Goal: Task Accomplishment & Management: Use online tool/utility

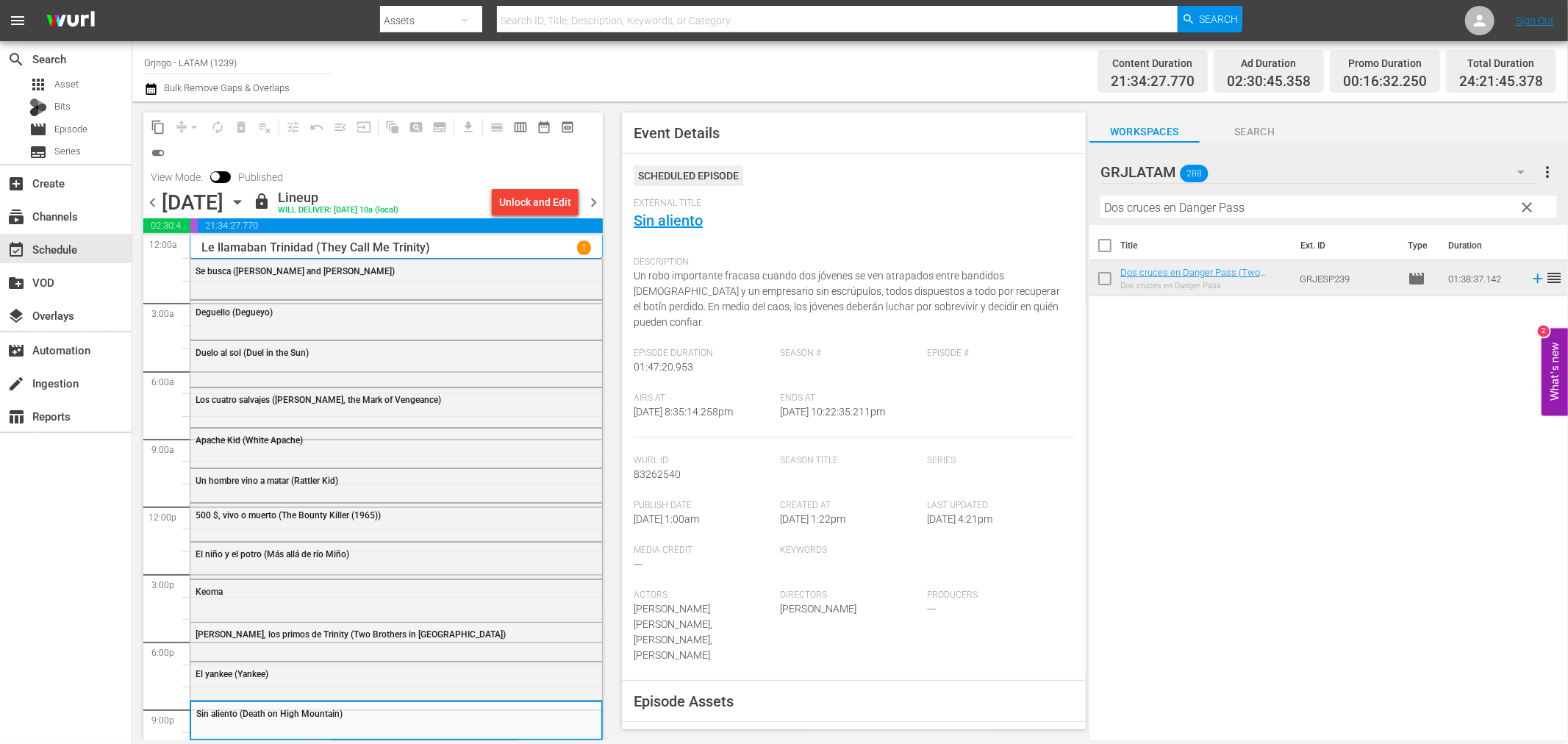
scroll to position [41, 0]
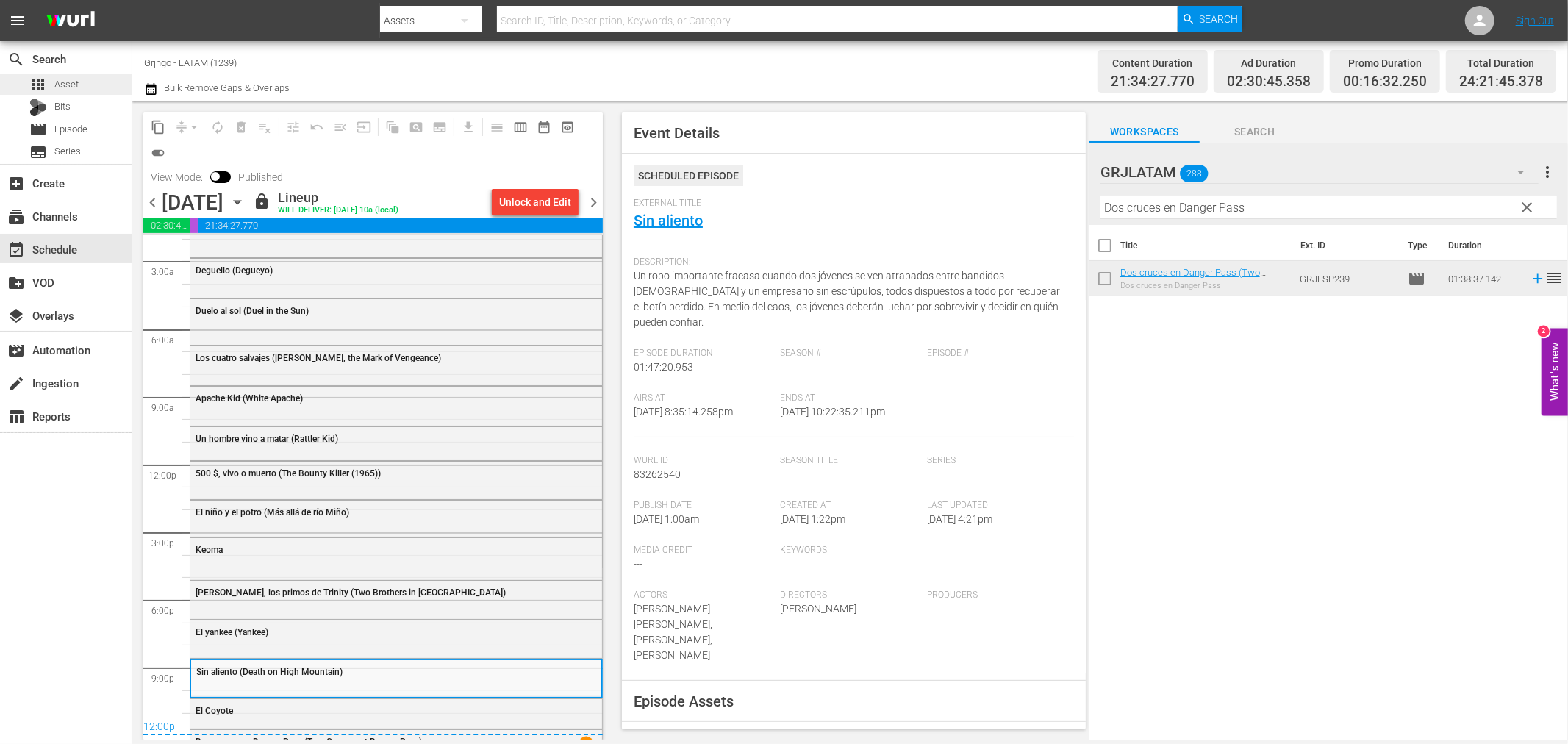
click at [95, 85] on div "apps Asset" at bounding box center [66, 85] width 132 height 21
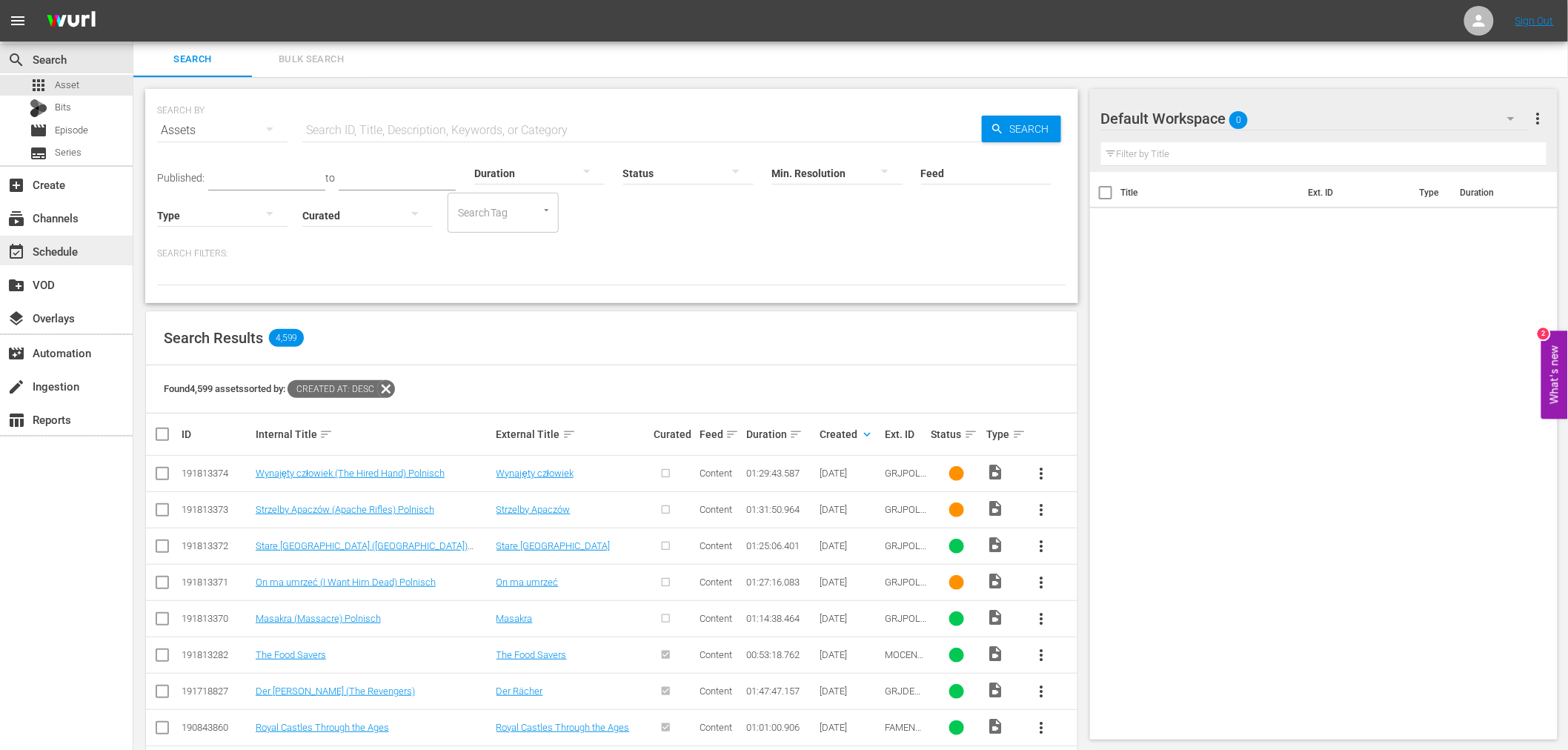
click at [85, 252] on div "event_available Schedule" at bounding box center [67, 250] width 133 height 29
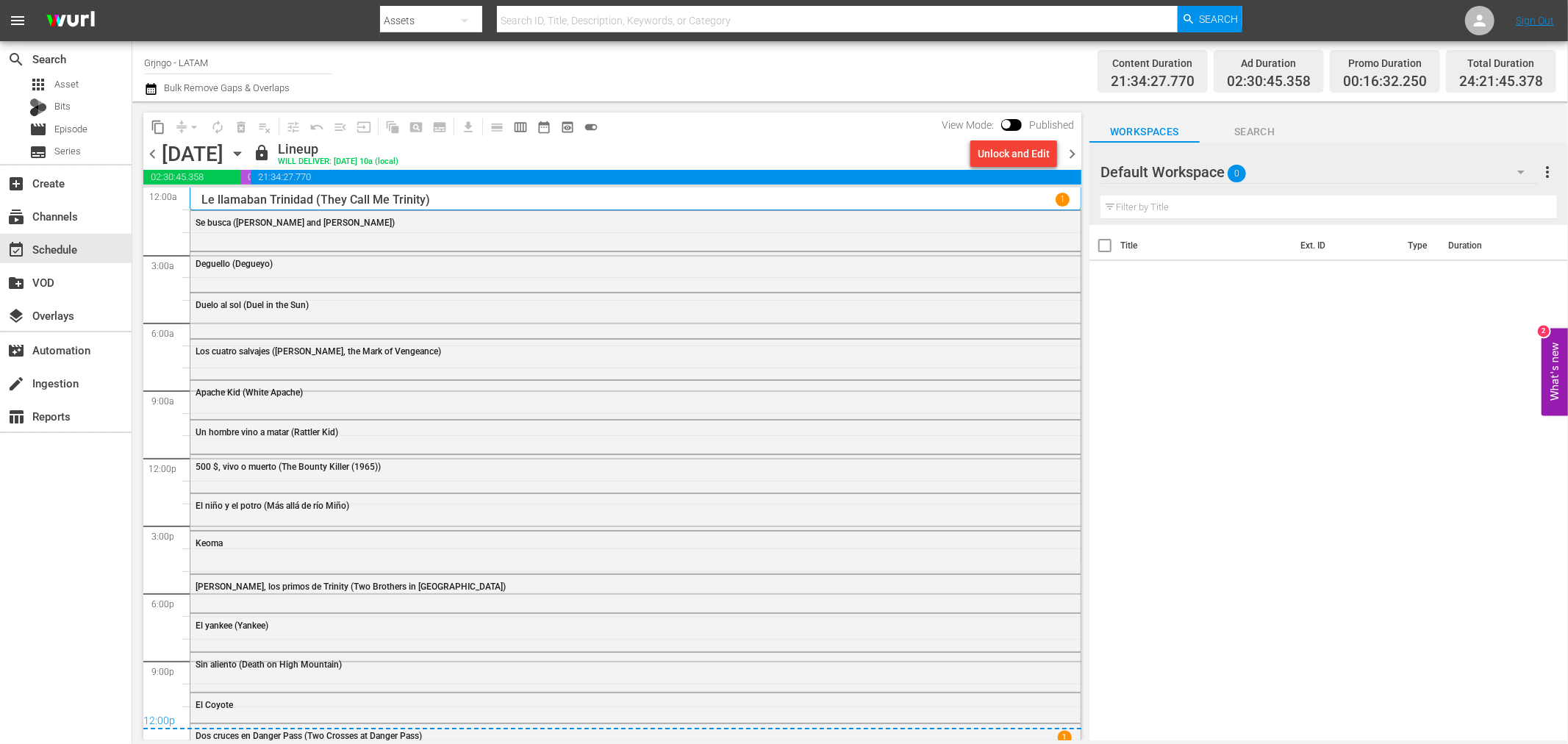
click at [1069, 150] on span "chevron_right" at bounding box center [1072, 154] width 18 height 18
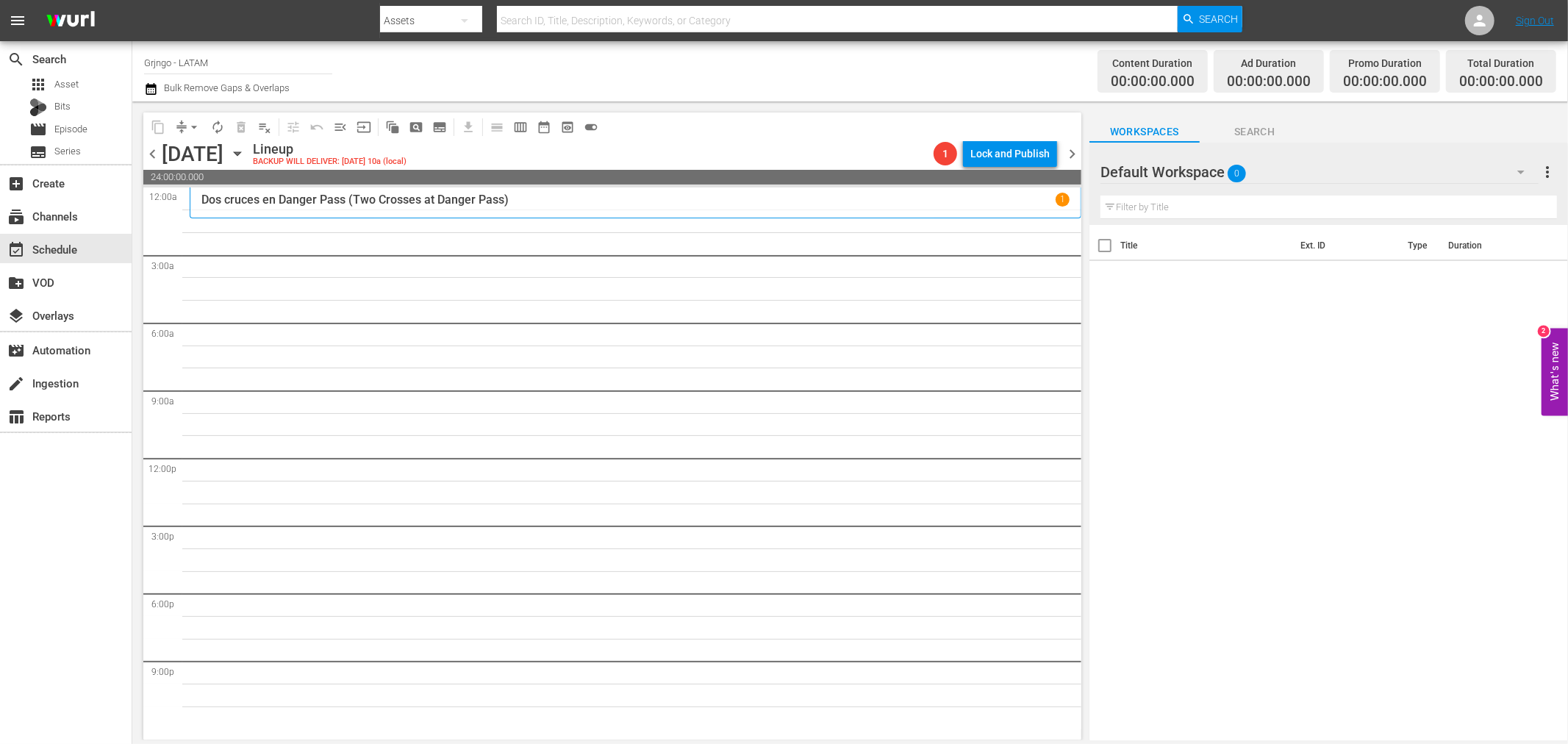
click at [1522, 172] on icon "button" at bounding box center [1522, 173] width 8 height 4
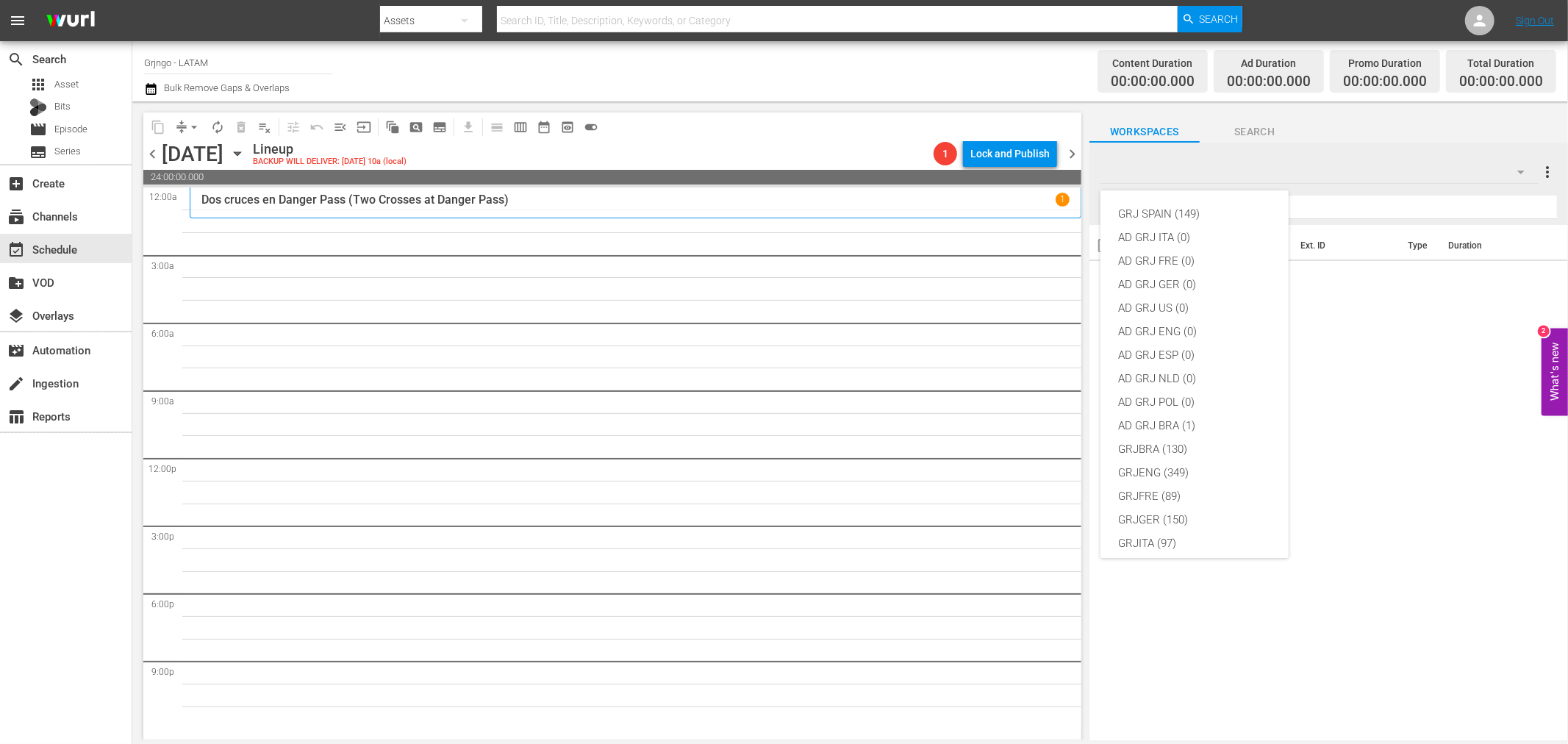
scroll to position [126, 0]
click at [1178, 442] on div "GRJLATAM (288)" at bounding box center [1195, 440] width 153 height 24
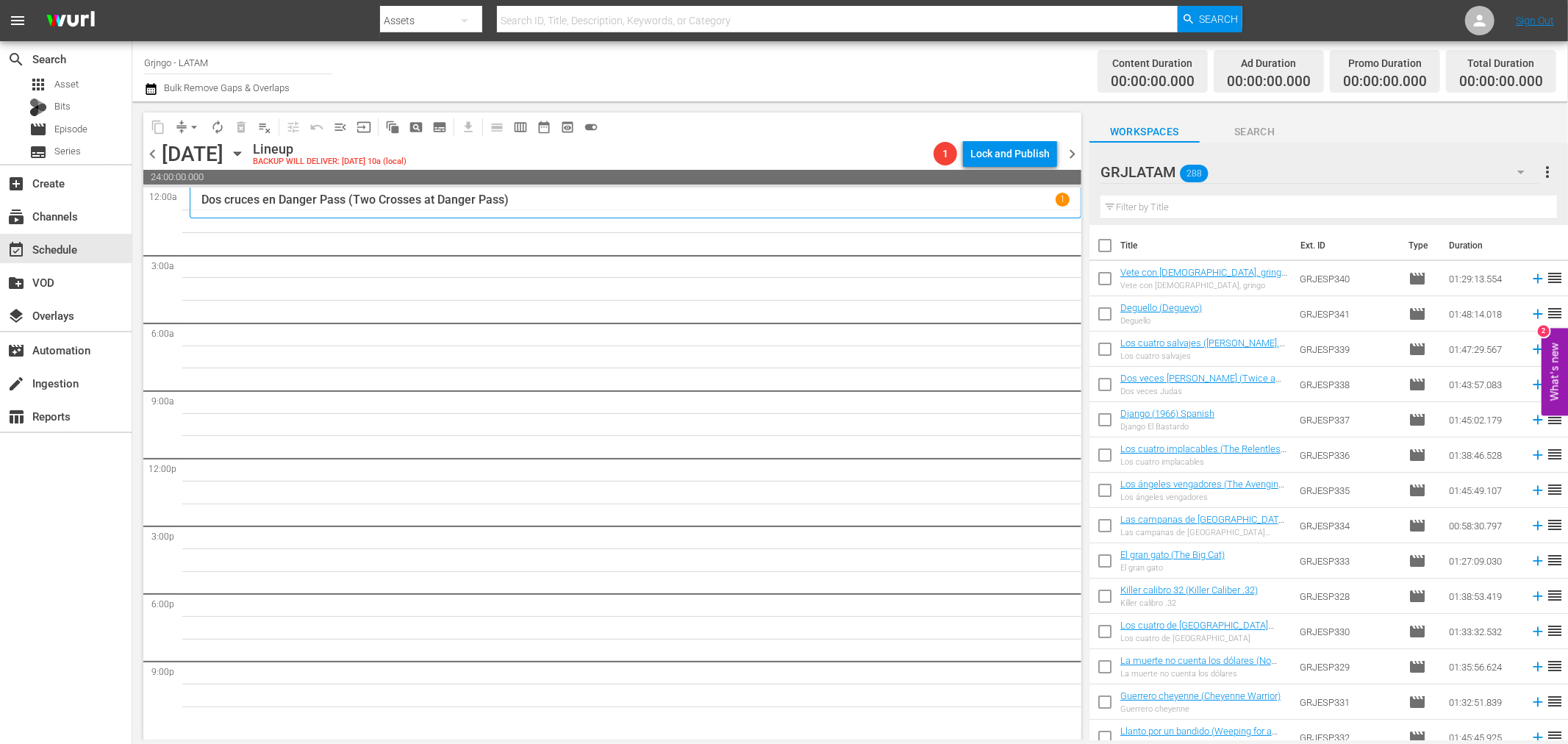
click at [1155, 213] on input "text" at bounding box center [1329, 207] width 456 height 24
paste input "Vete con [DEMOGRAPHIC_DATA], gringo"
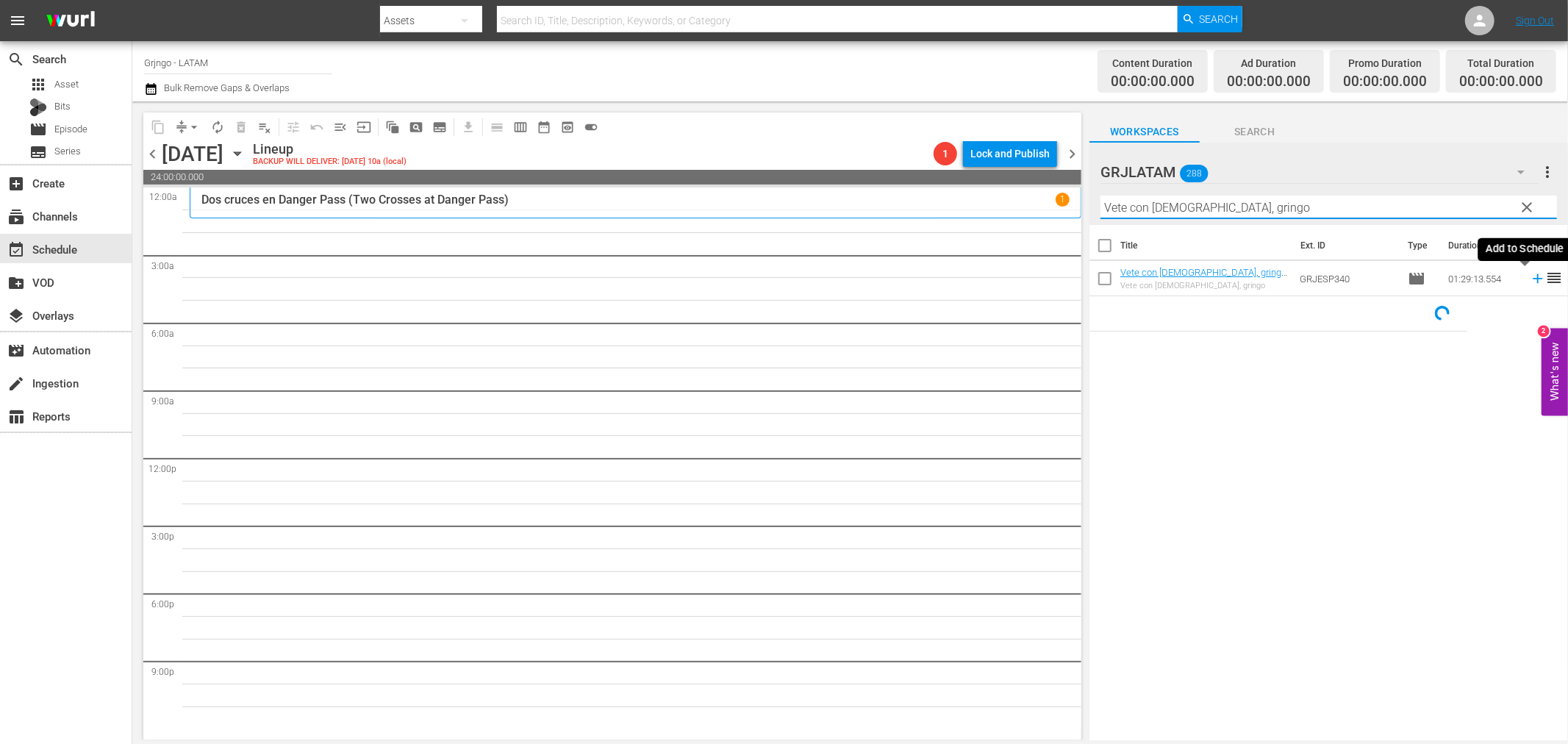
type input "Vete con [DEMOGRAPHIC_DATA], gringo"
click at [1530, 281] on icon at bounding box center [1538, 278] width 16 height 16
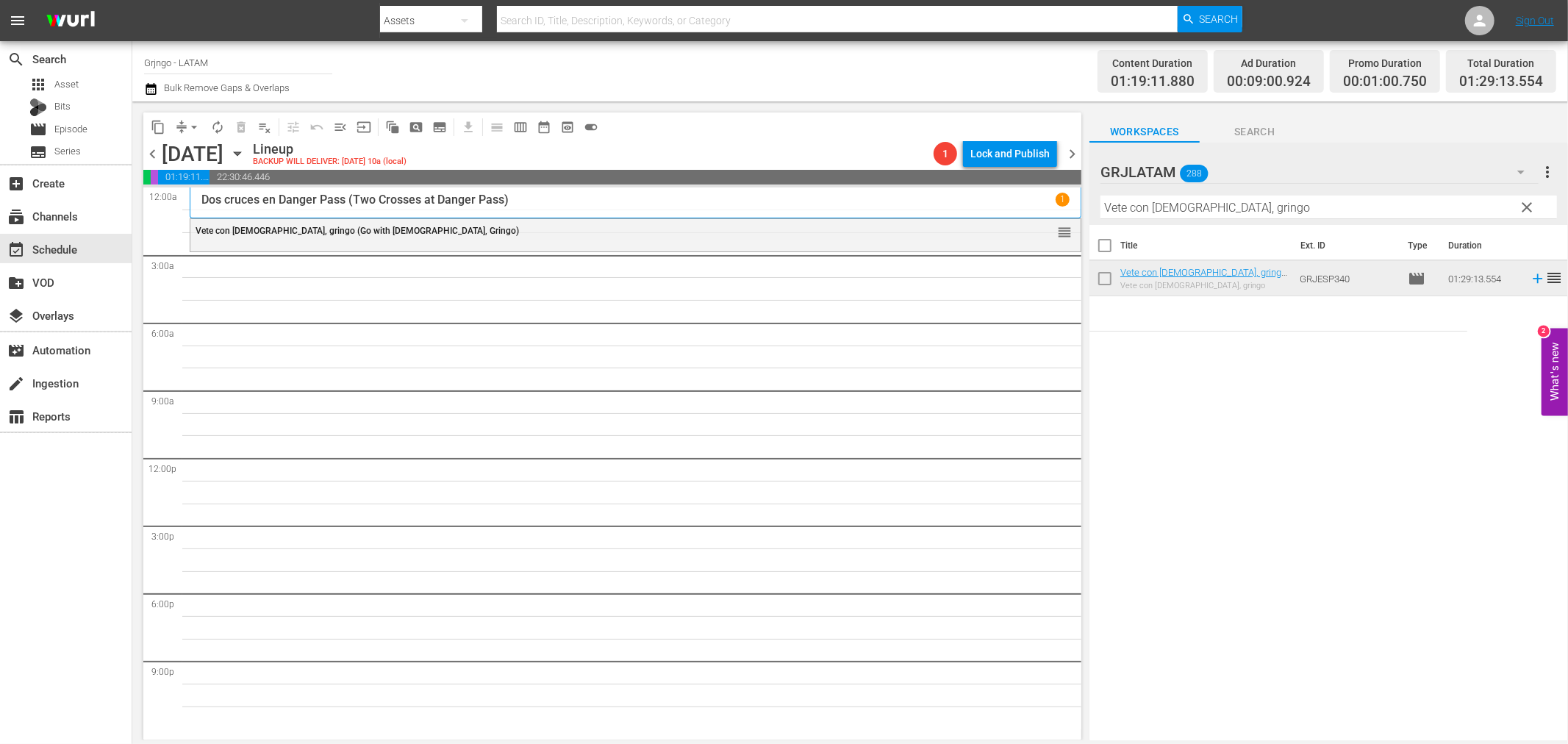
drag, startPoint x: 1526, startPoint y: 202, endPoint x: 1188, endPoint y: 203, distance: 338.0
click at [1526, 202] on span "clear" at bounding box center [1527, 207] width 18 height 18
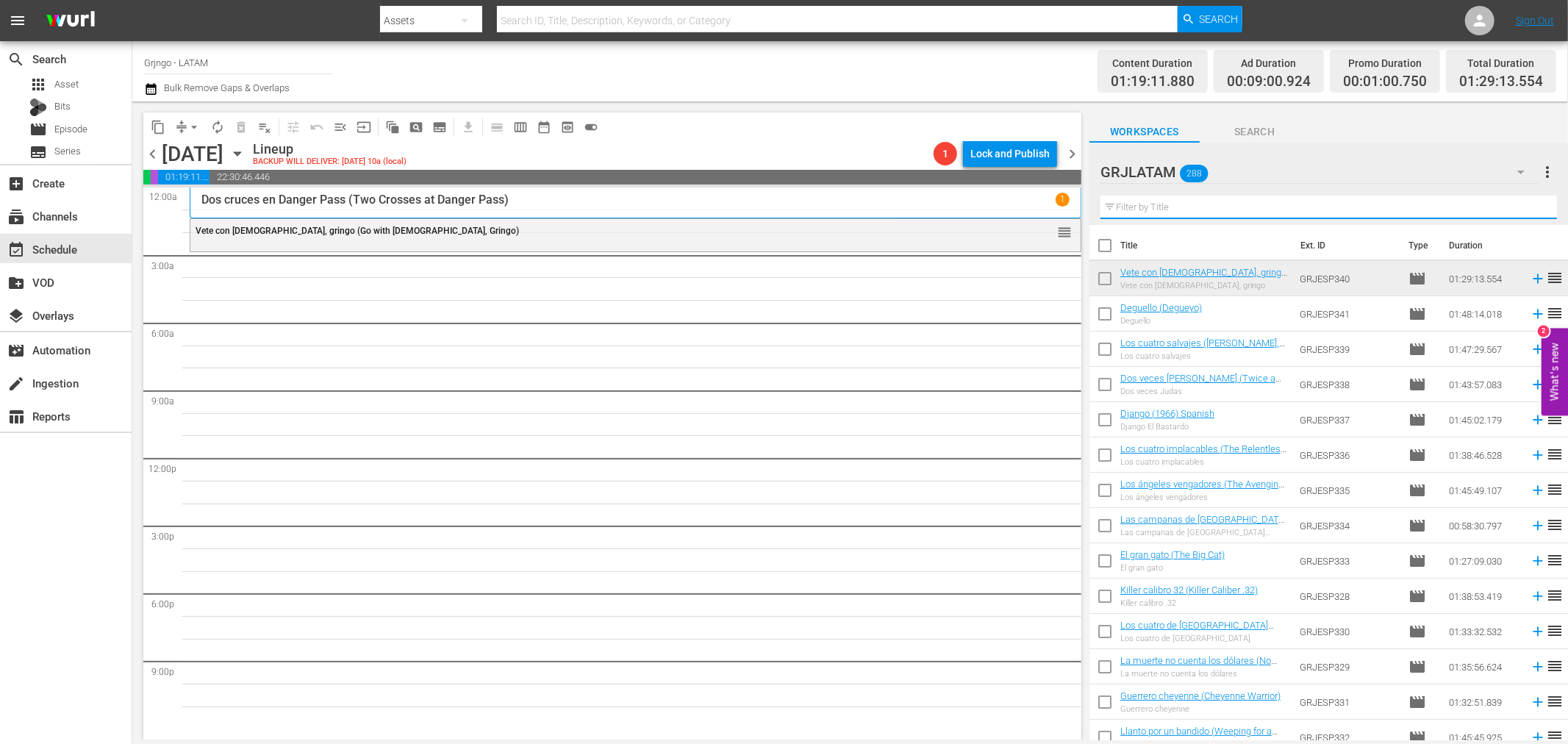
paste input "El hombre, el orgullo y la venganza"
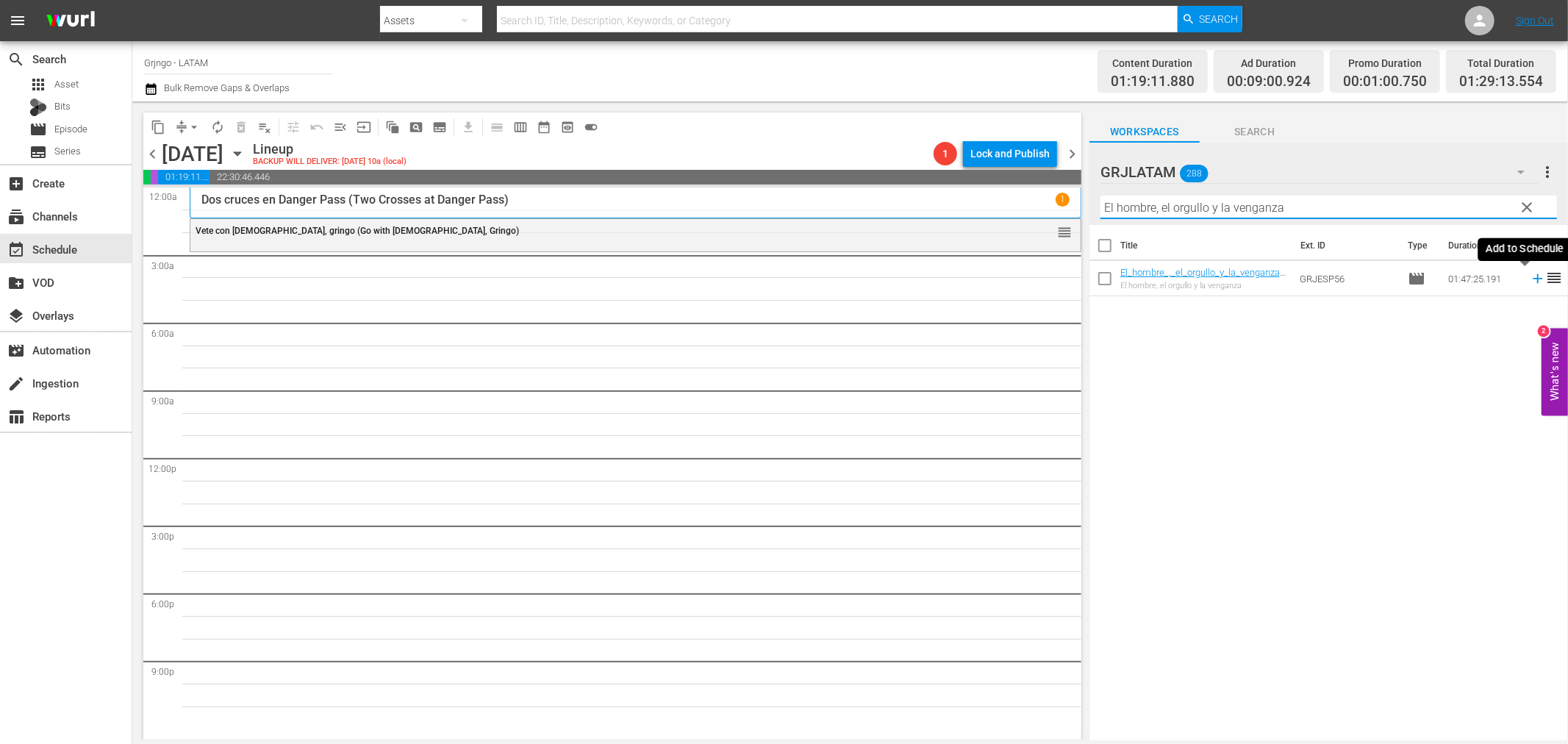
type input "El hombre, el orgullo y la venganza"
click at [1530, 276] on icon at bounding box center [1538, 278] width 16 height 16
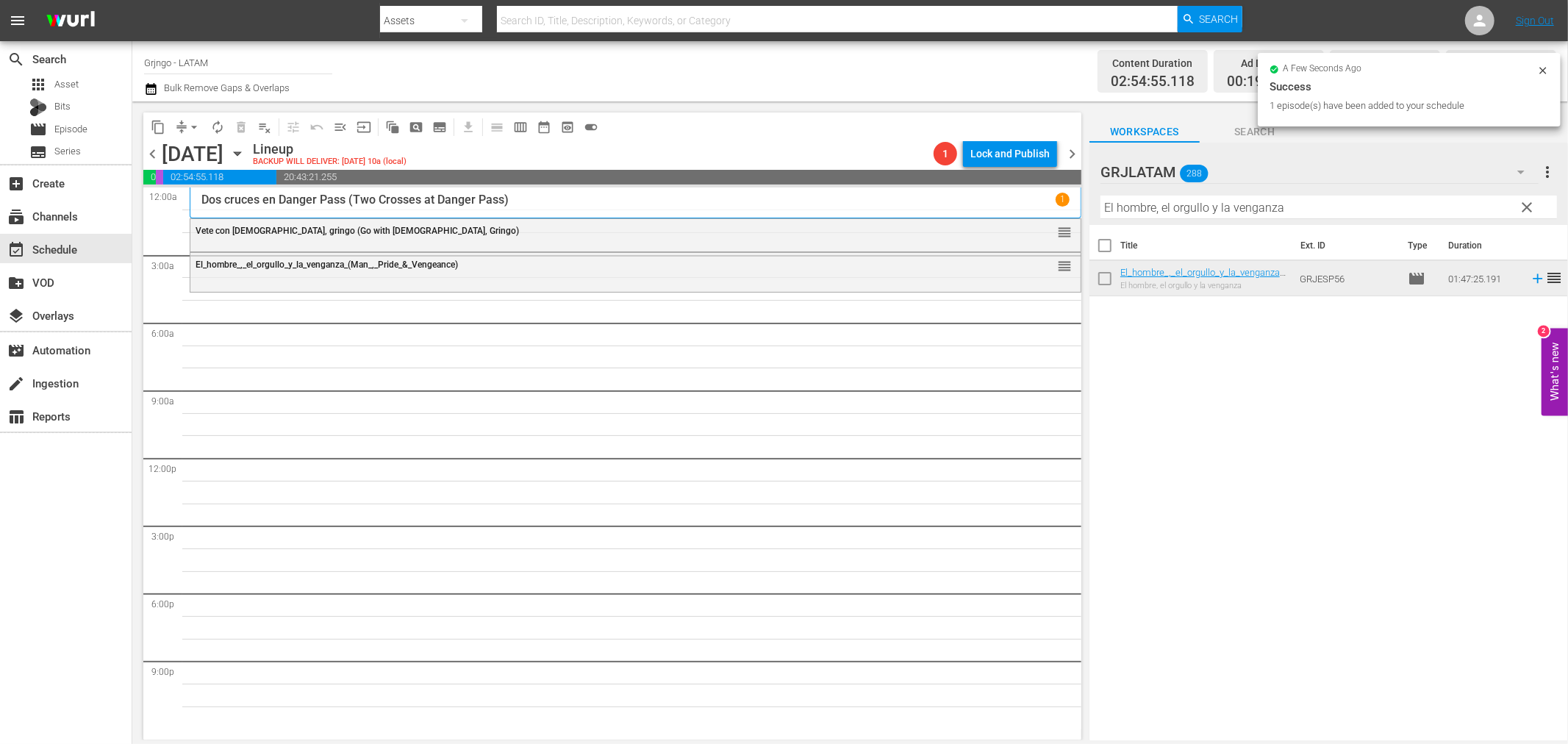
drag, startPoint x: 1525, startPoint y: 206, endPoint x: 1244, endPoint y: 191, distance: 281.4
click at [1525, 206] on span "clear" at bounding box center [1527, 207] width 18 height 18
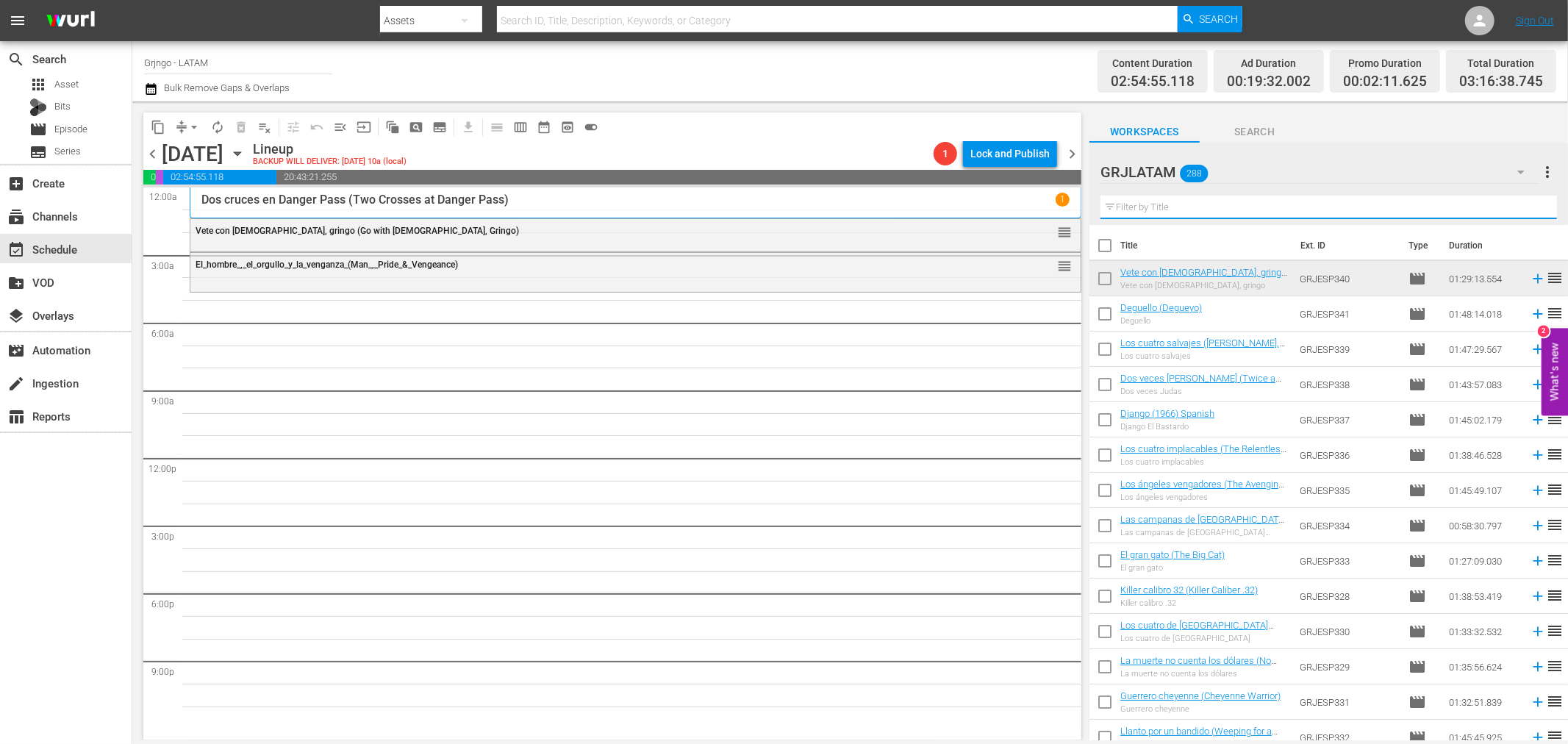
paste input "El gran McLintock"
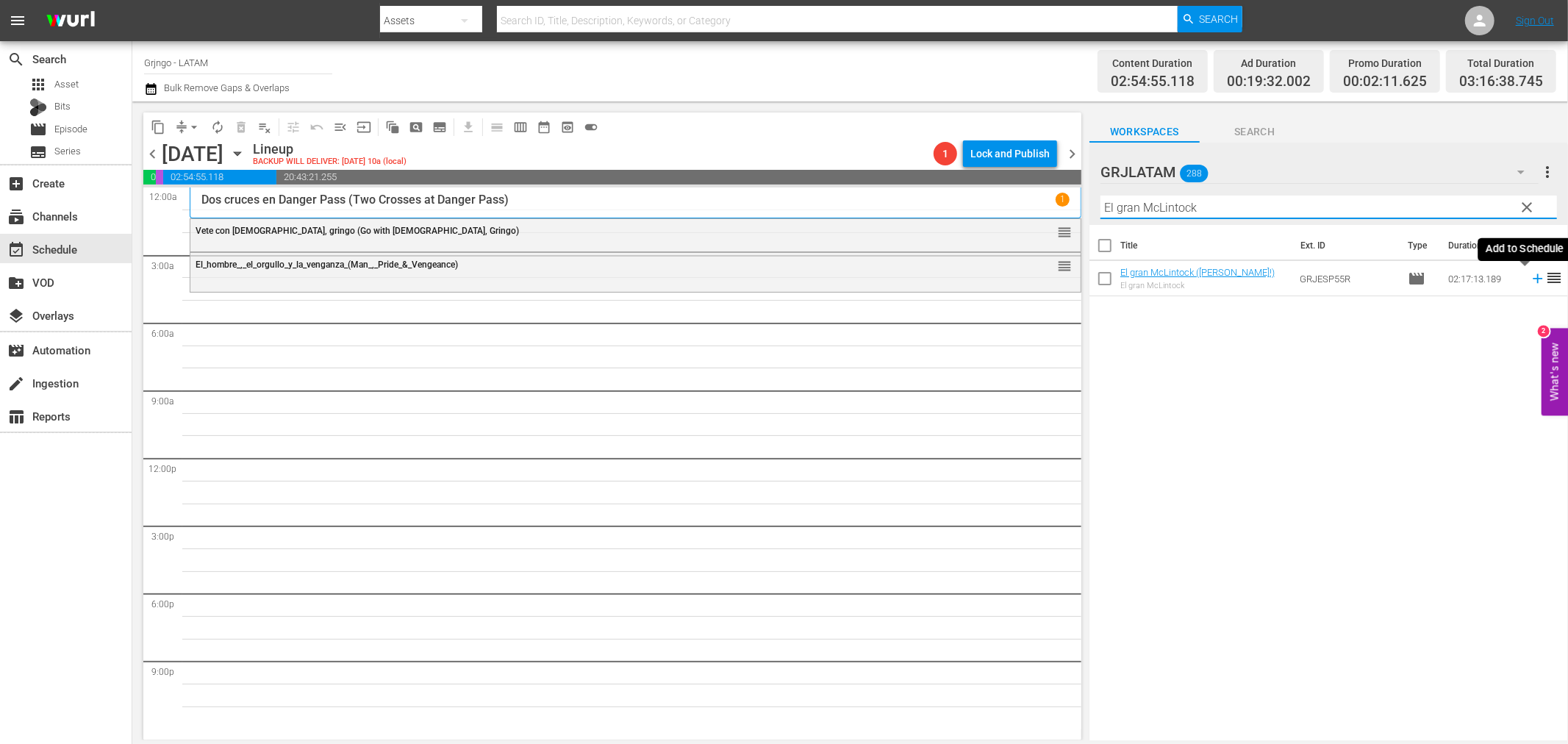
type input "El gran McLintock"
click at [1533, 279] on icon at bounding box center [1538, 279] width 9 height 9
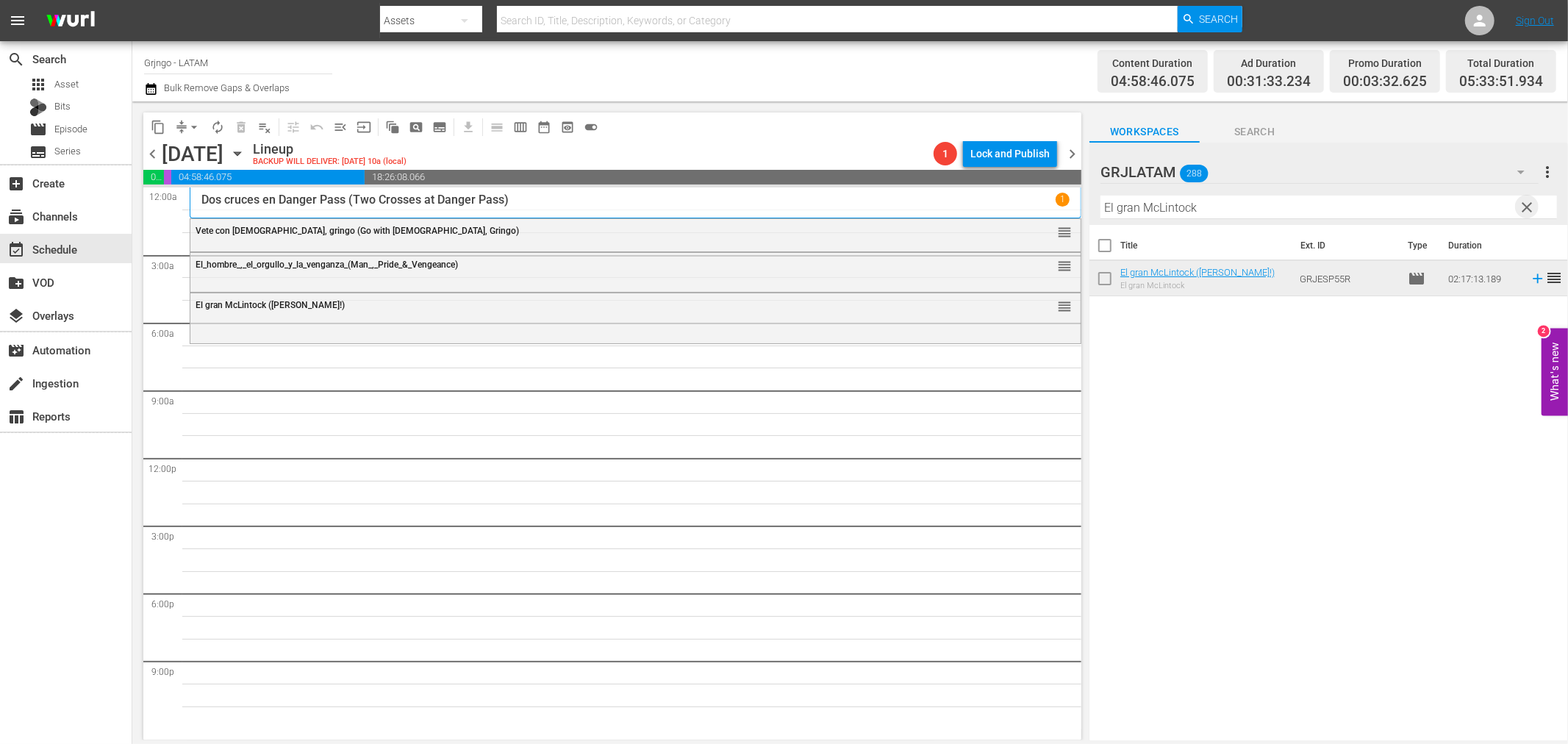
click at [1527, 203] on span "clear" at bounding box center [1527, 207] width 18 height 18
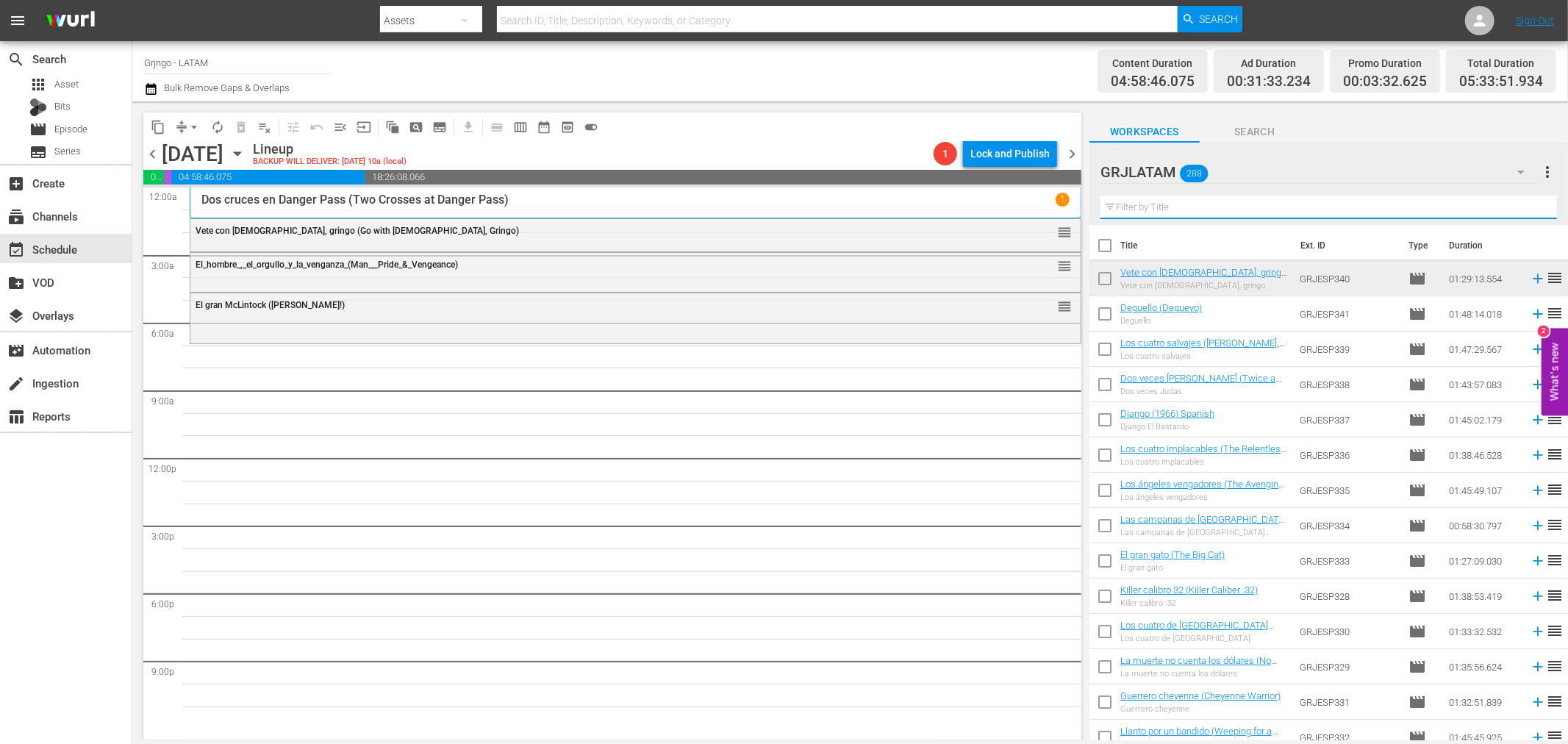
paste input "El sol bajo la tierra"
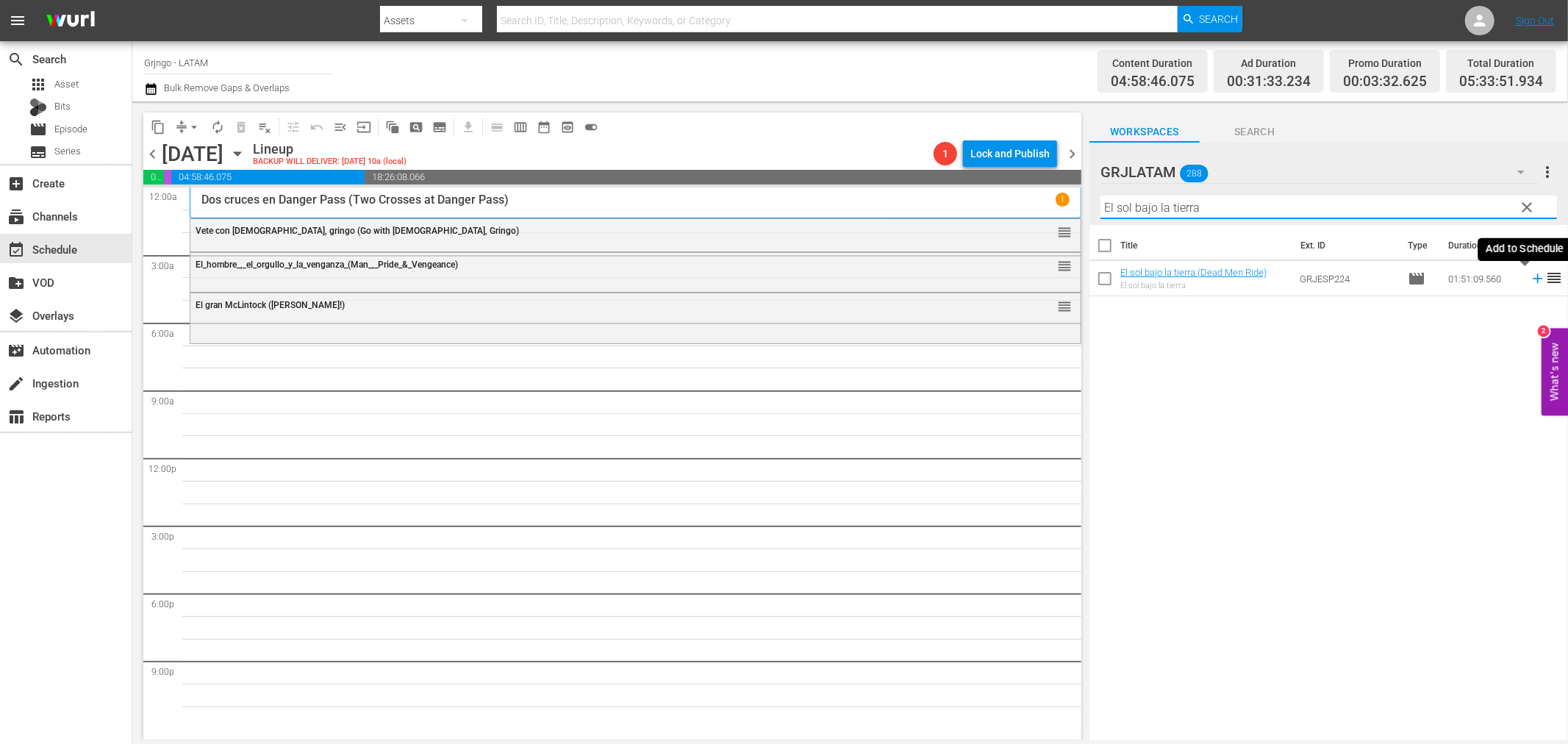
type input "El sol bajo la tierra"
click at [1533, 278] on icon at bounding box center [1538, 279] width 9 height 9
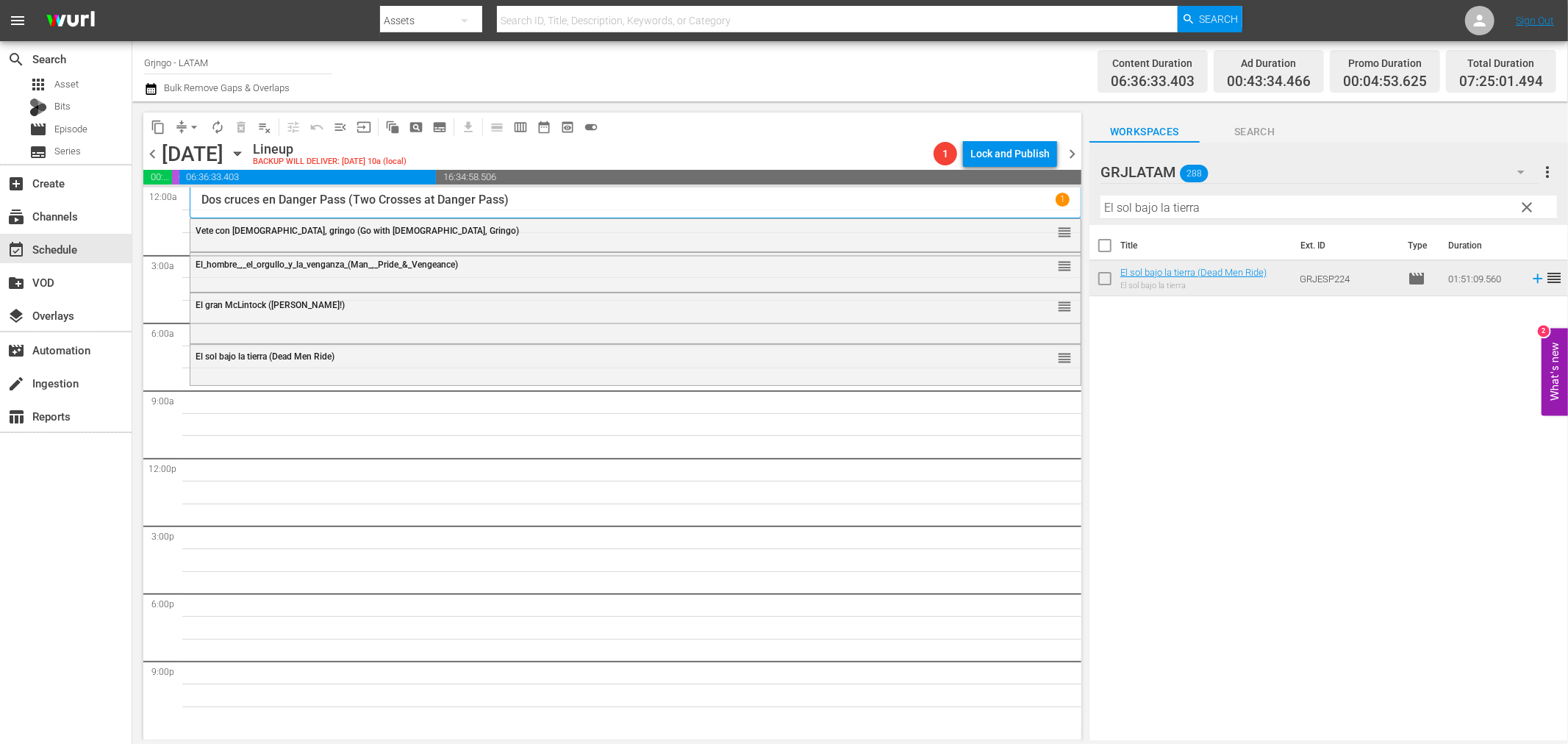
drag, startPoint x: 1531, startPoint y: 201, endPoint x: 1200, endPoint y: 216, distance: 331.3
click at [1531, 201] on span "clear" at bounding box center [1527, 207] width 18 height 18
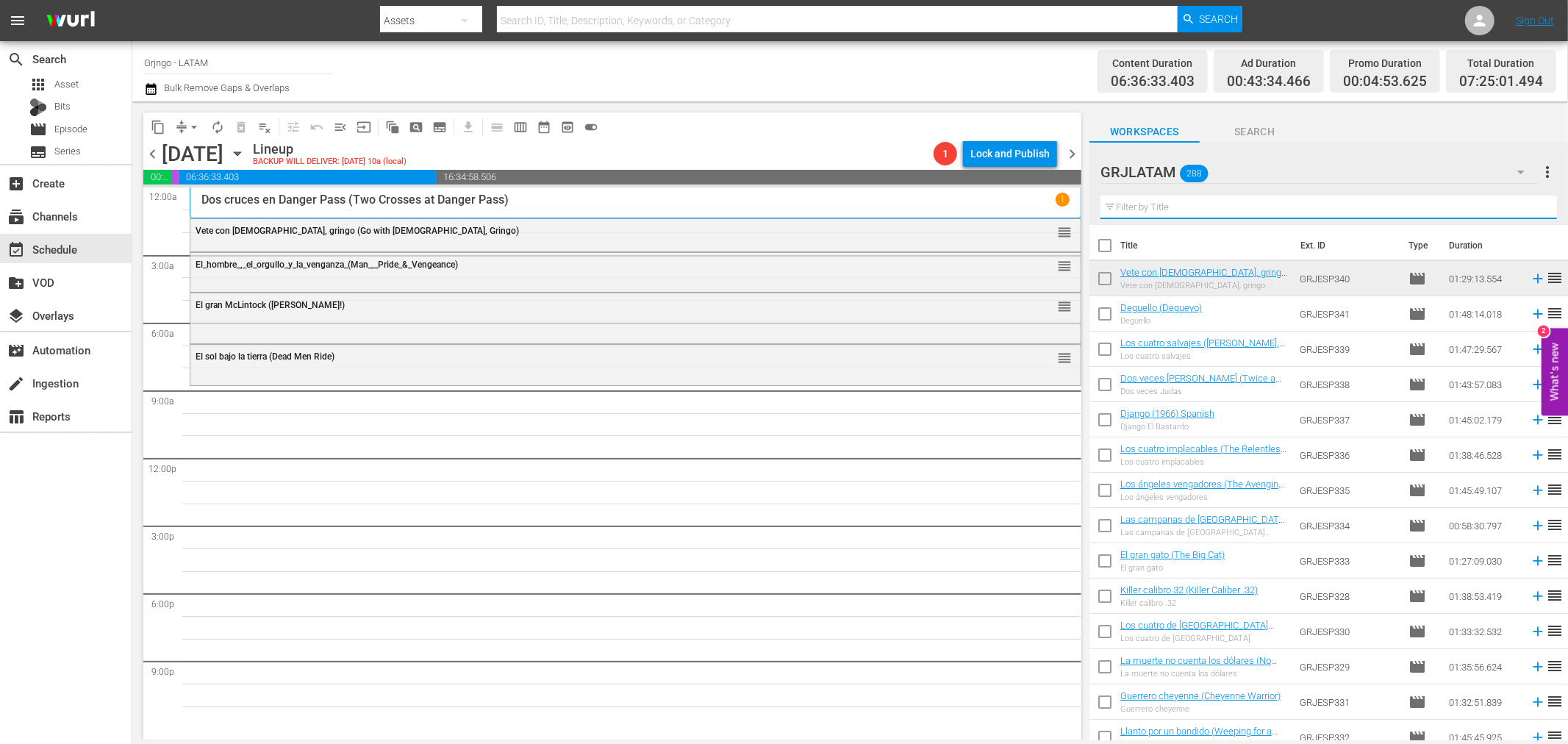
paste input "[US_STATE], 1870"
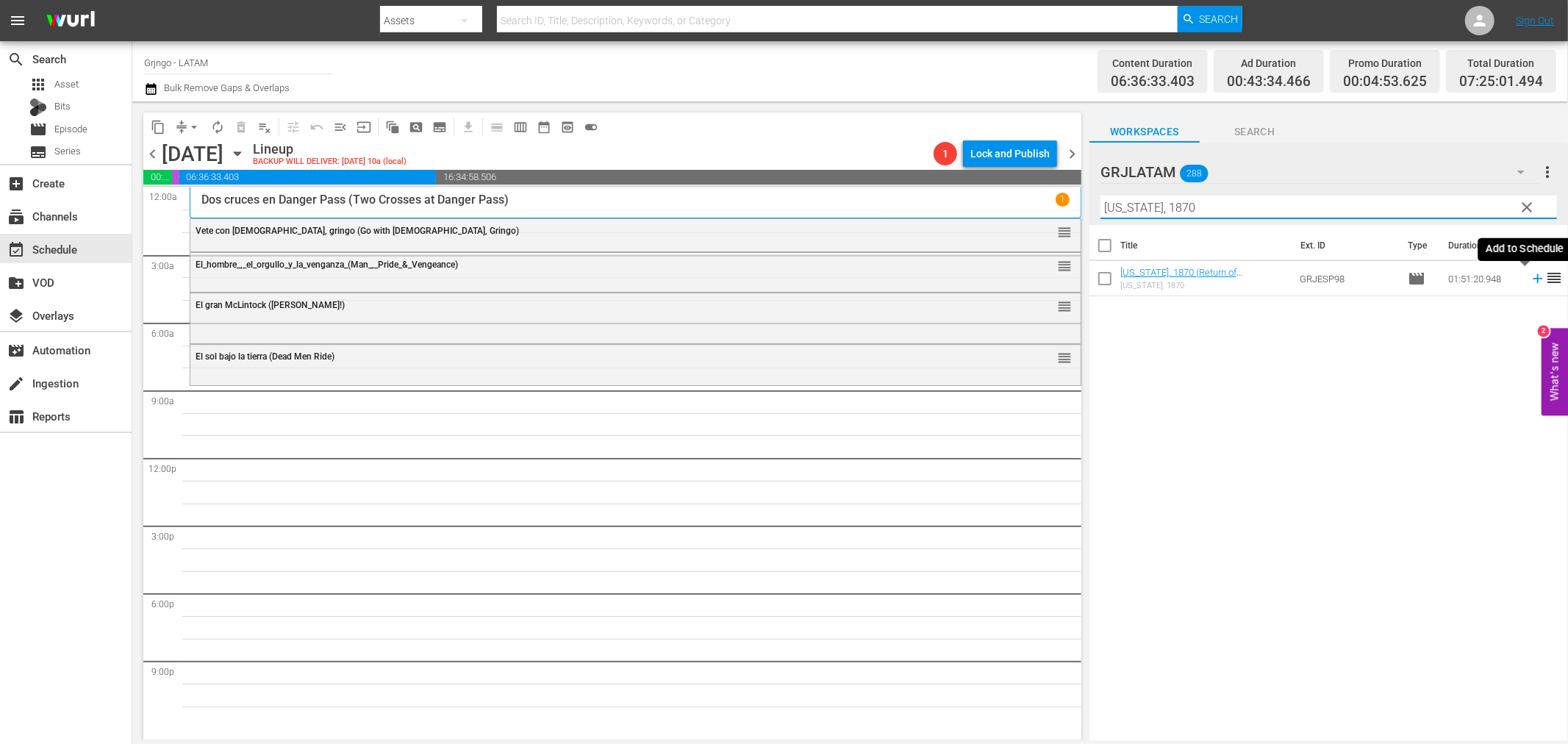
type input "[US_STATE], 1870"
click at [1530, 277] on icon at bounding box center [1538, 278] width 16 height 16
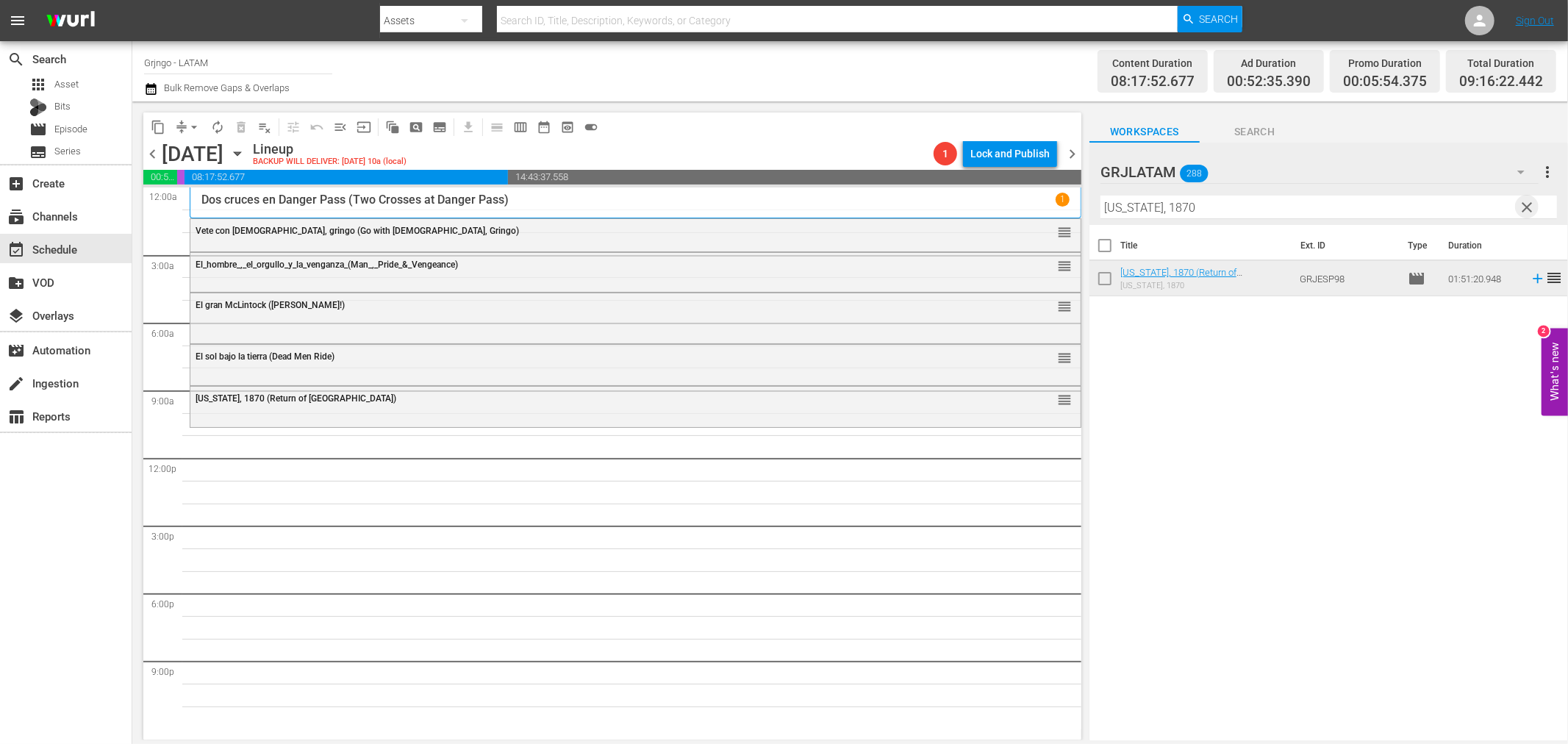
drag, startPoint x: 1528, startPoint y: 210, endPoint x: 1048, endPoint y: 211, distance: 480.0
click at [1528, 210] on span "clear" at bounding box center [1527, 207] width 18 height 18
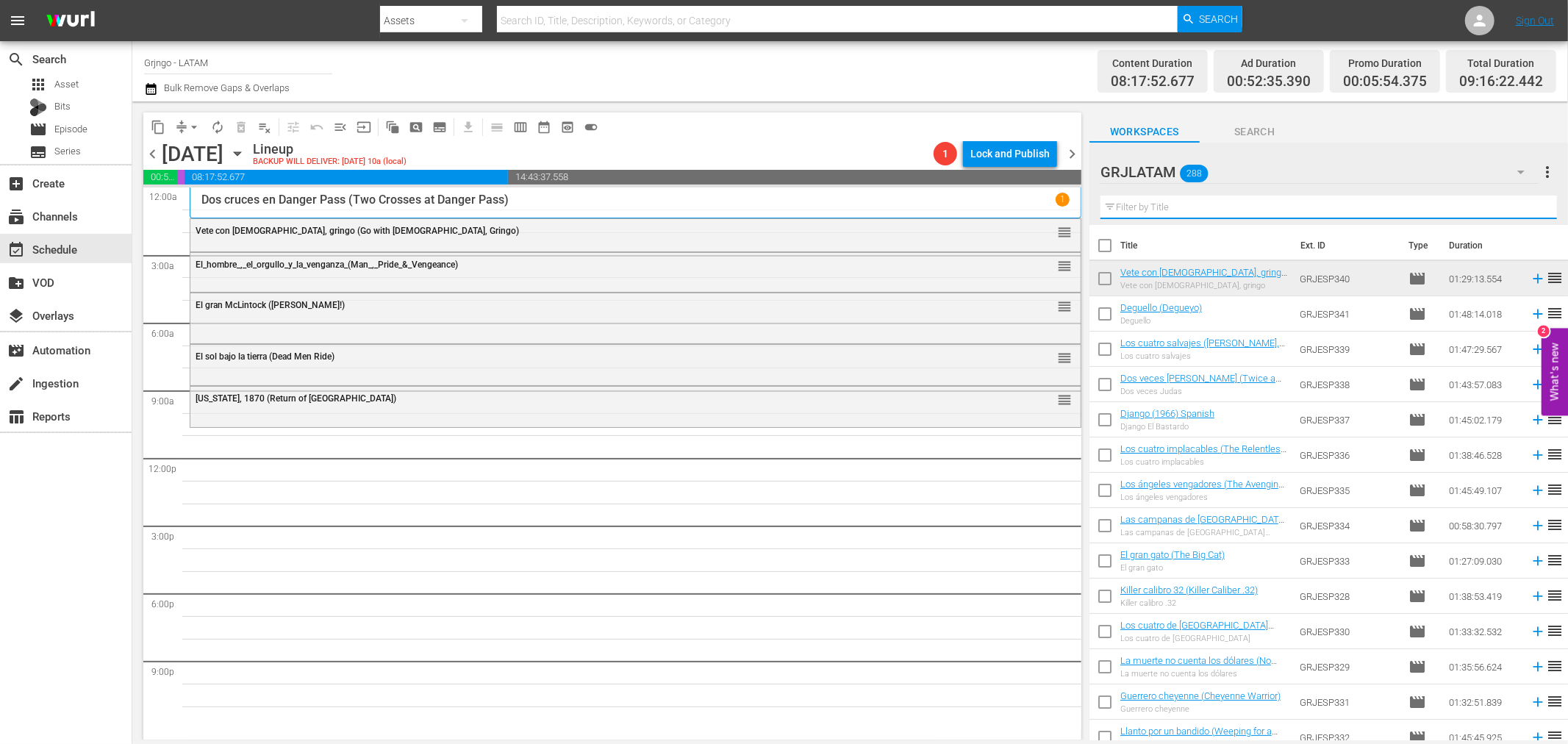
paste input "Cinco pistolas"
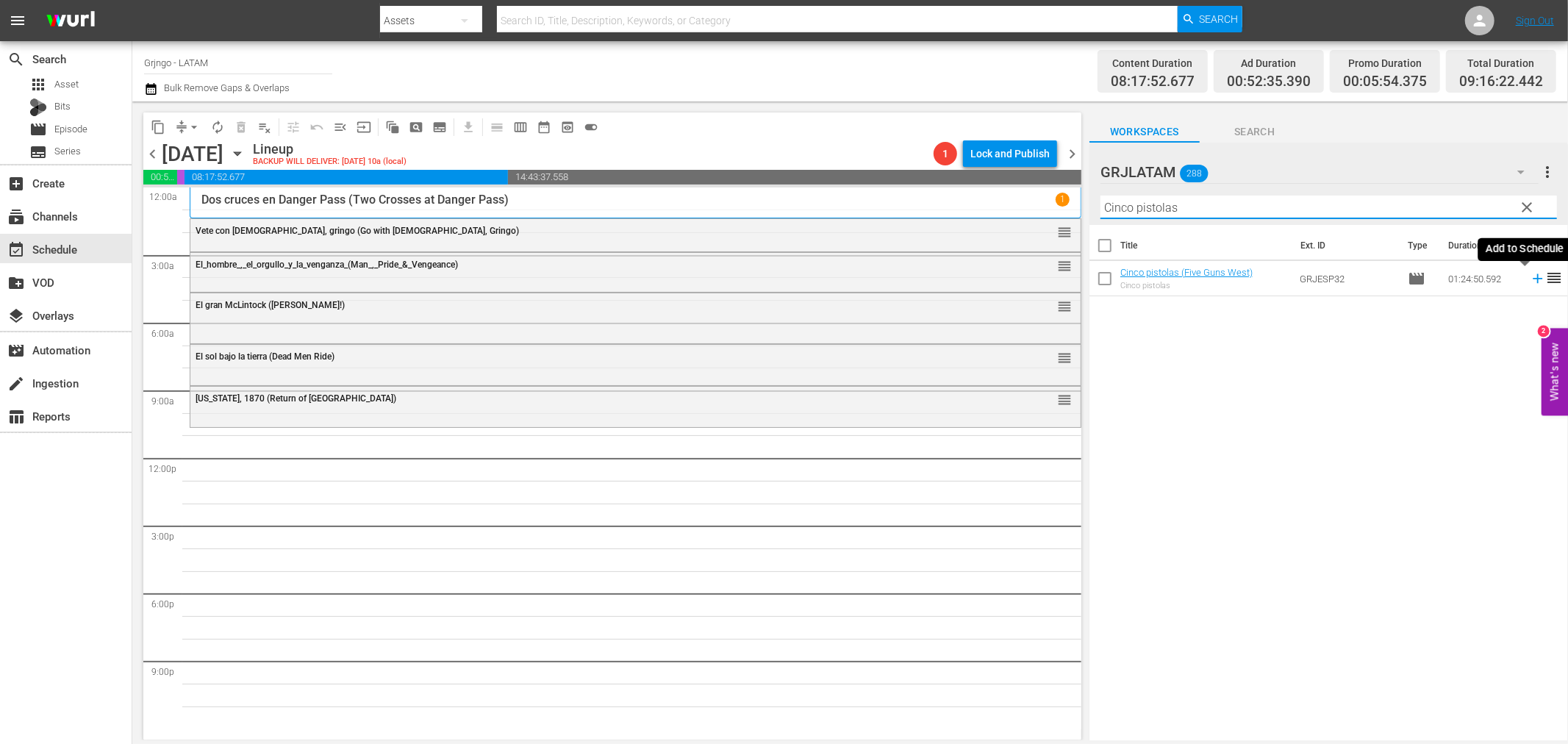
type input "Cinco pistolas"
click at [1533, 276] on icon at bounding box center [1538, 279] width 9 height 9
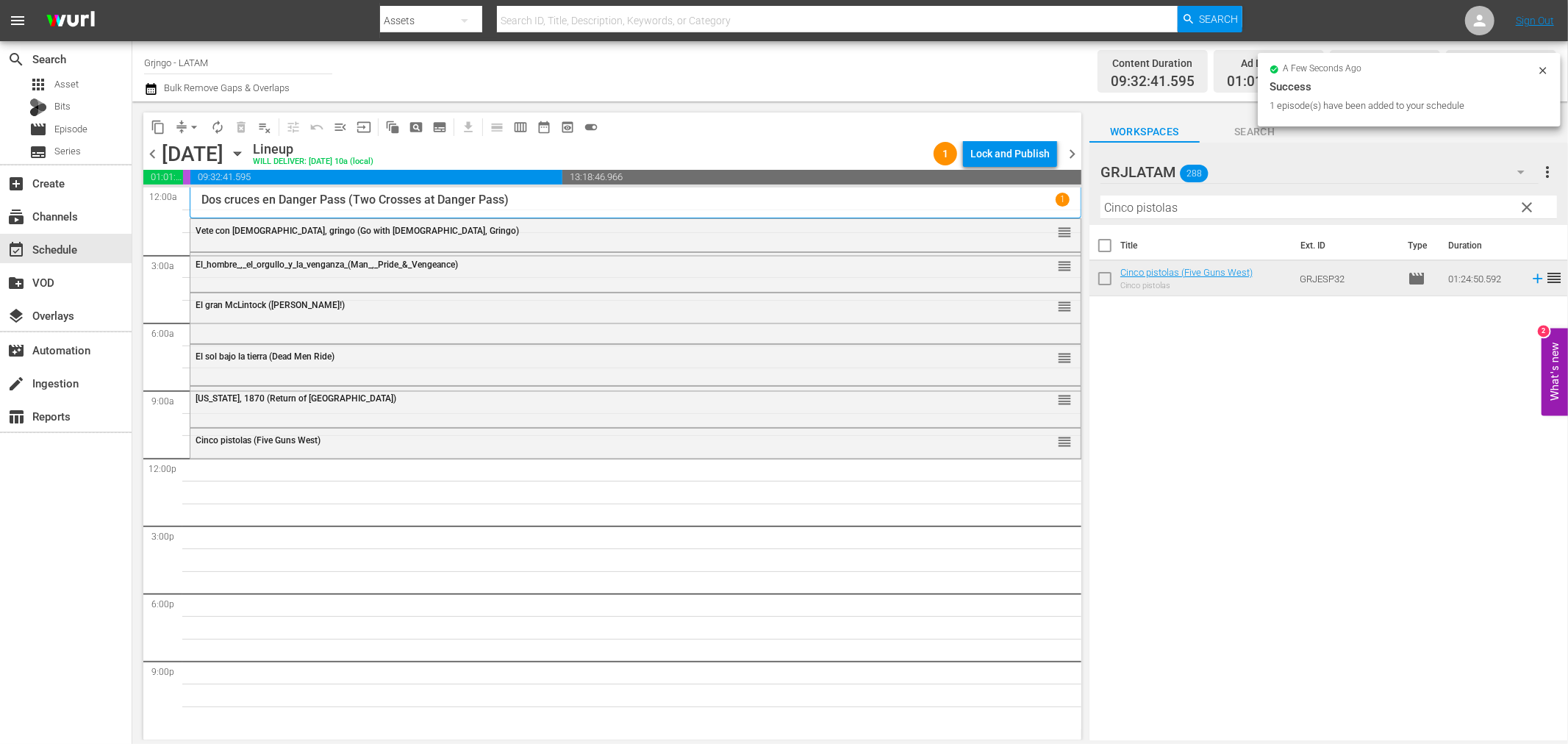
drag, startPoint x: 1528, startPoint y: 207, endPoint x: 1263, endPoint y: 211, distance: 265.0
click at [1528, 207] on span "clear" at bounding box center [1527, 207] width 18 height 18
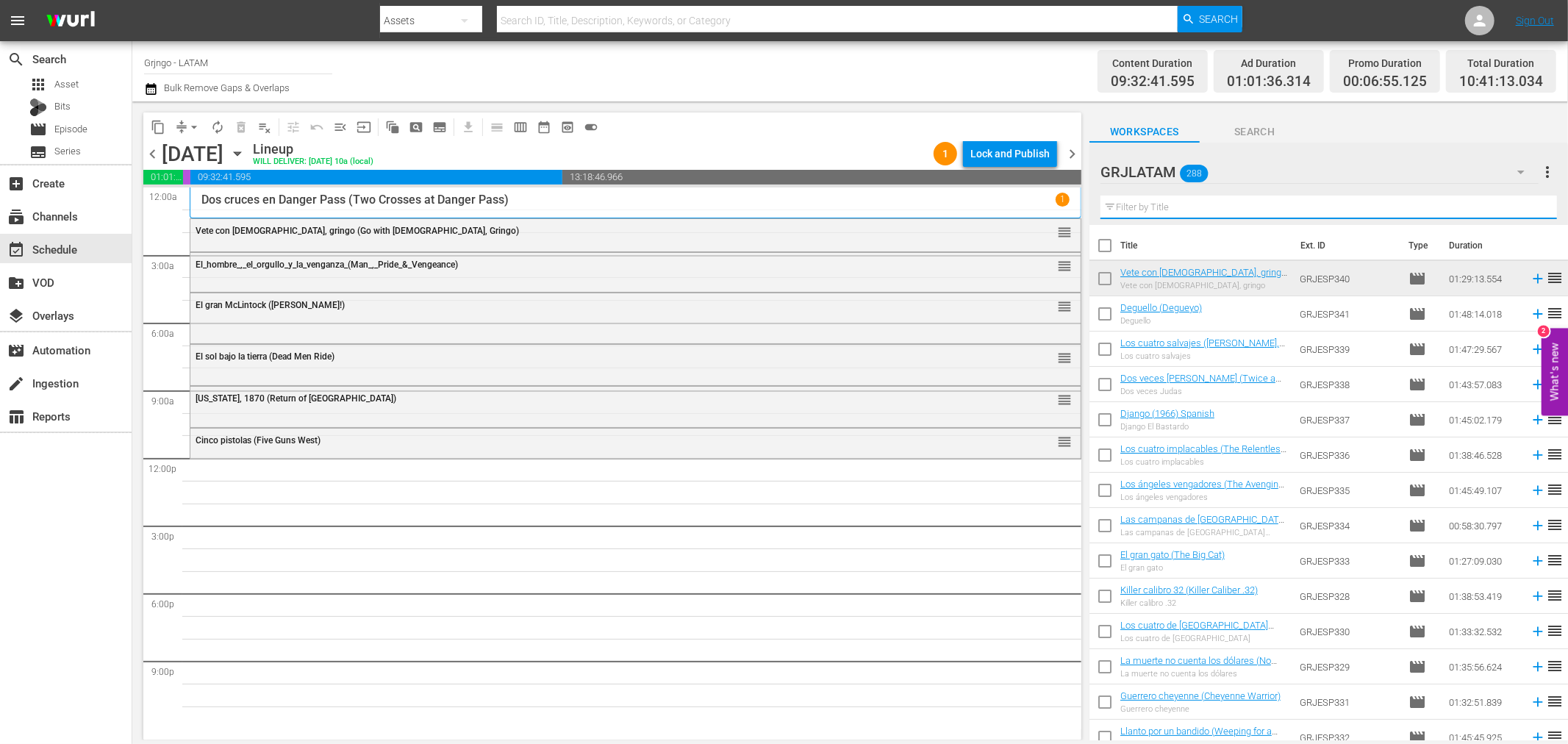
paste input "Madron"
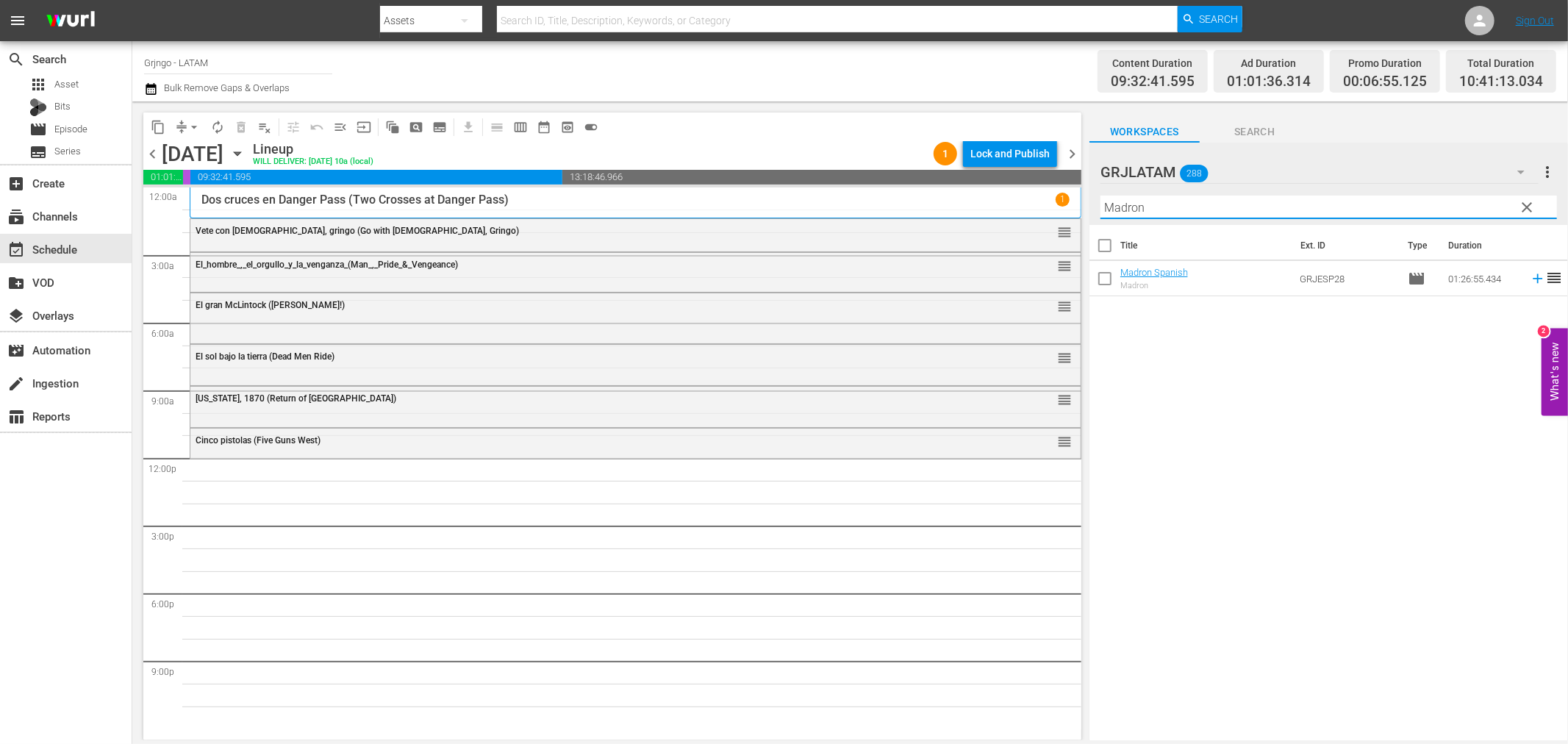
type input "Madron"
click at [1533, 278] on icon at bounding box center [1538, 279] width 9 height 9
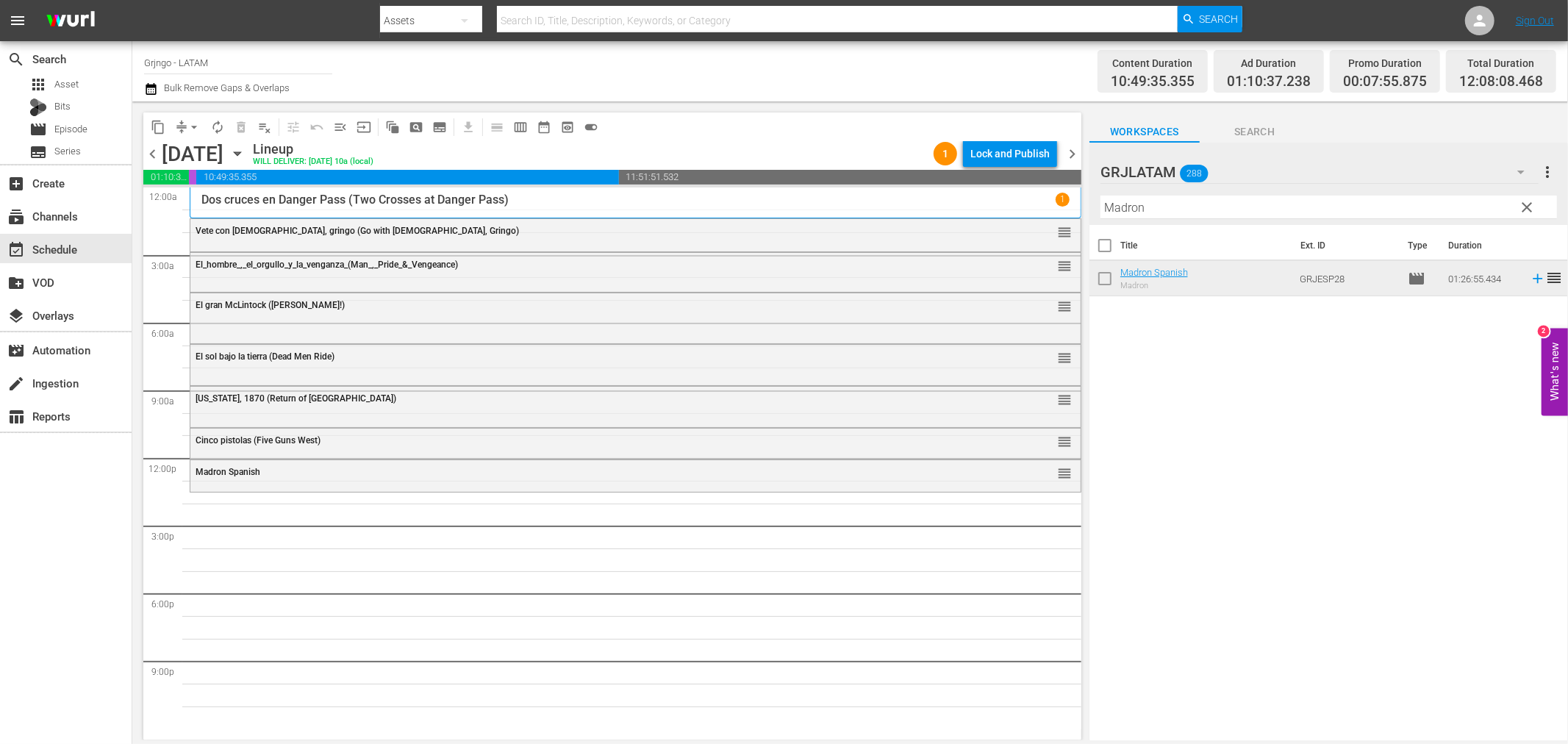
drag, startPoint x: 1525, startPoint y: 199, endPoint x: 1143, endPoint y: 226, distance: 383.0
click at [1526, 199] on span "clear" at bounding box center [1527, 207] width 18 height 18
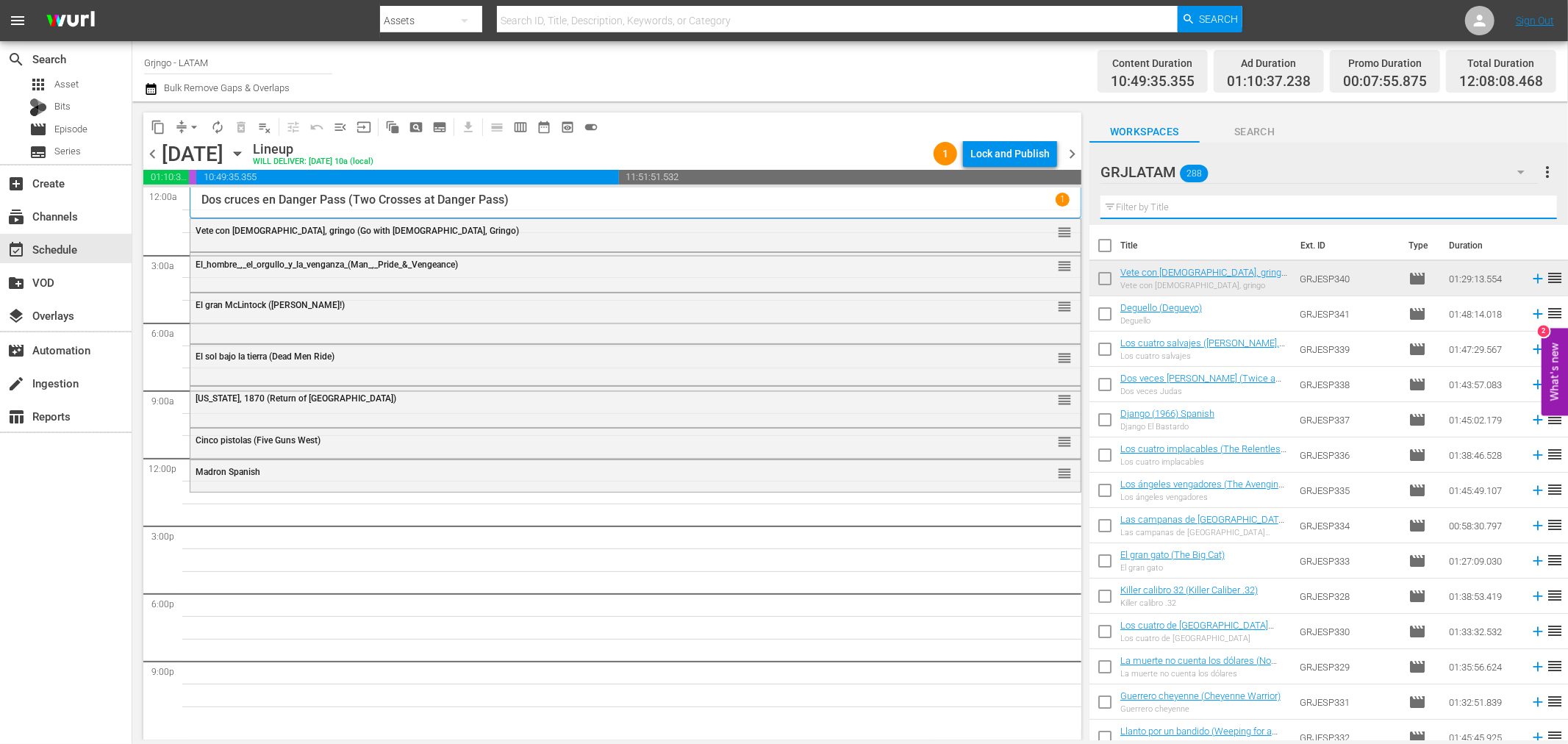
paste input "[PERSON_NAME] (Dynamite [PERSON_NAME])"
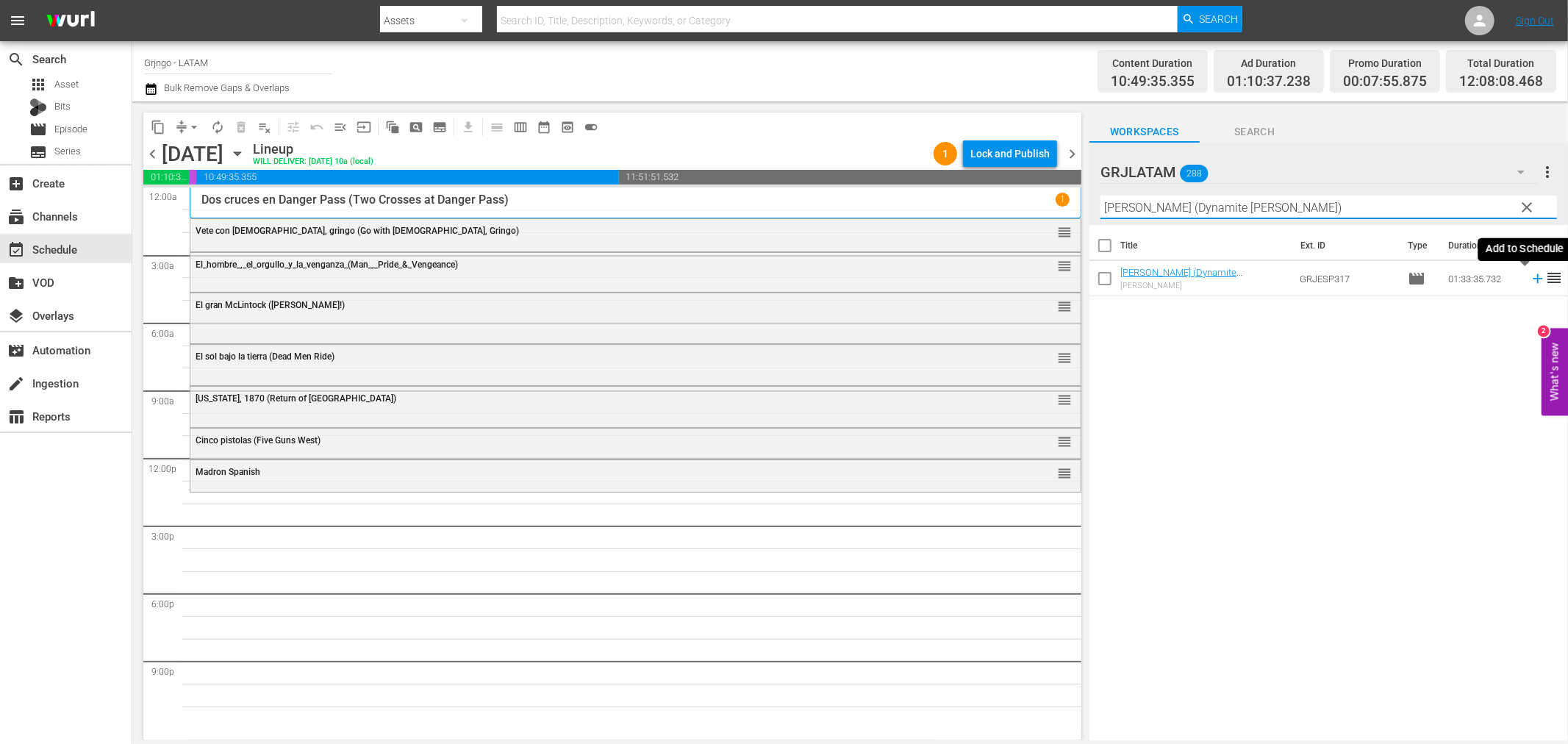
type input "[PERSON_NAME] (Dynamite [PERSON_NAME])"
click at [1530, 280] on icon at bounding box center [1538, 278] width 16 height 16
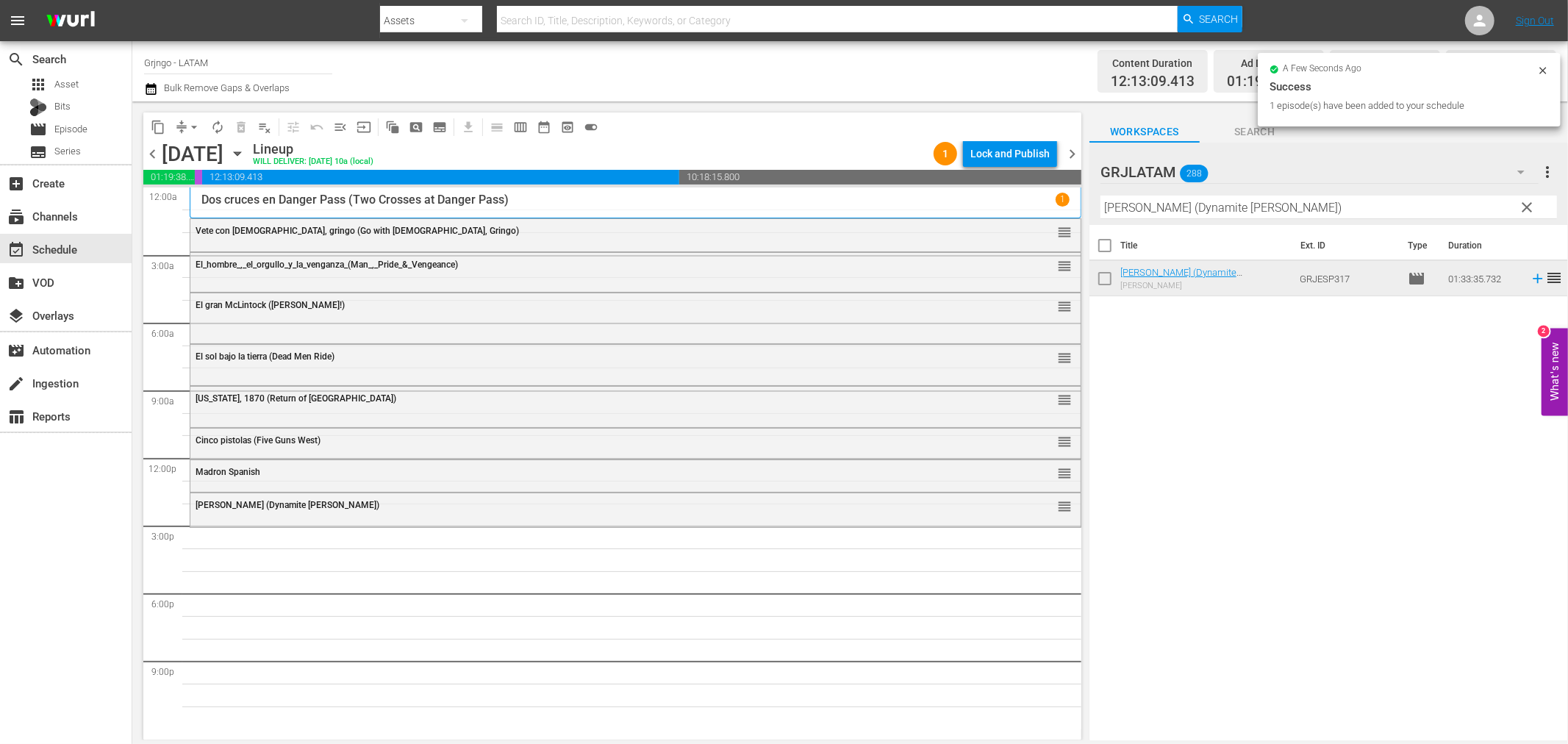
drag, startPoint x: 1528, startPoint y: 207, endPoint x: 1132, endPoint y: 215, distance: 396.1
click at [1528, 207] on span "clear" at bounding box center [1527, 207] width 18 height 18
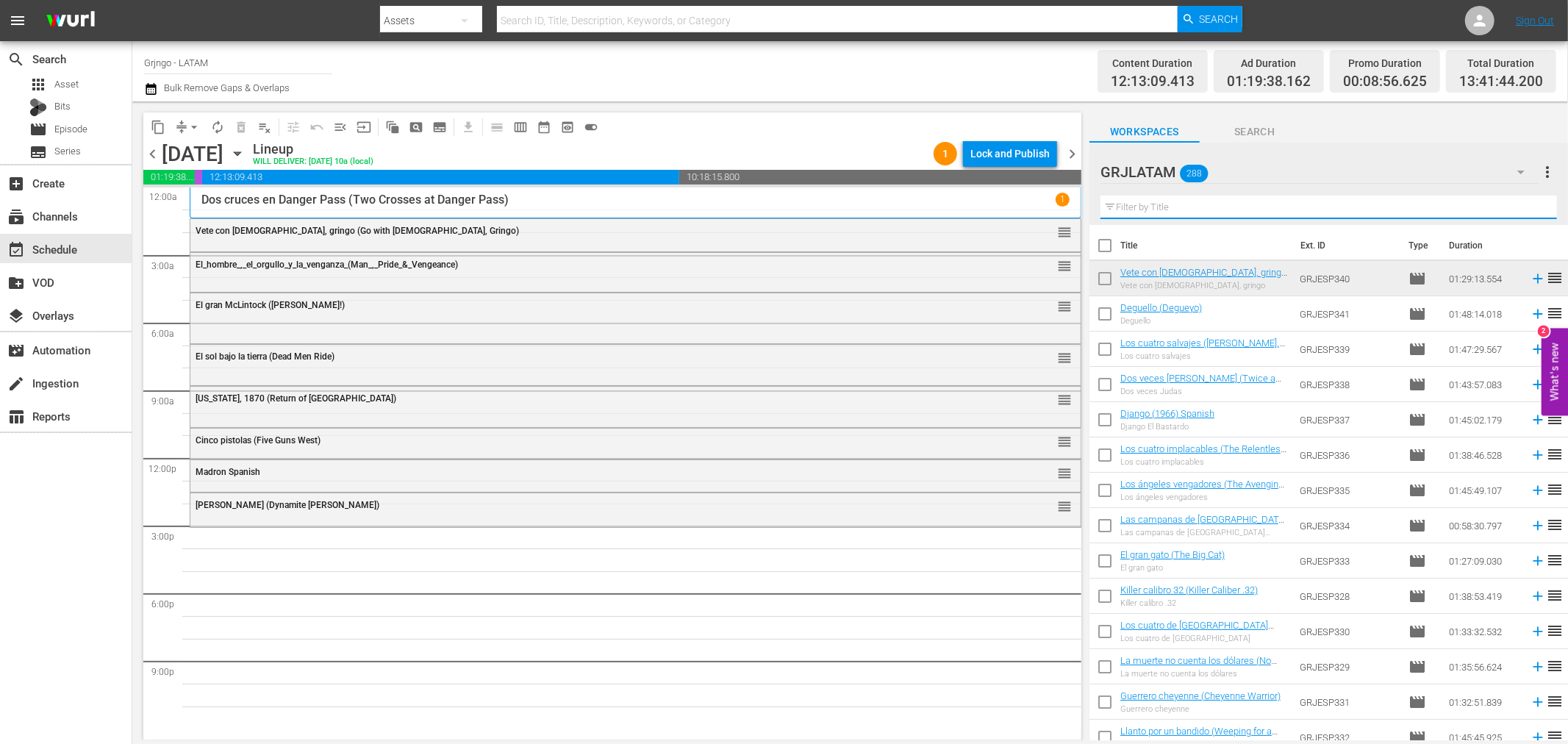
paste input "La ley del juez [PERSON_NAME]"
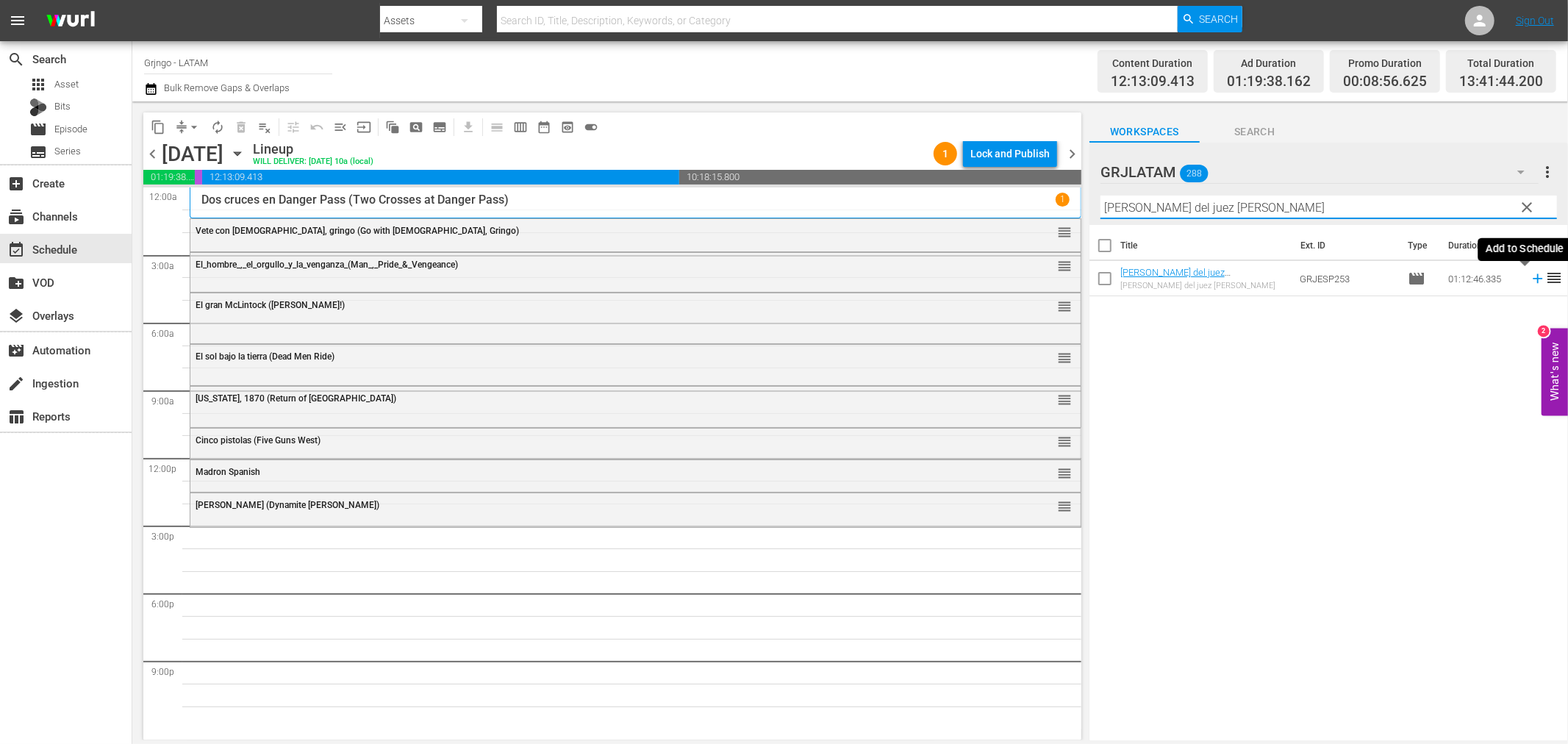
type input "La ley del juez [PERSON_NAME]"
click at [1530, 275] on icon at bounding box center [1538, 278] width 16 height 16
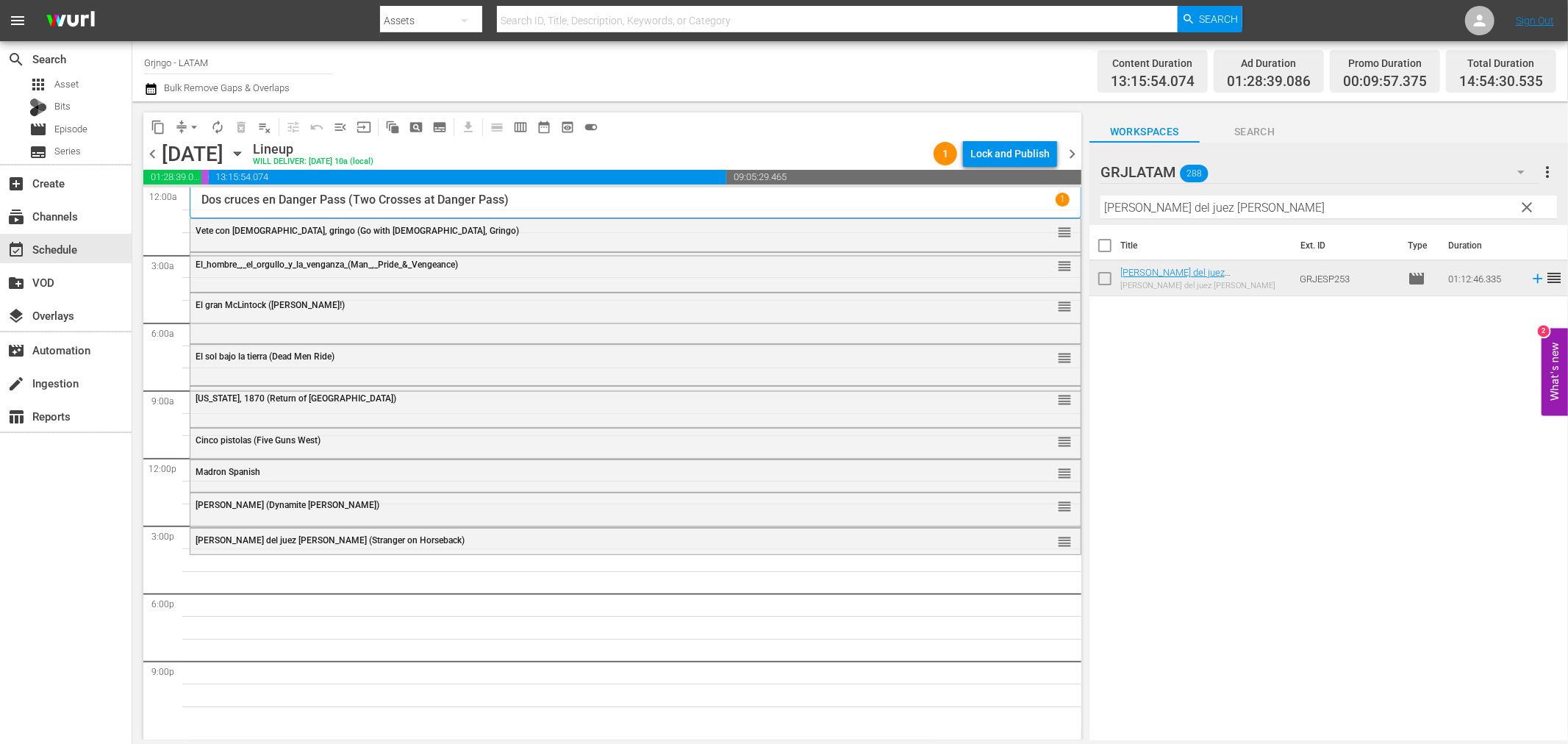
drag, startPoint x: 1526, startPoint y: 205, endPoint x: 1082, endPoint y: 215, distance: 444.1
click at [1526, 205] on span "clear" at bounding box center [1527, 207] width 18 height 18
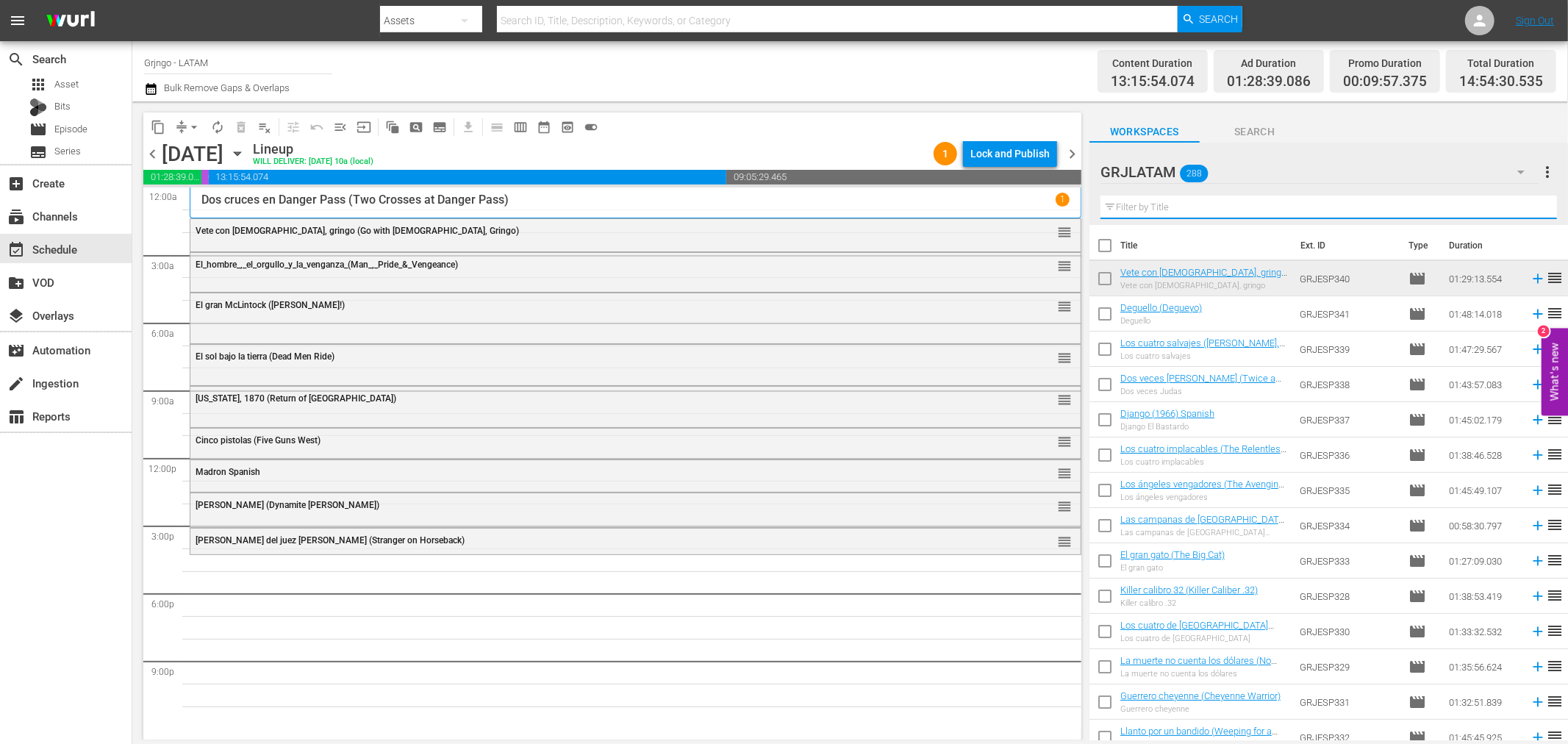
paste input "Tormenta en [US_STATE]"
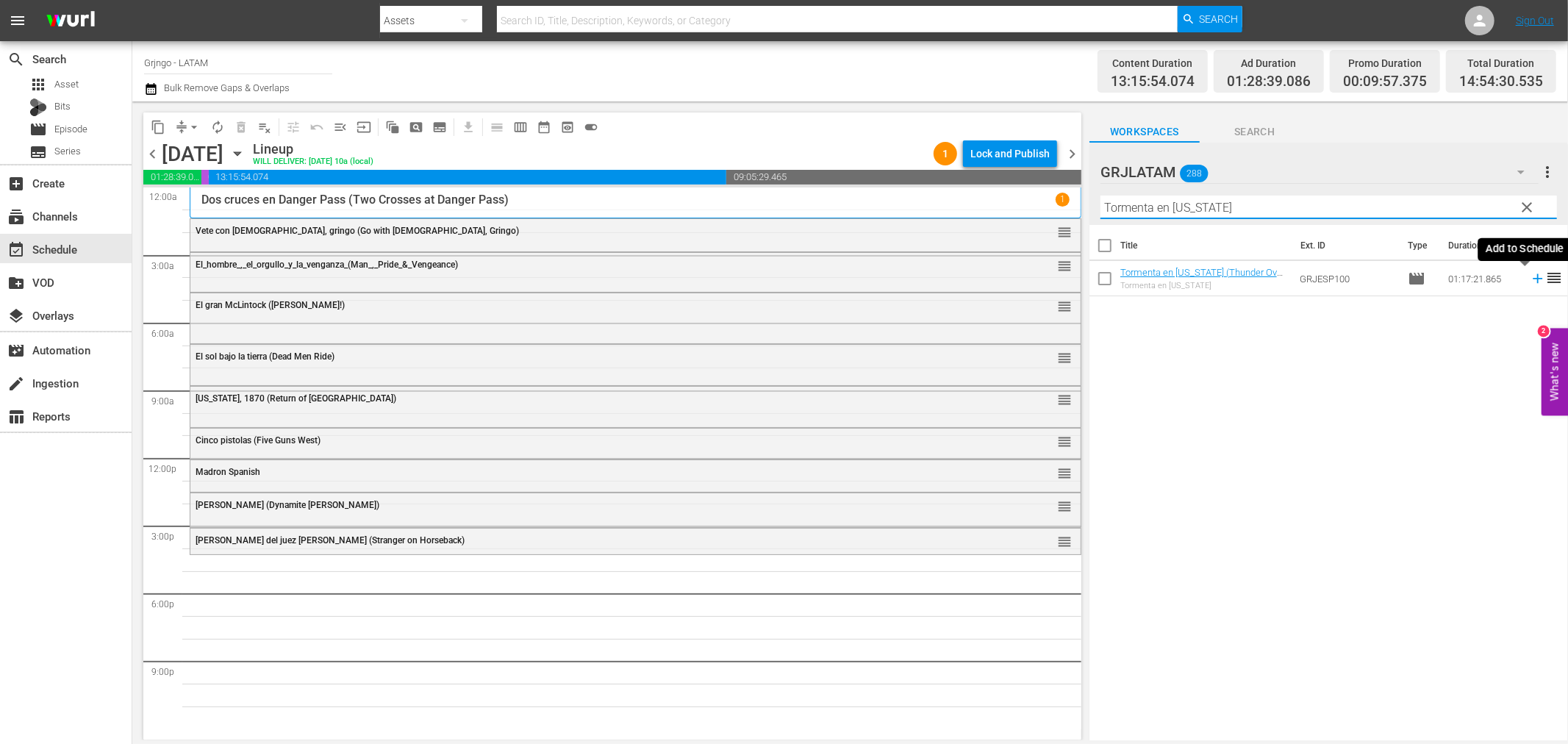
type input "Tormenta en [US_STATE]"
click at [1530, 284] on icon at bounding box center [1538, 278] width 16 height 16
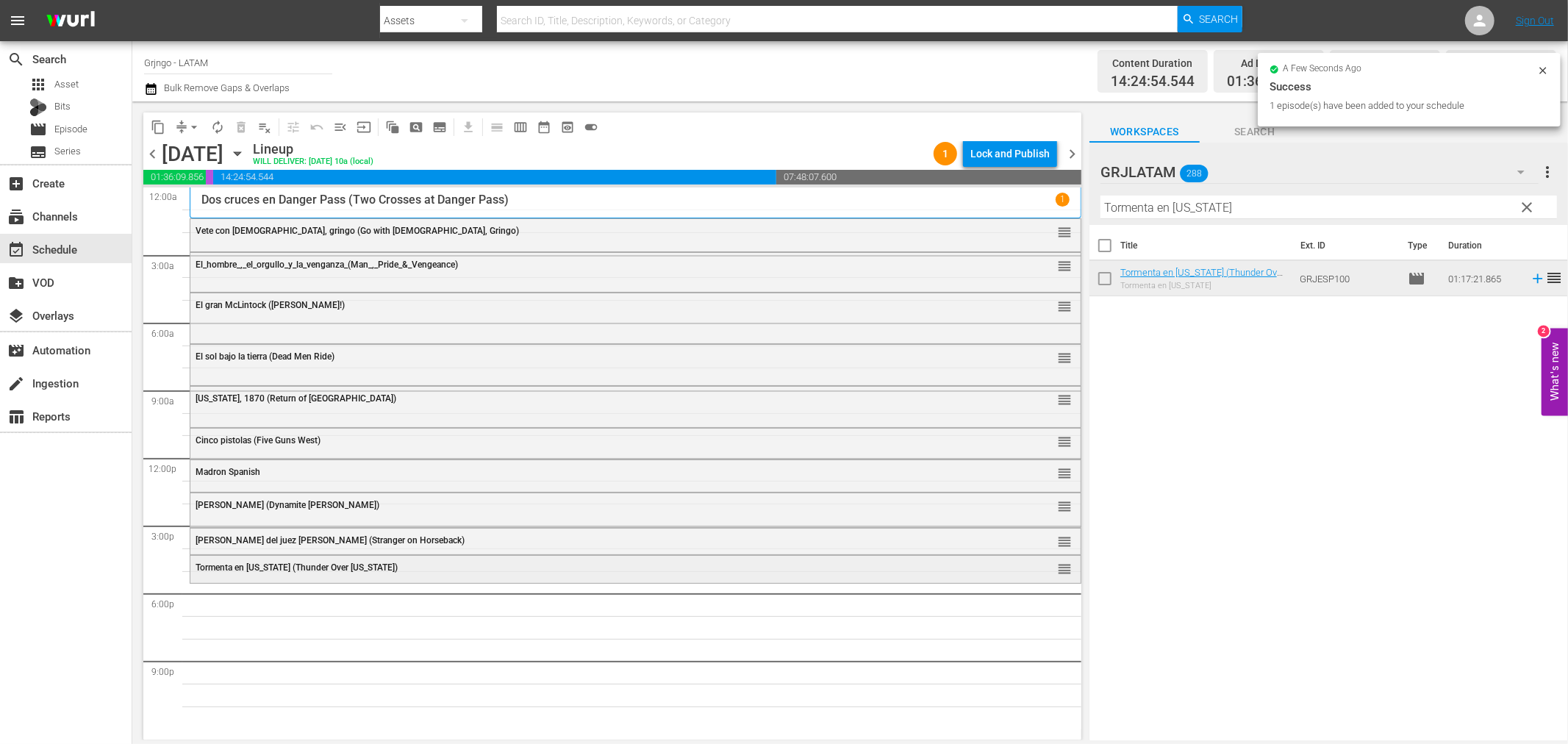
click at [607, 570] on div "Tormenta en [US_STATE] (Thunder Over [US_STATE])" at bounding box center [595, 568] width 800 height 10
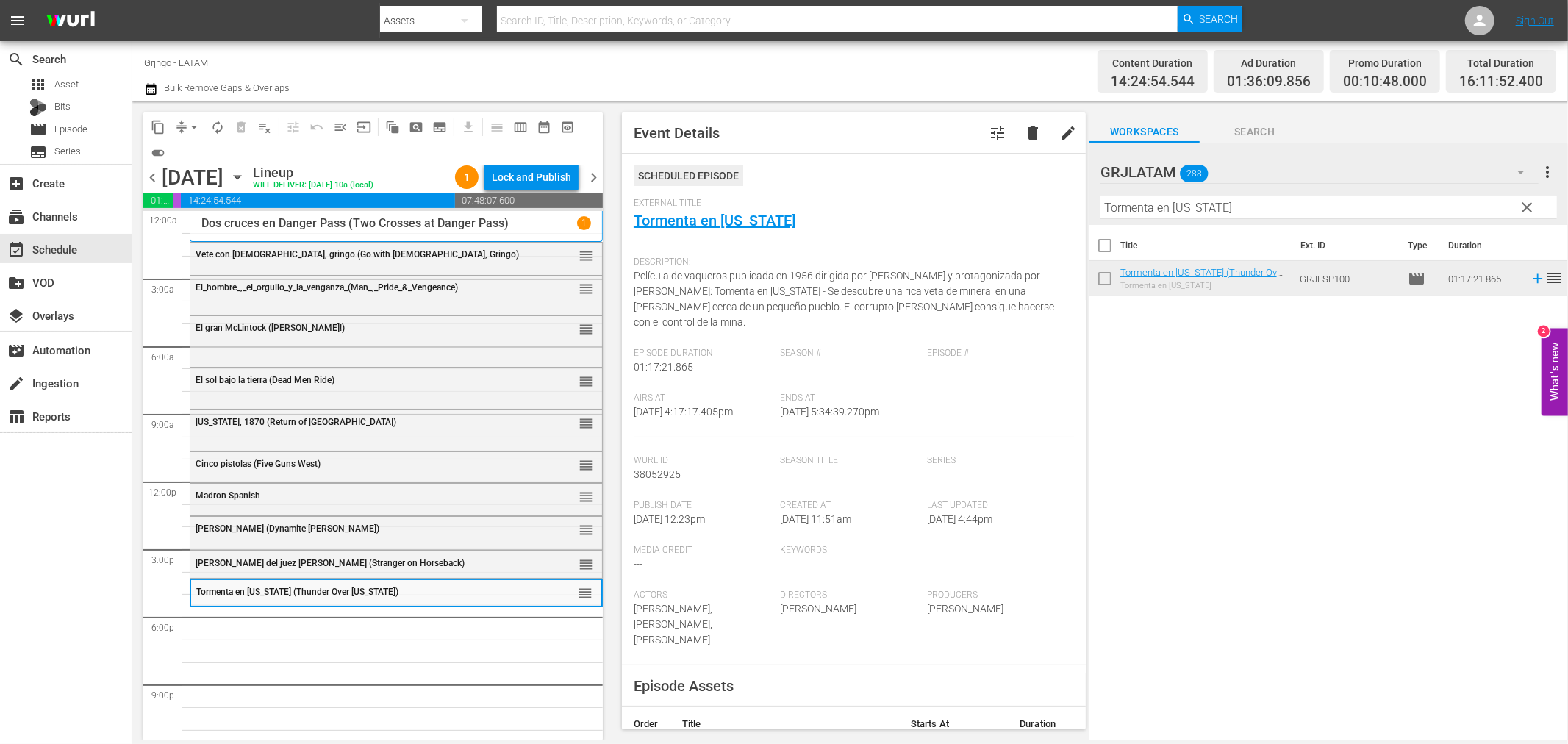
click at [1525, 205] on span "clear" at bounding box center [1527, 207] width 18 height 18
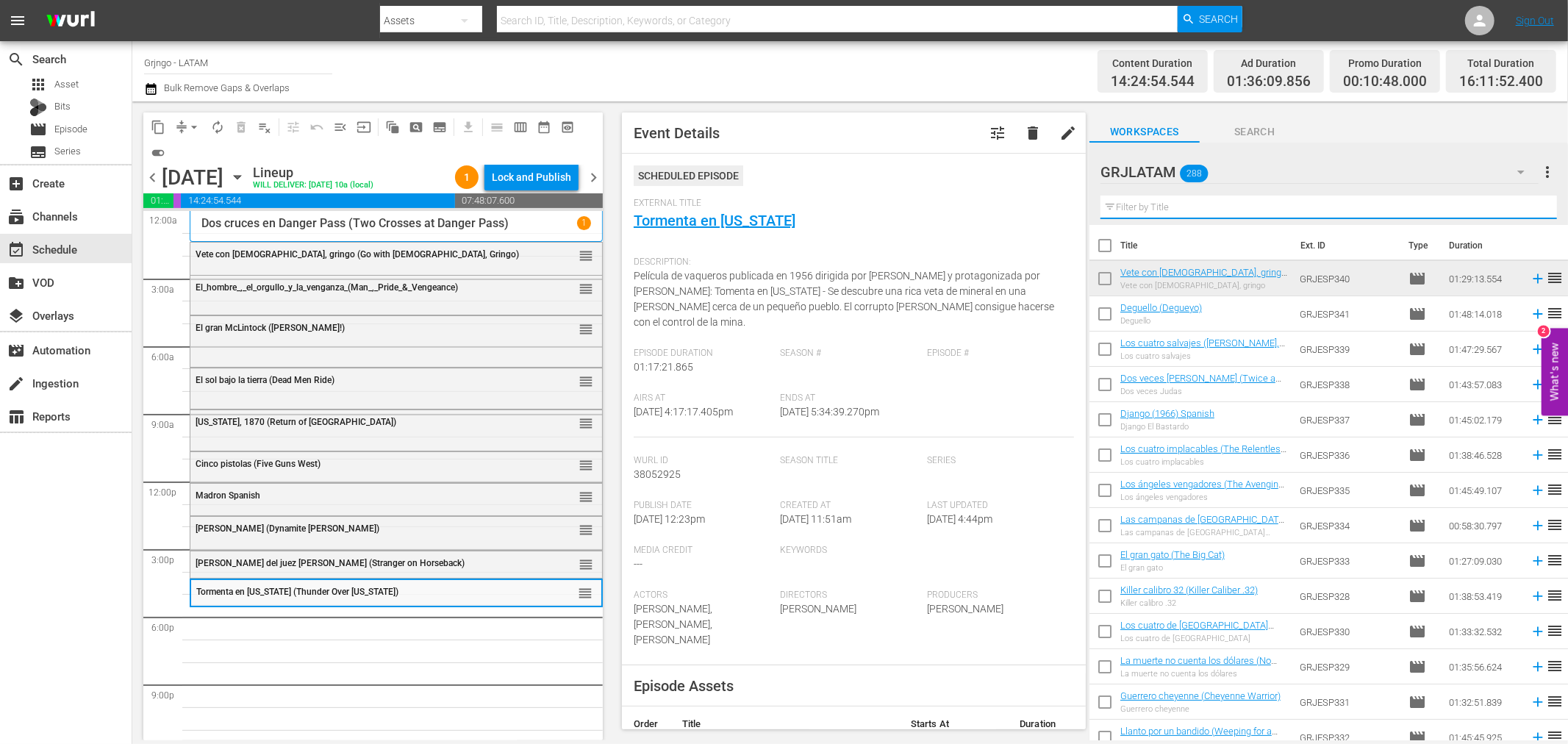
click at [1215, 209] on input "text" at bounding box center [1329, 207] width 456 height 24
paste input "La leyenda de la mujer [DEMOGRAPHIC_DATA]"
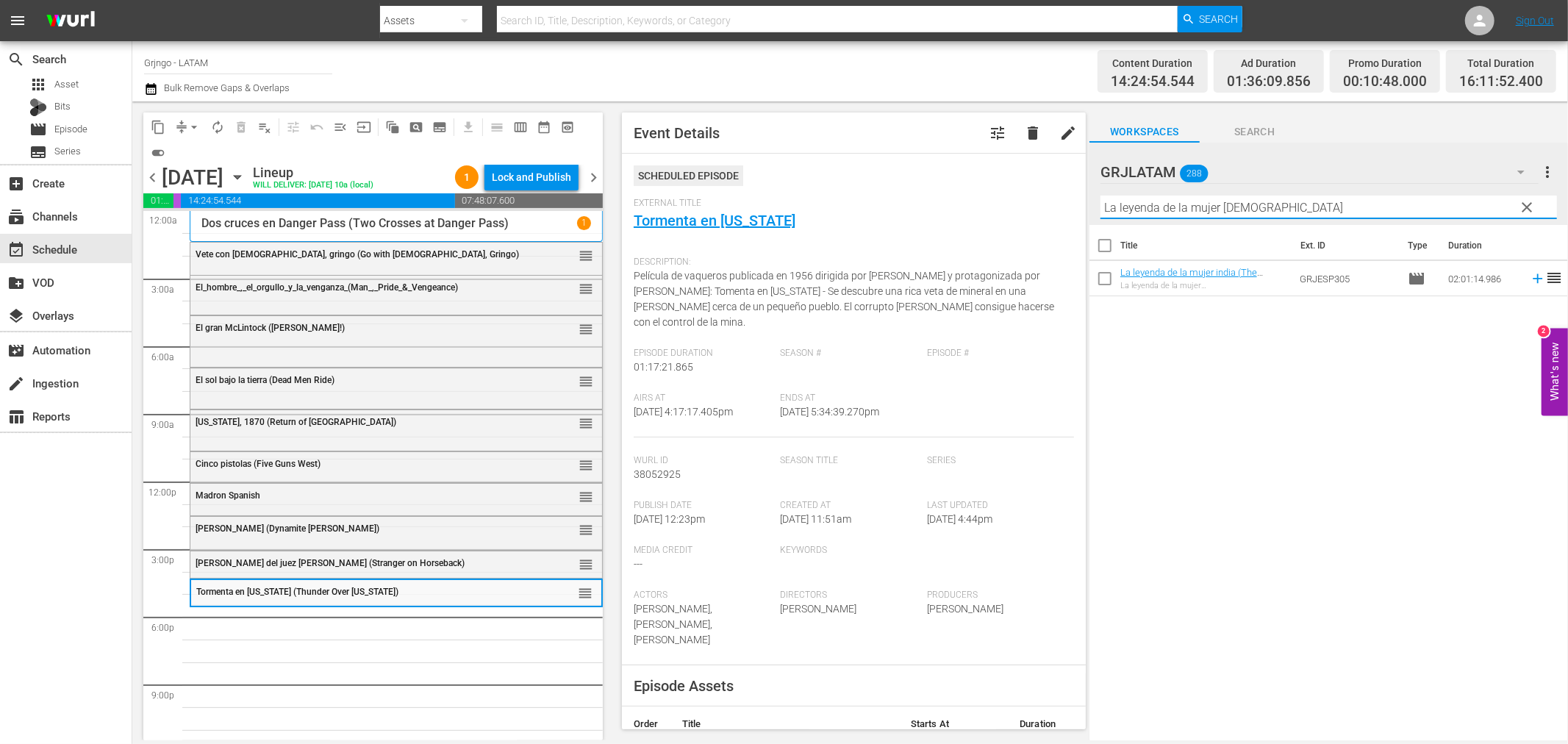
type input "La leyenda de la mujer [DEMOGRAPHIC_DATA]"
click at [1533, 278] on icon at bounding box center [1538, 279] width 9 height 9
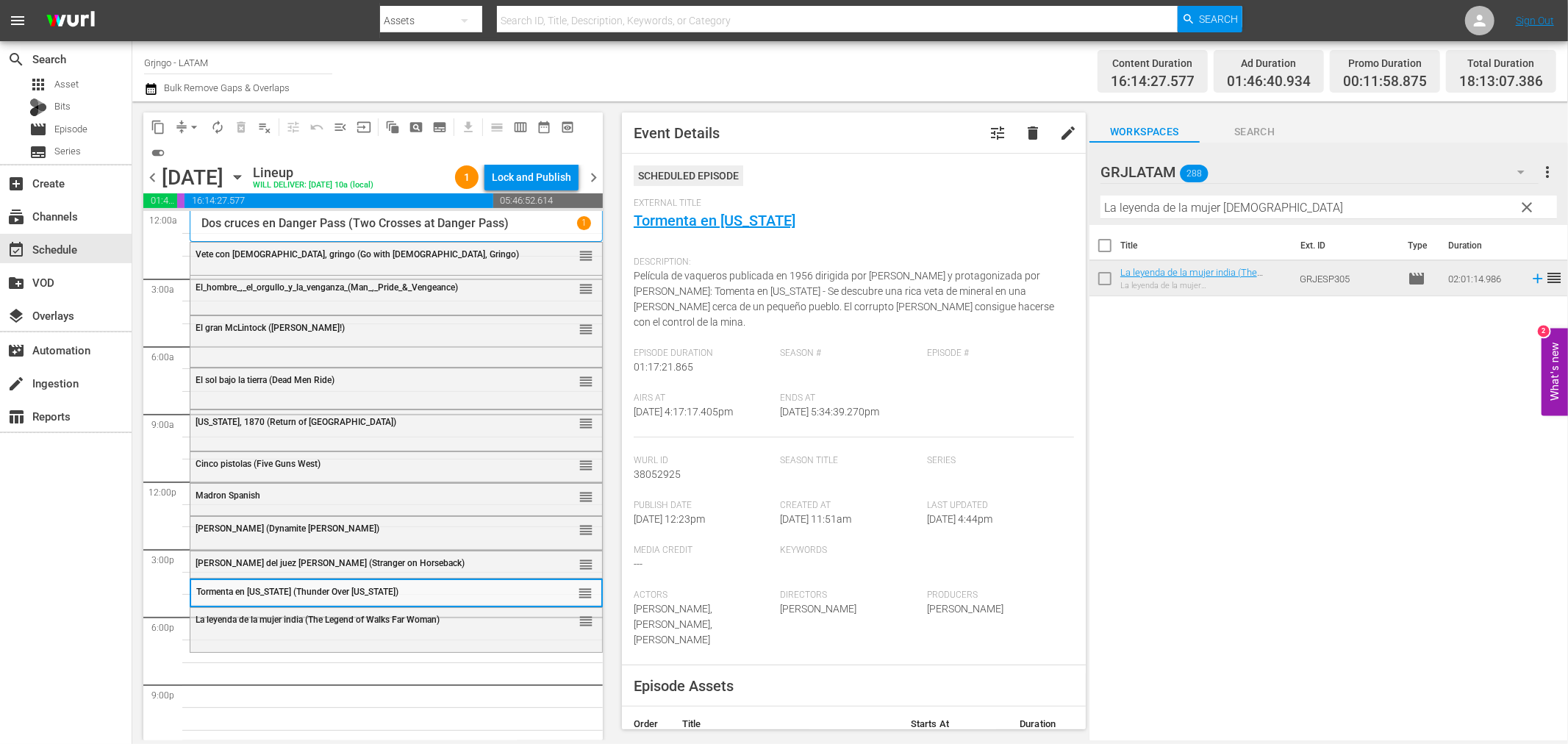
drag, startPoint x: 1525, startPoint y: 202, endPoint x: 1231, endPoint y: 210, distance: 294.1
click at [1527, 202] on span "clear" at bounding box center [1527, 207] width 18 height 18
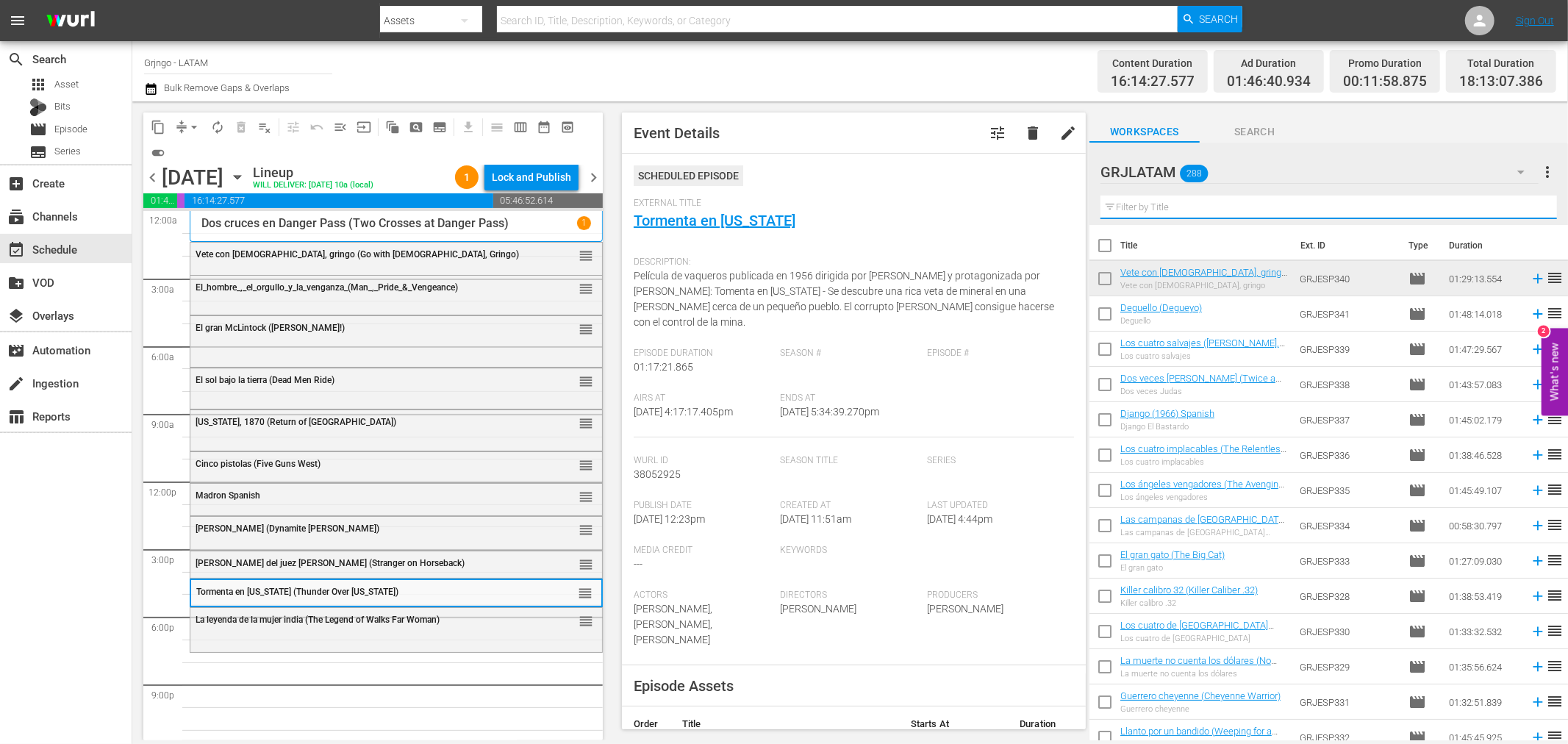
paste input "La tribu de los pawnee"
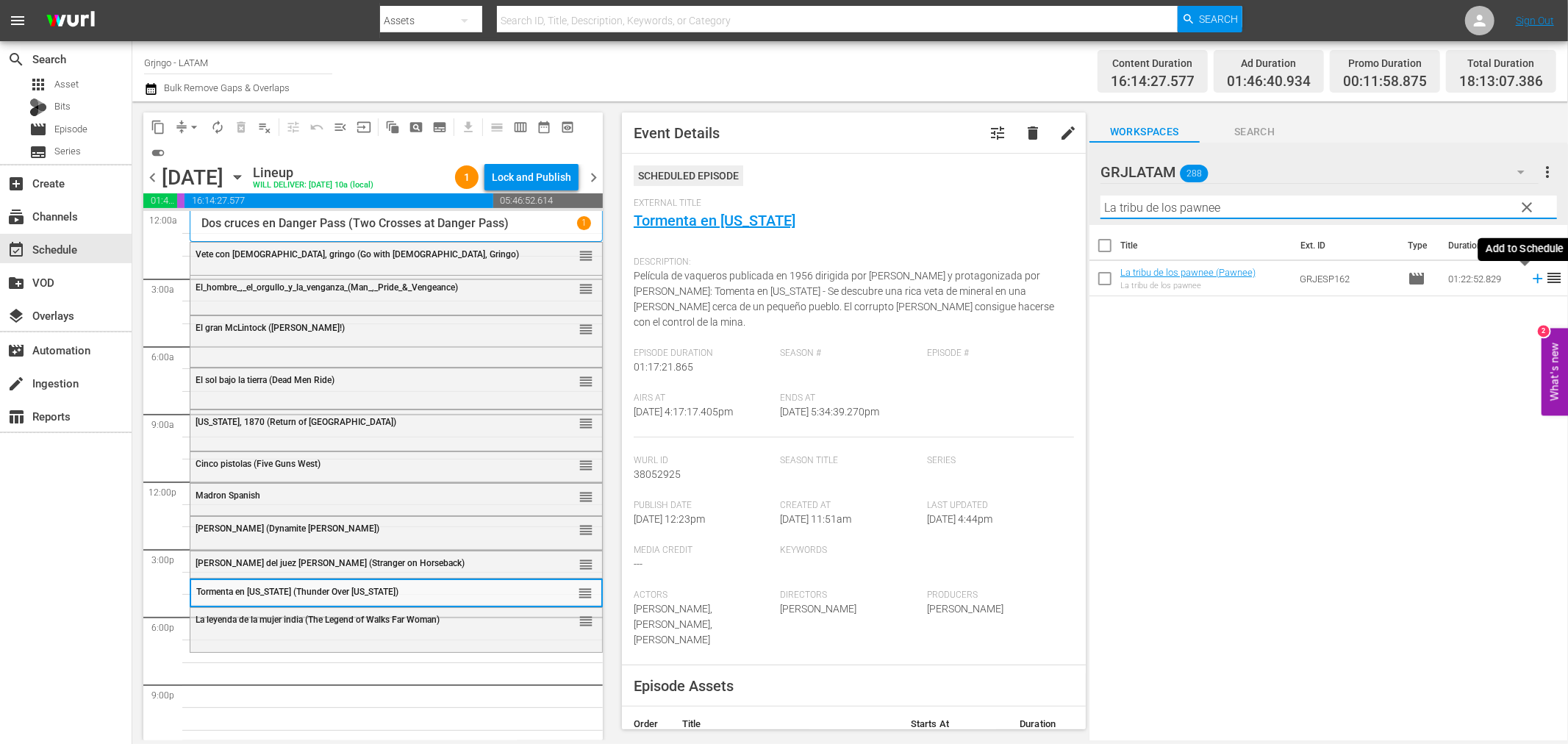
type input "La tribu de los pawnee"
click at [1533, 275] on icon at bounding box center [1538, 279] width 9 height 9
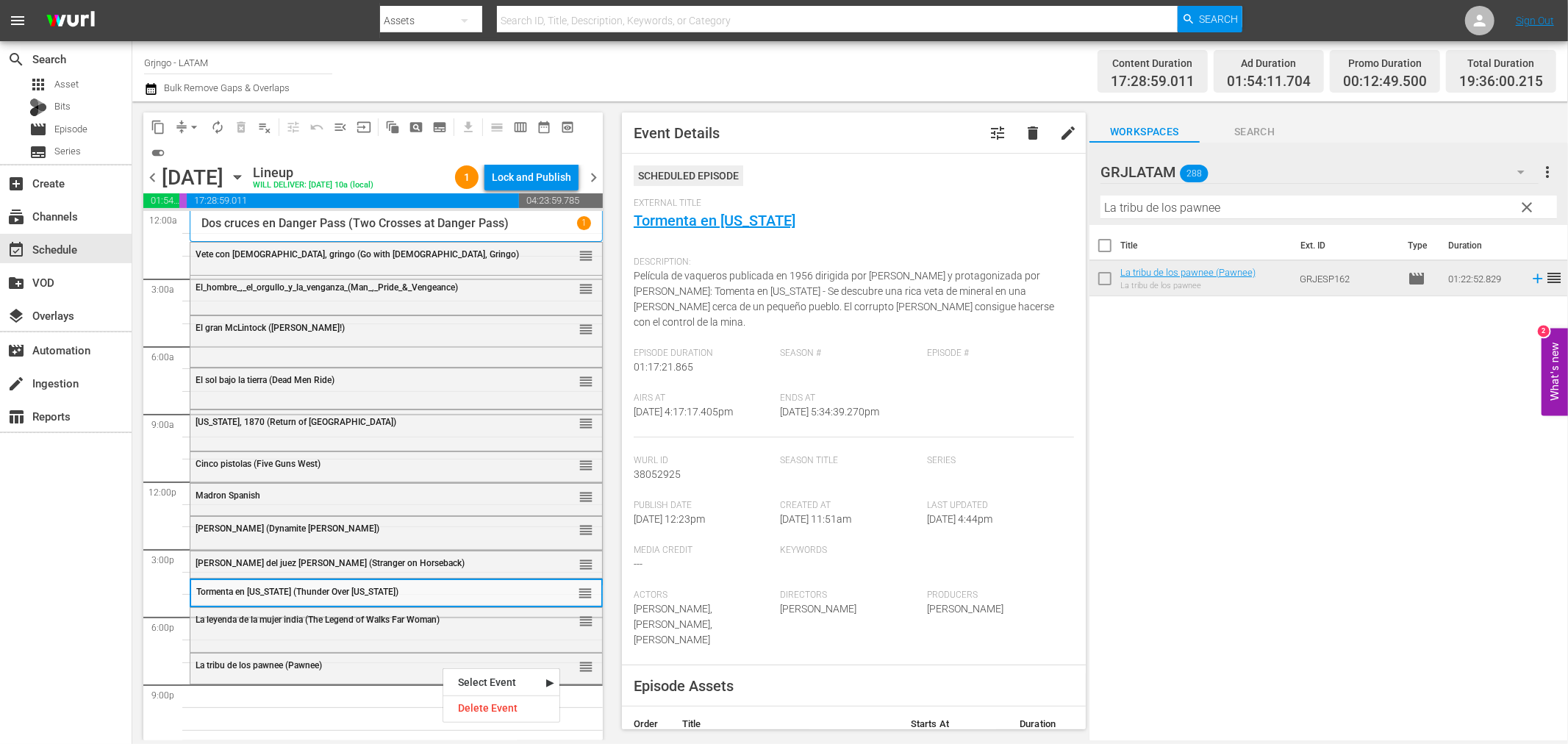
click at [483, 709] on div "Delete Event" at bounding box center [501, 708] width 116 height 20
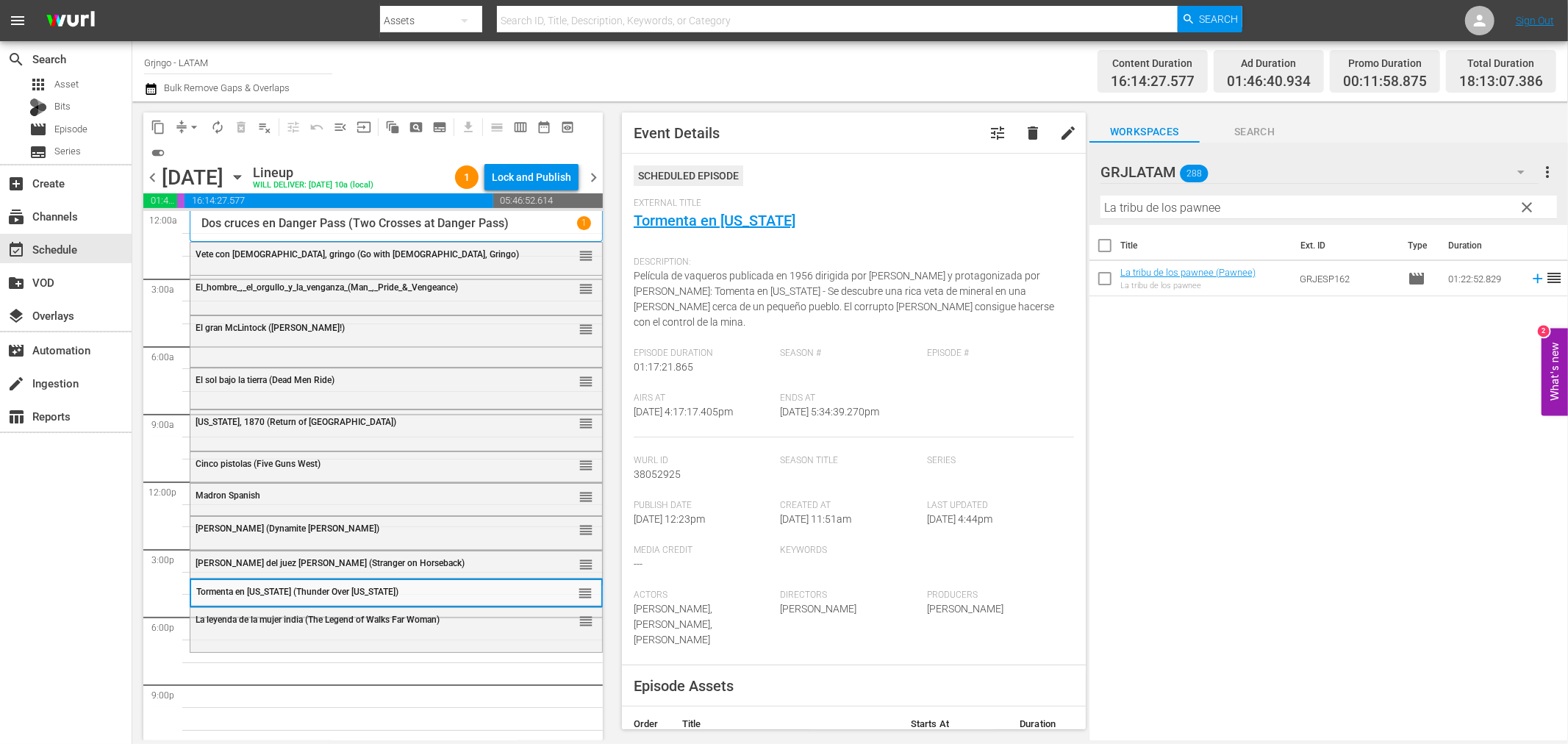
drag, startPoint x: 1527, startPoint y: 203, endPoint x: 1166, endPoint y: 200, distance: 361.0
click at [1526, 203] on span "clear" at bounding box center [1527, 207] width 18 height 18
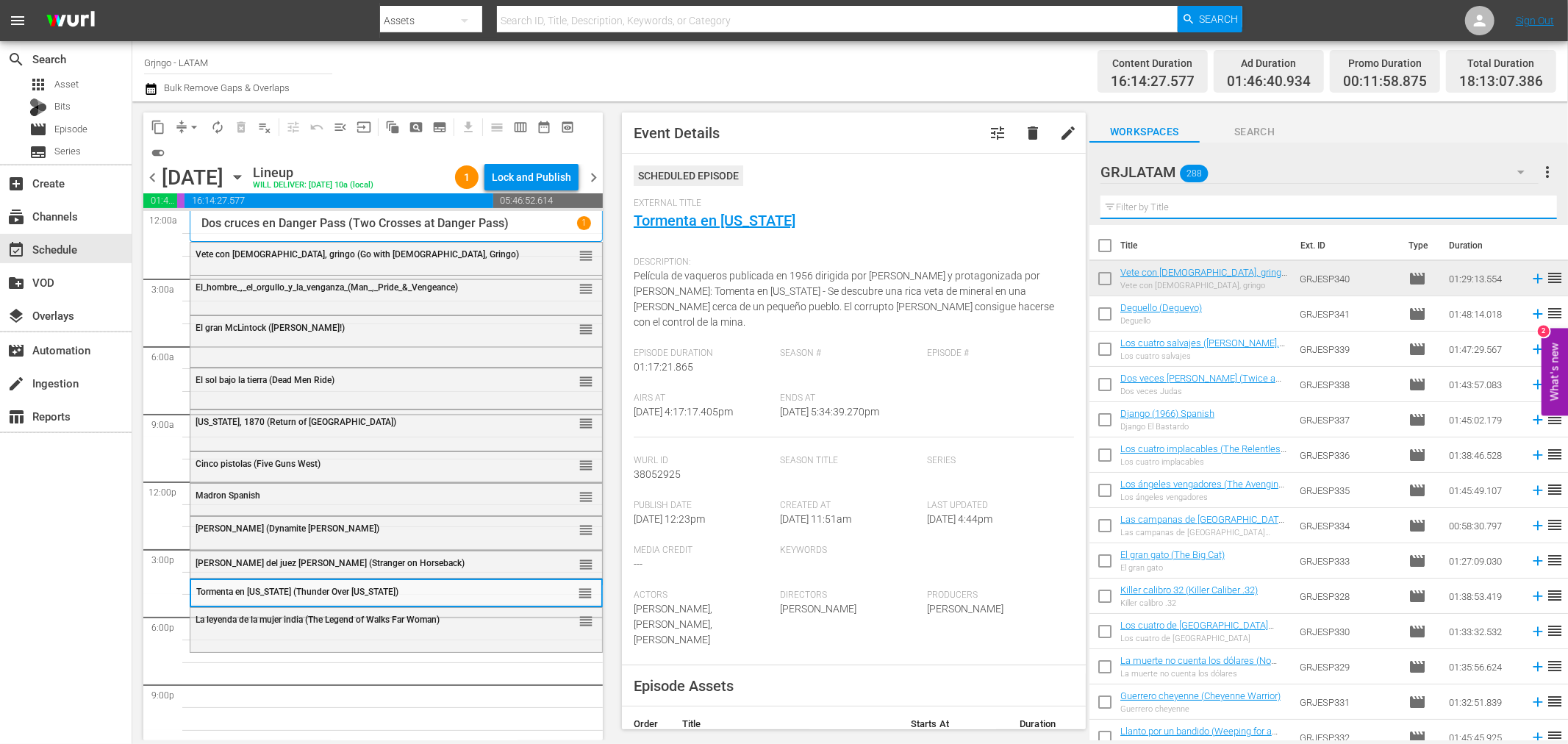
paste input "Río Lobo"
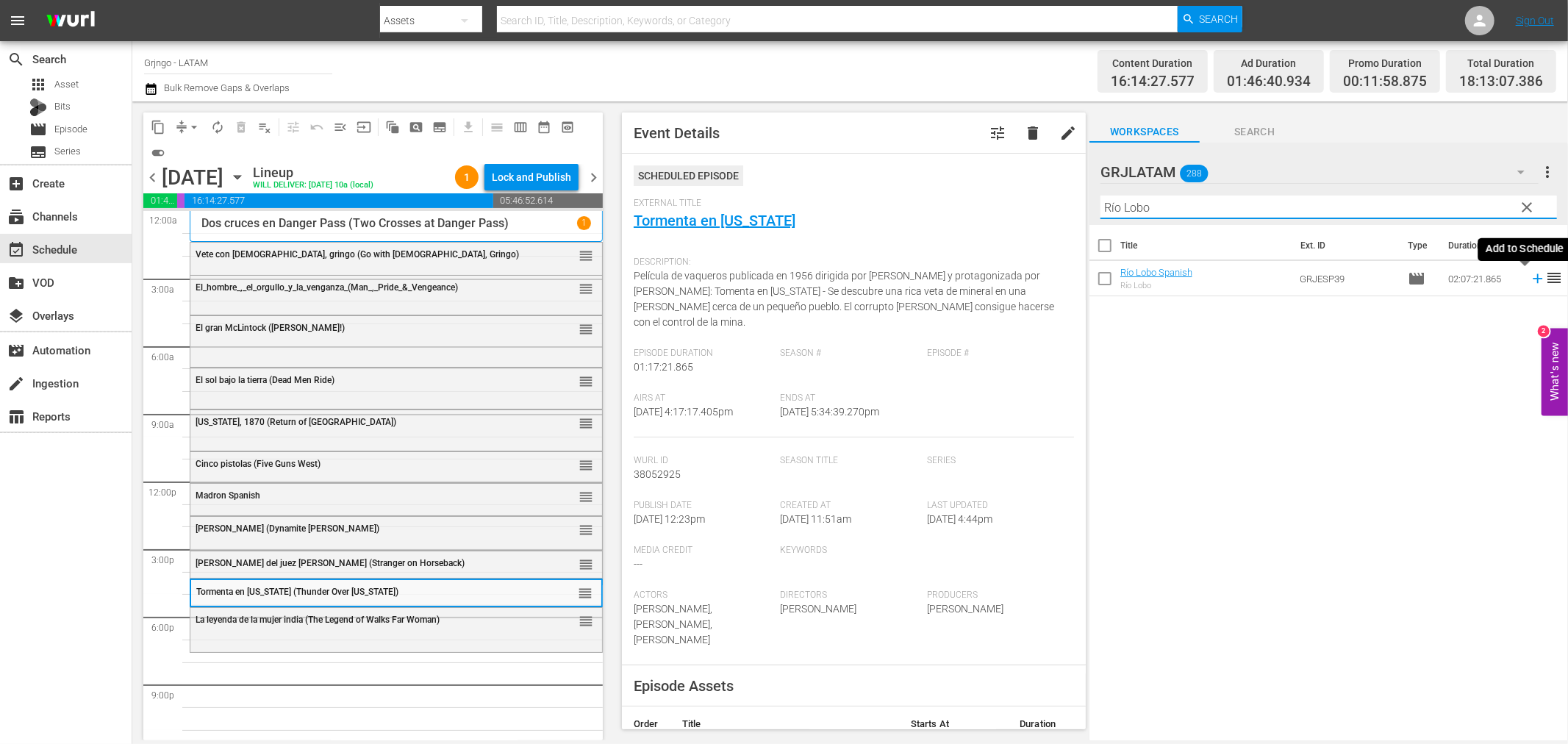
type input "Río Lobo"
click at [1533, 278] on icon at bounding box center [1538, 279] width 9 height 9
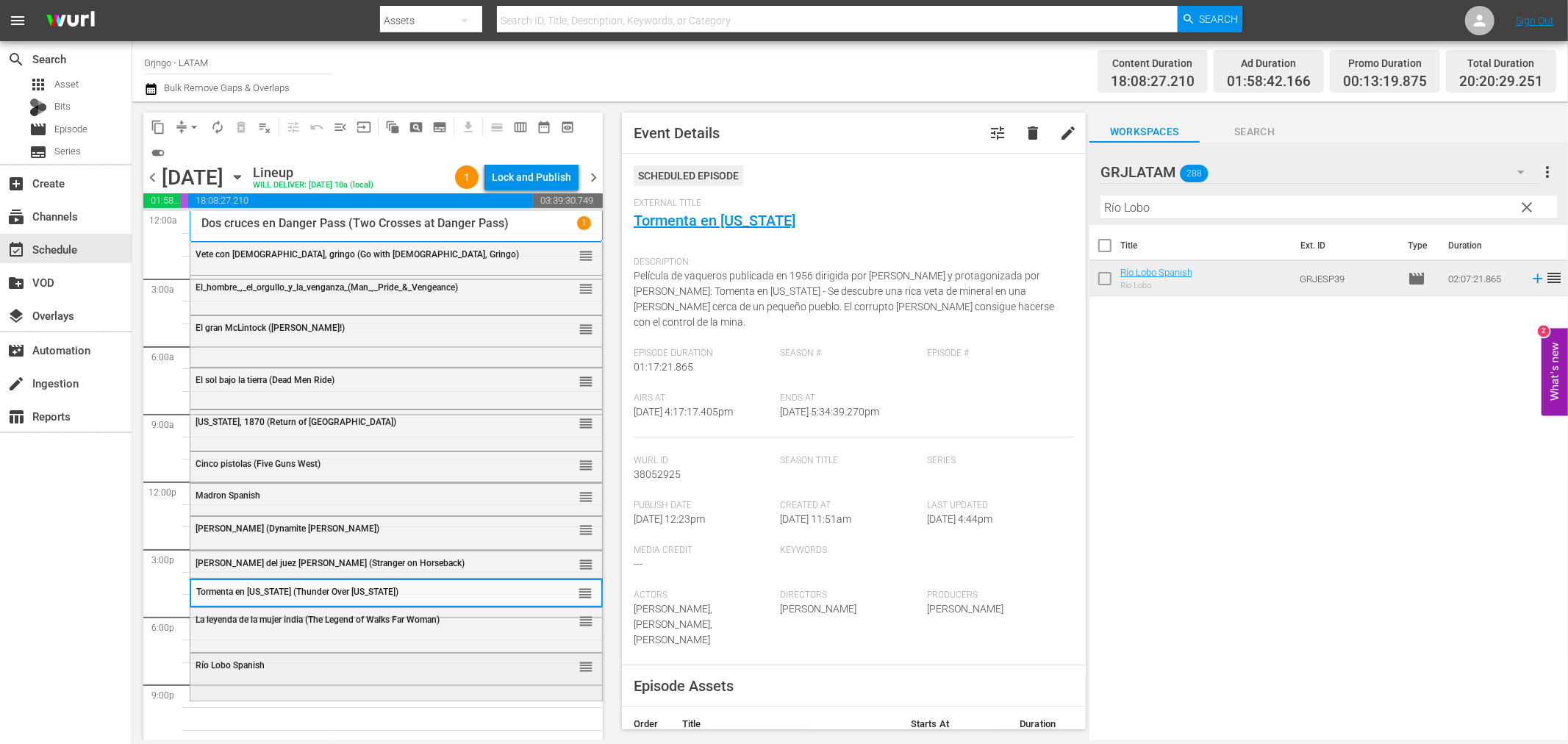
click at [279, 673] on div "Río Lobo Spanish reorder" at bounding box center [396, 666] width 412 height 25
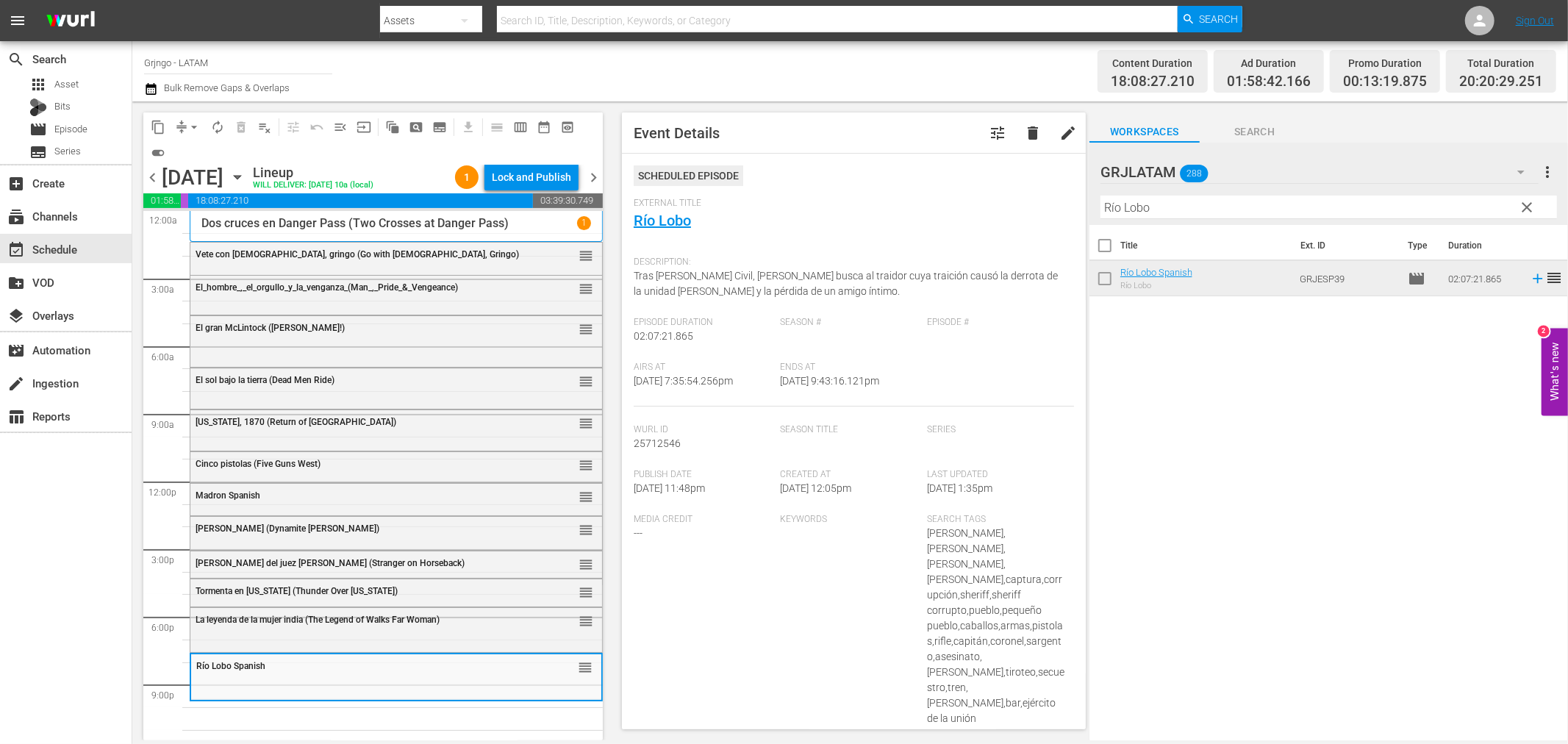
drag, startPoint x: 1525, startPoint y: 202, endPoint x: 1157, endPoint y: 215, distance: 368.2
click at [1526, 202] on span "clear" at bounding box center [1527, 207] width 18 height 18
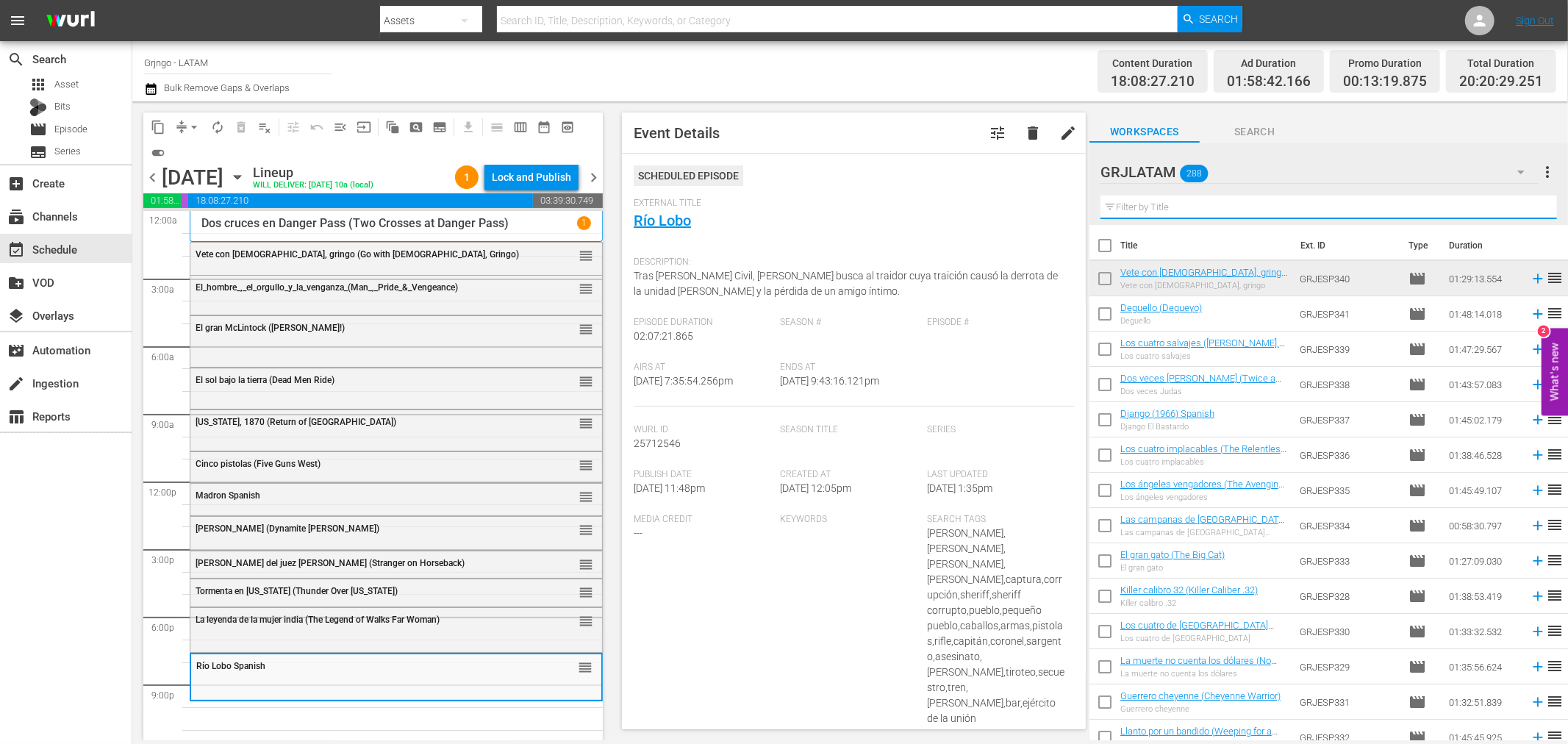
paste input "Baño de sangre al salir del sol"
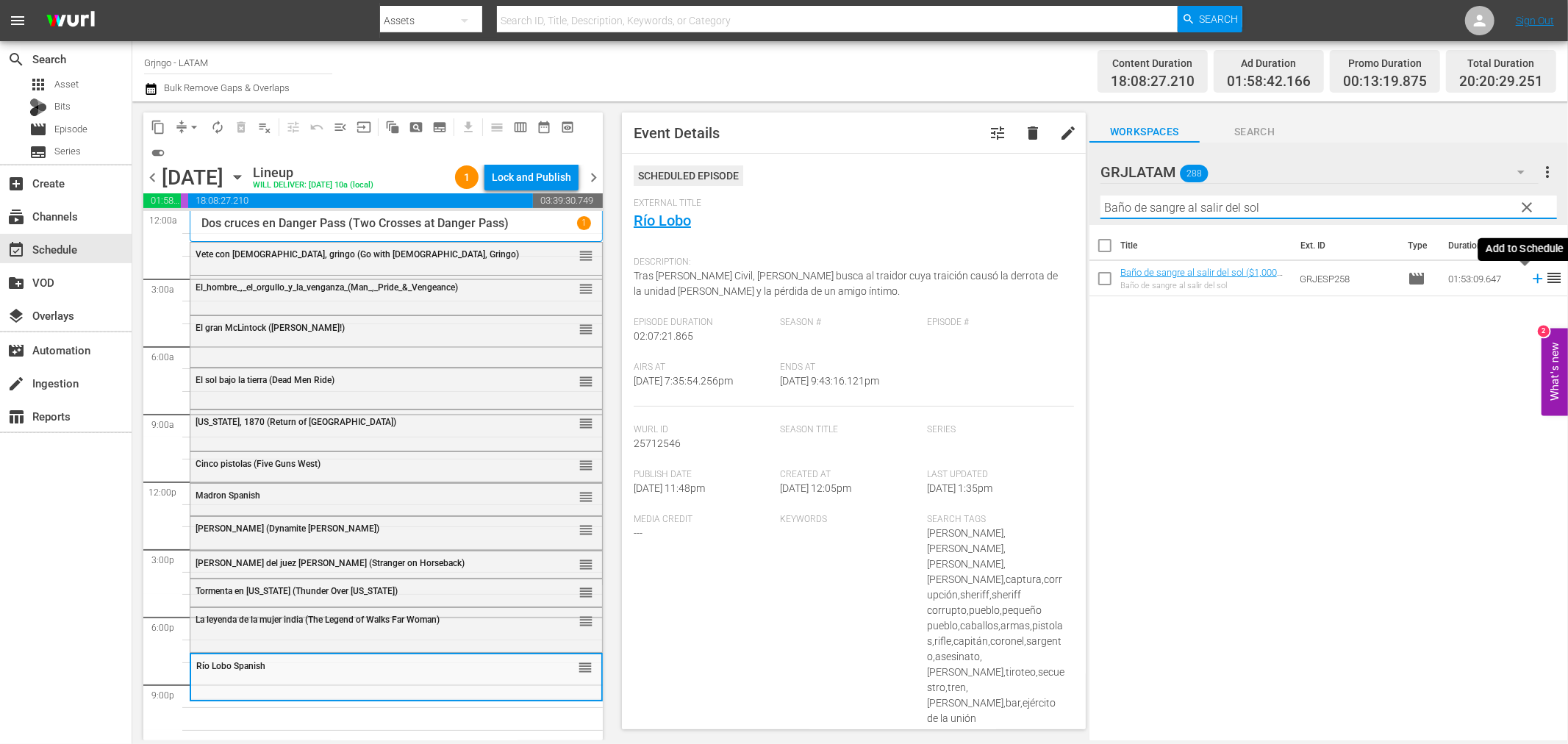
type input "Baño de sangre al salir del sol"
click at [1530, 277] on icon at bounding box center [1538, 278] width 16 height 16
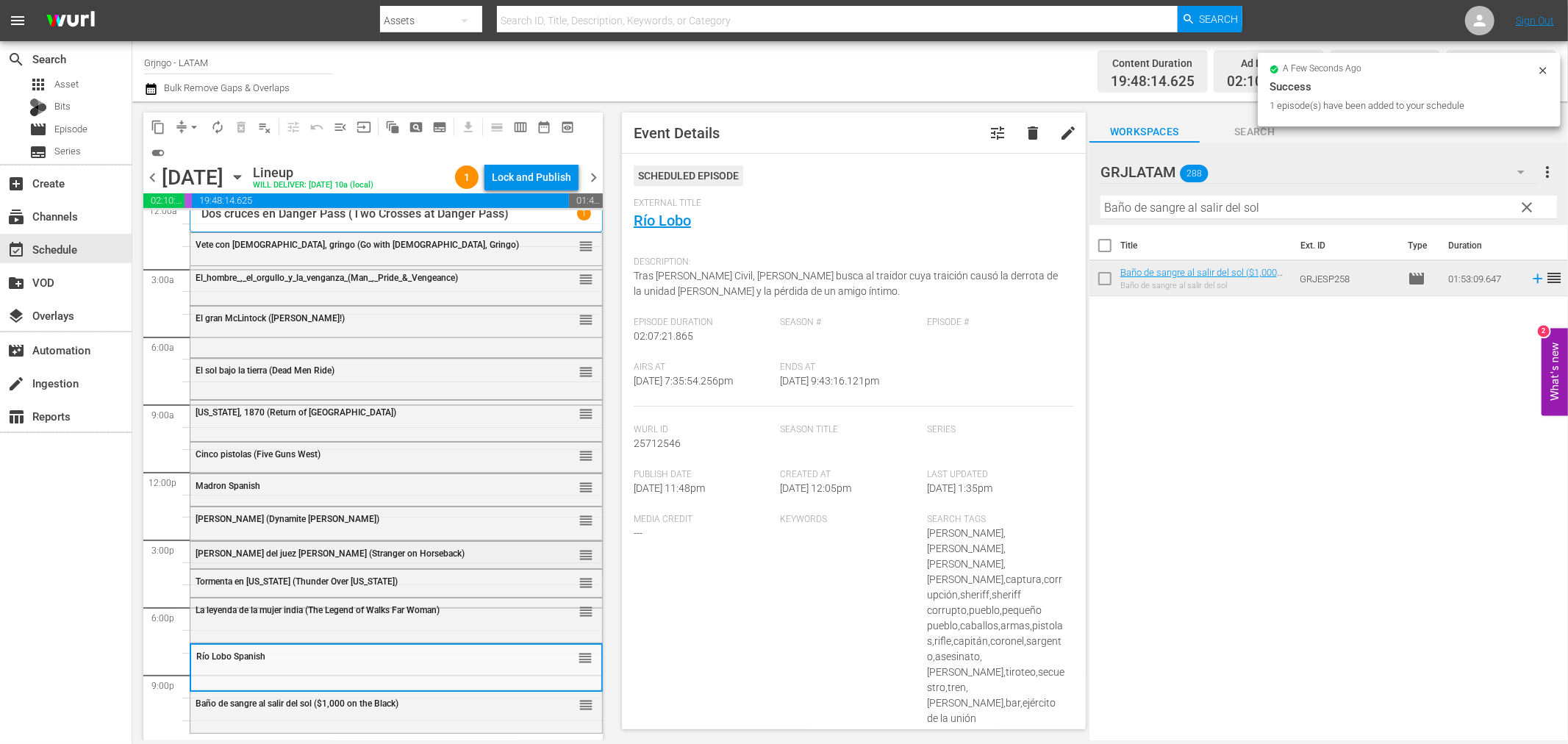
scroll to position [11, 0]
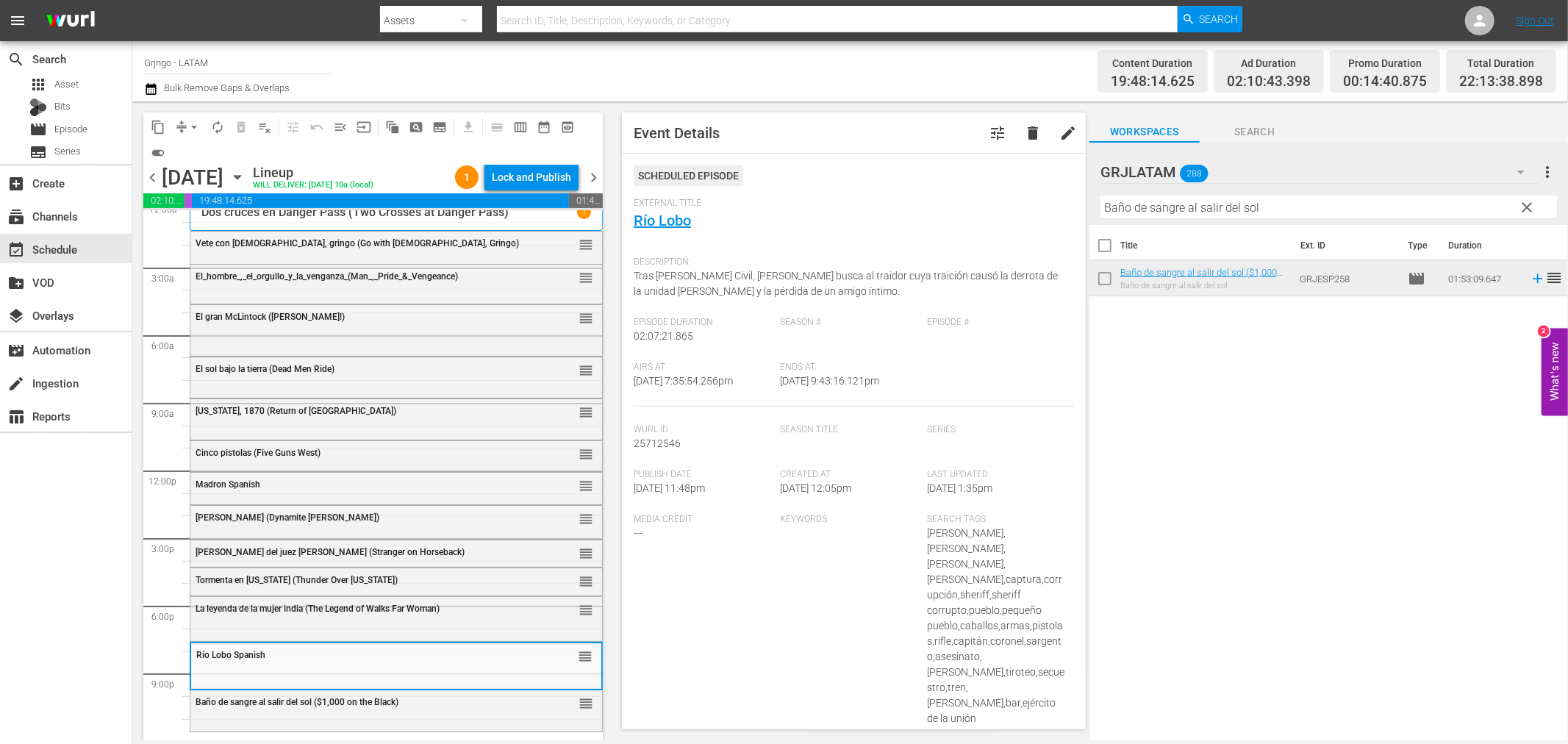
drag, startPoint x: 1527, startPoint y: 205, endPoint x: 1179, endPoint y: 204, distance: 348.0
click at [1529, 205] on span "clear" at bounding box center [1527, 207] width 18 height 18
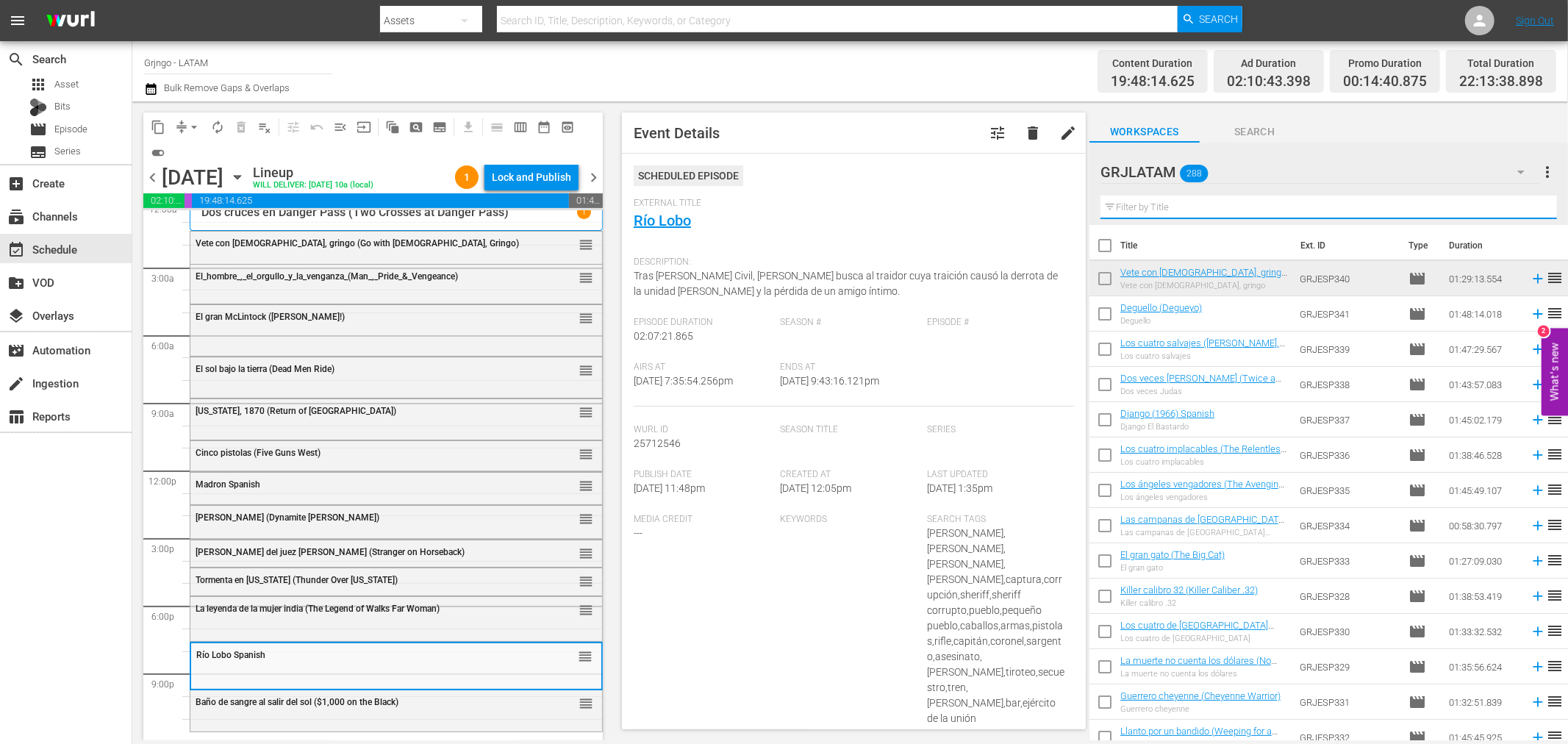
paste input "El Ahorcado"
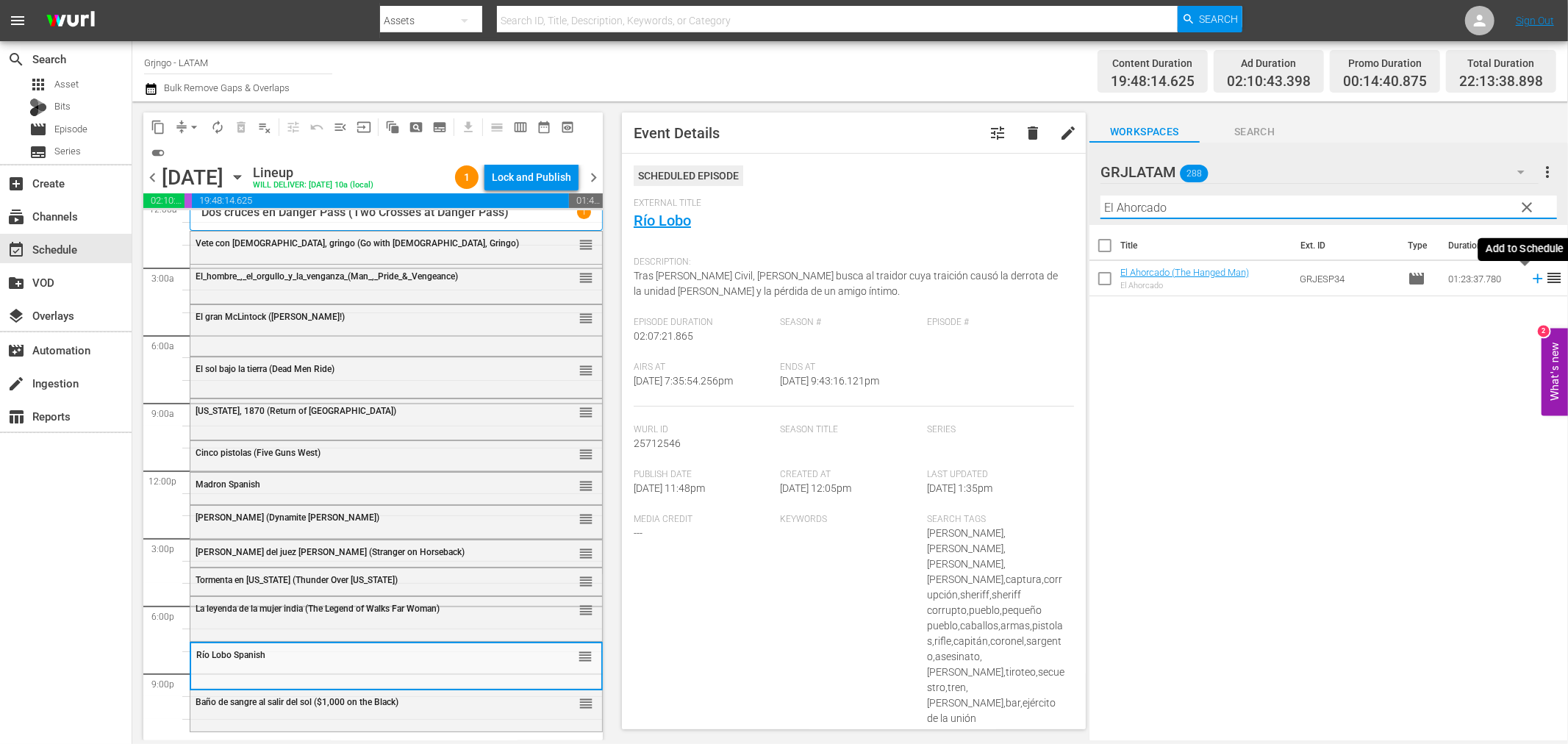
type input "El Ahorcado"
click at [1533, 280] on icon at bounding box center [1538, 279] width 9 height 9
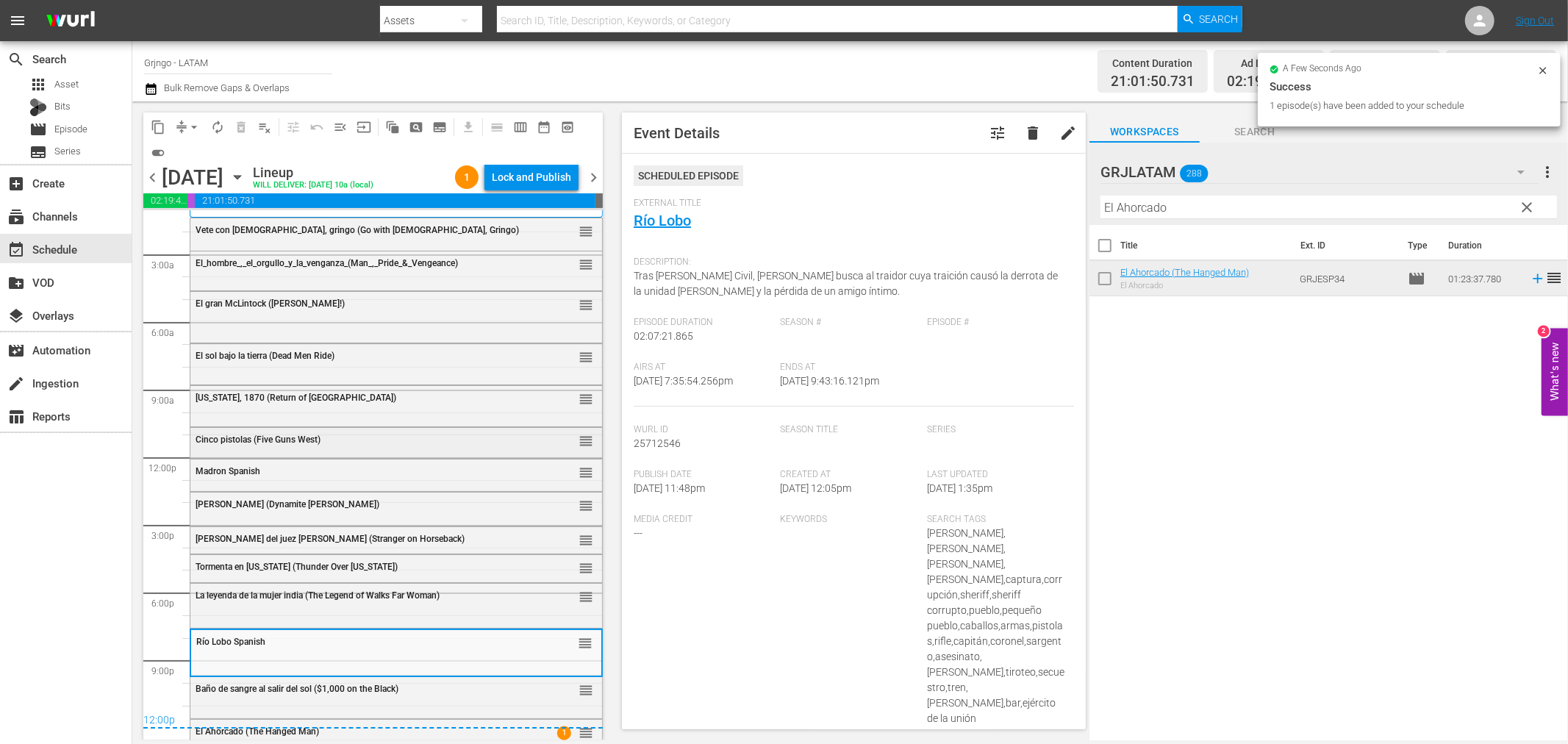
scroll to position [34, 0]
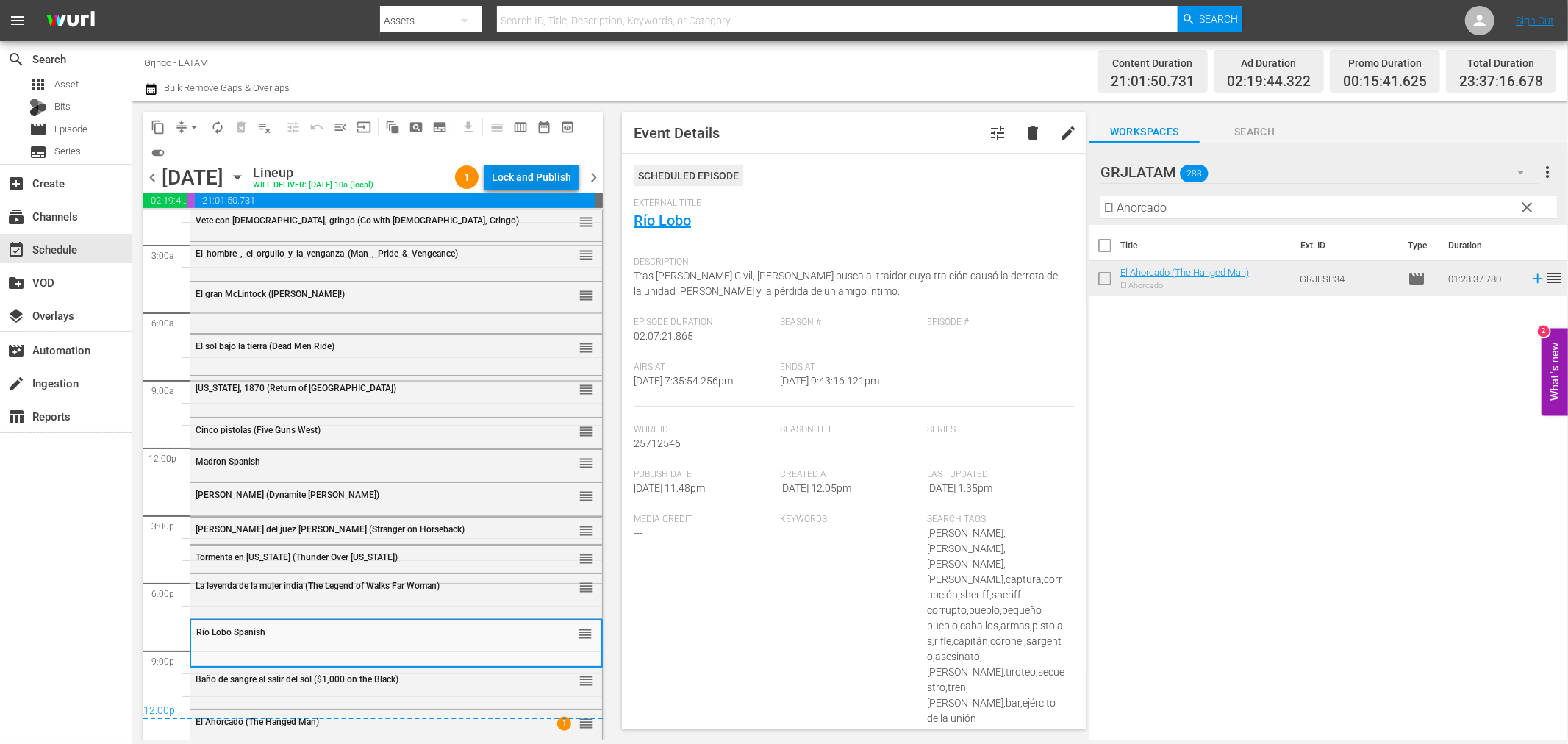
click at [503, 169] on div "Lock and Publish" at bounding box center [532, 177] width 79 height 26
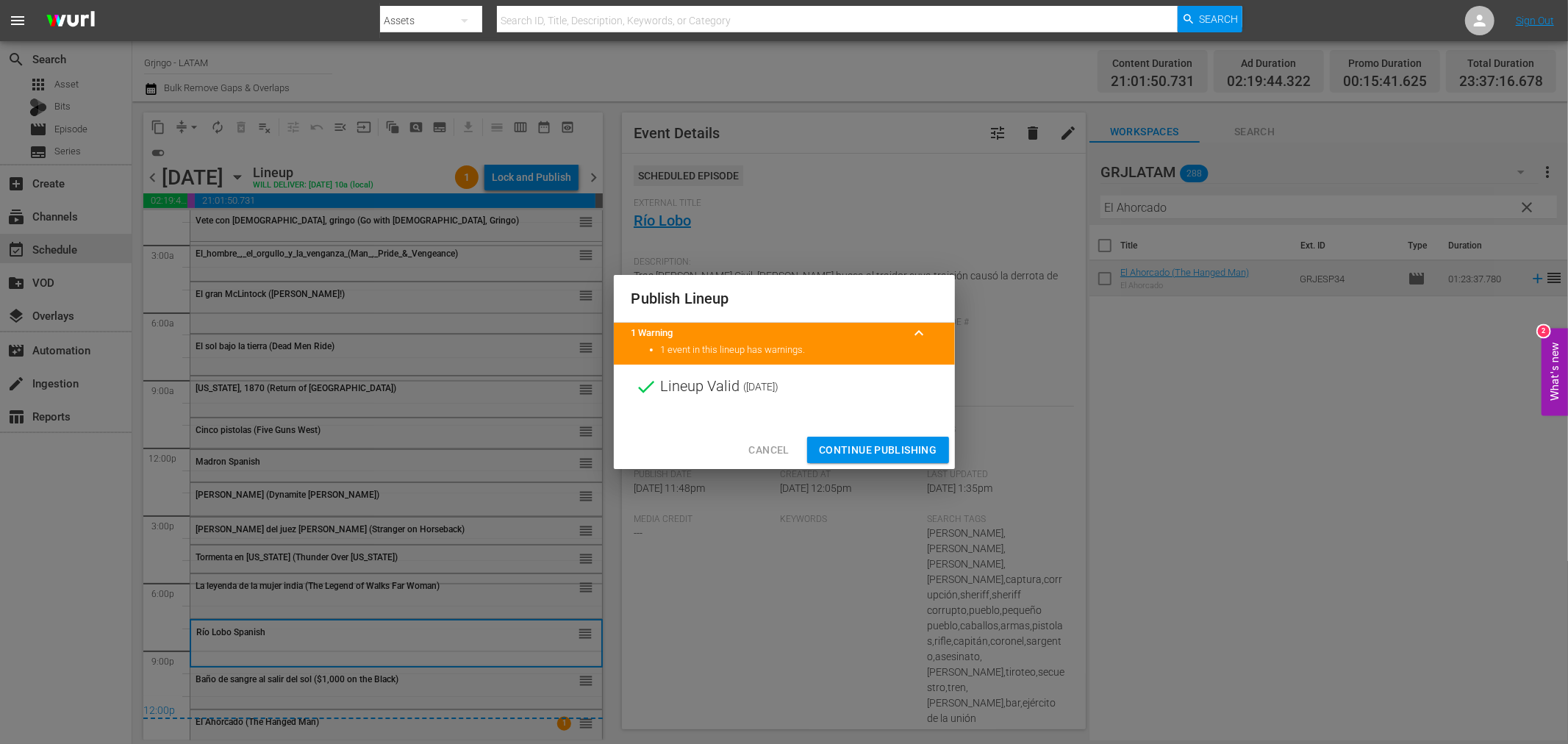
click at [840, 450] on span "Continue Publishing" at bounding box center [879, 450] width 119 height 18
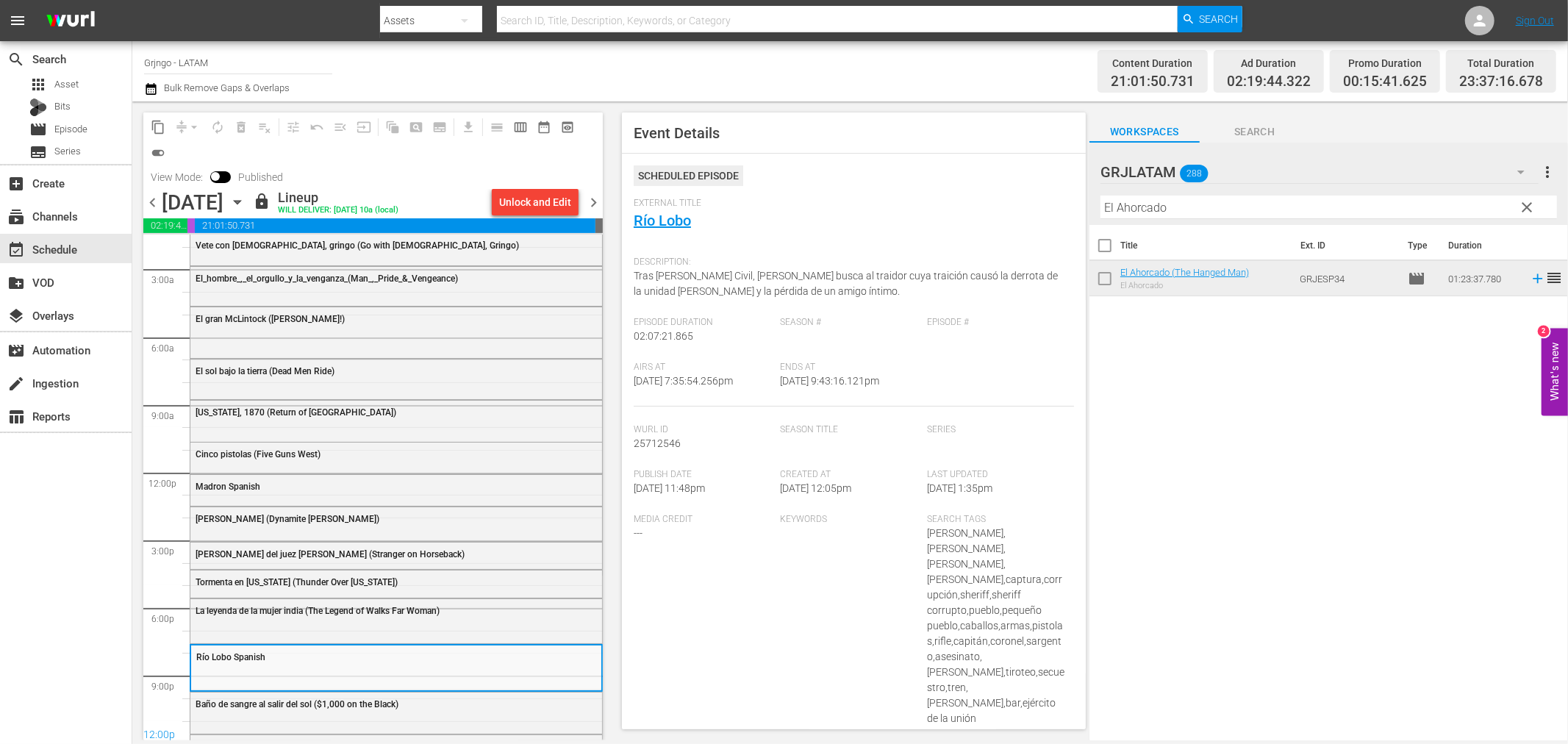
click at [586, 196] on span "chevron_right" at bounding box center [593, 202] width 18 height 18
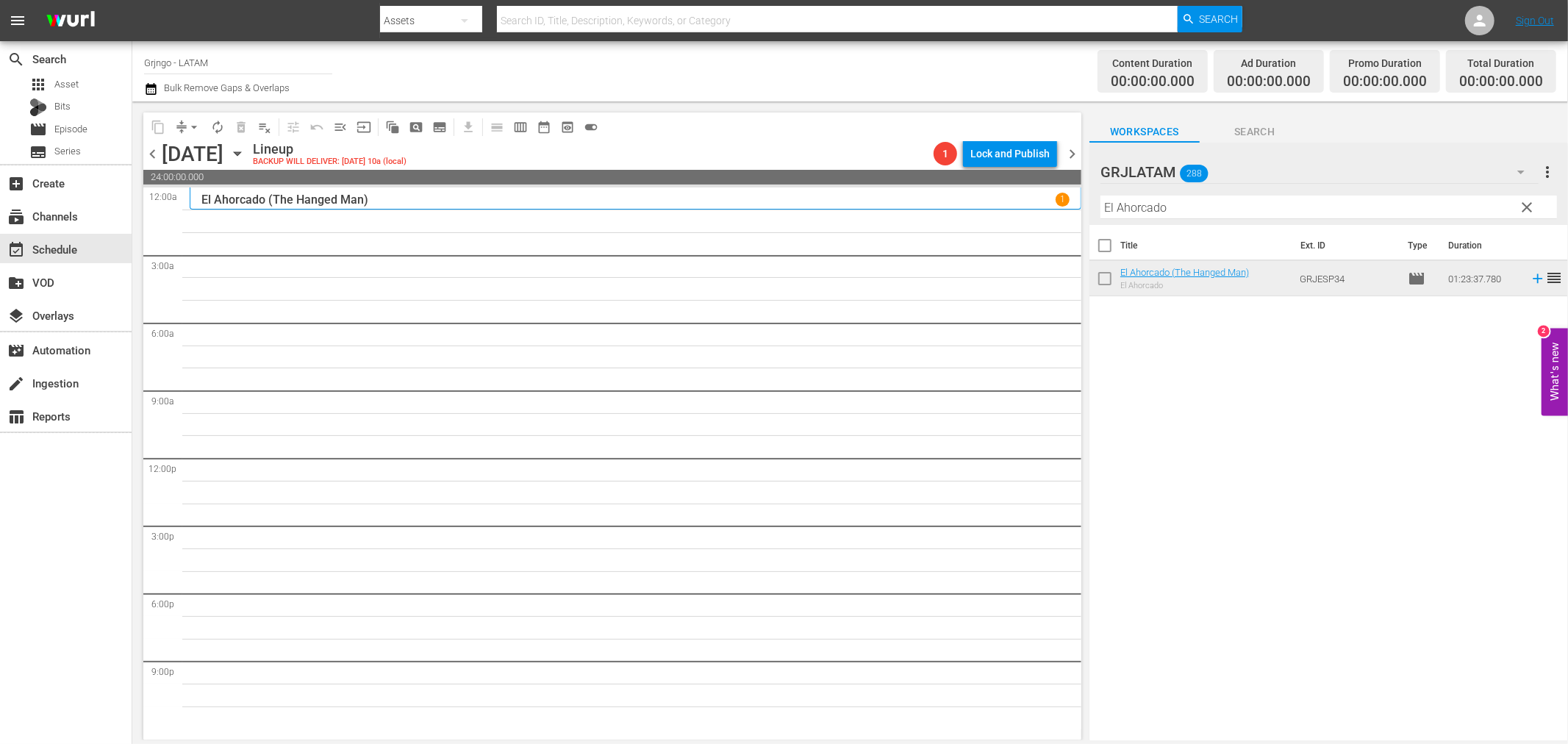
drag, startPoint x: 1527, startPoint y: 206, endPoint x: 1151, endPoint y: 199, distance: 376.1
click at [1527, 206] on span "clear" at bounding box center [1527, 207] width 18 height 18
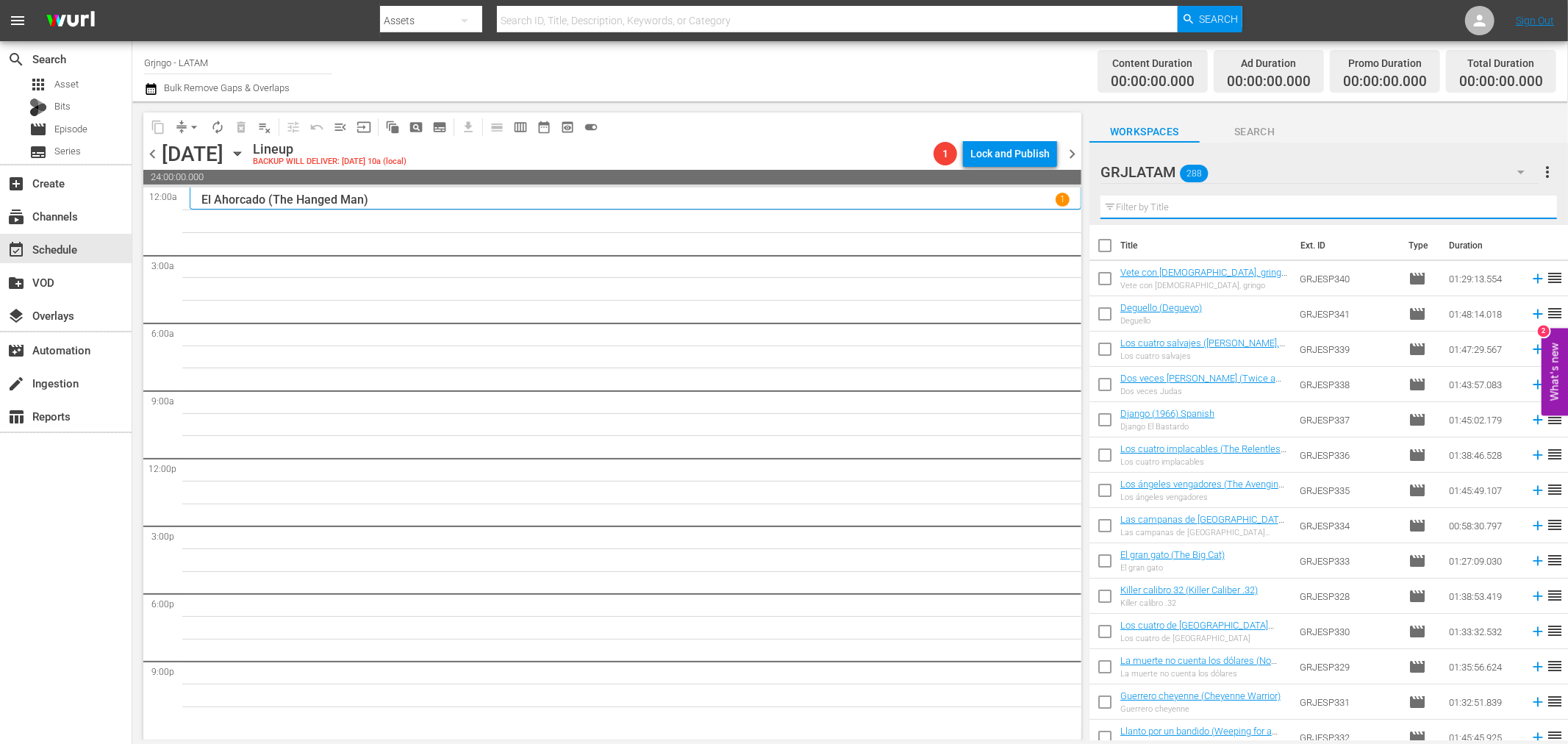
paste input "La calle de los conflictos"
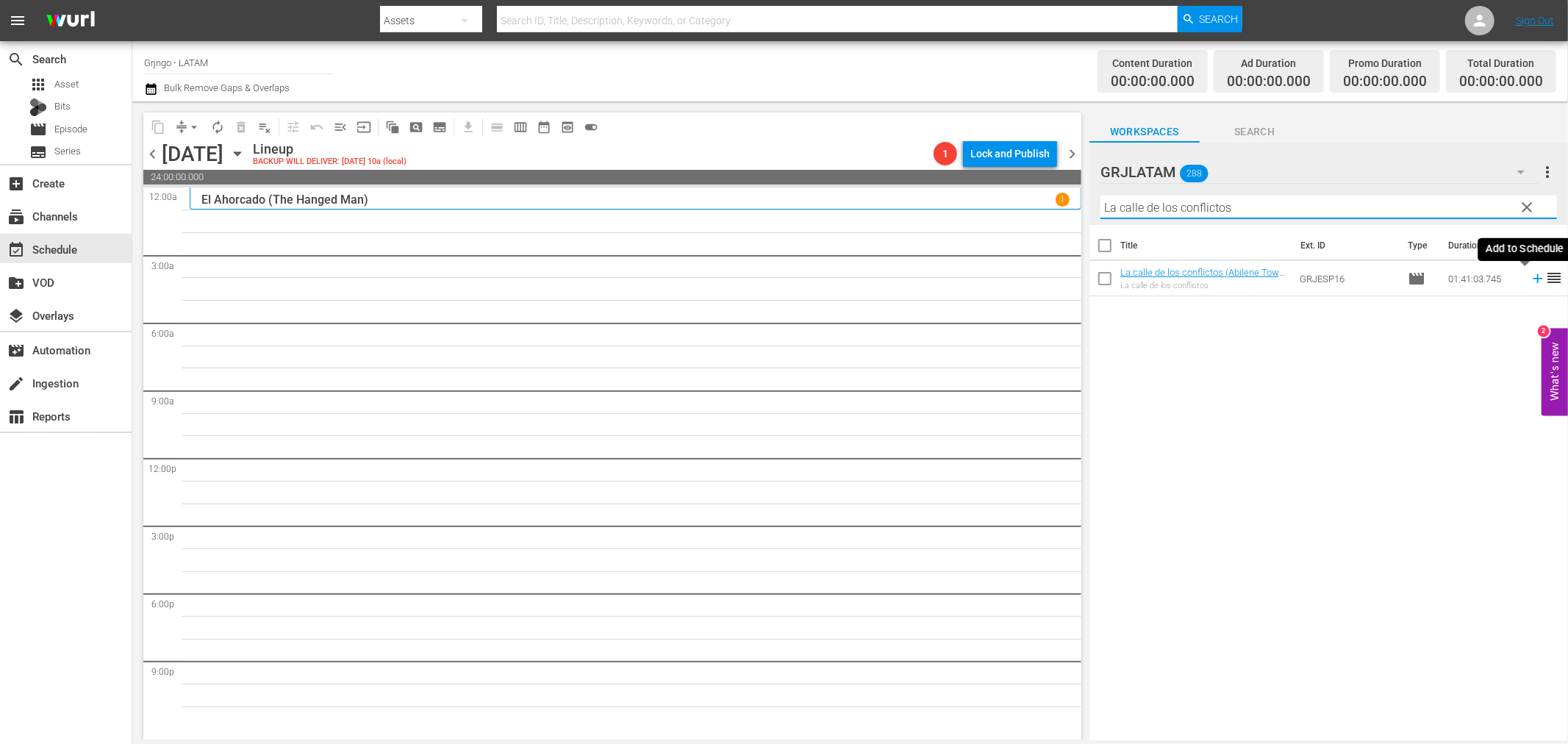
type input "La calle de los conflictos"
click at [1530, 275] on icon at bounding box center [1538, 278] width 16 height 16
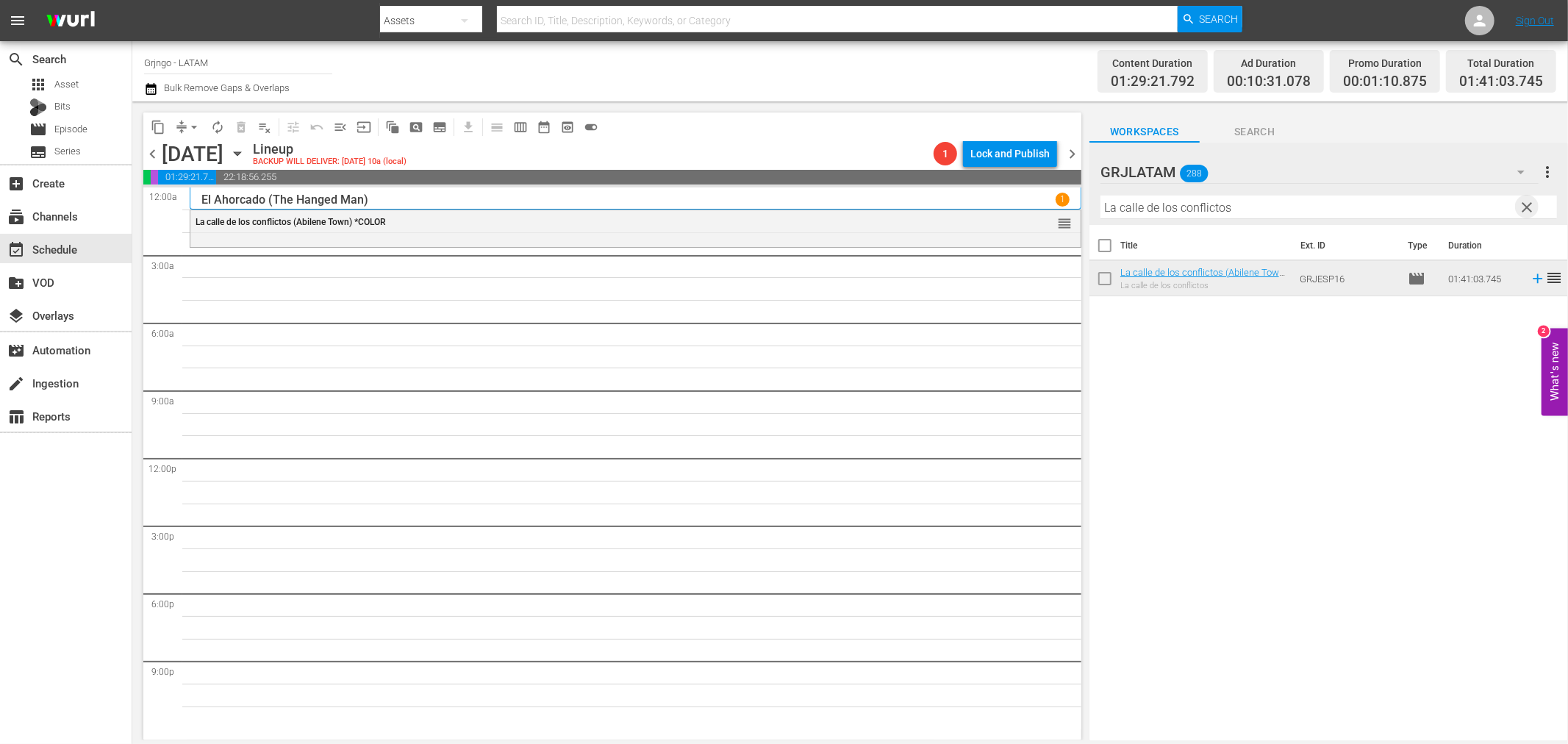
click at [1527, 205] on span "clear" at bounding box center [1527, 207] width 18 height 18
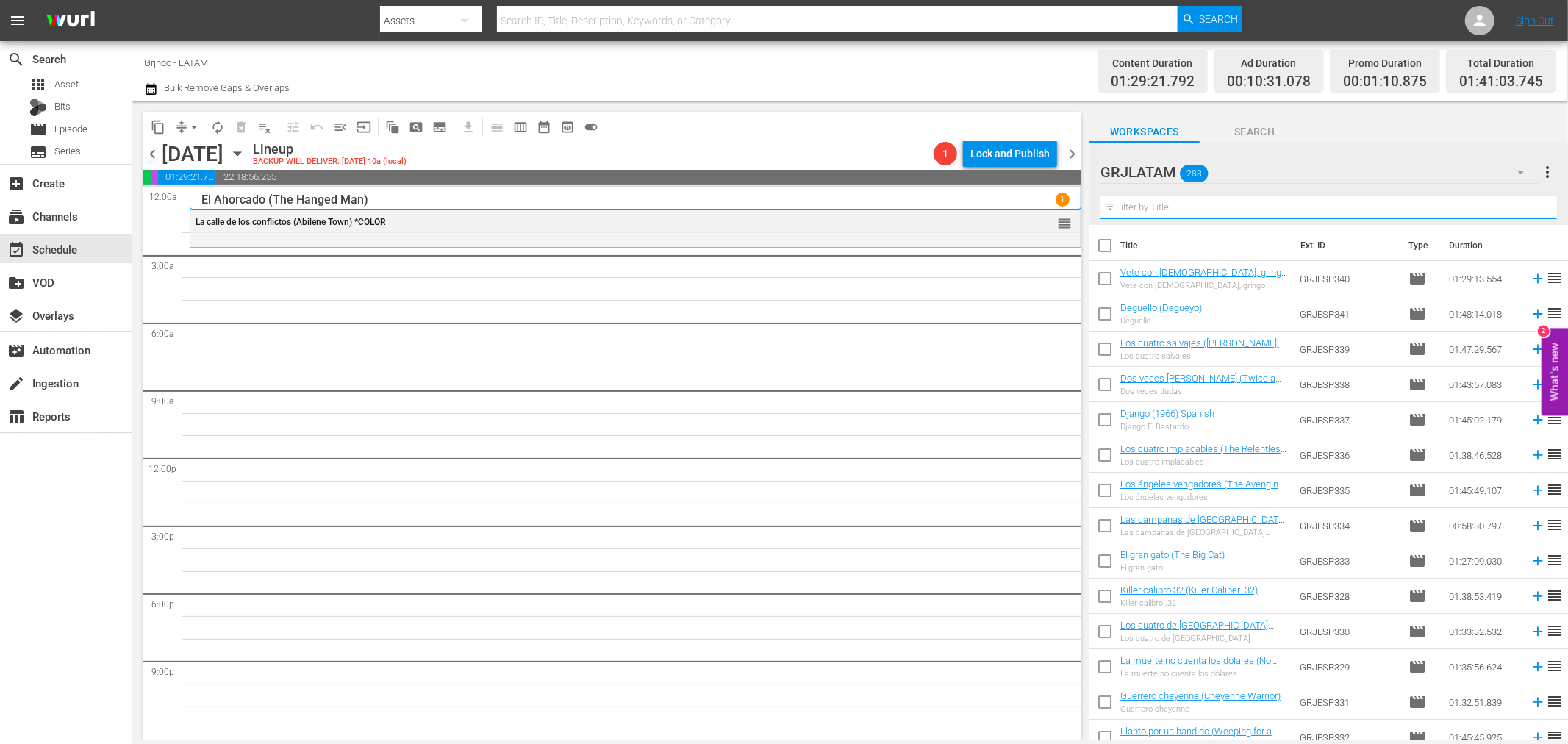
paste input "20.000 dólares por un cadáver"
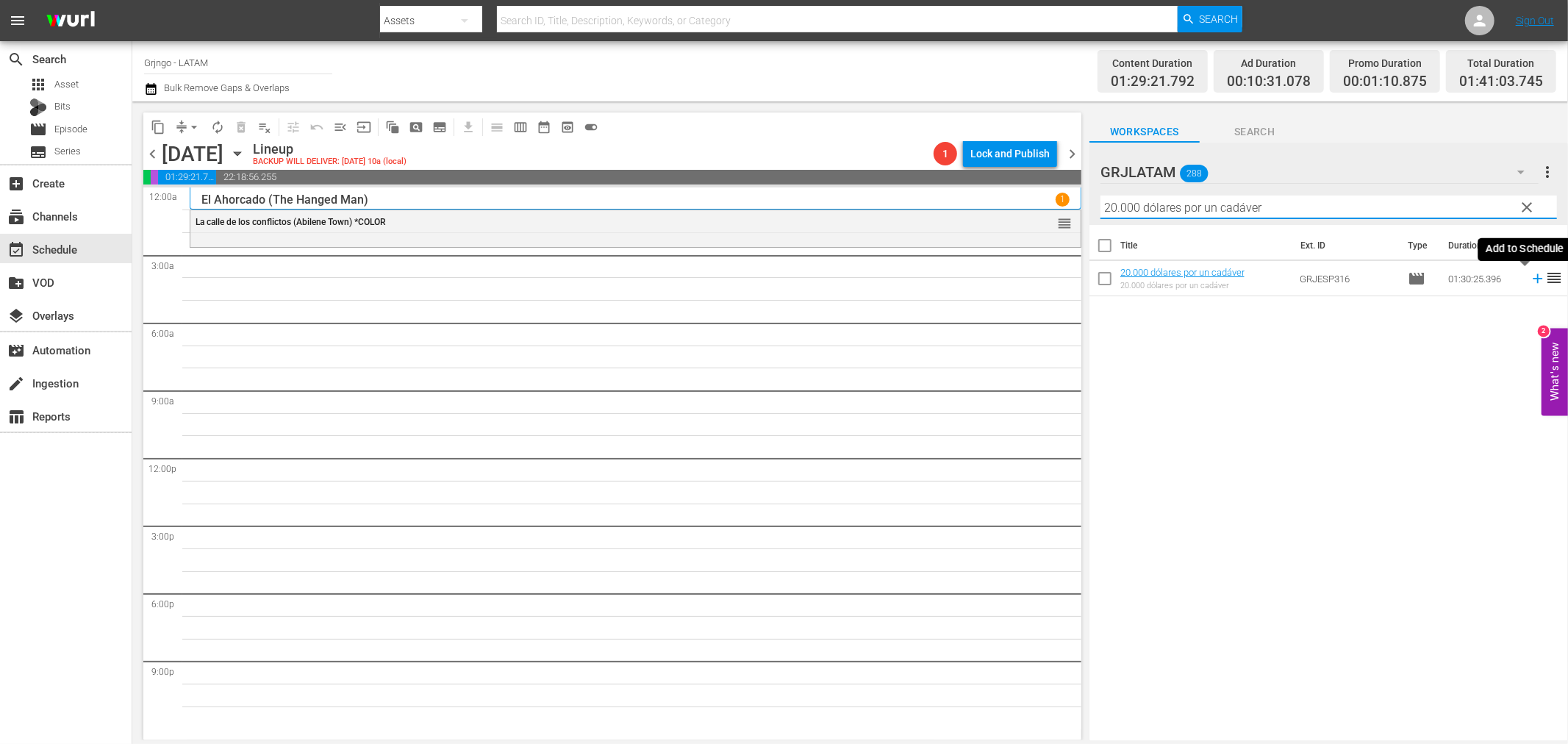
type input "20.000 dólares por un cadáver"
click at [1530, 276] on icon at bounding box center [1538, 278] width 16 height 16
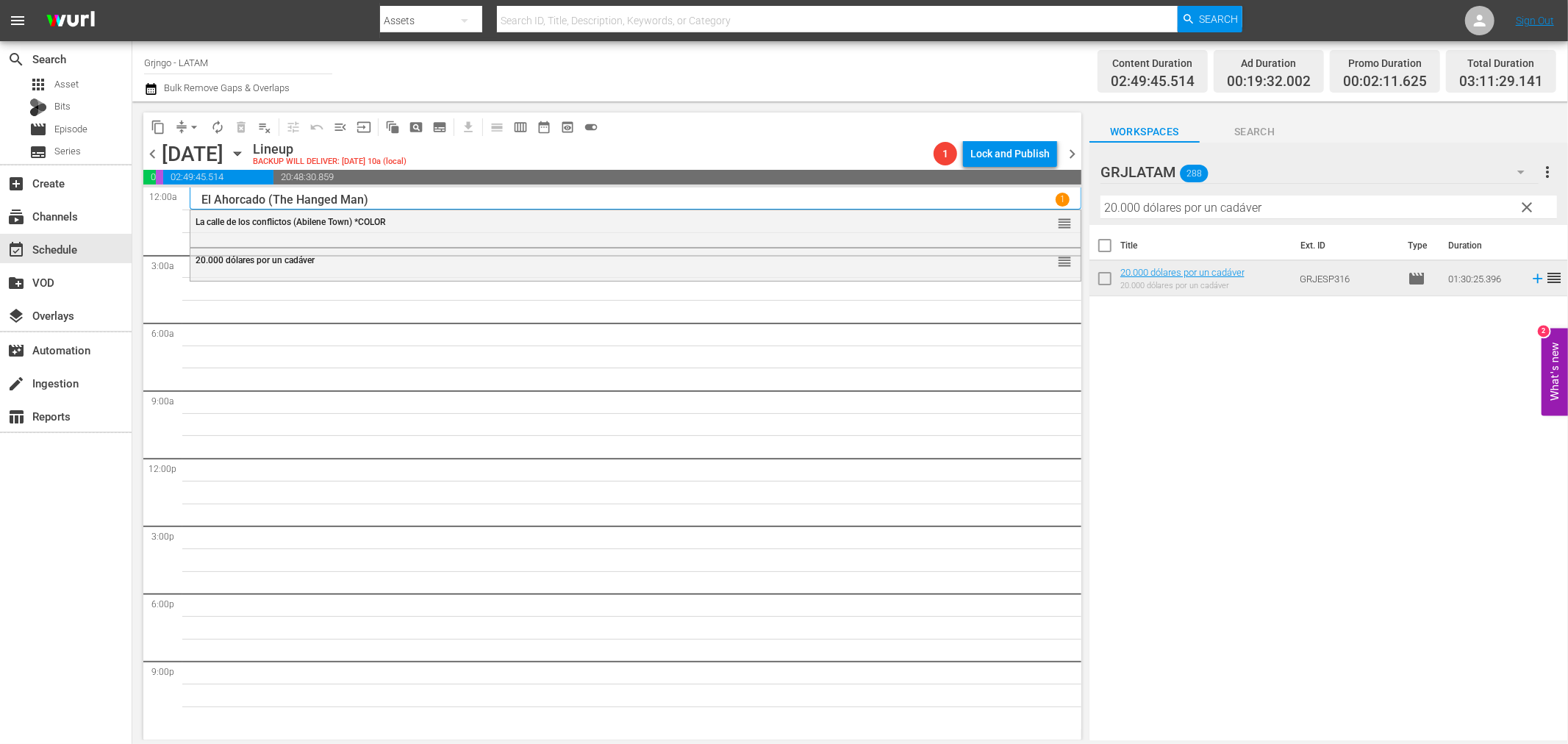
click at [1529, 207] on span "clear" at bounding box center [1527, 207] width 18 height 18
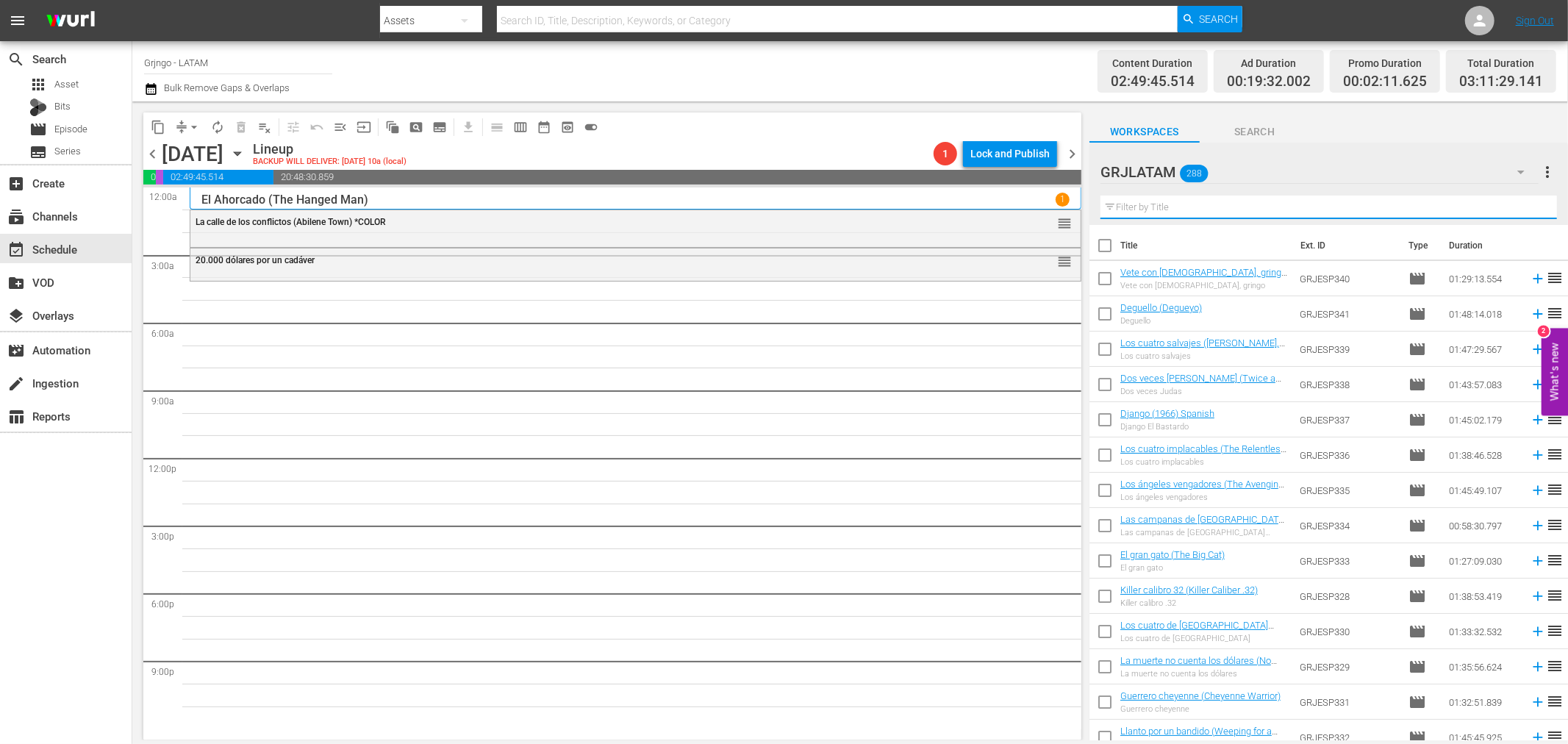
paste input "...Y le llamaban El Halcón"
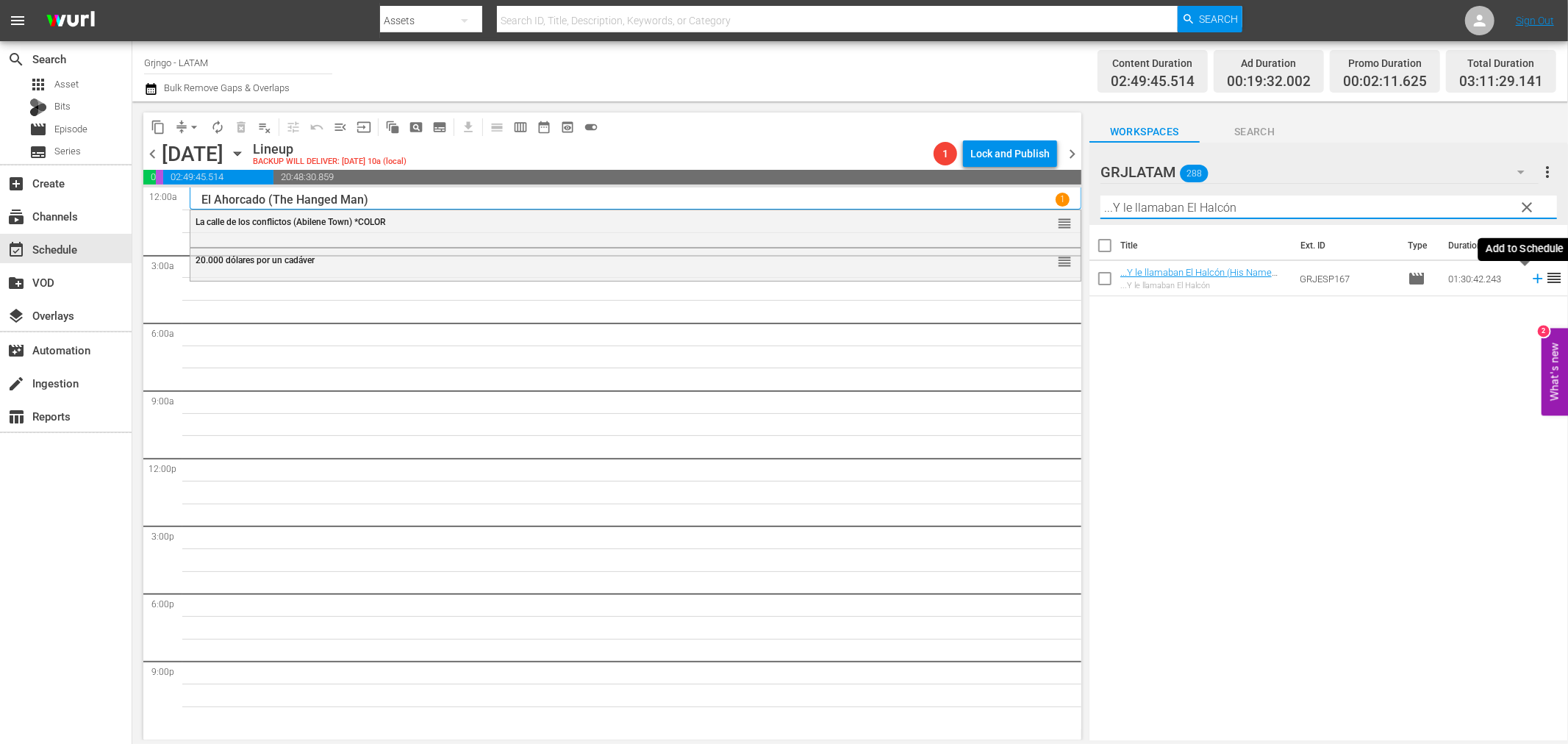
type input "...Y le llamaban El Halcón"
click at [1533, 278] on icon at bounding box center [1538, 279] width 9 height 9
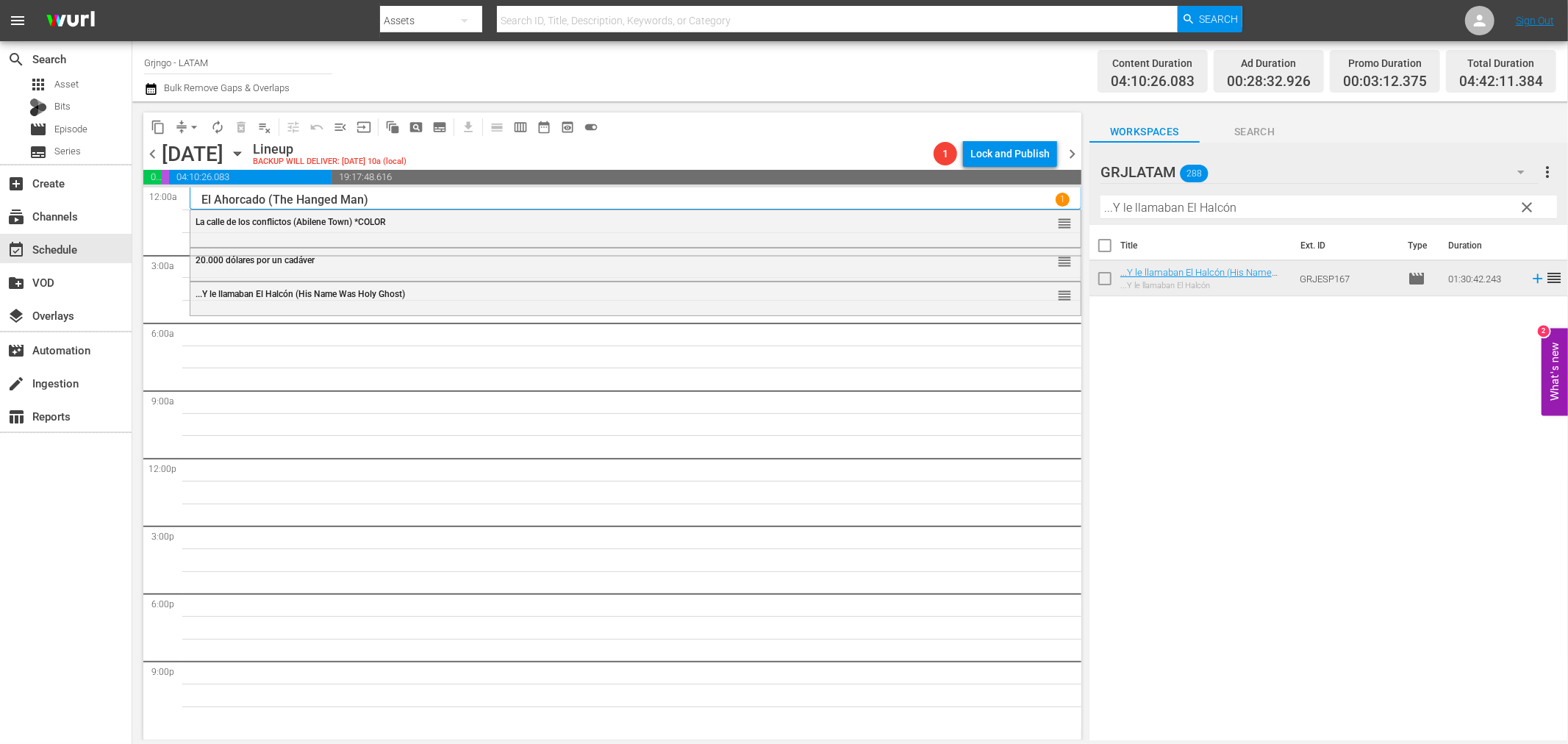
click at [1528, 202] on span "clear" at bounding box center [1527, 207] width 18 height 18
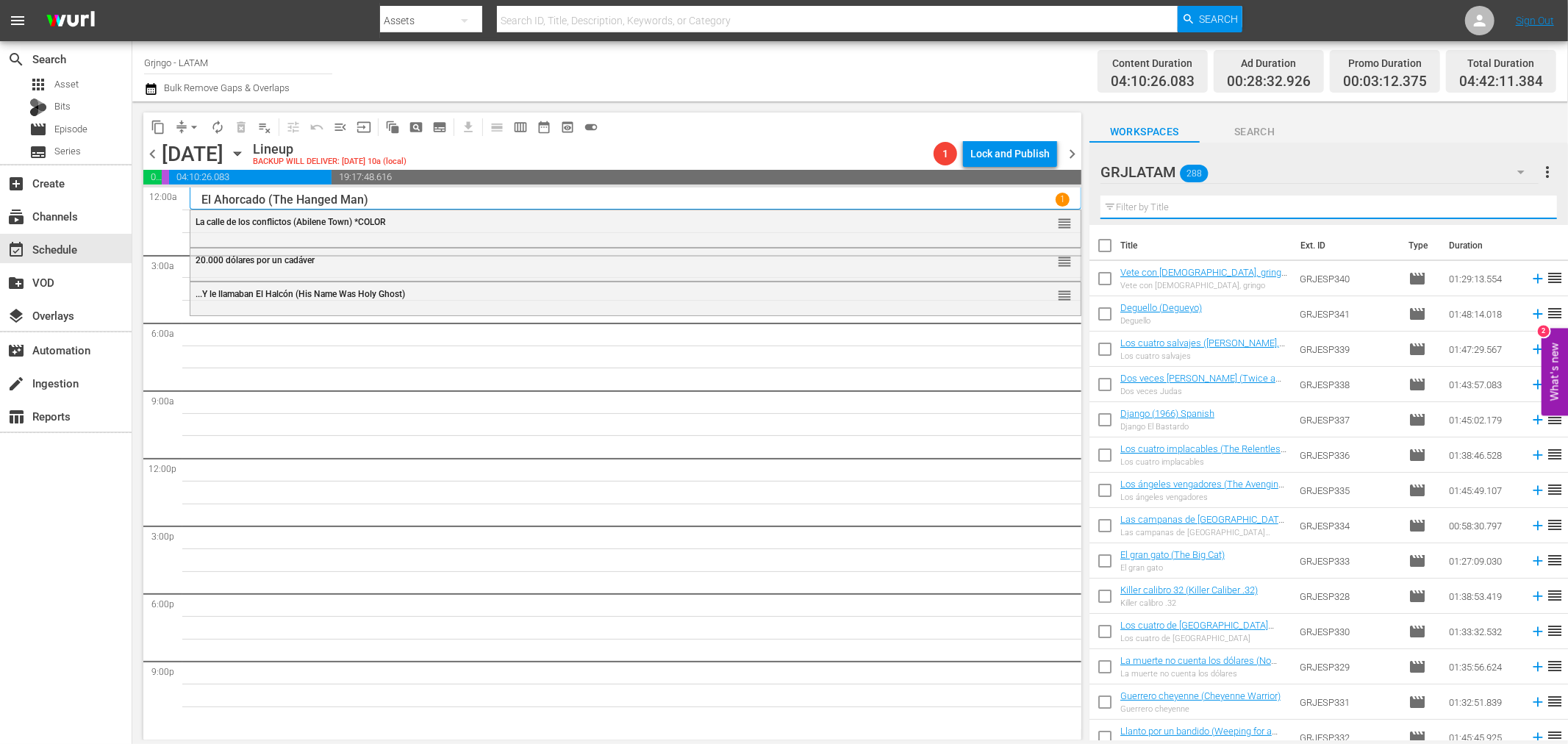
paste input "Les llamaban Aleluya y [PERSON_NAME]"
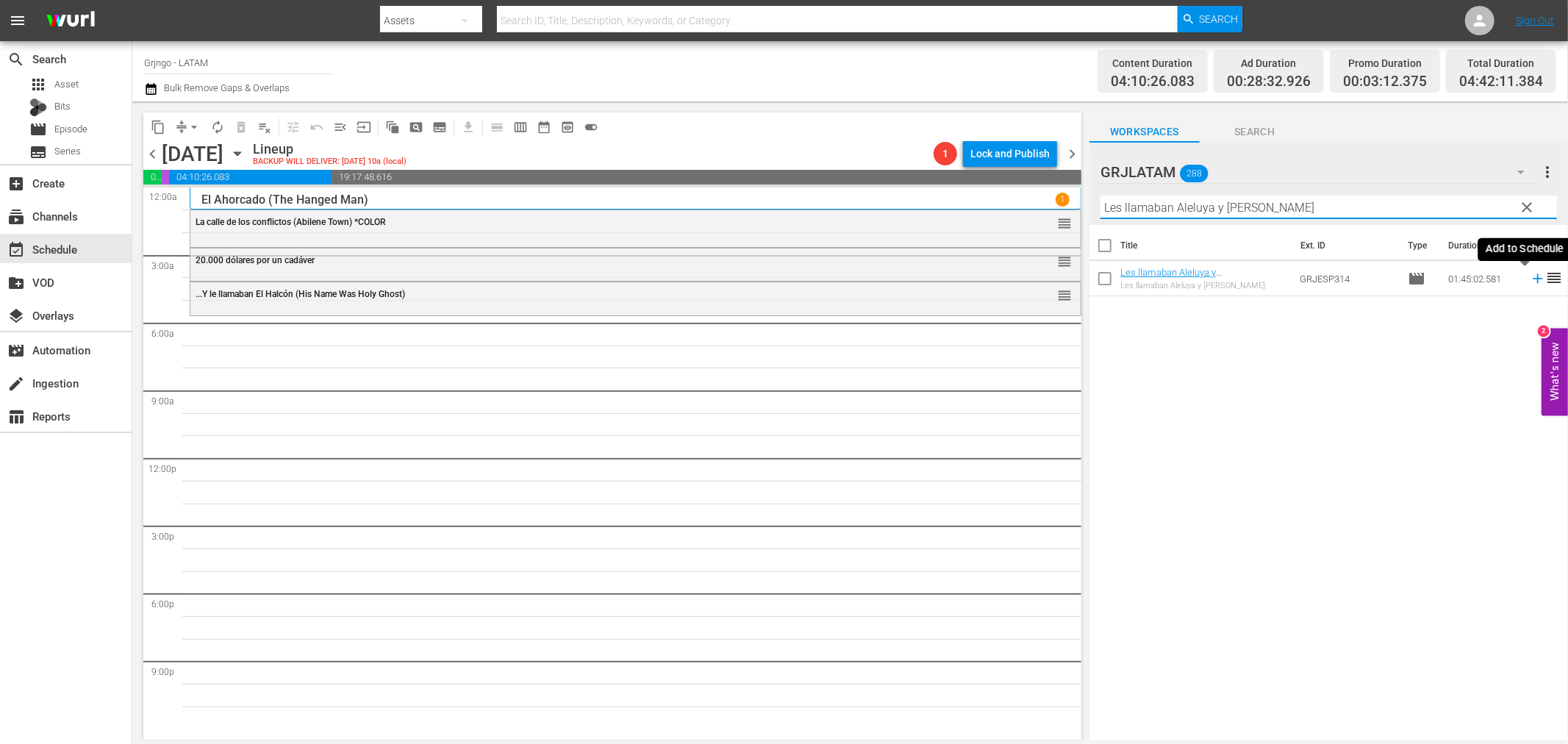
type input "Les llamaban Aleluya y [PERSON_NAME]"
click at [1533, 278] on icon at bounding box center [1538, 279] width 9 height 9
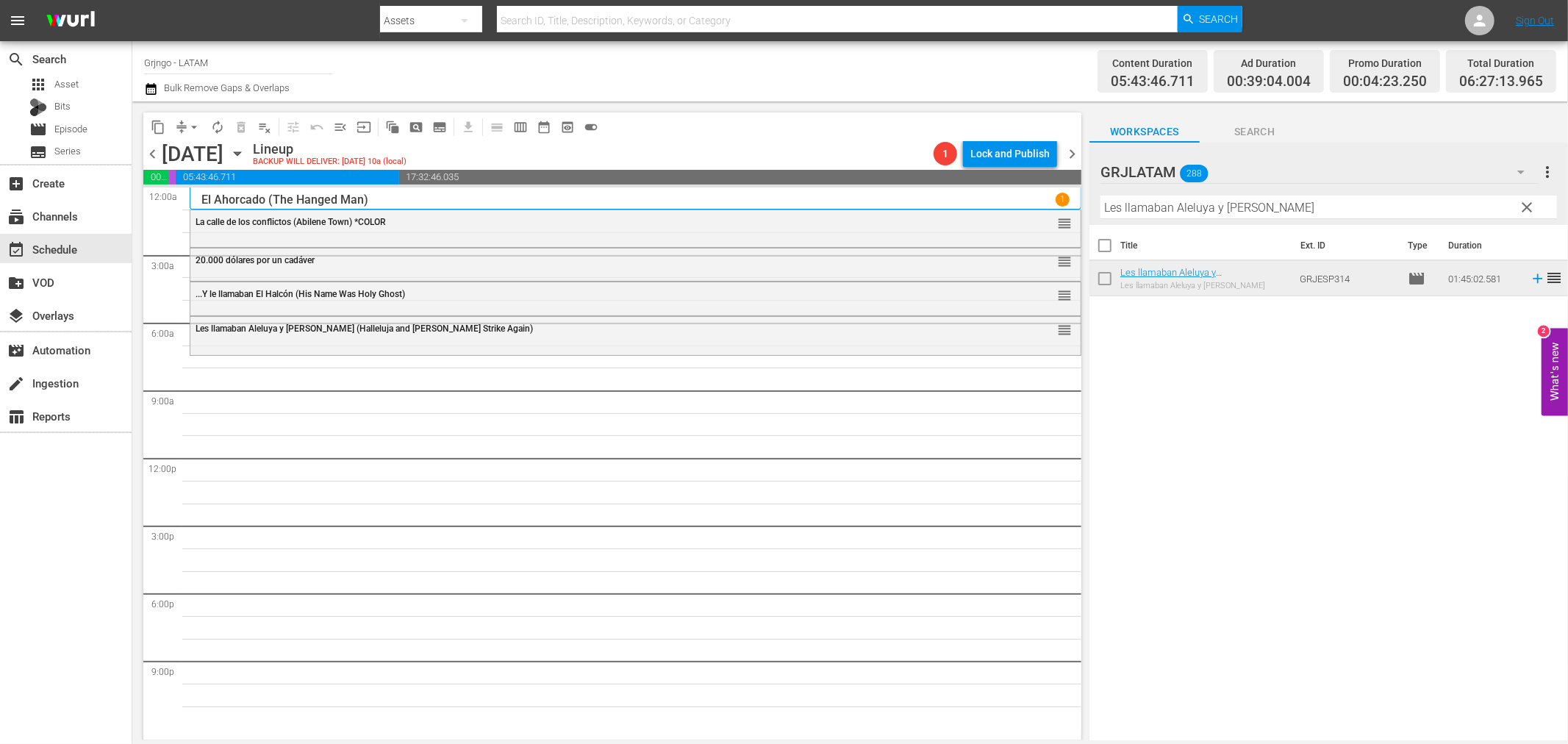
drag, startPoint x: 1528, startPoint y: 204, endPoint x: 1115, endPoint y: 214, distance: 413.1
click at [1528, 204] on span "clear" at bounding box center [1527, 207] width 18 height 18
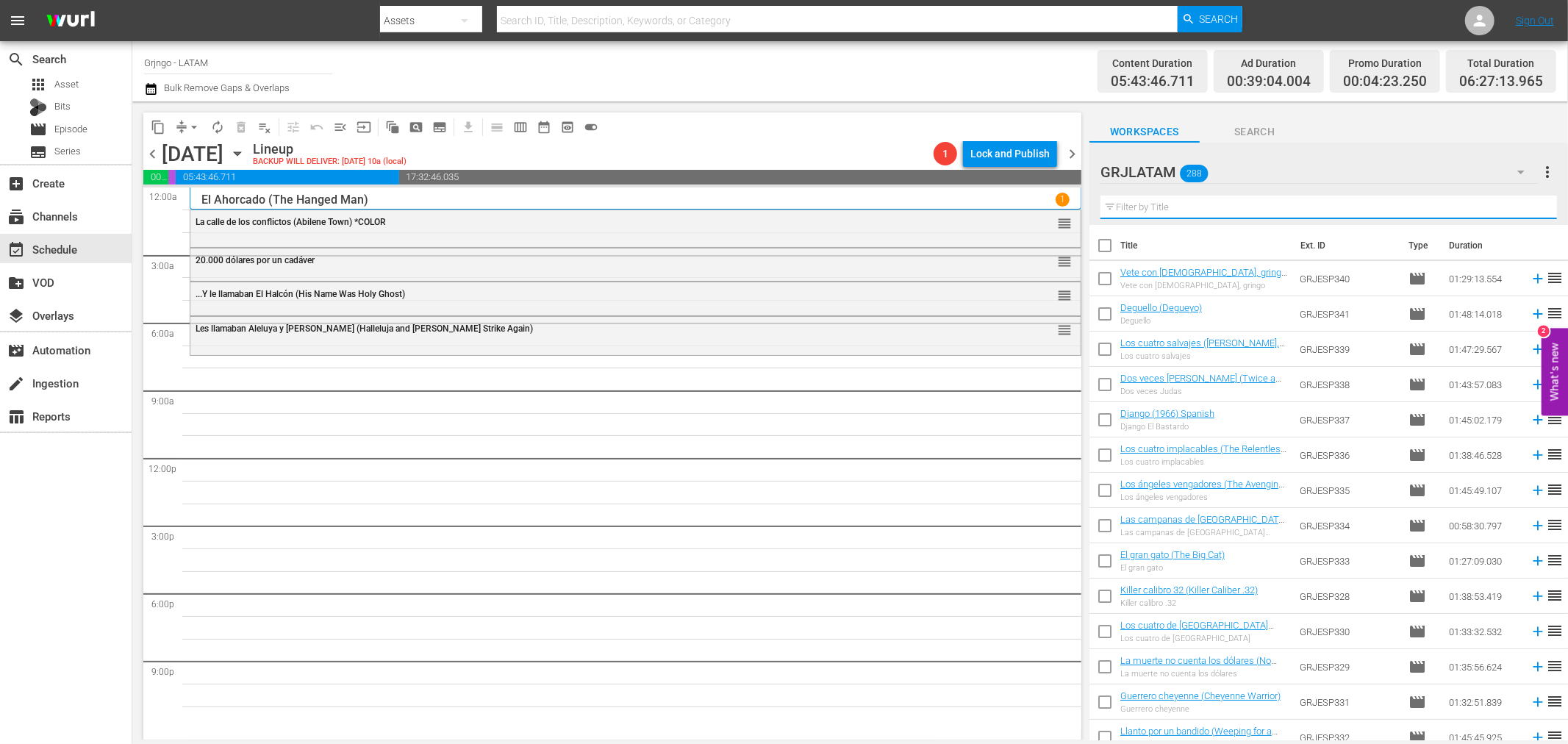
paste input "El imperio del ganado"
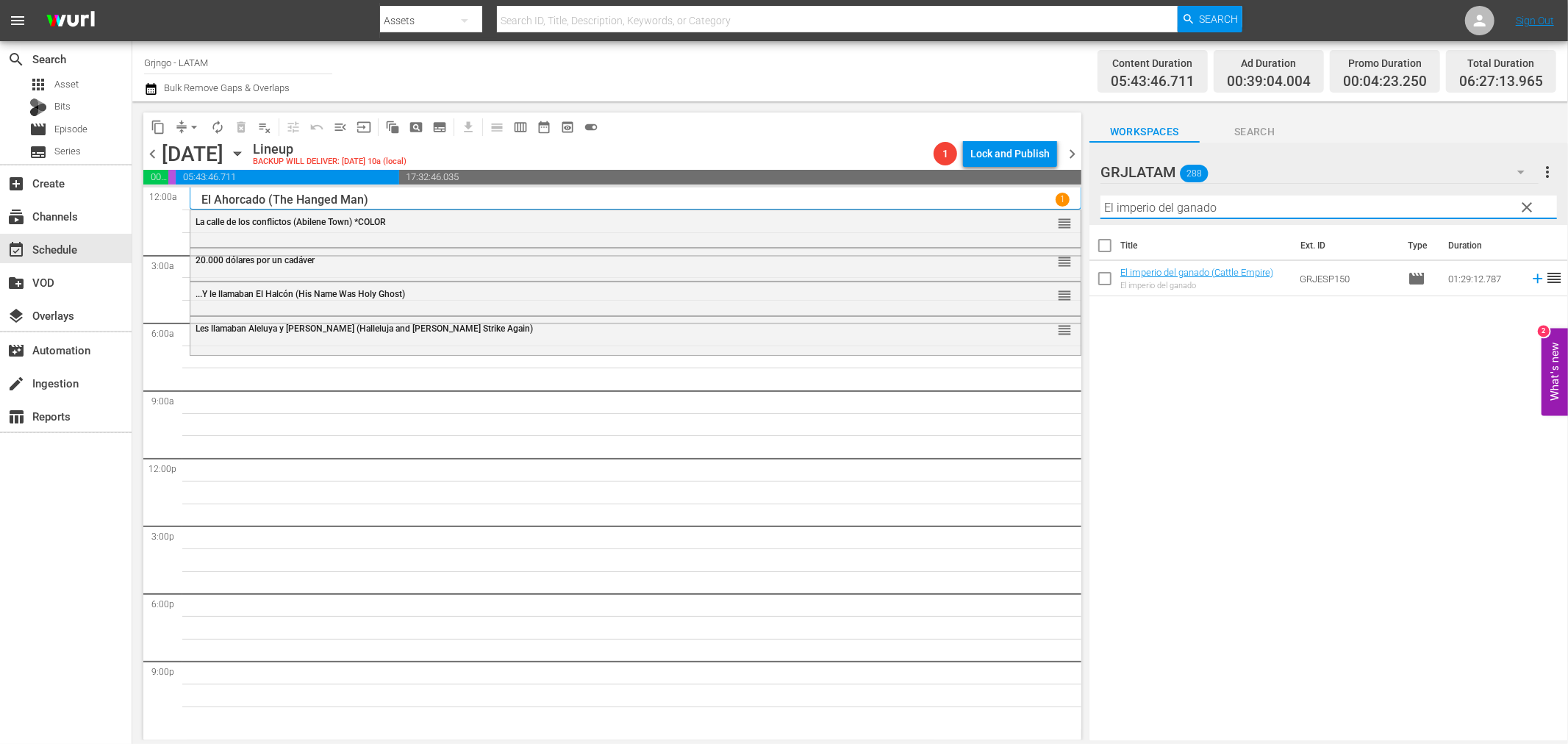
type input "El imperio del ganado"
click at [1533, 280] on icon at bounding box center [1538, 279] width 9 height 9
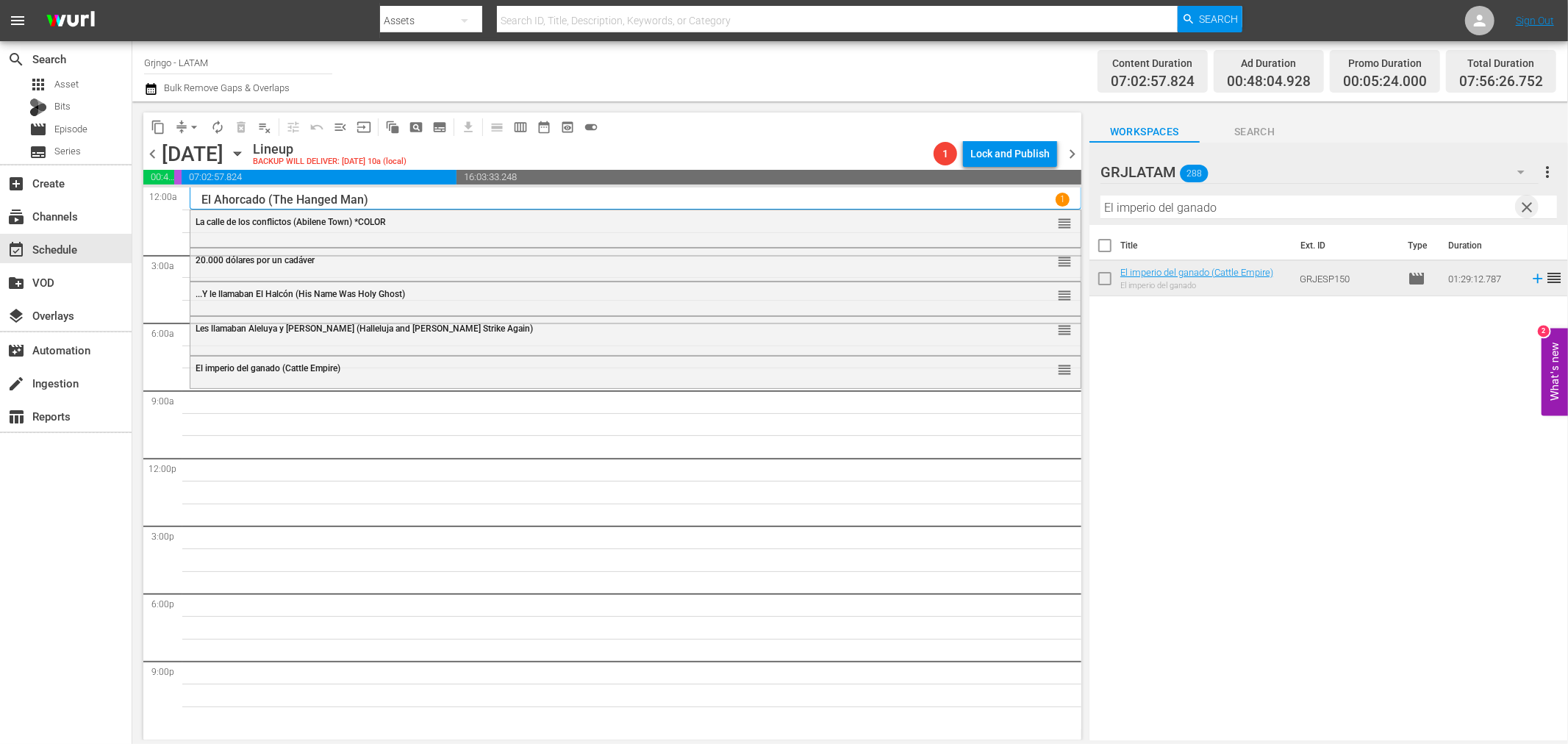
click at [1522, 208] on span "clear" at bounding box center [1527, 207] width 18 height 18
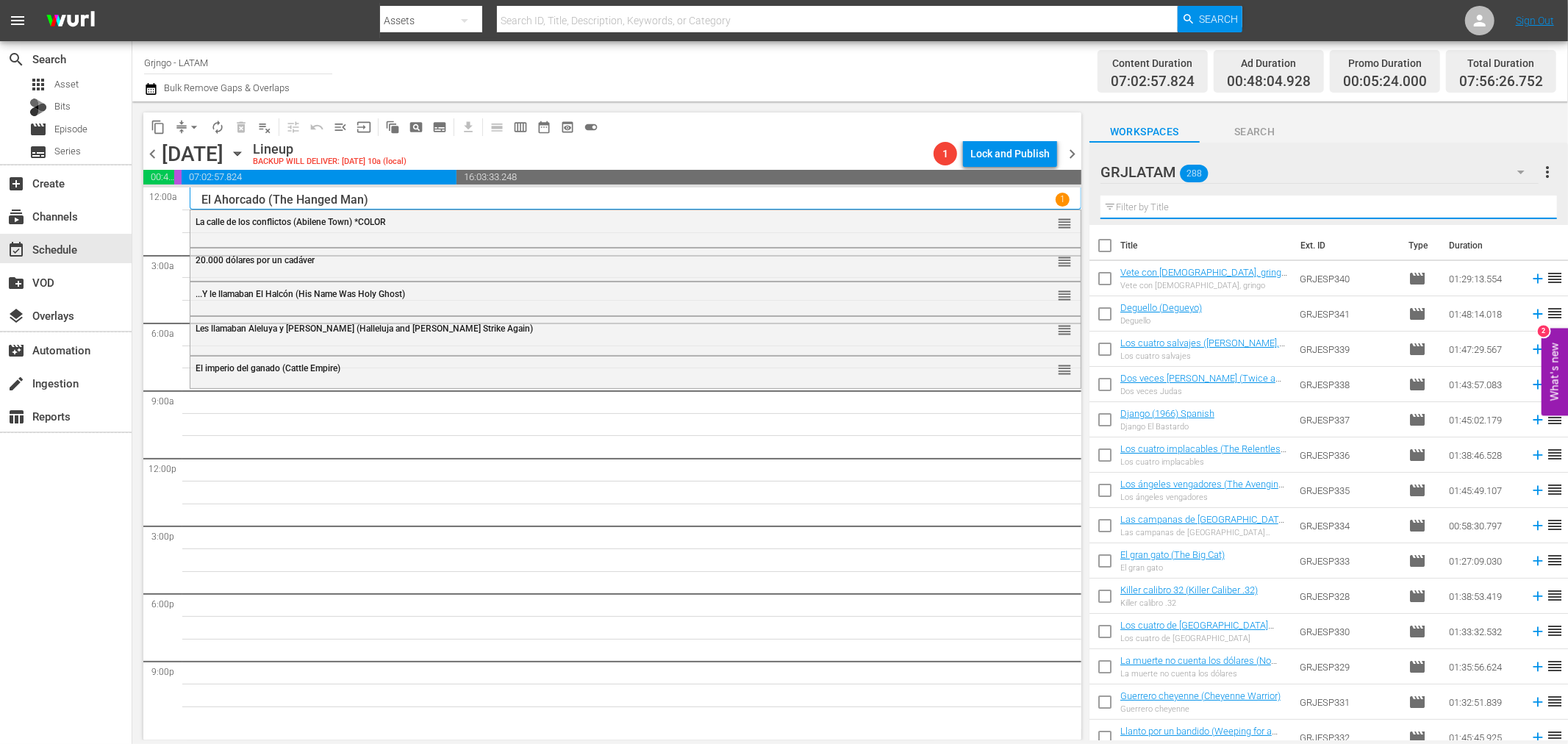
paste input "La furia de [PERSON_NAME]"
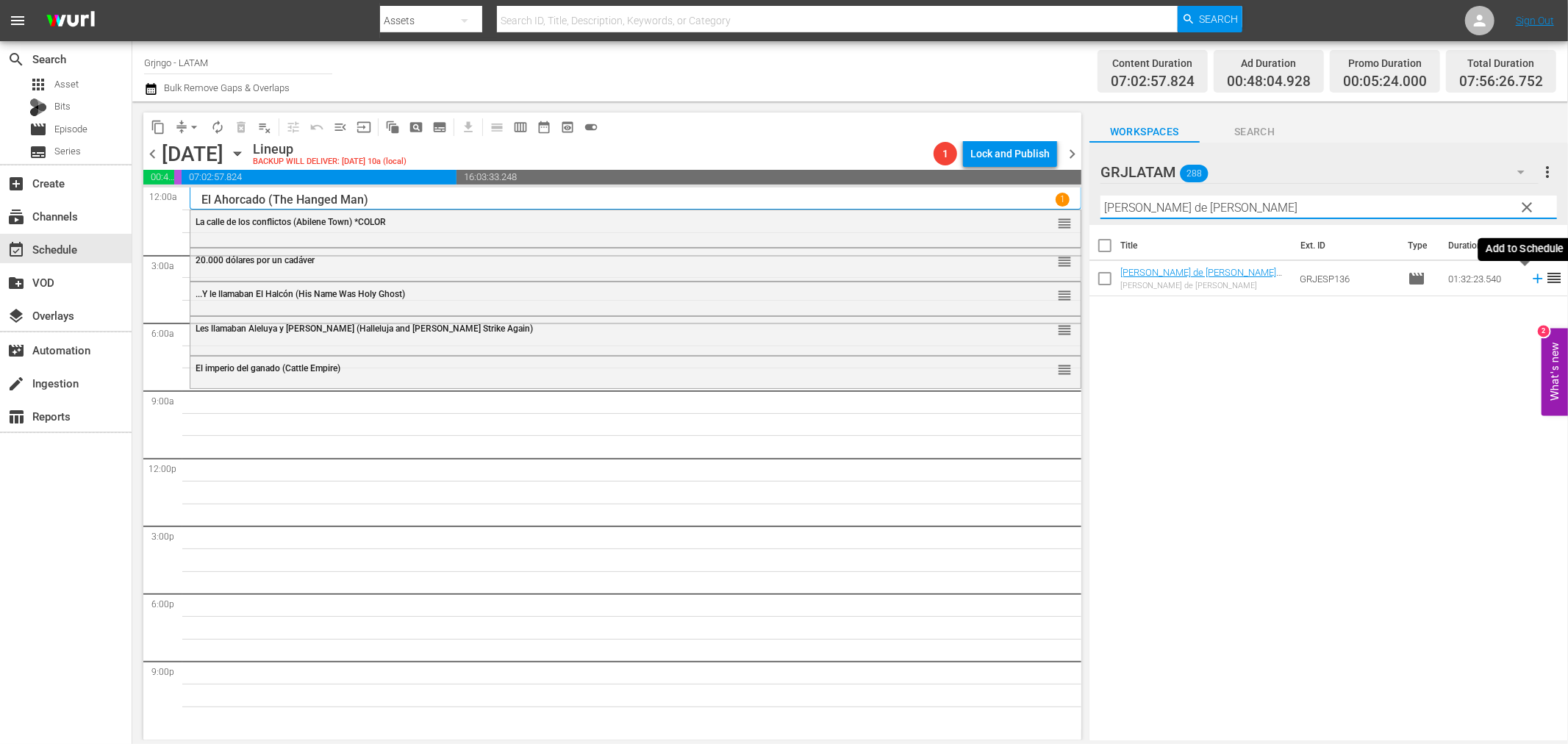
type input "La furia de [PERSON_NAME]"
click at [1533, 281] on icon at bounding box center [1538, 279] width 9 height 9
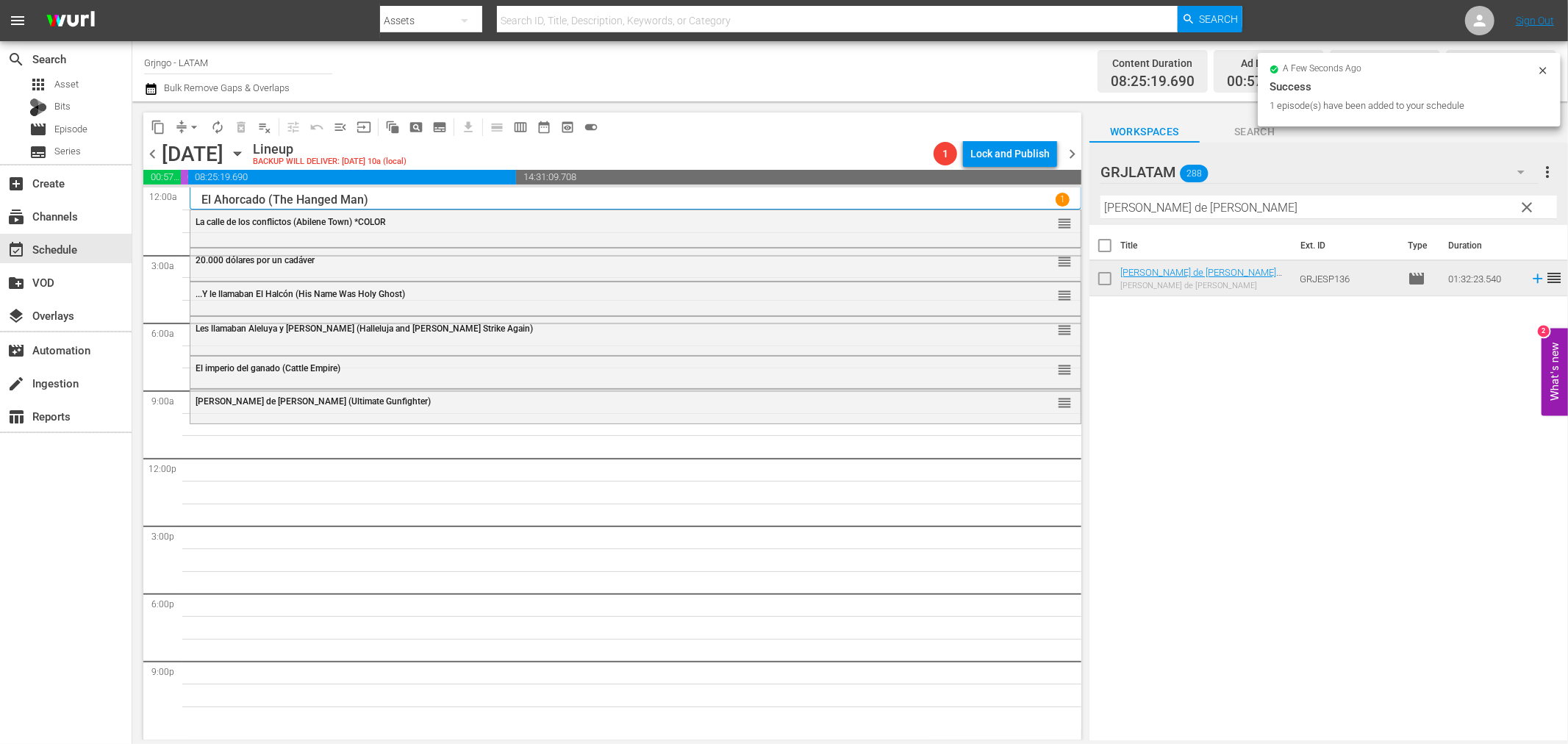
click at [1527, 204] on span "clear" at bounding box center [1527, 207] width 18 height 18
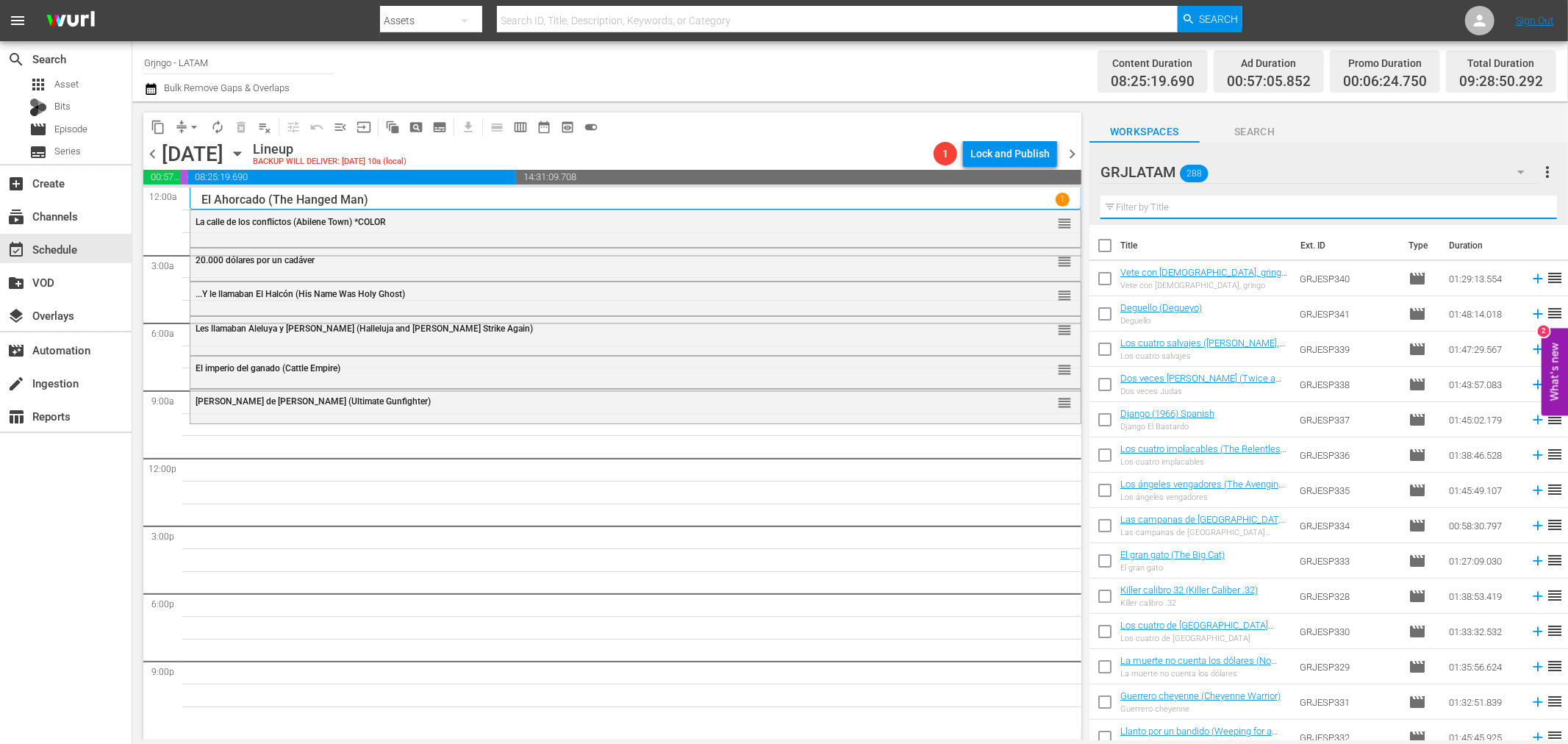
paste input "Fuerte solitario"
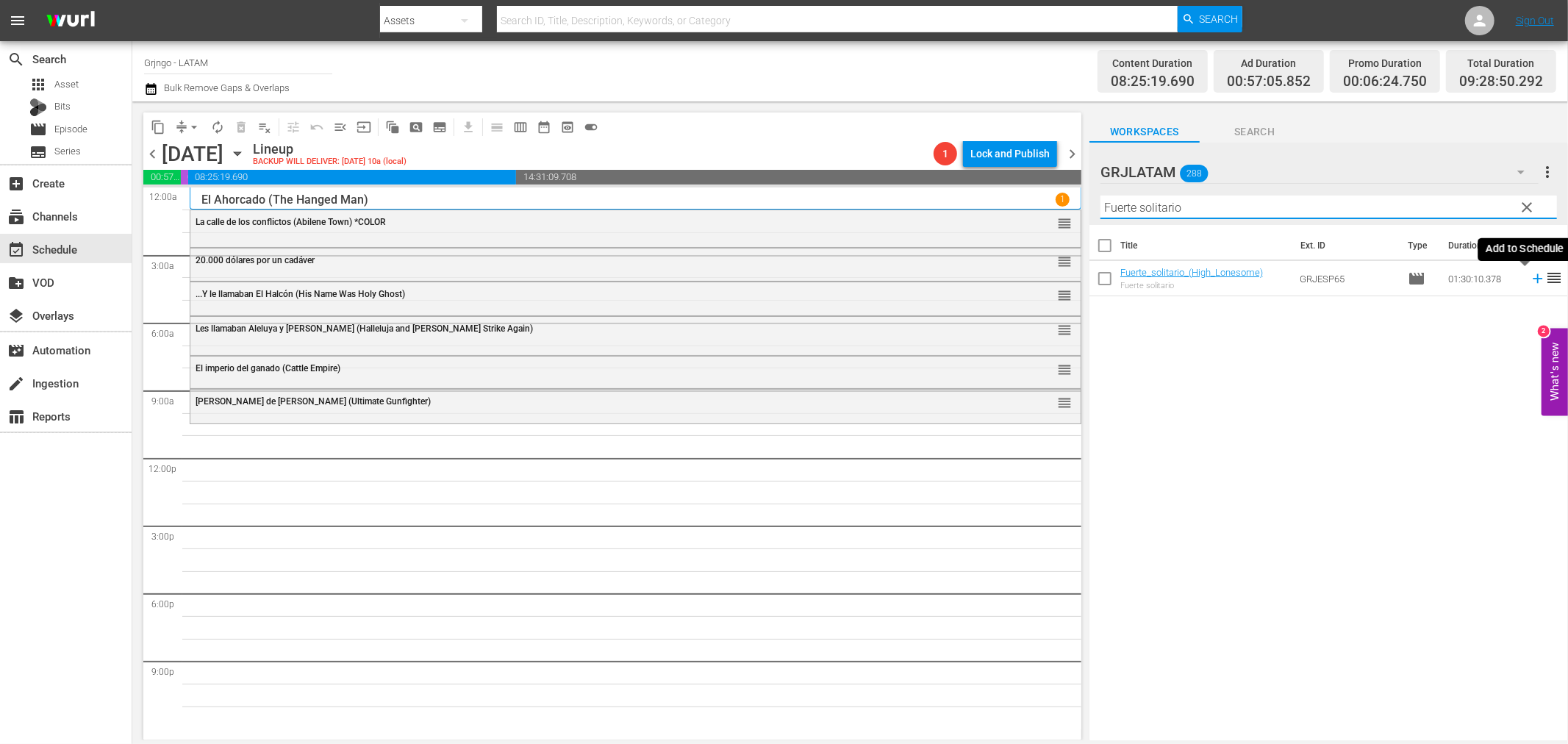
type input "Fuerte solitario"
click at [1530, 275] on icon at bounding box center [1538, 278] width 16 height 16
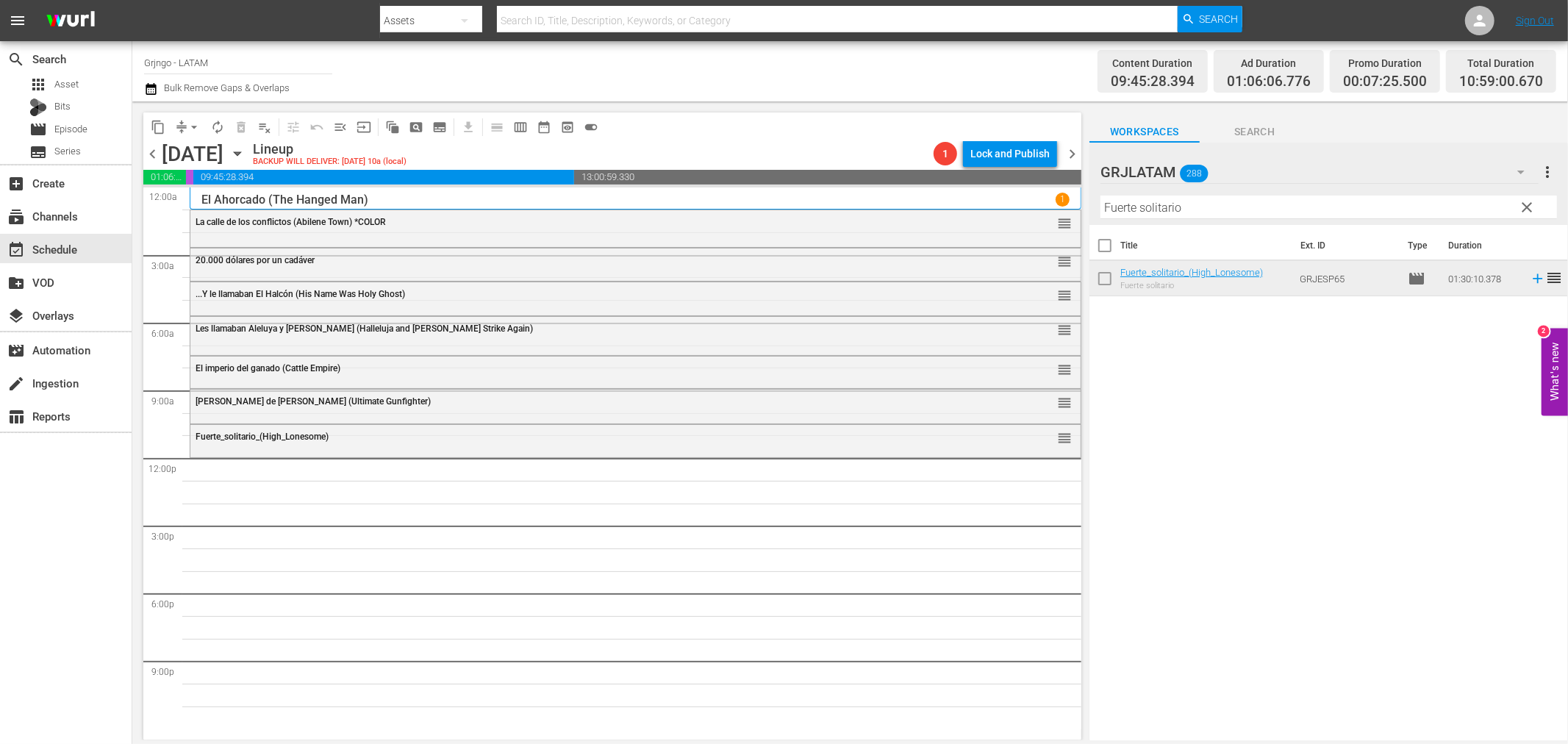
drag, startPoint x: 1519, startPoint y: 205, endPoint x: 1137, endPoint y: 205, distance: 382.0
click at [1521, 205] on span "clear" at bounding box center [1527, 207] width 18 height 18
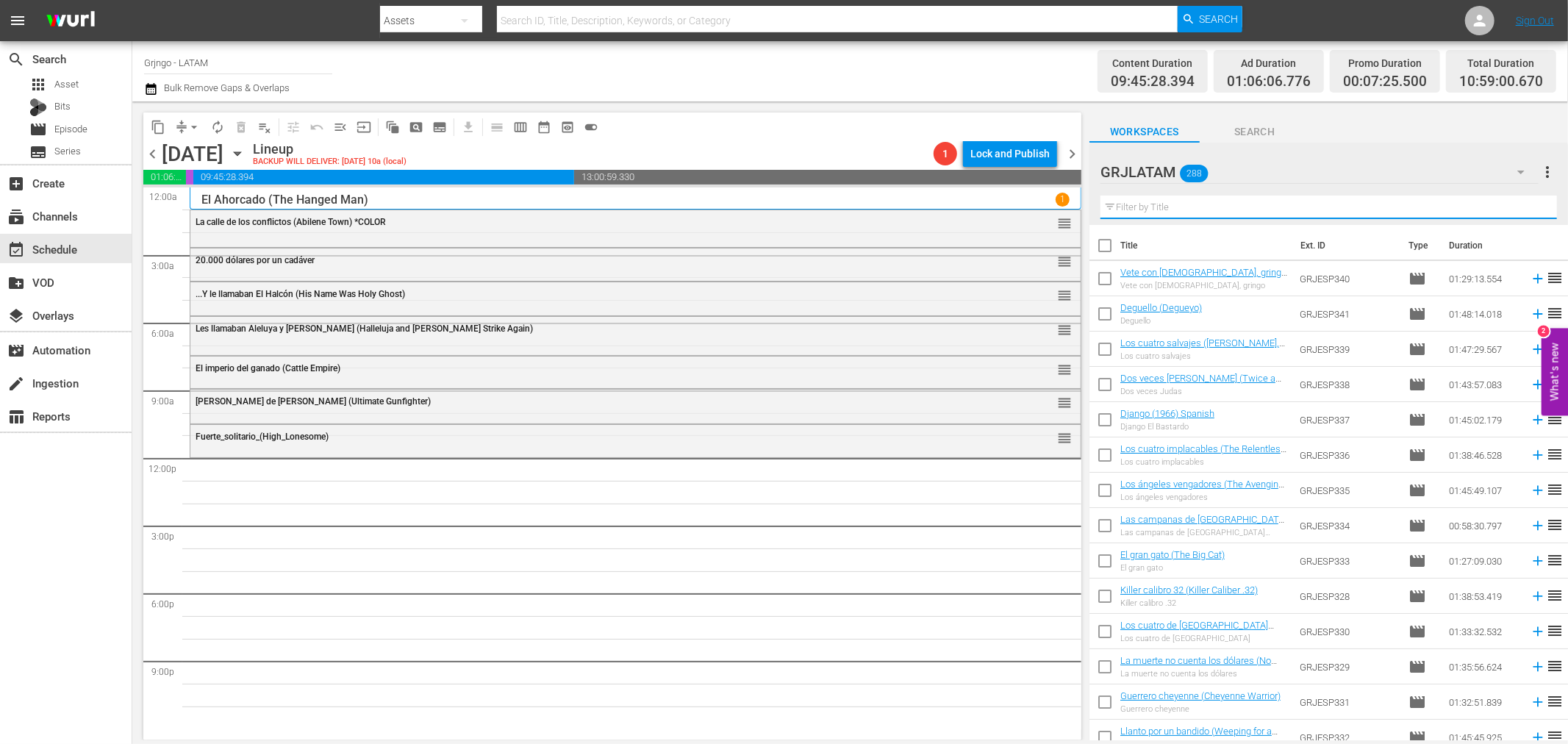
paste input "Un ejército de cinco hombres"
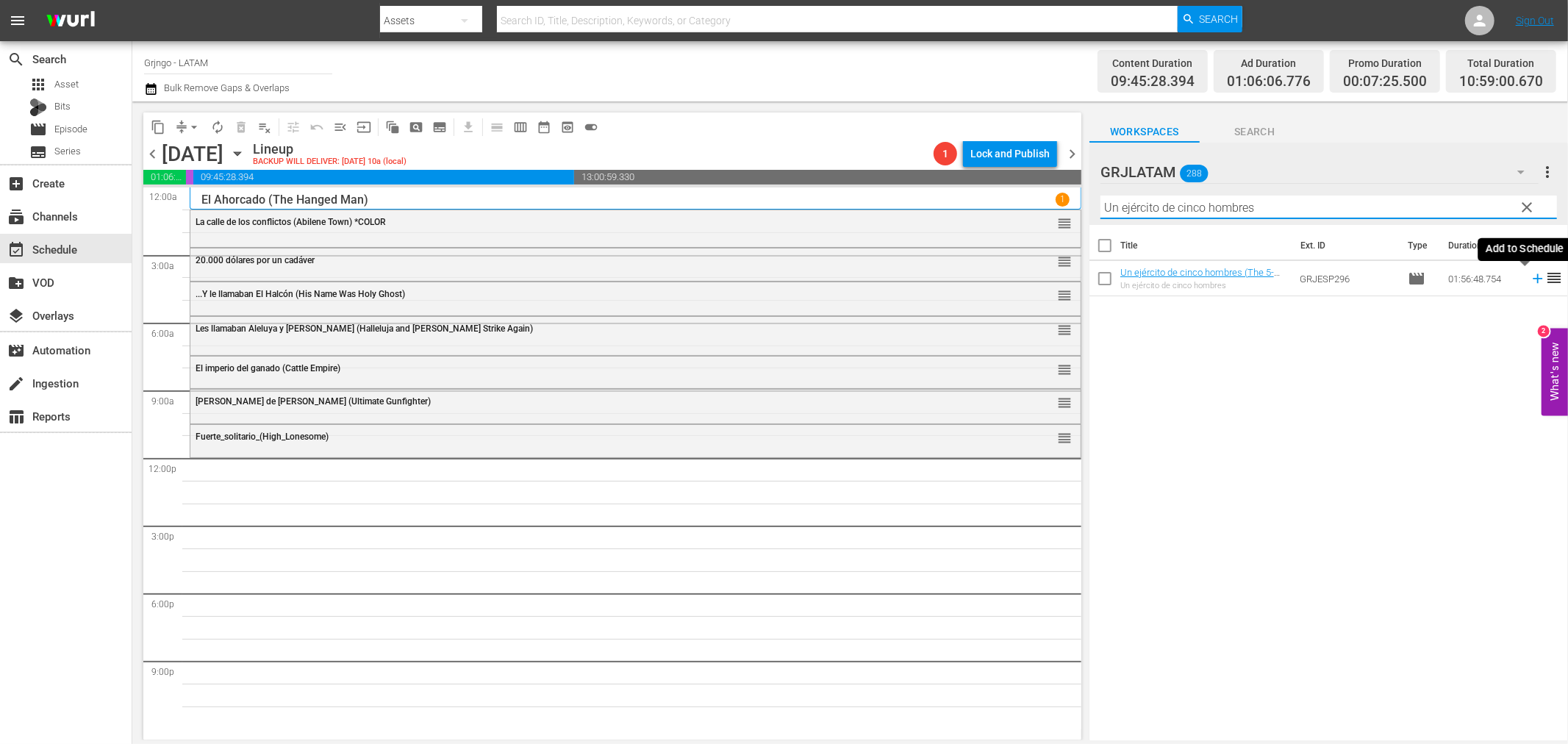
type input "Un ejército de cinco hombres"
click at [1530, 276] on icon at bounding box center [1538, 278] width 16 height 16
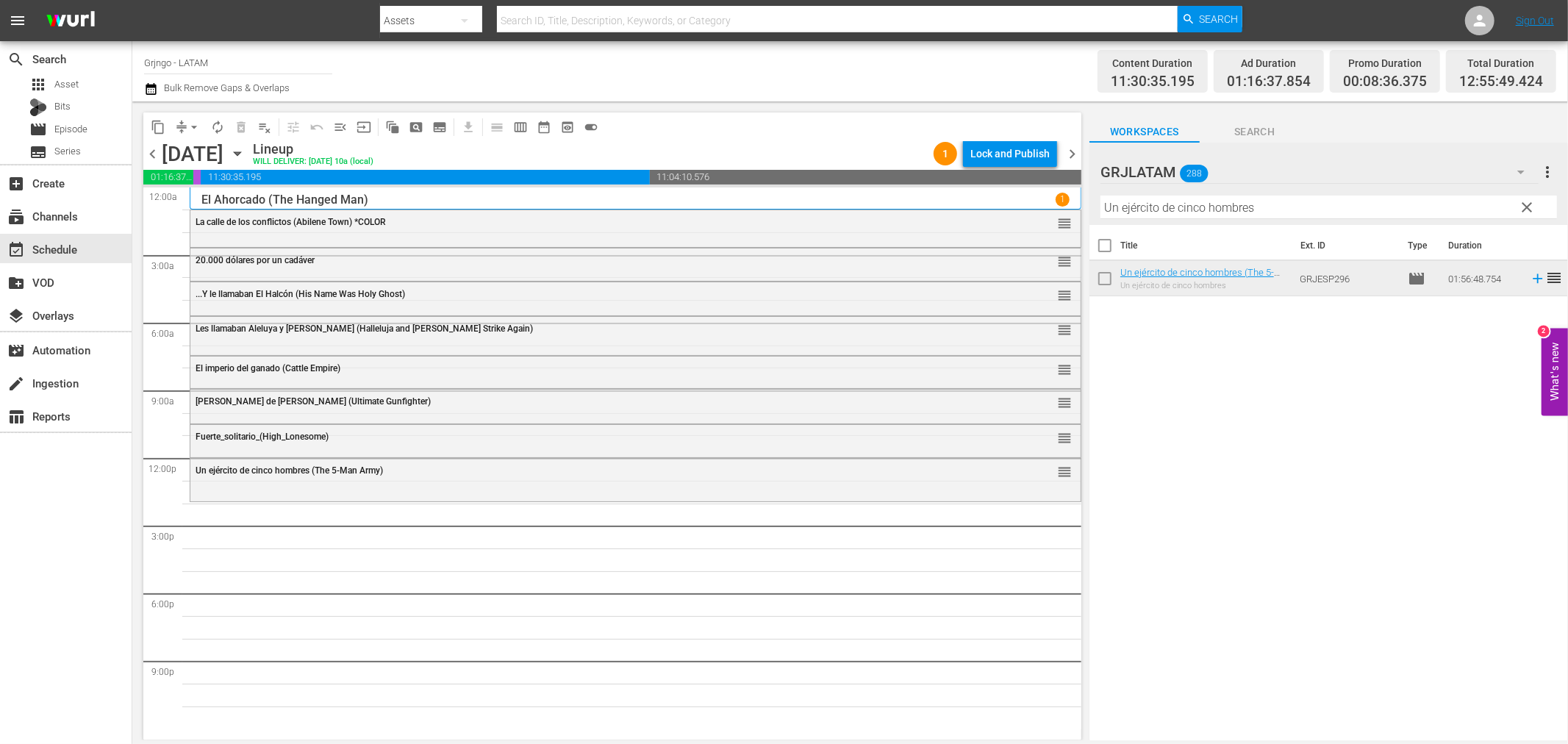
click at [1528, 201] on span "clear" at bounding box center [1527, 207] width 18 height 18
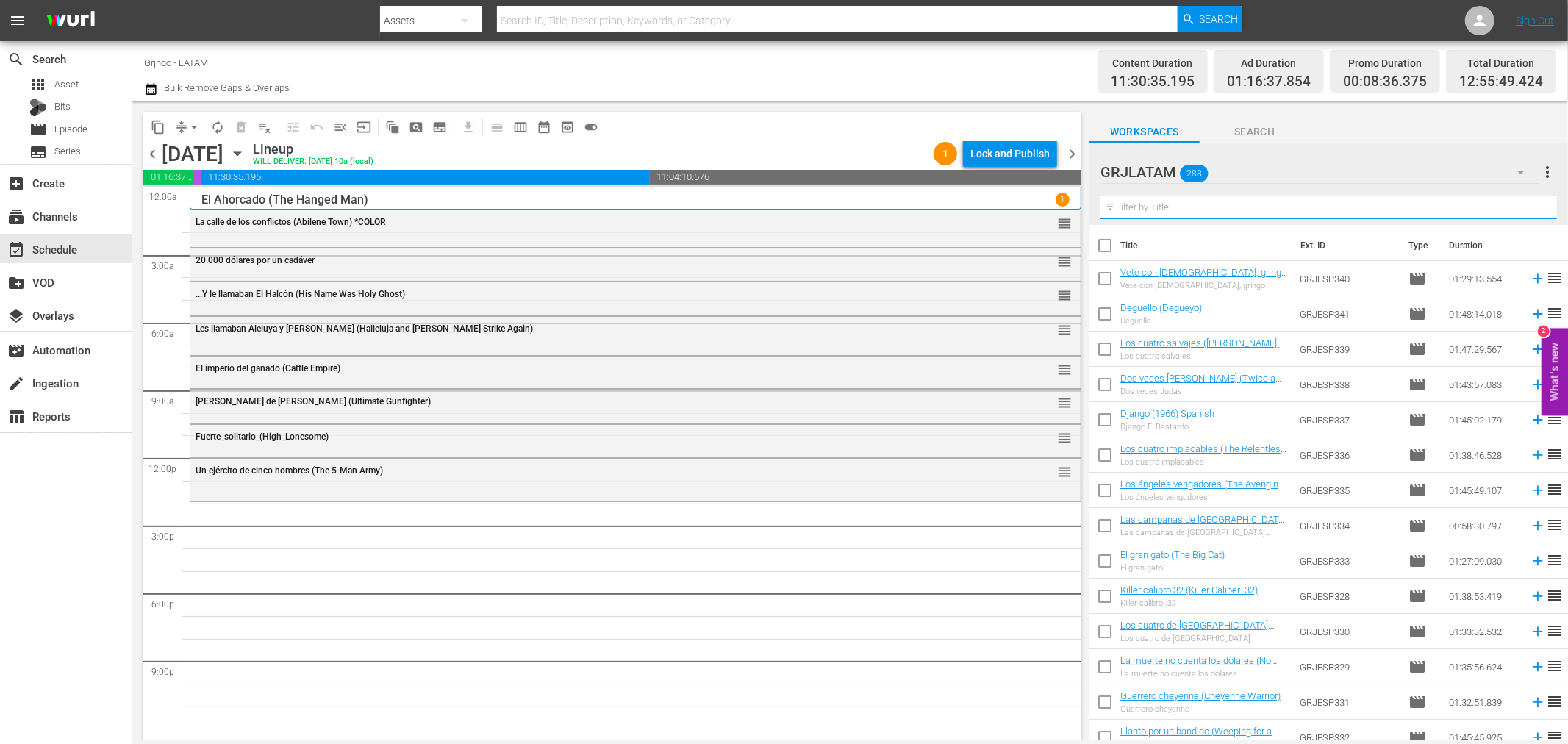
paste input "Kansas_Pacific"
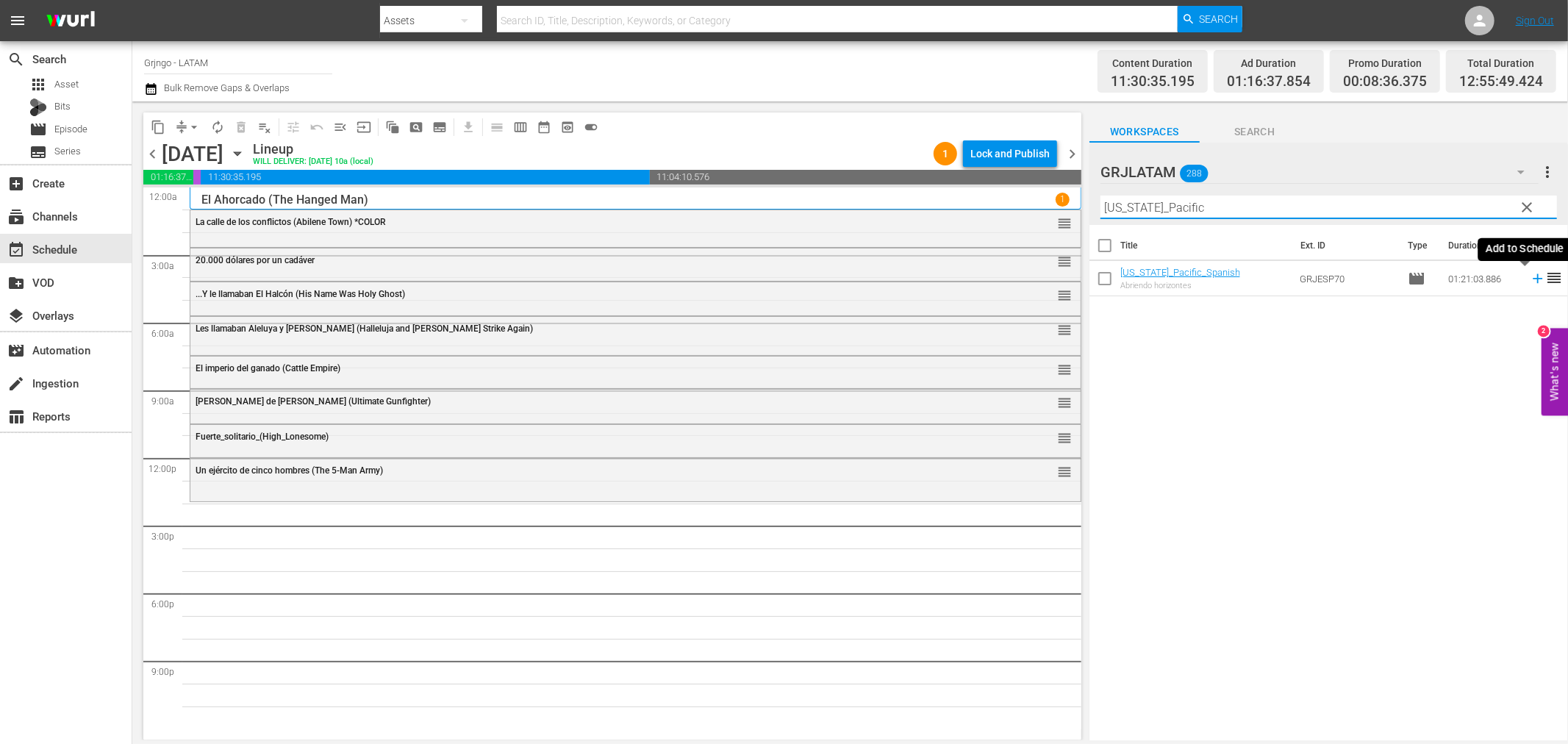
type input "Kansas_Pacific"
click at [1530, 277] on icon at bounding box center [1538, 278] width 16 height 16
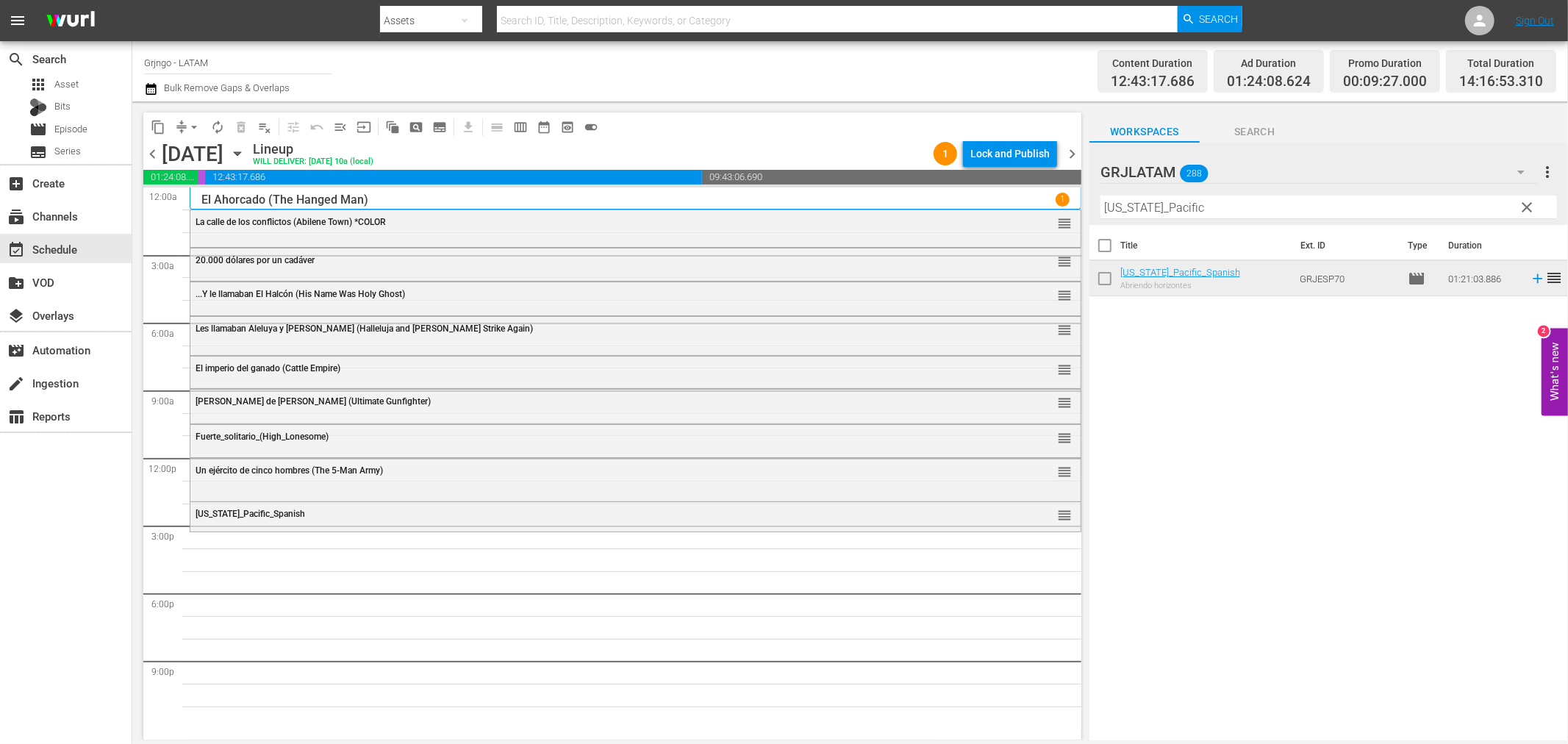
click at [1530, 203] on span "clear" at bounding box center [1527, 207] width 18 height 18
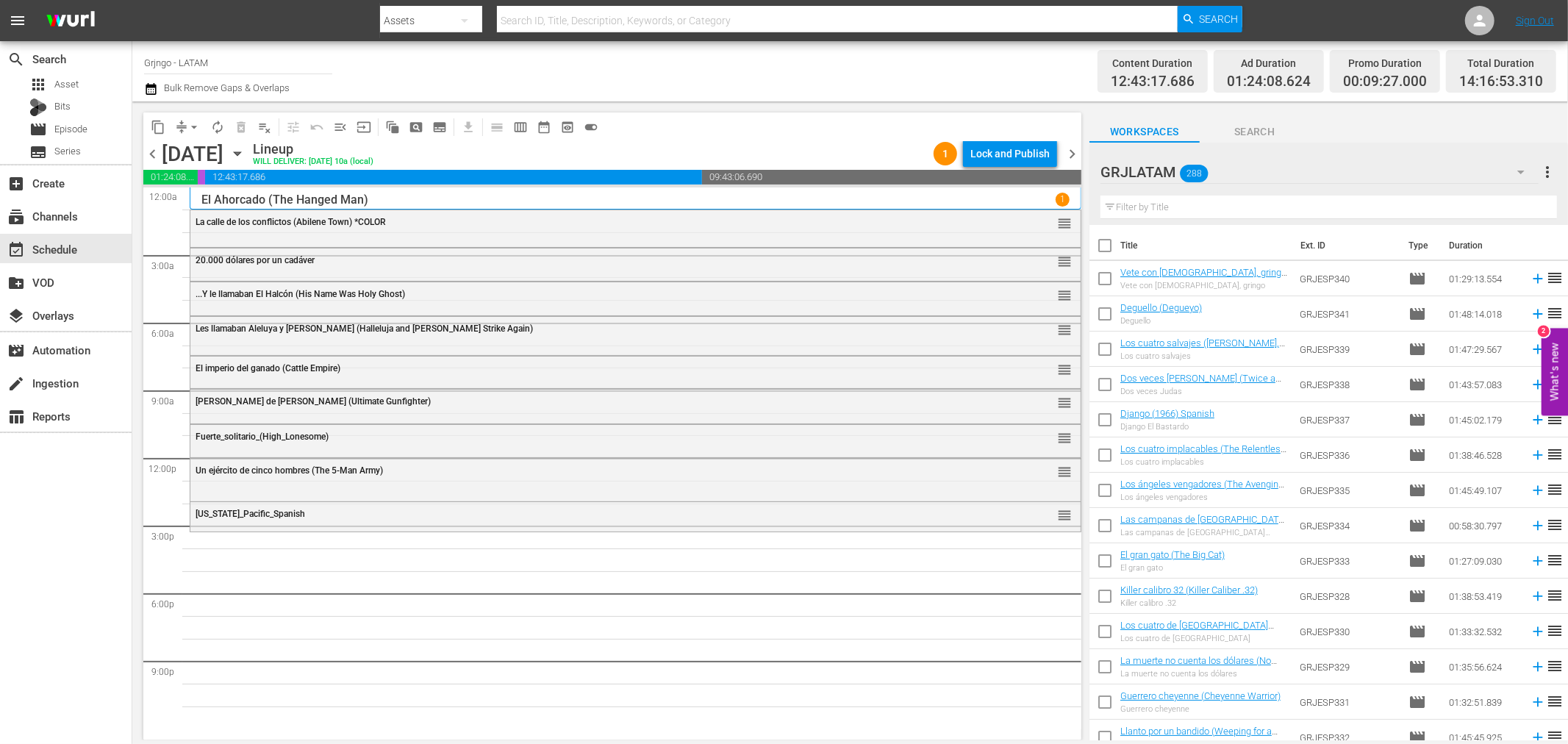
click at [1203, 208] on input "text" at bounding box center [1329, 207] width 456 height 24
paste input "Le seguían llamando Trinidad"
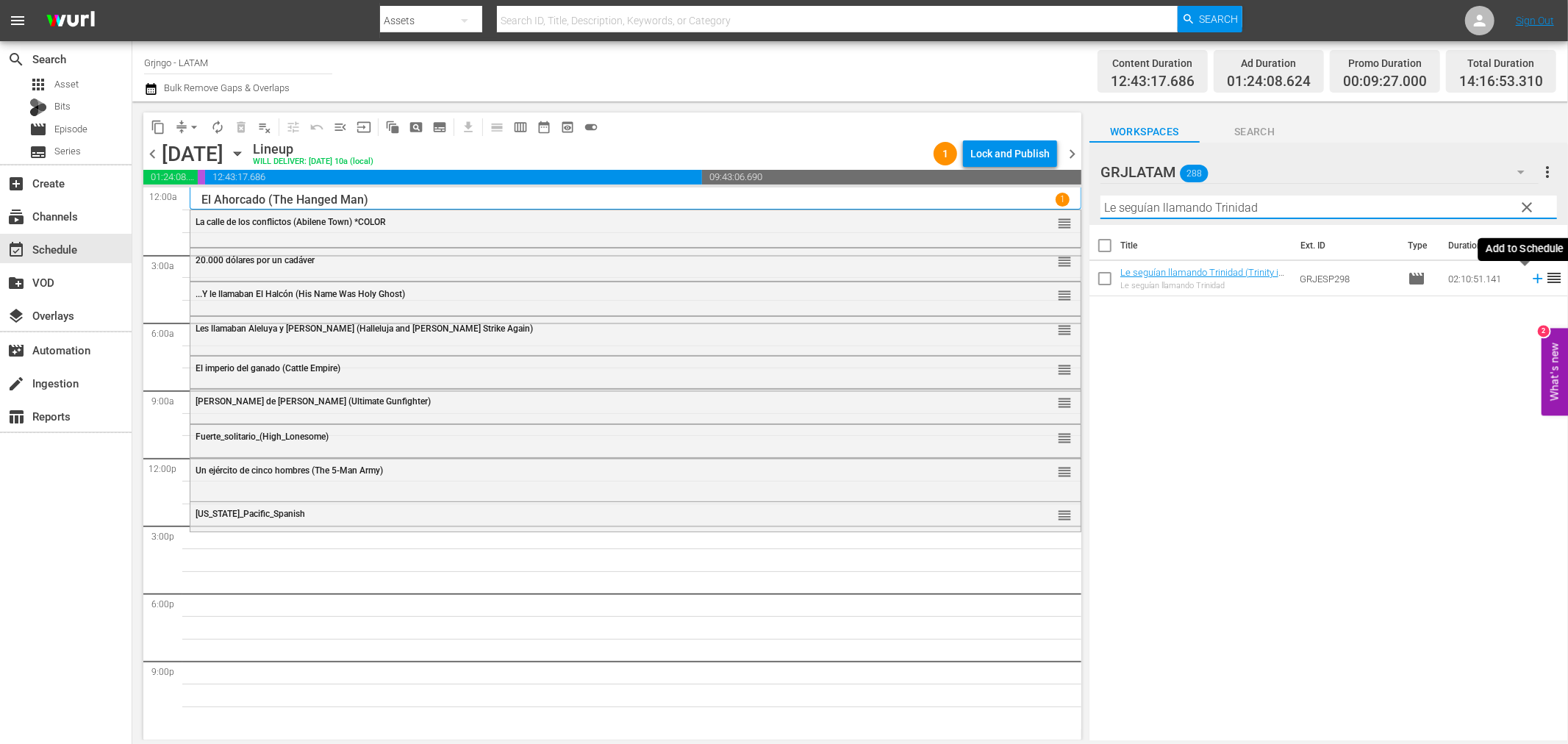
type input "Le seguían llamando Trinidad"
click at [1533, 278] on icon at bounding box center [1538, 279] width 9 height 9
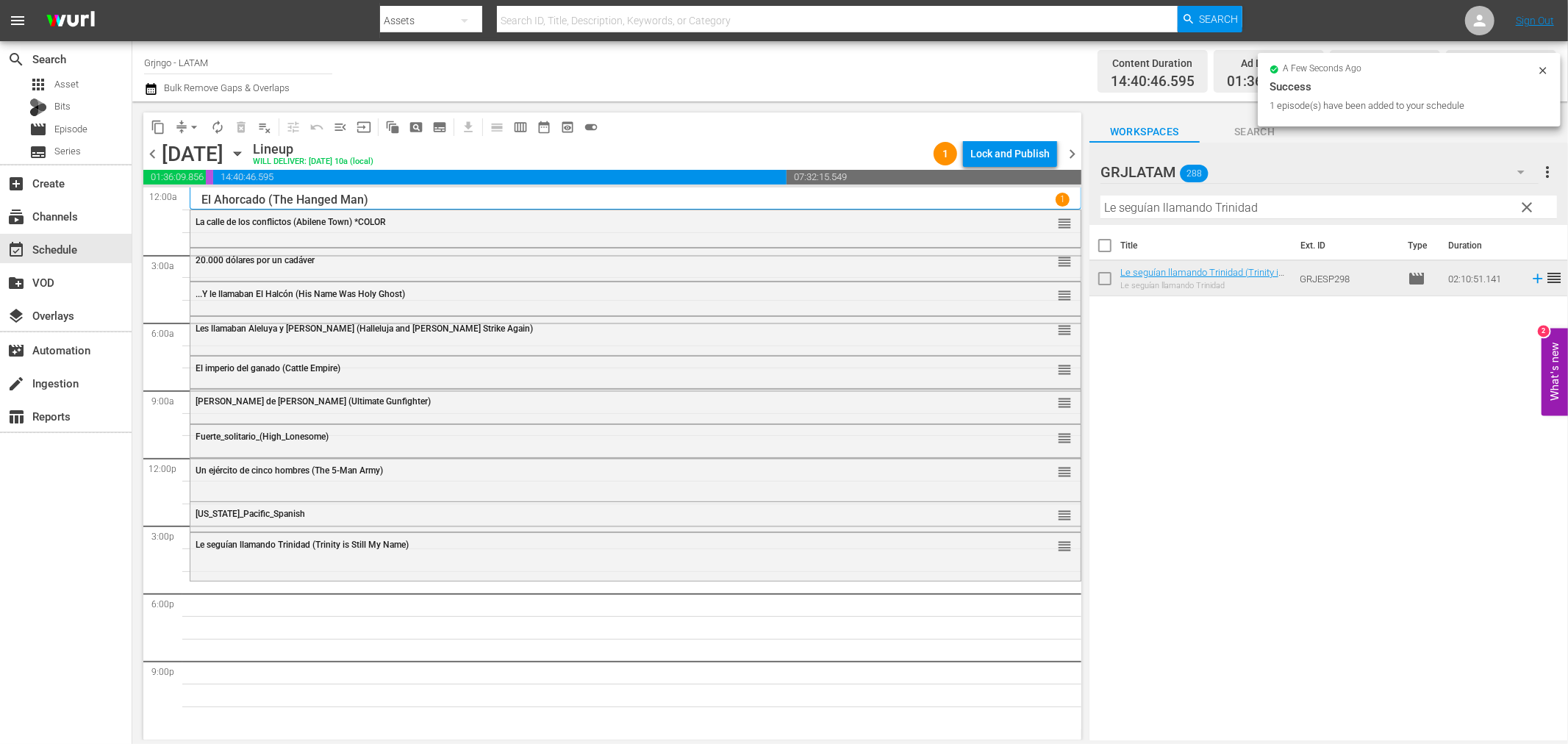
click at [442, 563] on div "Le seguían llamando Trinidad (Trinity is Still My Name) reorder" at bounding box center [635, 555] width 890 height 45
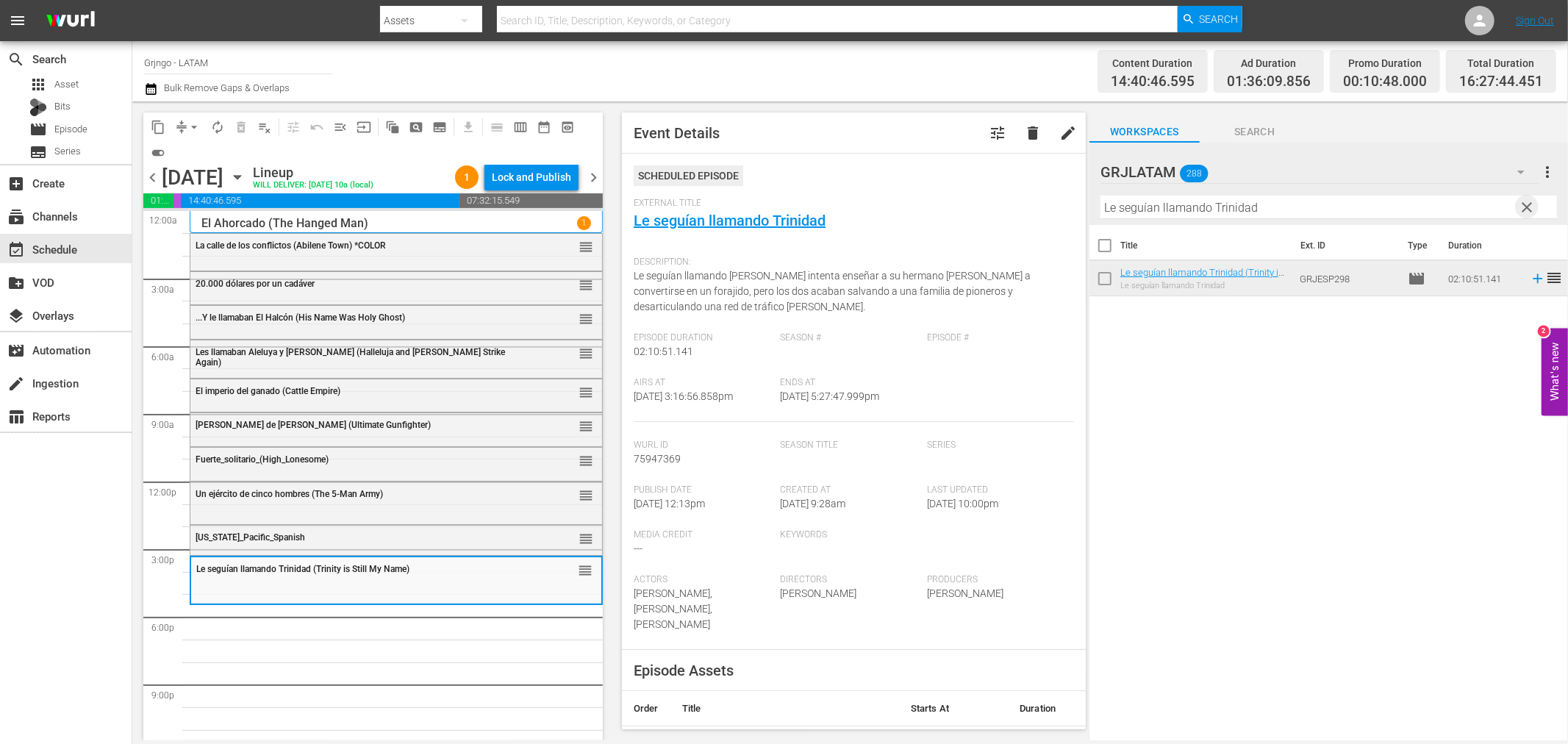
click at [1534, 209] on span "clear" at bounding box center [1527, 207] width 18 height 18
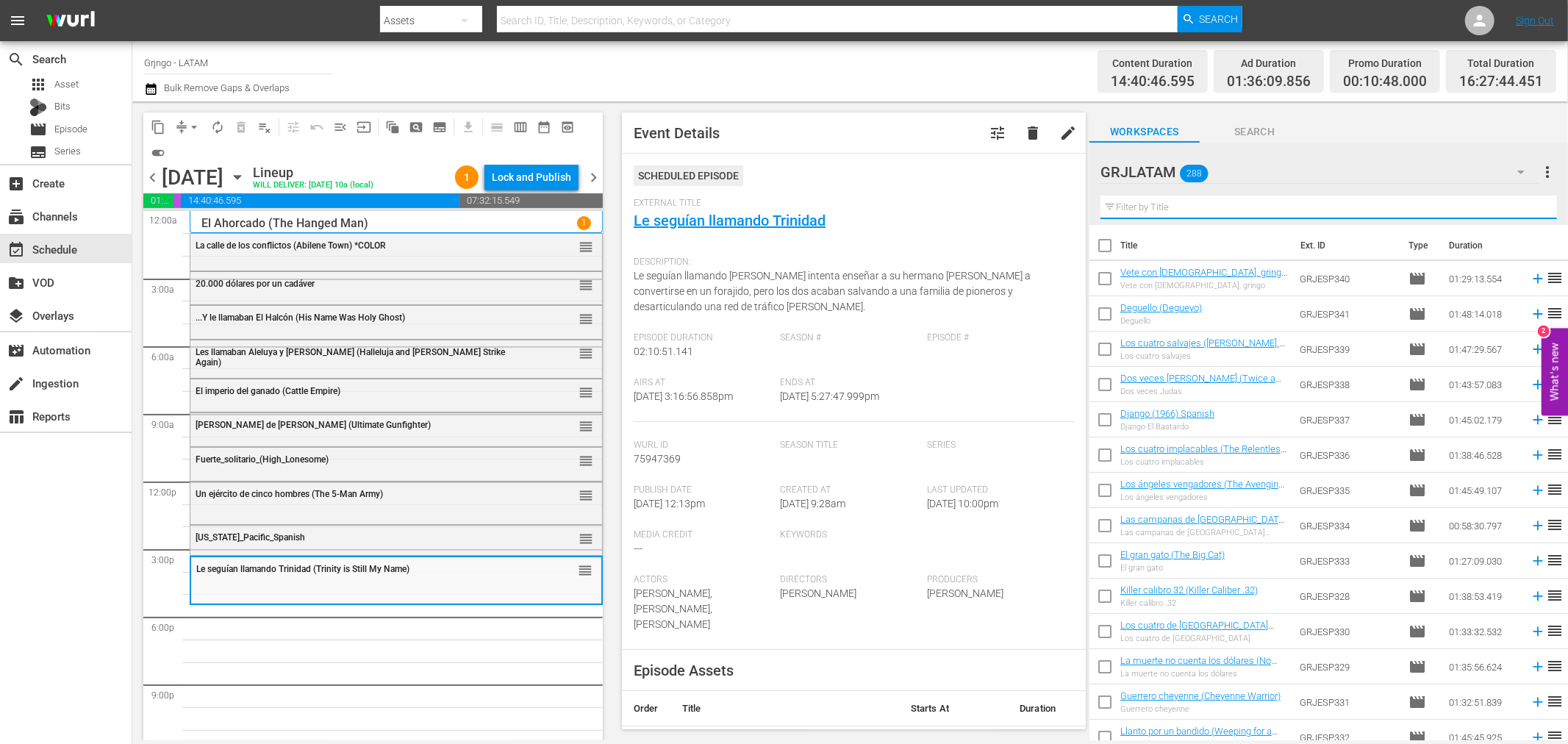
paste input "Río maldito (Seven Pistols for a Gringo)"
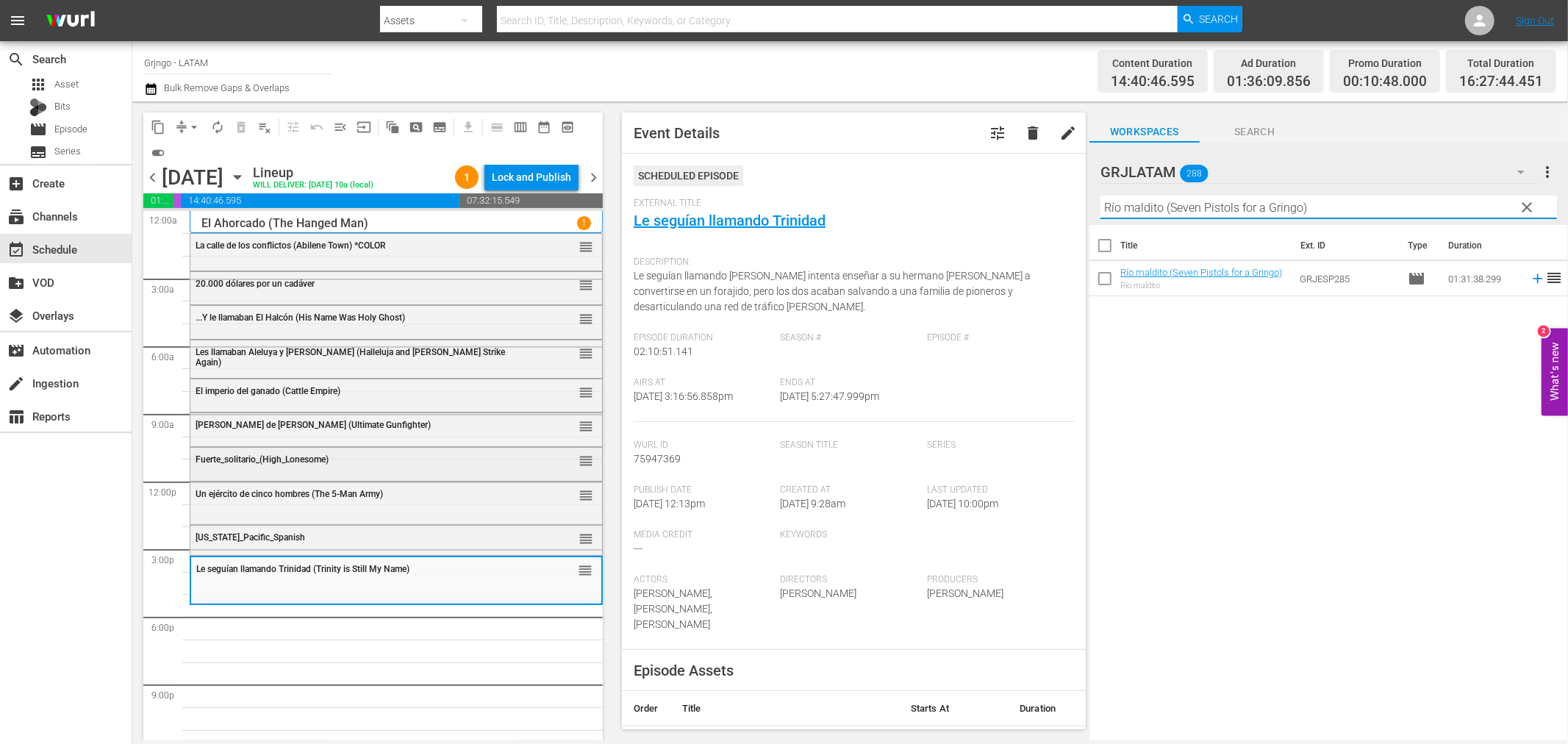
type input "Río maldito (Seven Pistols for a Gringo)"
click at [271, 453] on div "Fuerte_solitario_(High_Lonesome)" at bounding box center [358, 458] width 327 height 11
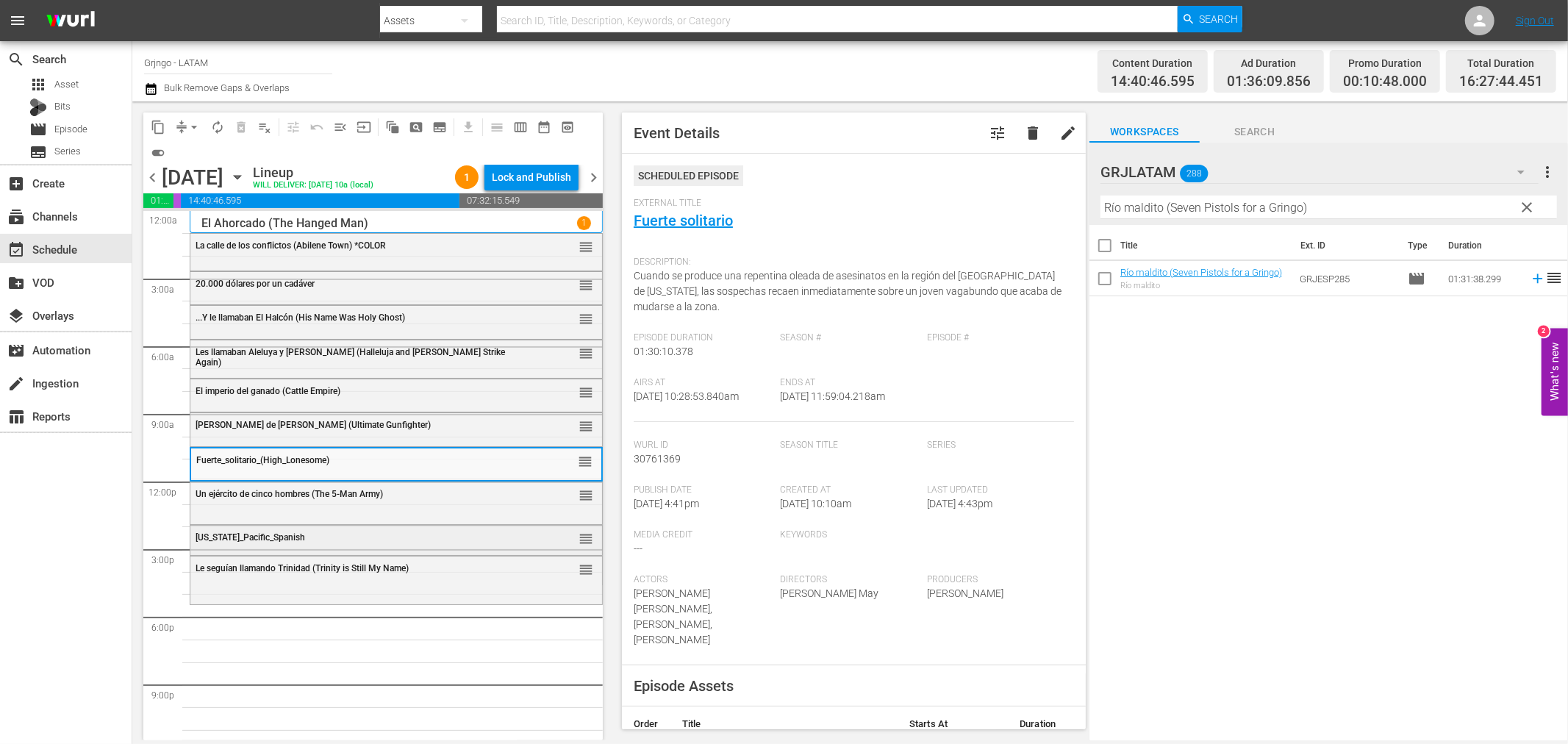
click at [253, 536] on span "[US_STATE]_Pacific_Spanish" at bounding box center [250, 537] width 109 height 10
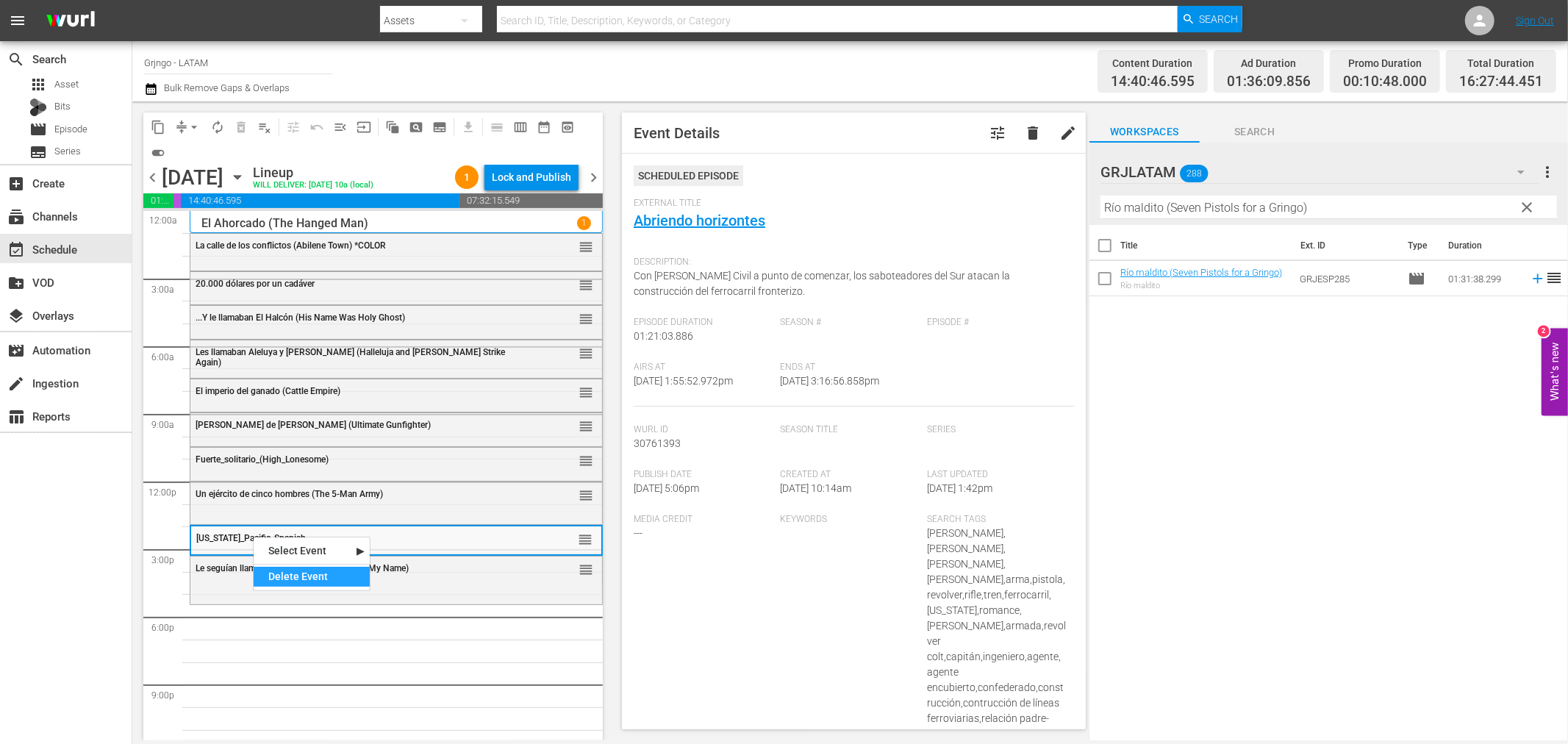
click at [272, 570] on div "Delete Event" at bounding box center [311, 576] width 116 height 20
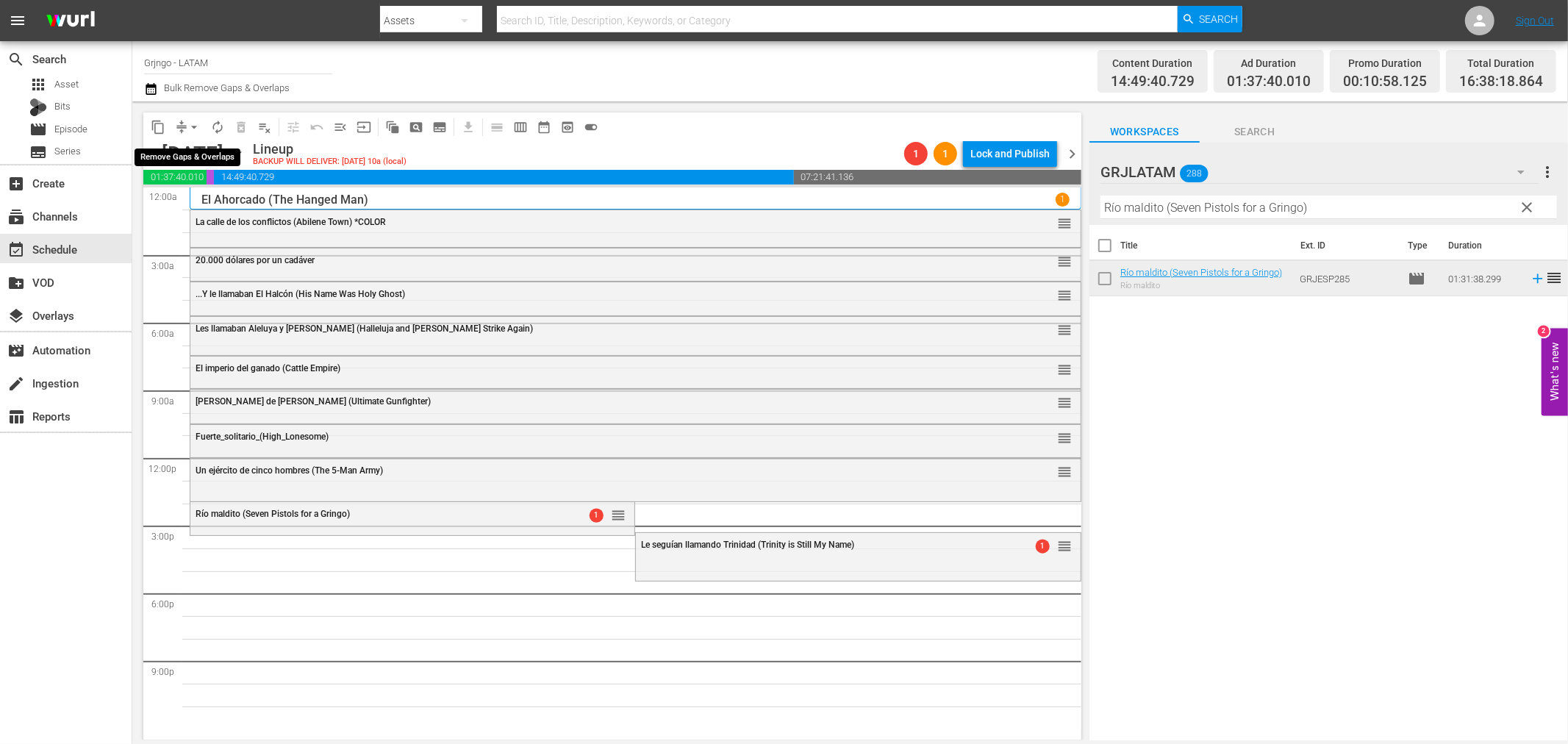
click at [197, 123] on span "arrow_drop_down" at bounding box center [194, 127] width 15 height 15
click at [229, 203] on li "Align to End of Previous Day" at bounding box center [195, 205] width 155 height 25
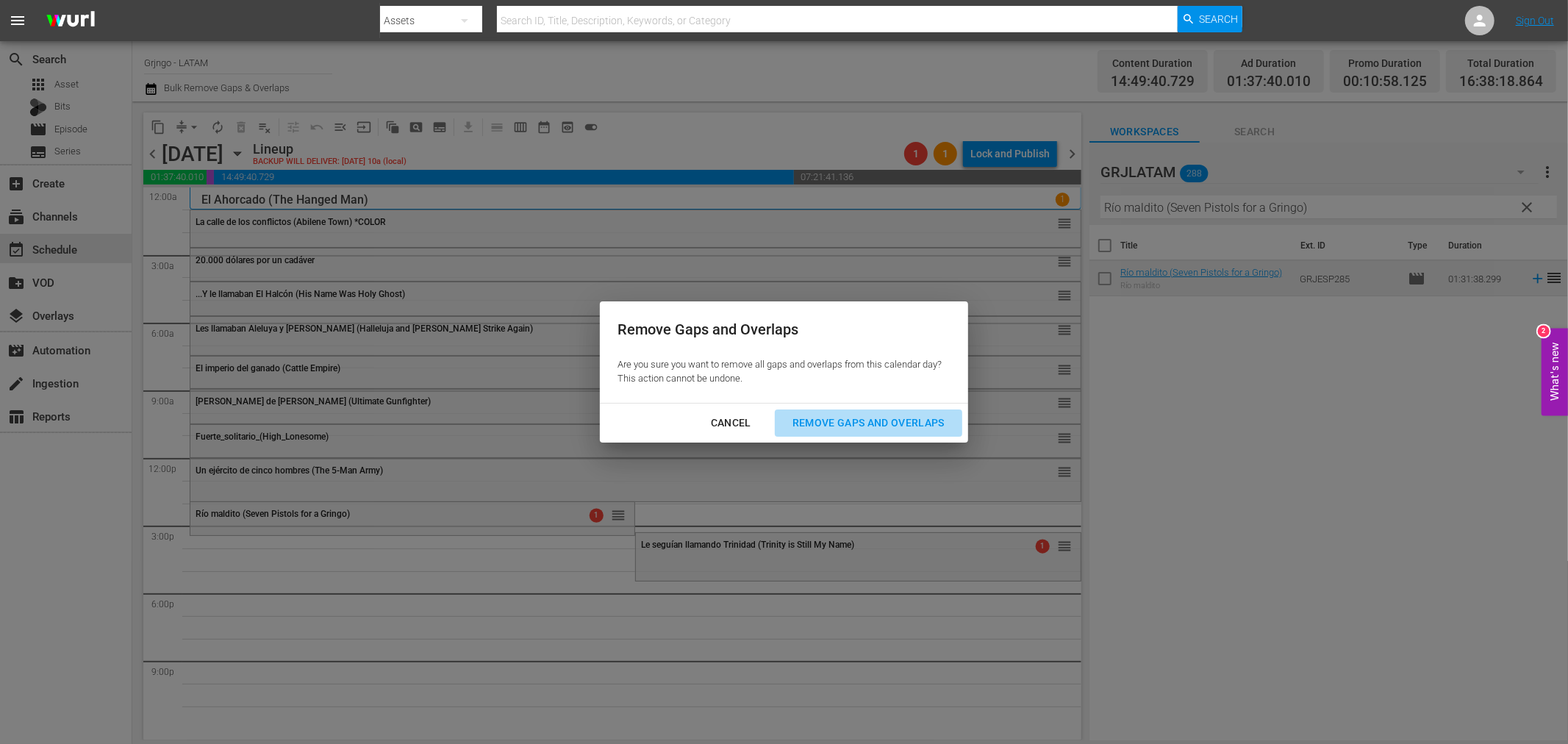
click at [858, 414] on div "Remove Gaps and Overlaps" at bounding box center [868, 422] width 175 height 18
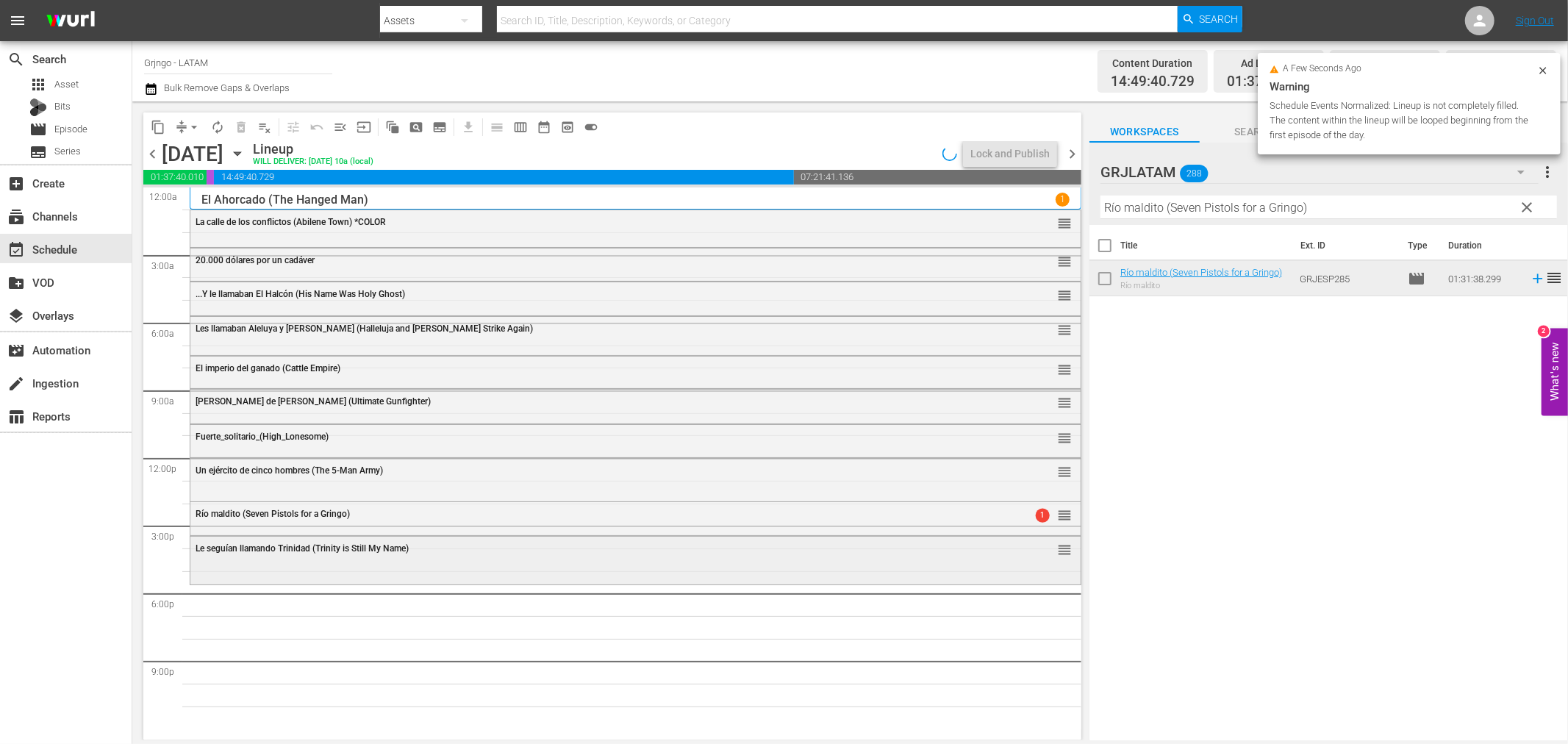
click at [454, 561] on div "Le seguían llamando Trinidad (Trinity is Still My Name) reorder" at bounding box center [635, 549] width 890 height 25
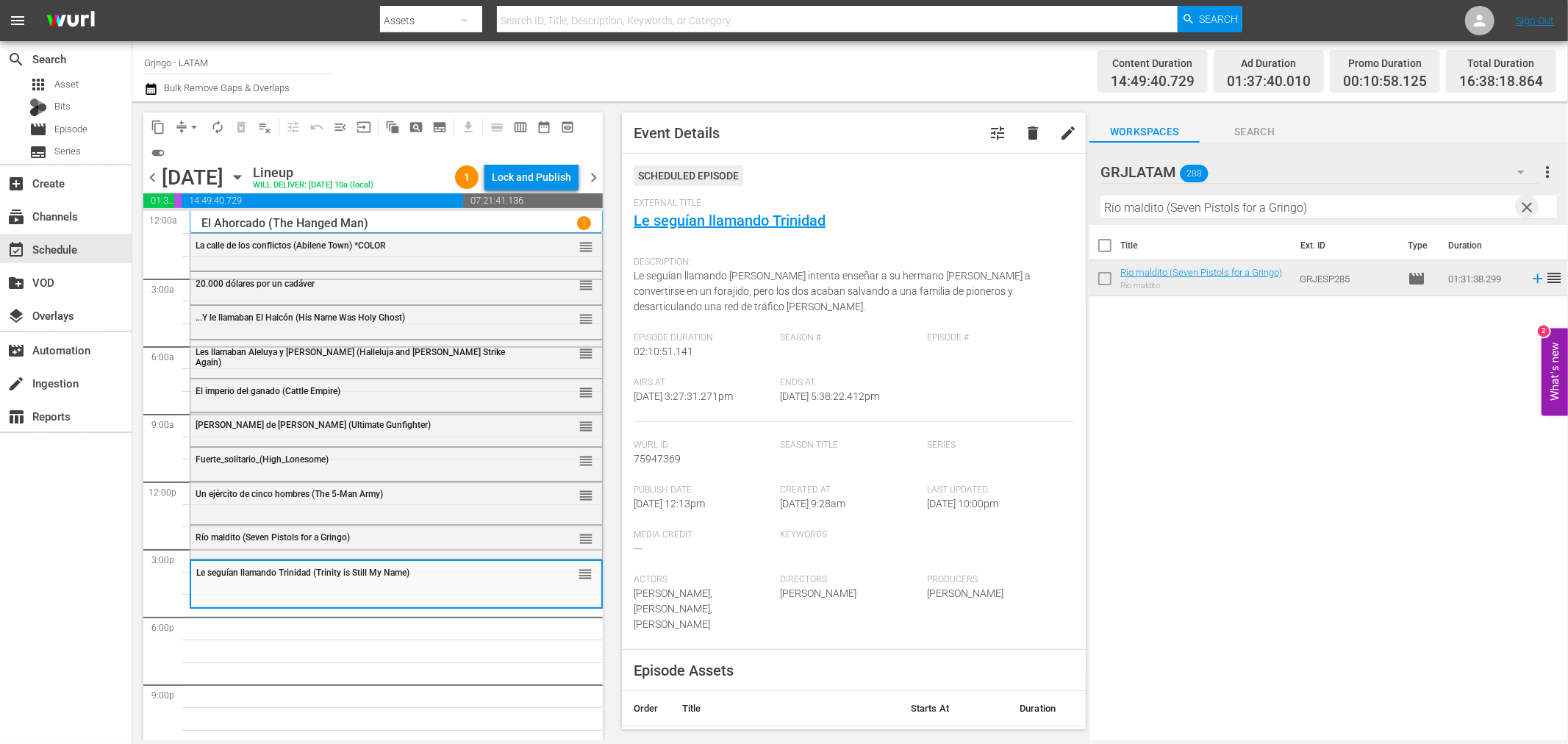
click at [1527, 206] on span "clear" at bounding box center [1527, 207] width 18 height 18
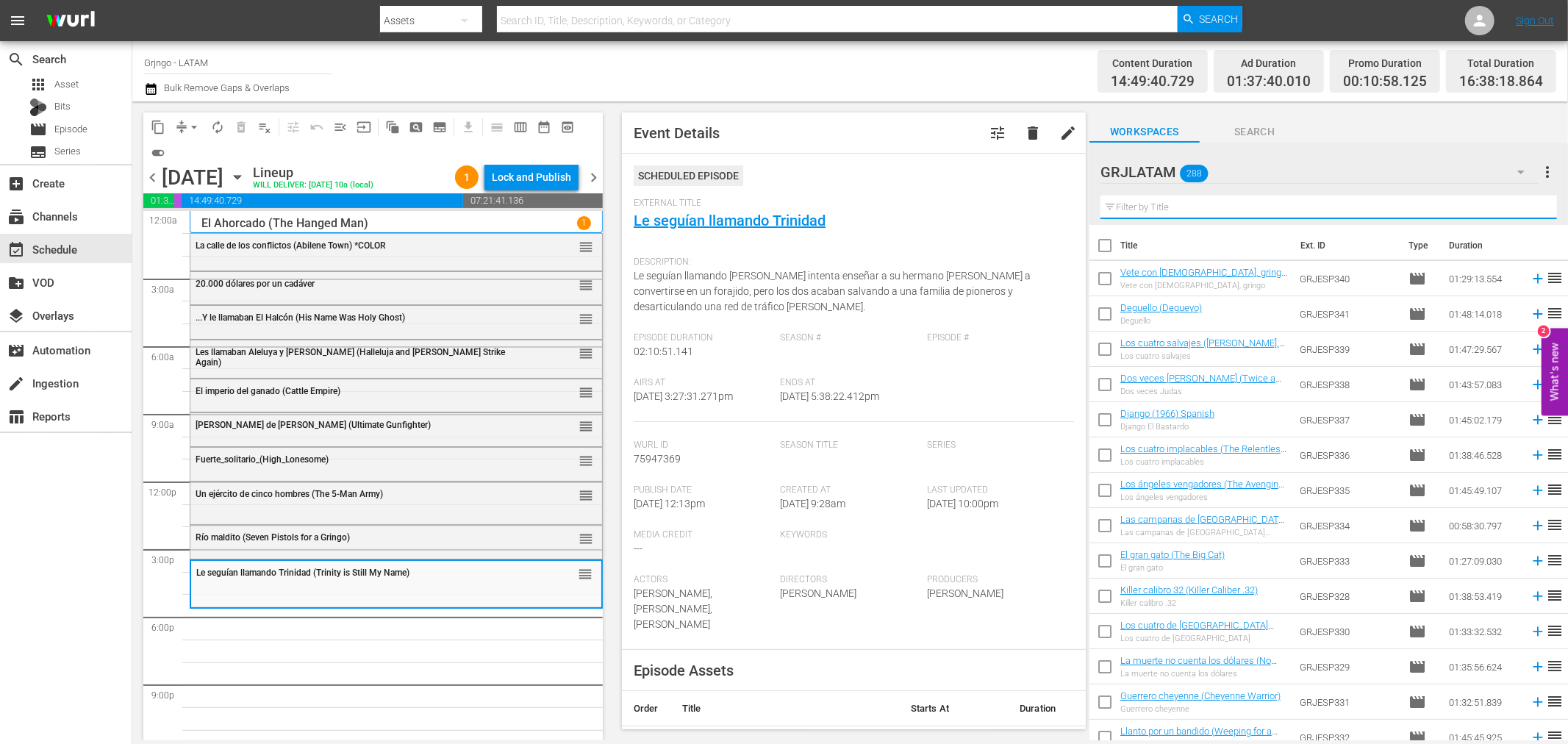
paste input "La tribu de los pawnee"
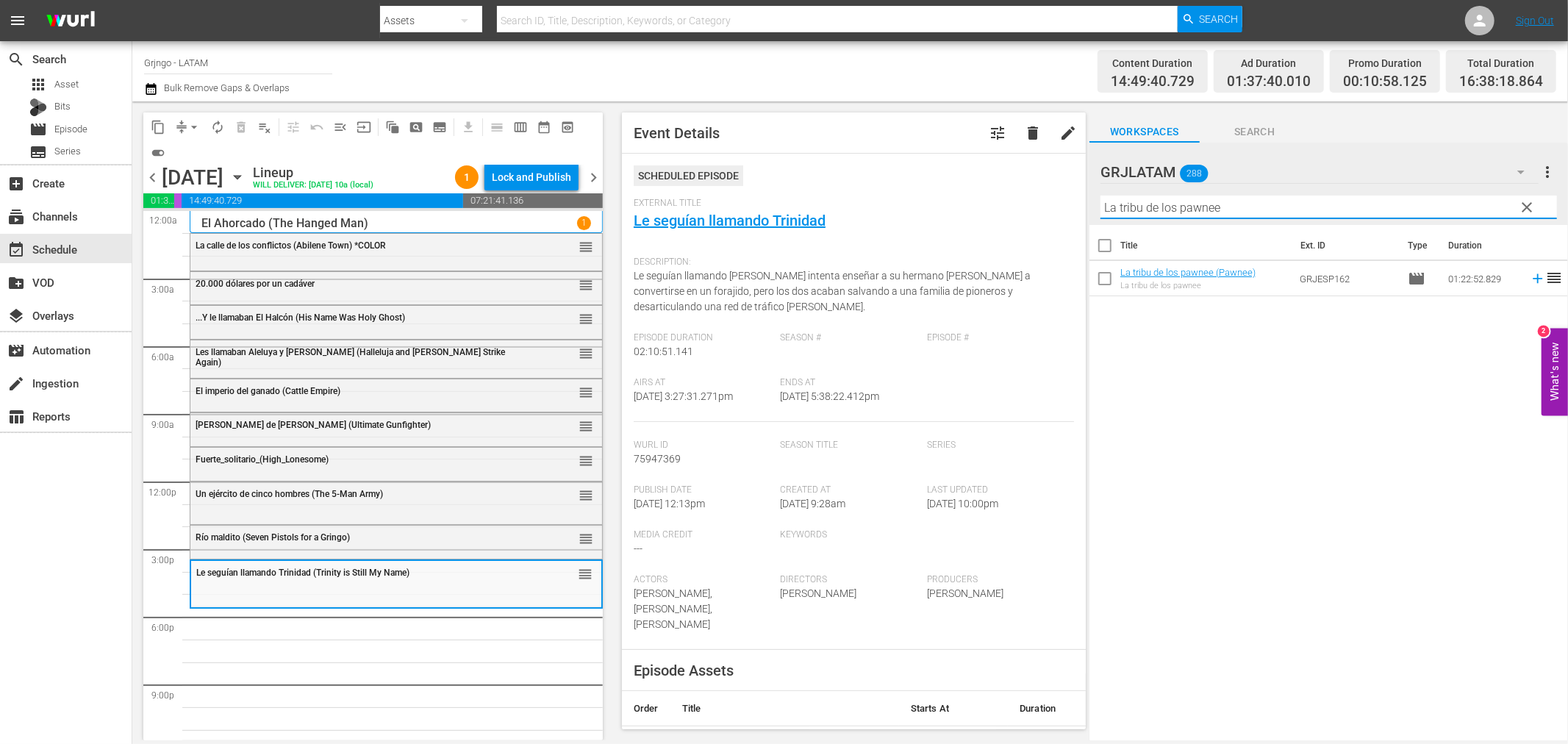
type input "La tribu de los pawnee"
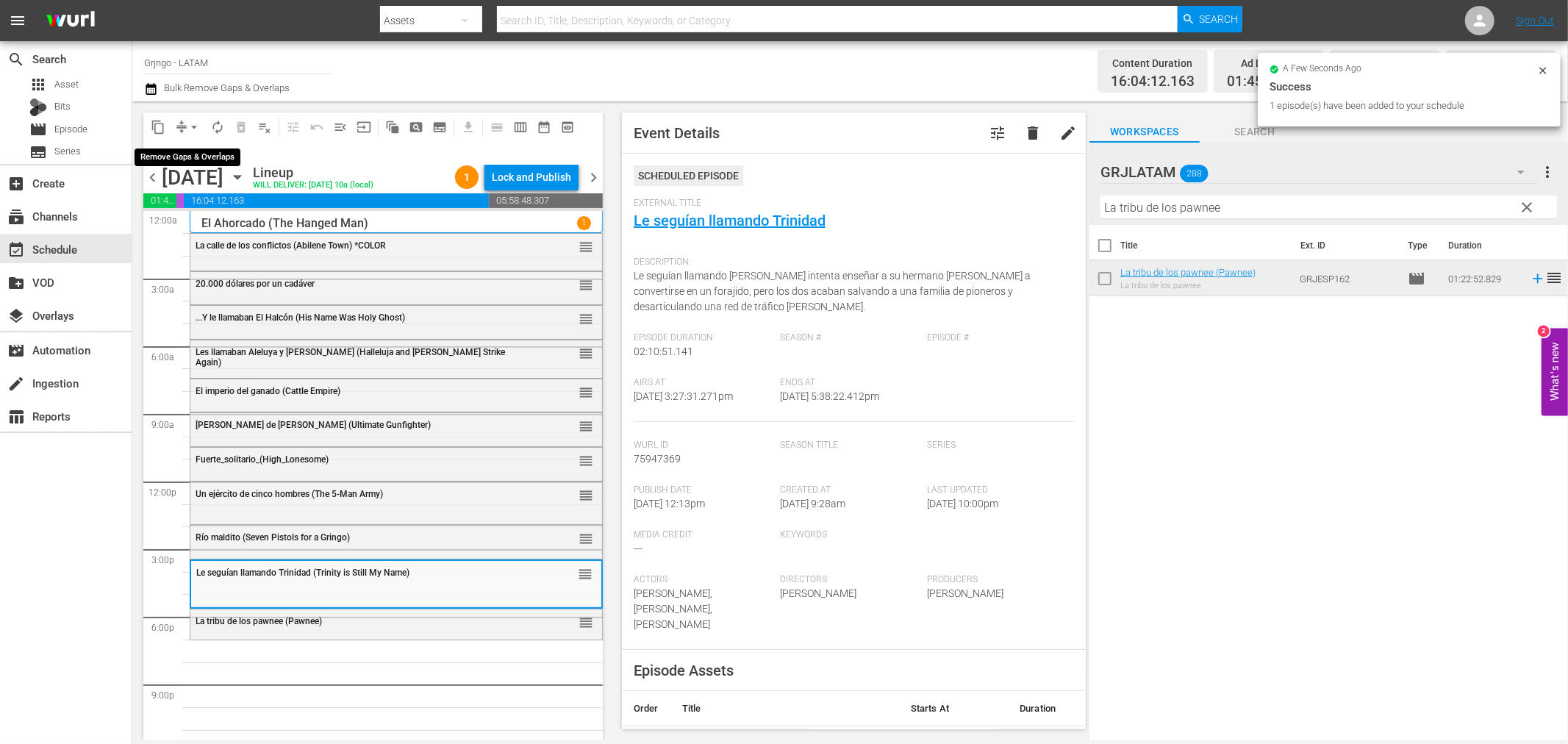
click at [195, 128] on span "arrow_drop_down" at bounding box center [194, 127] width 15 height 15
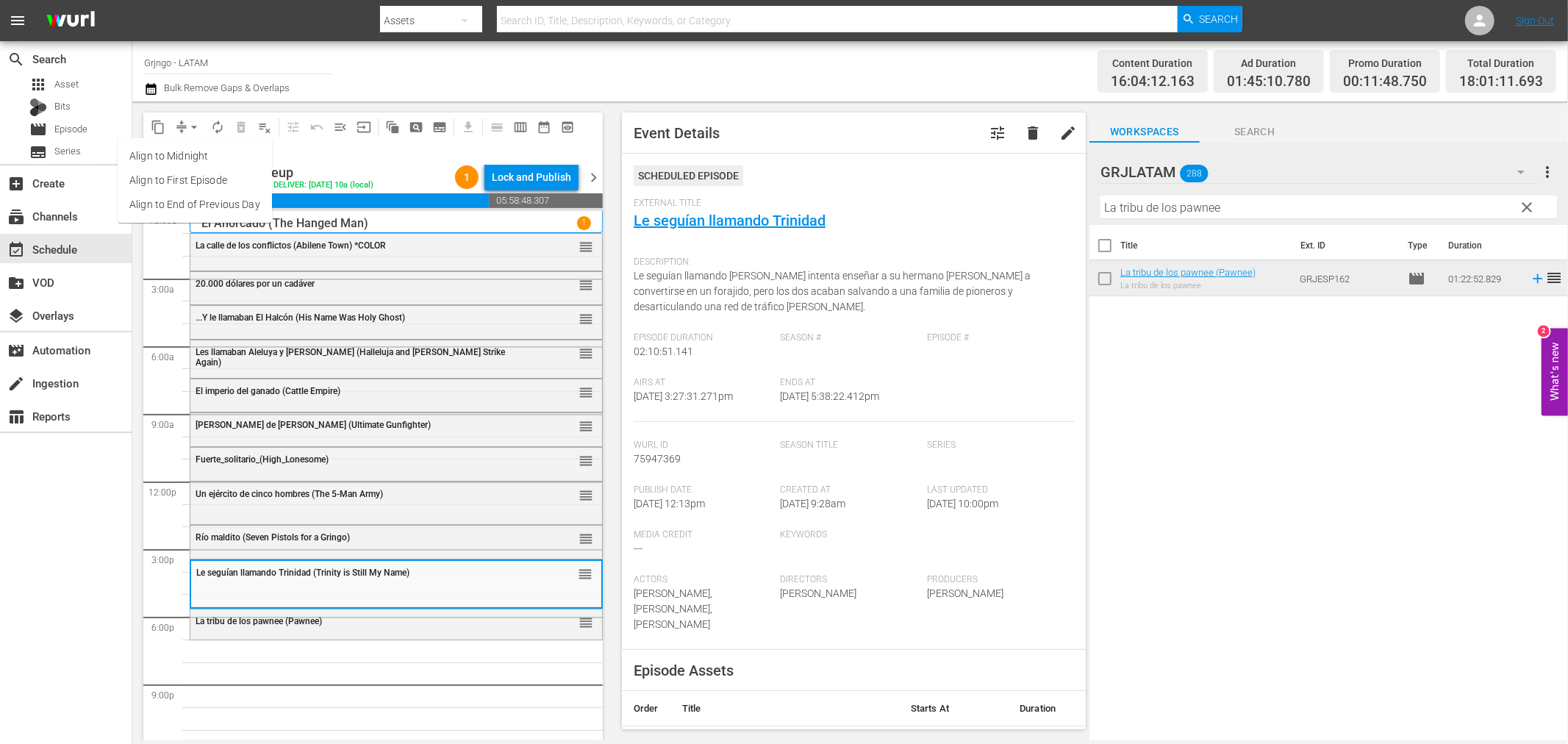
click at [197, 200] on li "Align to End of Previous Day" at bounding box center [195, 205] width 155 height 25
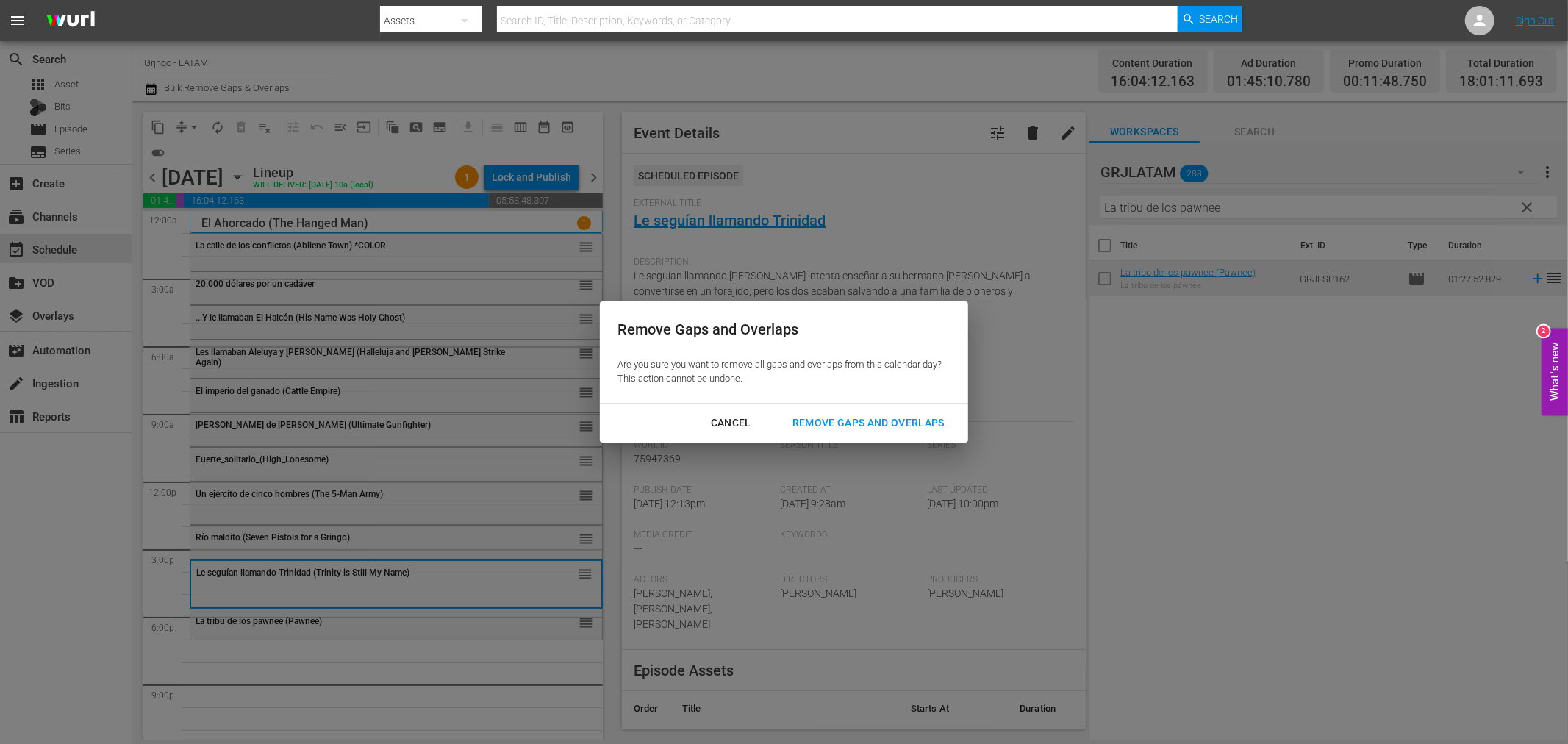
click at [869, 422] on div "Remove Gaps and Overlaps" at bounding box center [868, 422] width 175 height 18
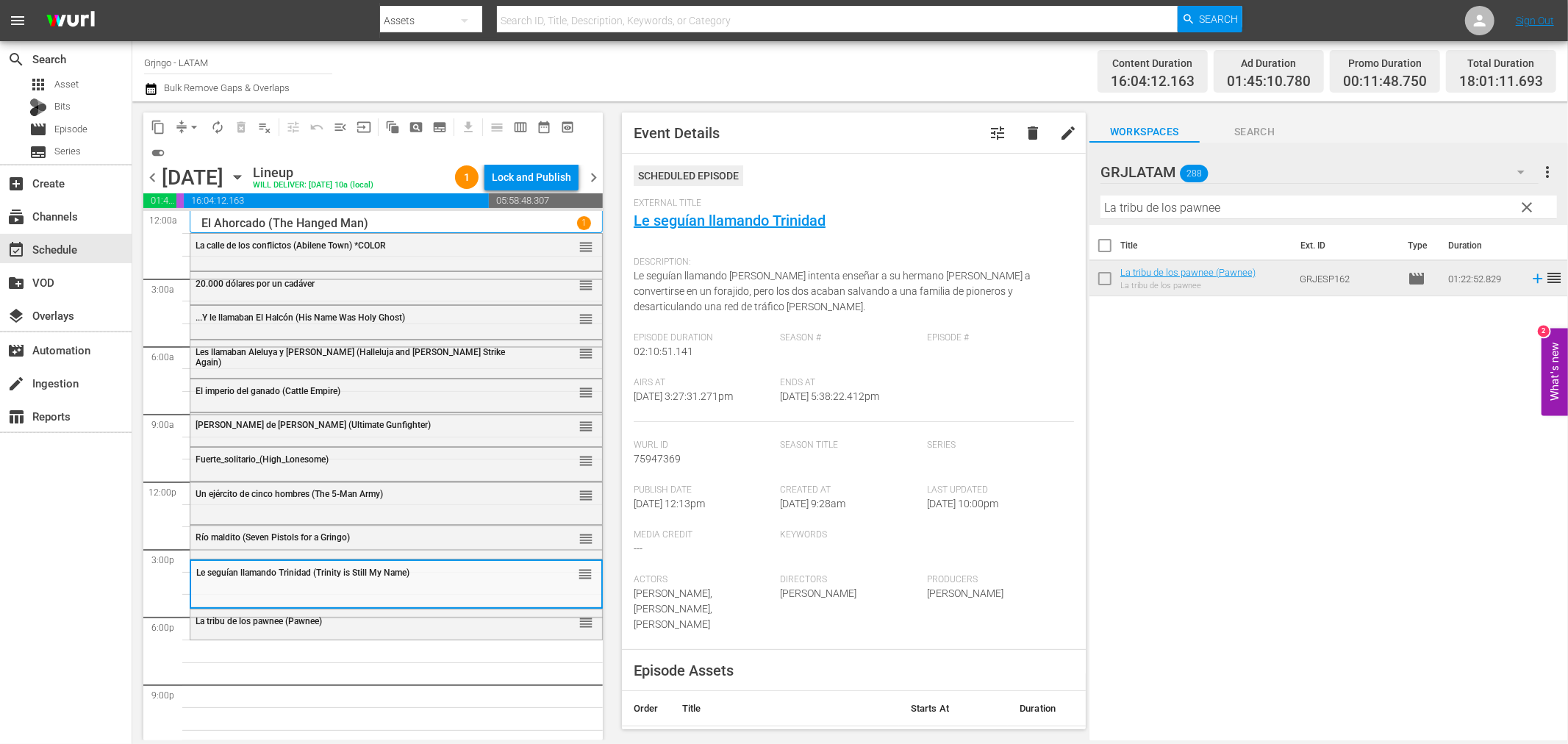
drag, startPoint x: 1531, startPoint y: 203, endPoint x: 1096, endPoint y: 202, distance: 435.0
click at [1531, 203] on span "clear" at bounding box center [1527, 207] width 18 height 18
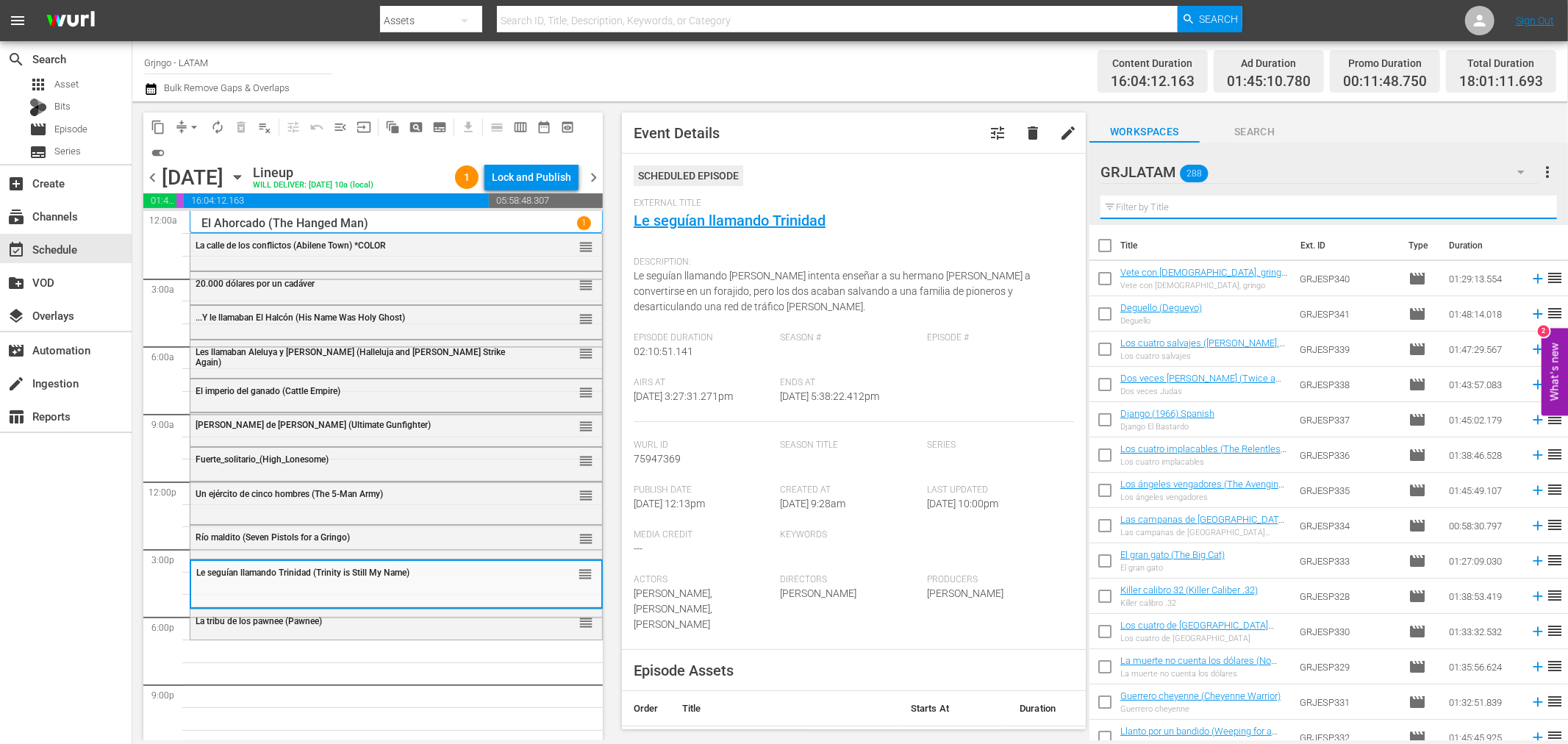
paste input "El sureño"
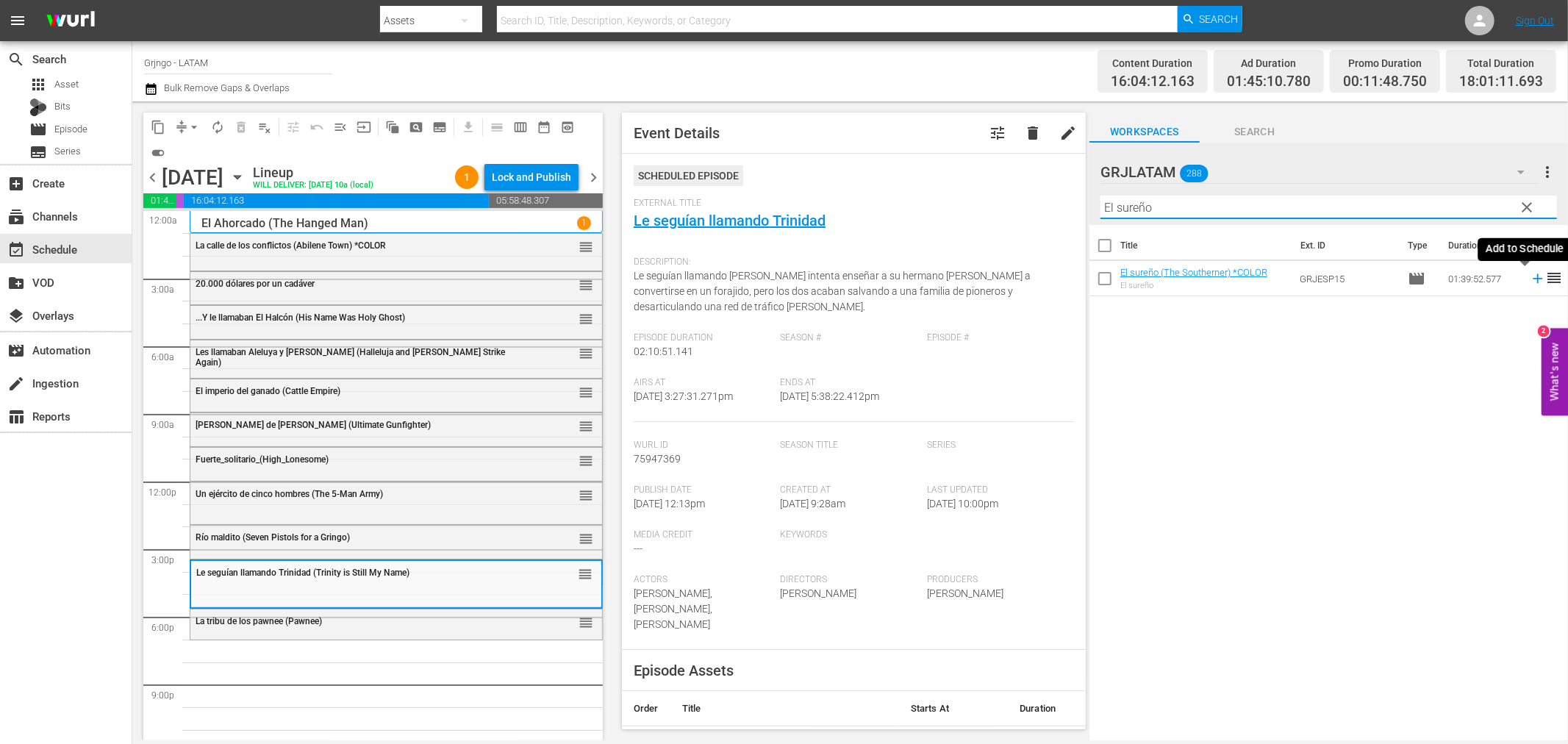
type input "El sureño"
click at [1533, 278] on icon at bounding box center [1538, 279] width 9 height 9
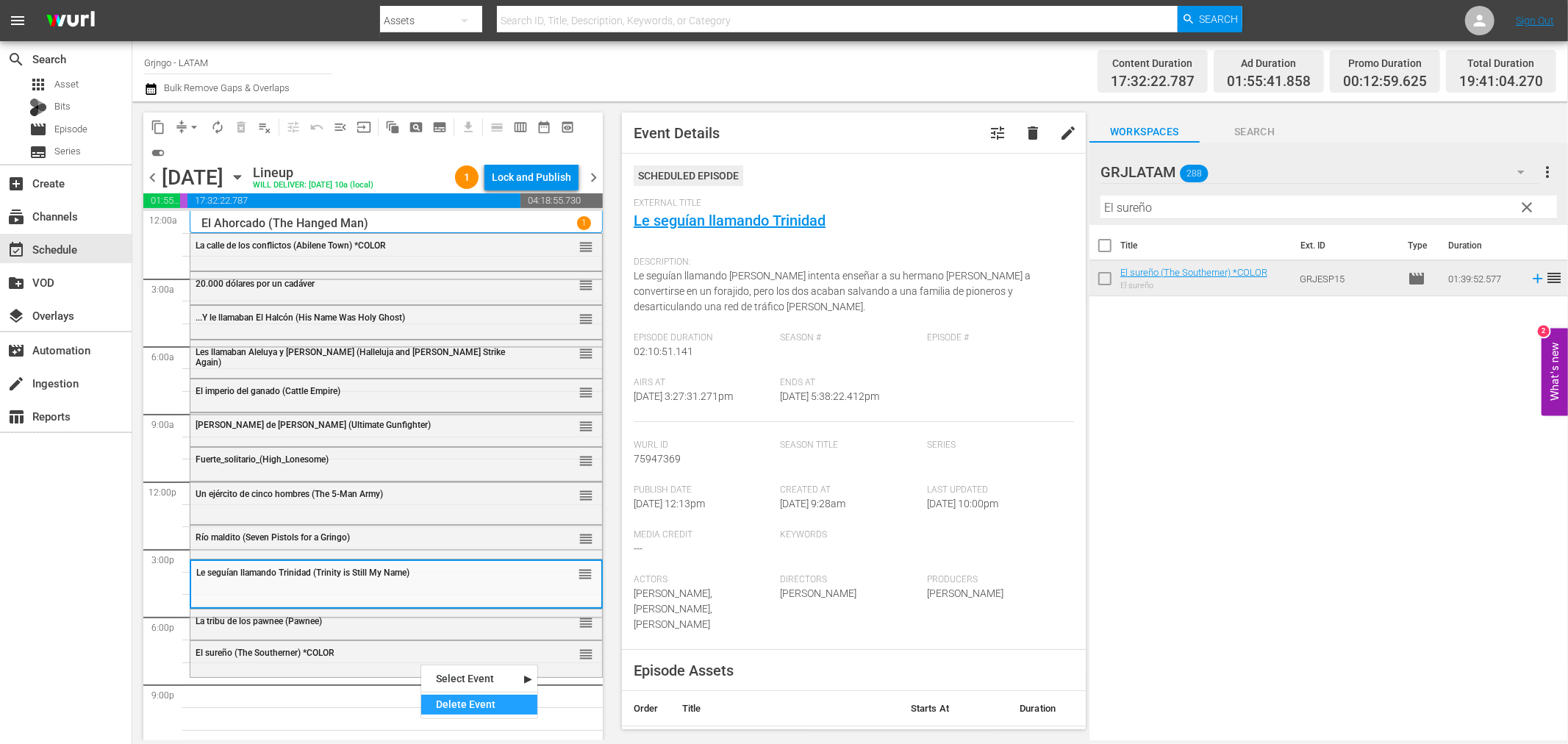
click at [451, 704] on div "Delete Event" at bounding box center [479, 704] width 116 height 20
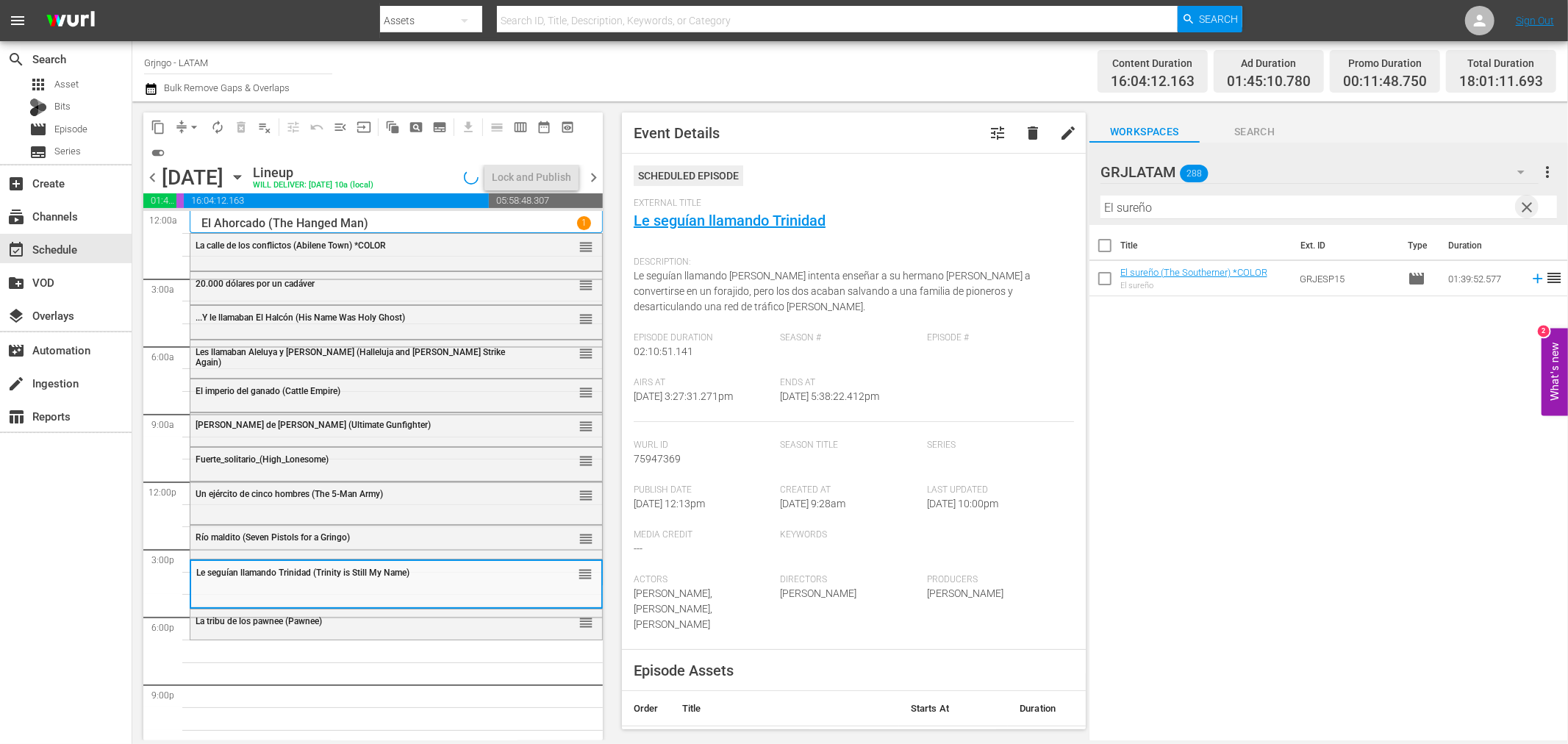
click at [1527, 206] on span "clear" at bounding box center [1527, 207] width 18 height 18
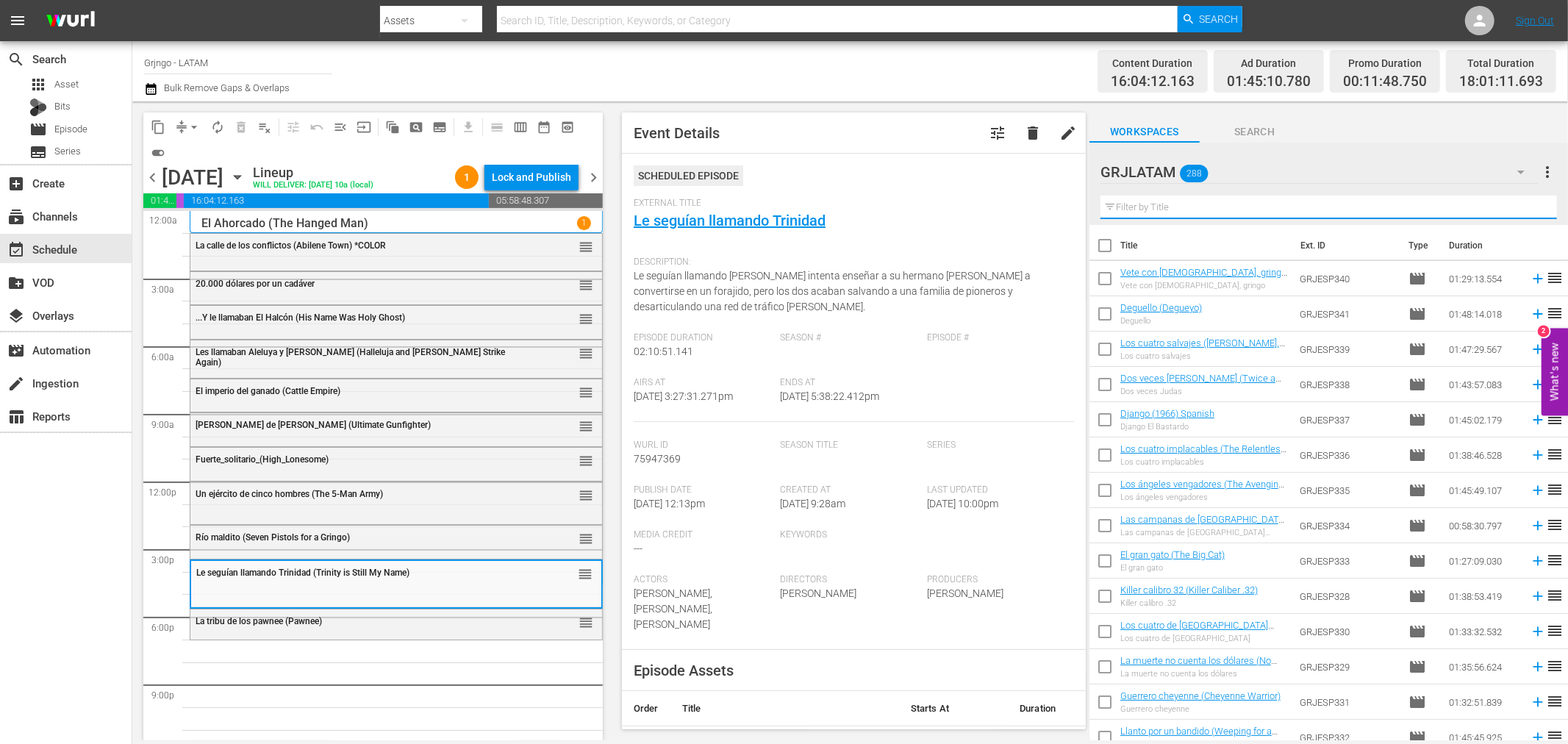
paste input "Camino de Santa Fe"
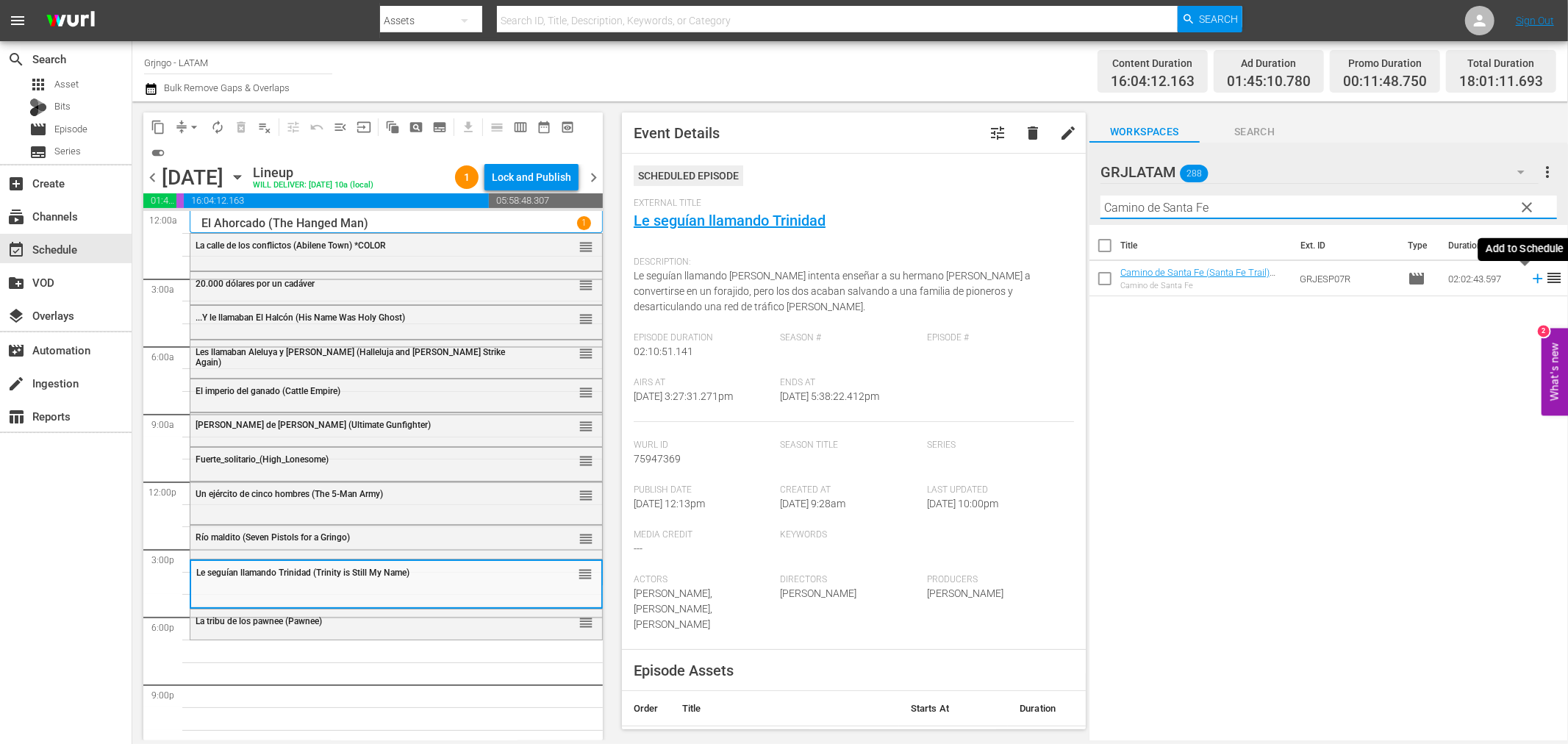
type input "Camino de Santa Fe"
click at [1530, 279] on icon at bounding box center [1538, 278] width 16 height 16
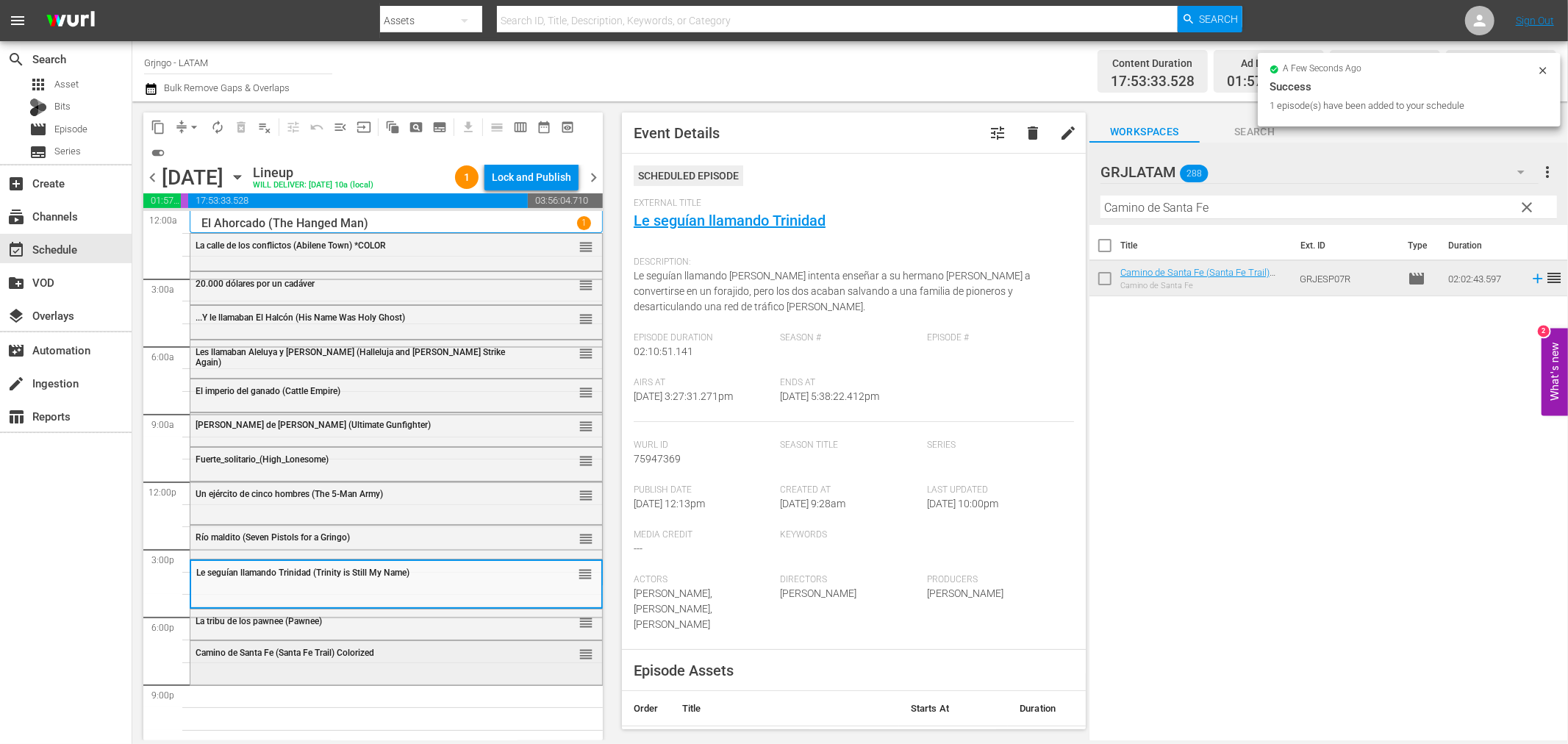
click at [388, 660] on div "Camino de Santa Fe (Santa Fe Trail) Colorized reorder" at bounding box center [396, 653] width 412 height 25
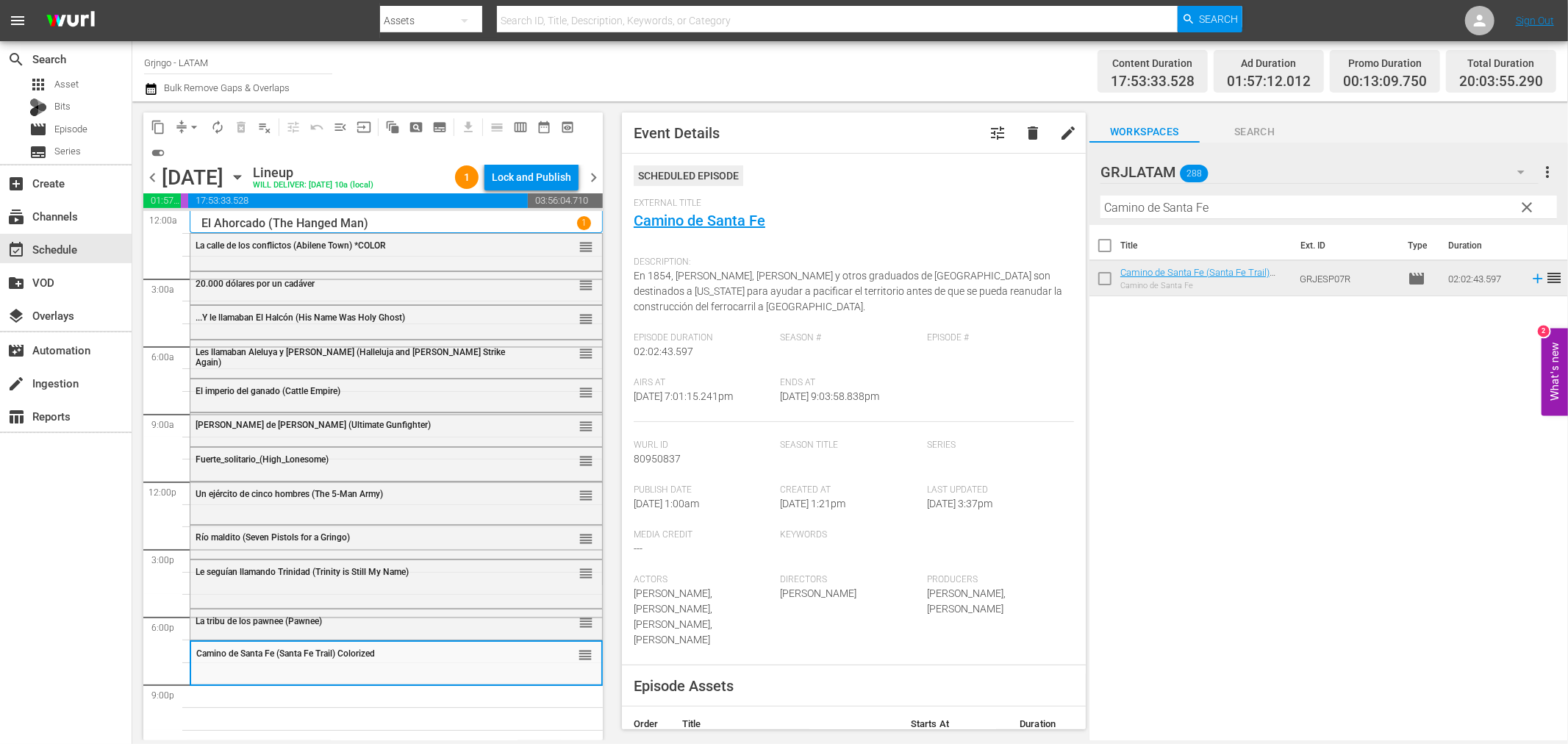
click at [245, 713] on div "Le seguían llamando Trinidad (Trinity is Still My Name) reorder Camino de Santa…" at bounding box center [396, 482] width 413 height 542
click at [245, 667] on div "Camino de Santa Fe (Santa Fe Trail) Colorized reorder" at bounding box center [396, 663] width 410 height 41
drag, startPoint x: 1531, startPoint y: 203, endPoint x: 1258, endPoint y: 195, distance: 273.1
click at [1531, 203] on span "clear" at bounding box center [1527, 207] width 18 height 18
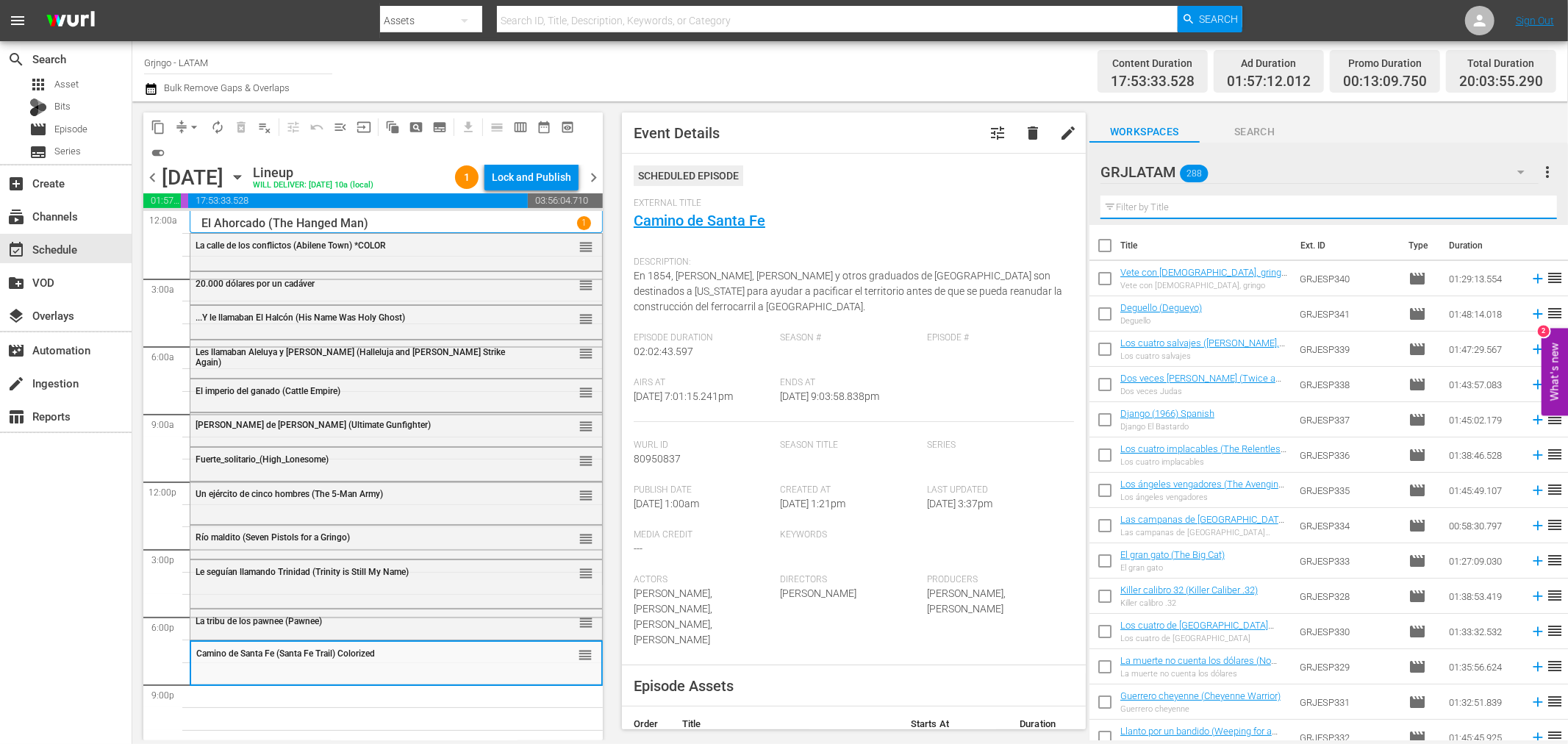
paste input "El jardín del diablo"
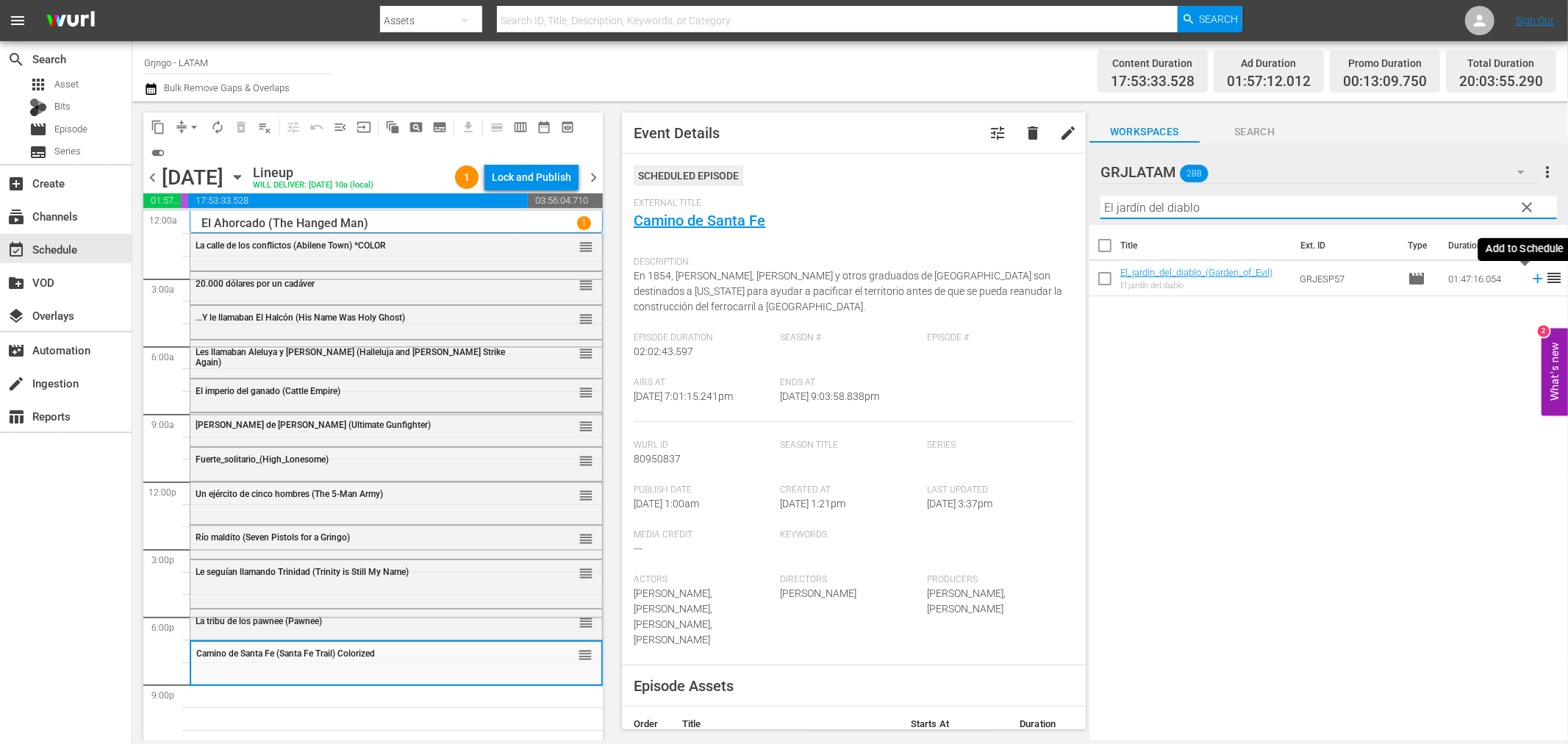
type input "El jardín del diablo"
click at [1533, 279] on icon at bounding box center [1538, 279] width 9 height 9
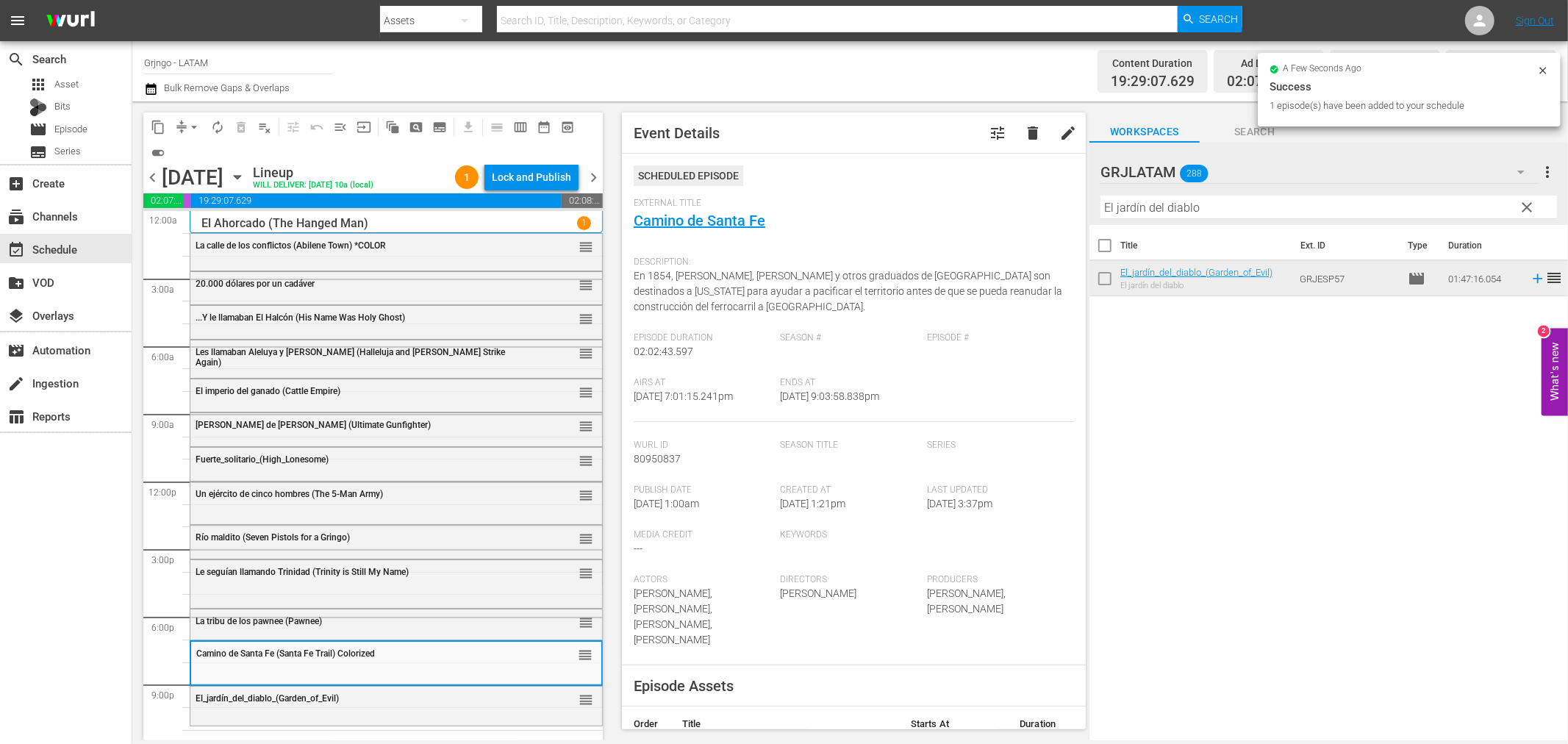
click at [453, 703] on div "El_jardín_del_diablo_(Garden_of_Evil)" at bounding box center [358, 698] width 327 height 10
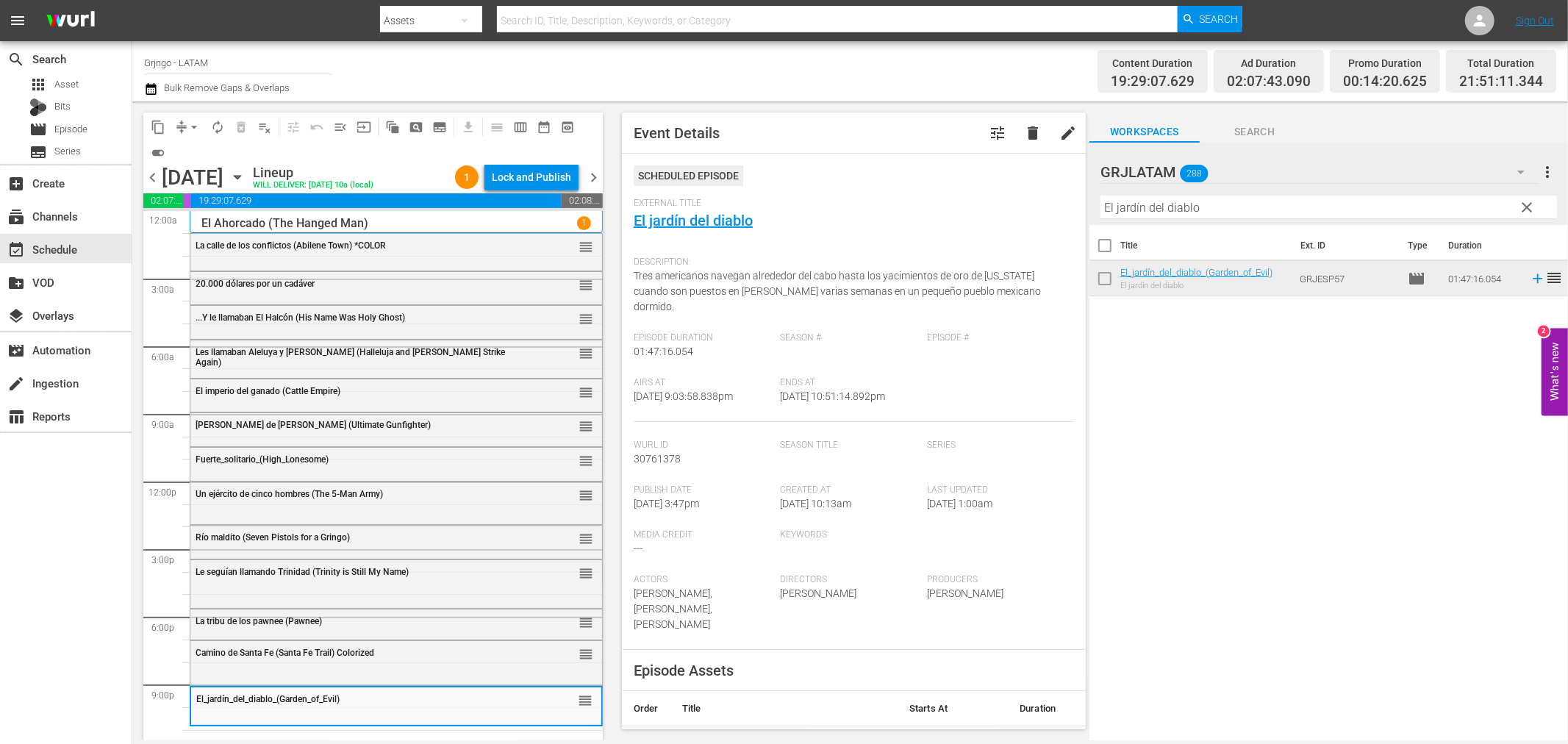
click at [1528, 200] on span "clear" at bounding box center [1527, 207] width 18 height 18
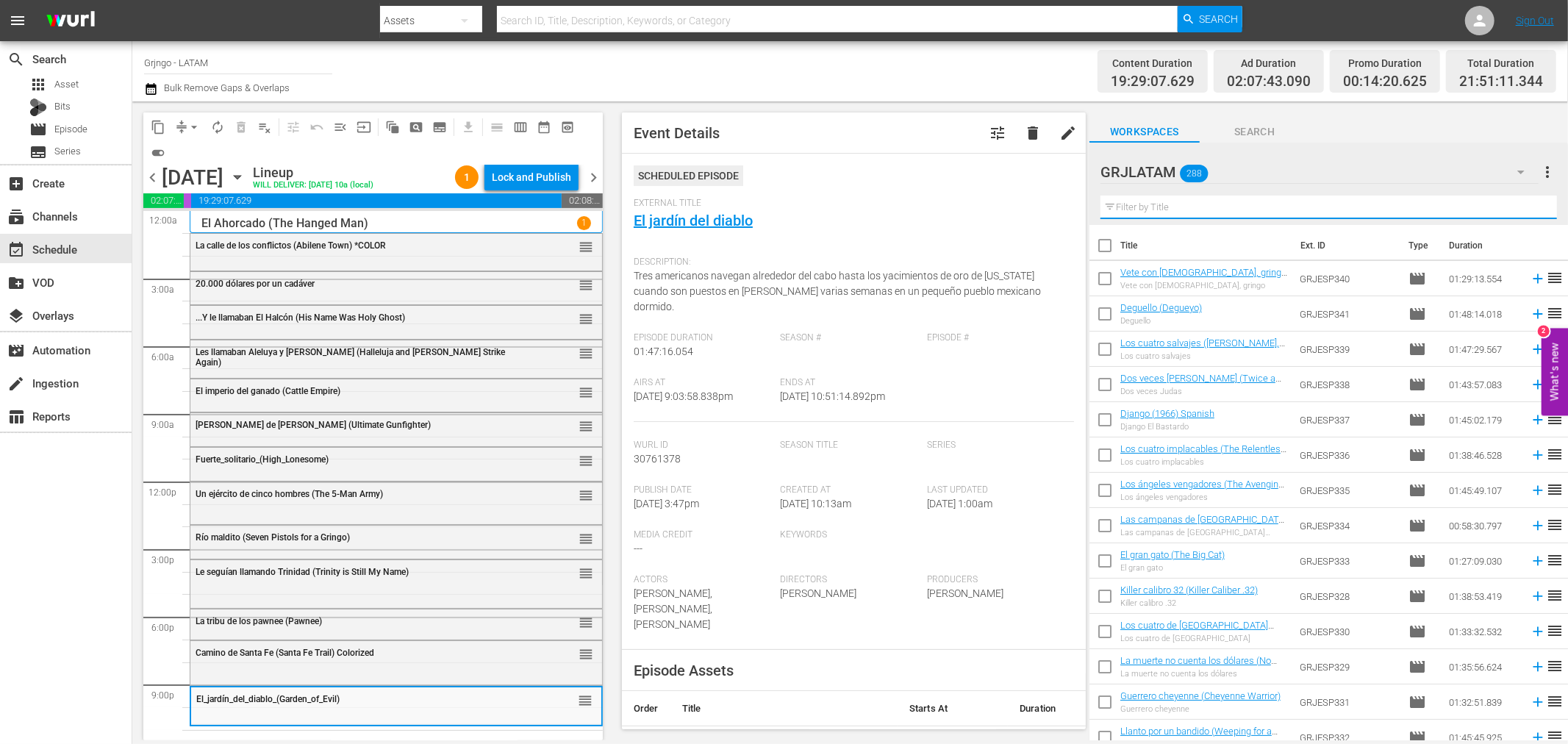
paste input "Dos pistolas gemelas"
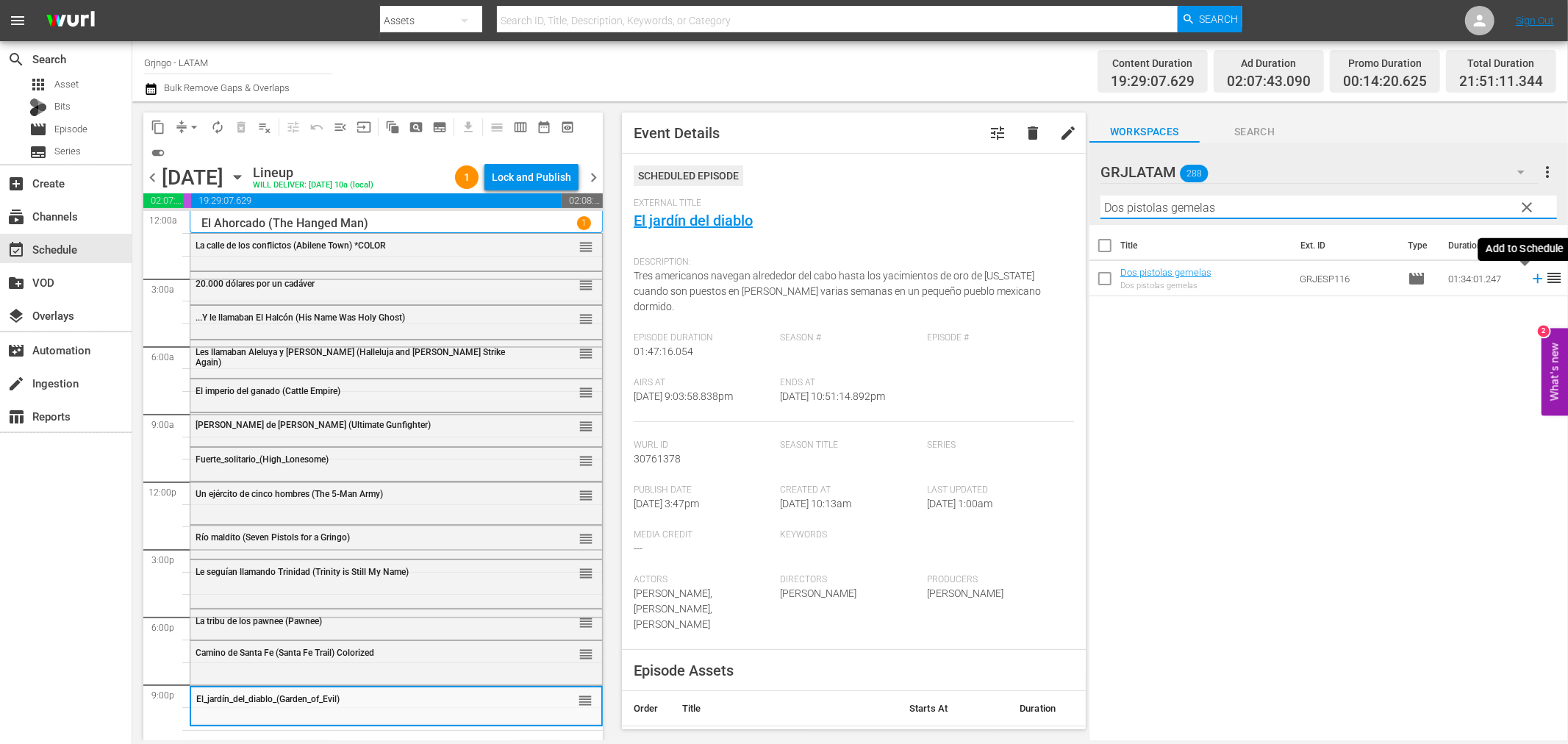
type input "Dos pistolas gemelas"
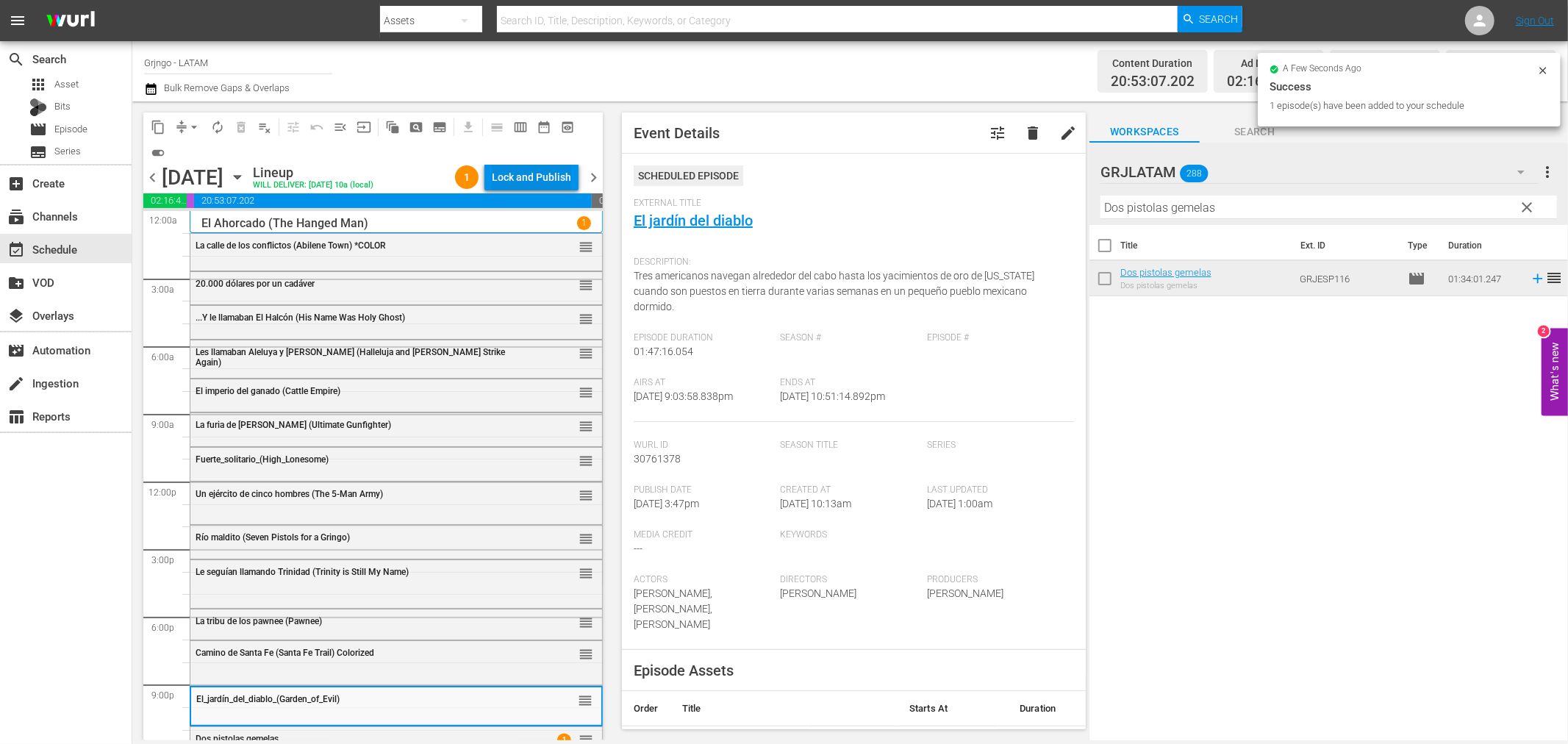
click at [504, 182] on div "Lock and Publish" at bounding box center [532, 177] width 79 height 26
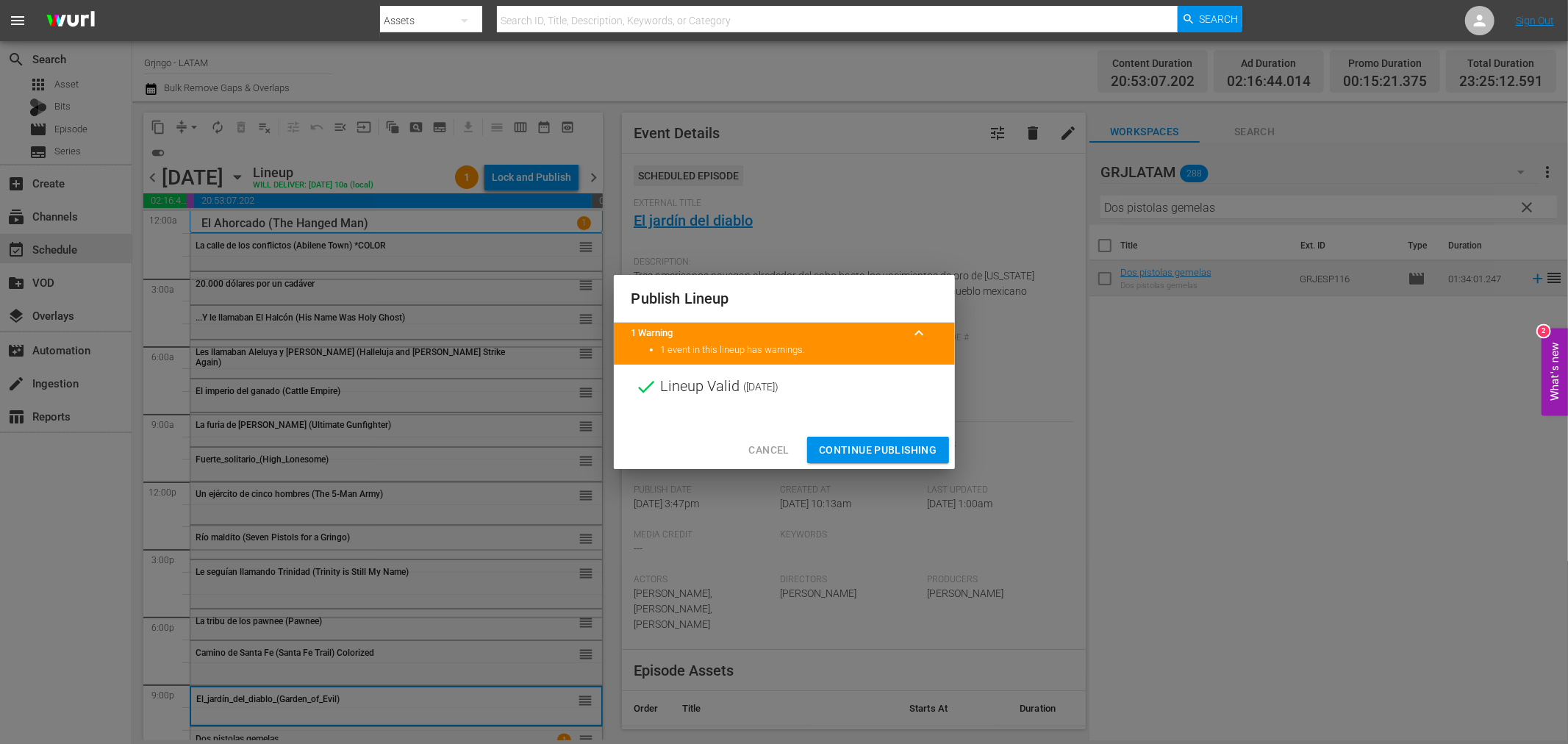
click at [851, 453] on span "Continue Publishing" at bounding box center [879, 450] width 119 height 18
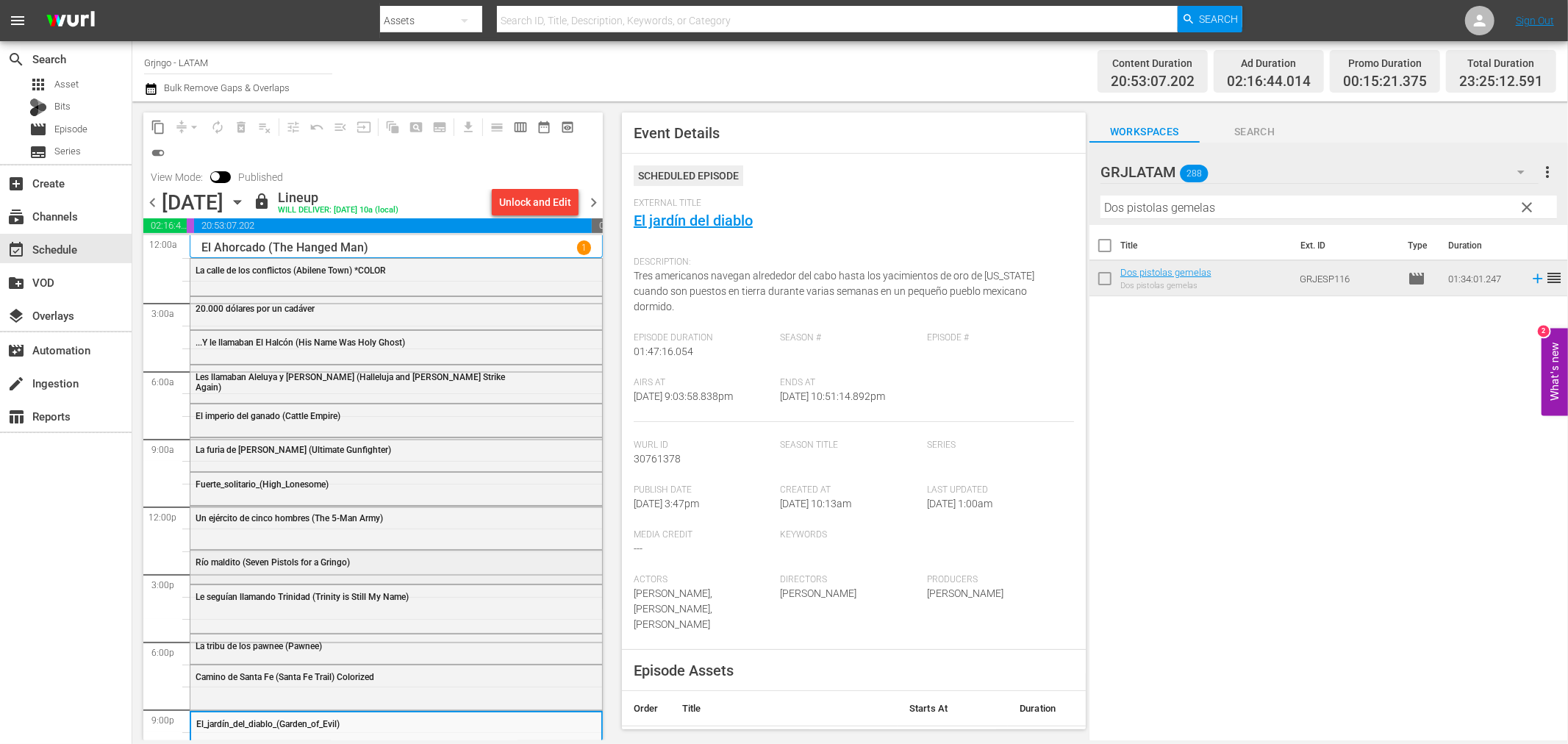
scroll to position [46, 0]
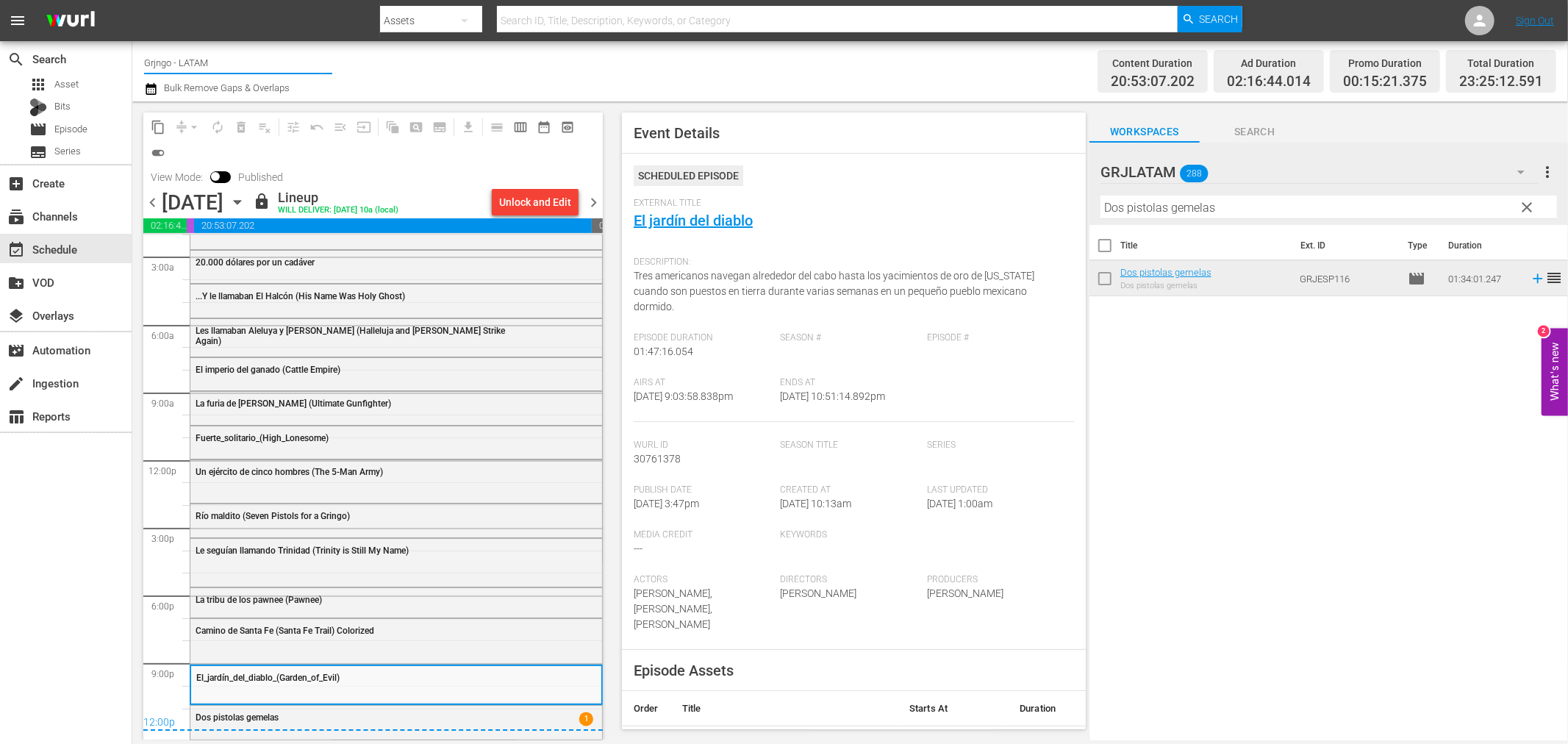
drag, startPoint x: 217, startPoint y: 58, endPoint x: 143, endPoint y: 55, distance: 74.1
click at [144, 55] on input "Grjngo - LATAM" at bounding box center [239, 62] width 189 height 35
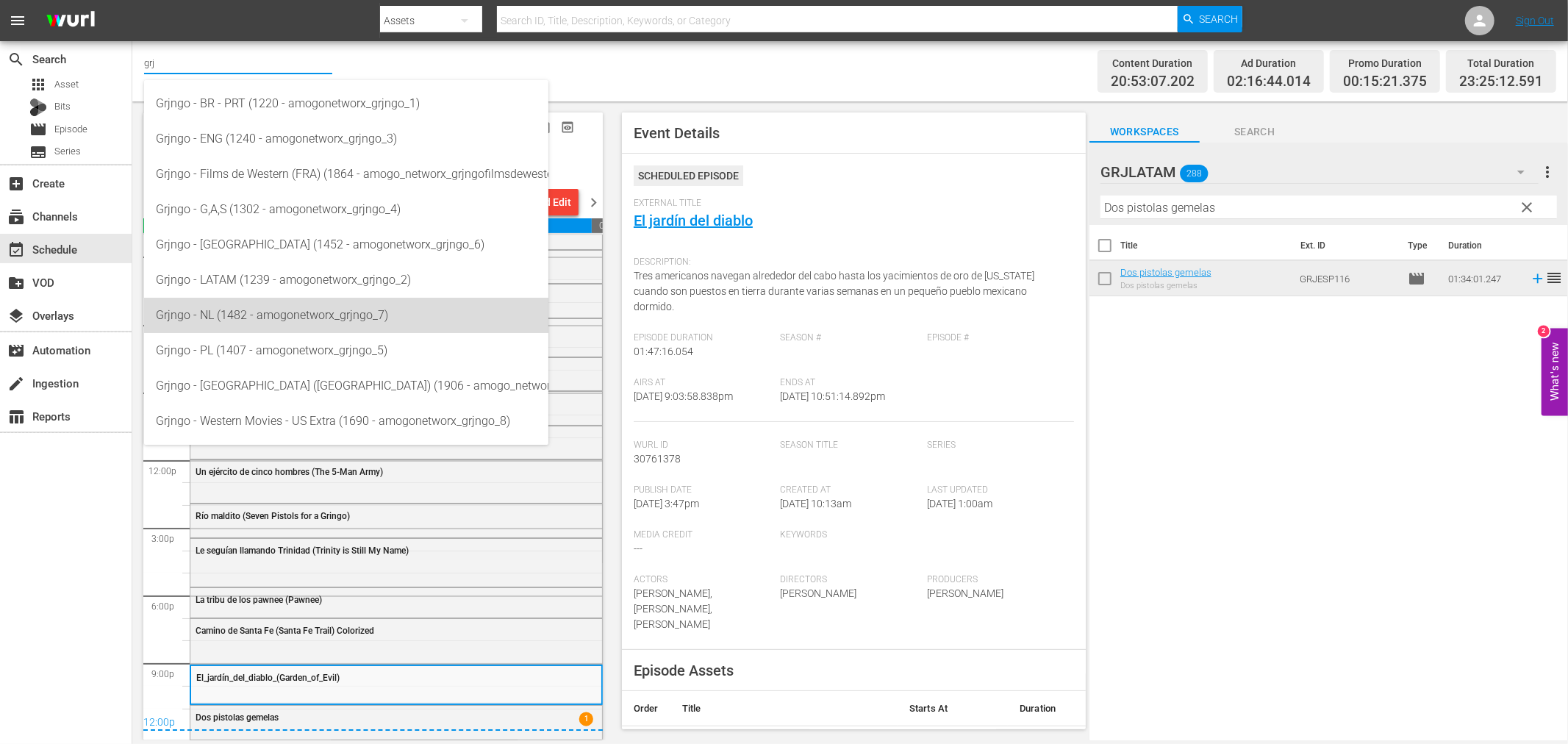
click at [338, 325] on div "Grjngo - NL (1482 - amogonetworx_grjngo_7)" at bounding box center [346, 315] width 381 height 35
type input "Grjngo - NL (1482 - amogonetworx_grjngo_7)"
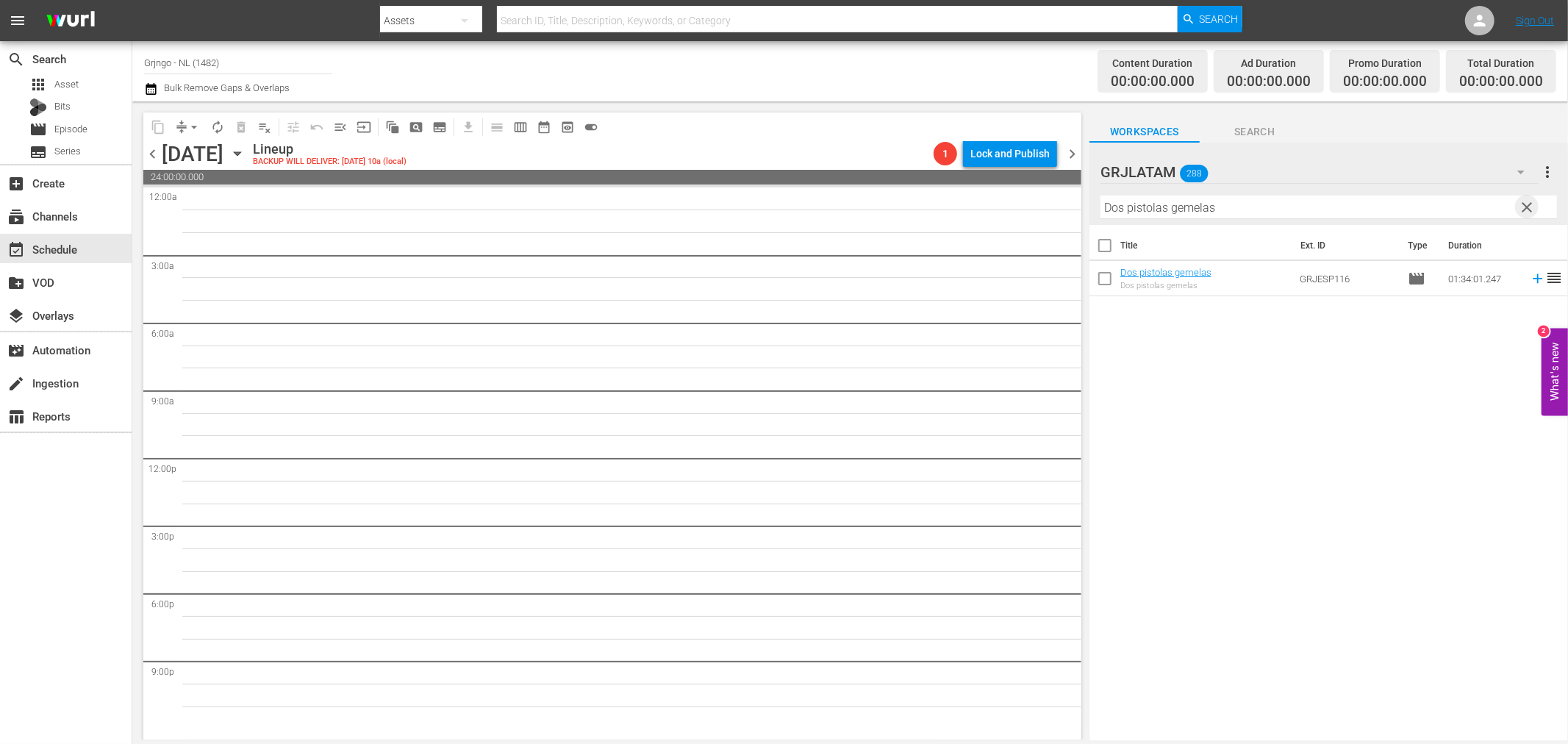
click at [1532, 208] on span "clear" at bounding box center [1527, 207] width 18 height 18
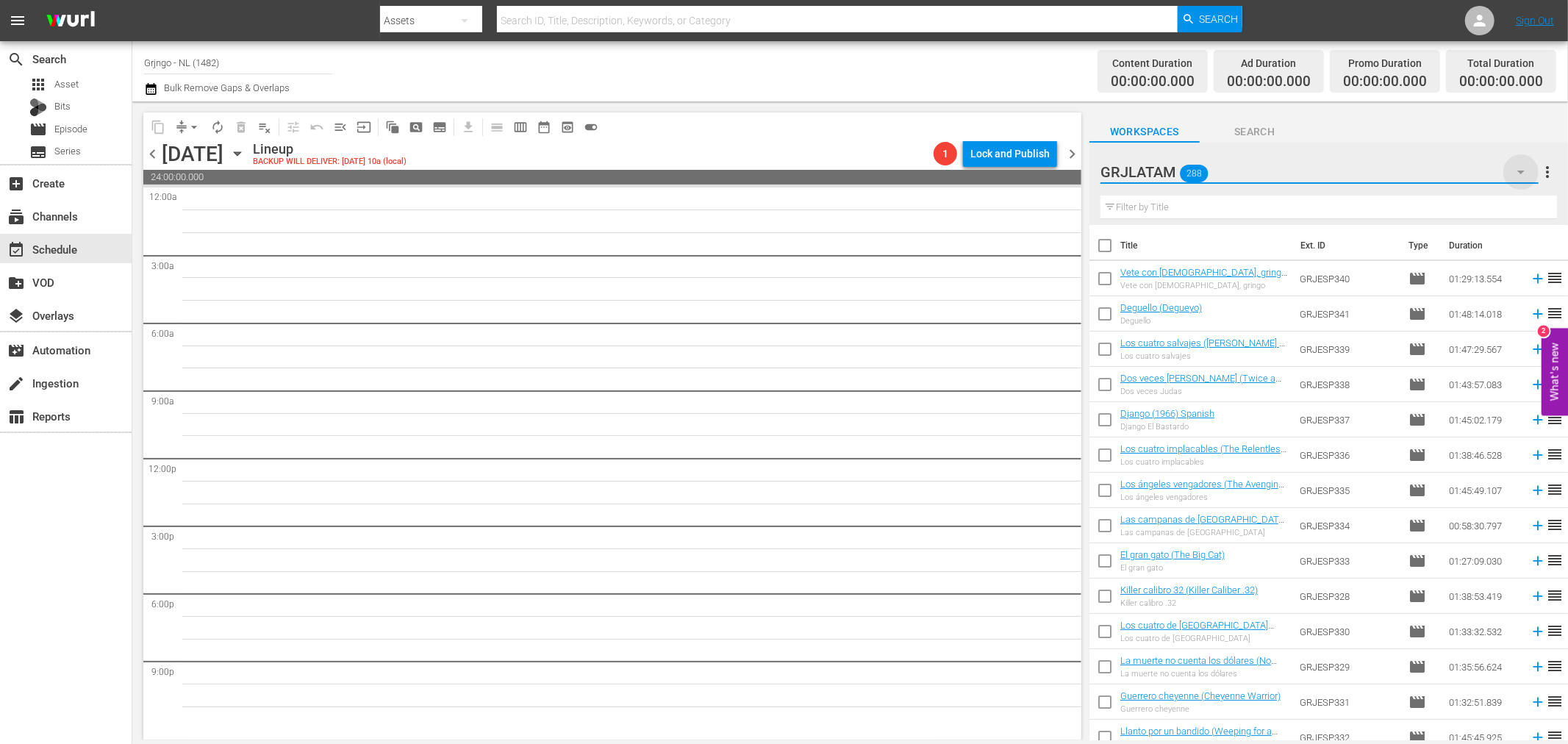
click at [1517, 173] on icon "button" at bounding box center [1521, 172] width 18 height 18
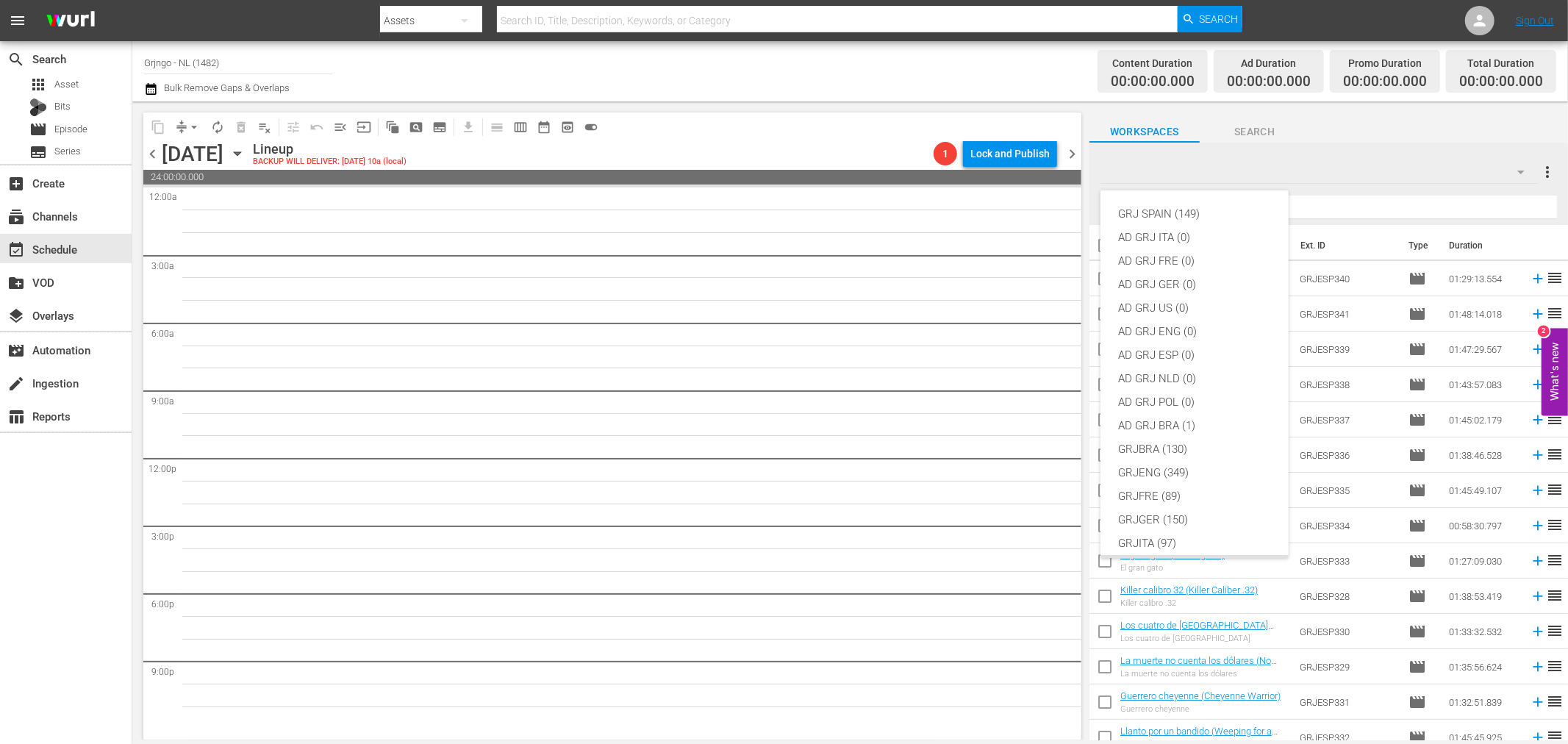
scroll to position [126, 0]
click at [1153, 462] on div "GRJNLD (124)" at bounding box center [1195, 464] width 153 height 24
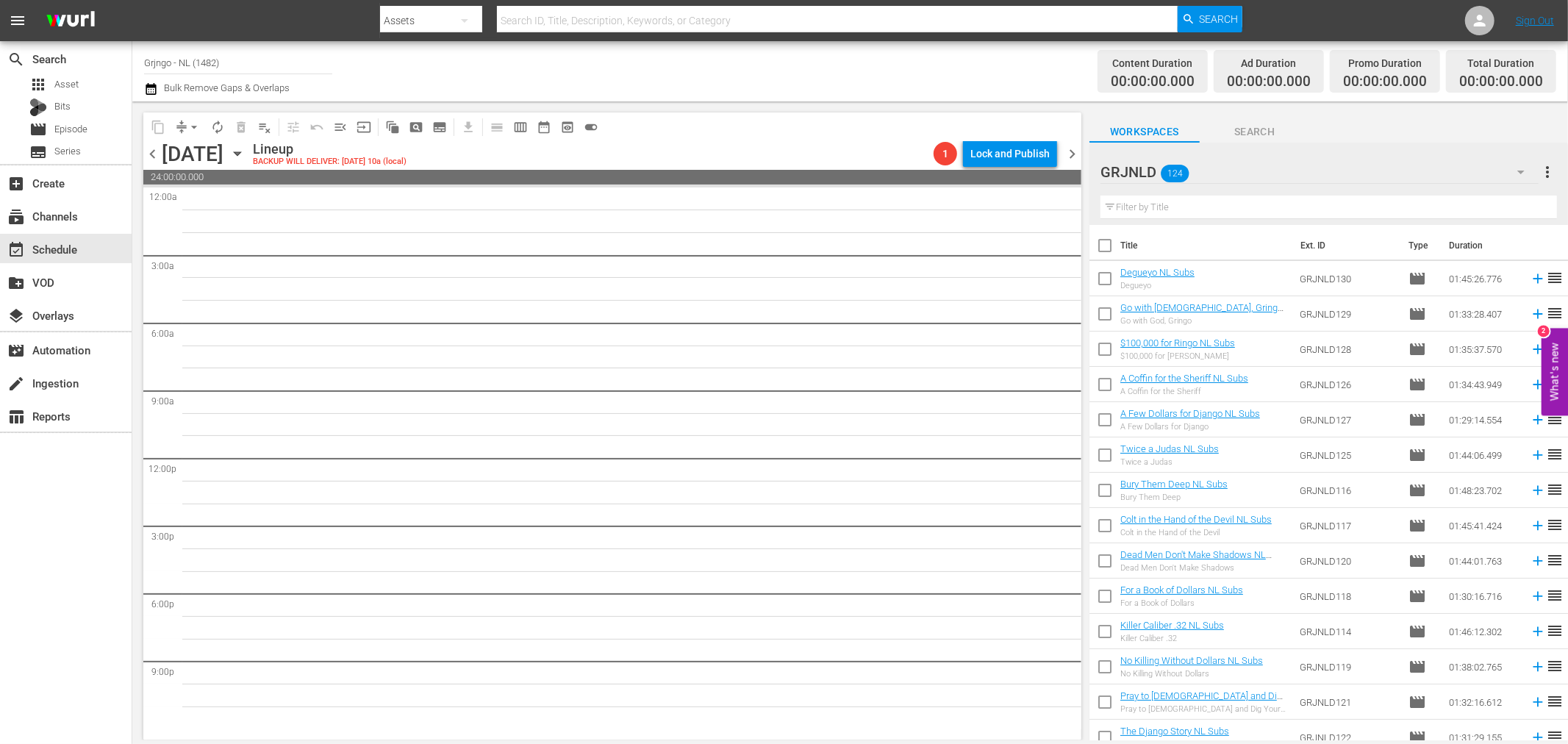
click at [245, 150] on icon "button" at bounding box center [237, 153] width 16 height 16
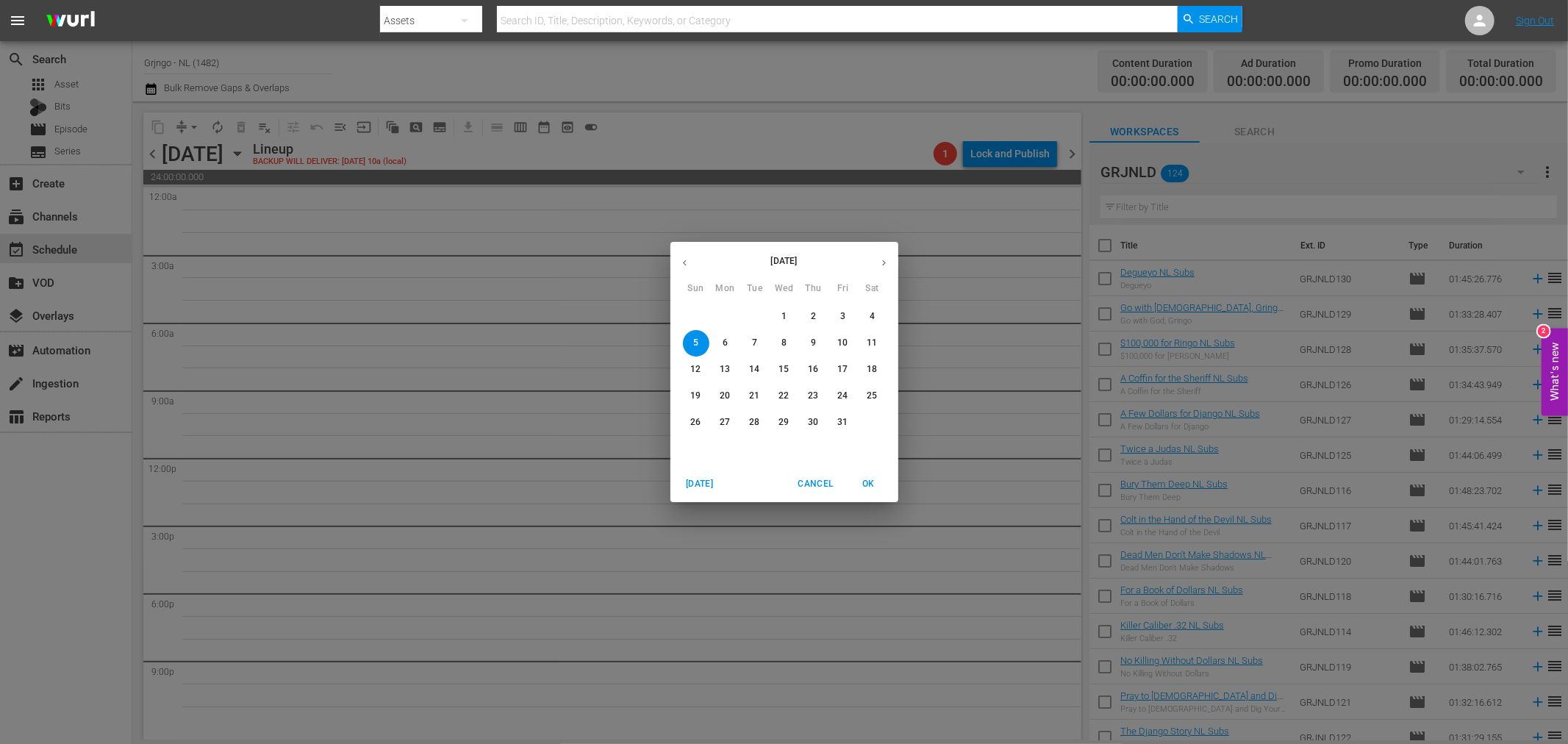
click at [682, 254] on button "button" at bounding box center [685, 263] width 28 height 28
click at [727, 418] on p "29" at bounding box center [725, 422] width 10 height 12
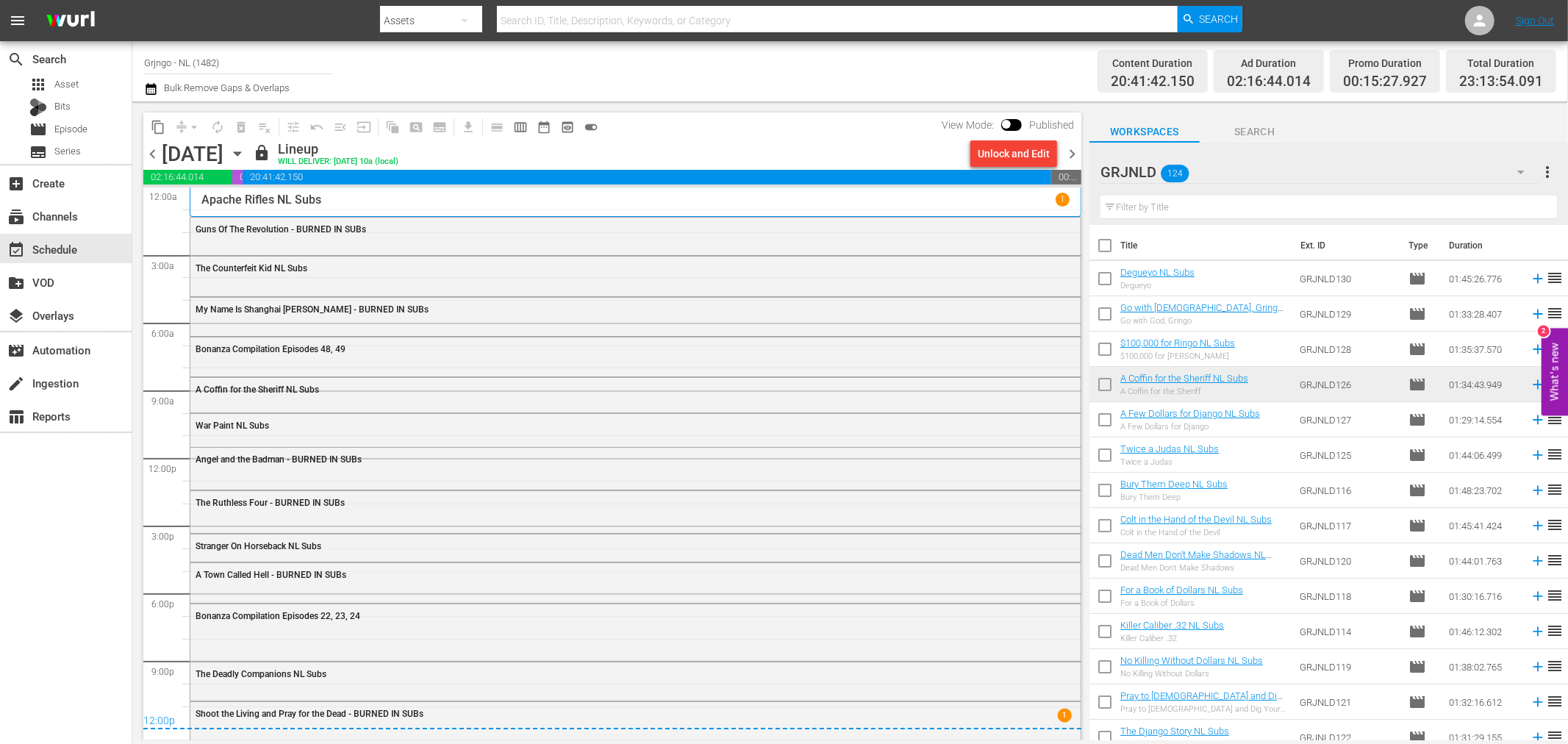
click at [1076, 153] on span "chevron_right" at bounding box center [1072, 154] width 18 height 18
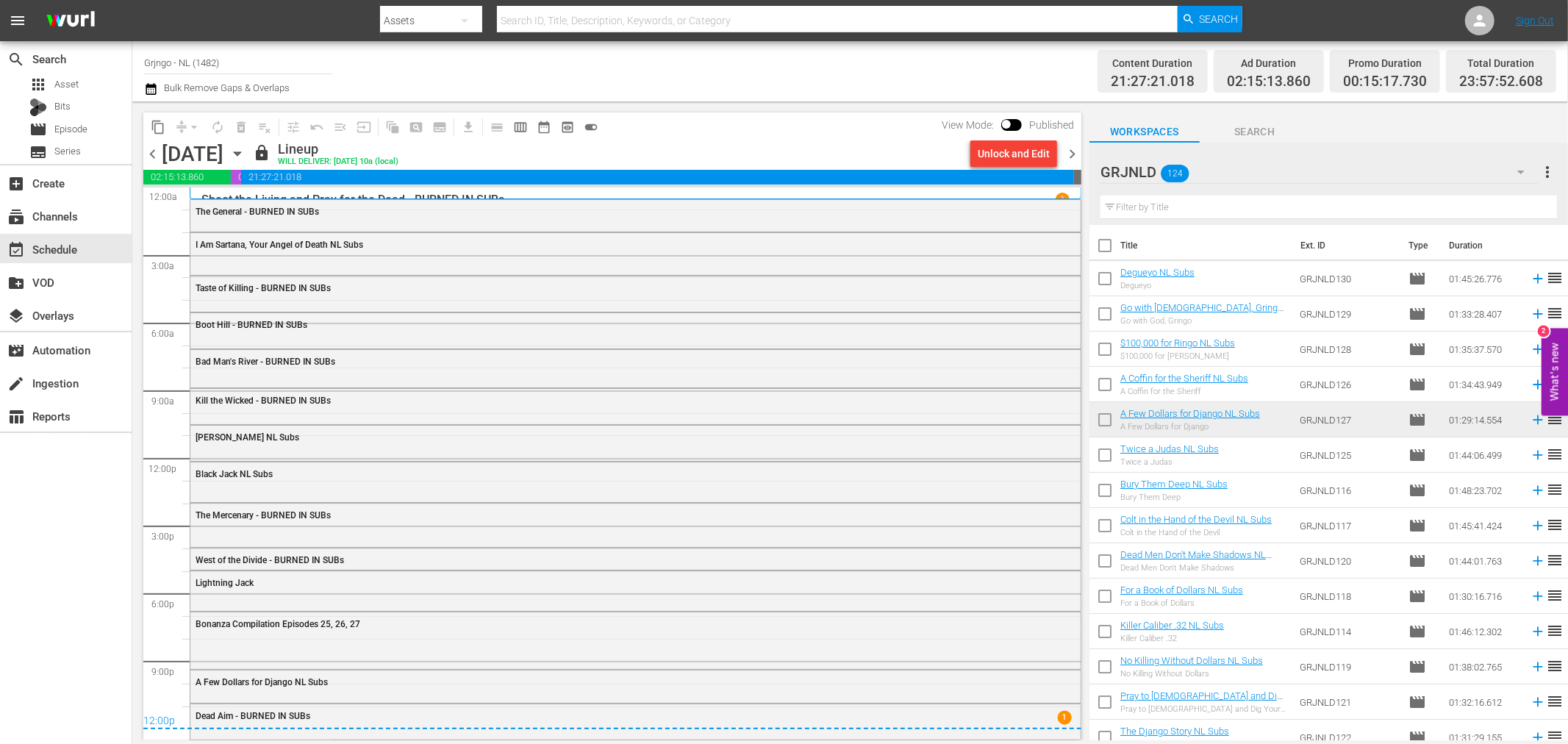
click at [1071, 148] on span "chevron_right" at bounding box center [1072, 154] width 18 height 18
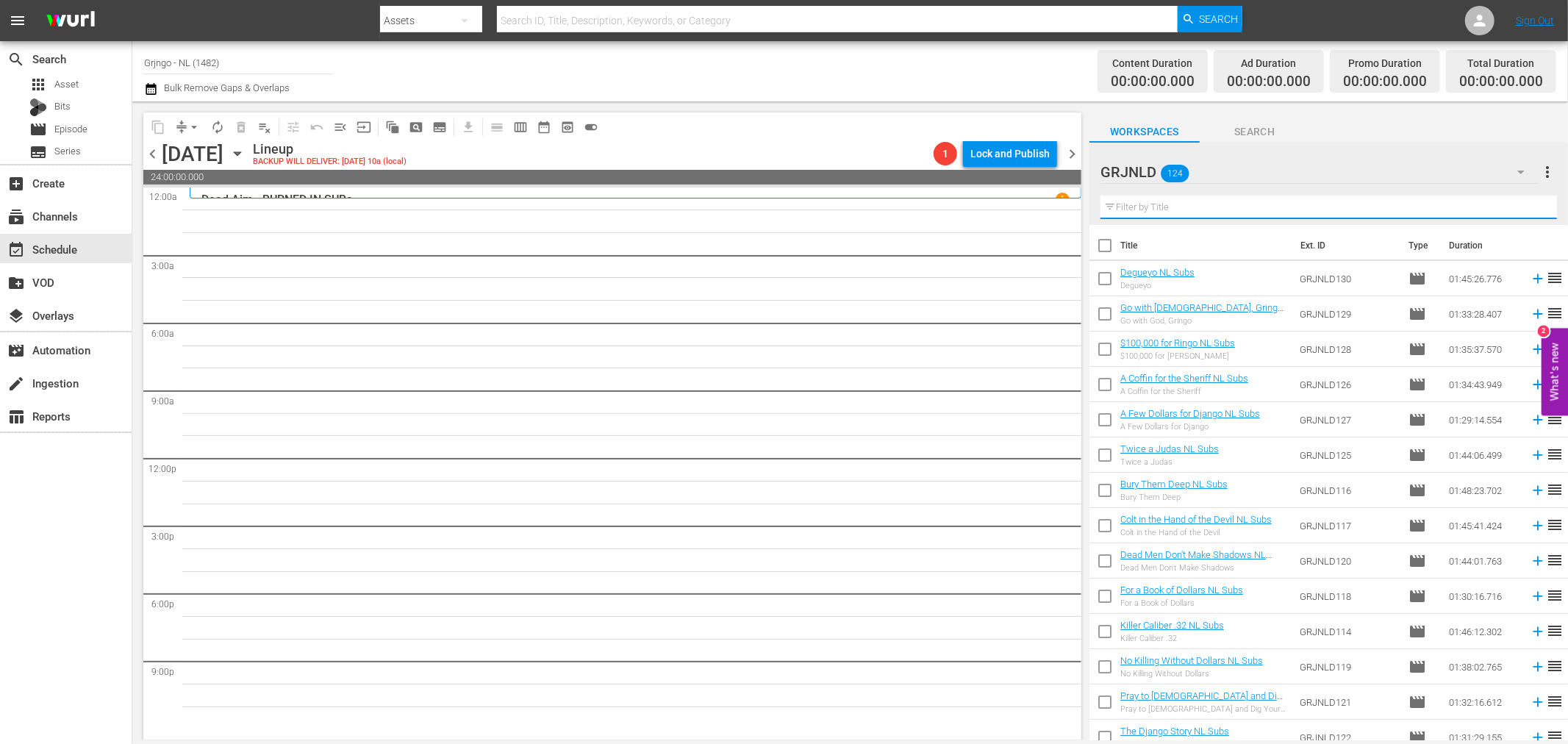
click at [1140, 206] on input "text" at bounding box center [1329, 207] width 456 height 24
paste input "Iron Brothers"
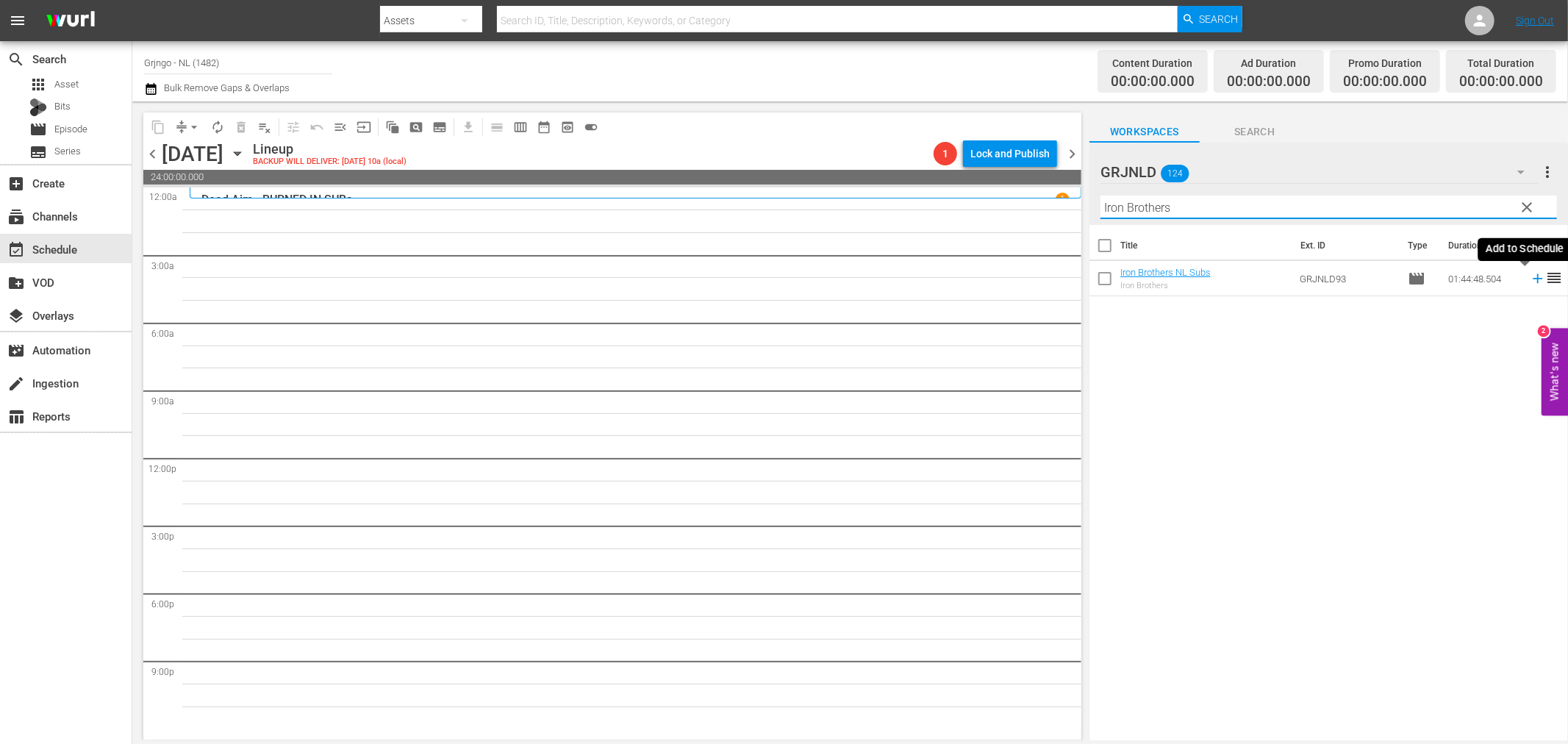
type input "Iron Brothers"
click at [1533, 283] on icon at bounding box center [1538, 279] width 9 height 9
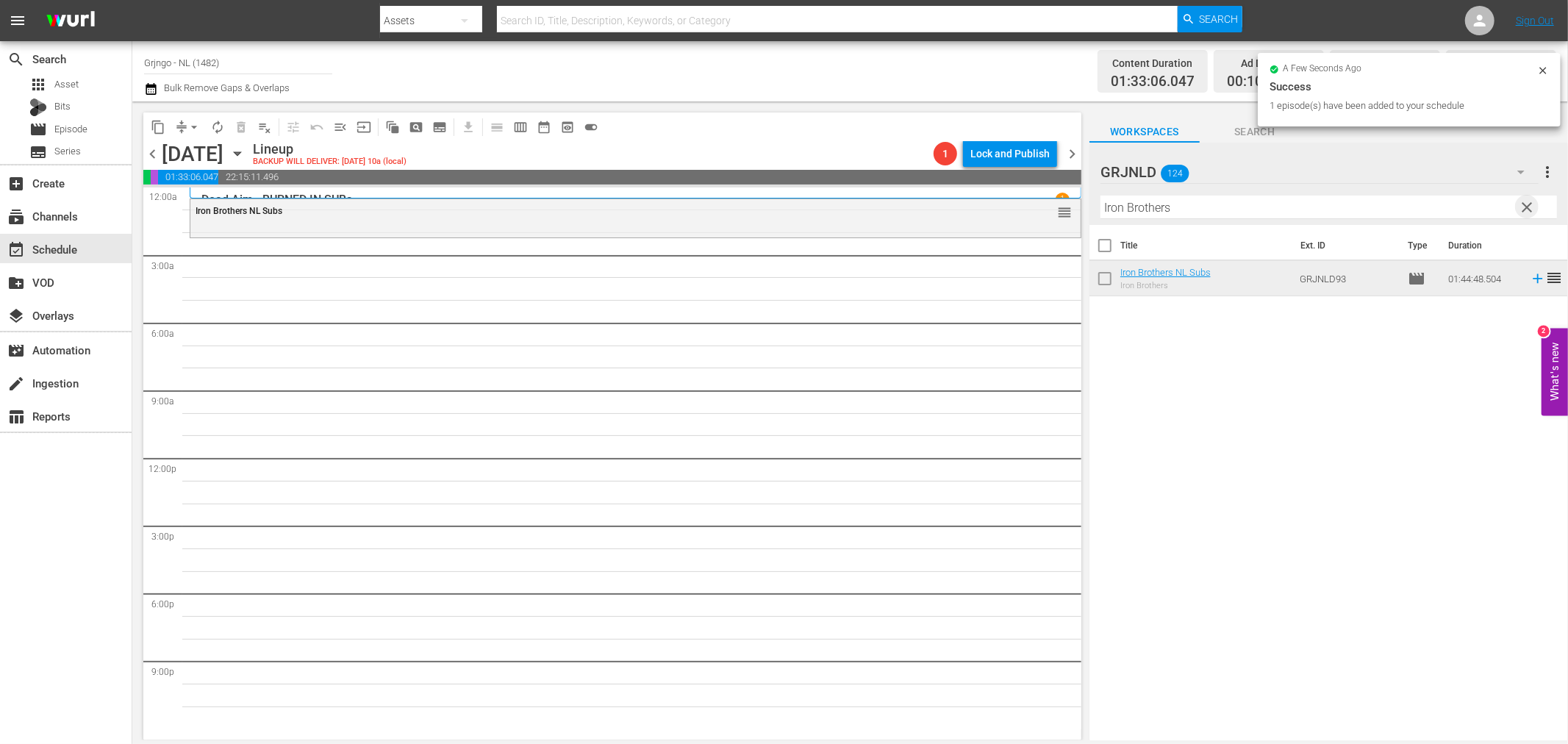
click at [1527, 202] on span "clear" at bounding box center [1527, 207] width 18 height 18
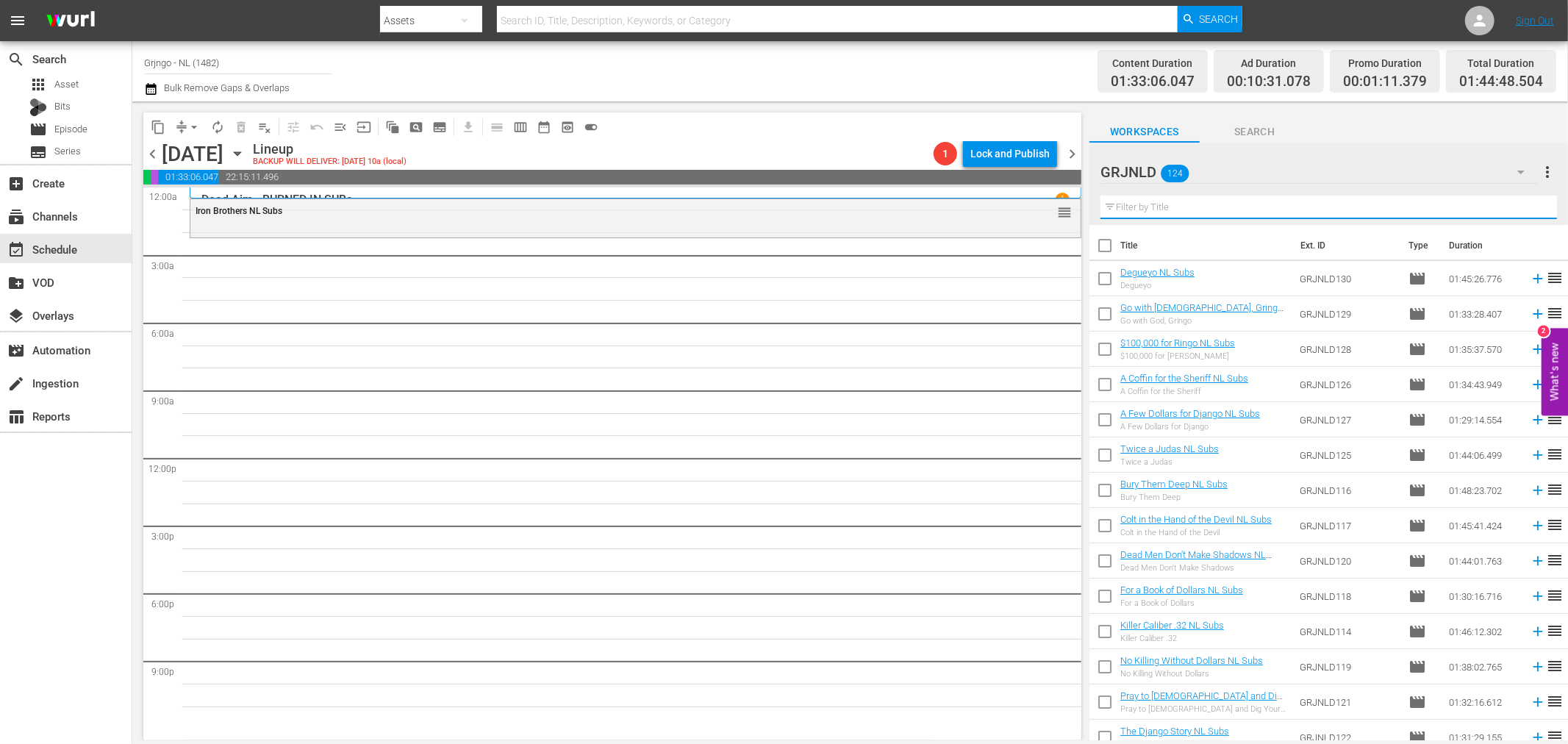
paste input "Shango"
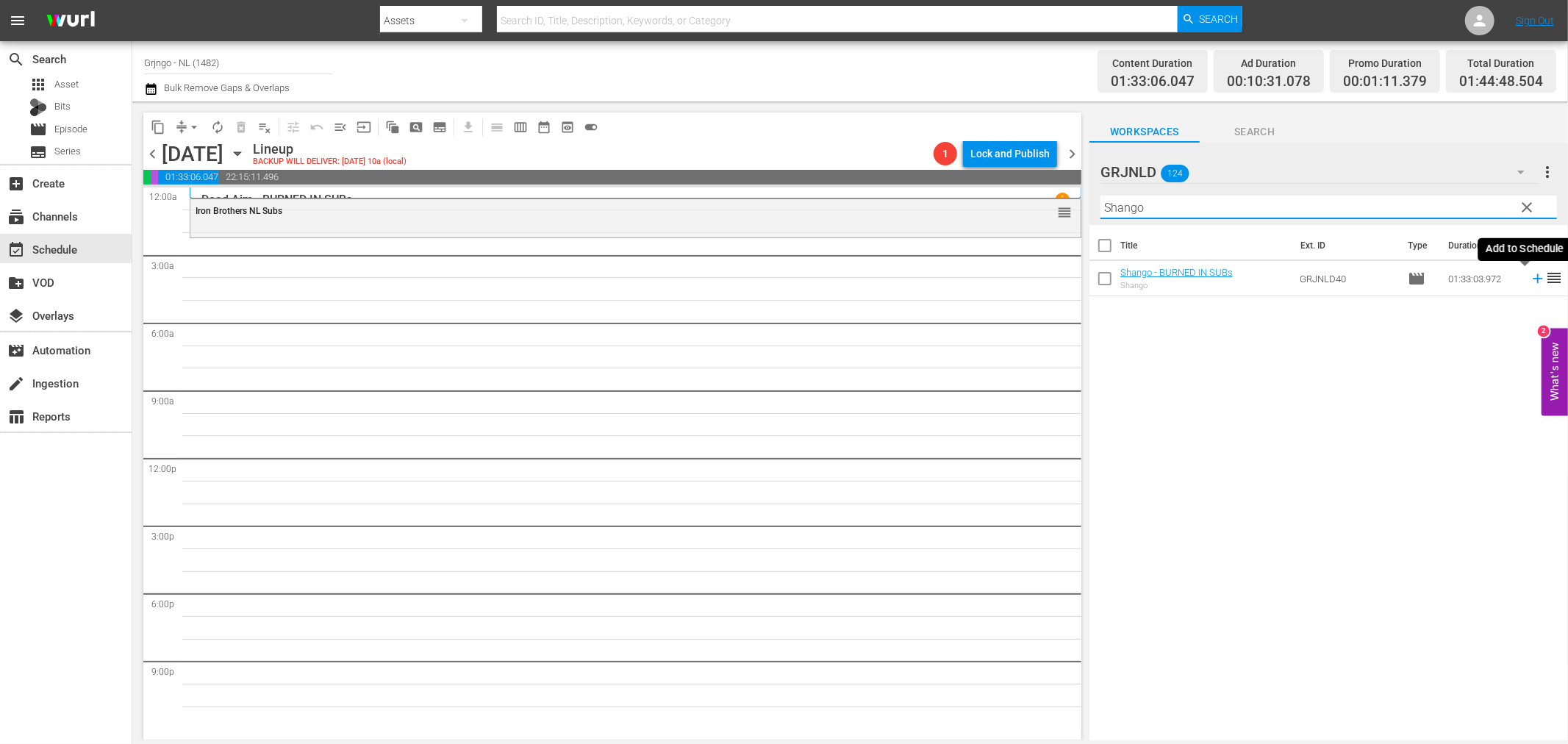
type input "Shango"
click at [1530, 275] on icon at bounding box center [1538, 278] width 16 height 16
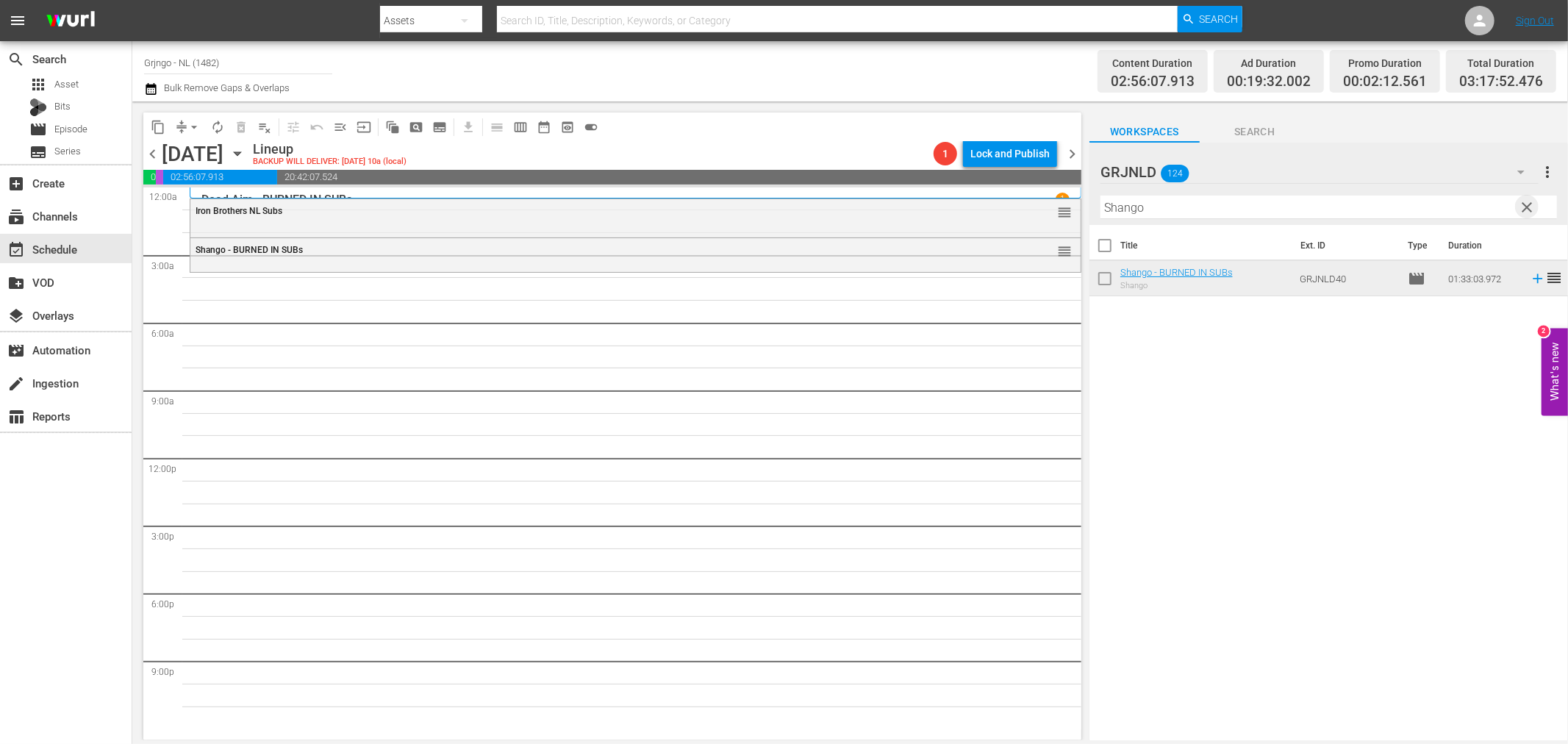
click at [1522, 206] on span "clear" at bounding box center [1527, 207] width 18 height 18
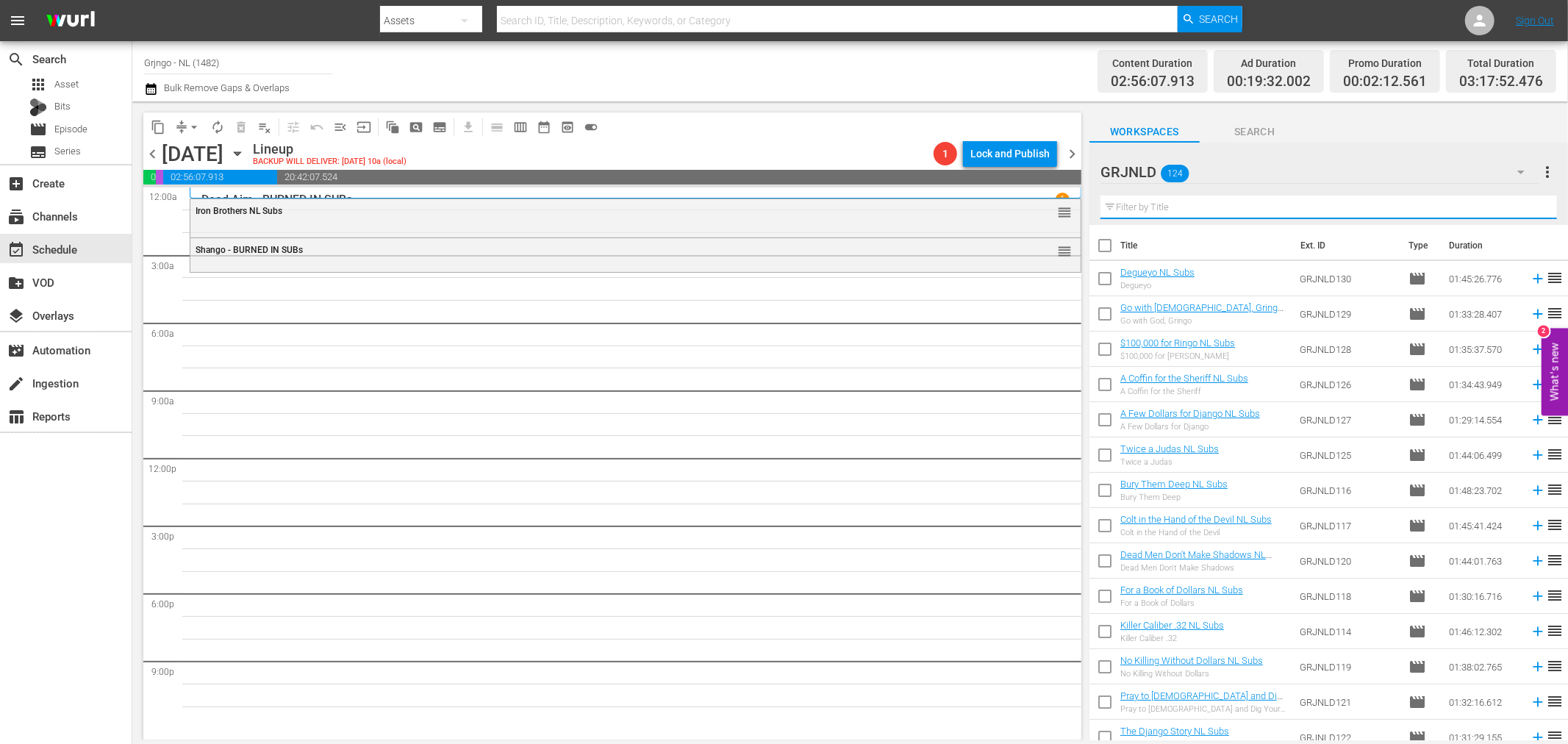
paste input "Bury Me Not (short)"
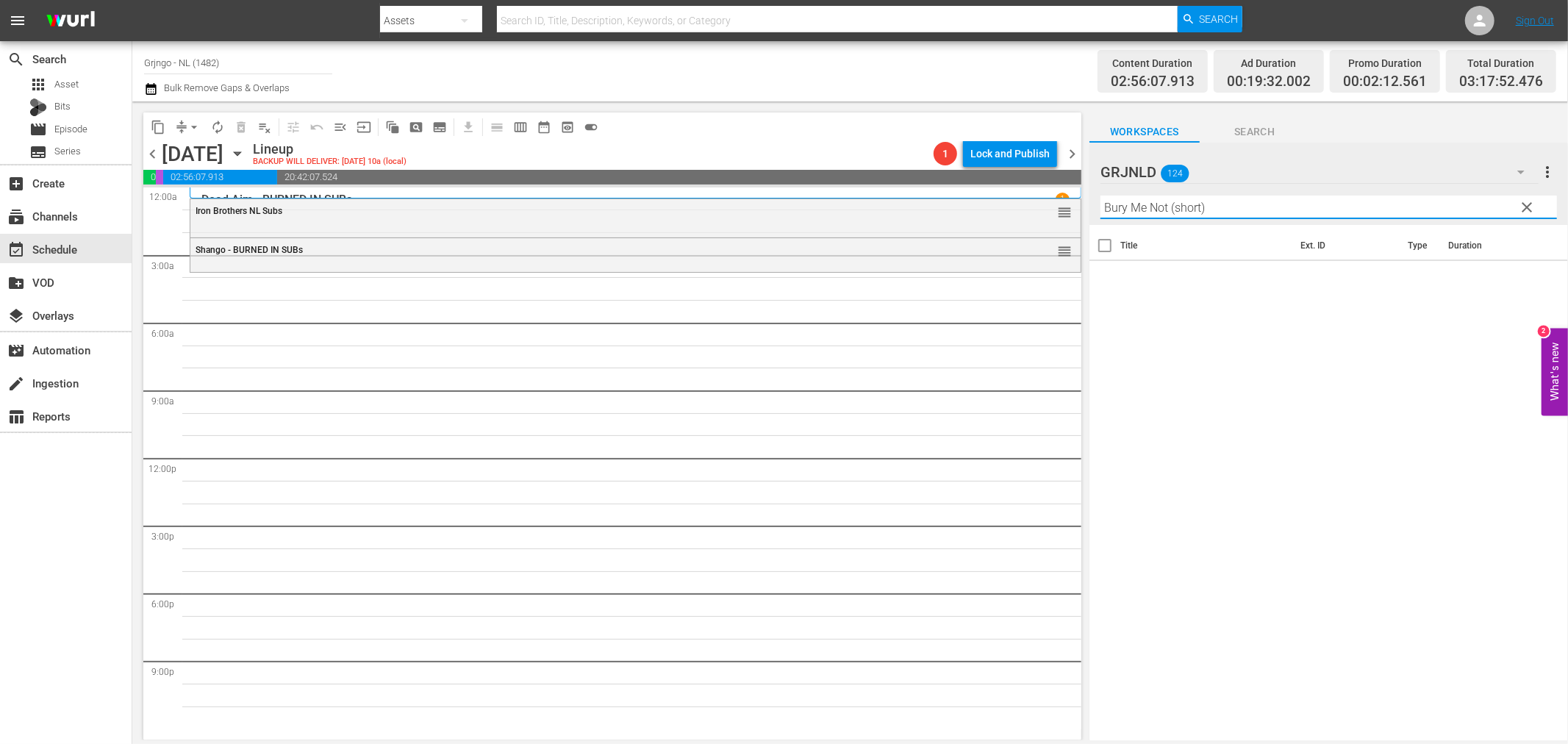
drag, startPoint x: 1217, startPoint y: 206, endPoint x: 1171, endPoint y: 206, distance: 46.0
click at [1171, 206] on input "Bury Me Not (short)" at bounding box center [1329, 207] width 456 height 24
type input "Bury Me Not"
click at [1530, 276] on icon at bounding box center [1538, 278] width 16 height 16
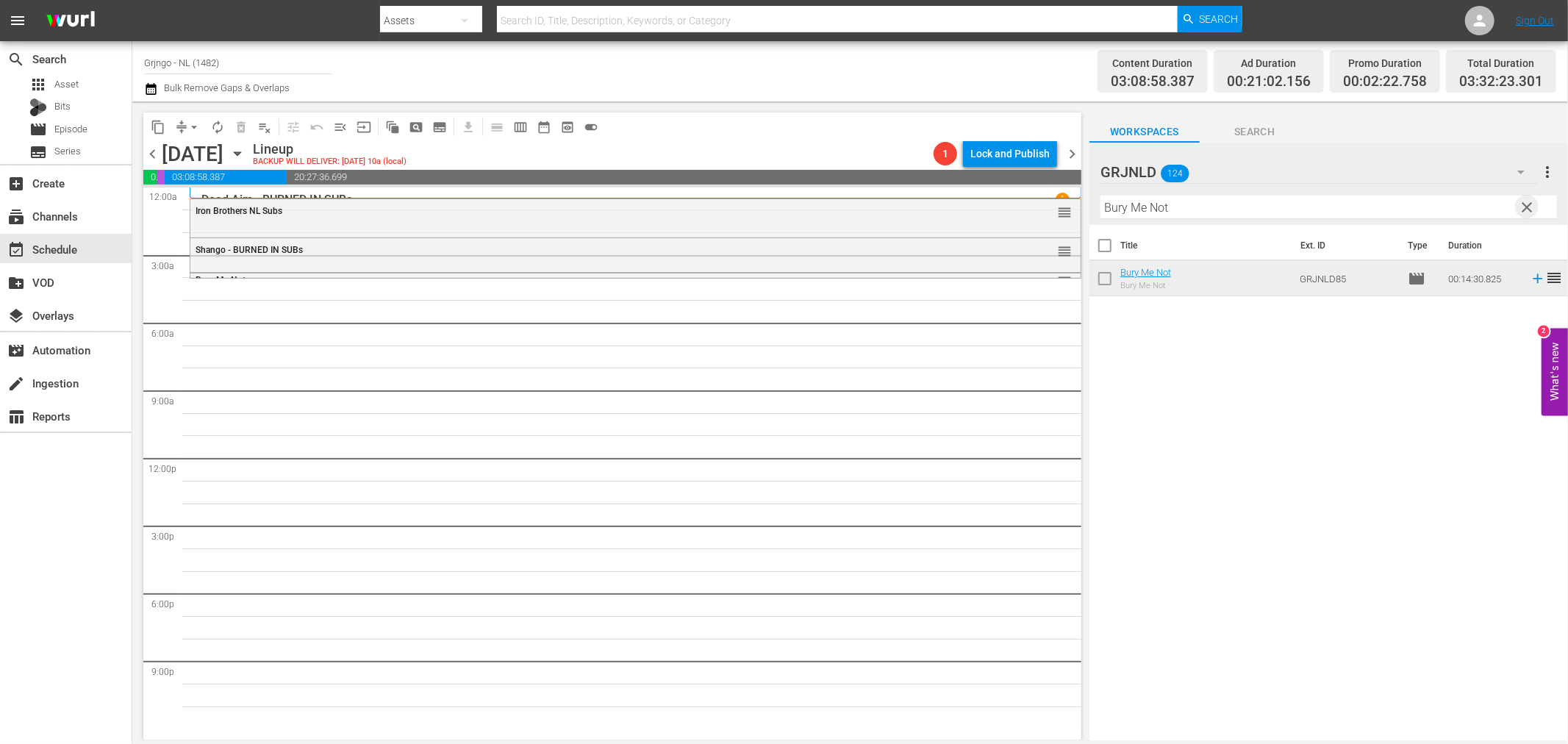
click at [1524, 206] on span "clear" at bounding box center [1527, 207] width 18 height 18
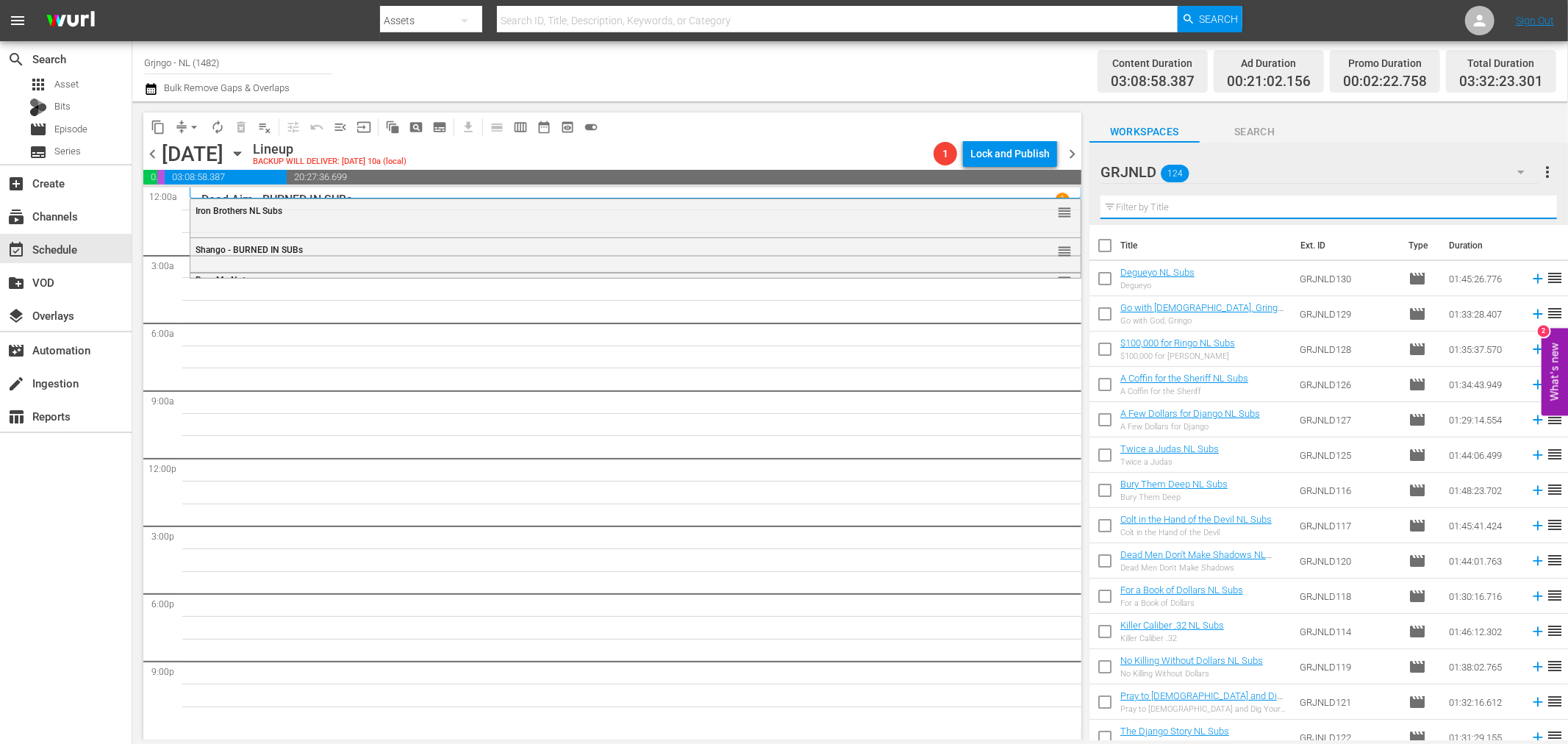
paste input "Deadly Trackers"
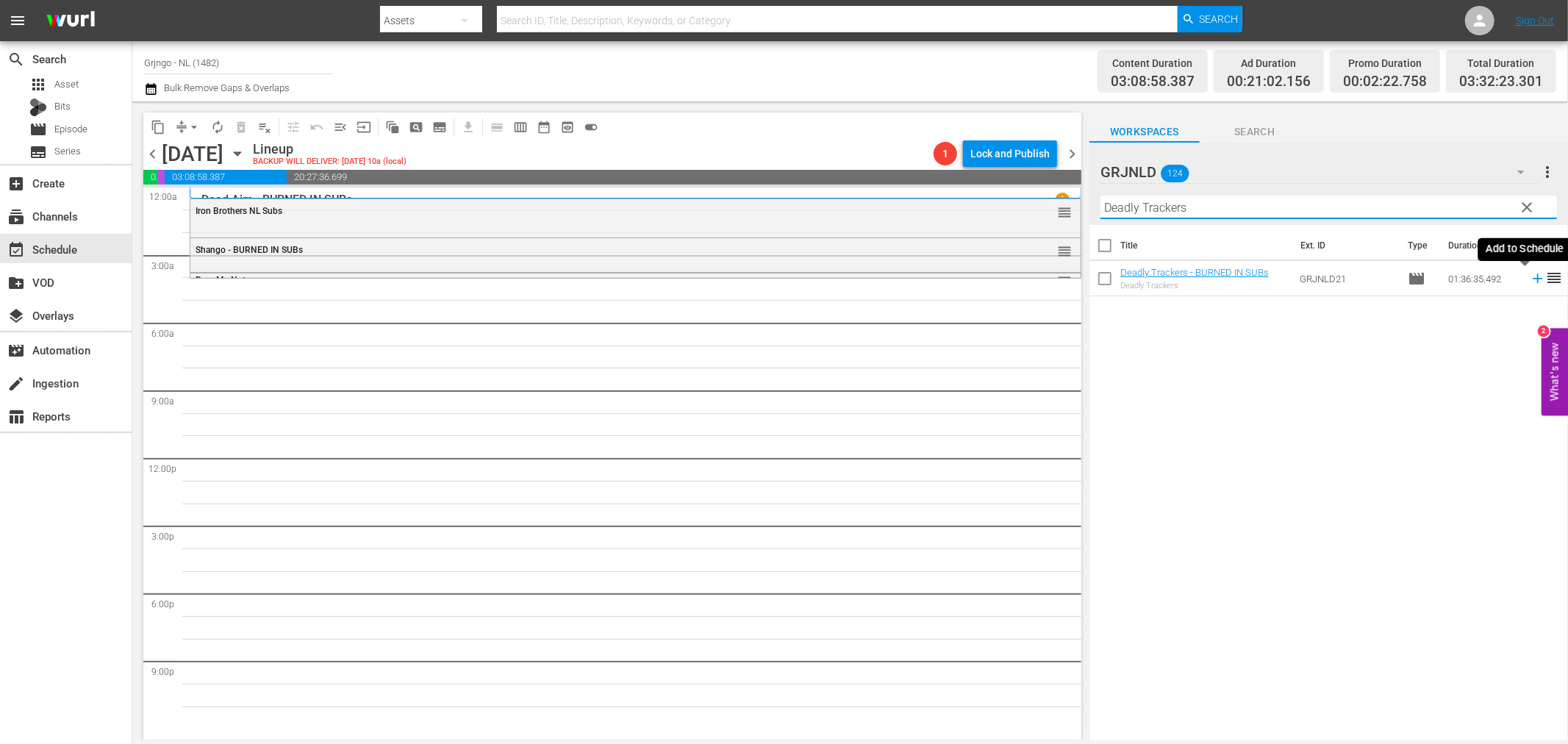
type input "Deadly Trackers"
click at [1530, 277] on icon at bounding box center [1538, 278] width 16 height 16
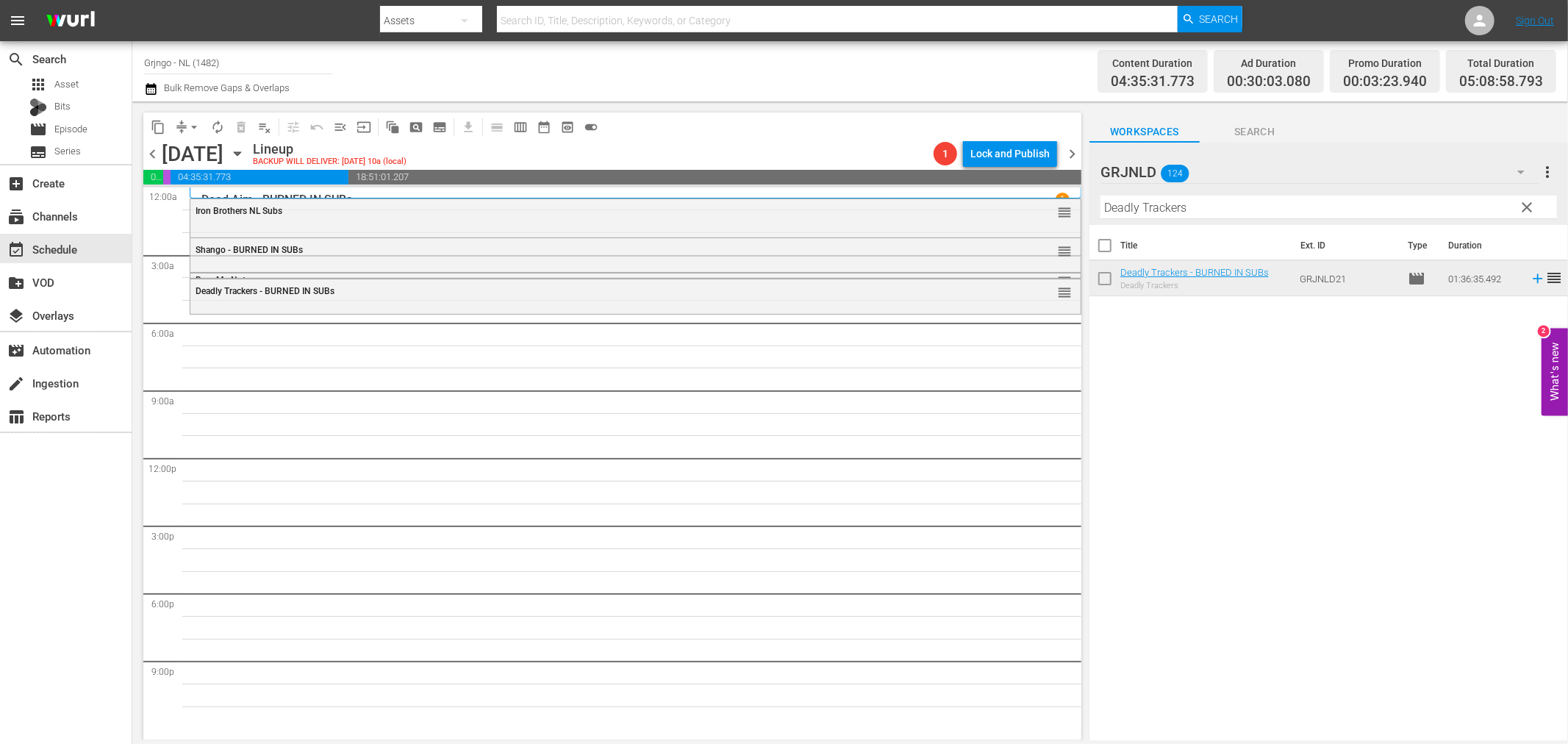
drag, startPoint x: 1524, startPoint y: 203, endPoint x: 1256, endPoint y: 208, distance: 268.0
click at [1524, 203] on span "clear" at bounding box center [1527, 207] width 18 height 18
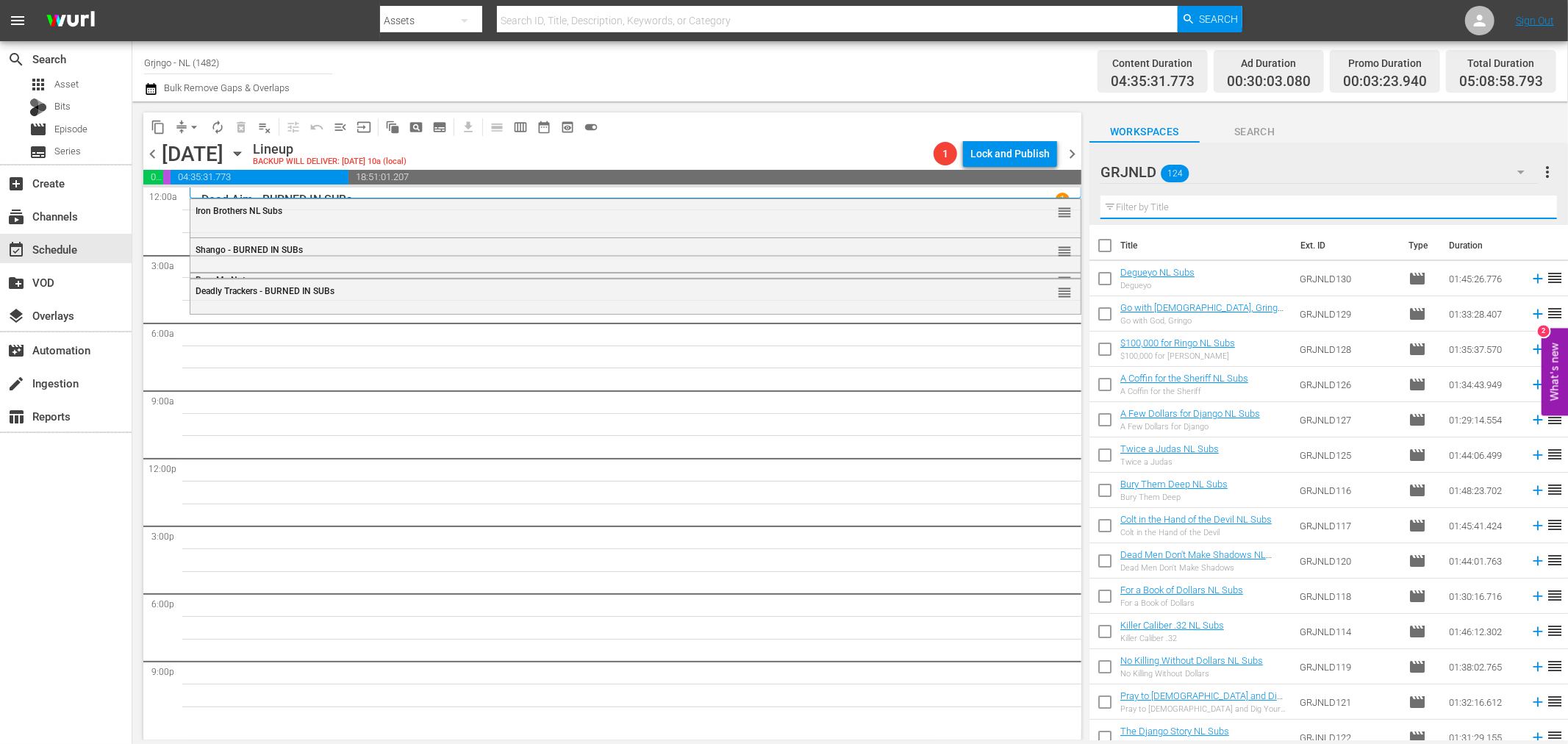
paste input "Abilene Town"
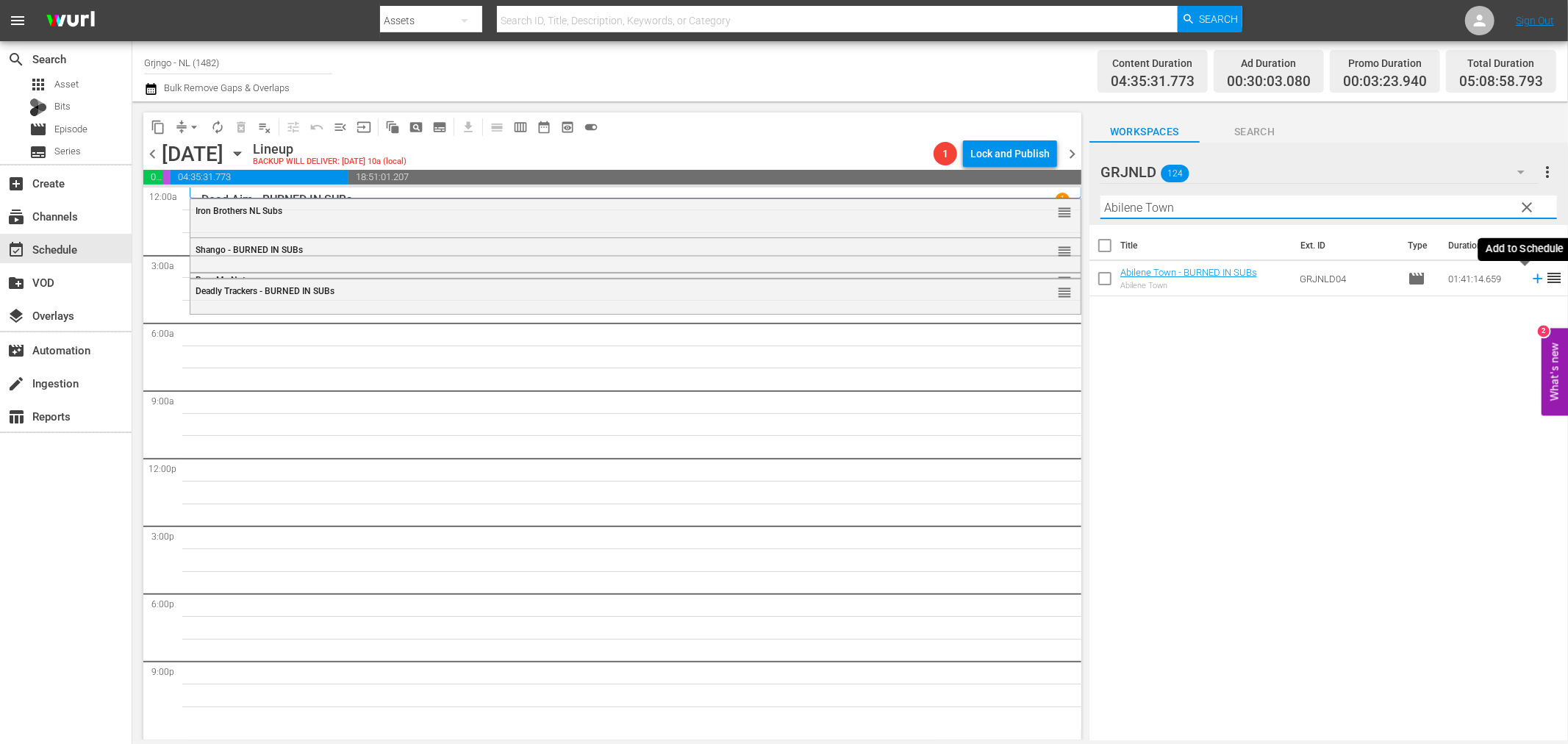
type input "Abilene Town"
click at [1530, 275] on icon at bounding box center [1538, 278] width 16 height 16
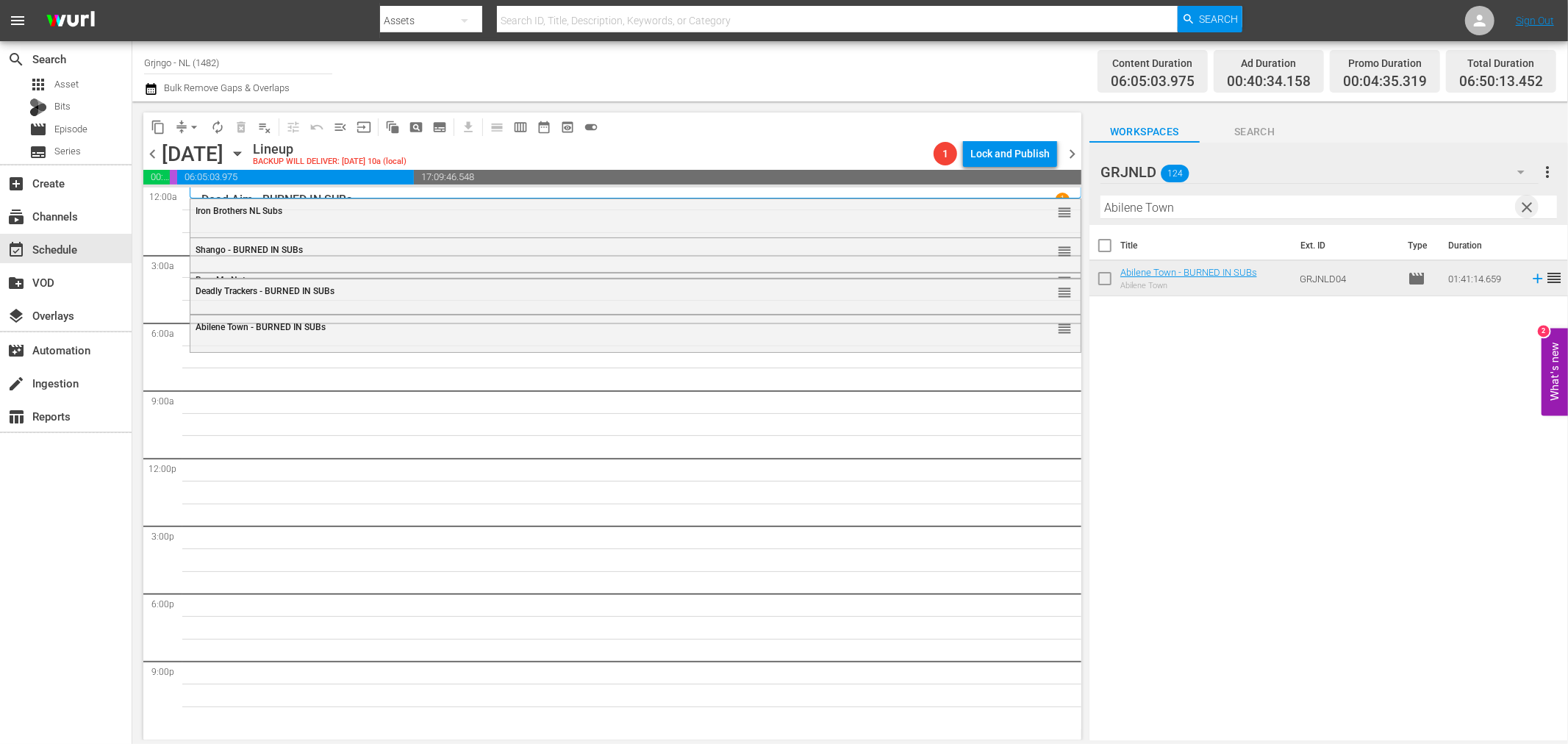
click at [1531, 202] on span "clear" at bounding box center [1527, 207] width 18 height 18
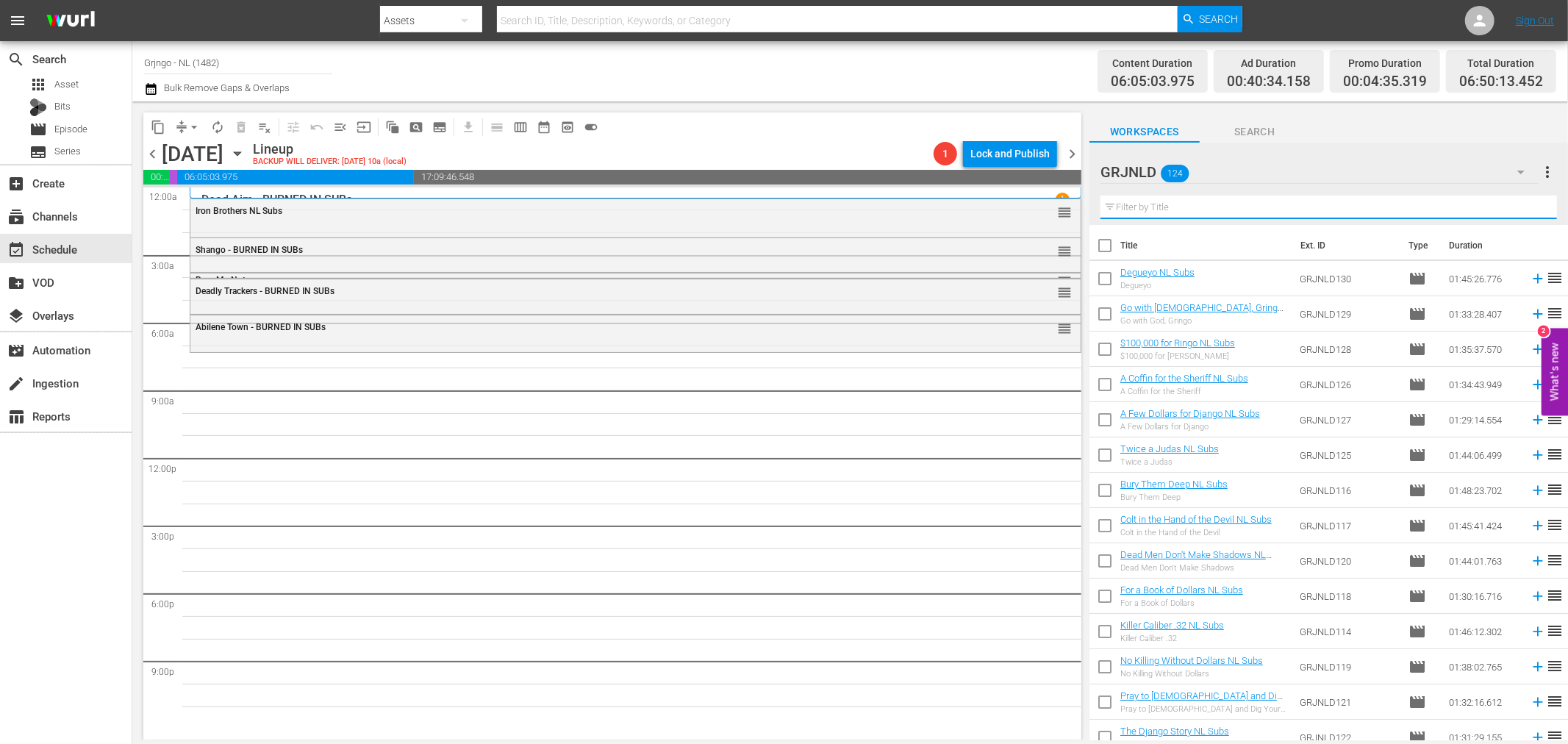
paste input "Pray to [DEMOGRAPHIC_DATA] and Dig Your Grave"
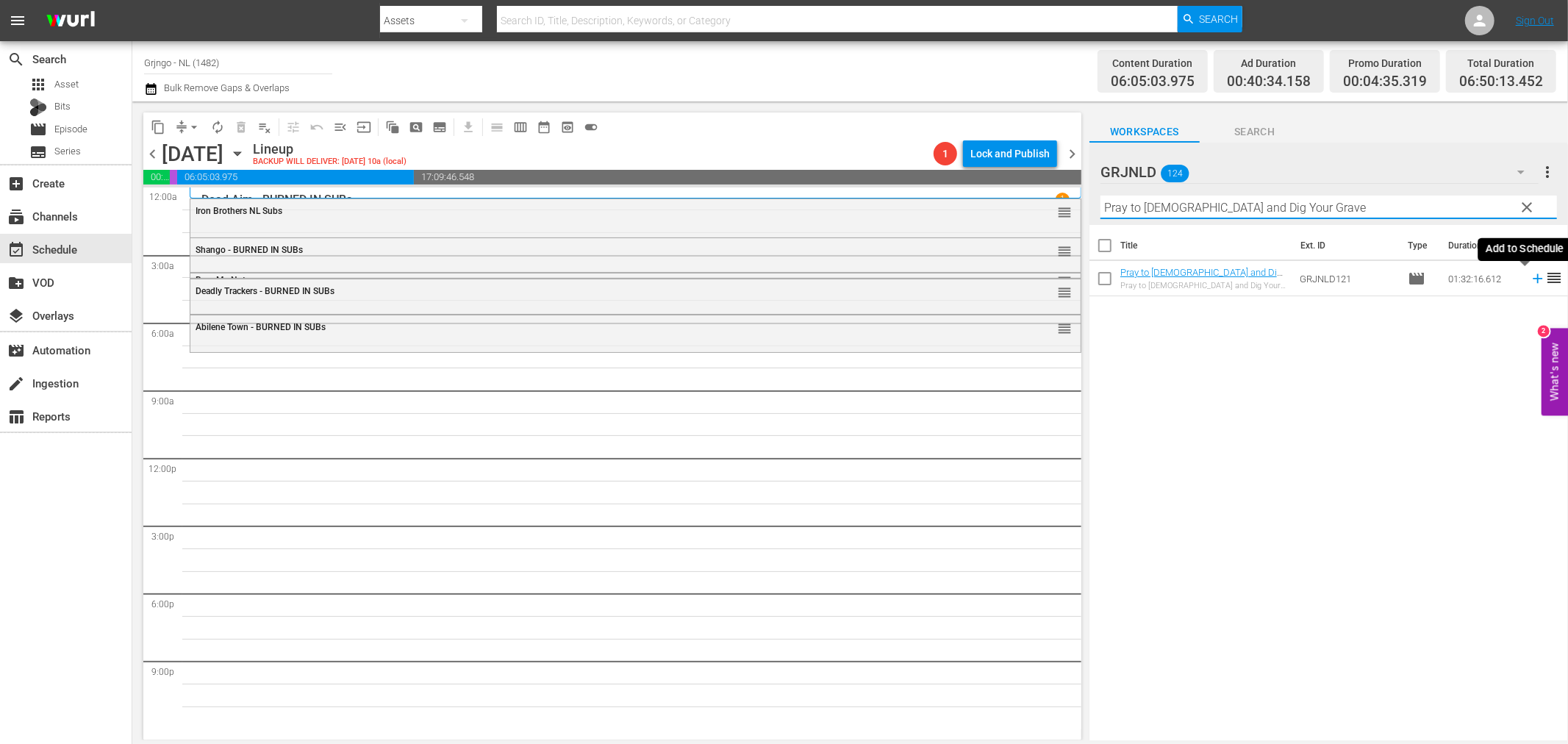
type input "Pray to [DEMOGRAPHIC_DATA] and Dig Your Grave"
click at [1530, 277] on icon at bounding box center [1538, 278] width 16 height 16
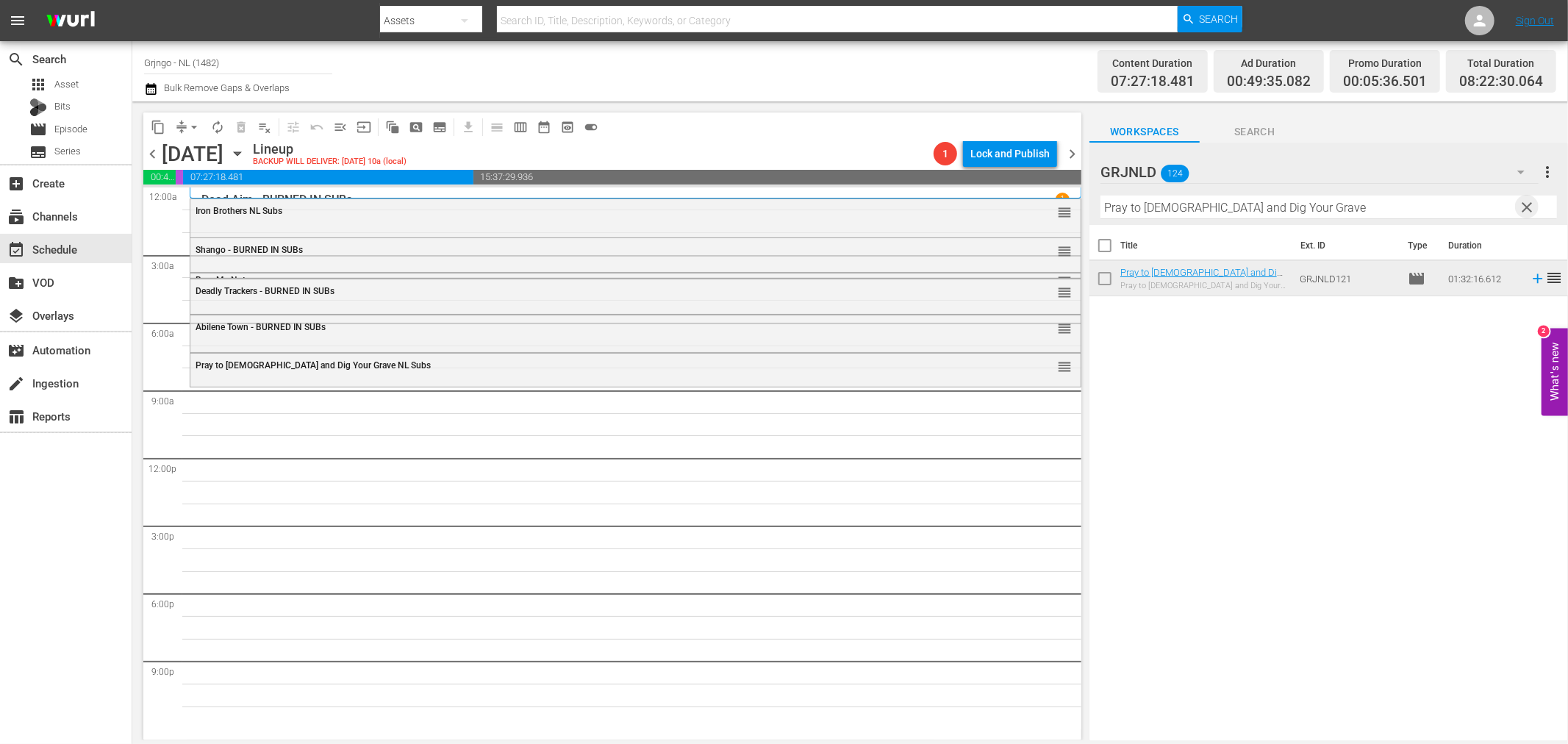
click at [1523, 206] on span "clear" at bounding box center [1527, 207] width 18 height 18
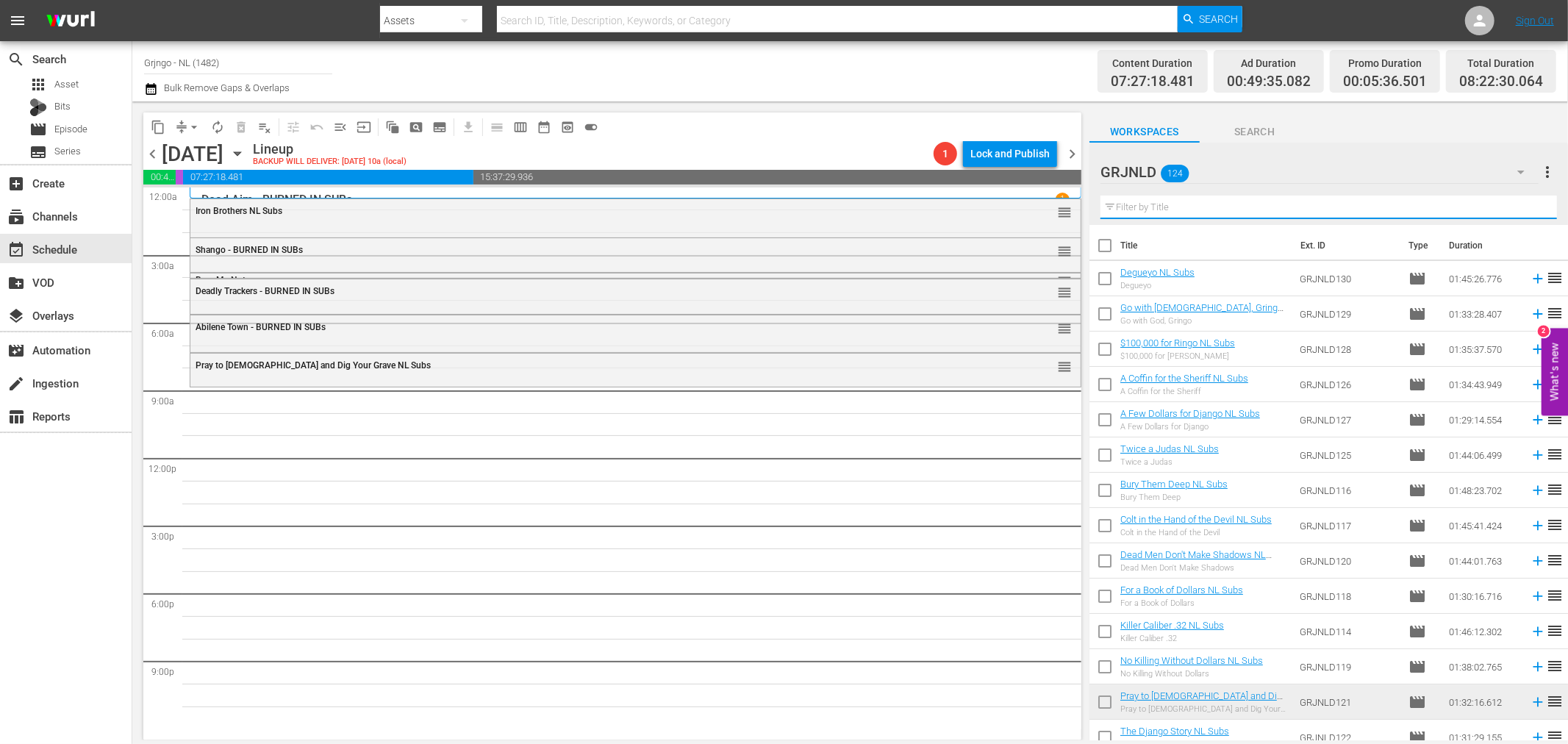
paste input "White Fang"
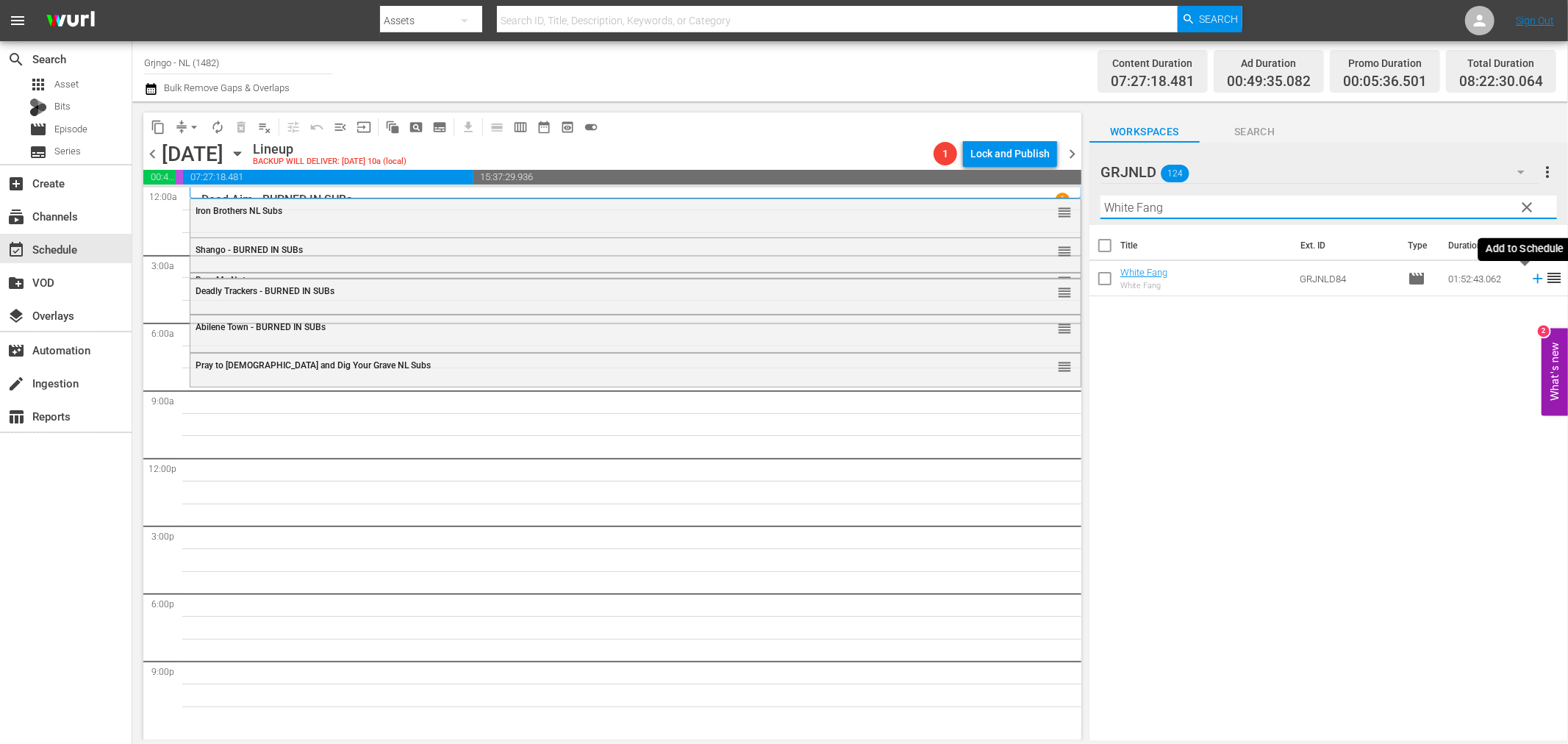
type input "White Fang"
click at [1533, 279] on icon at bounding box center [1538, 279] width 9 height 9
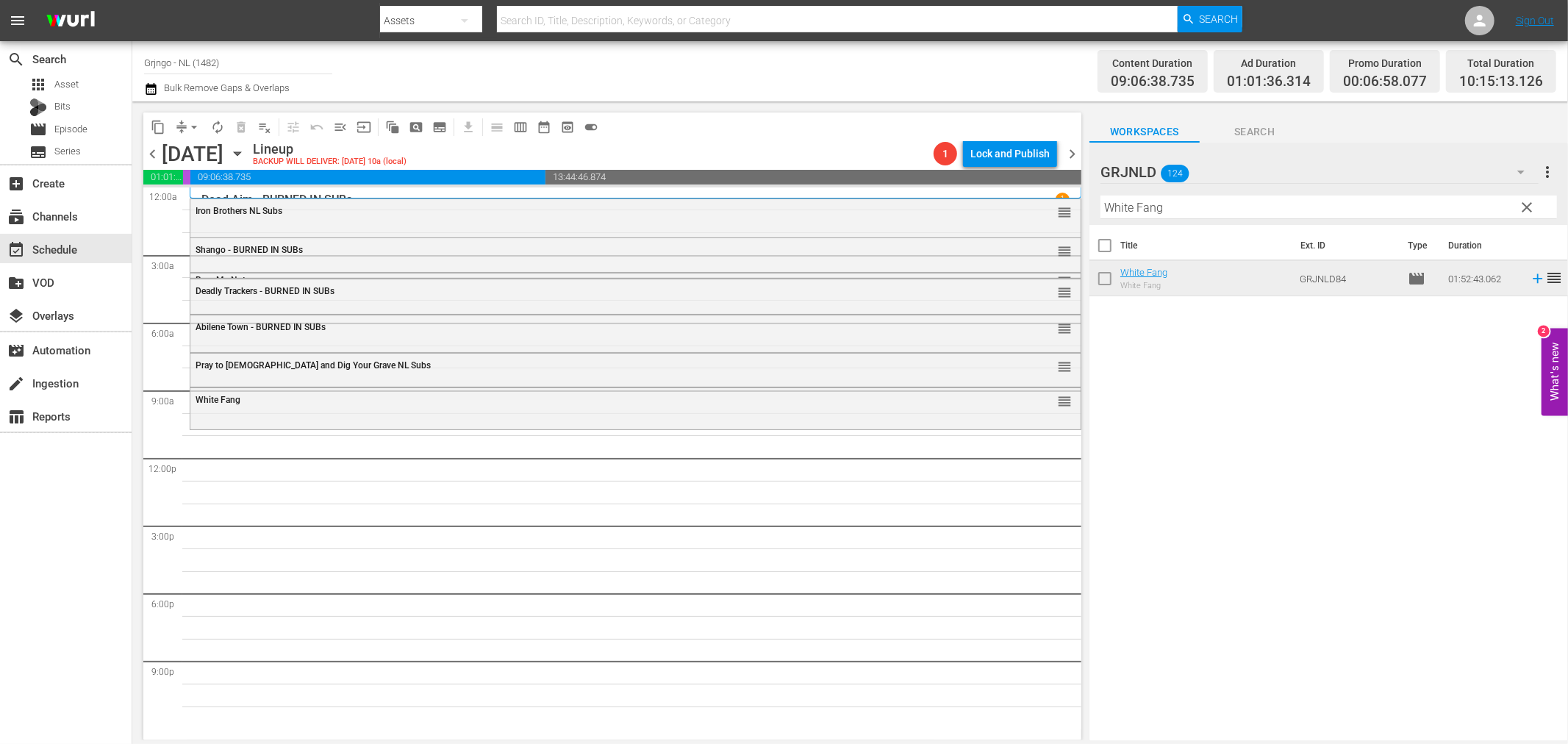
drag, startPoint x: 1526, startPoint y: 202, endPoint x: 1277, endPoint y: 205, distance: 249.0
click at [1526, 202] on span "clear" at bounding box center [1527, 207] width 18 height 18
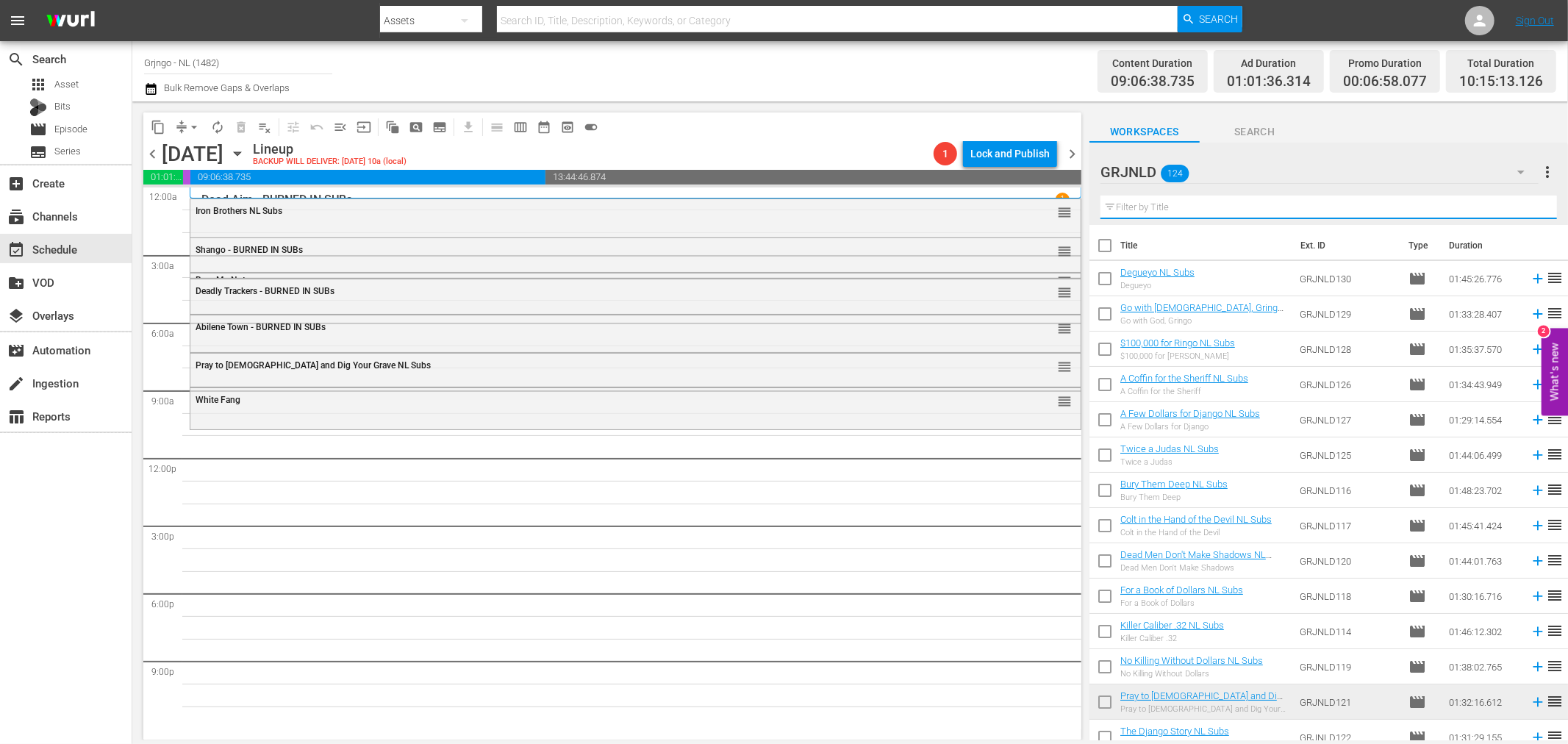
paste input "For a Book of Dollars"
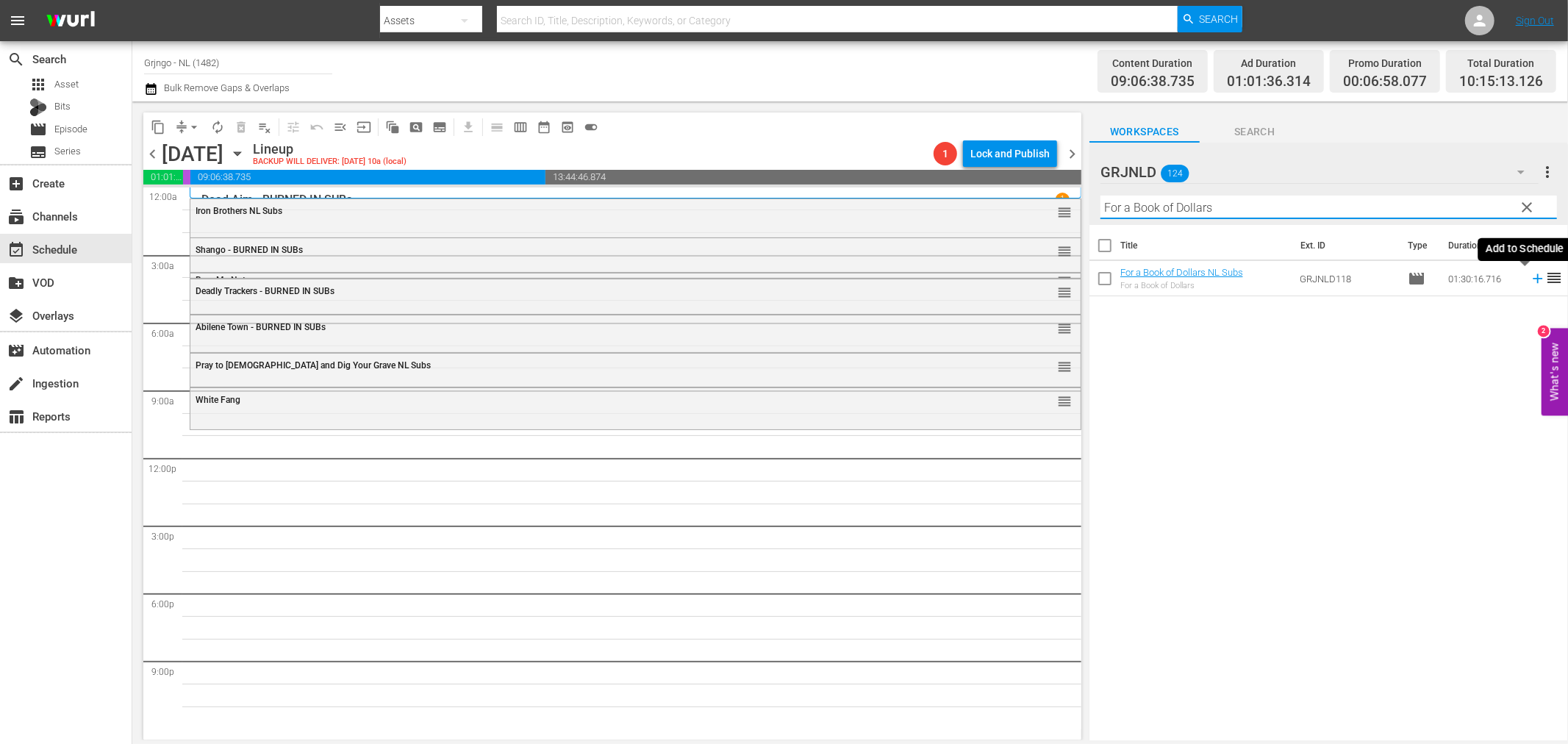
type input "For a Book of Dollars"
click at [1530, 277] on icon at bounding box center [1538, 278] width 16 height 16
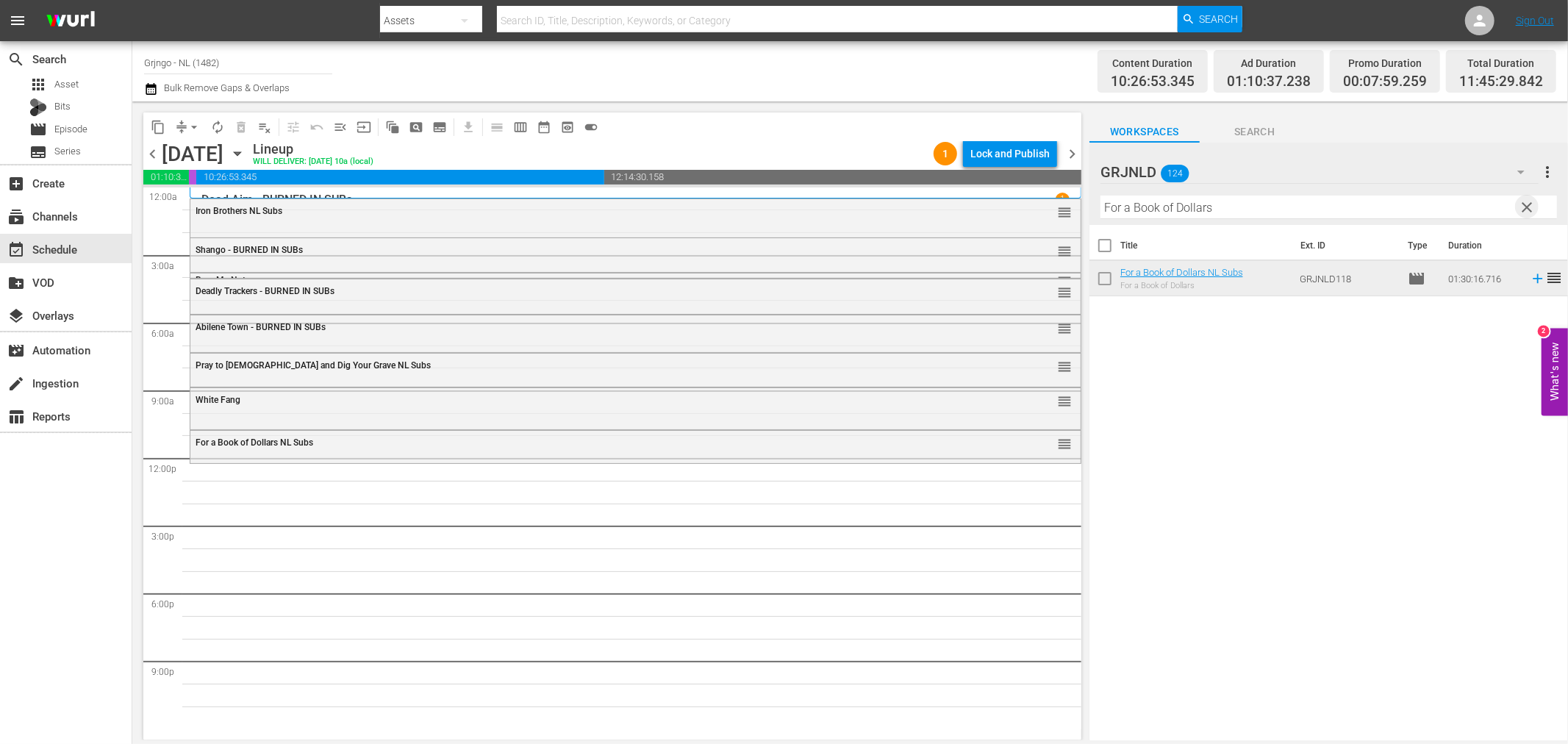
click at [1528, 204] on span "clear" at bounding box center [1527, 207] width 18 height 18
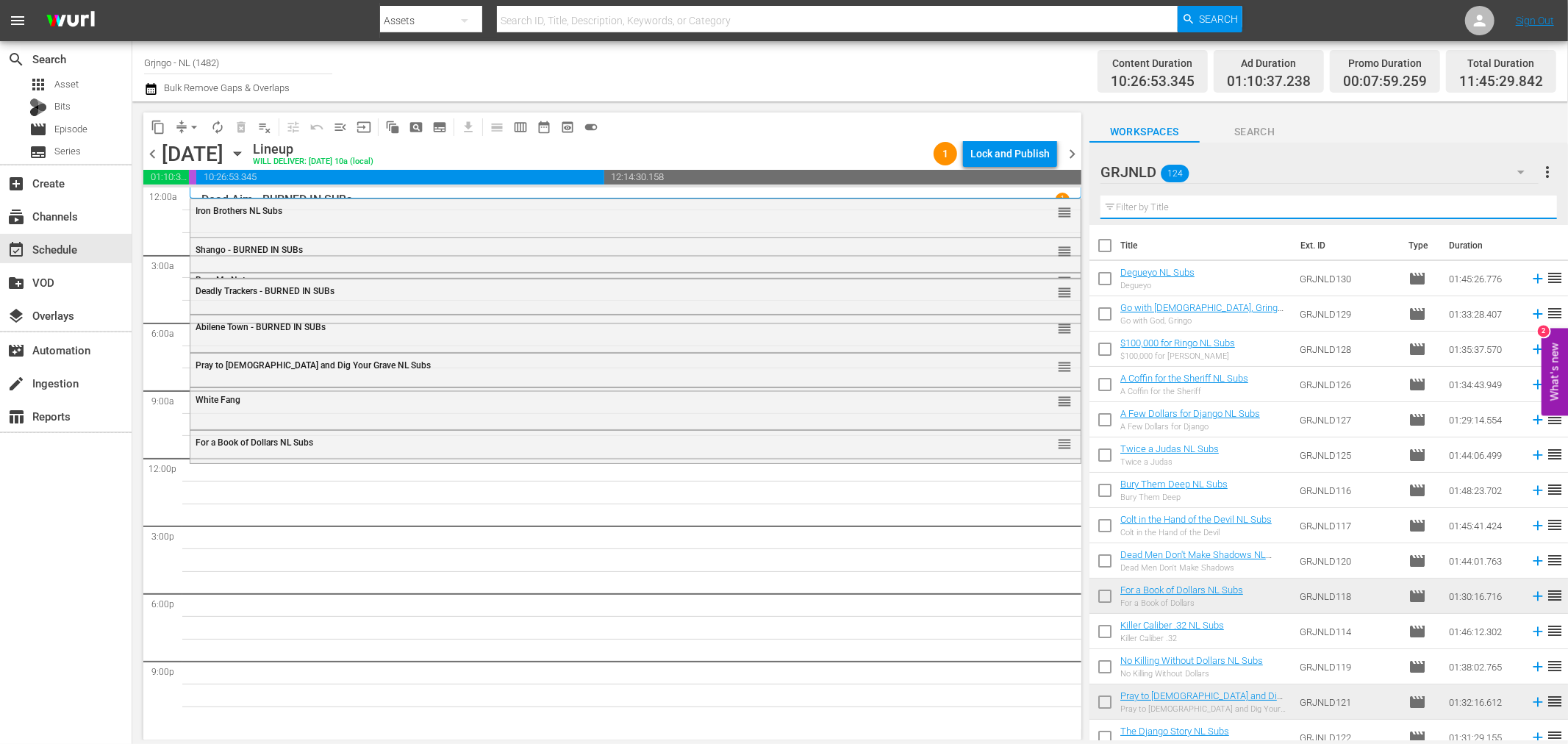
click at [1155, 205] on input "text" at bounding box center [1329, 207] width 456 height 24
paste input "Twice a Judas"
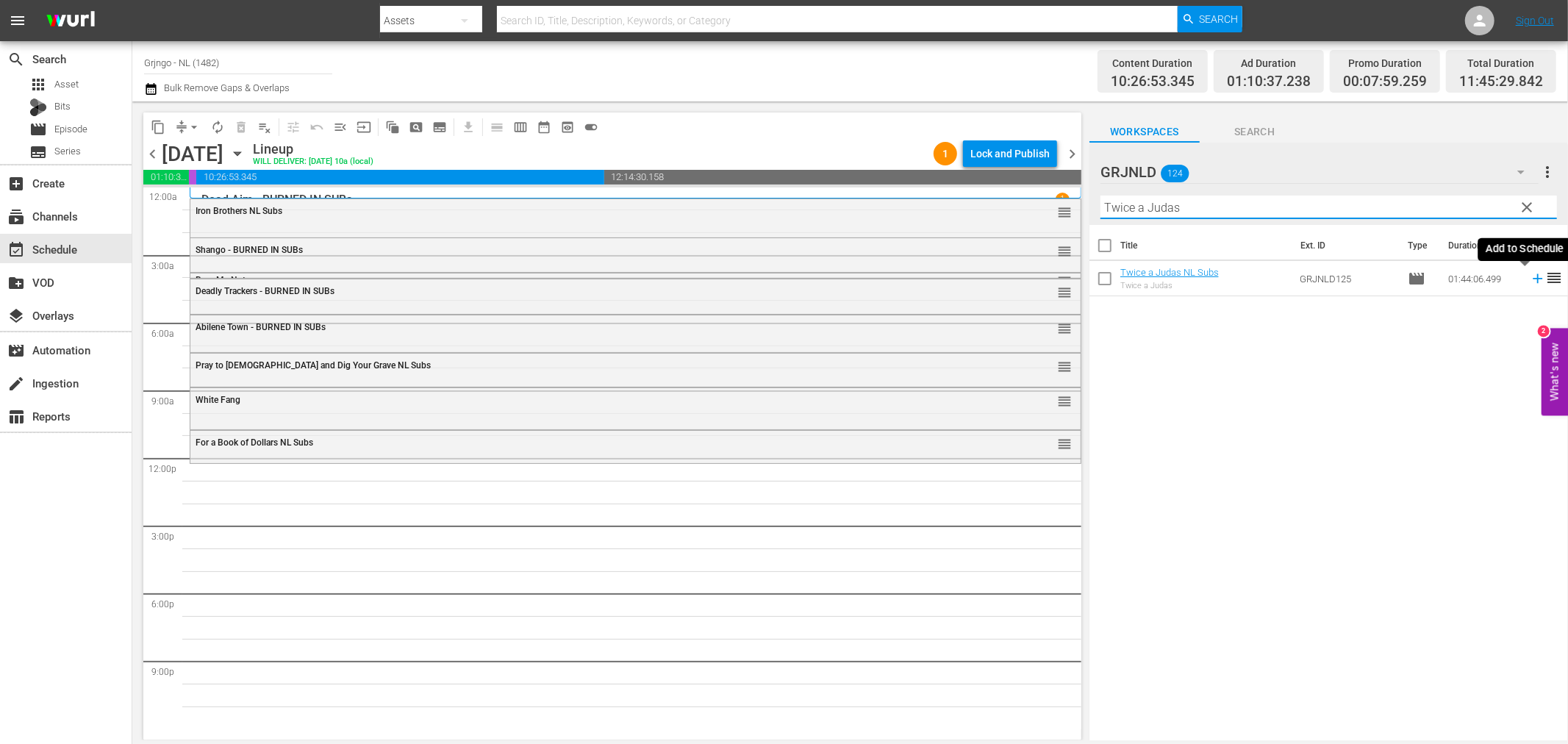
type input "Twice a Judas"
click at [1530, 280] on icon at bounding box center [1538, 278] width 16 height 16
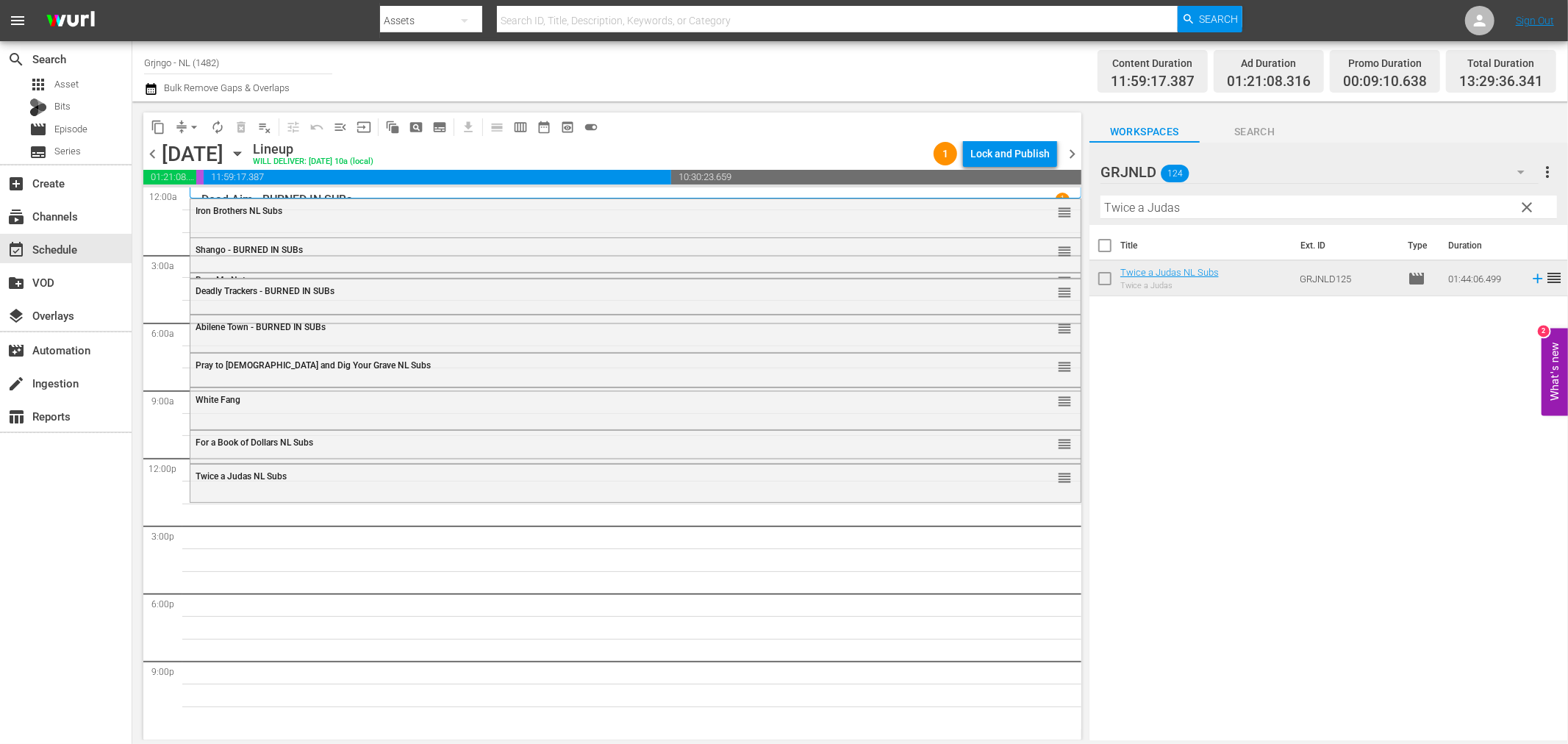
drag, startPoint x: 1527, startPoint y: 203, endPoint x: 1117, endPoint y: 229, distance: 410.8
click at [1527, 203] on span "clear" at bounding box center [1527, 207] width 18 height 18
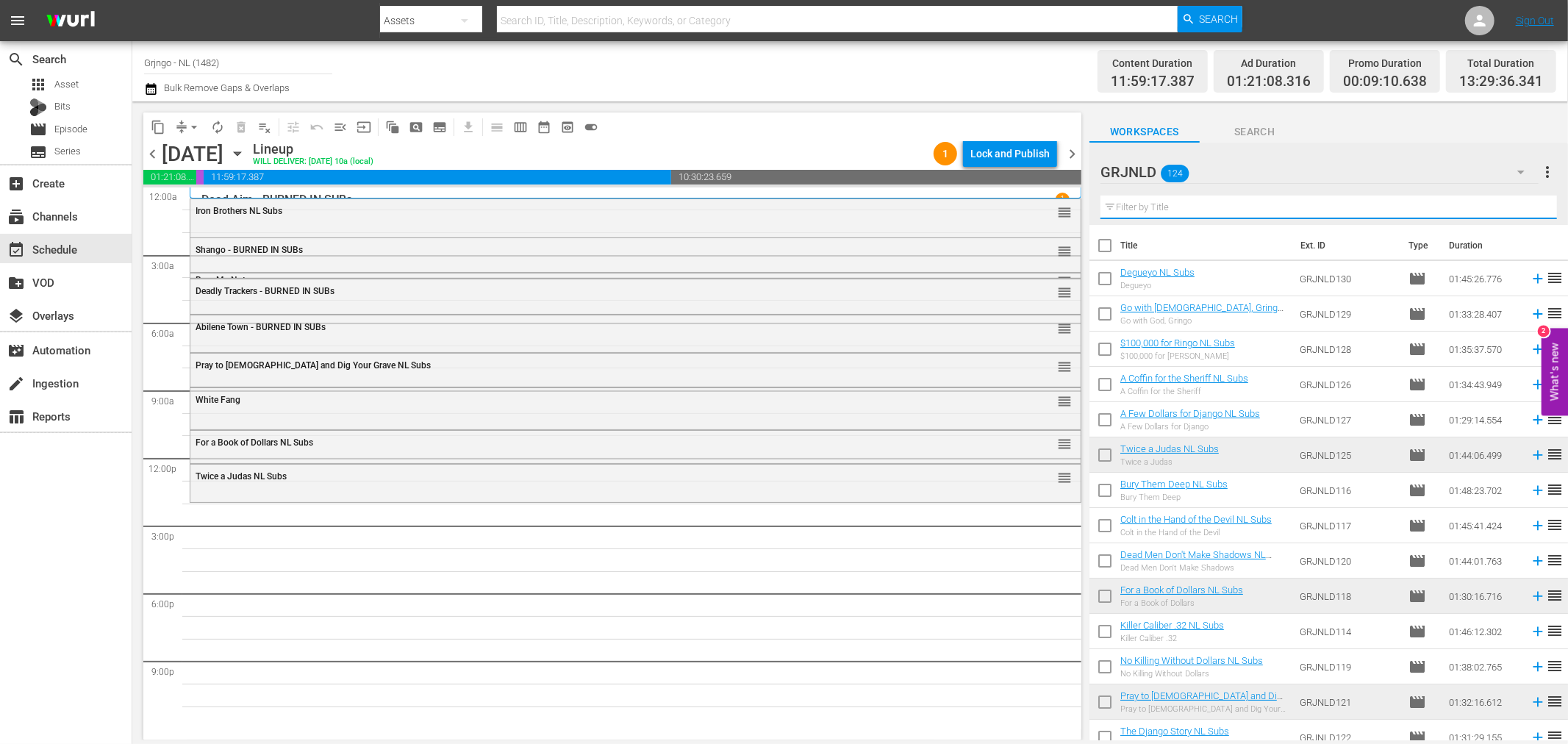
click at [1115, 208] on input "text" at bounding box center [1329, 207] width 456 height 24
paste input "Alive or Preferably Dead"
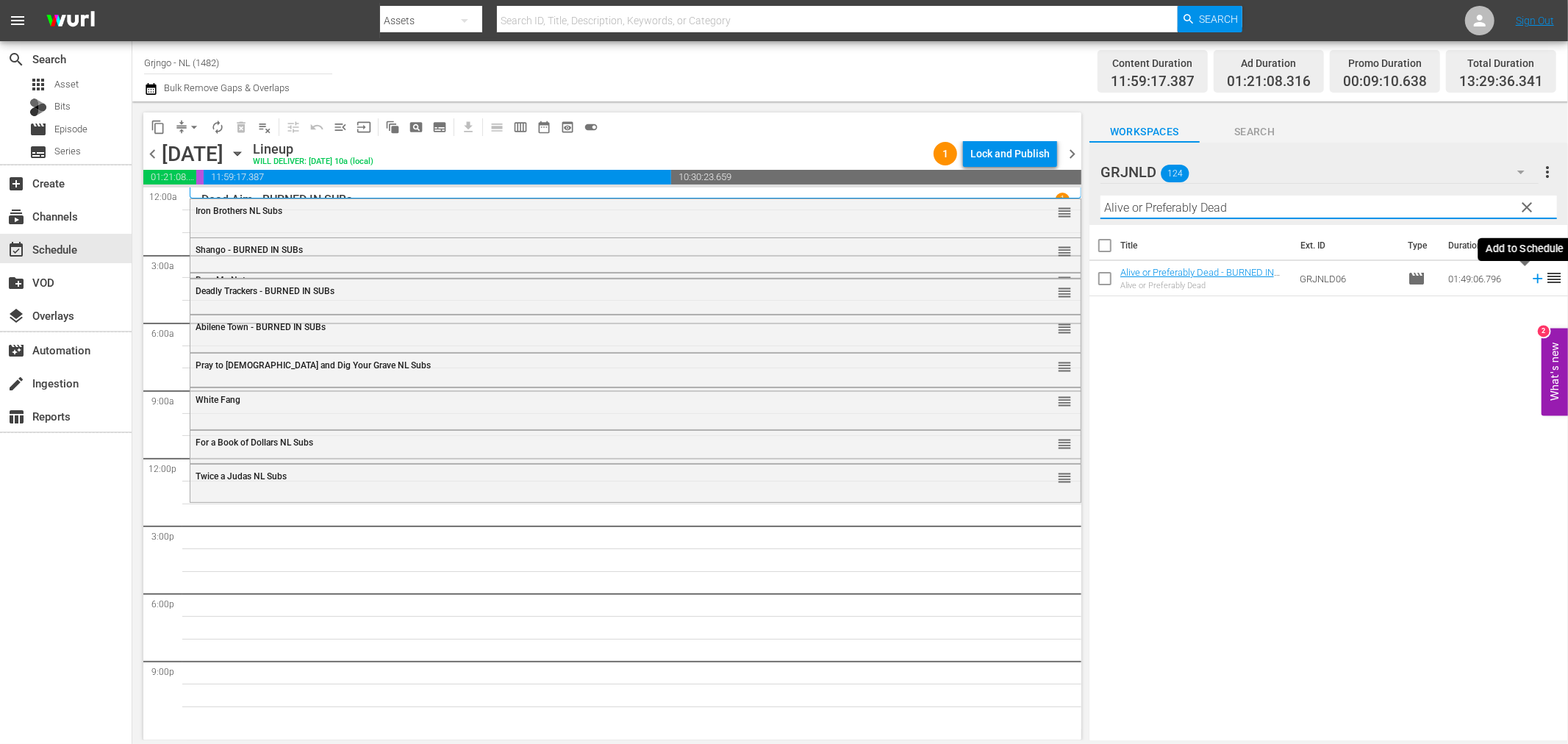
type input "Alive or Preferably Dead"
click at [1530, 275] on icon at bounding box center [1538, 278] width 16 height 16
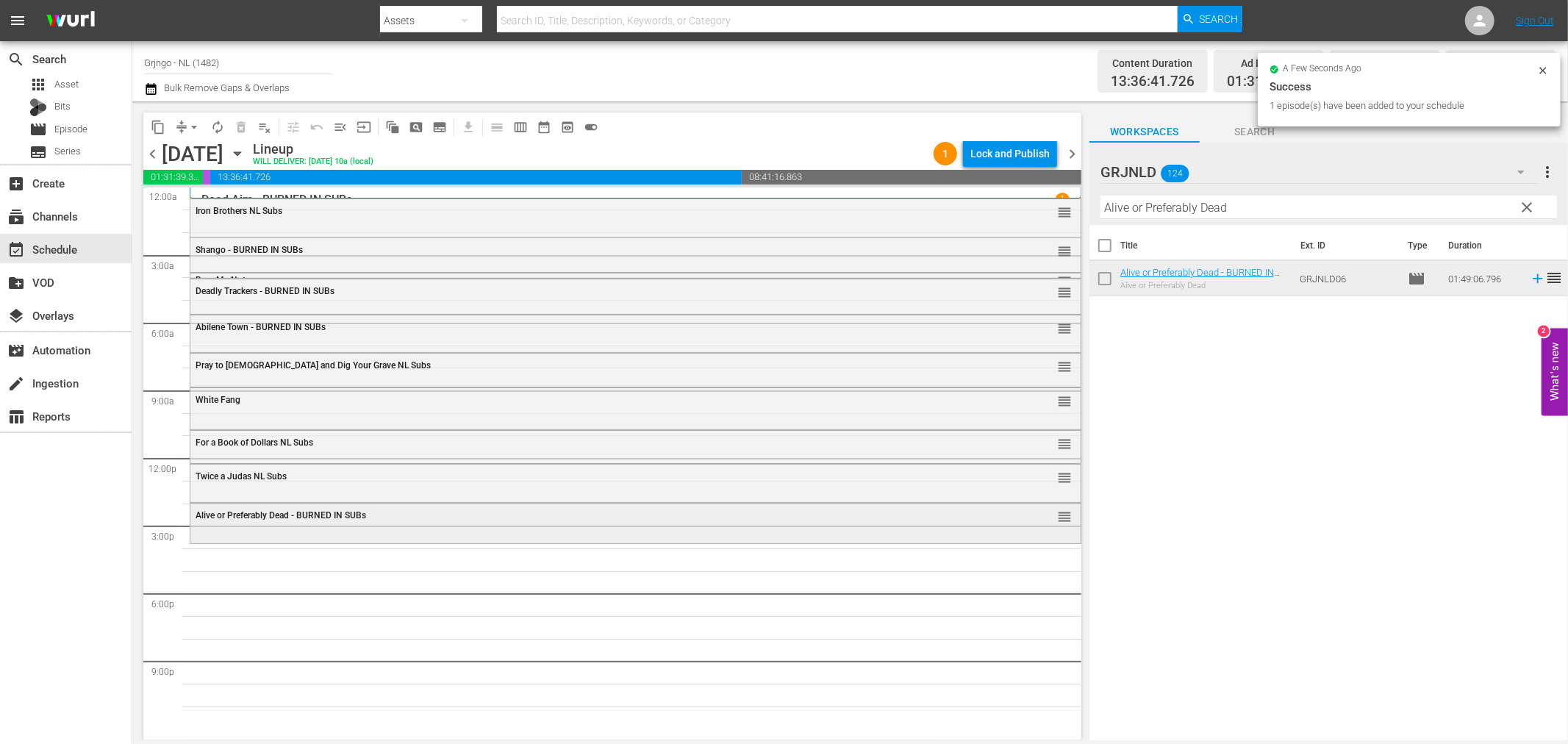
click at [610, 530] on div "Alive or Preferably Dead - BURNED IN SUBs reorder" at bounding box center [635, 521] width 890 height 37
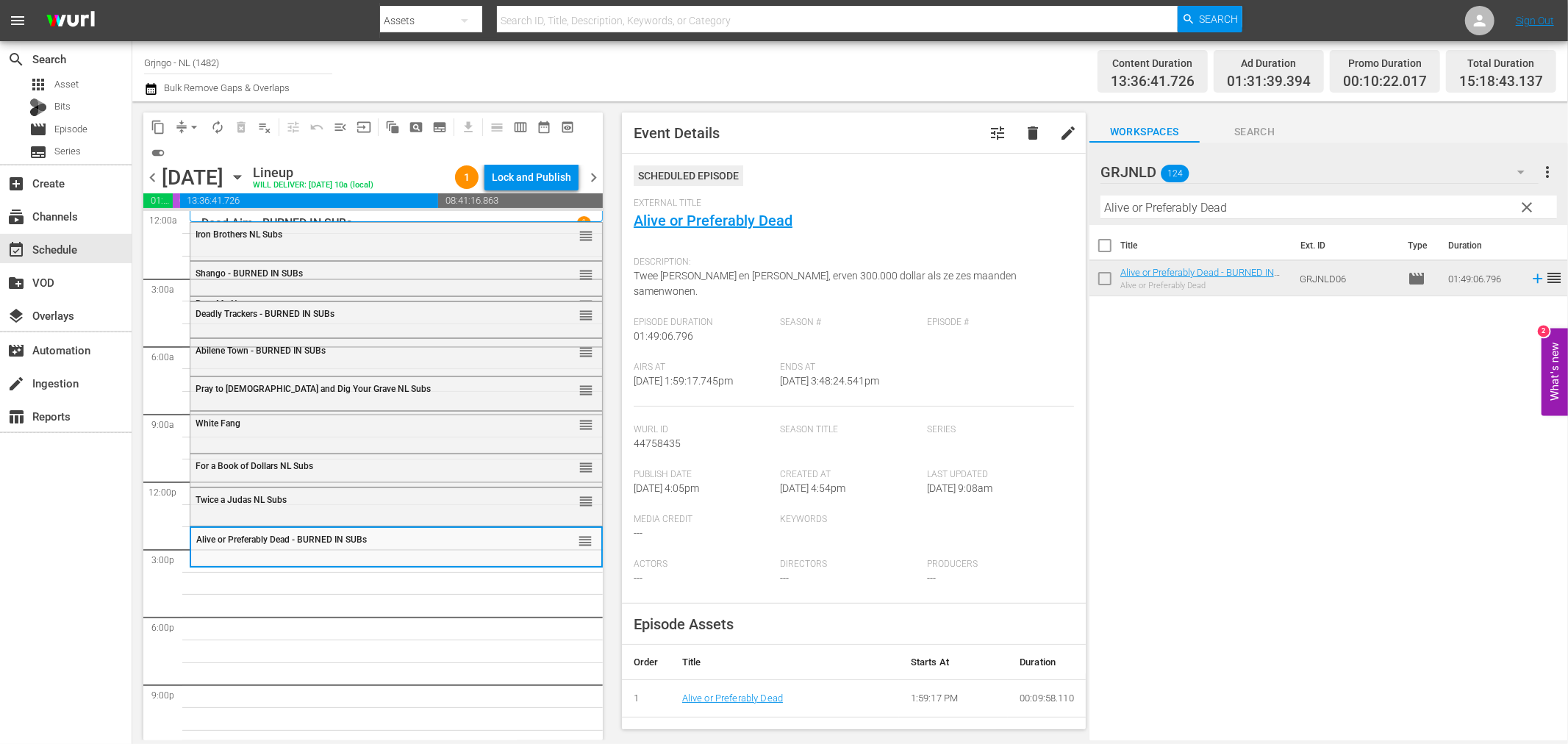
click at [399, 636] on div "White Fang reorder Alive or Preferably Dead - BURNED IN SUBs reorder Iron Broth…" at bounding box center [396, 482] width 413 height 542
click at [1524, 199] on span "clear" at bounding box center [1527, 207] width 18 height 18
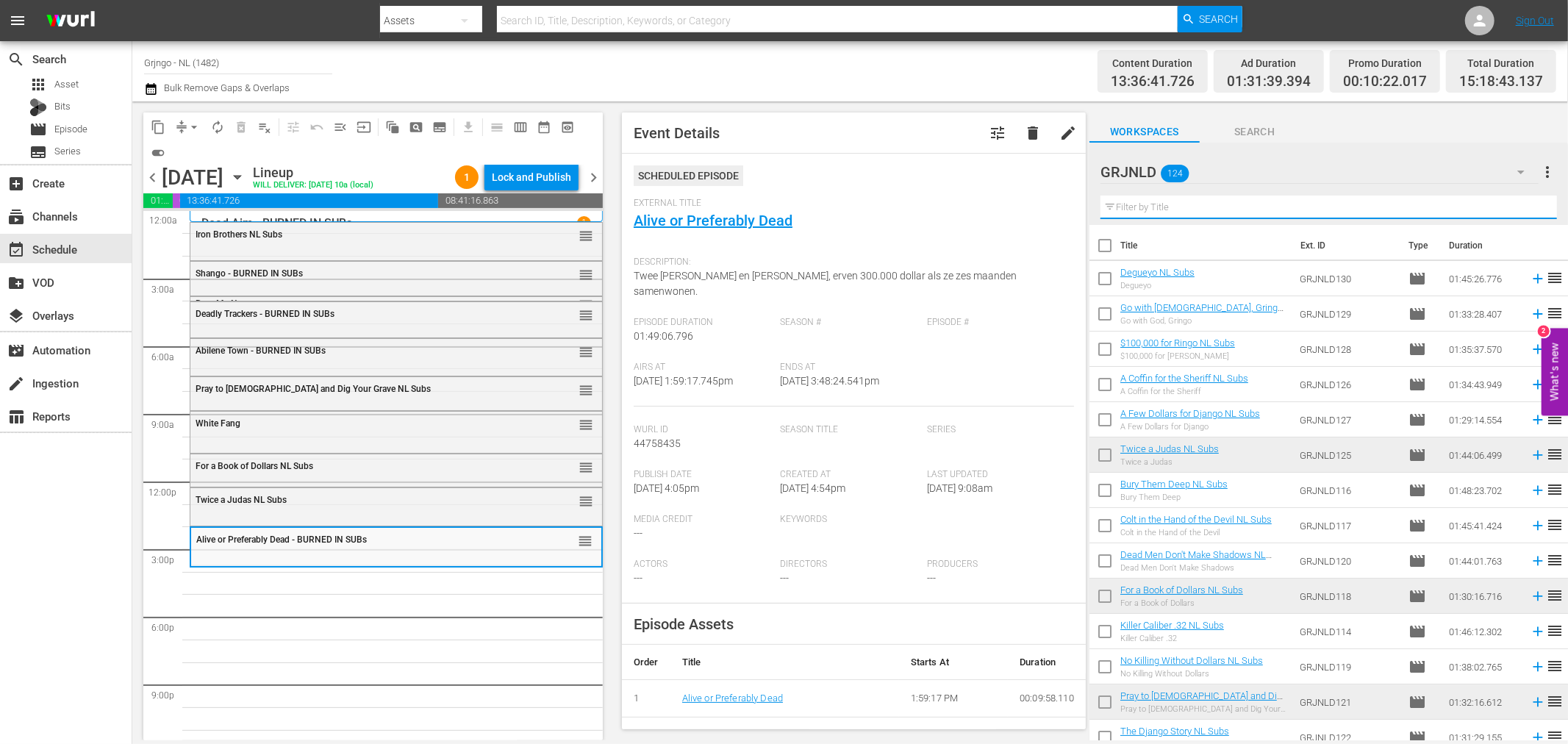
click at [1128, 207] on input "text" at bounding box center [1329, 207] width 456 height 24
paste input "Hellgate"
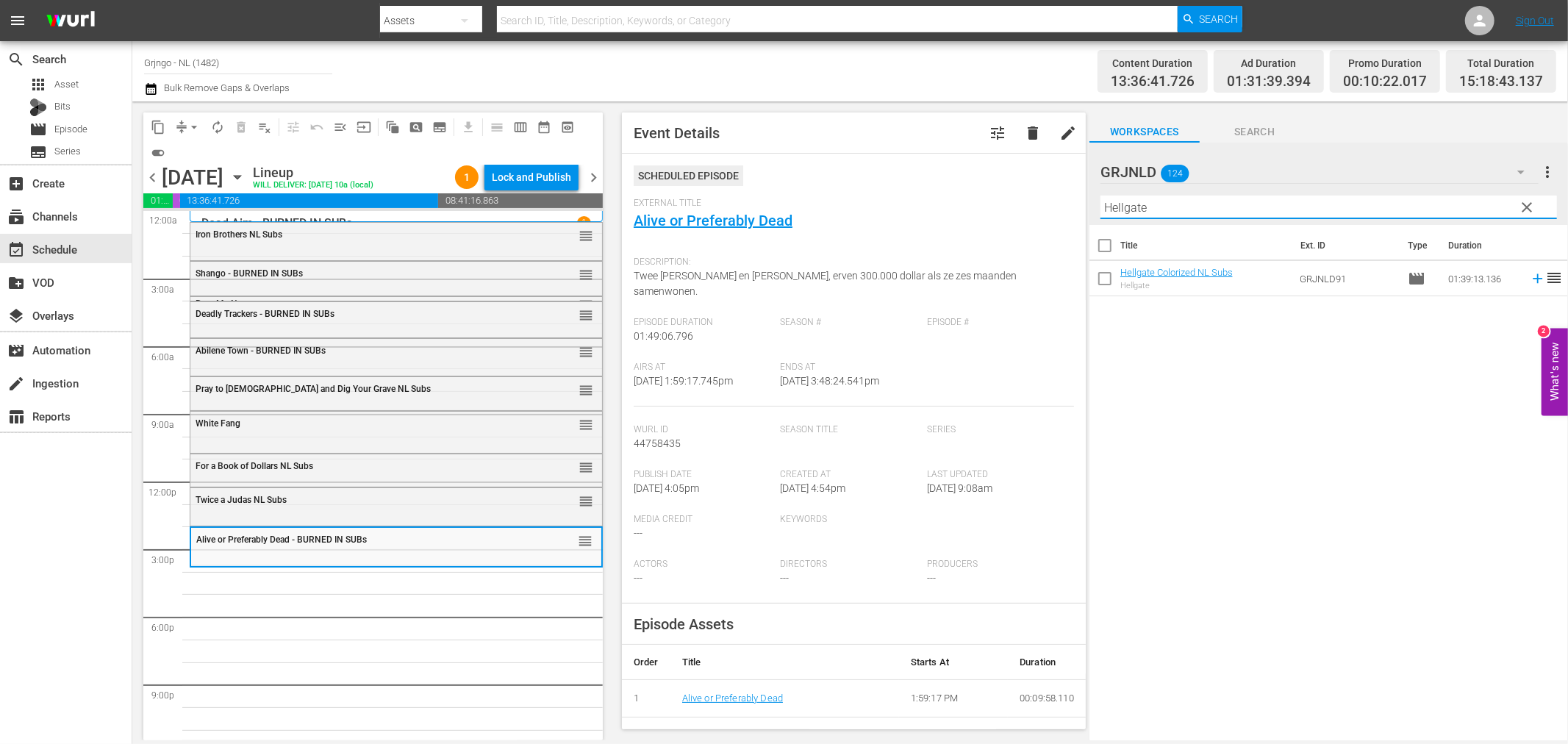
type input "Hellgate"
click at [1530, 277] on icon at bounding box center [1538, 278] width 16 height 16
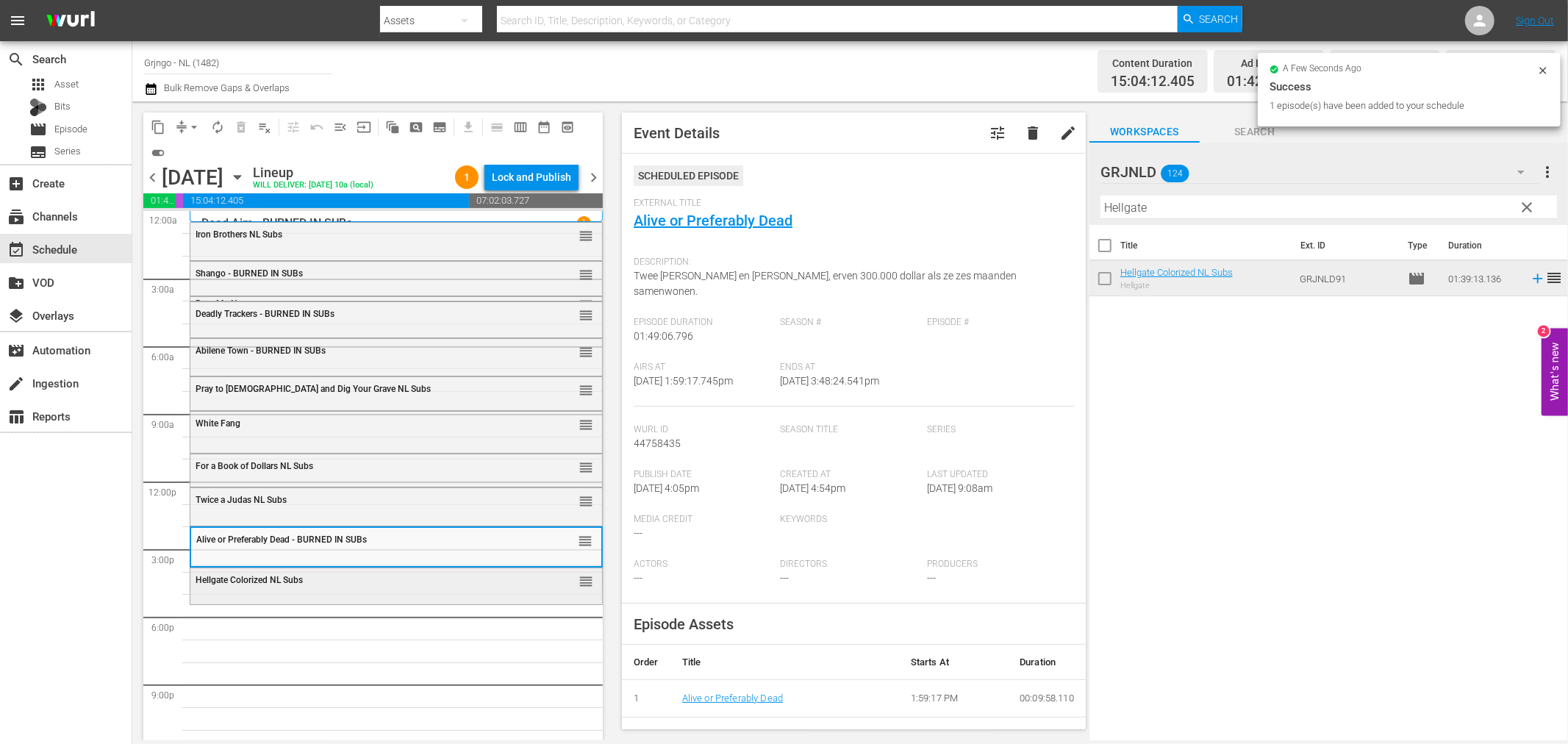
click at [239, 586] on div "Hellgate Colorized NL Subs reorder" at bounding box center [396, 581] width 412 height 25
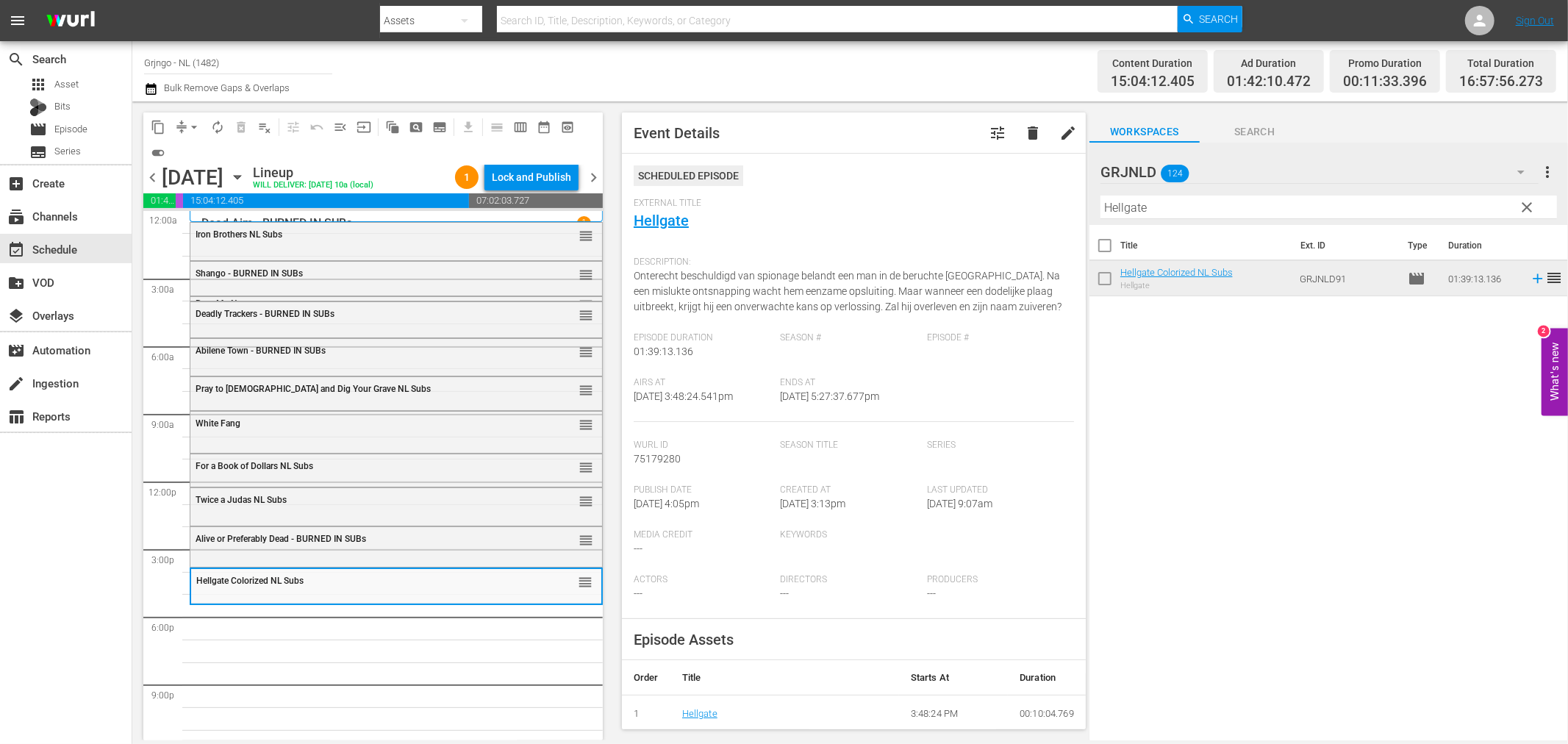
click at [1525, 203] on span "clear" at bounding box center [1527, 207] width 18 height 18
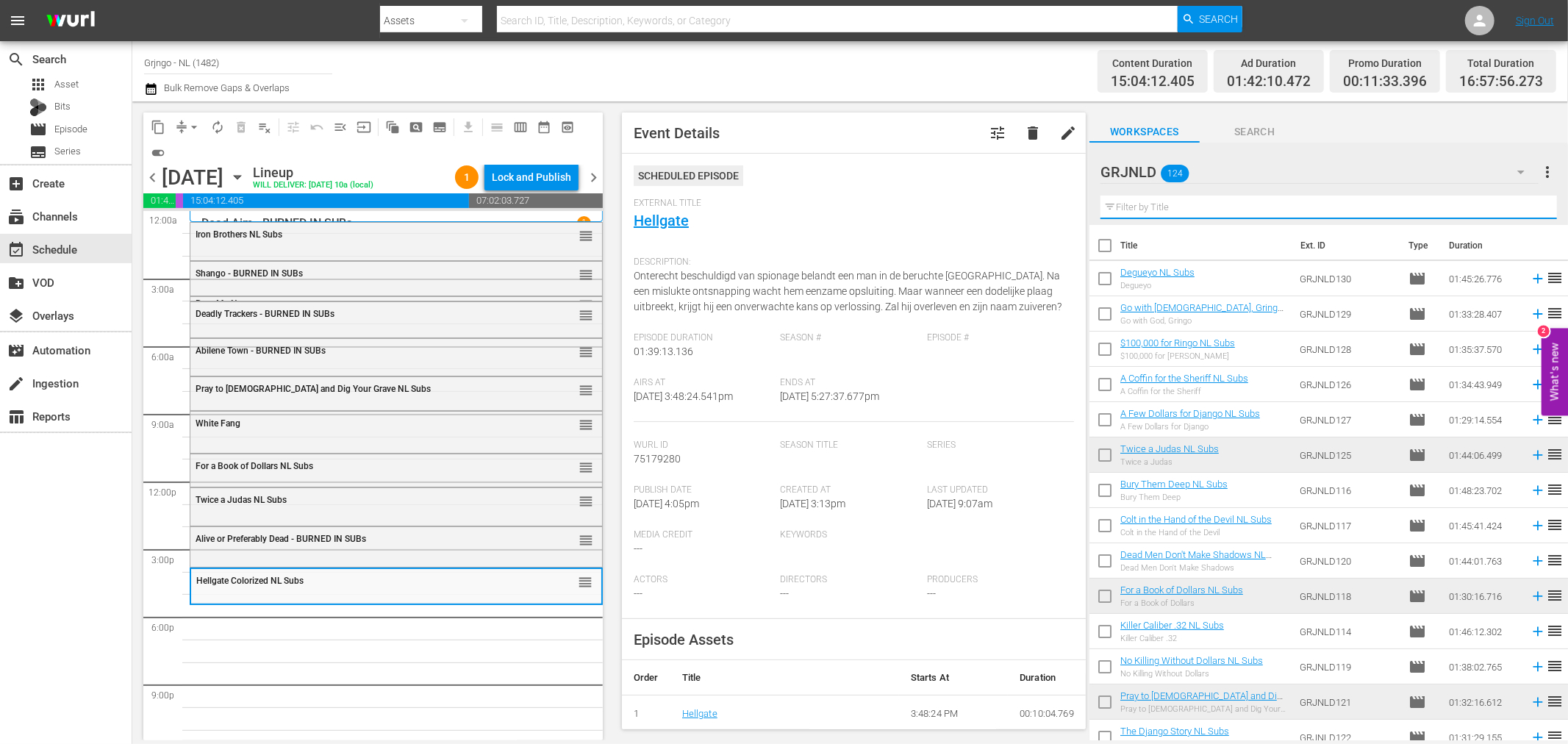
paste input "Bonanza Compilation Episodes 28, 29, 30"
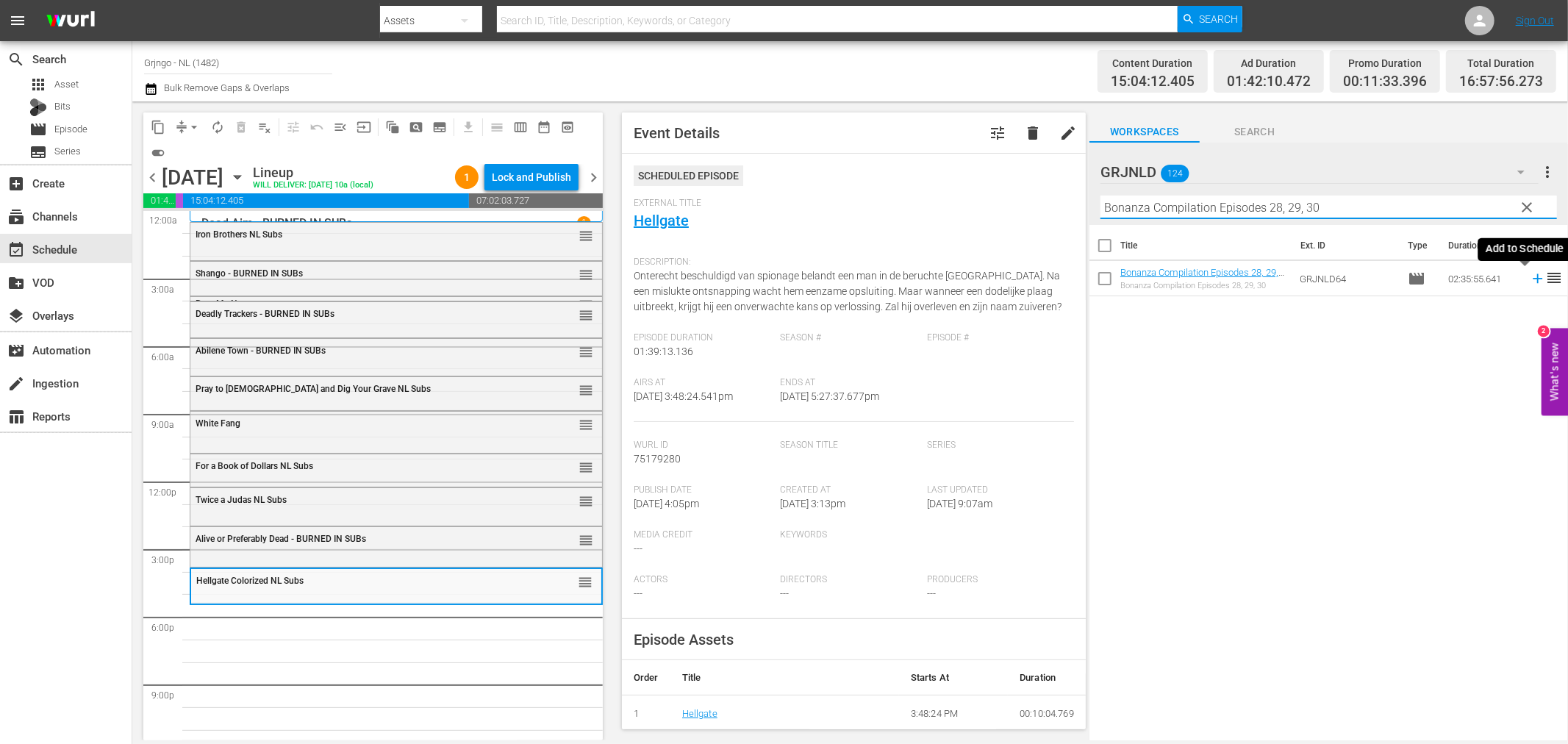
type input "Bonanza Compilation Episodes 28, 29, 30"
click at [1530, 281] on icon at bounding box center [1538, 278] width 16 height 16
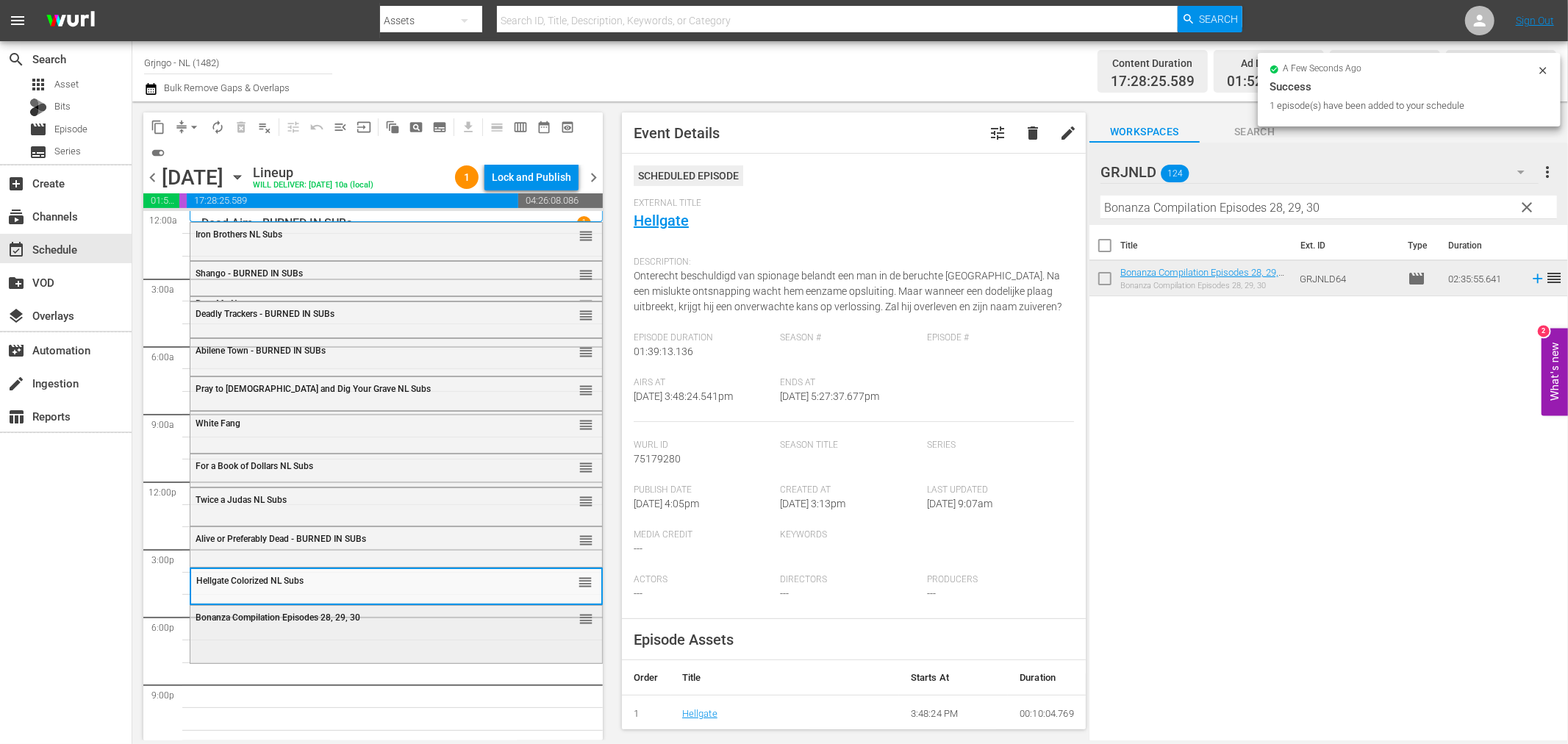
click at [379, 637] on div "Bonanza Compilation Episodes 28, 29, 30 reorder" at bounding box center [396, 634] width 412 height 55
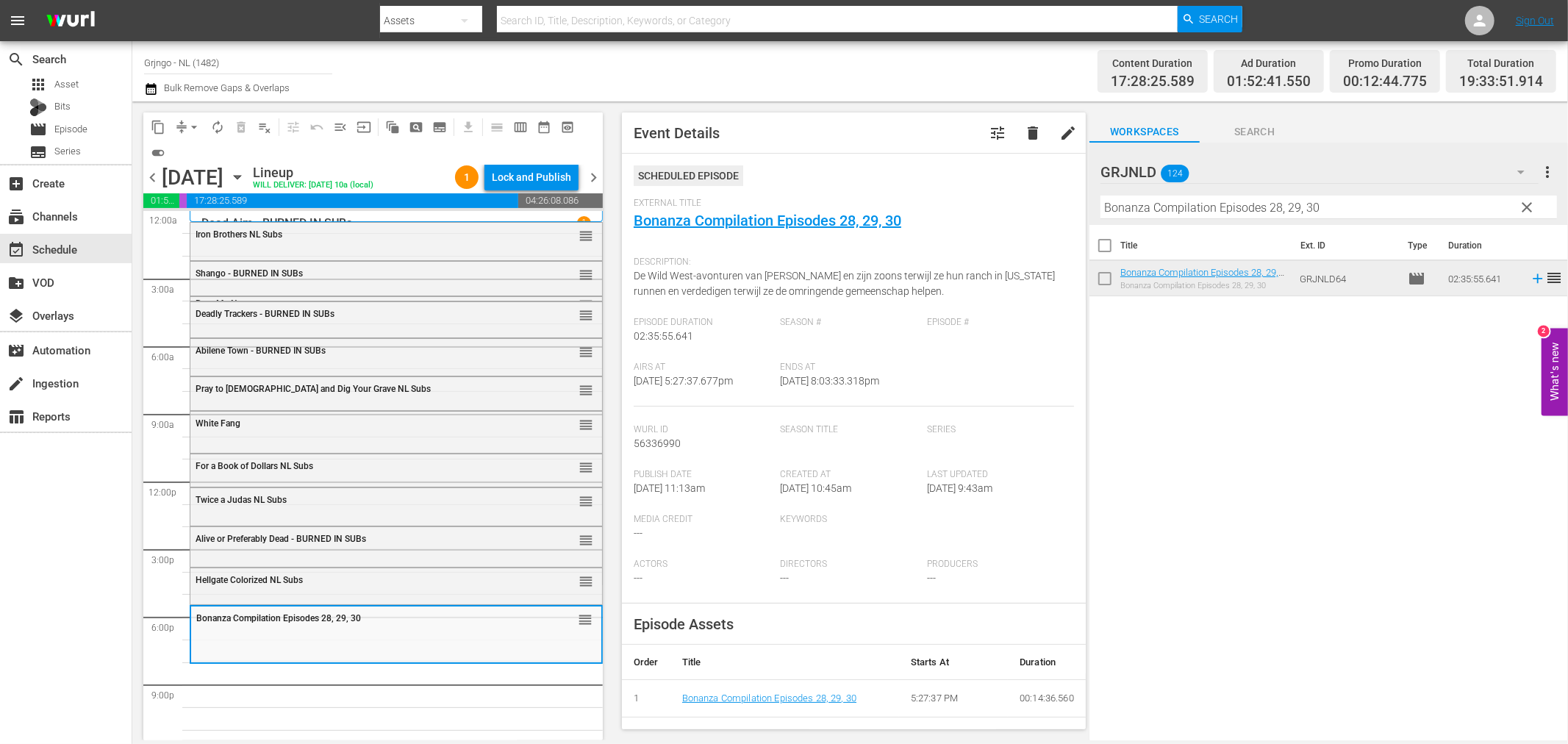
drag, startPoint x: 1531, startPoint y: 204, endPoint x: 1118, endPoint y: 229, distance: 413.8
click at [1531, 204] on span "clear" at bounding box center [1527, 207] width 18 height 18
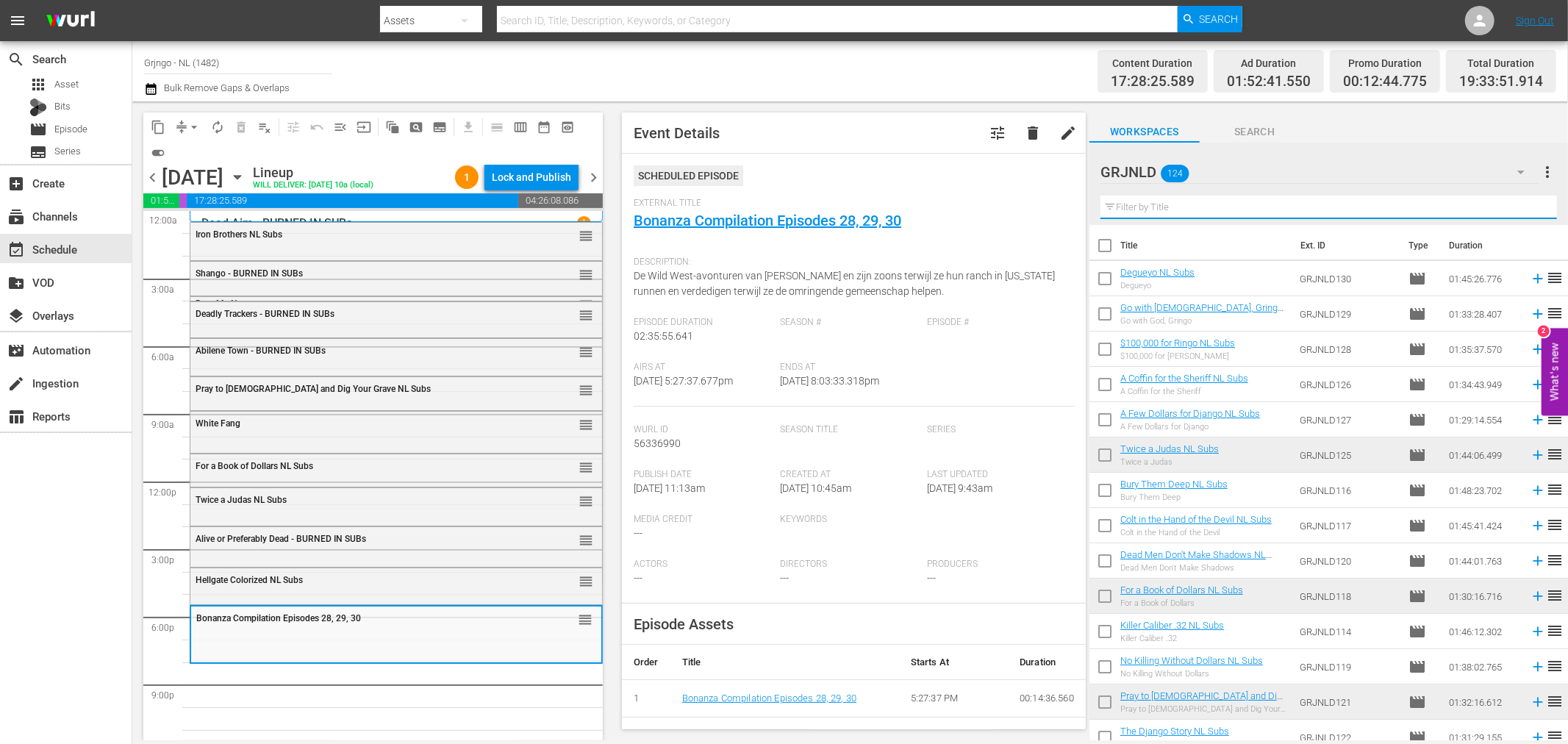
click at [1132, 205] on input "text" at bounding box center [1329, 207] width 456 height 24
paste input "Panhandle"
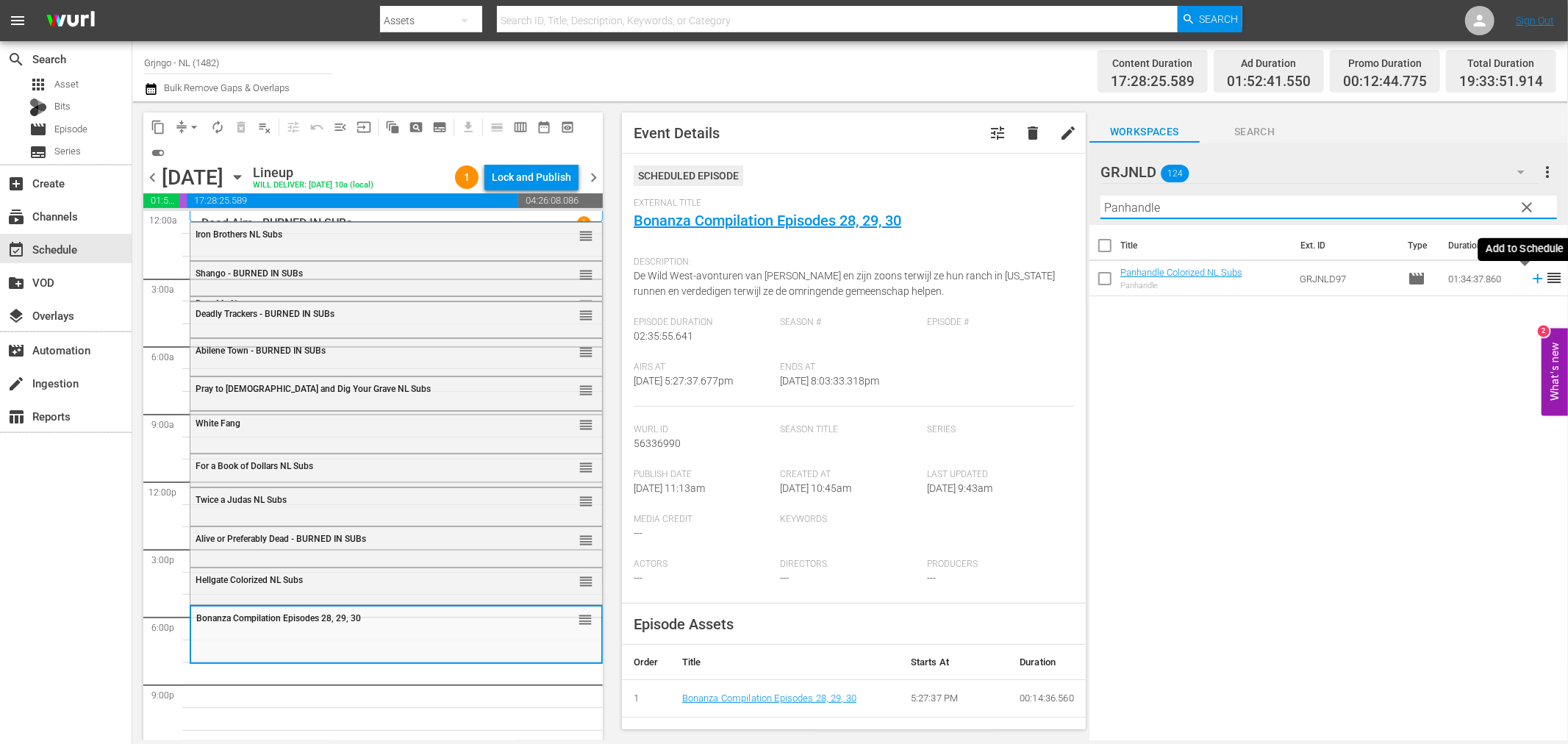
type input "Panhandle"
click at [1530, 276] on icon at bounding box center [1538, 278] width 16 height 16
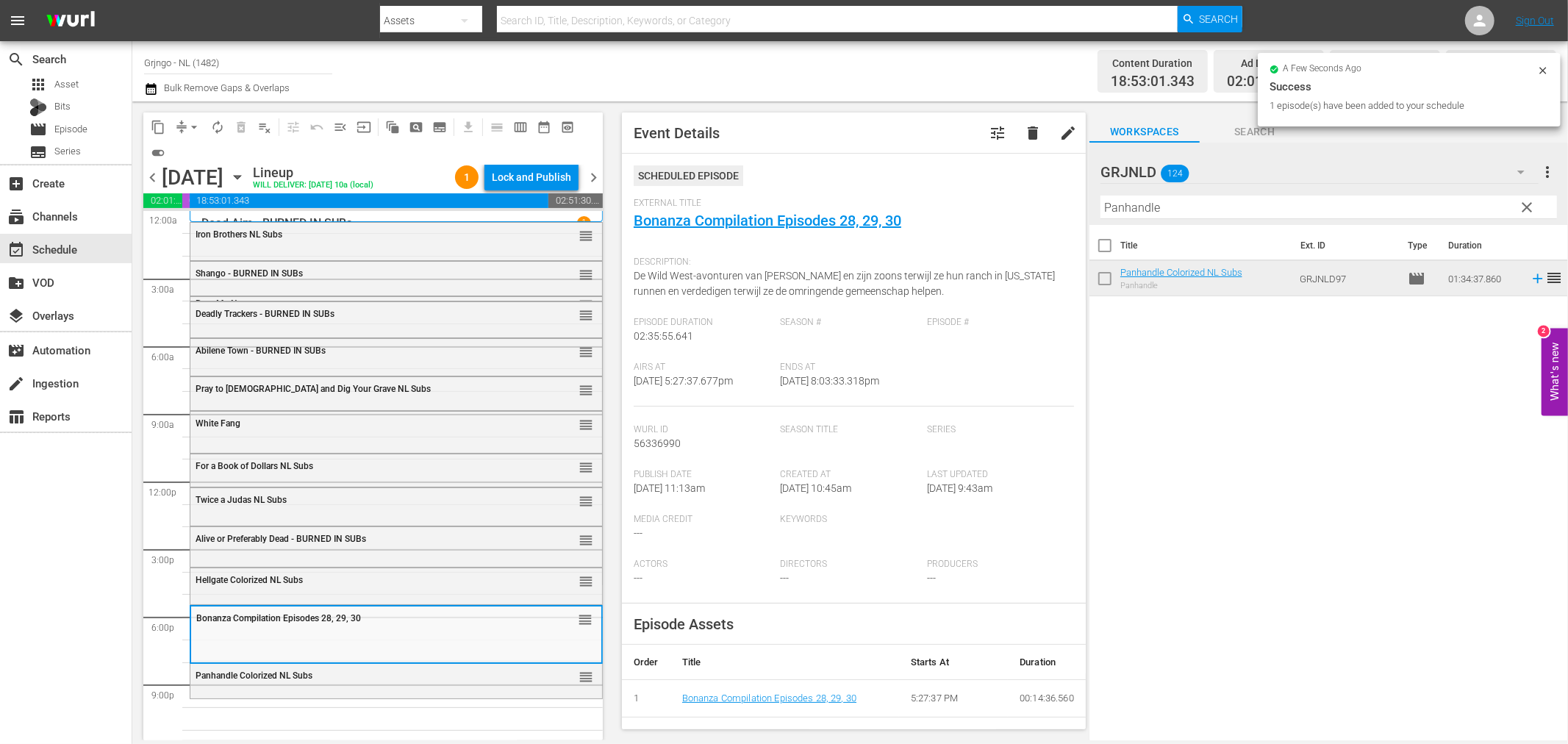
click at [352, 689] on div "Panhandle Colorized NL Subs reorder" at bounding box center [396, 679] width 412 height 31
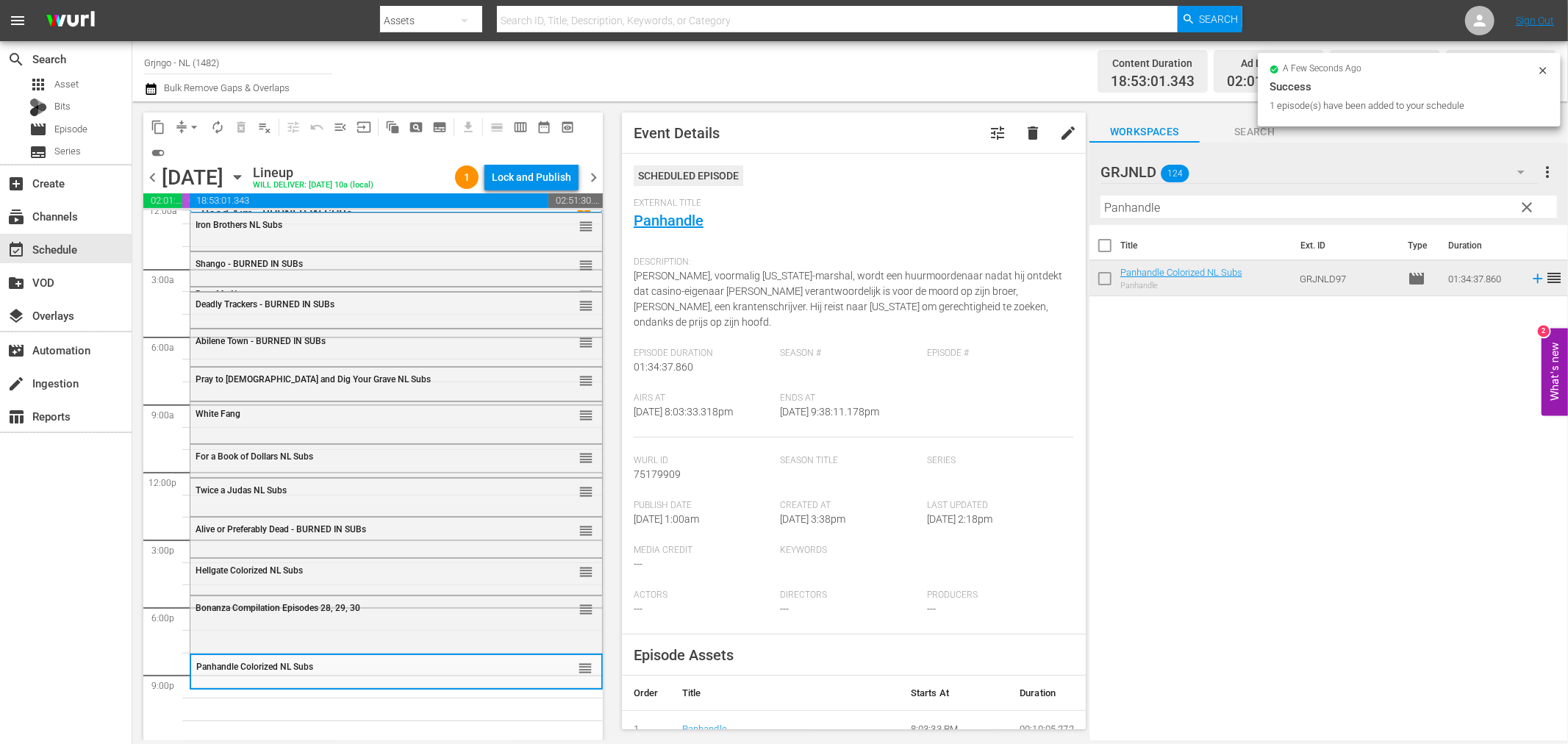
scroll to position [11, 0]
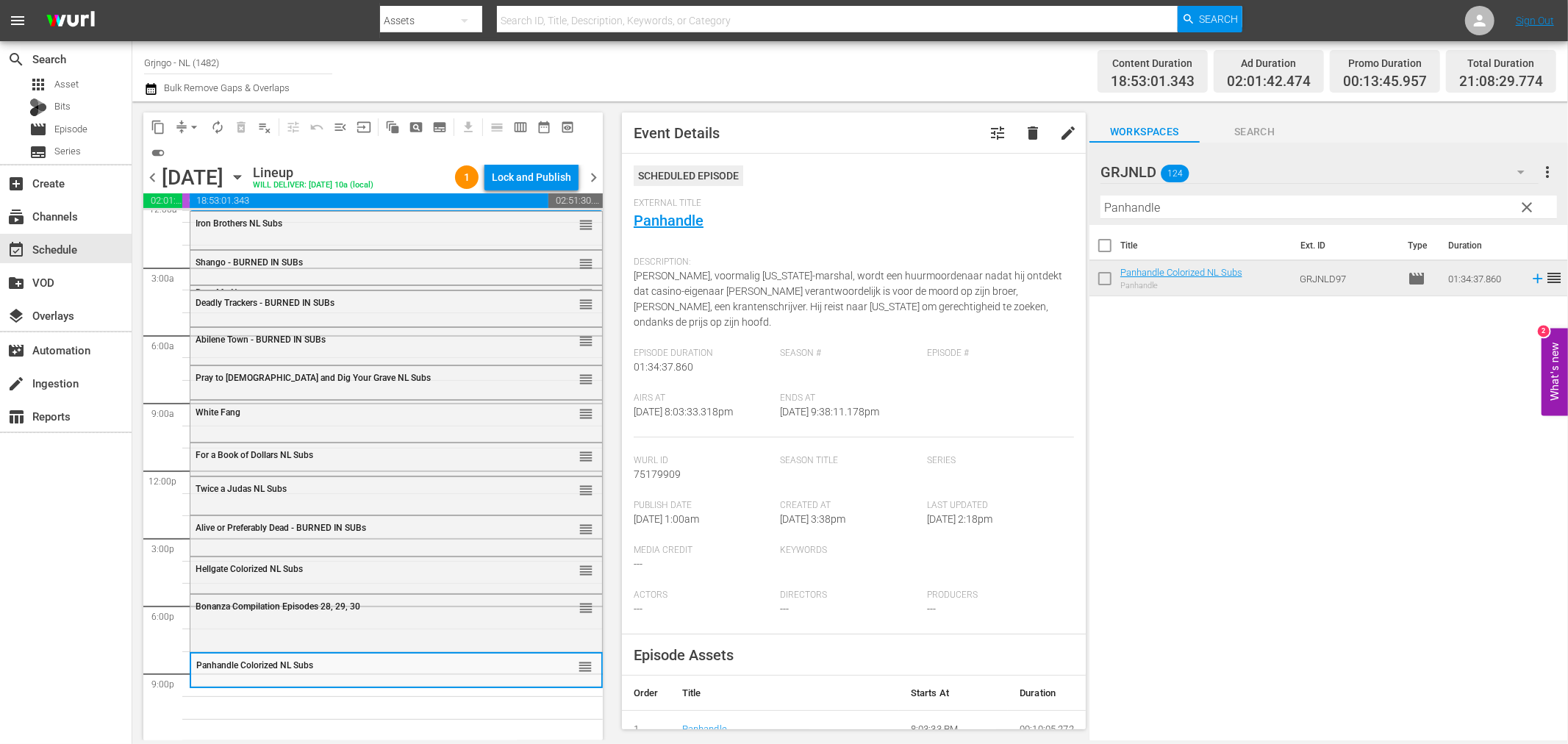
click at [1525, 203] on span "clear" at bounding box center [1527, 207] width 18 height 18
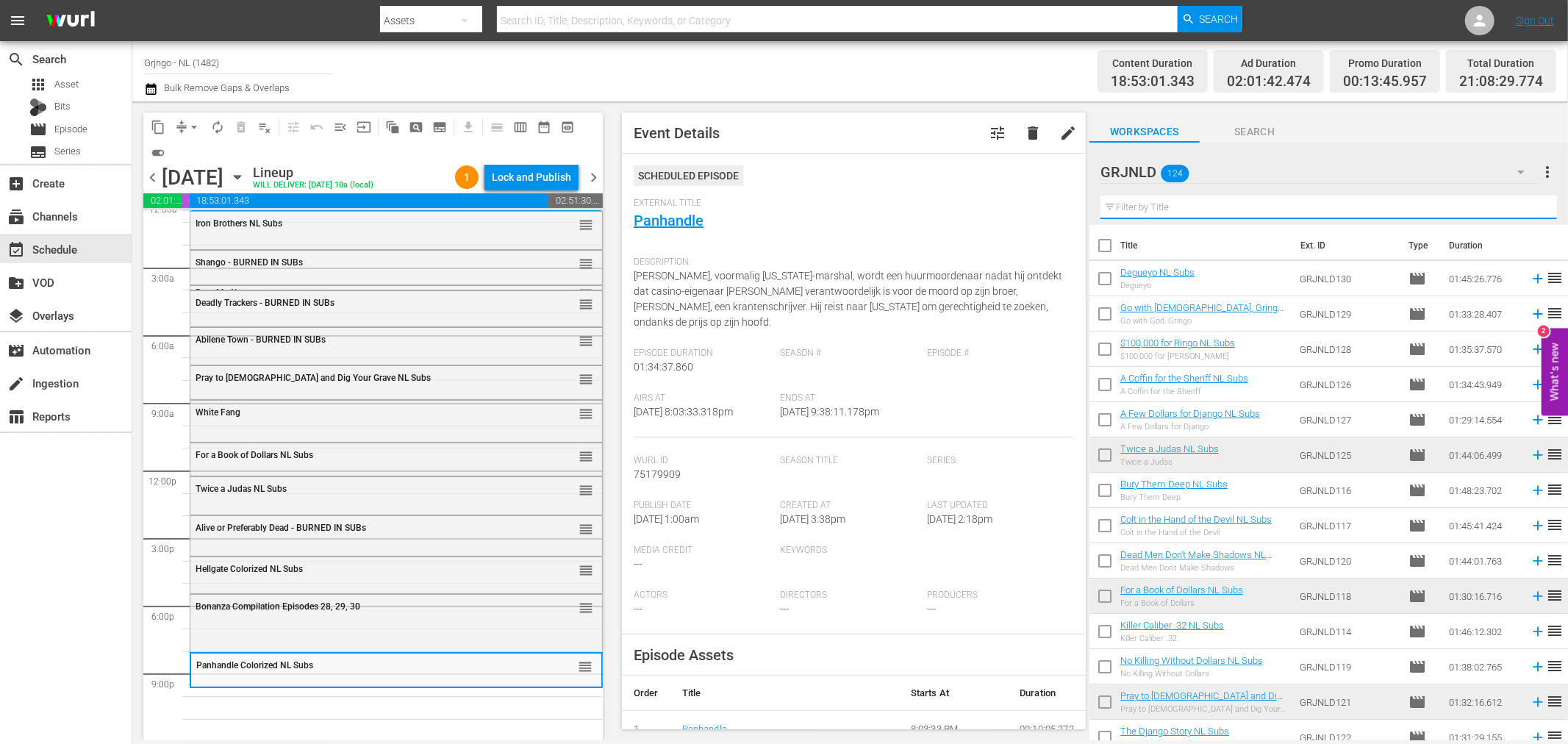
paste input "Little Big Horn"
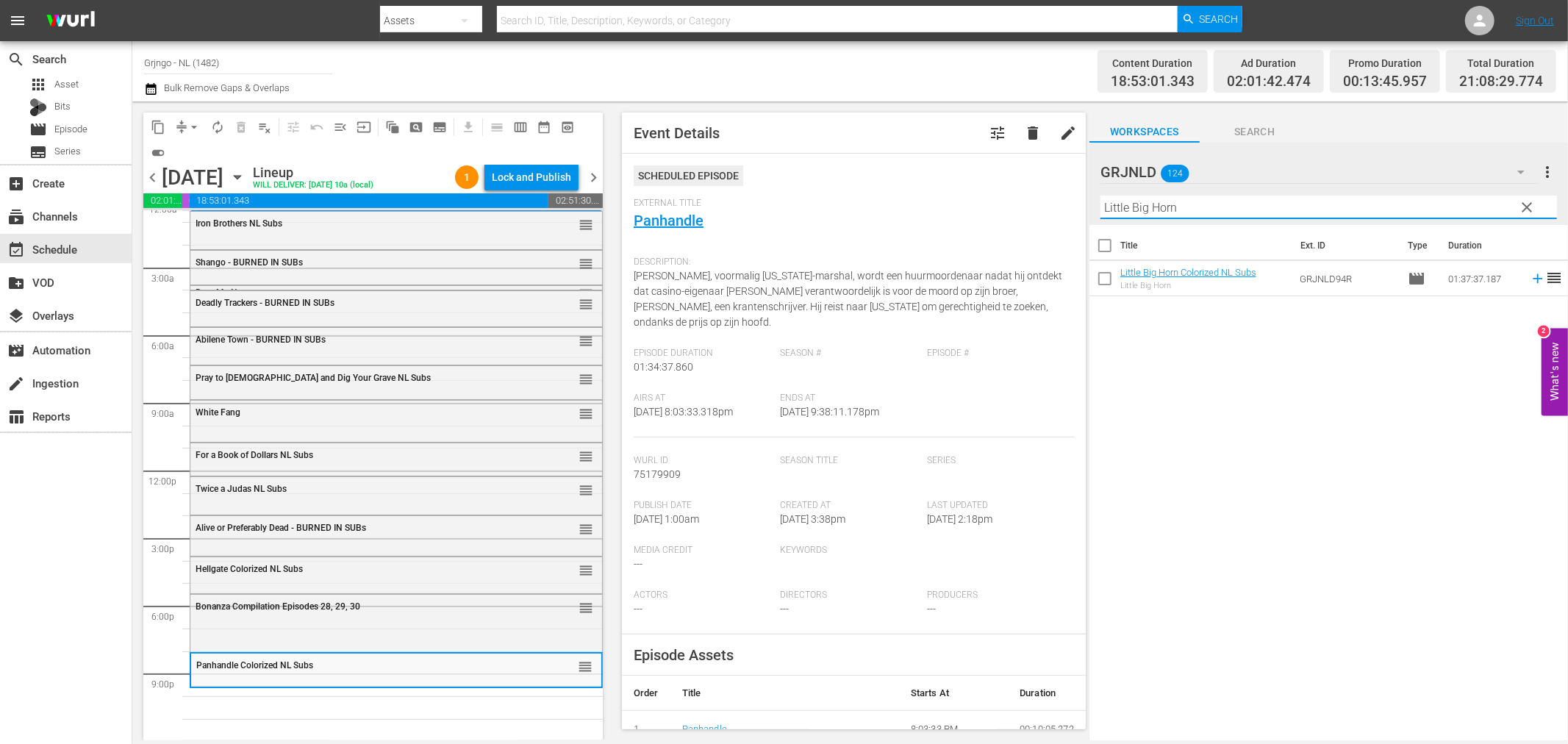
type input "Little Big Horn"
click at [1530, 277] on icon at bounding box center [1538, 278] width 16 height 16
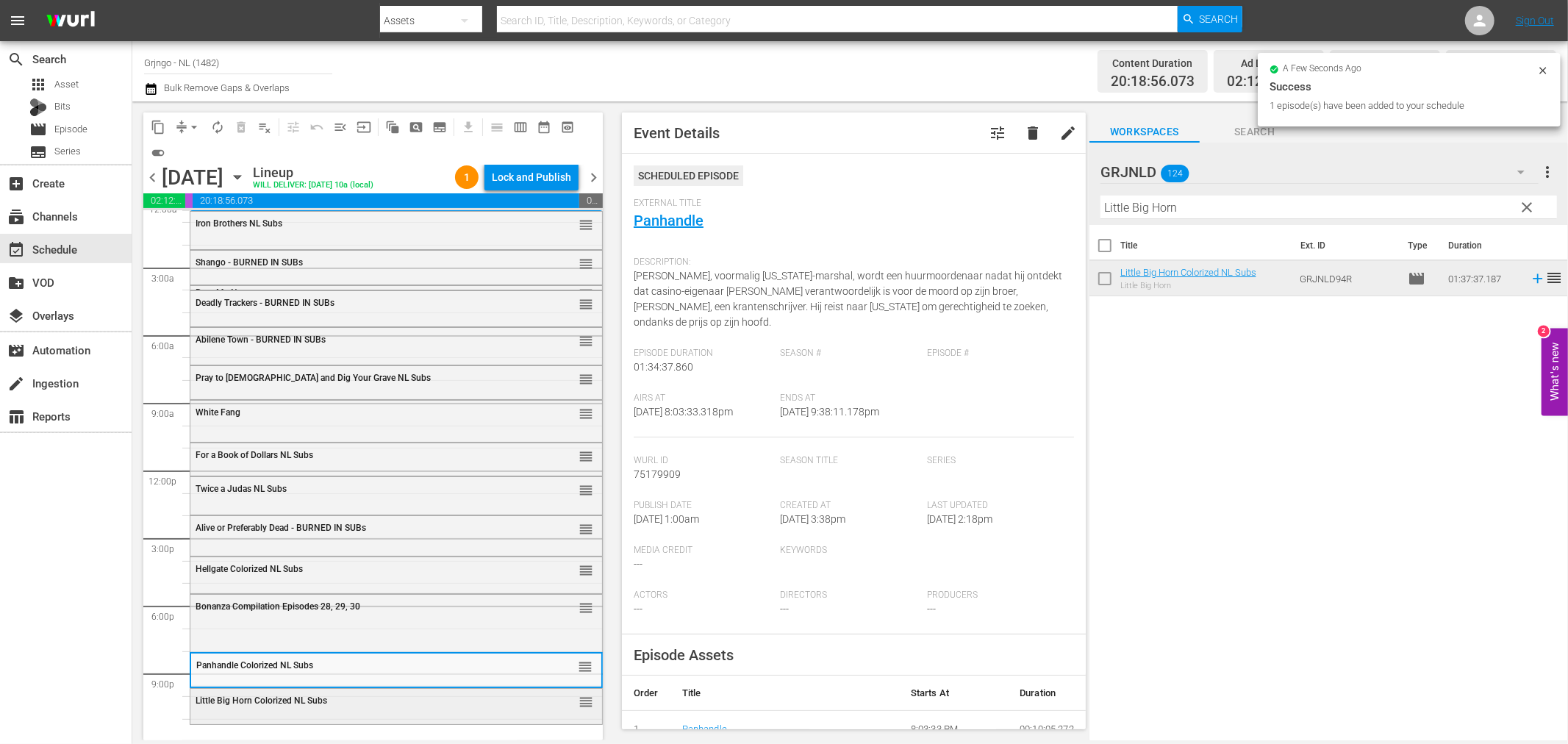
click at [398, 712] on div "Little Big Horn Colorized NL Subs reorder" at bounding box center [396, 702] width 412 height 25
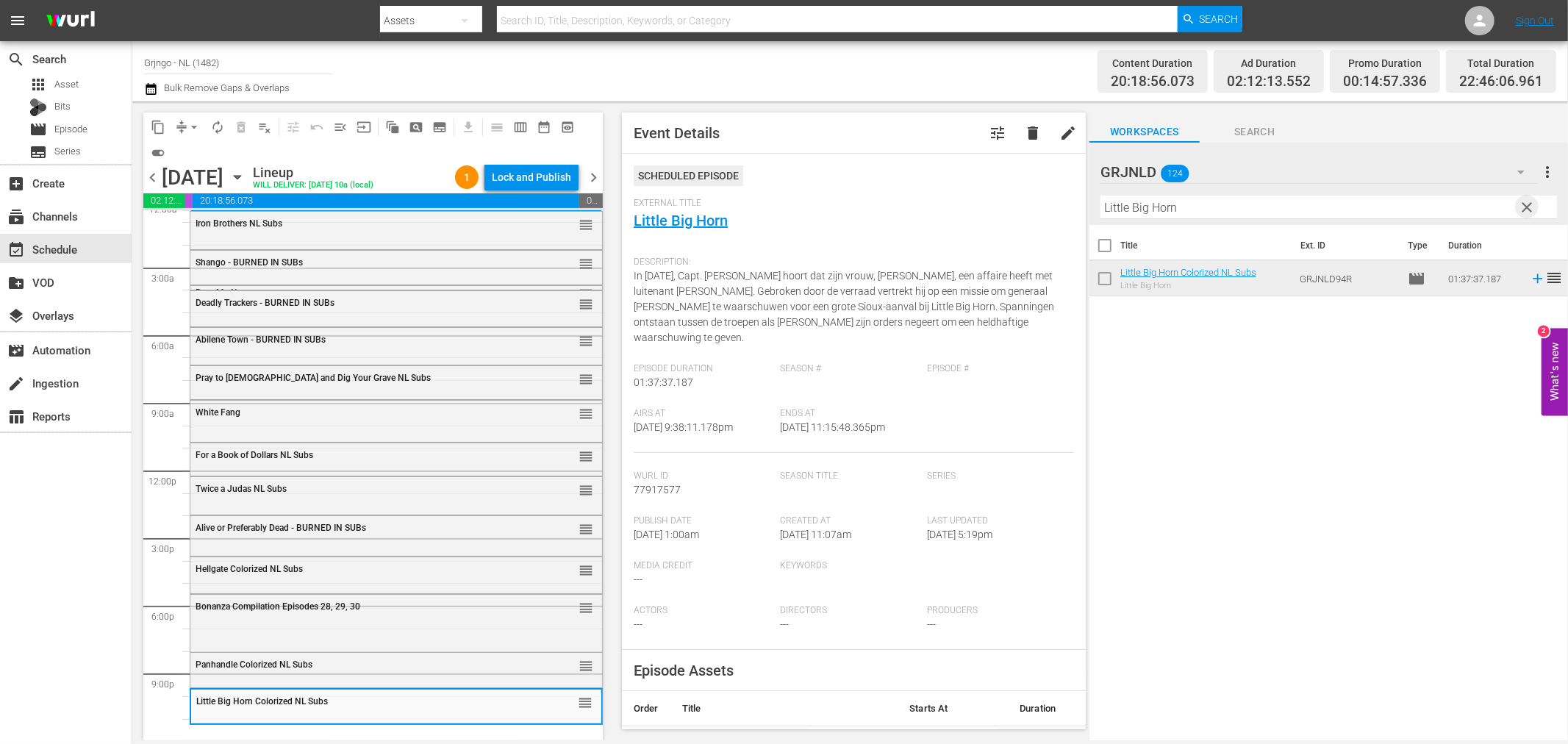
click at [1531, 205] on span "clear" at bounding box center [1527, 207] width 18 height 18
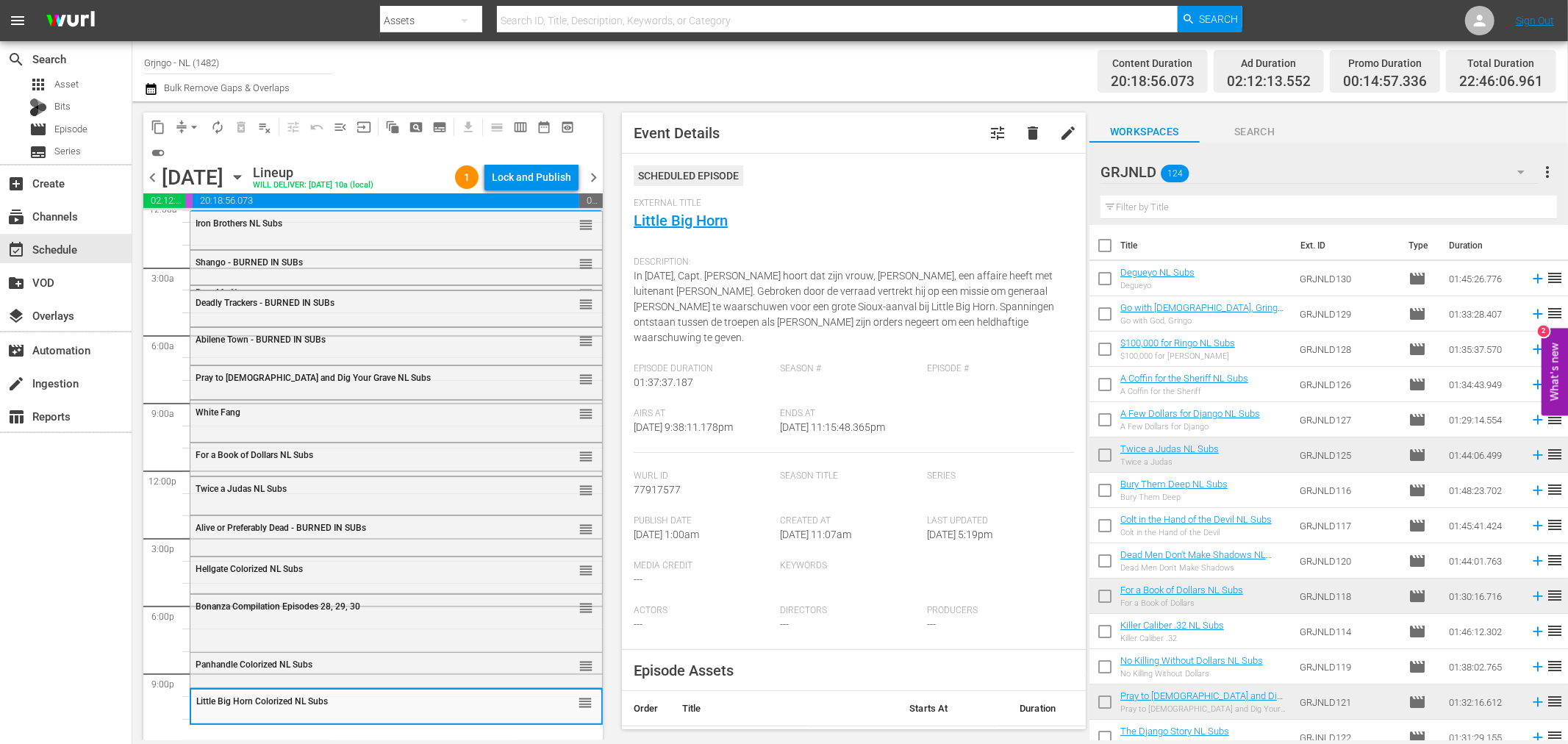
click at [1156, 206] on input "text" at bounding box center [1329, 207] width 456 height 24
paste input "Fistful of Lead"
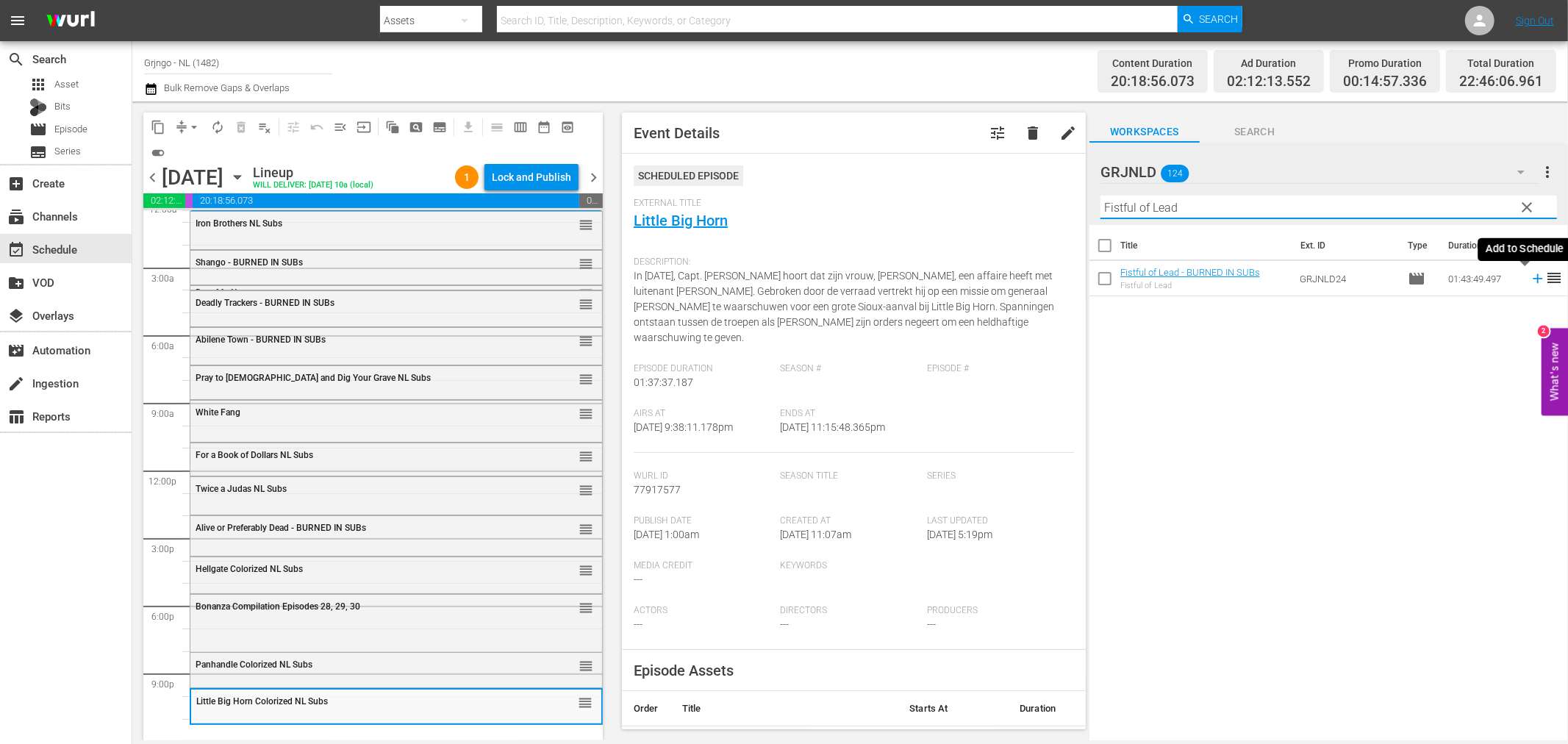
type input "Fistful of Lead"
click at [1533, 278] on icon at bounding box center [1538, 279] width 9 height 9
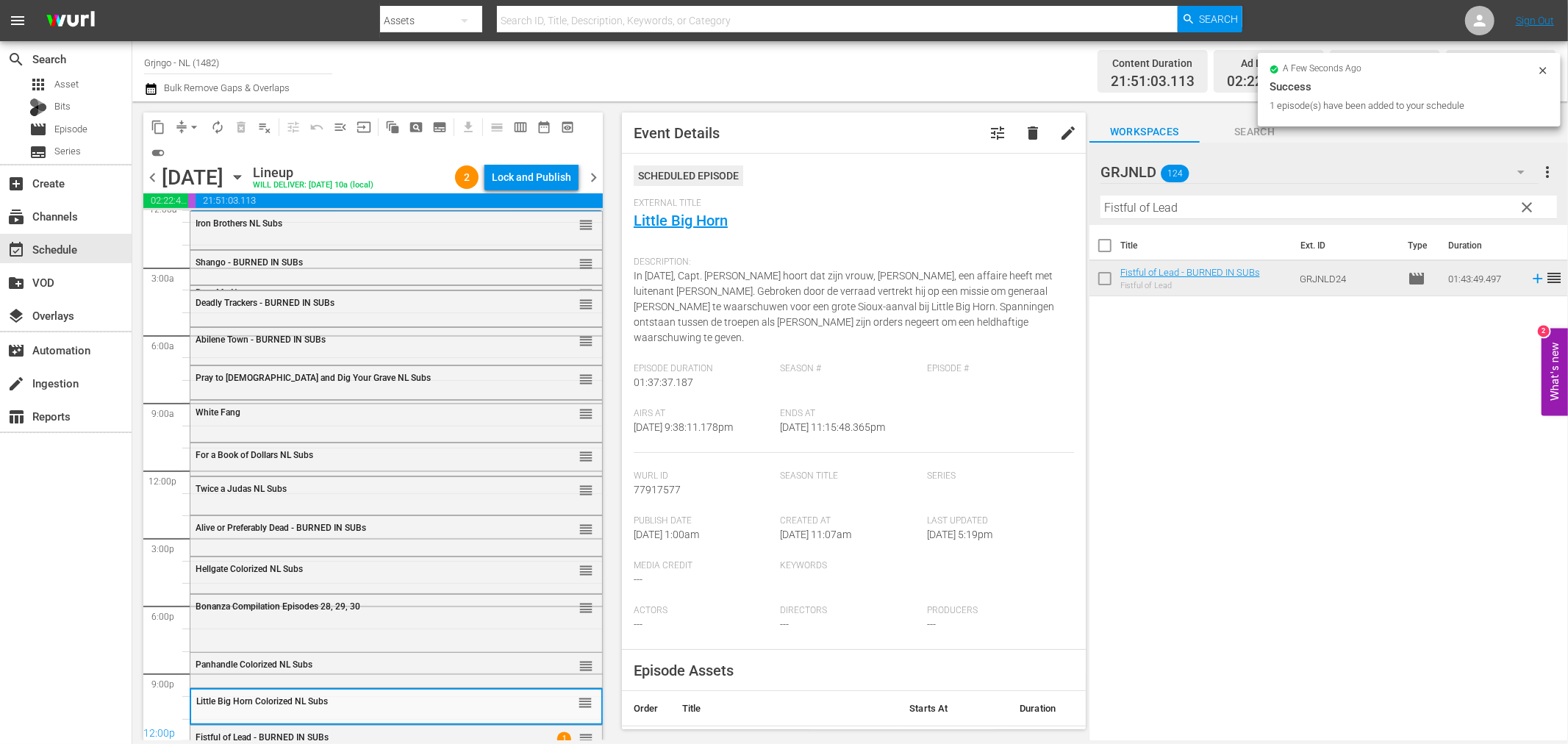
scroll to position [34, 0]
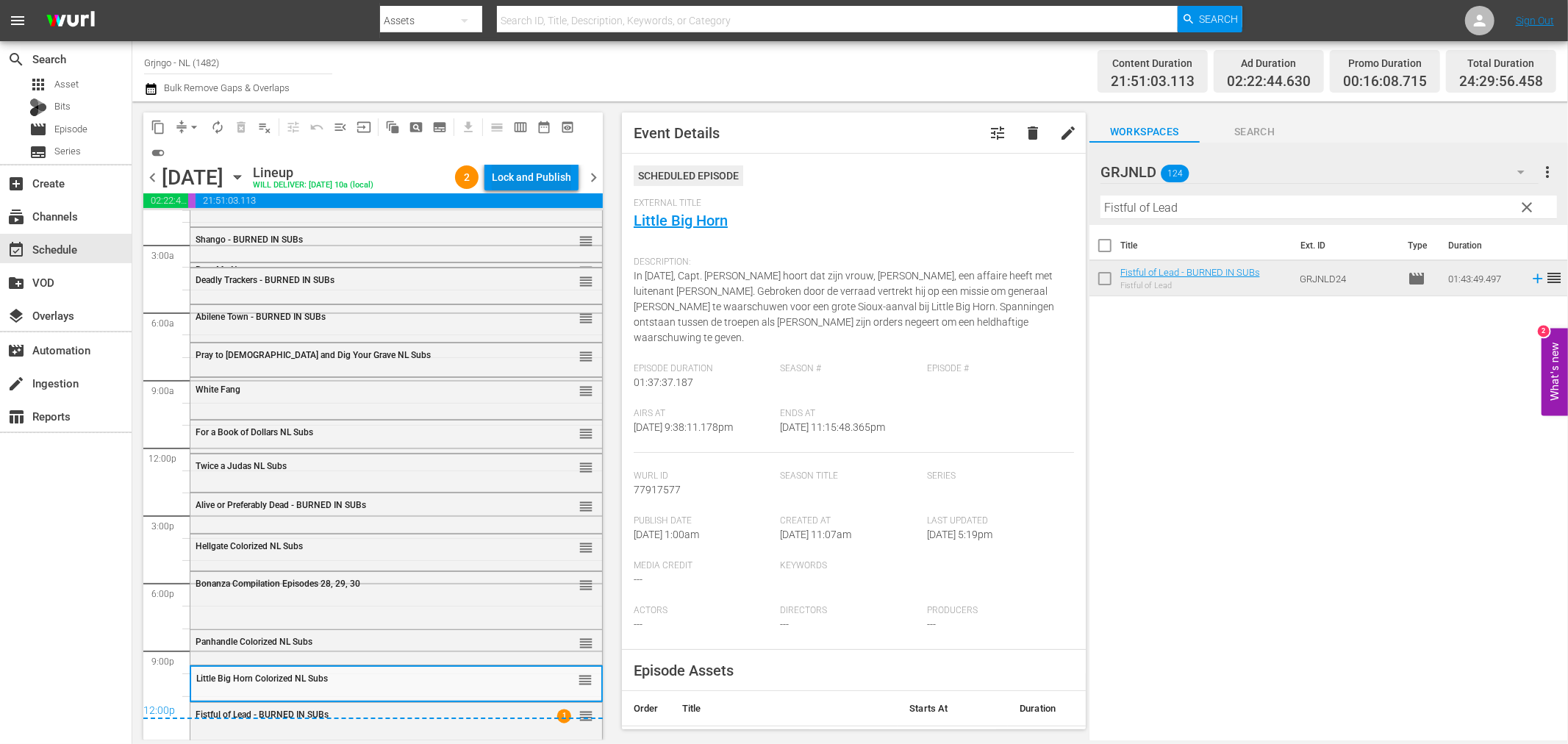
click at [536, 172] on div "Lock and Publish" at bounding box center [532, 177] width 79 height 26
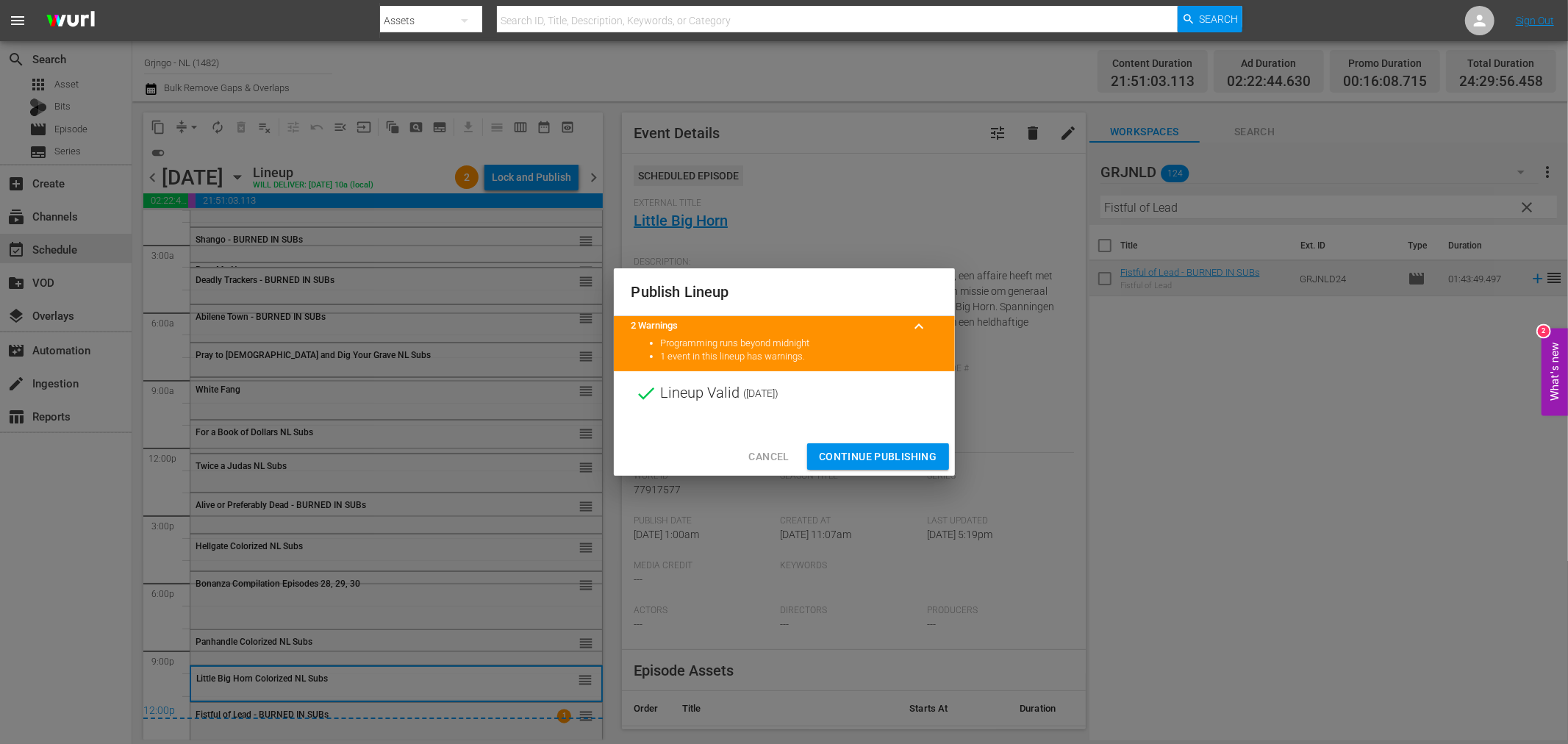
click at [869, 455] on span "Continue Publishing" at bounding box center [879, 456] width 119 height 18
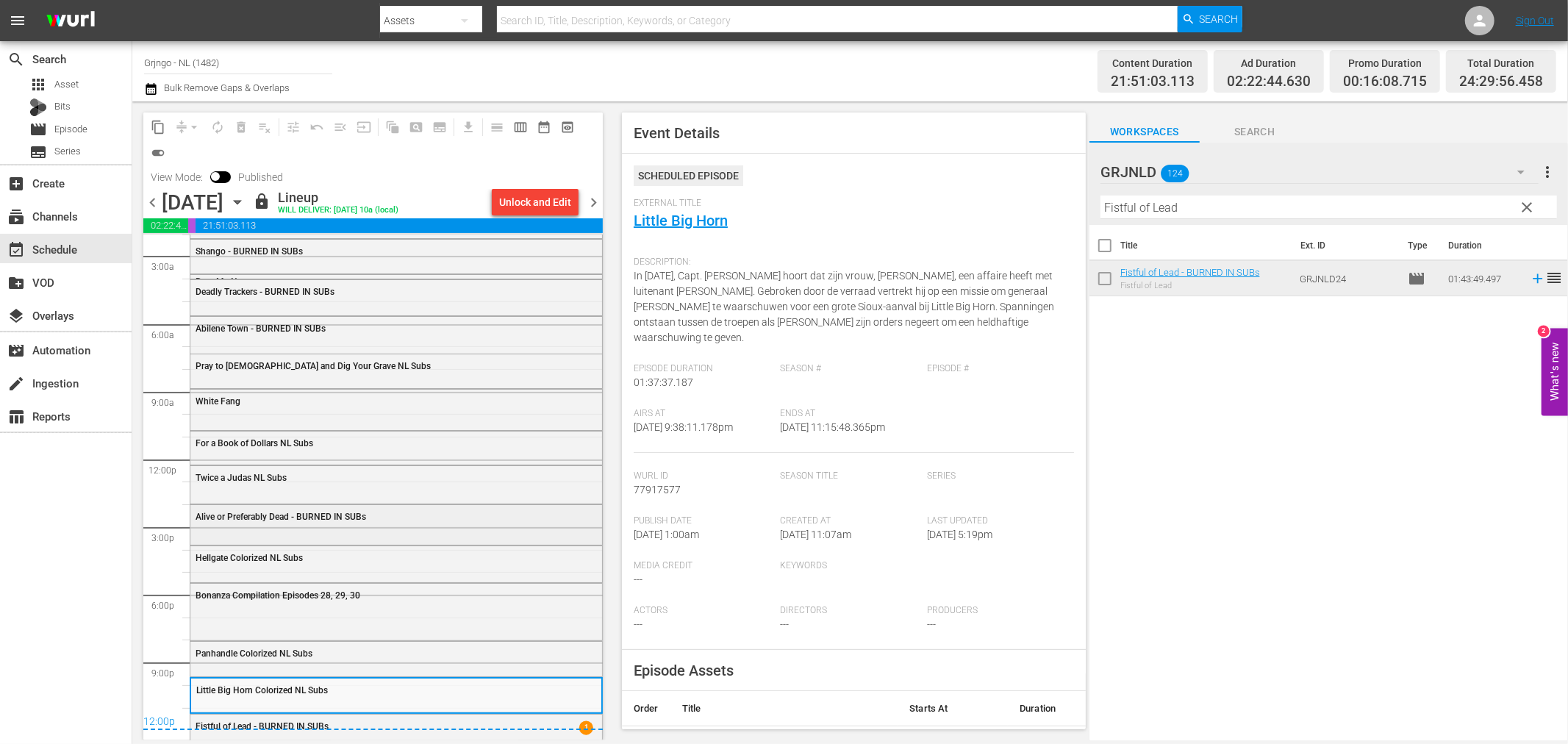
scroll to position [59, 0]
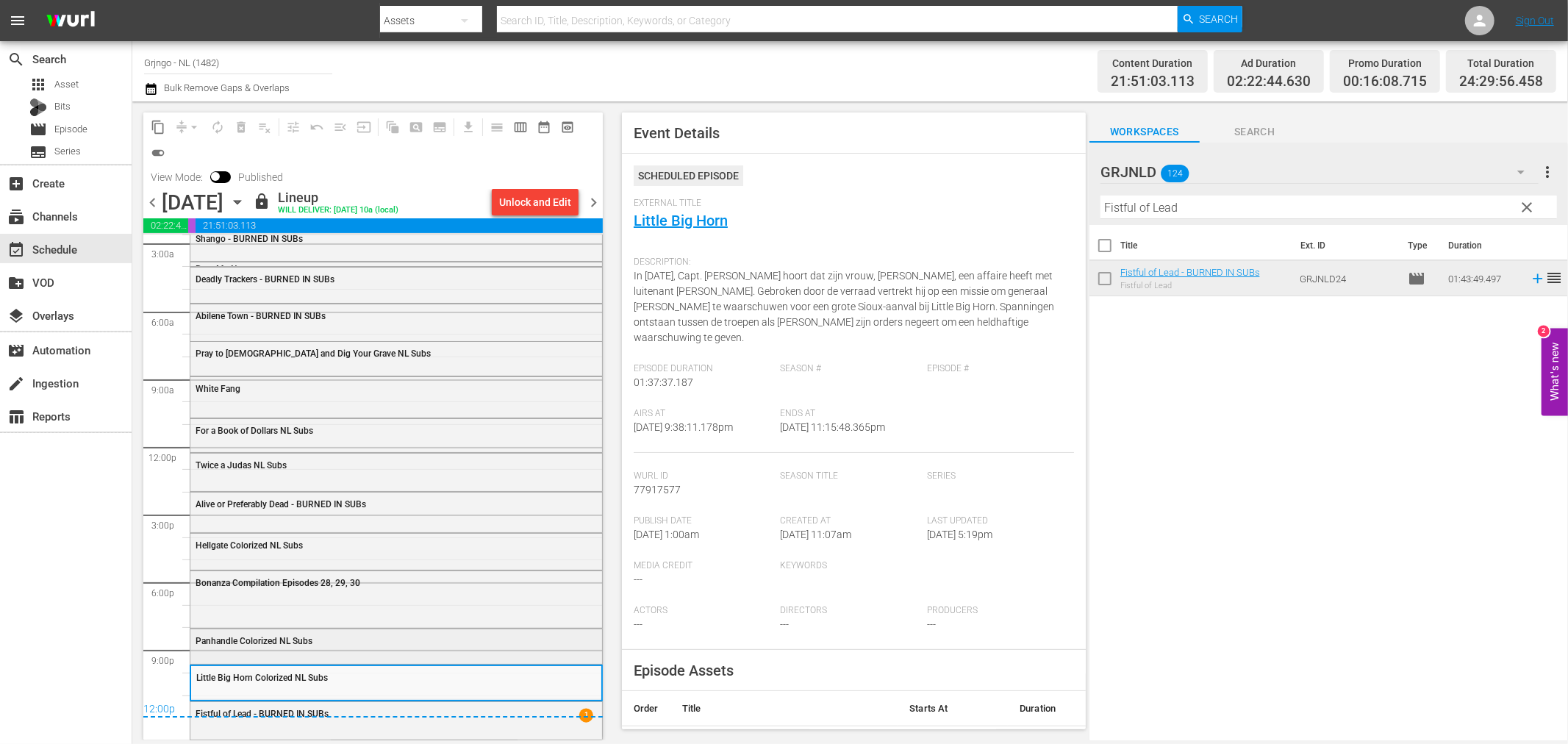
click at [291, 637] on span "Panhandle Colorized NL Subs" at bounding box center [254, 641] width 117 height 10
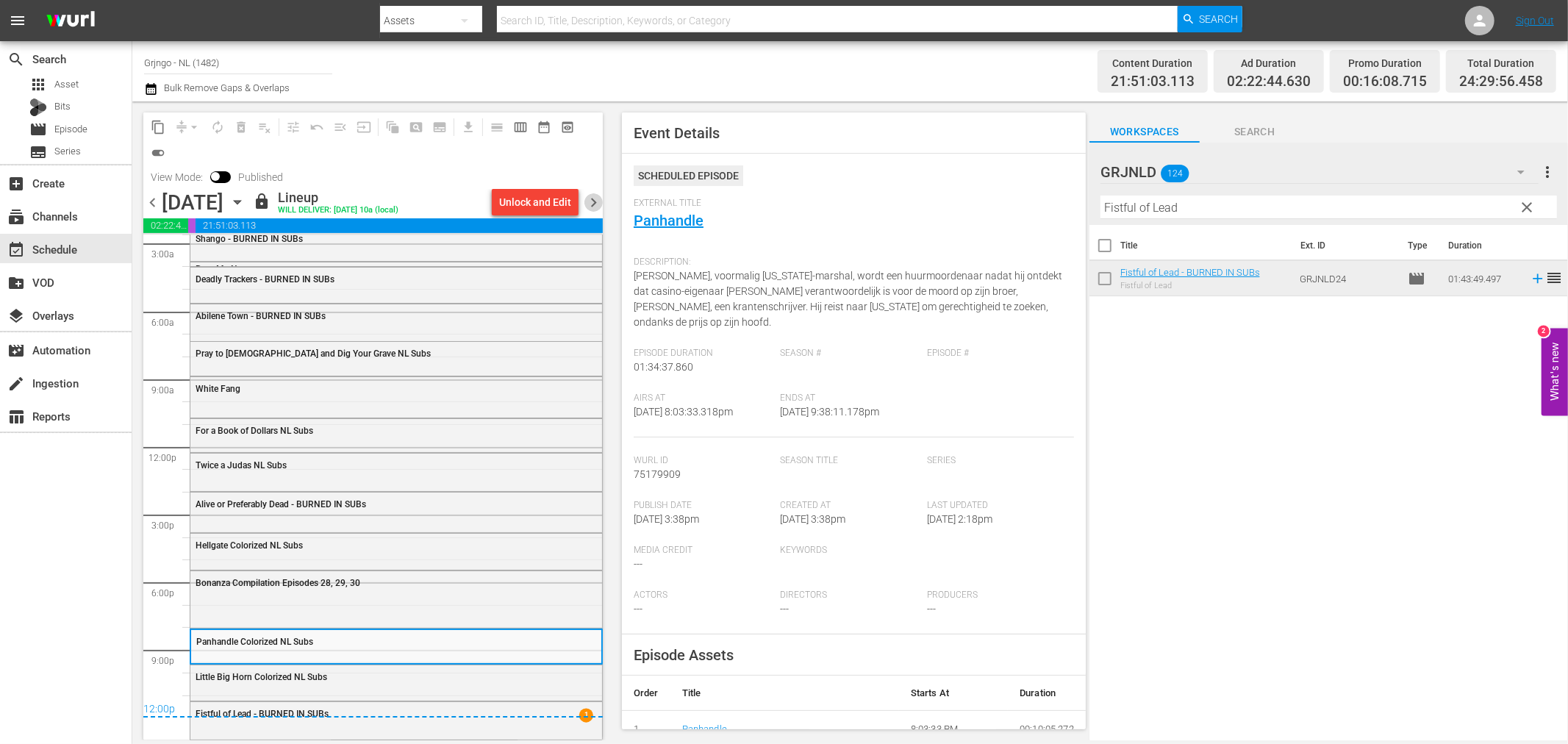
click at [588, 200] on span "chevron_right" at bounding box center [593, 202] width 18 height 18
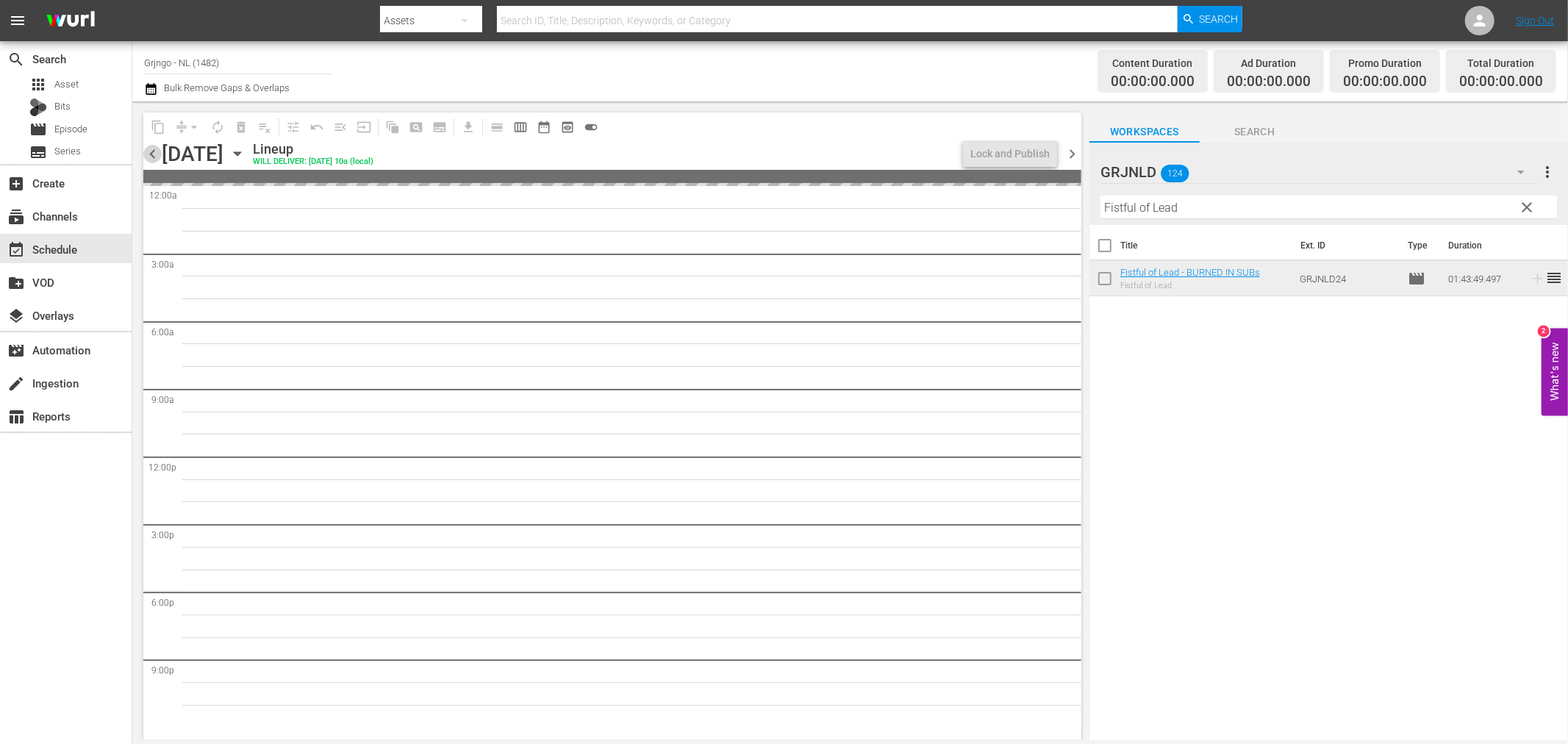
click at [150, 155] on span "chevron_left" at bounding box center [152, 154] width 18 height 18
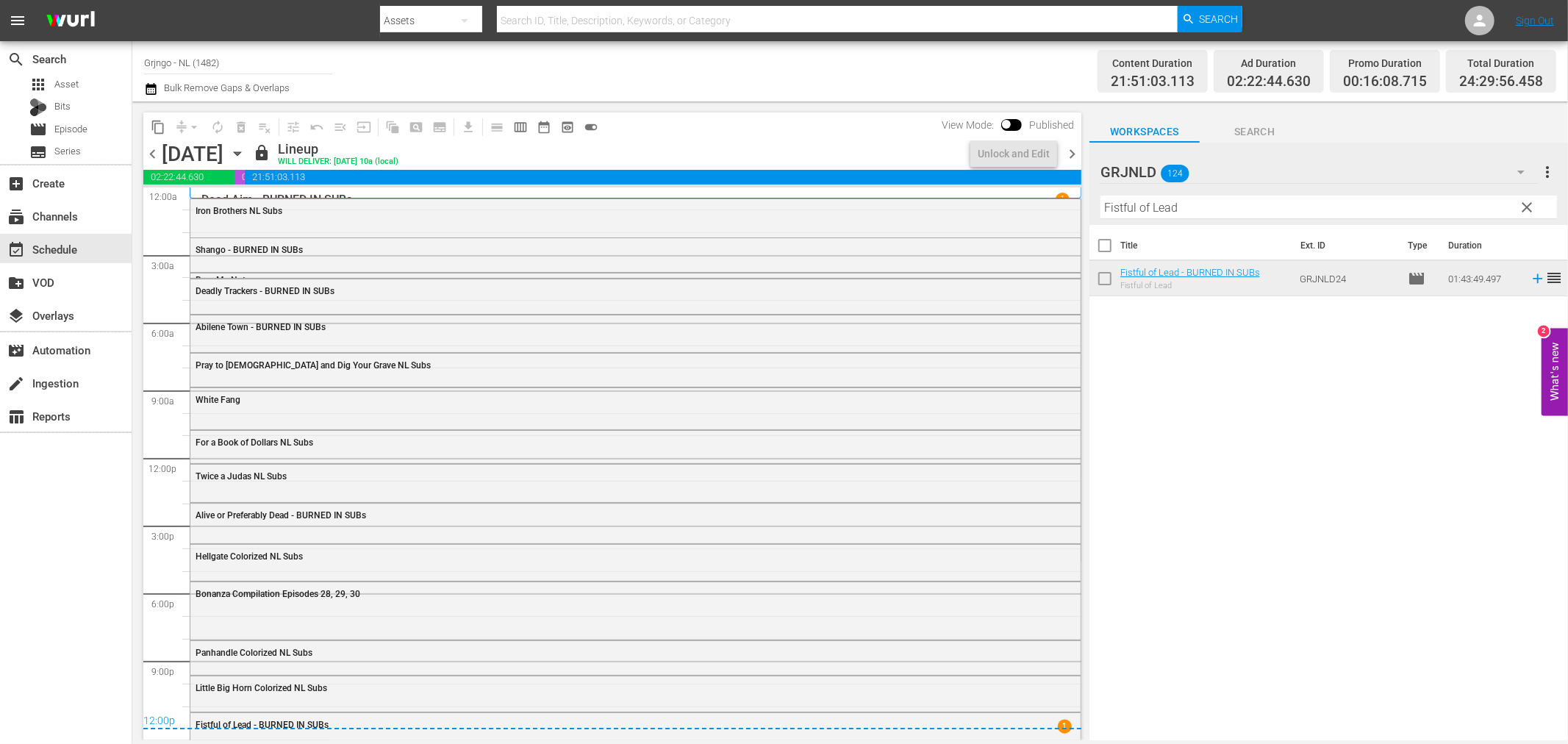
click at [1072, 155] on span "chevron_right" at bounding box center [1072, 154] width 18 height 18
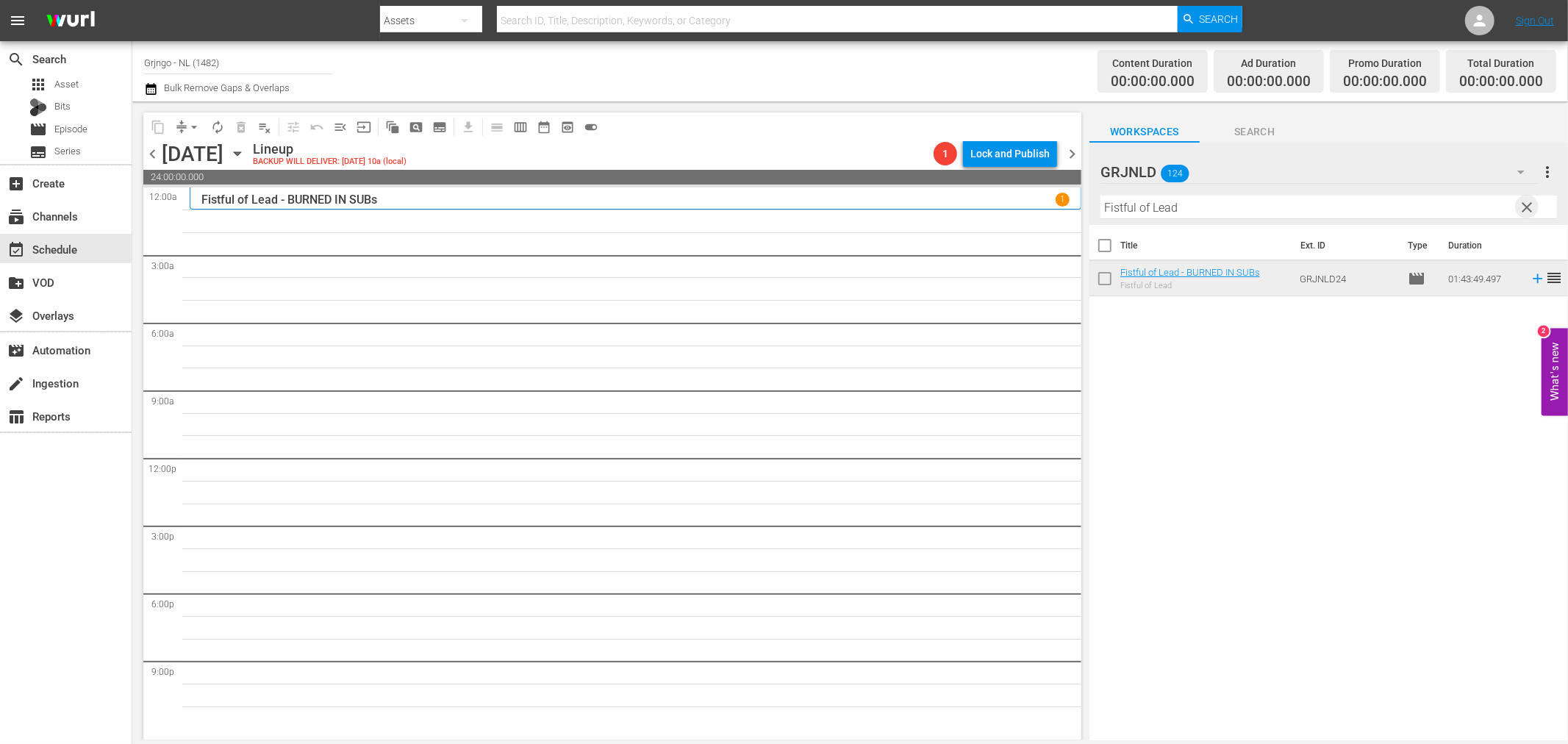
click at [1524, 207] on span "clear" at bounding box center [1527, 207] width 18 height 18
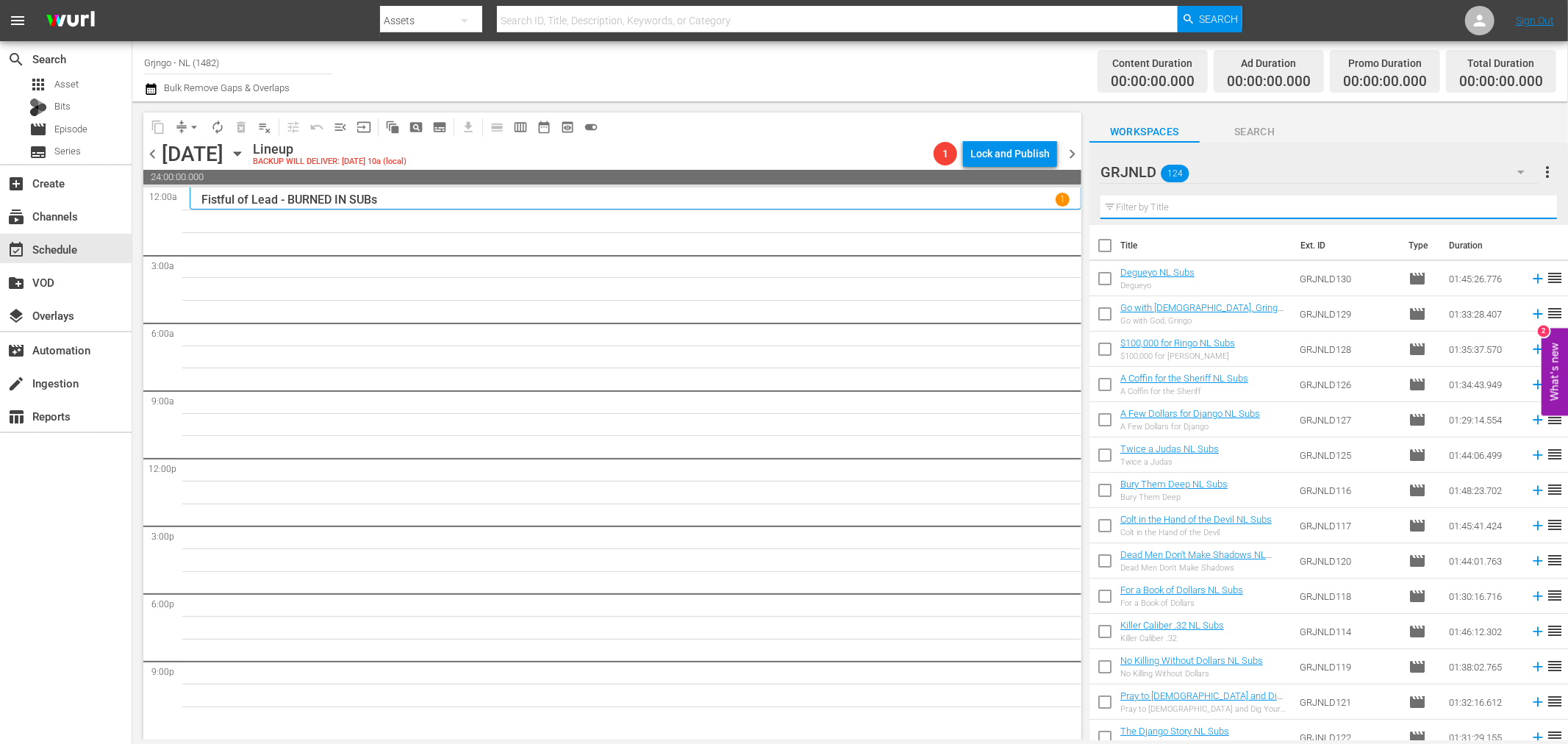
paste input "Two Brothers in [GEOGRAPHIC_DATA]"
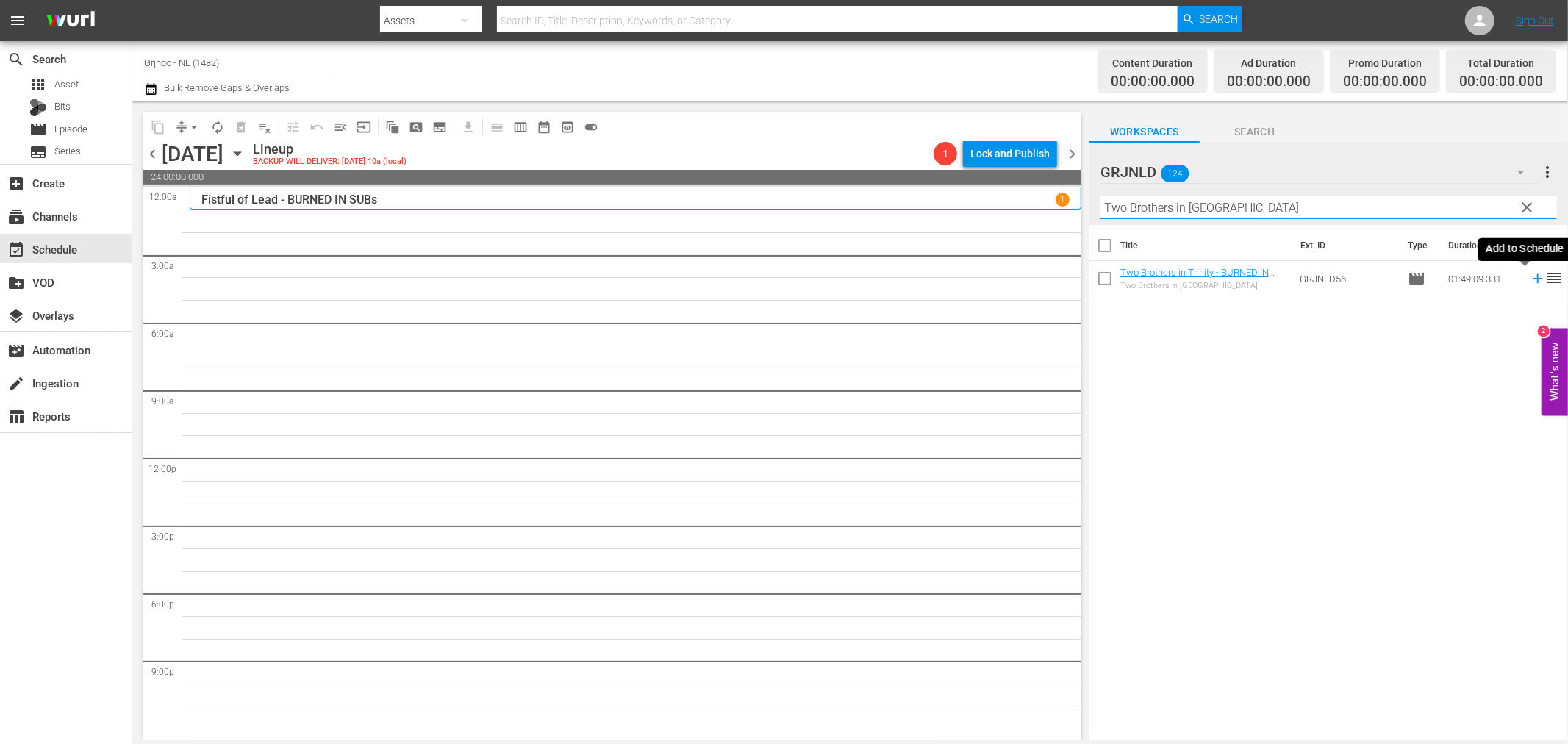
type input "Two Brothers in [GEOGRAPHIC_DATA]"
click at [1533, 276] on icon at bounding box center [1538, 279] width 9 height 9
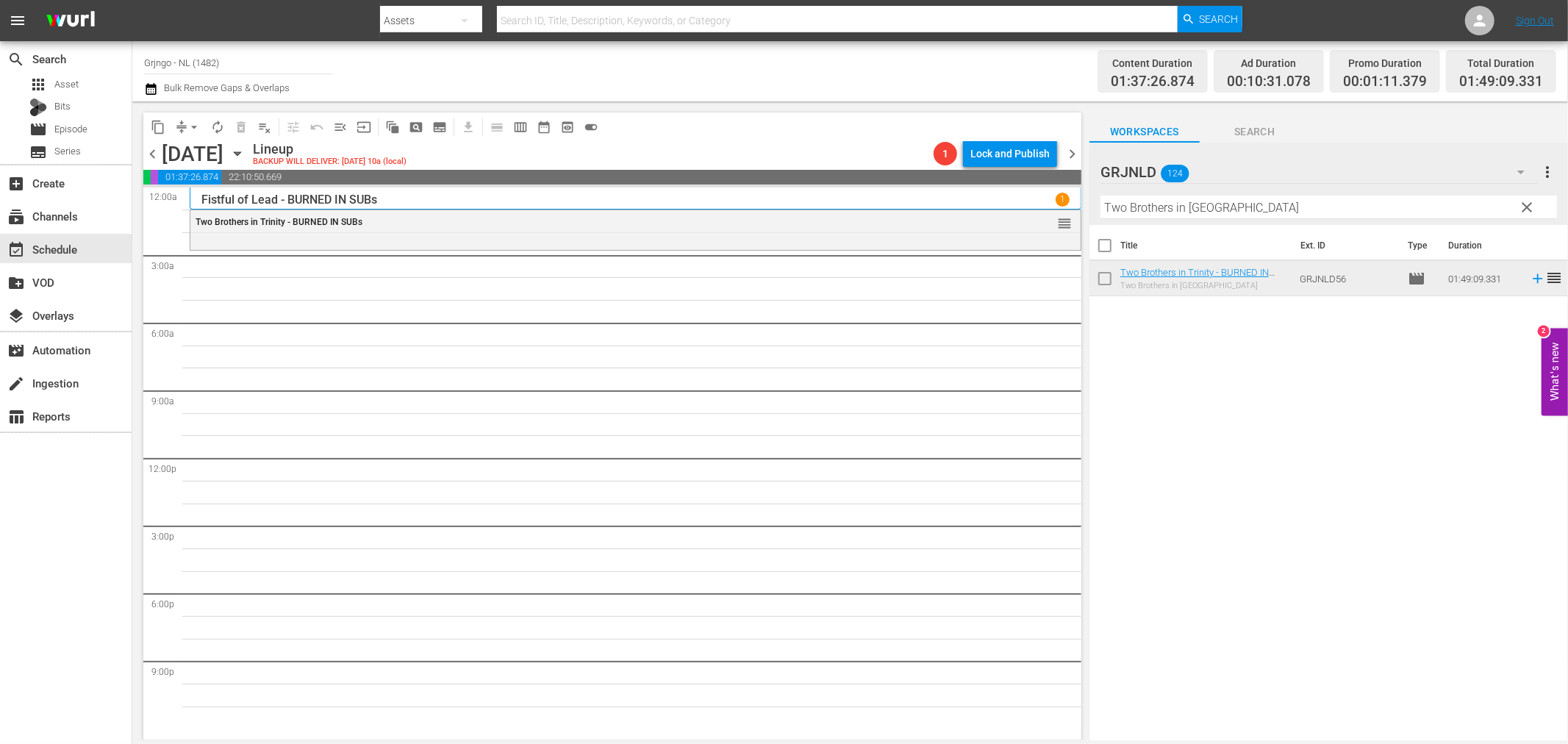
drag, startPoint x: 1533, startPoint y: 203, endPoint x: 1208, endPoint y: 193, distance: 325.2
click at [1533, 203] on span "clear" at bounding box center [1527, 207] width 18 height 18
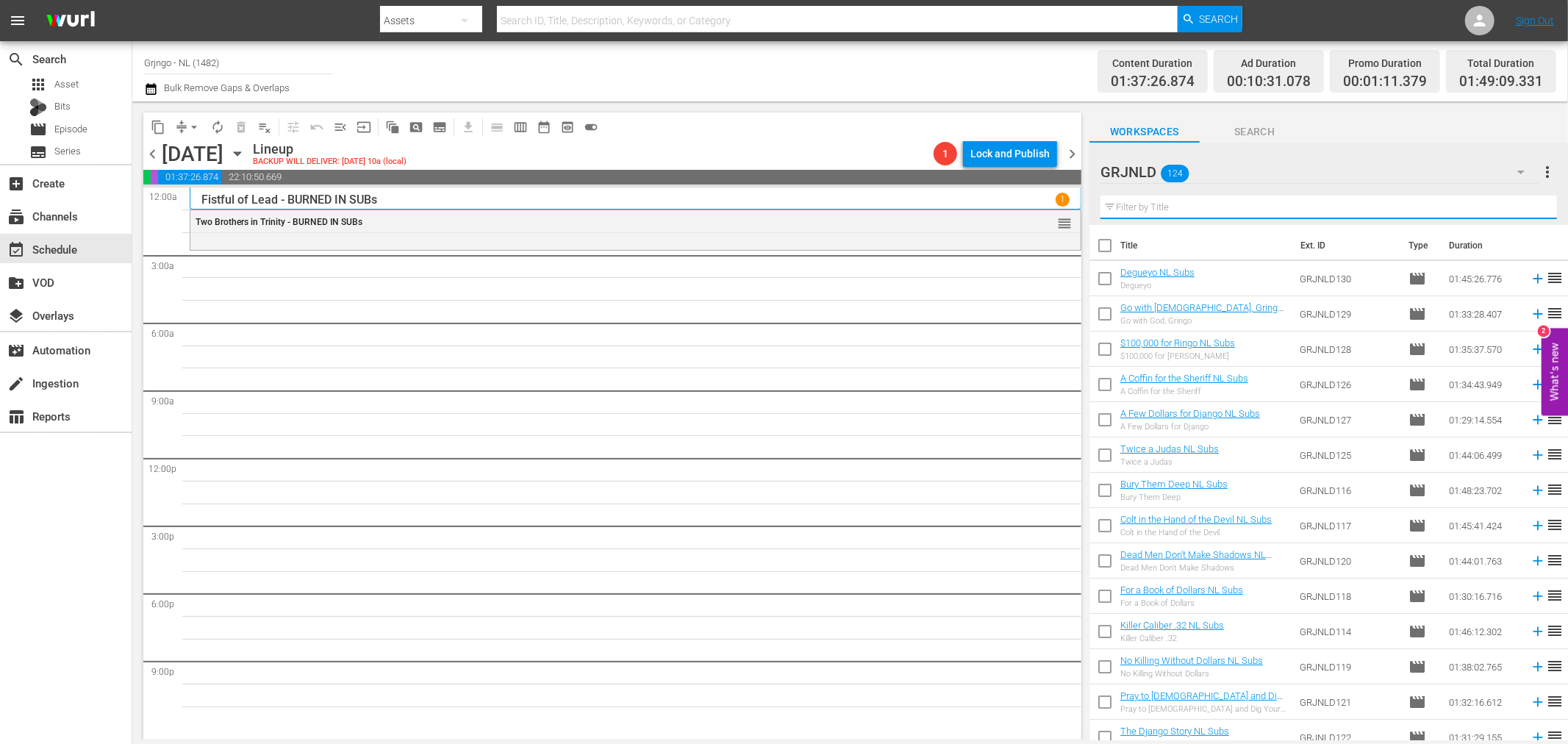
paste input "Day of the Outlaw"
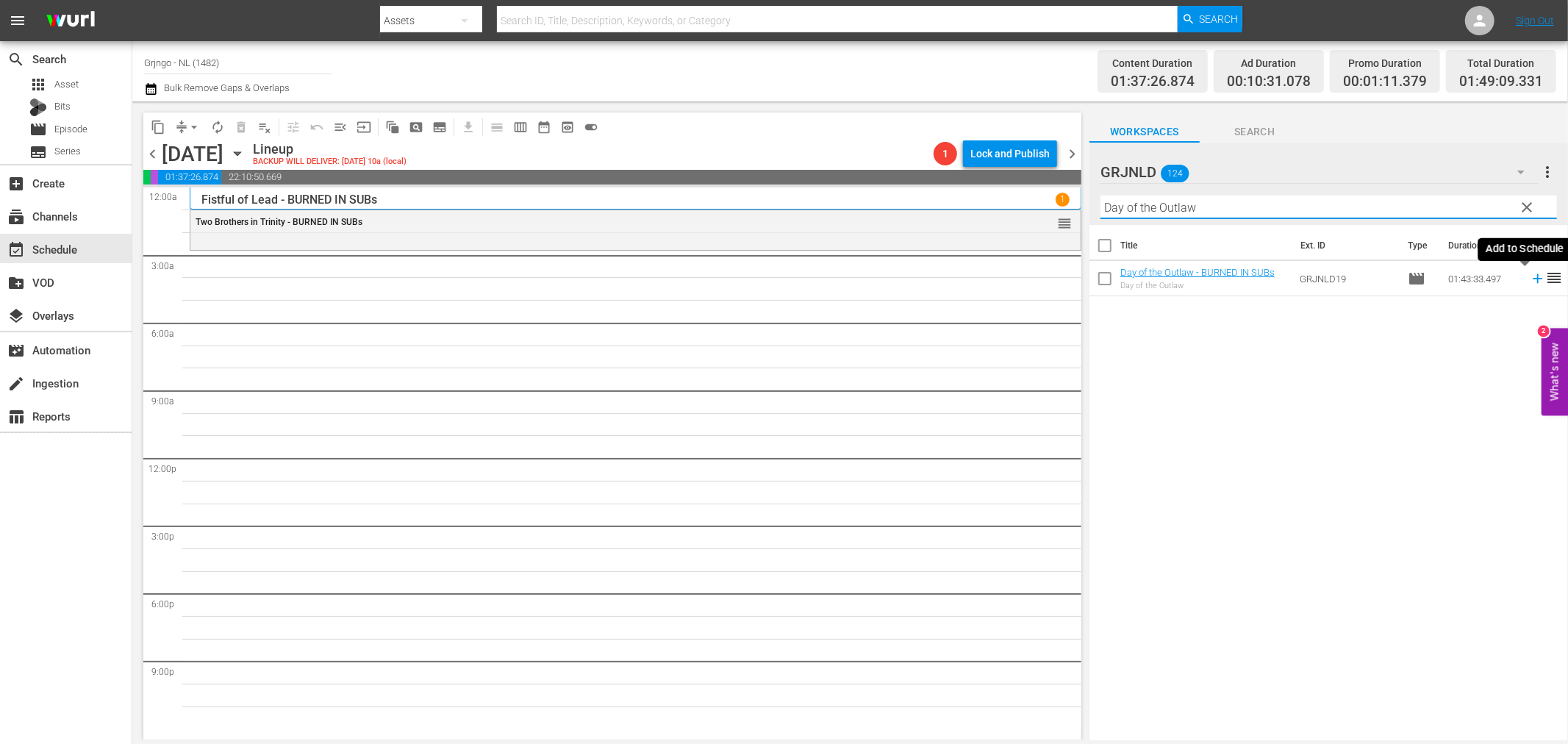
type input "Day of the Outlaw"
click at [1530, 277] on icon at bounding box center [1538, 278] width 16 height 16
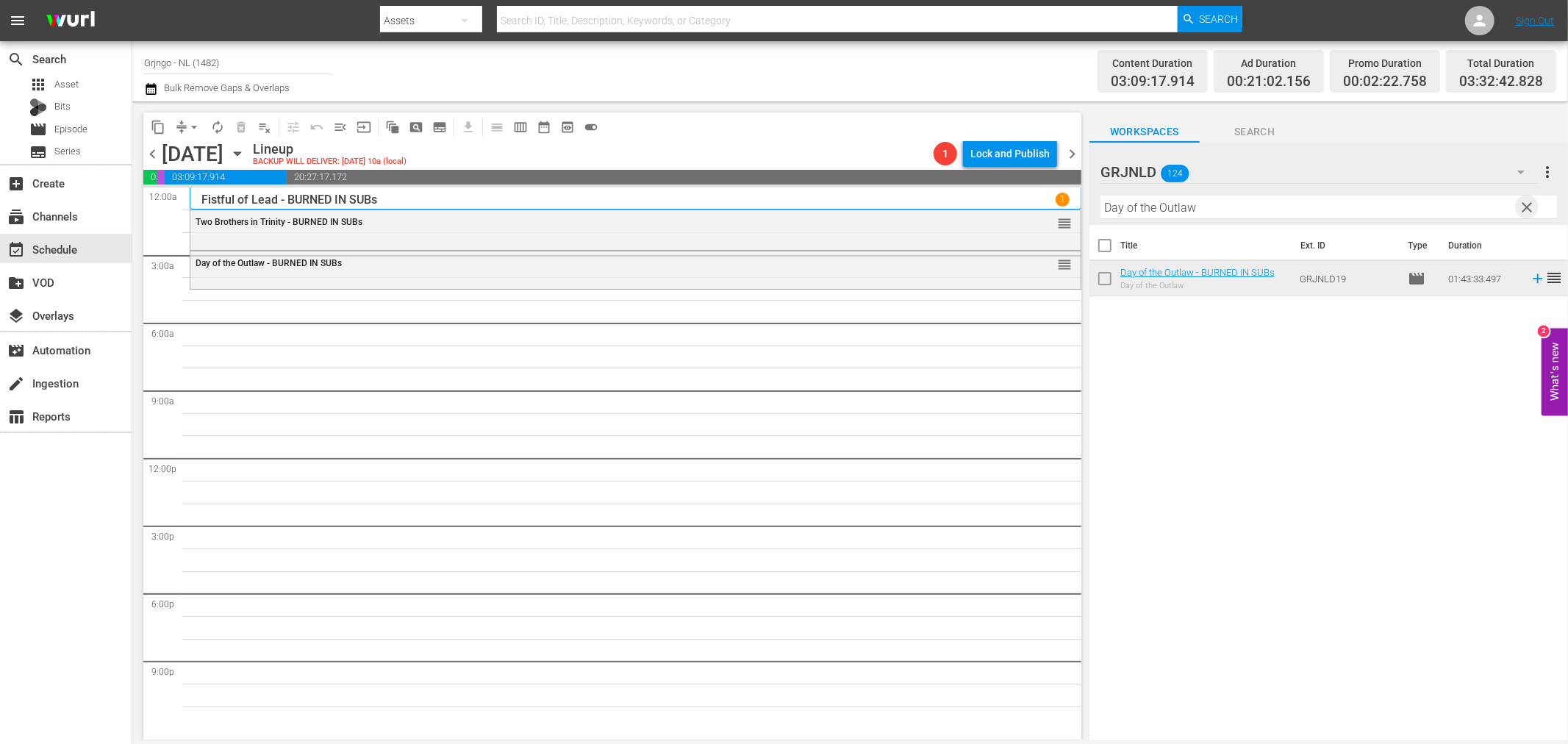
click at [1532, 204] on span "clear" at bounding box center [1527, 207] width 18 height 18
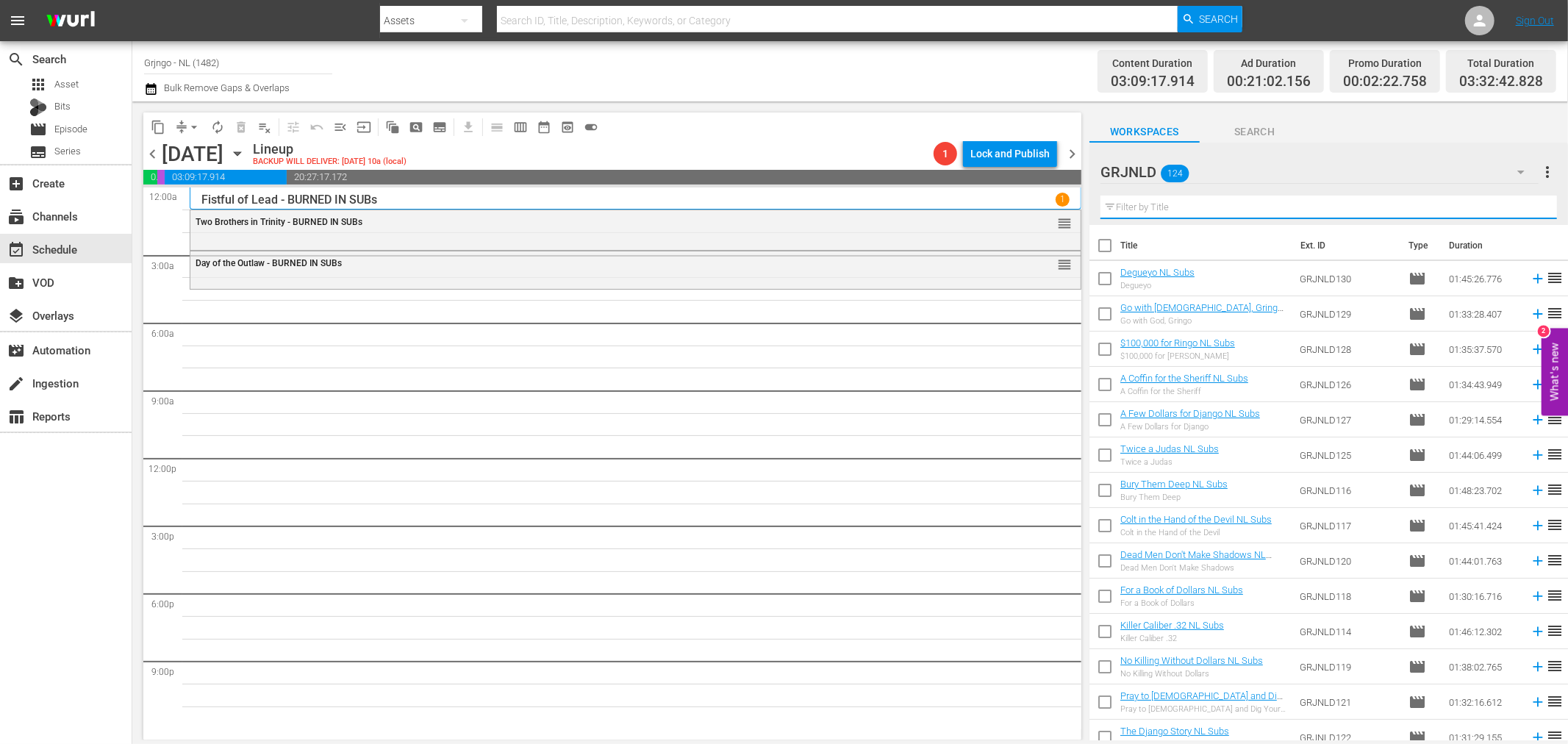
paste input "Stagecoach (1939)"
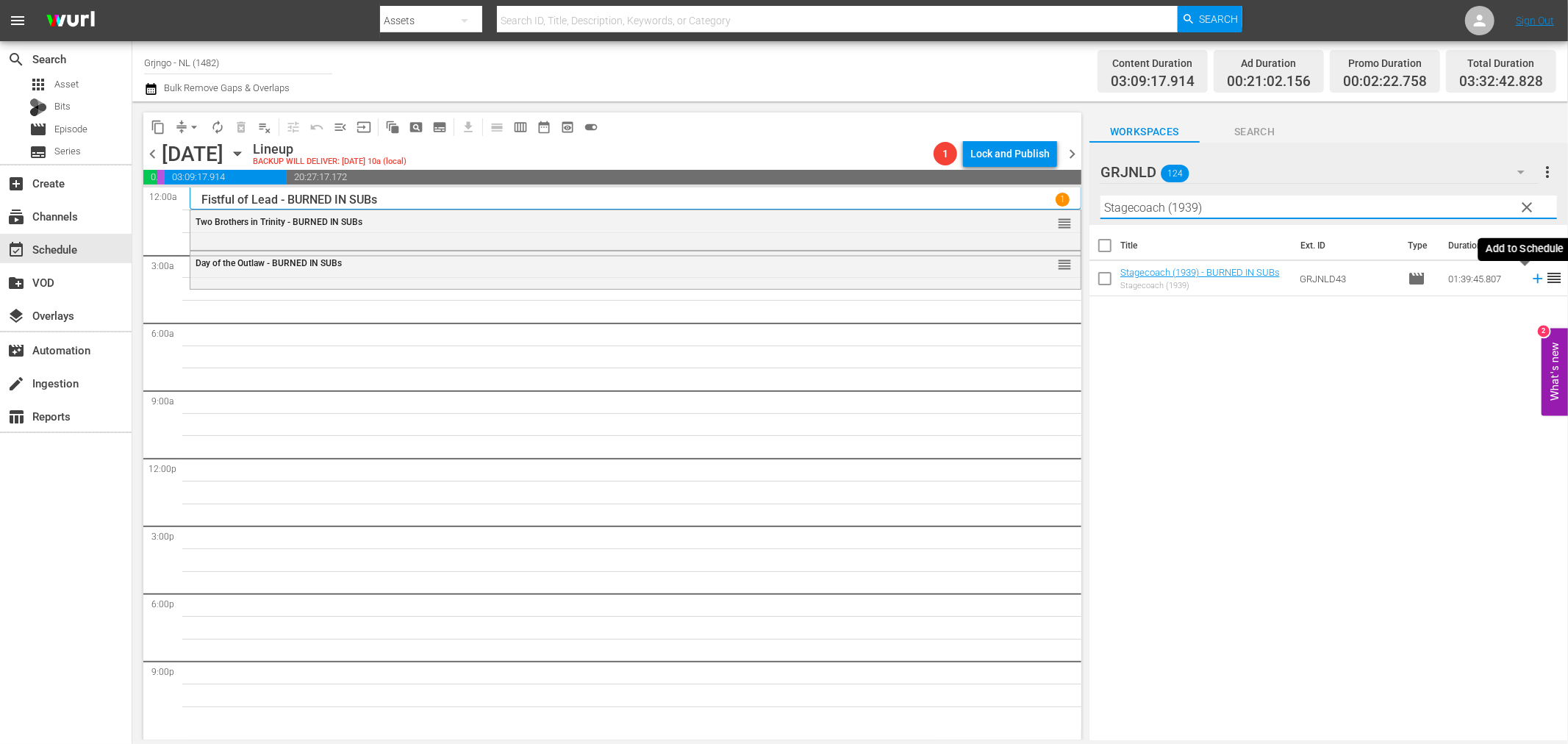
type input "Stagecoach (1939)"
click at [1530, 280] on icon at bounding box center [1538, 278] width 16 height 16
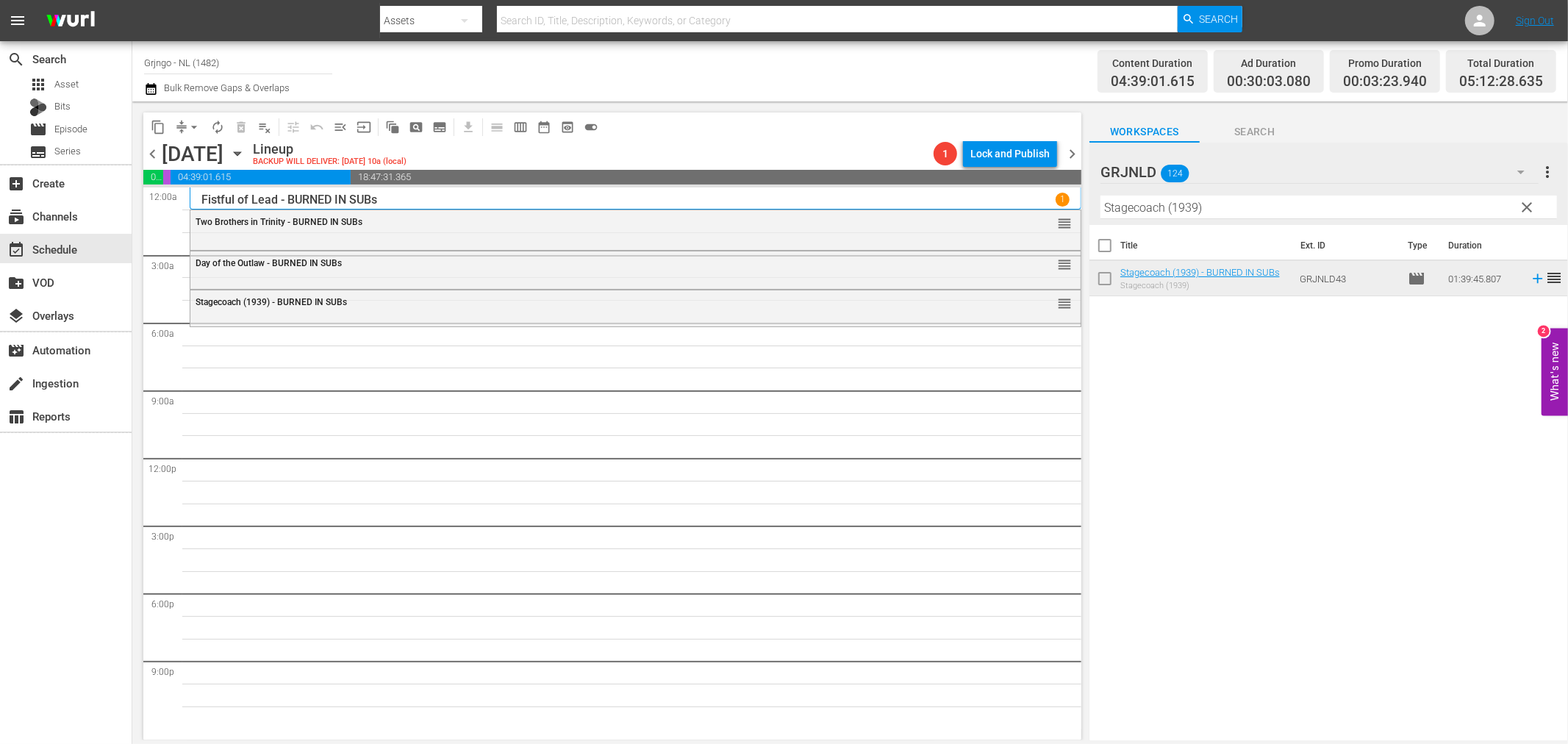
click at [1527, 203] on span "clear" at bounding box center [1527, 207] width 18 height 18
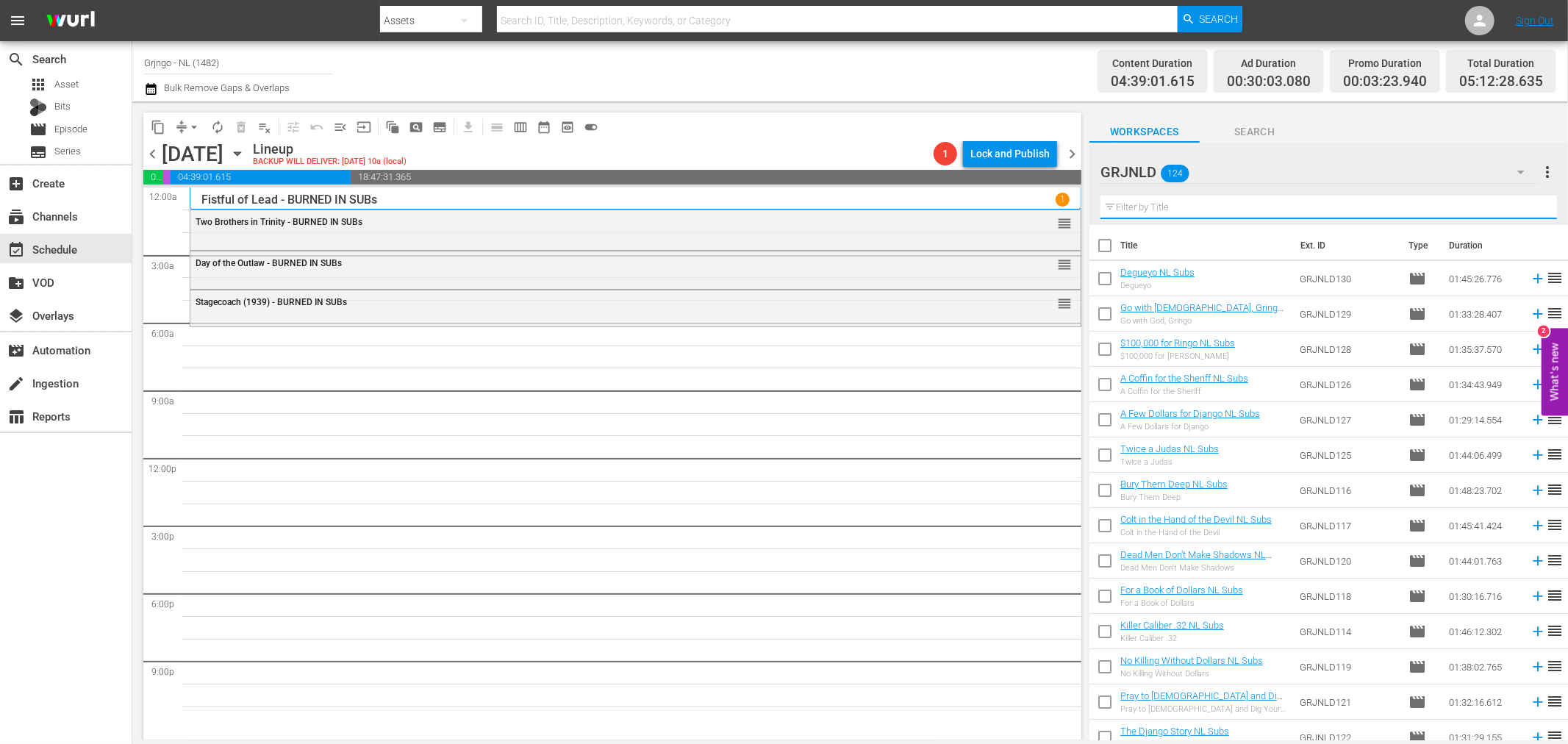
paste input "Garden of Evil"
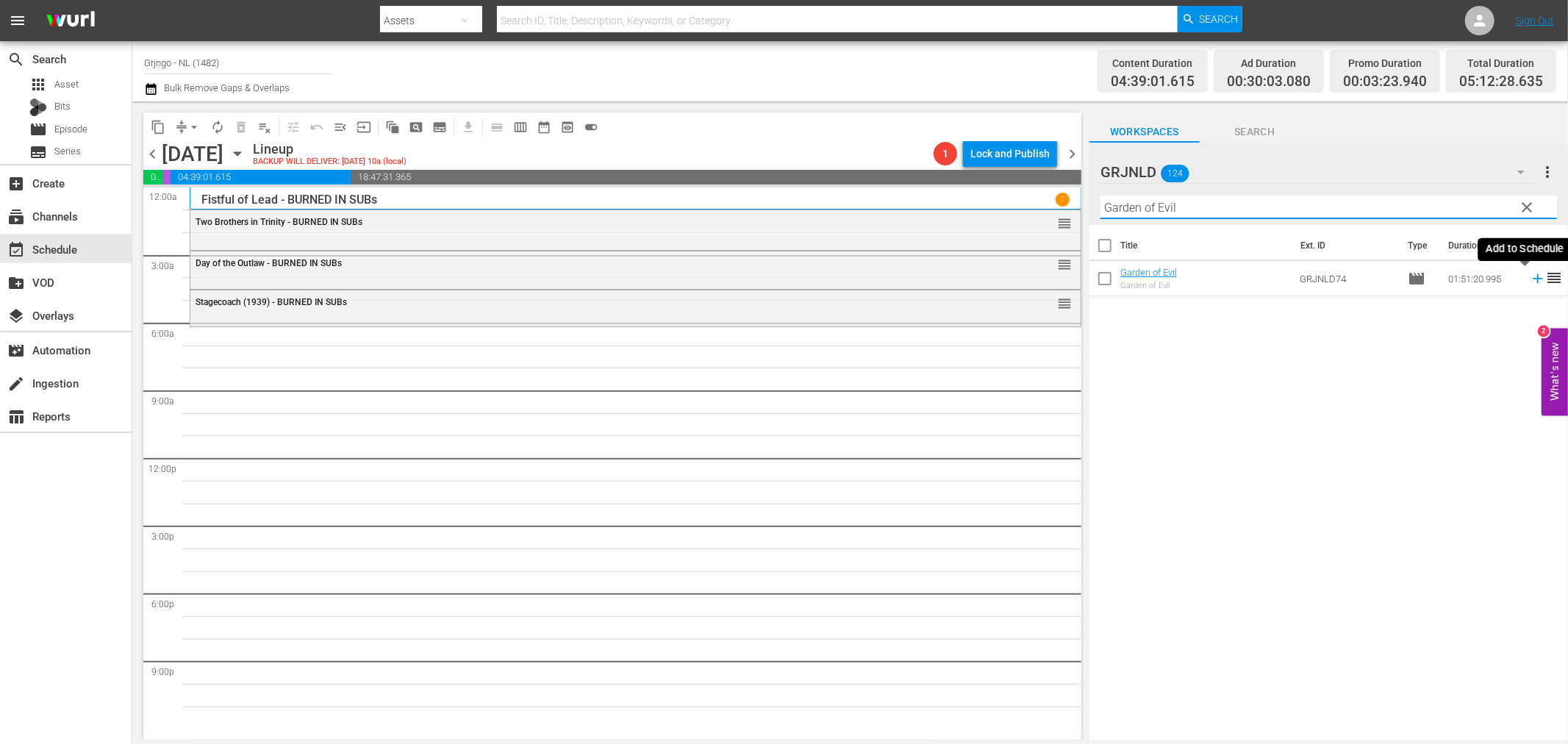
type input "Garden of Evil"
click at [1530, 277] on icon at bounding box center [1538, 278] width 16 height 16
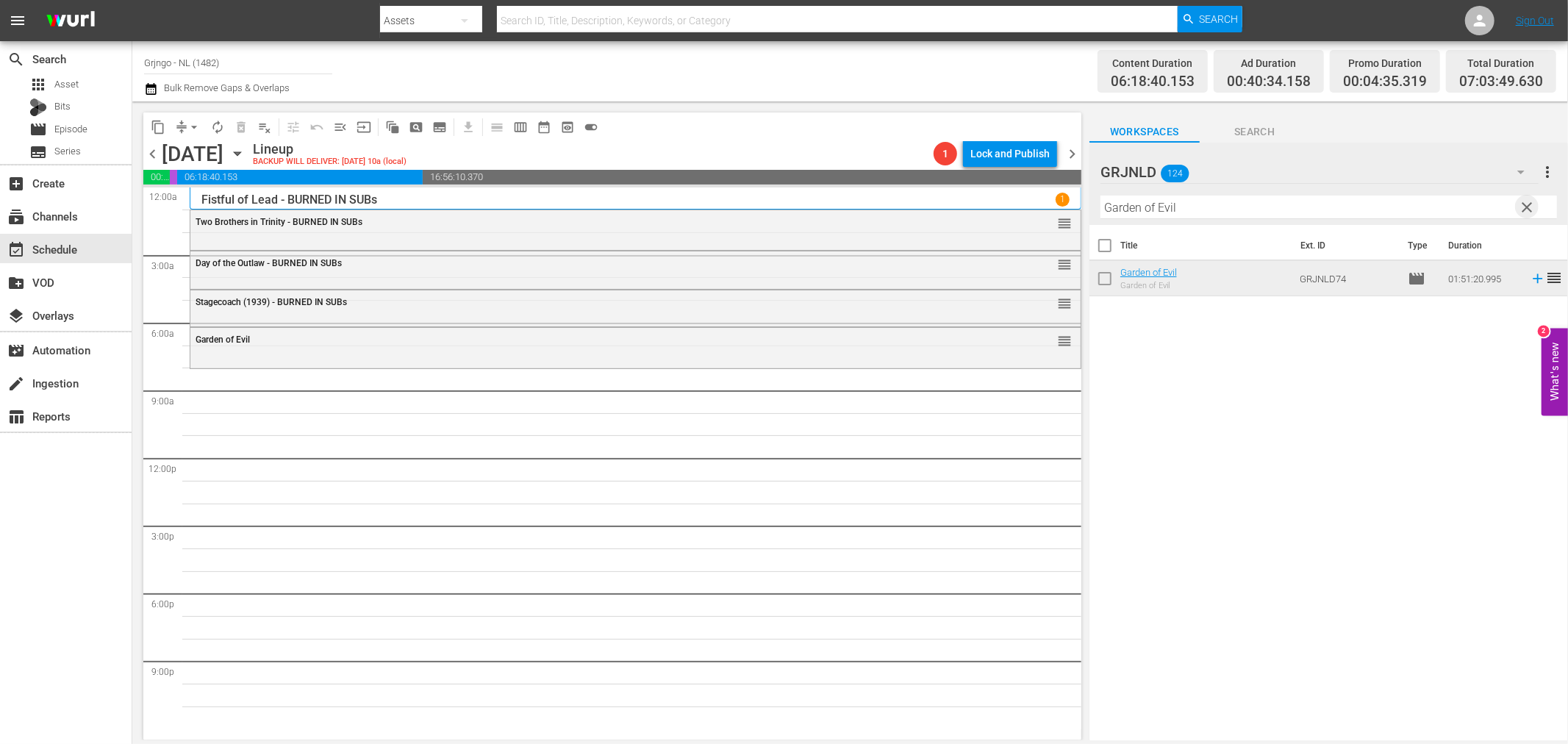
click at [1526, 204] on span "clear" at bounding box center [1527, 207] width 18 height 18
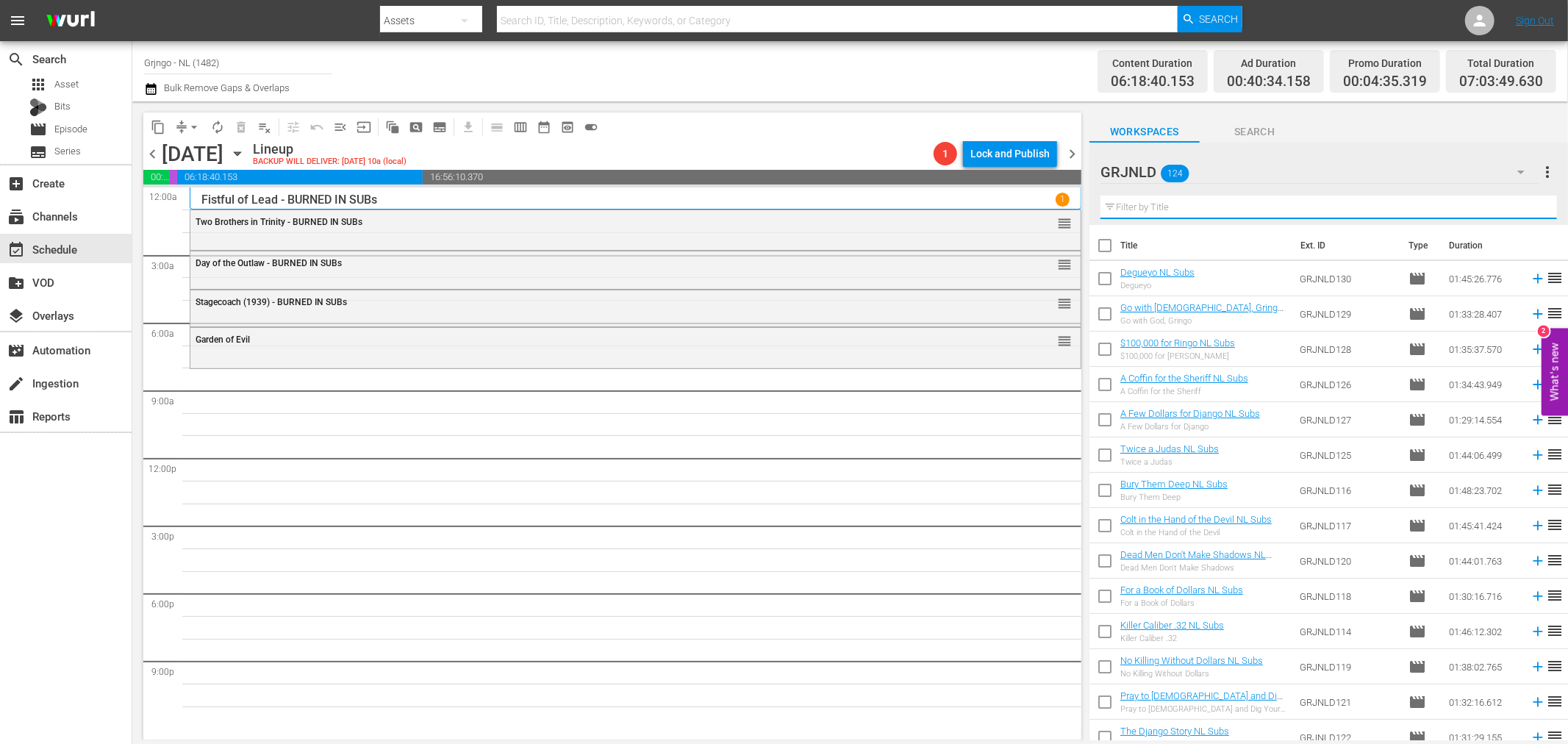
paste input "Those Dirty Dogs"
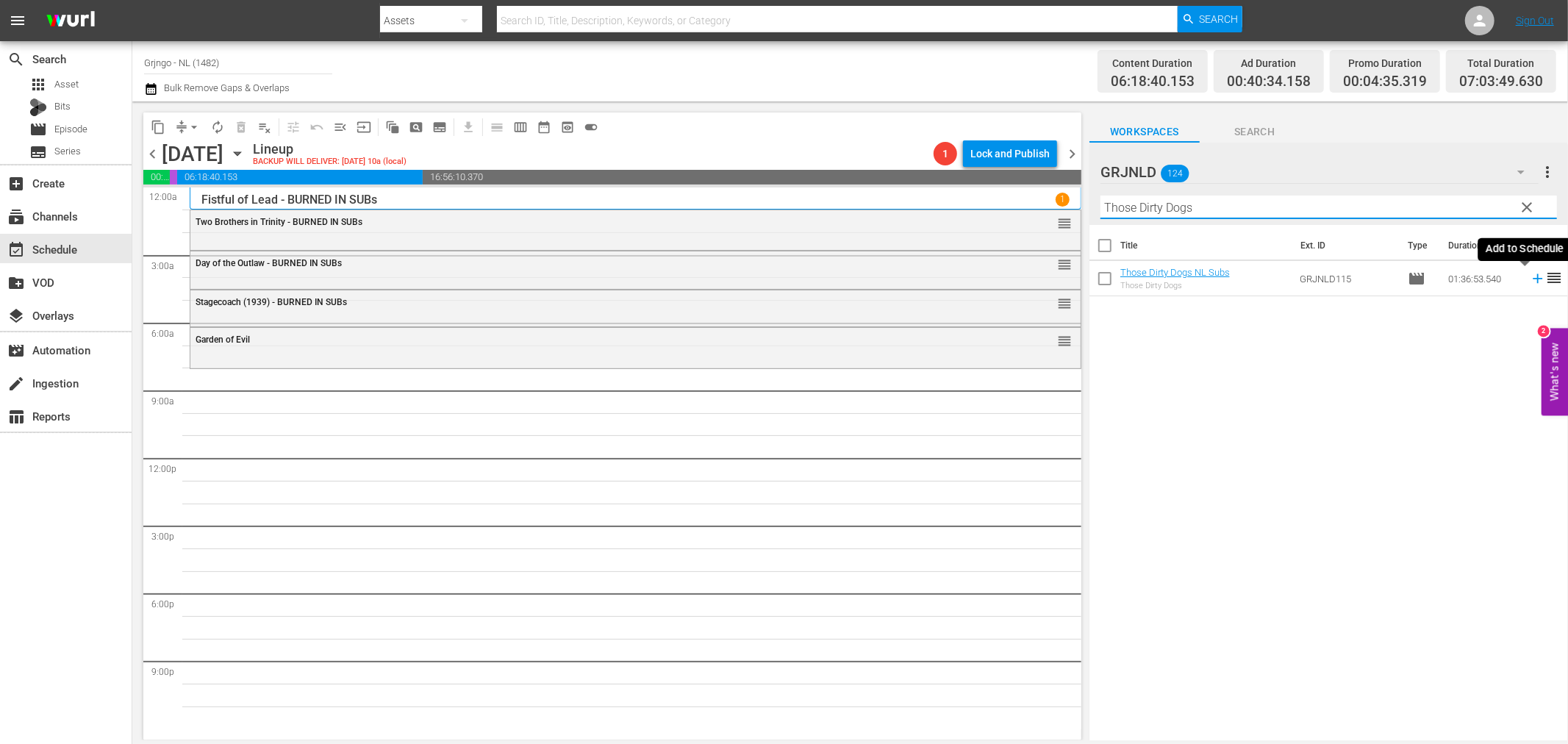
type input "Those Dirty Dogs"
click at [1533, 275] on icon at bounding box center [1538, 279] width 9 height 9
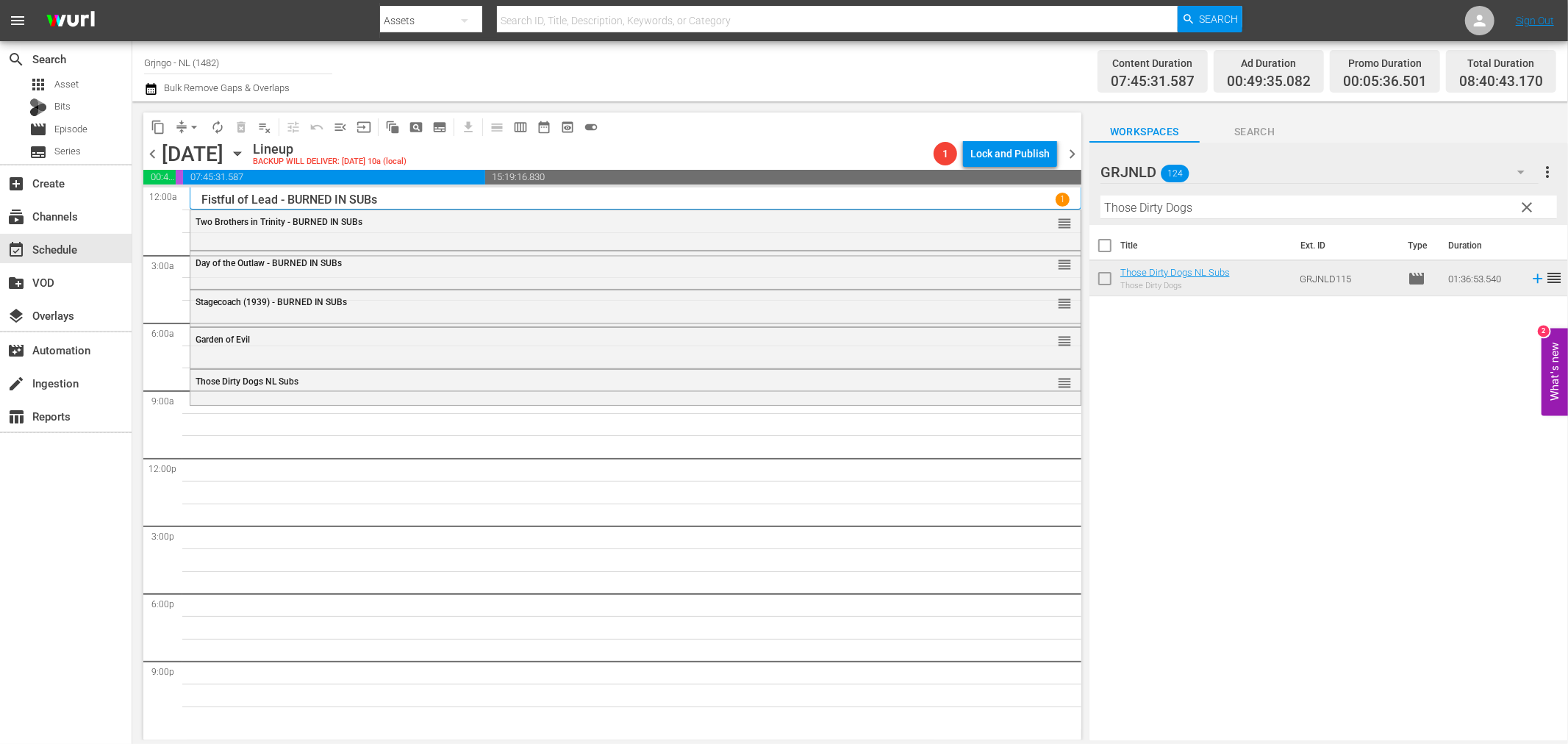
click at [1525, 206] on span "clear" at bounding box center [1527, 207] width 18 height 18
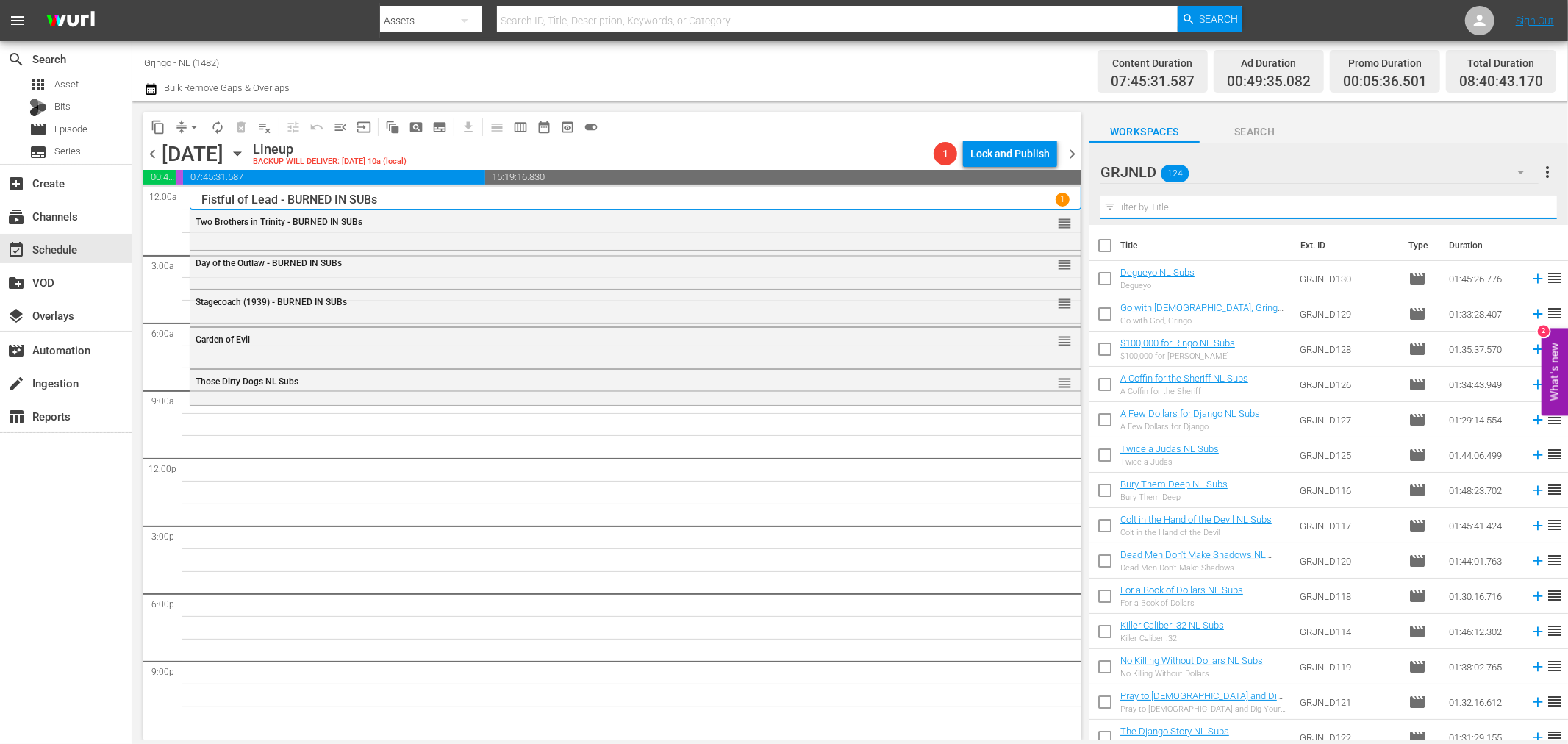
paste input "Anda muchacho, spara! (Dead Men Ride)"
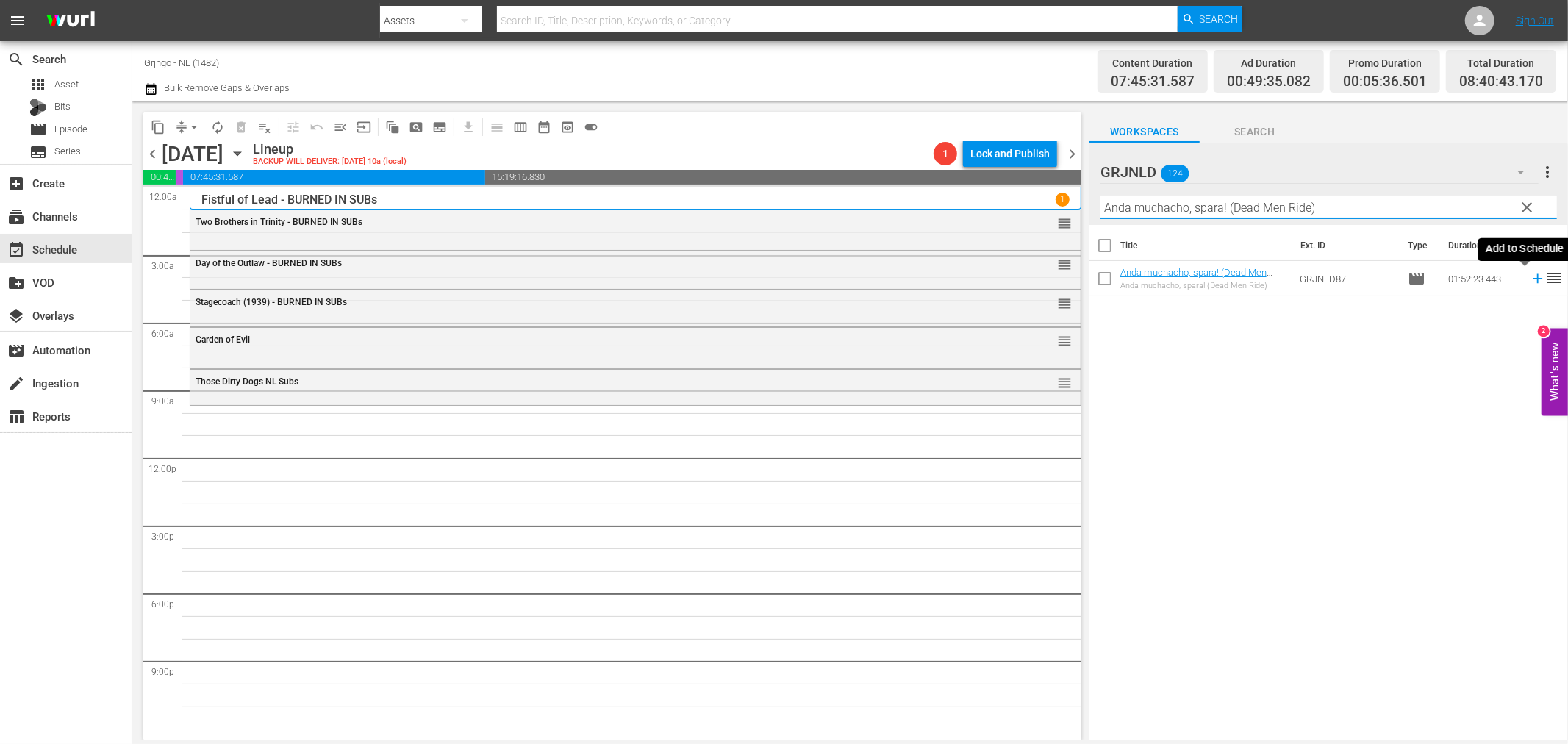
type input "Anda muchacho, spara! (Dead Men Ride)"
click at [1533, 278] on icon at bounding box center [1538, 279] width 9 height 9
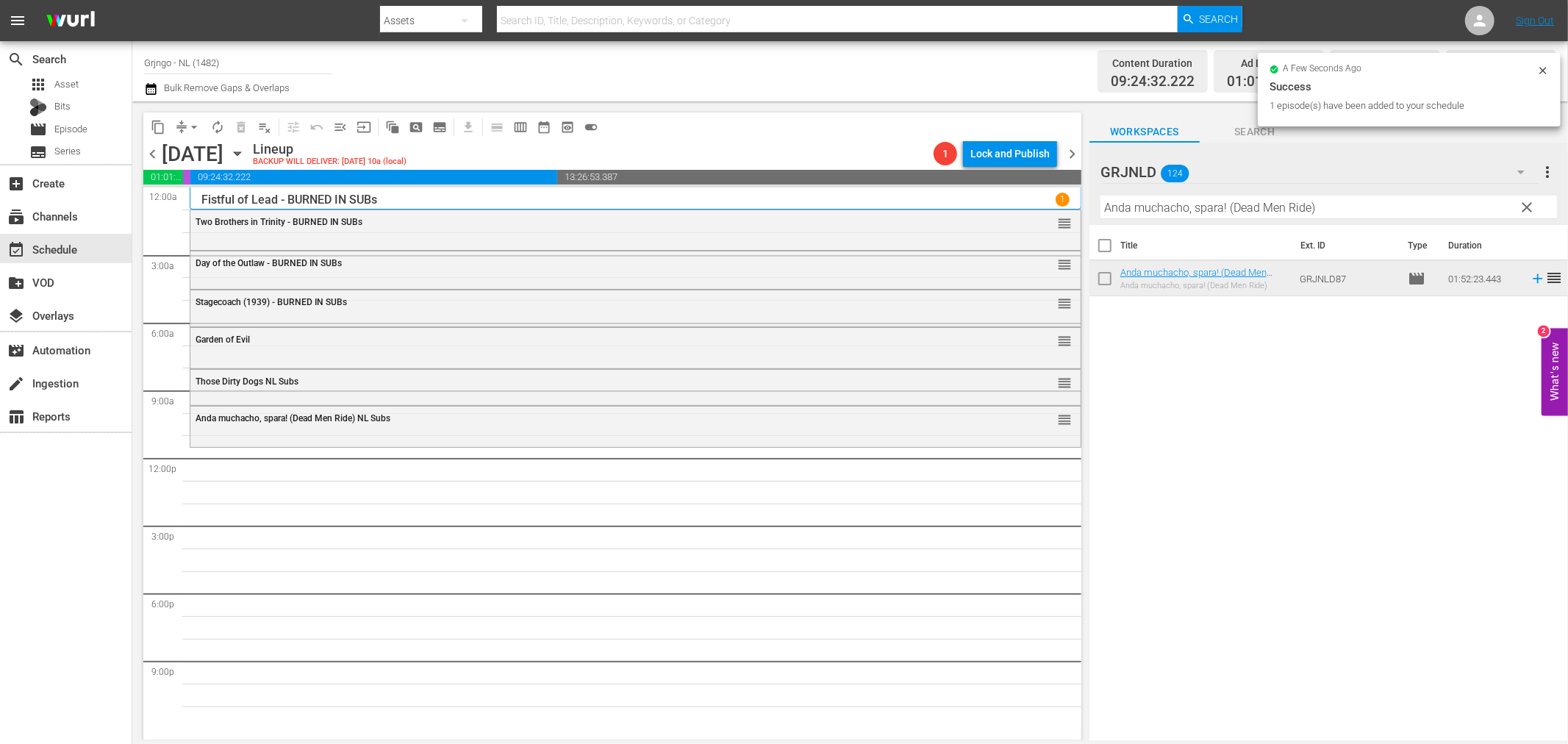
drag, startPoint x: 1525, startPoint y: 206, endPoint x: 1218, endPoint y: 215, distance: 307.1
click at [1525, 206] on span "clear" at bounding box center [1527, 207] width 18 height 18
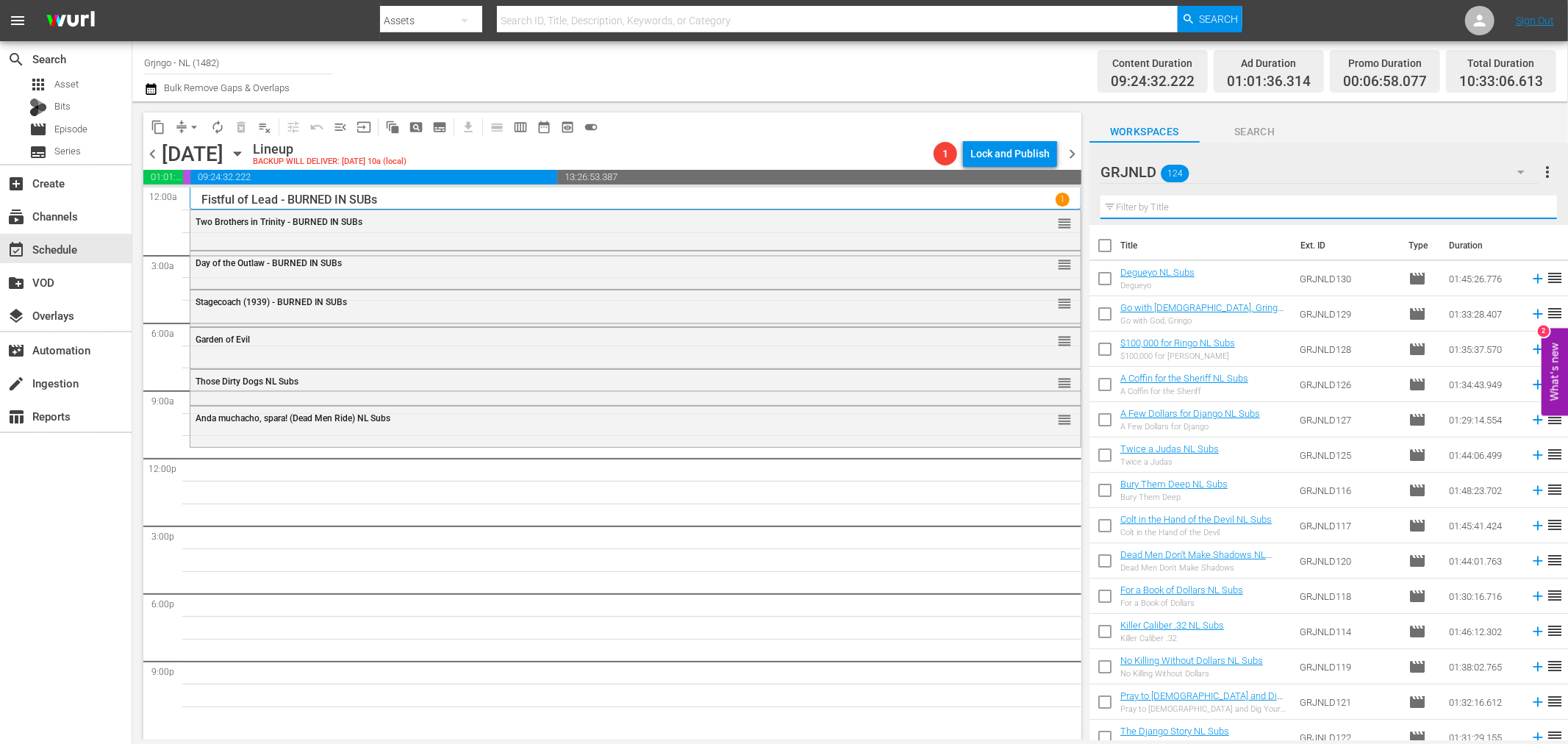
paste input "$1,000 on the Black"
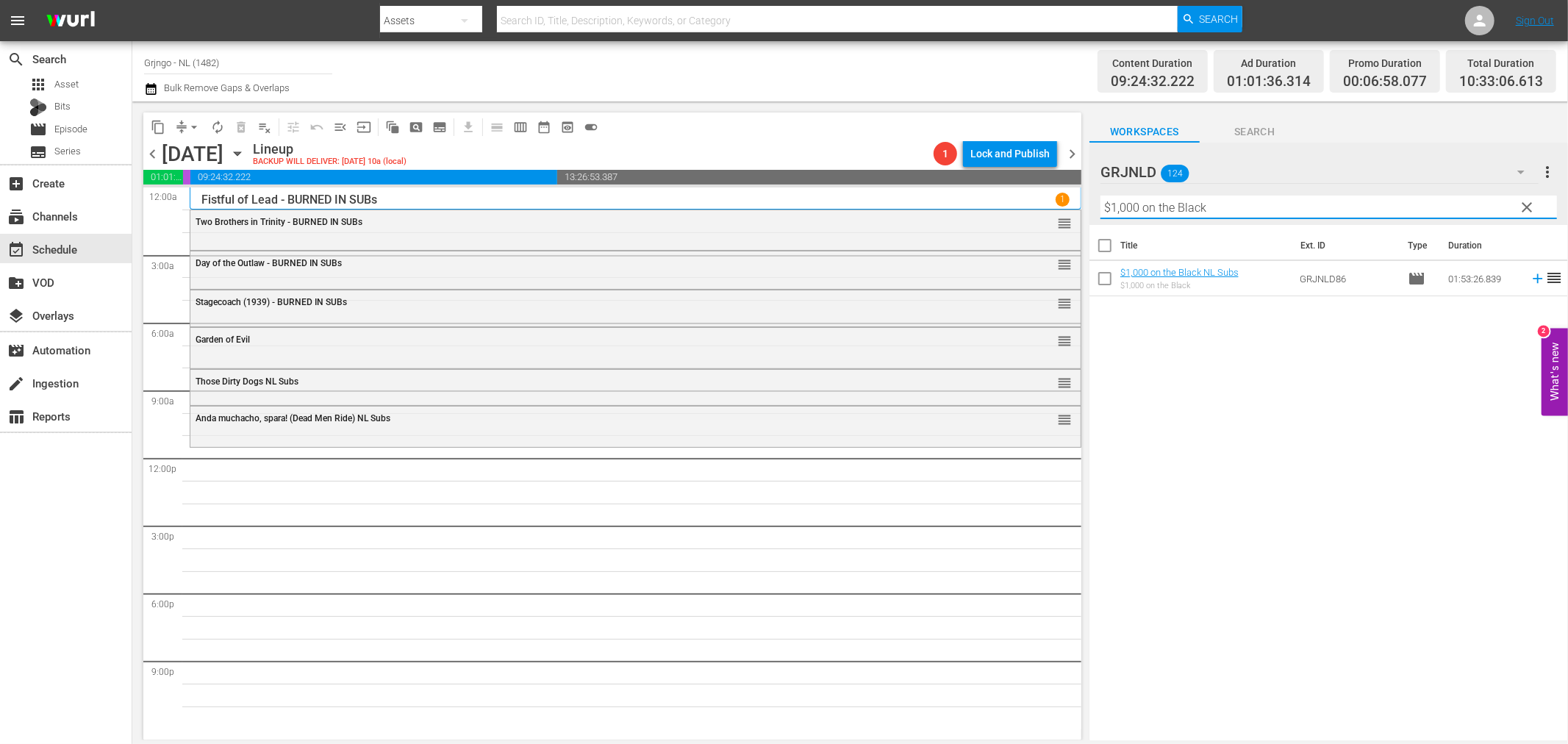
type input "$1,000 on the Black"
click at [1530, 280] on icon at bounding box center [1538, 278] width 16 height 16
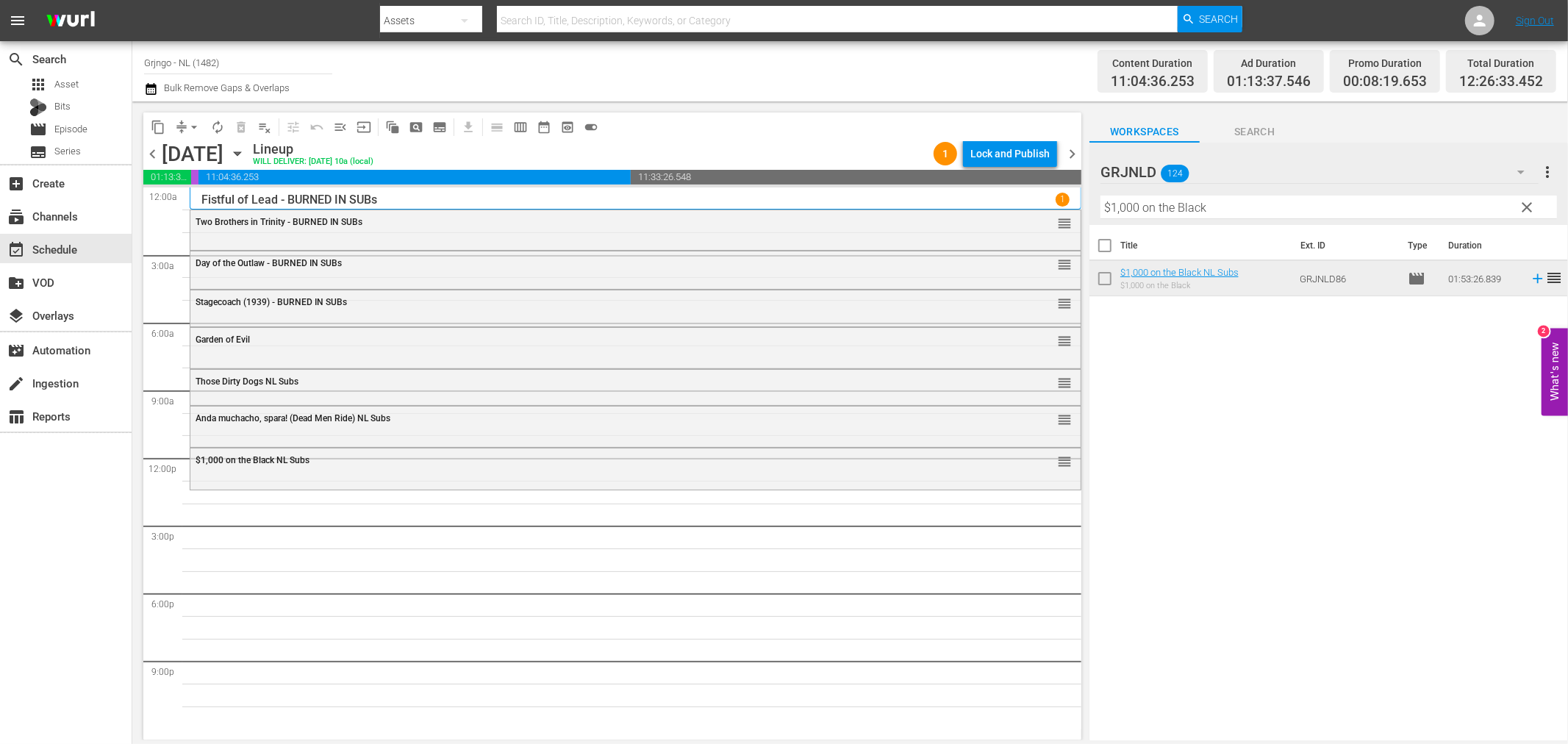
drag, startPoint x: 1528, startPoint y: 206, endPoint x: 1260, endPoint y: 199, distance: 268.1
click at [1528, 206] on span "clear" at bounding box center [1527, 207] width 18 height 18
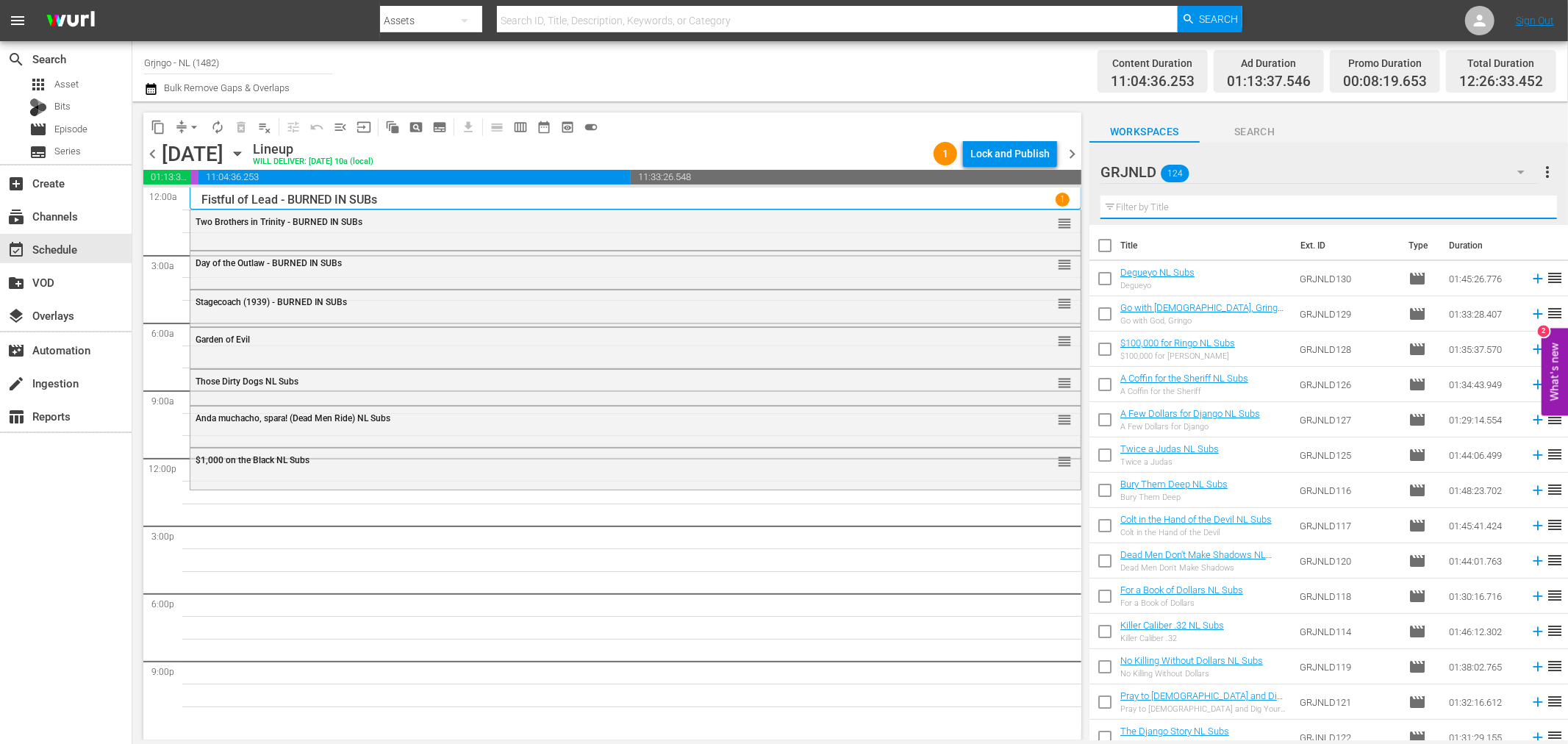
paste input "Only the Valiant"
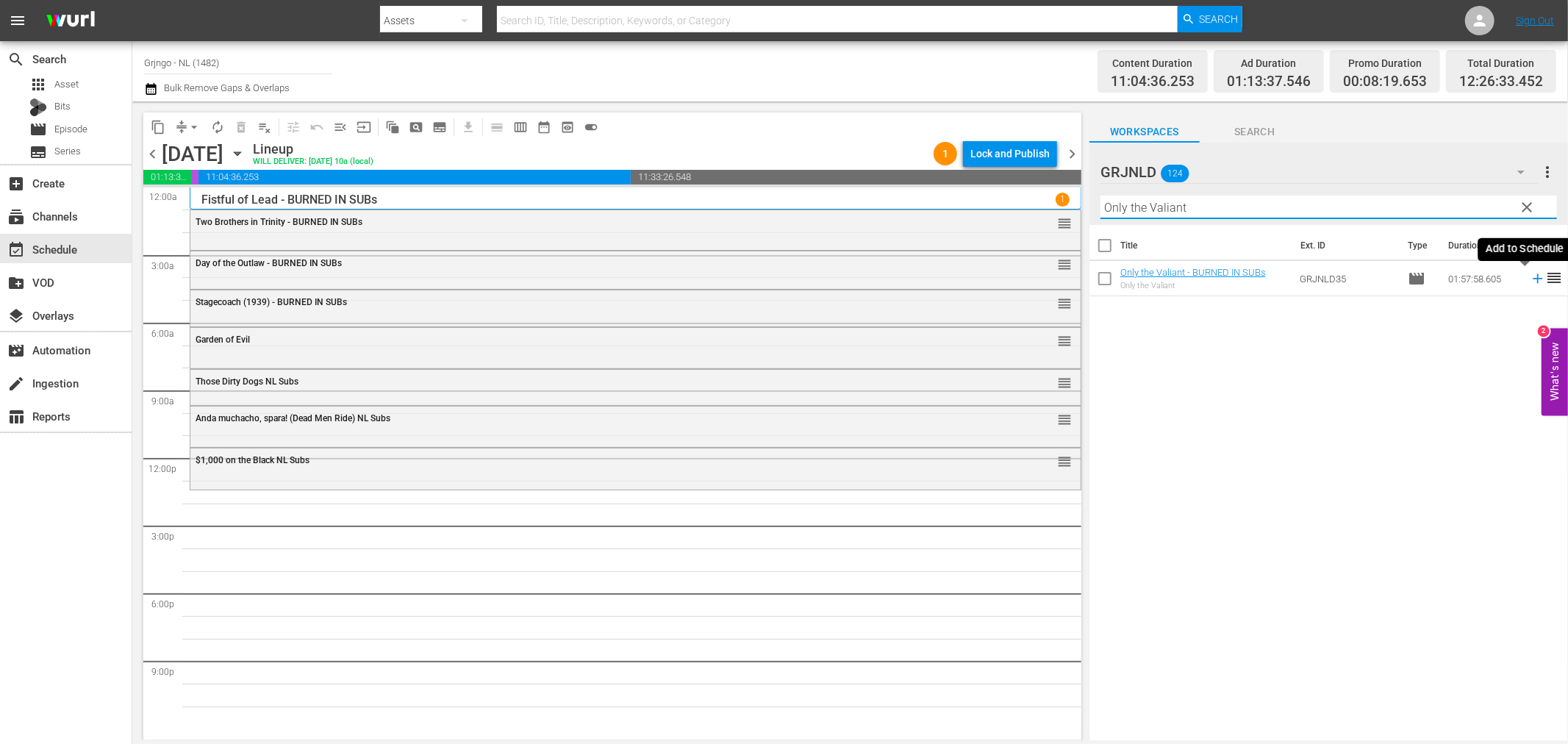
type input "Only the Valiant"
click at [1533, 277] on icon at bounding box center [1538, 279] width 9 height 9
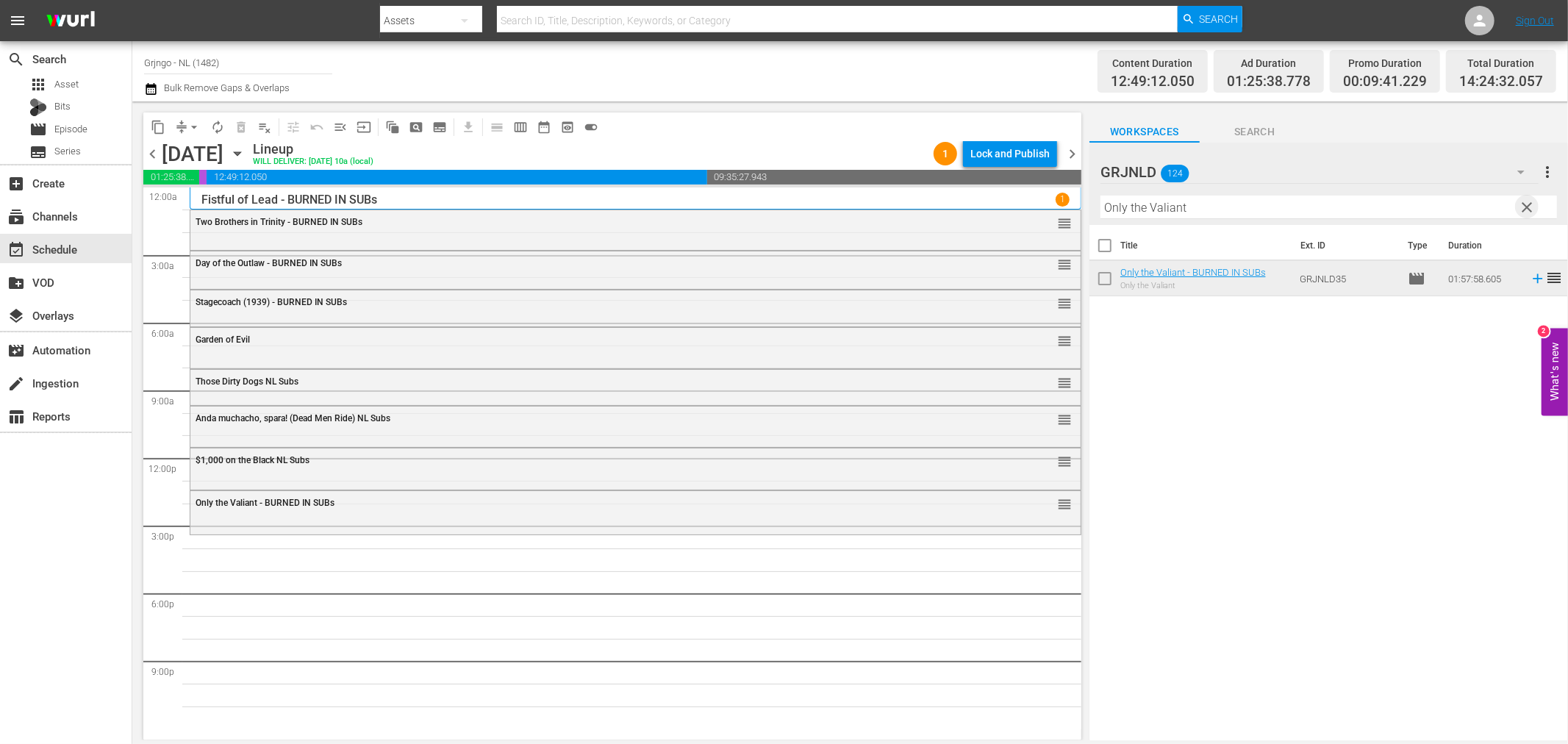
drag, startPoint x: 1527, startPoint y: 205, endPoint x: 1281, endPoint y: 194, distance: 246.2
click at [1527, 205] on span "clear" at bounding box center [1527, 207] width 18 height 18
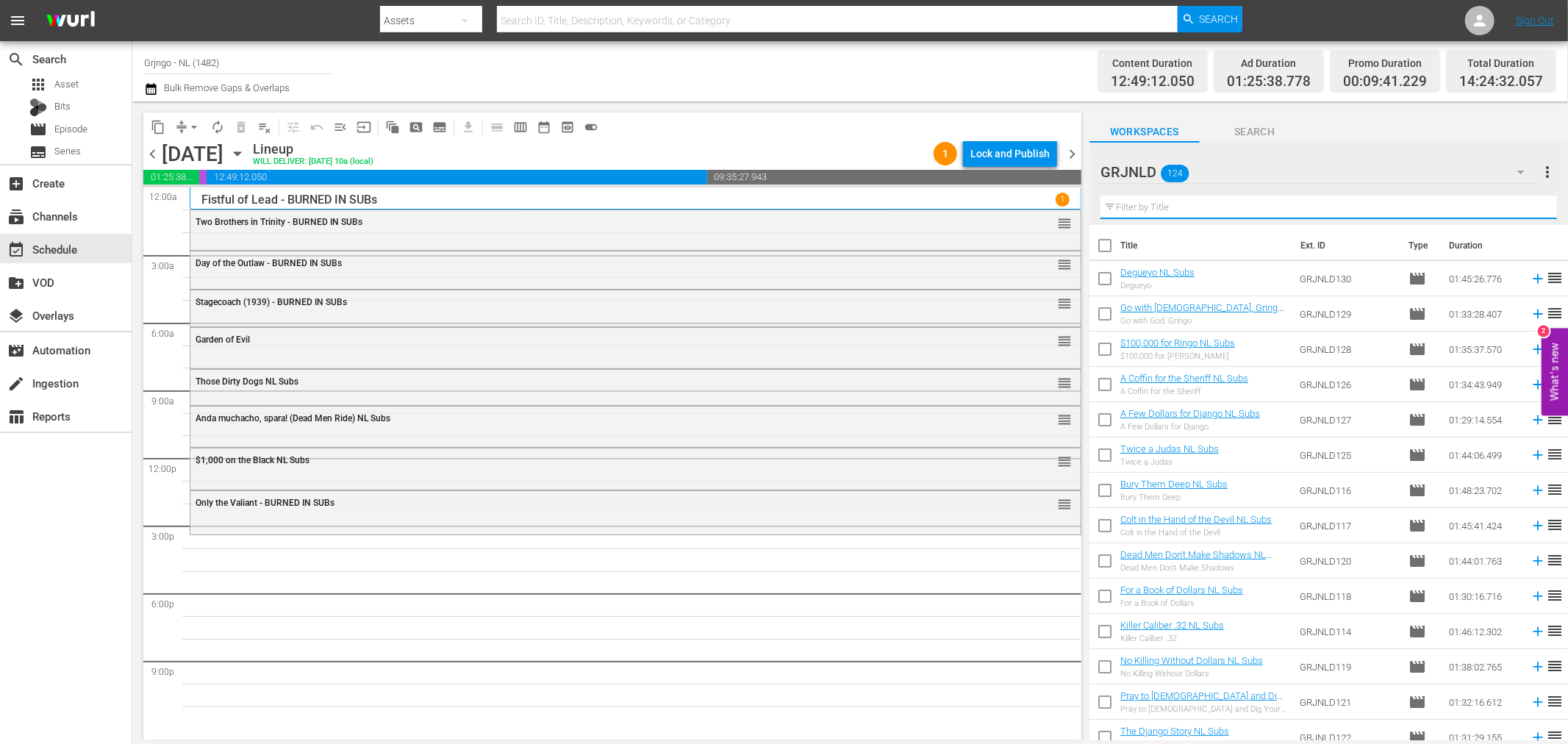
paste input "Cry Blood Apache"
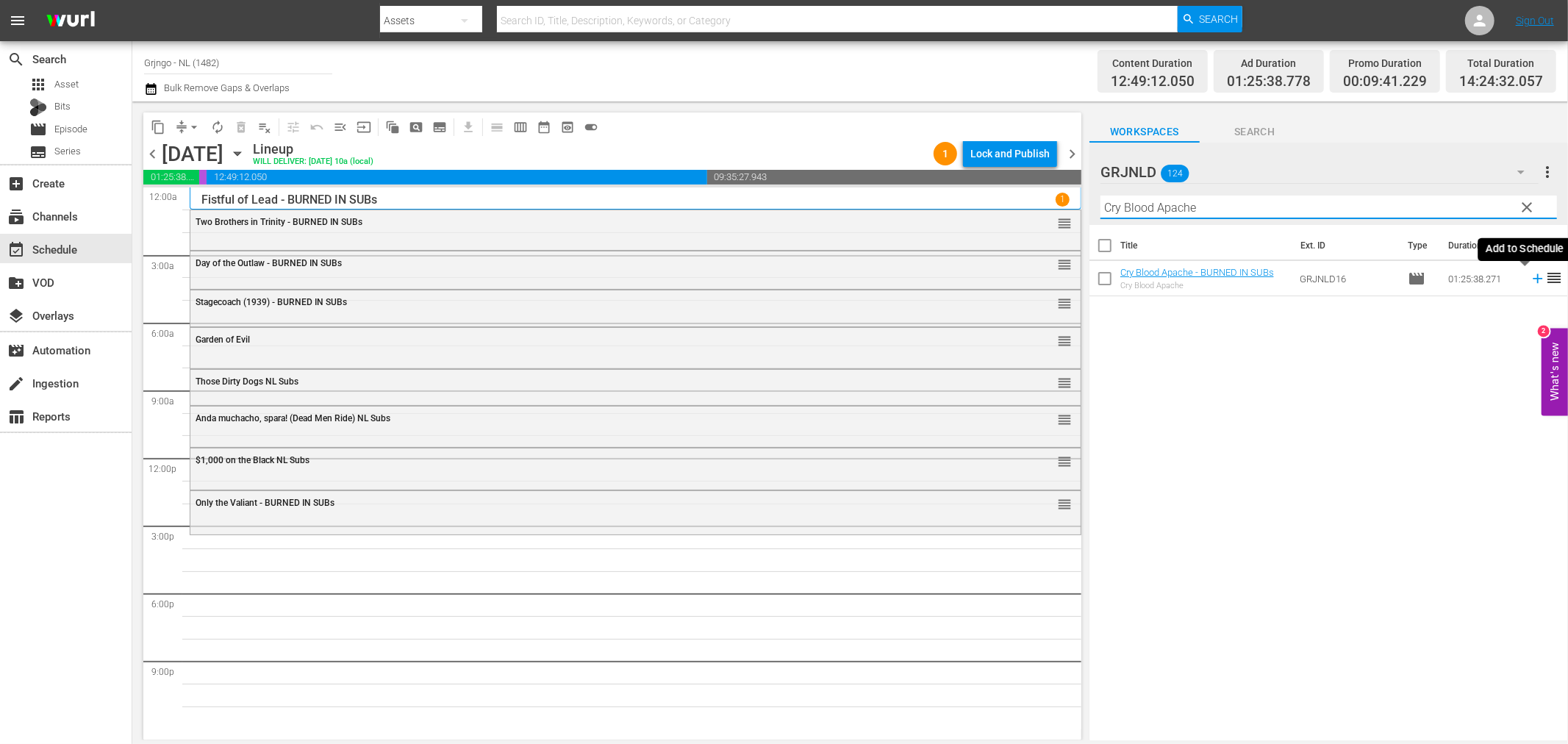
type input "Cry Blood Apache"
click at [1530, 278] on icon at bounding box center [1538, 278] width 16 height 16
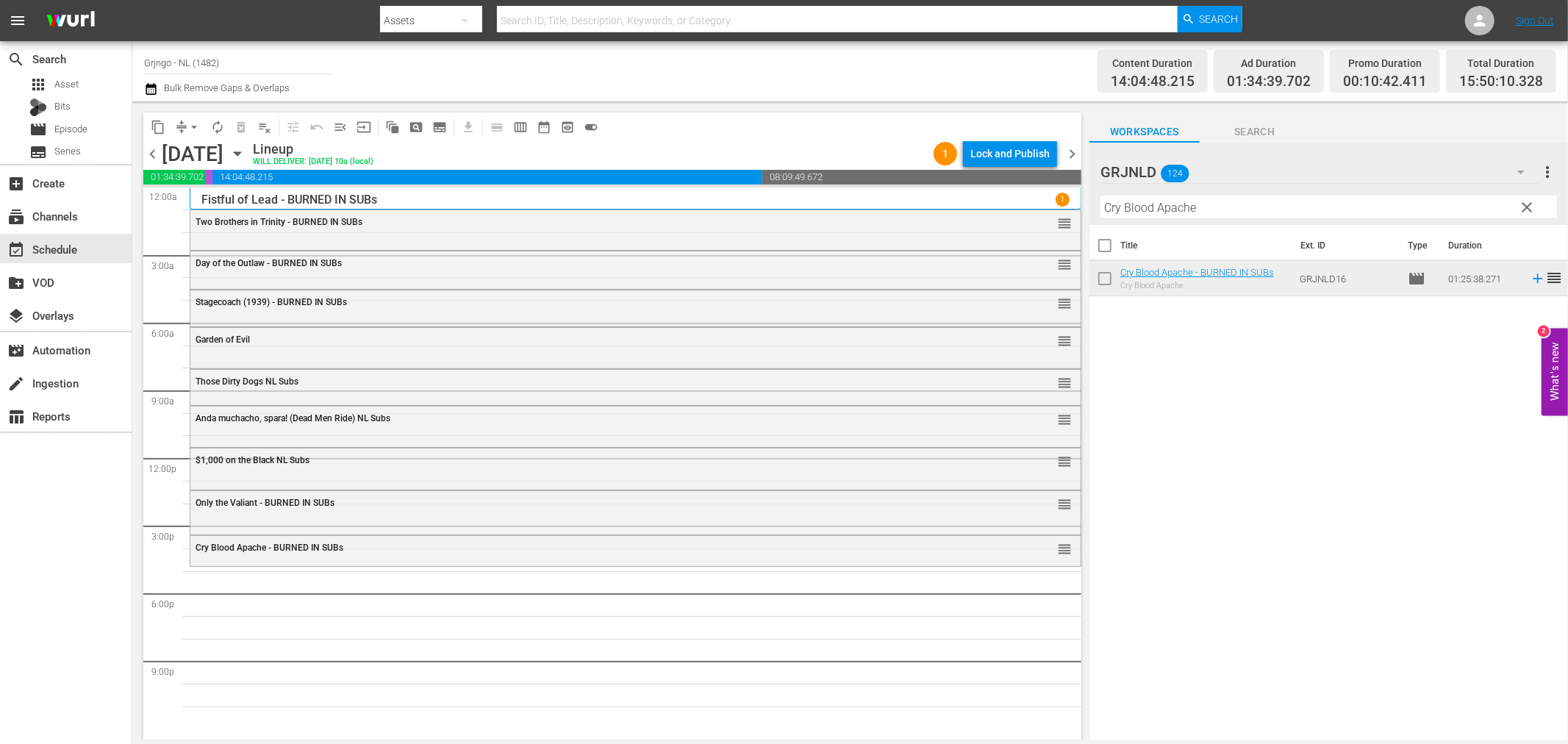
click at [1532, 208] on span "clear" at bounding box center [1527, 207] width 18 height 18
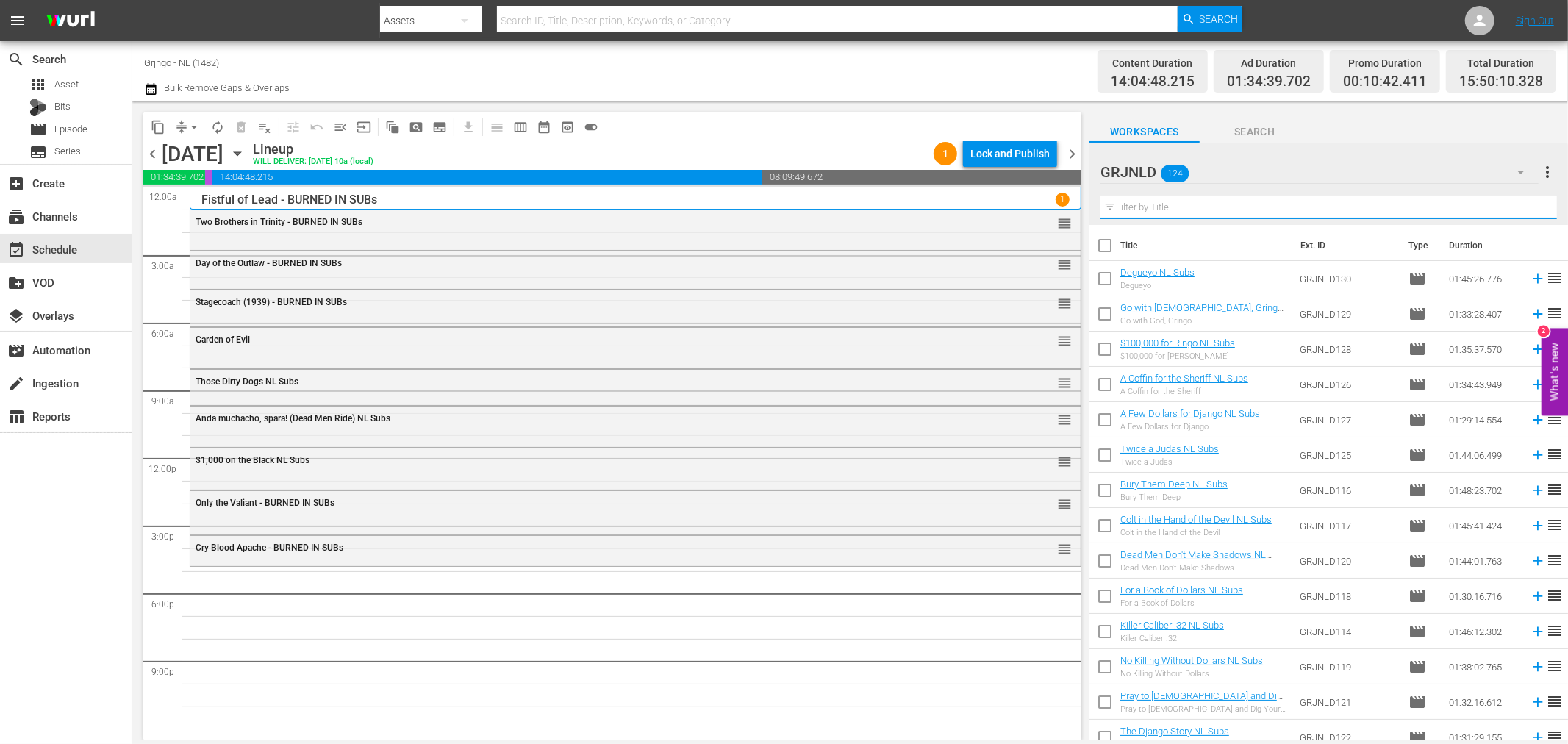
paste input "Degueyo"
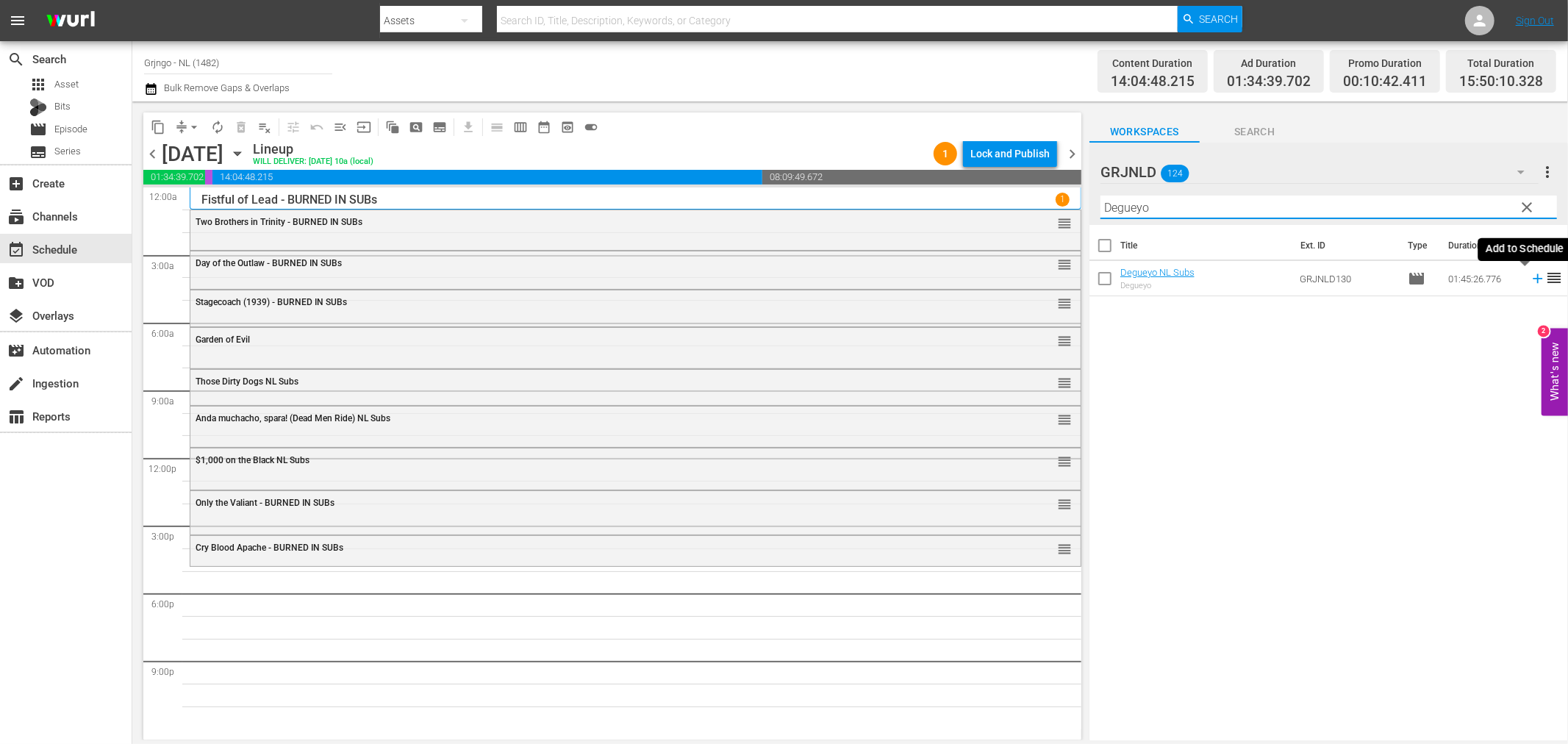
type input "Degueyo"
click at [1530, 277] on icon at bounding box center [1538, 278] width 16 height 16
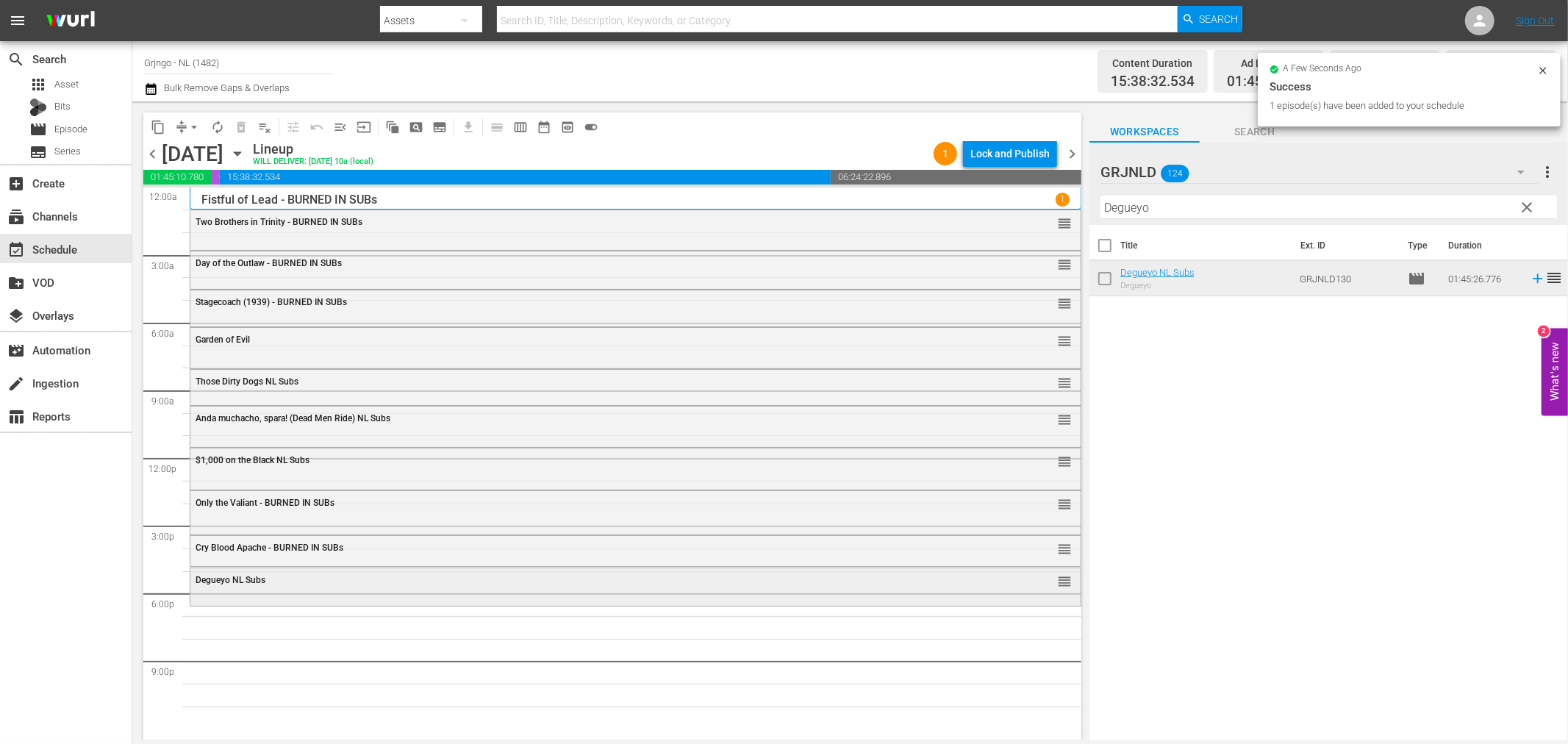
click at [637, 589] on div "Degueyo NL Subs reorder" at bounding box center [635, 581] width 890 height 25
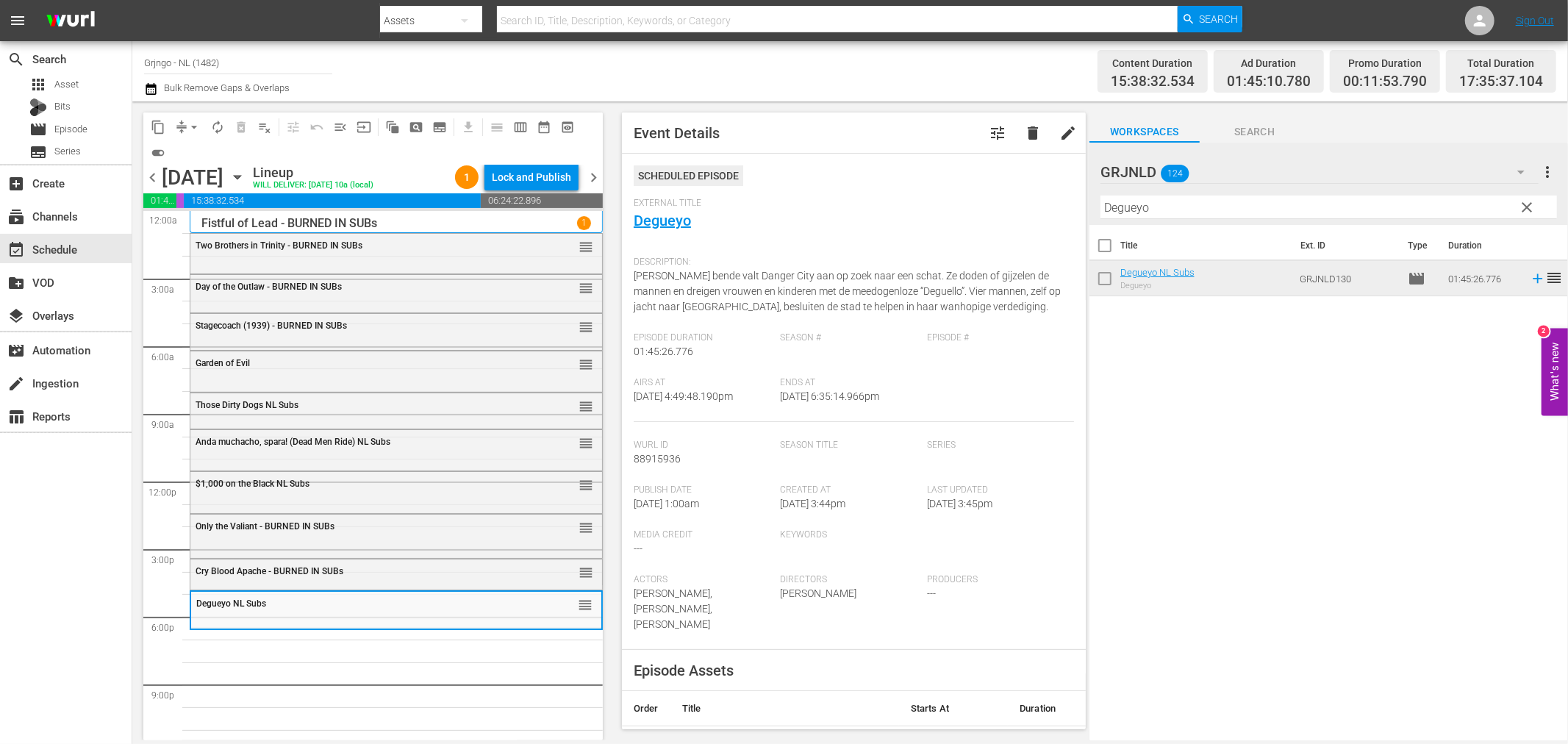
drag, startPoint x: 1529, startPoint y: 197, endPoint x: 1410, endPoint y: 195, distance: 119.0
click at [1529, 197] on button "clear" at bounding box center [1527, 207] width 24 height 24
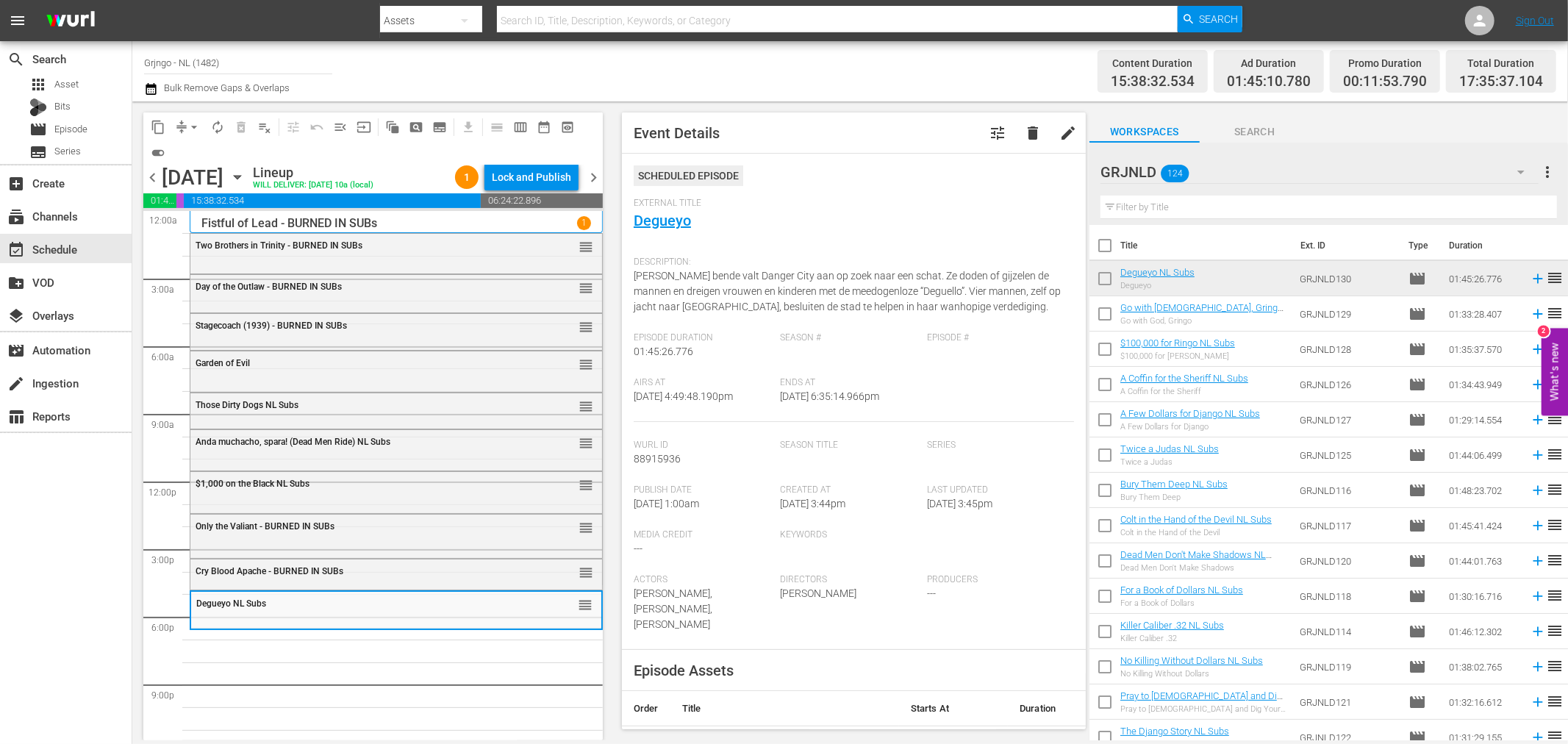
click at [1190, 205] on input "text" at bounding box center [1329, 207] width 456 height 24
paste input "Bonanza Compilation Episodes 31, 32, 33"
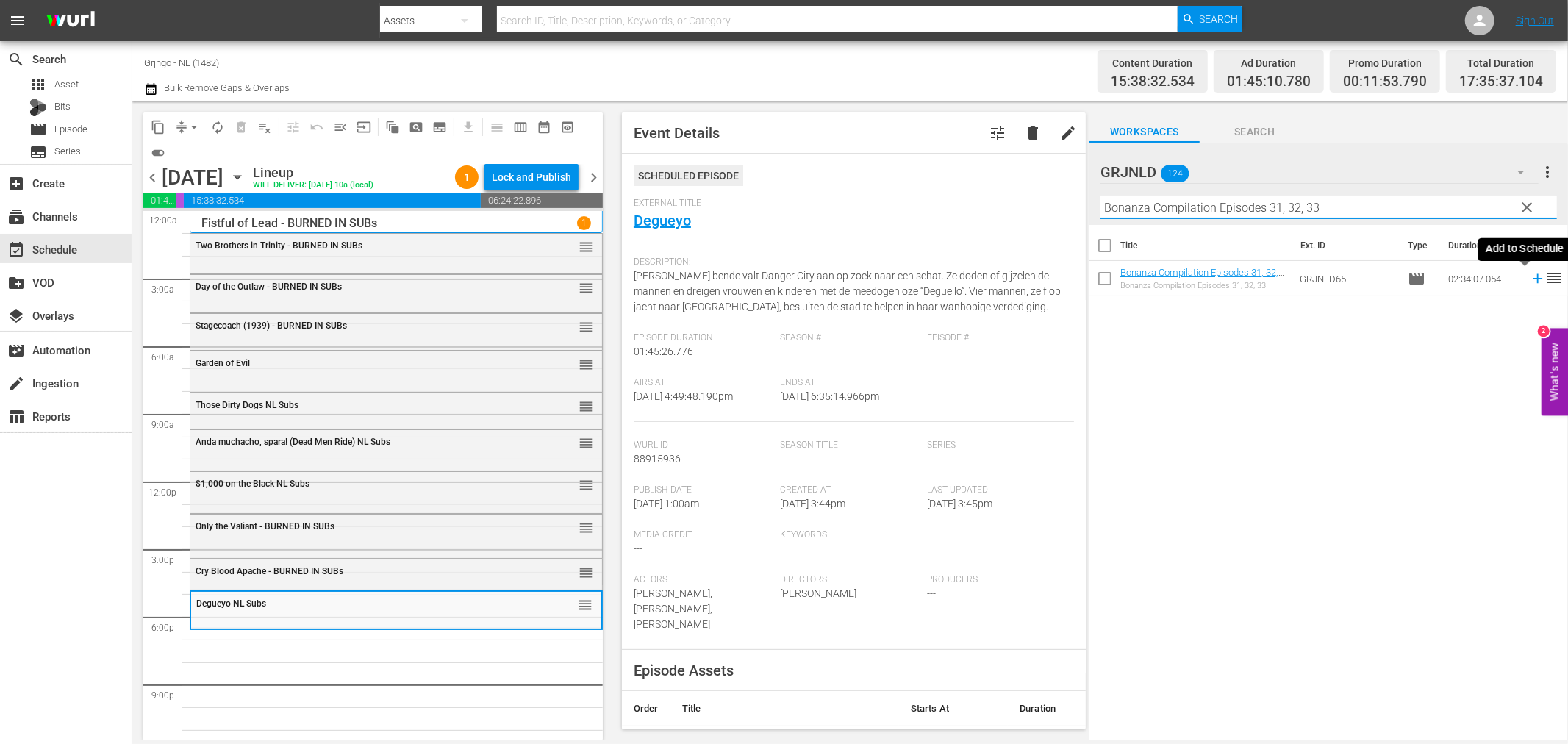
type input "Bonanza Compilation Episodes 31, 32, 33"
click at [1530, 276] on icon at bounding box center [1538, 278] width 16 height 16
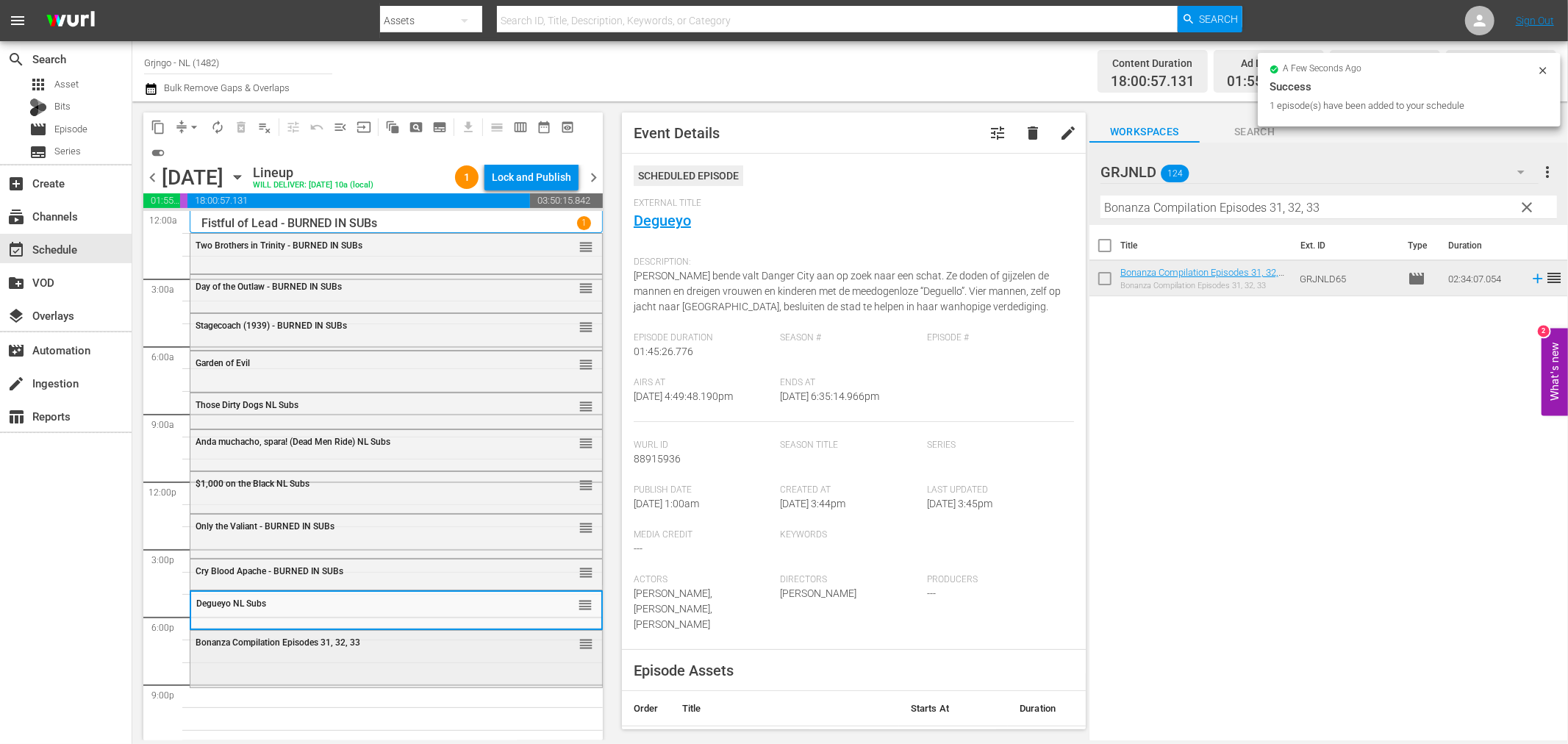
click at [486, 670] on div "Bonanza Compilation Episodes 31, 32, 33 reorder" at bounding box center [396, 657] width 412 height 54
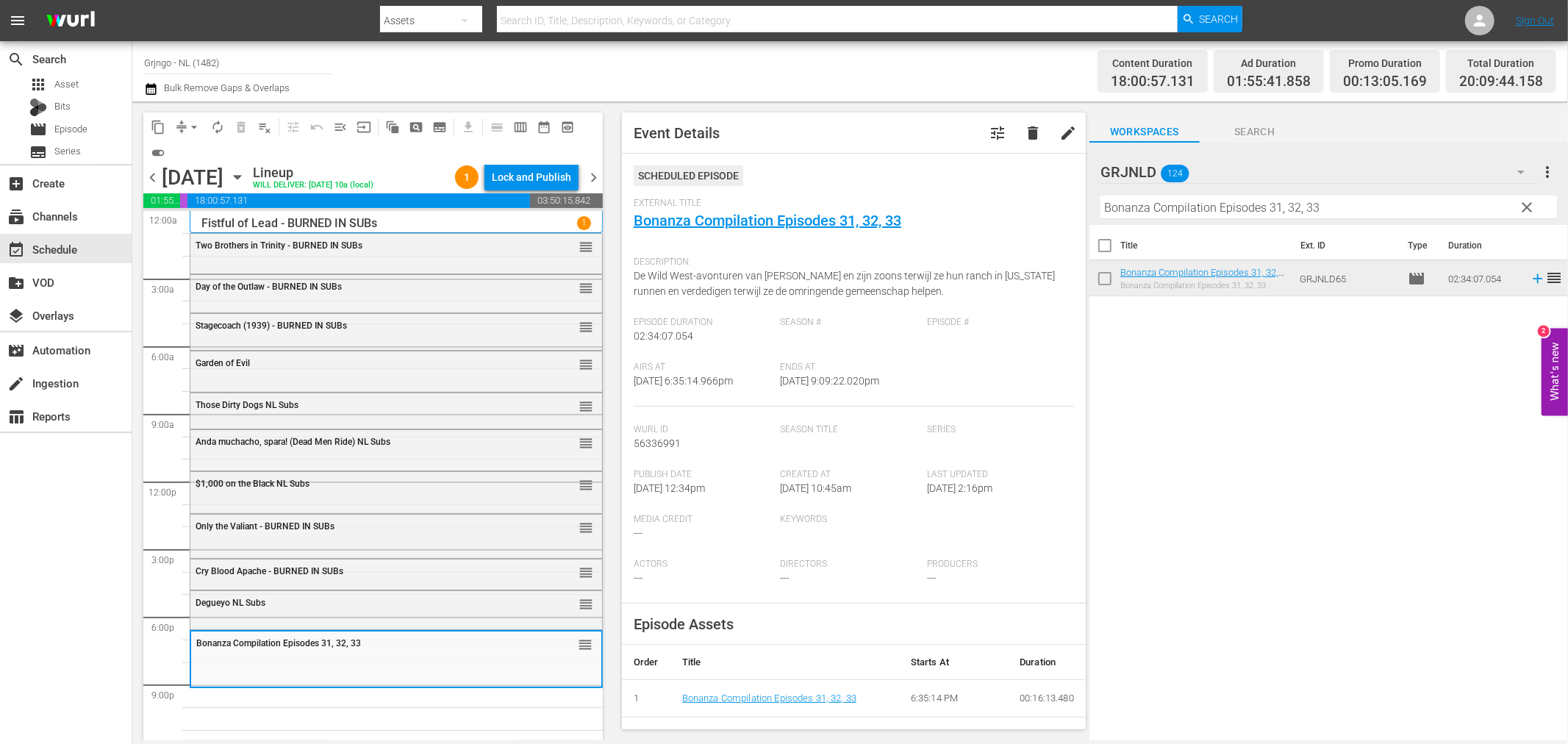
scroll to position [11, 0]
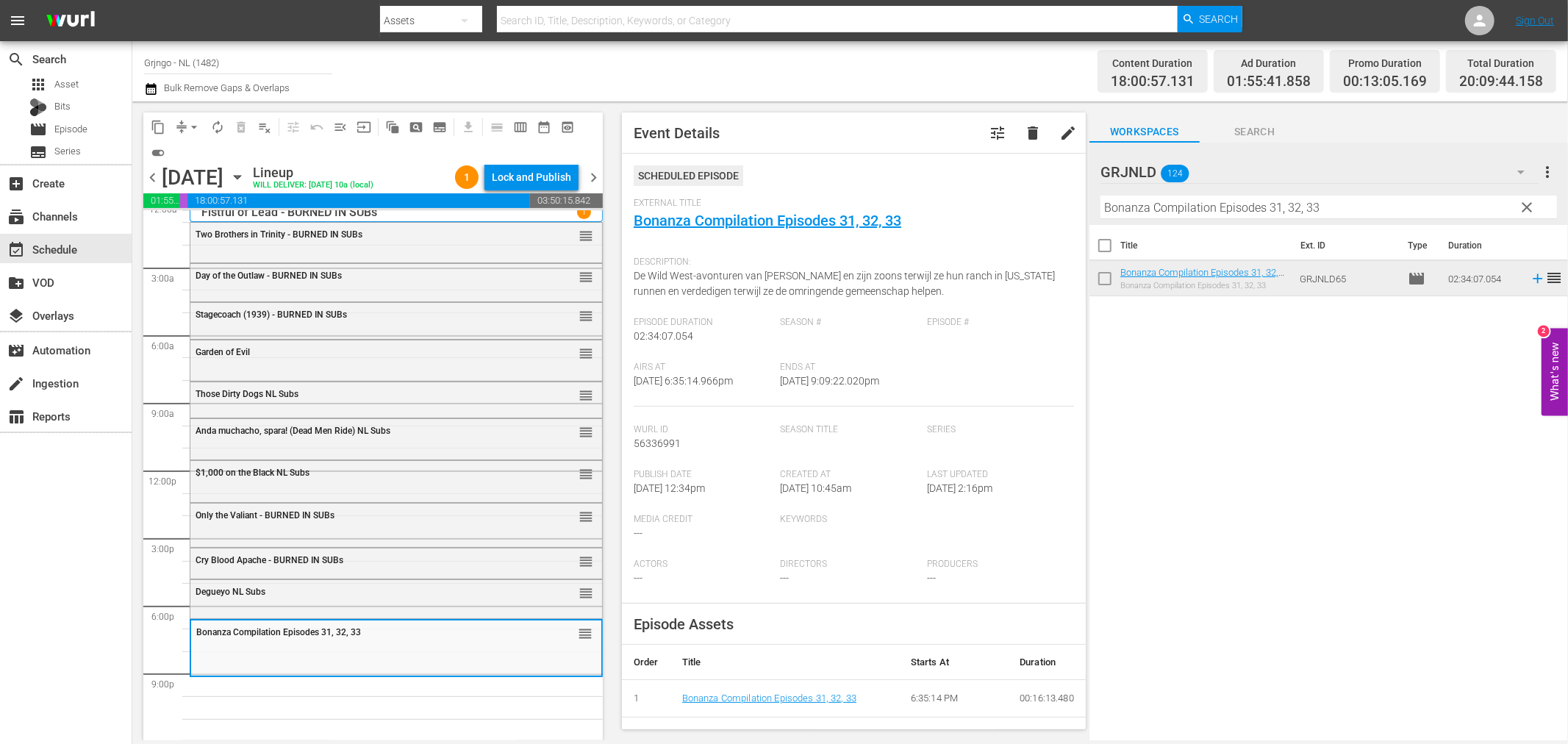
drag, startPoint x: 1525, startPoint y: 202, endPoint x: 1209, endPoint y: 223, distance: 316.7
click at [1525, 202] on span "clear" at bounding box center [1527, 207] width 18 height 18
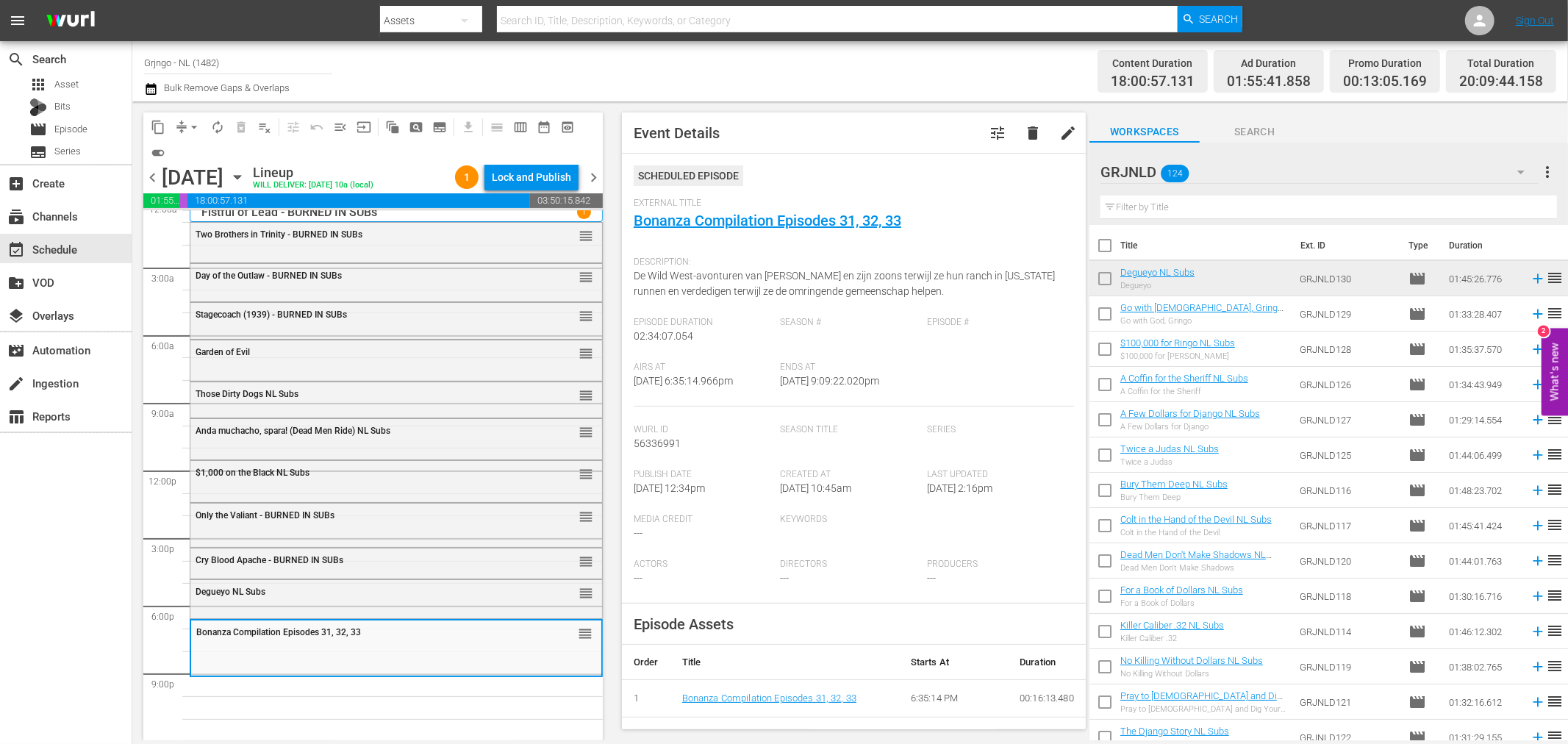
click at [1195, 208] on input "text" at bounding box center [1329, 207] width 456 height 24
paste input "Troublemakers"
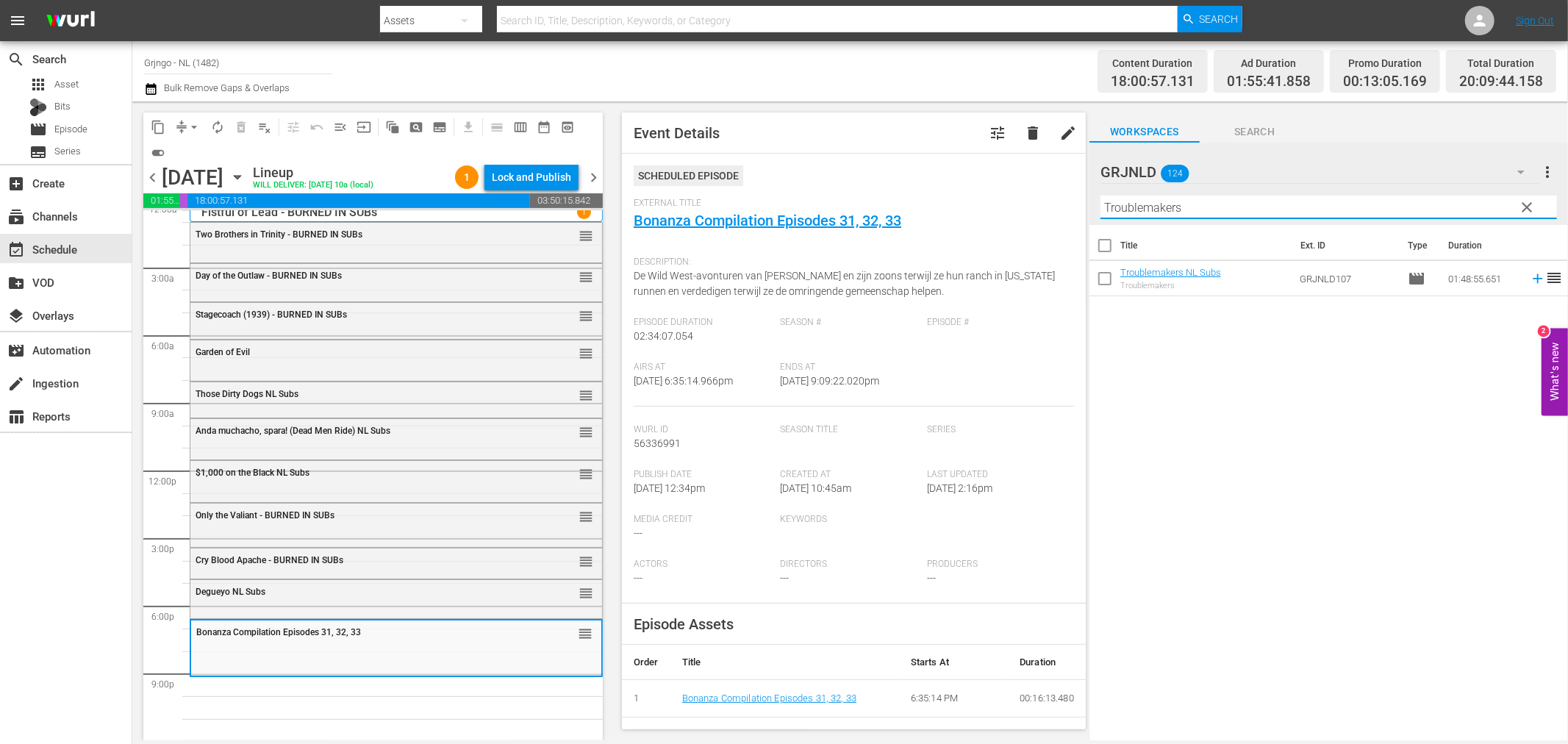
type input "Troublemakers"
click at [1530, 276] on icon at bounding box center [1538, 278] width 16 height 16
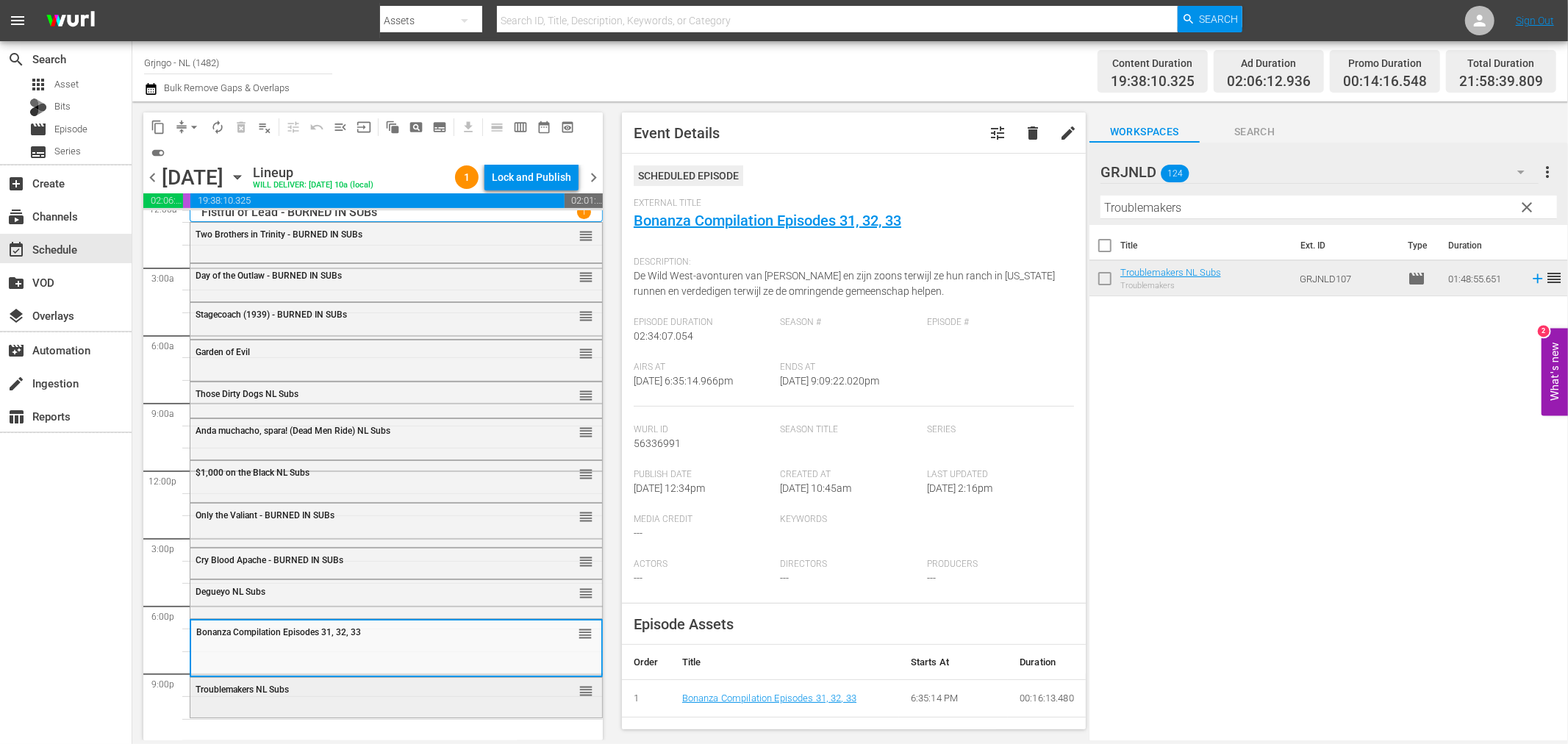
click at [429, 691] on div "Troublemakers NL Subs" at bounding box center [358, 689] width 327 height 10
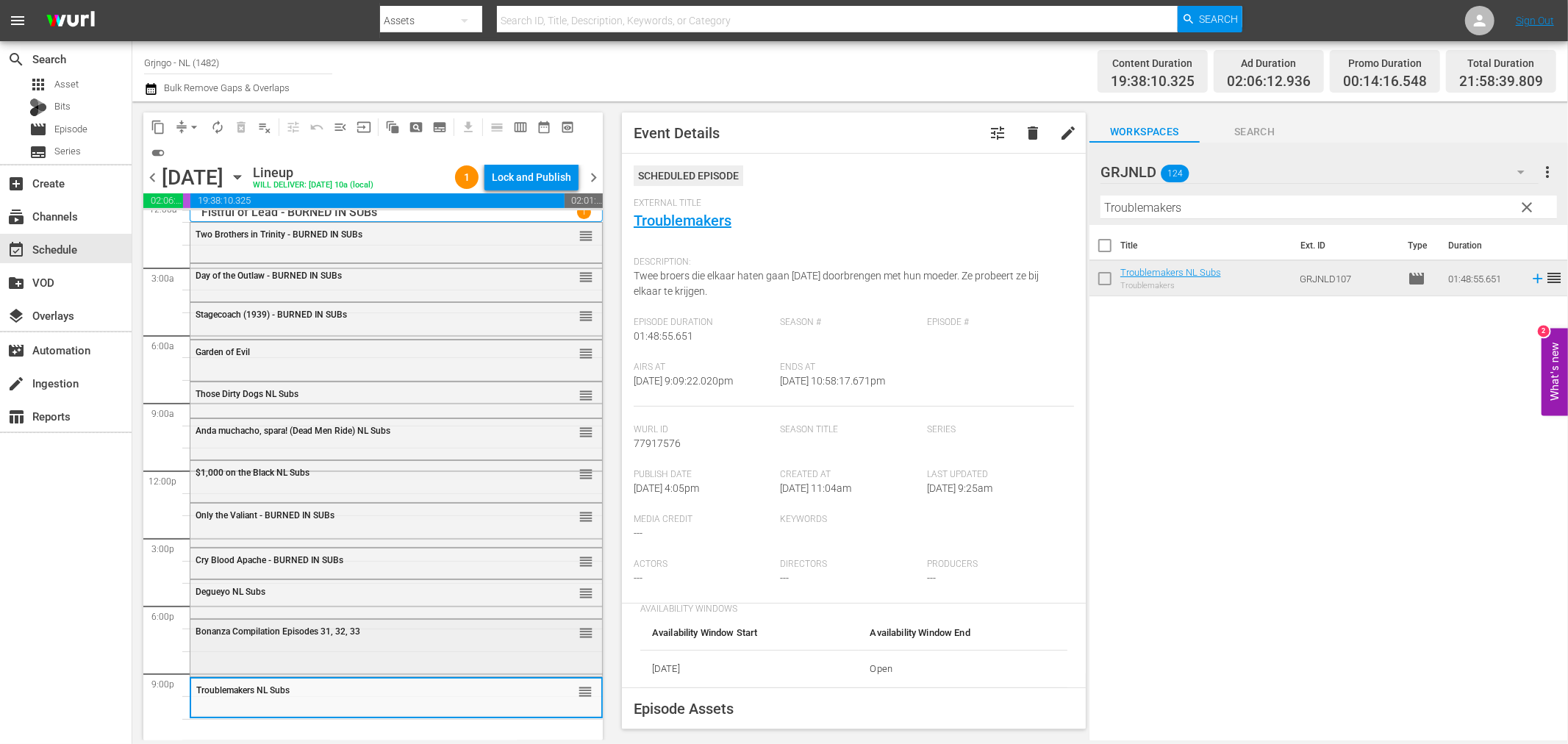
click at [309, 656] on div "Bonanza Compilation Episodes 31, 32, 33 reorder" at bounding box center [396, 646] width 412 height 54
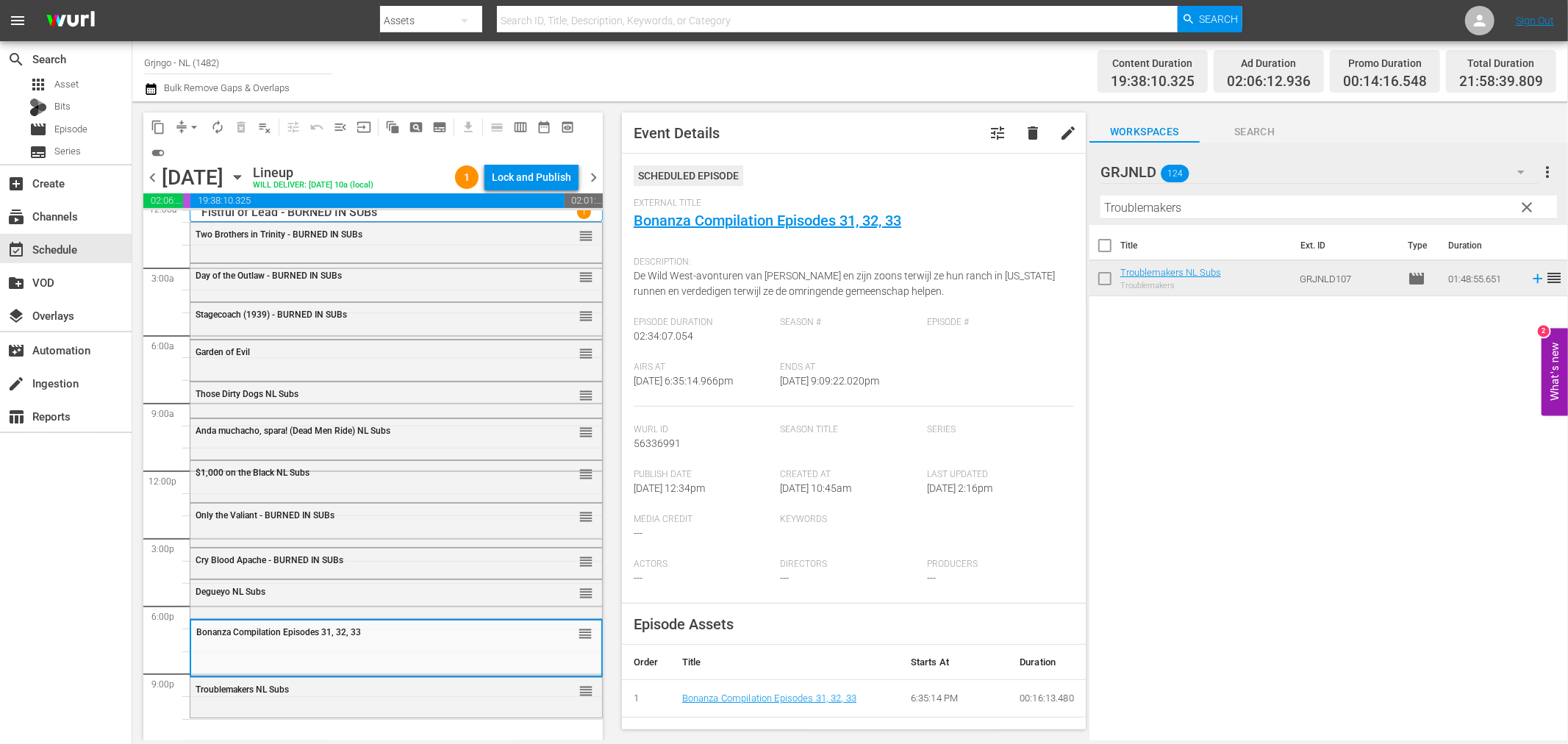
click at [318, 603] on div "Degueyo NL Subs reorder" at bounding box center [396, 592] width 412 height 25
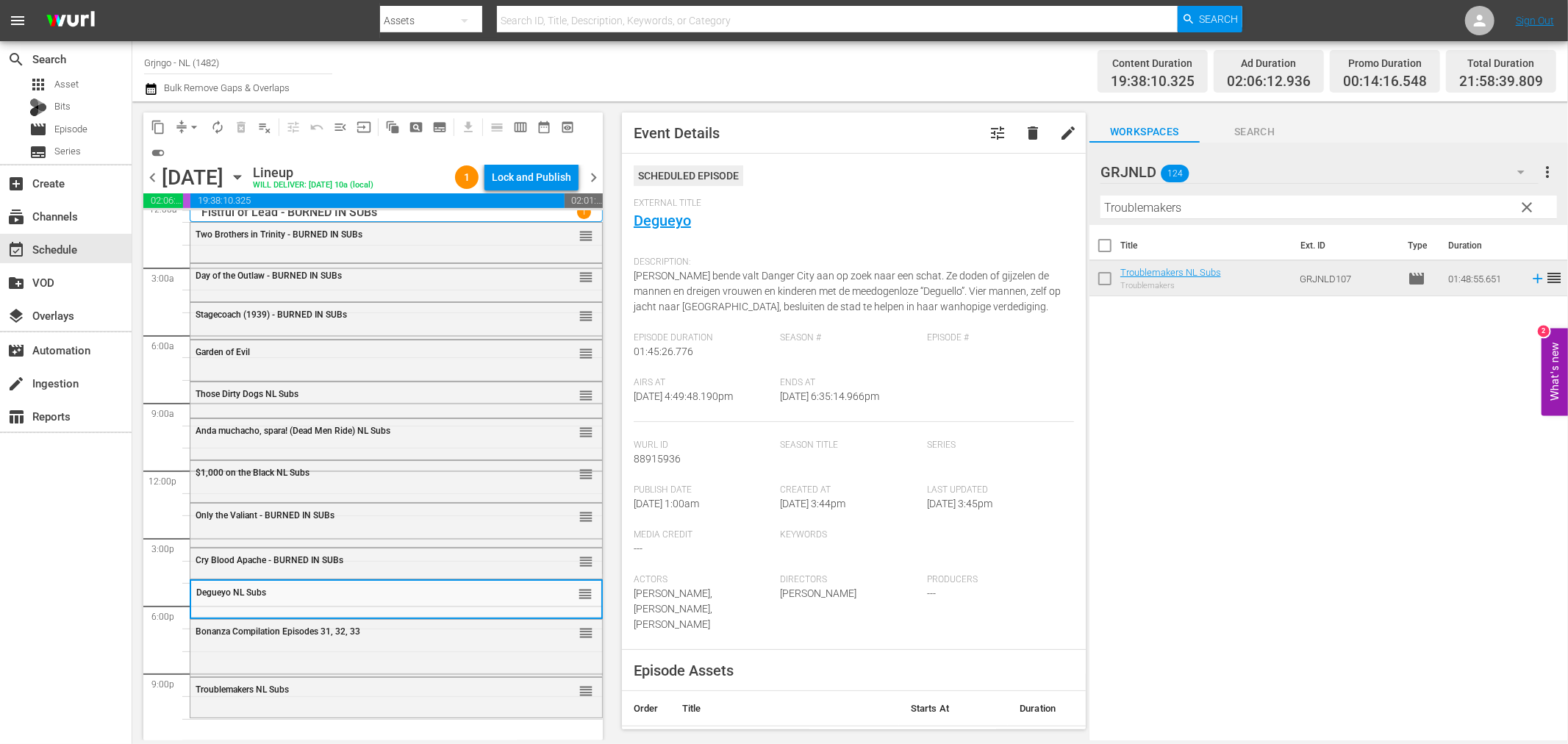
click at [1526, 200] on span "clear" at bounding box center [1527, 207] width 18 height 18
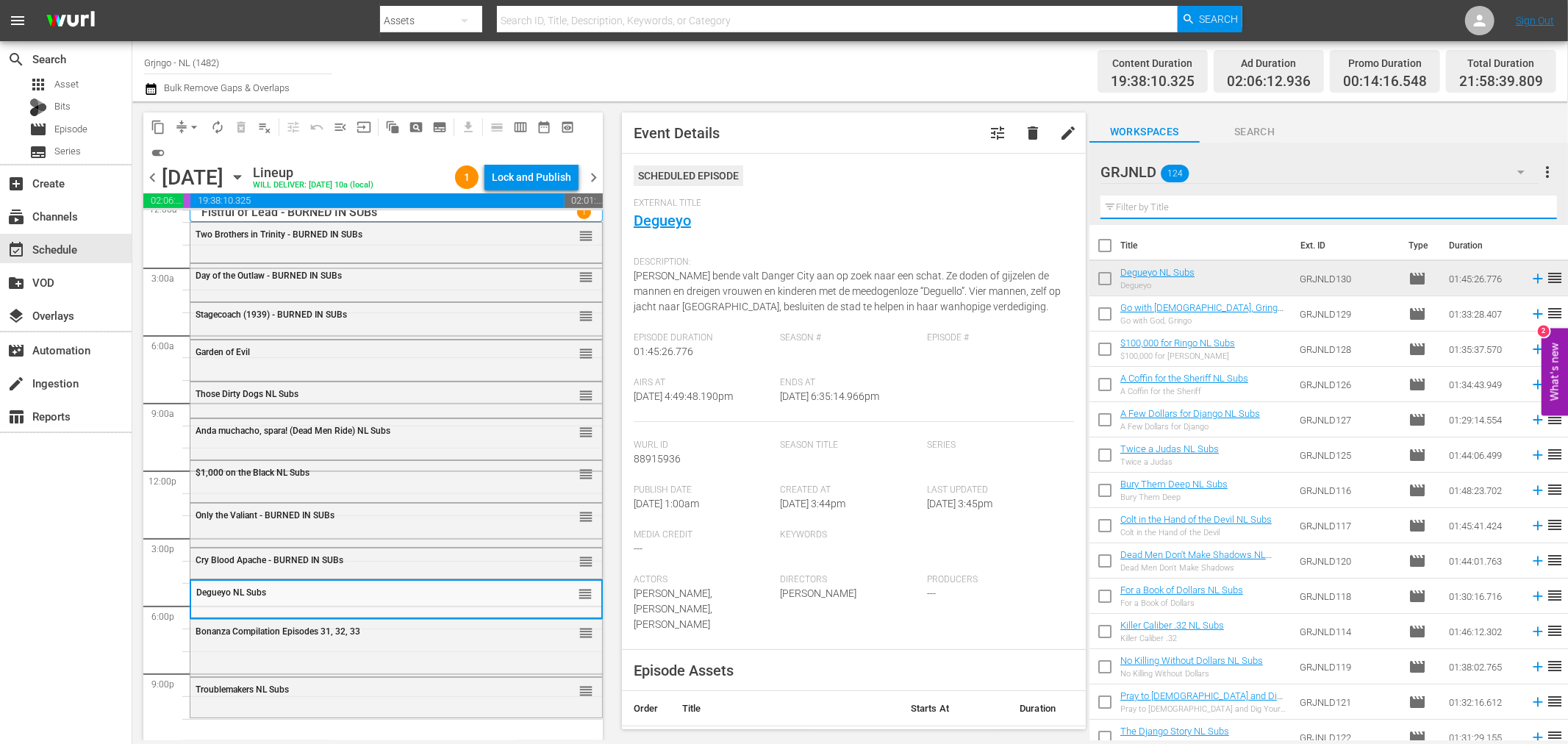
paste input "Shotgun"
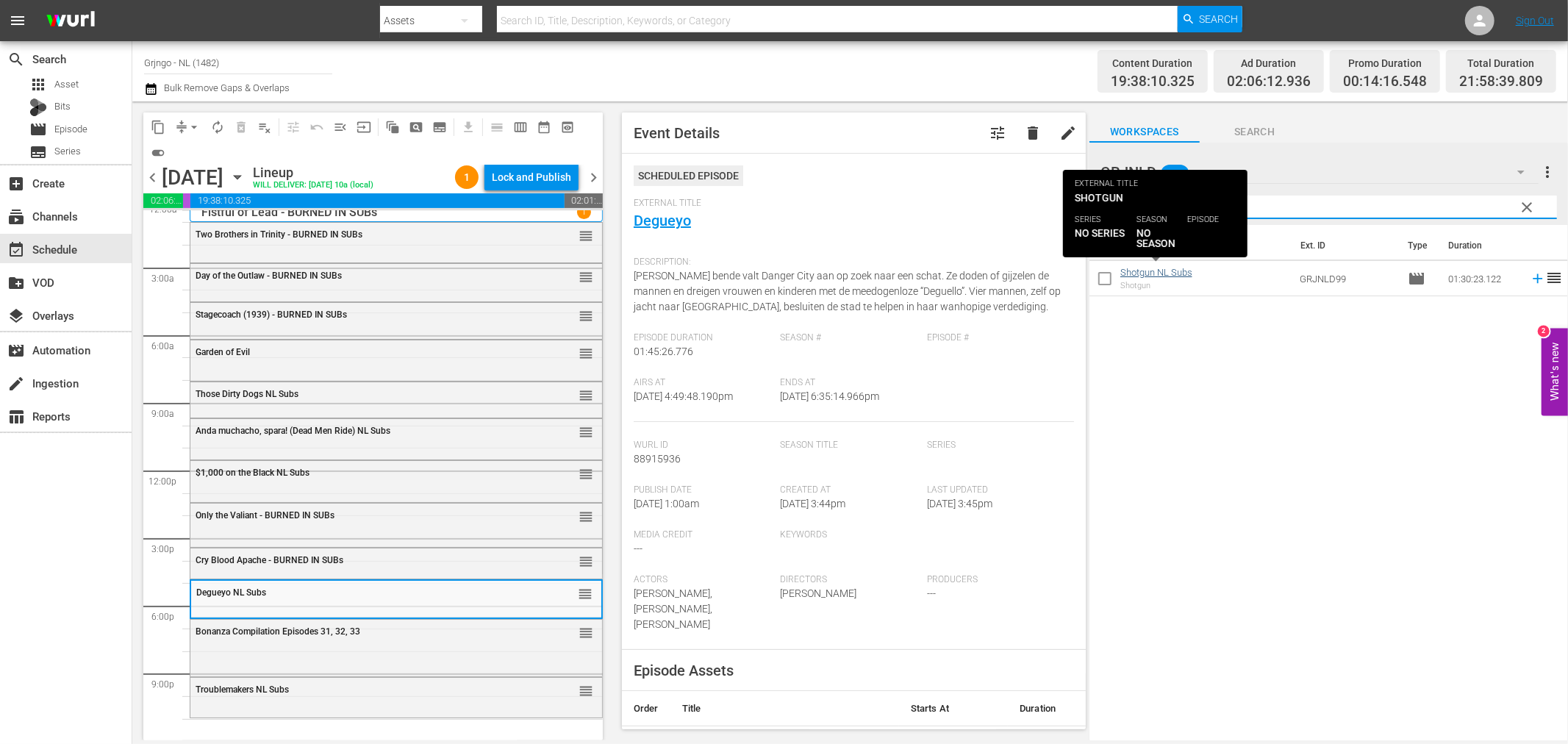
type input "Shotgun"
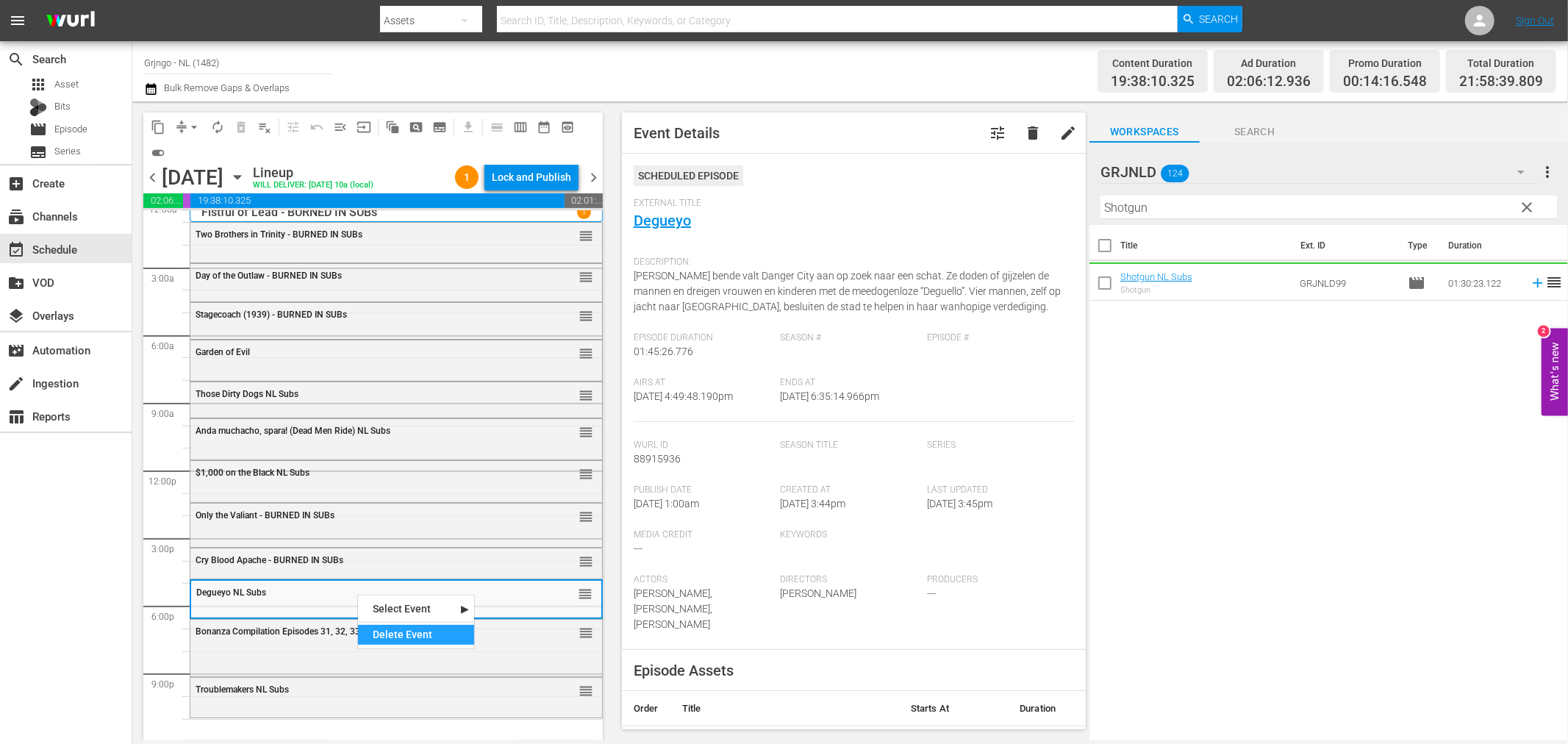
click at [412, 630] on div "Delete Event" at bounding box center [416, 635] width 116 height 20
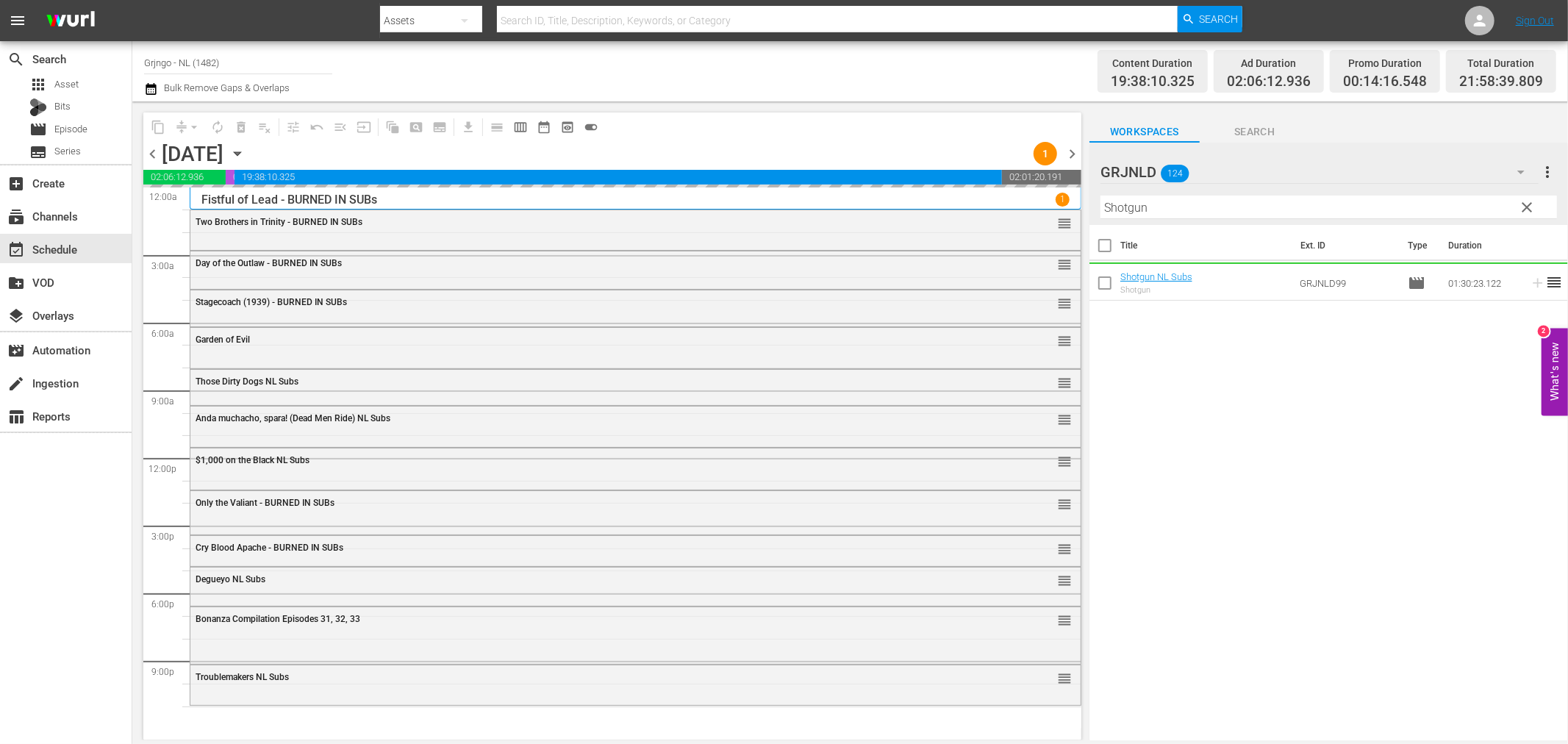
scroll to position [0, 0]
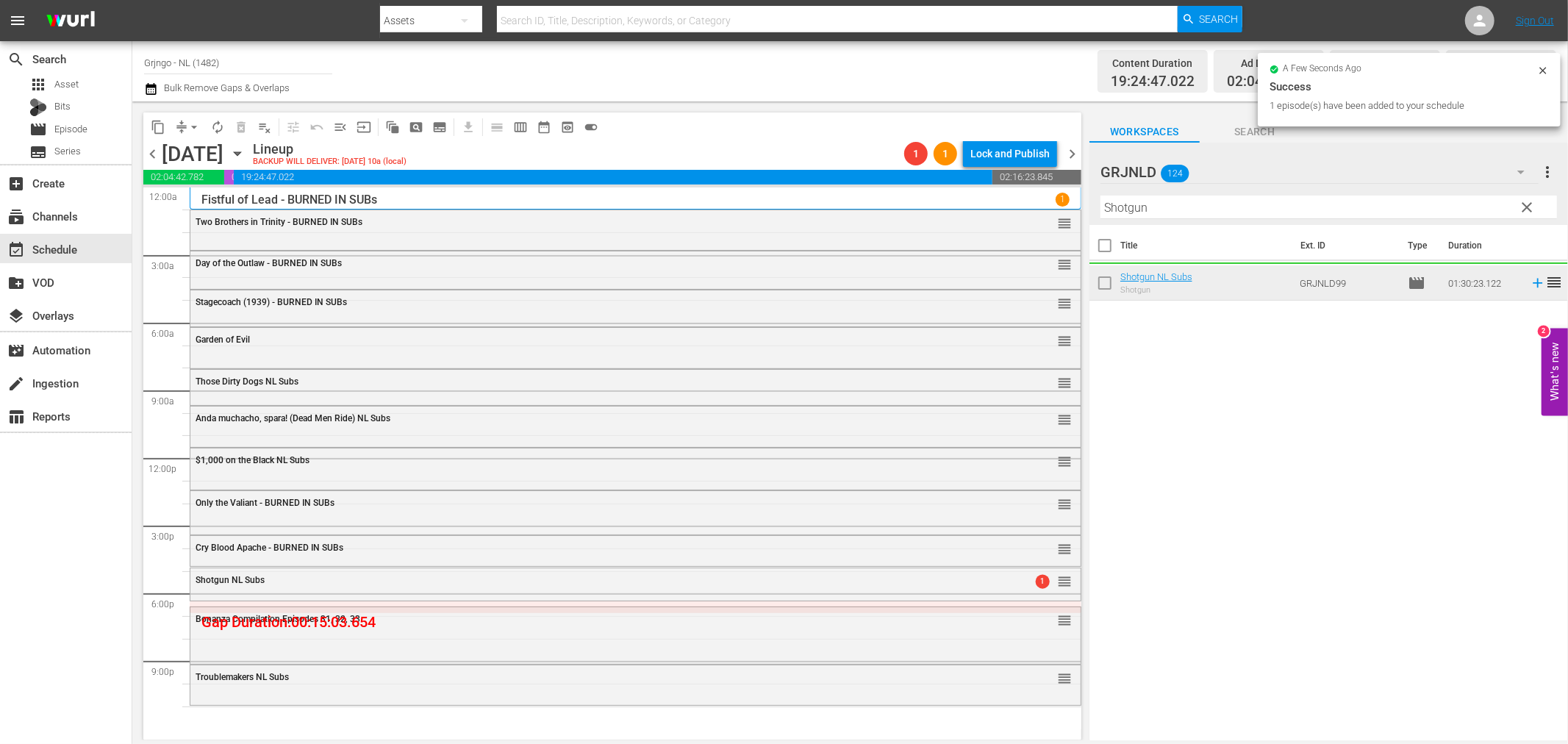
click at [1522, 205] on span "clear" at bounding box center [1527, 207] width 18 height 18
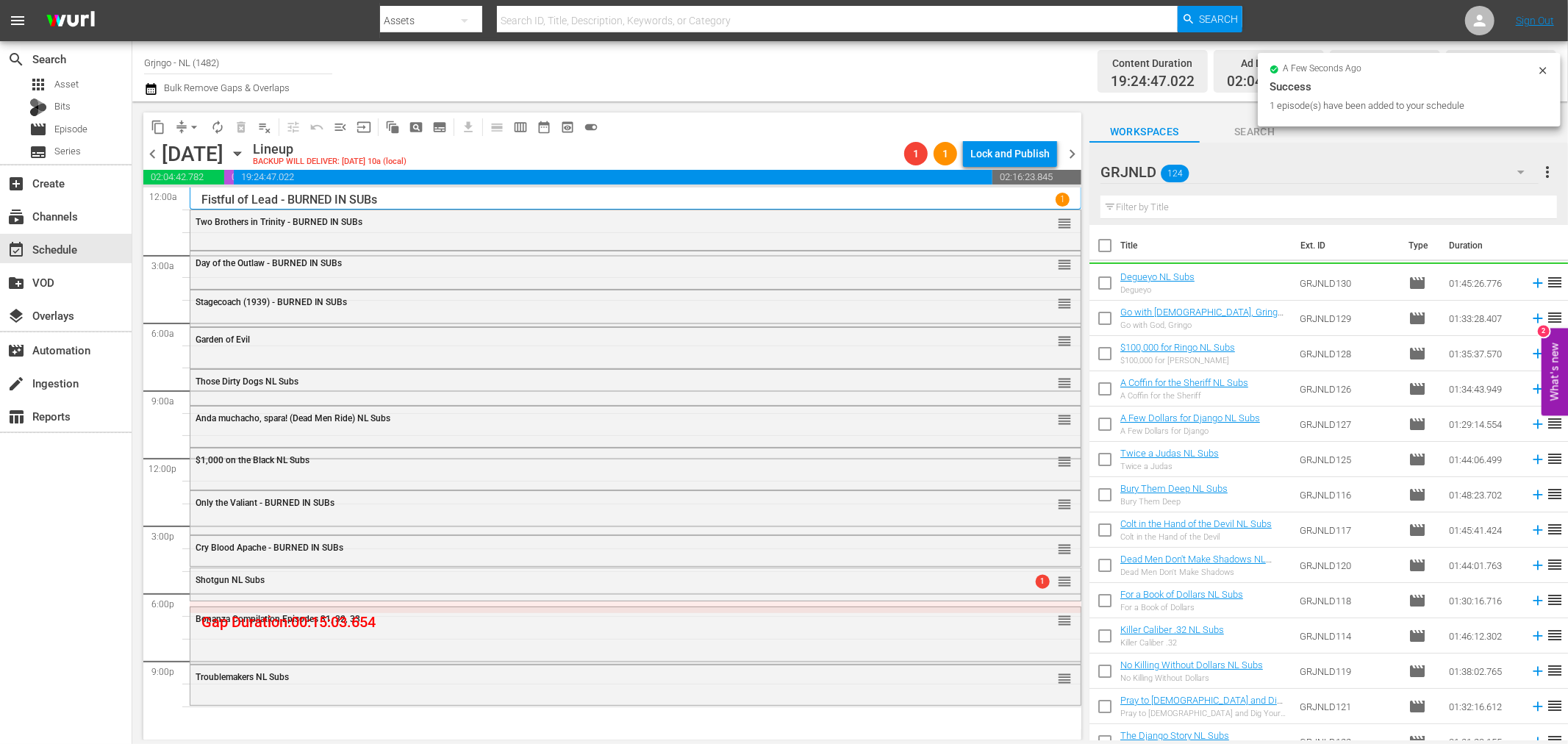
click at [145, 157] on span "chevron_left" at bounding box center [152, 154] width 18 height 18
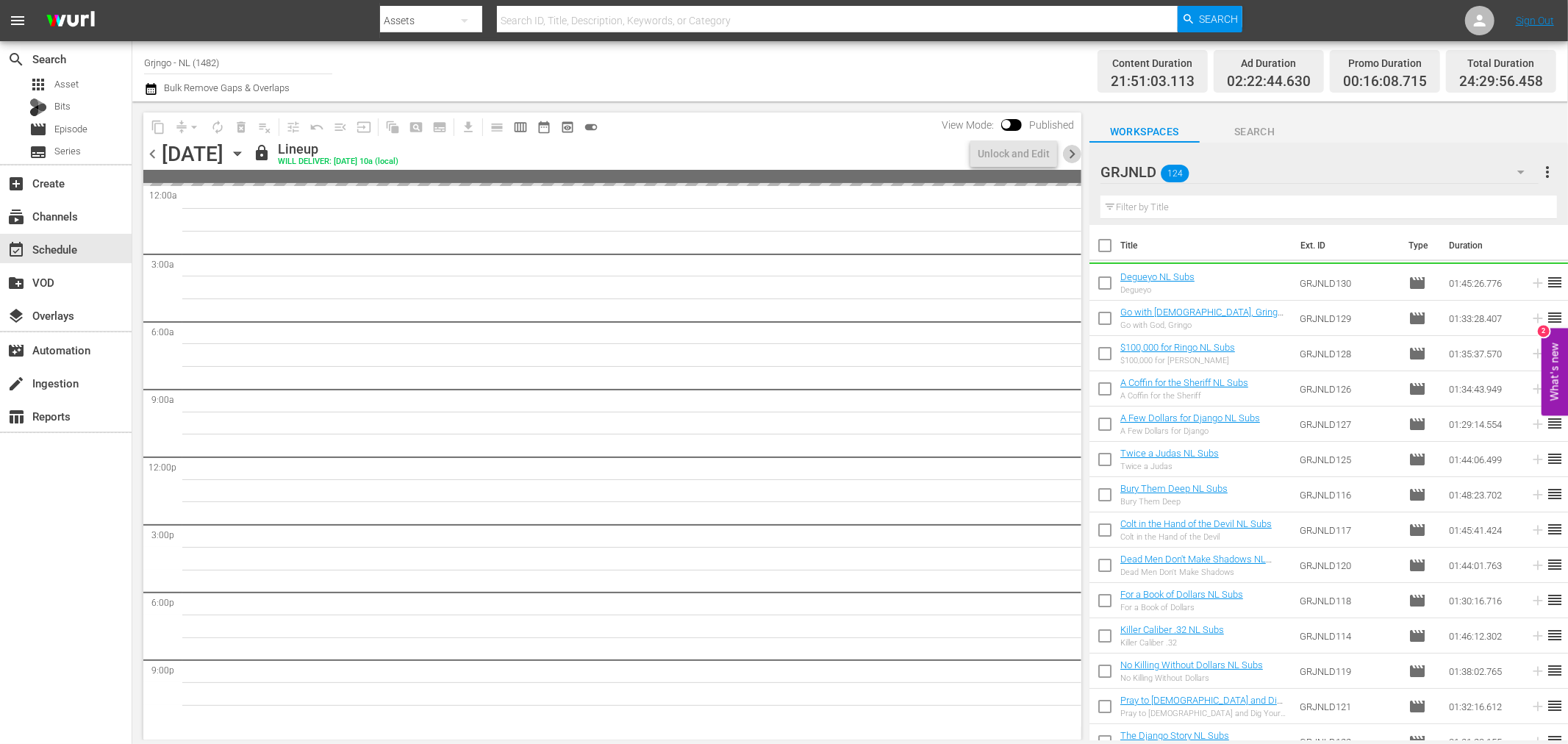
click at [1067, 156] on span "chevron_right" at bounding box center [1072, 154] width 18 height 18
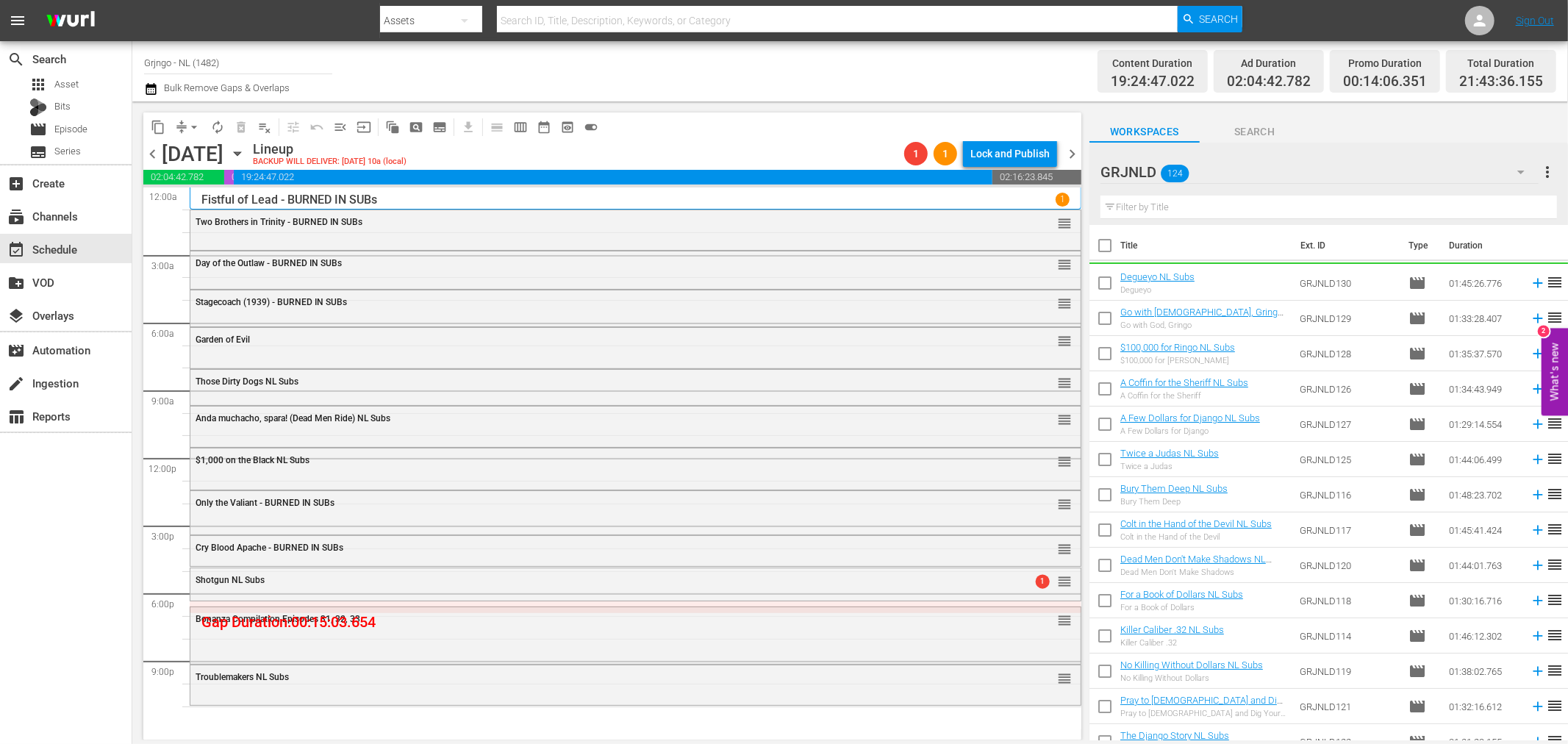
click at [1522, 170] on icon "button" at bounding box center [1521, 172] width 18 height 18
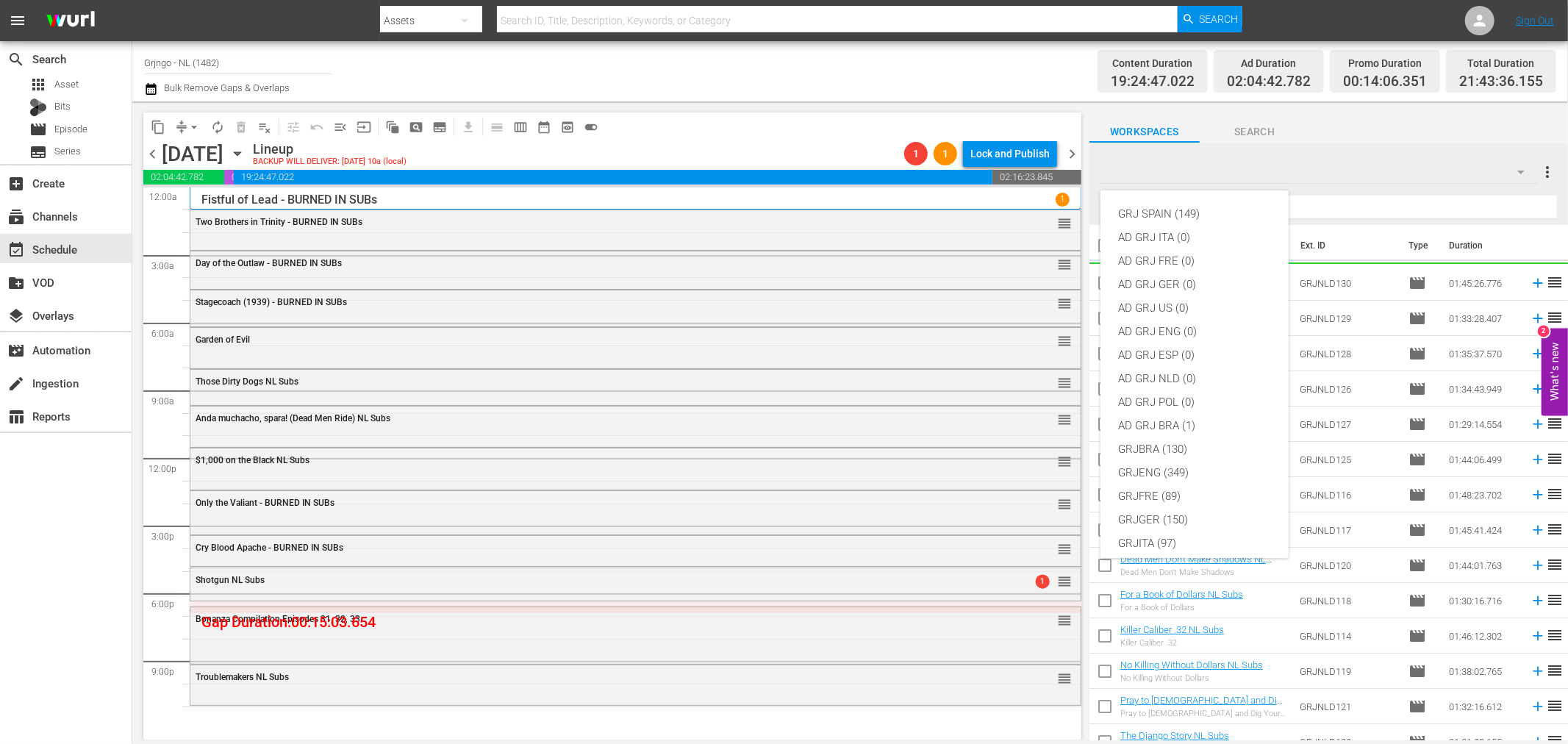
scroll to position [126, 0]
click at [1177, 348] on div "GRJENG (349)" at bounding box center [1195, 346] width 153 height 24
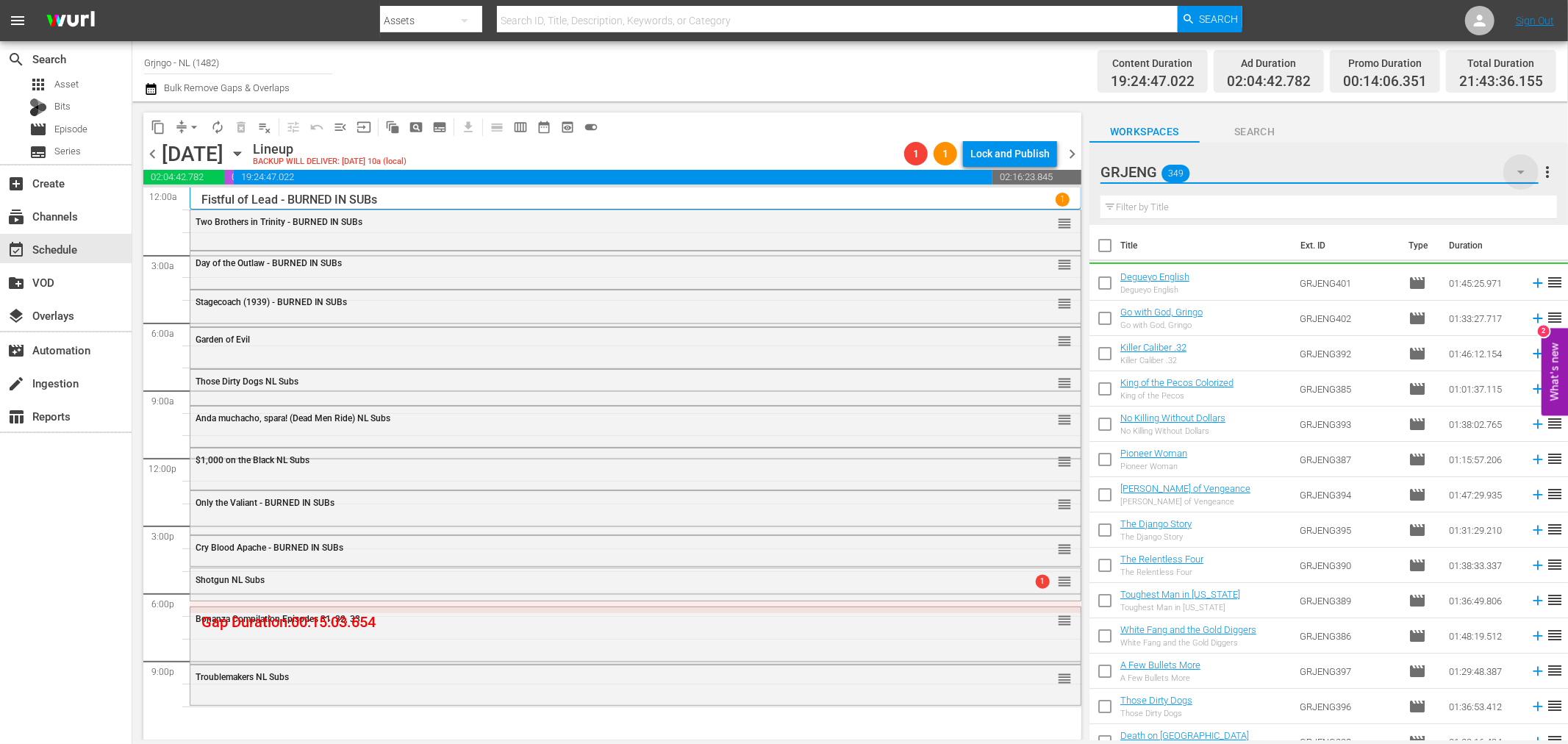
click at [1524, 172] on icon "button" at bounding box center [1522, 173] width 8 height 4
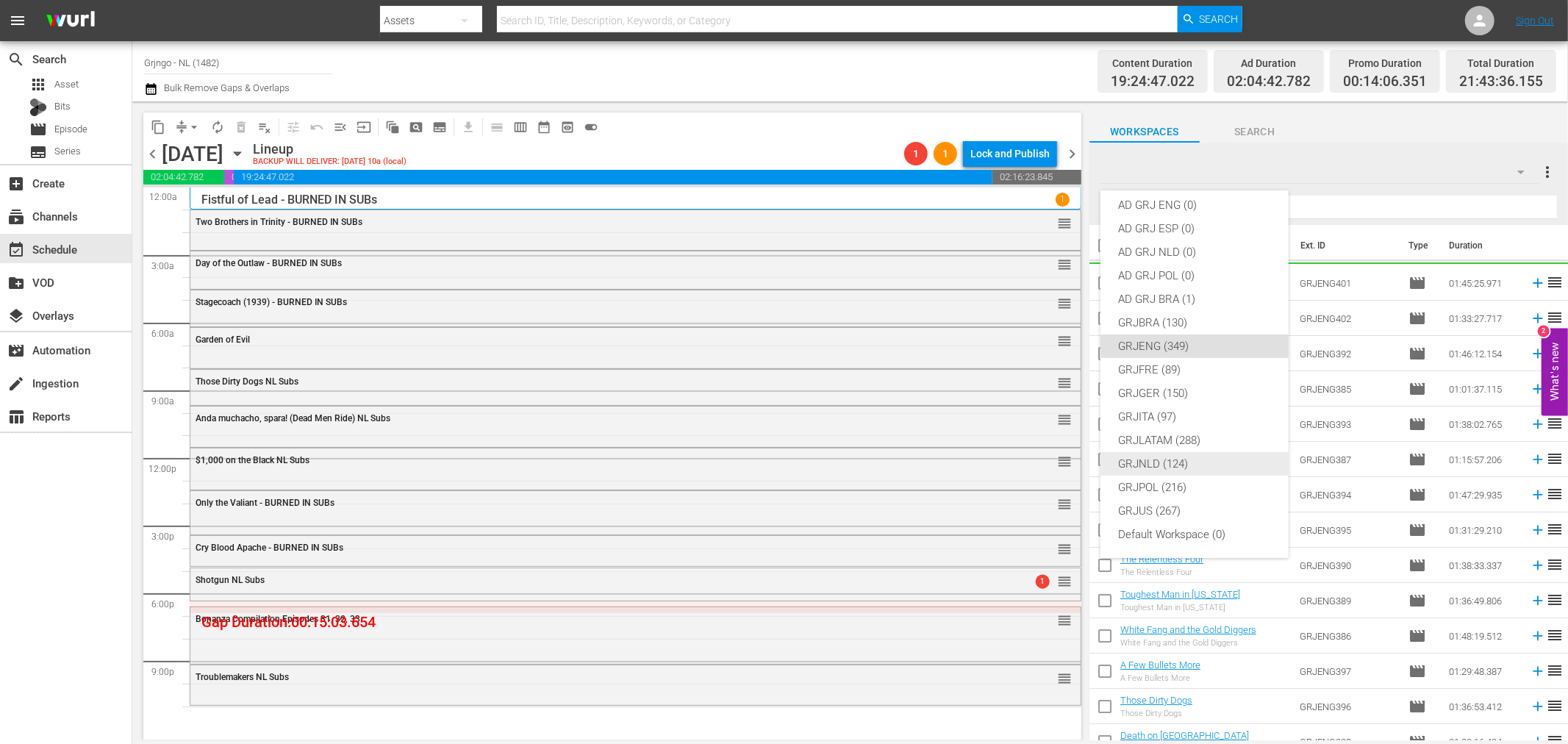
click at [1194, 455] on div "GRJNLD (124)" at bounding box center [1195, 464] width 153 height 24
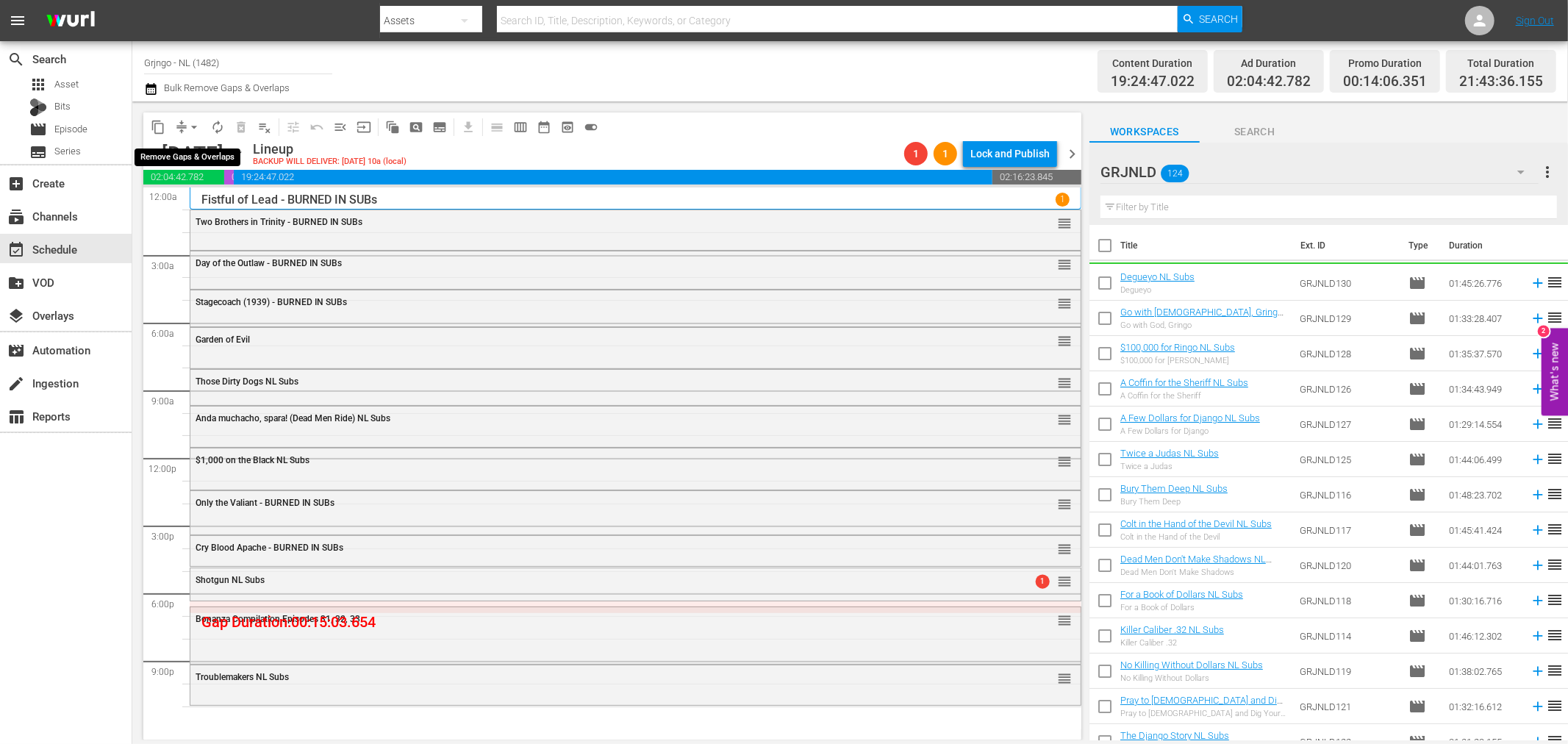
click at [194, 125] on span "arrow_drop_down" at bounding box center [194, 127] width 15 height 15
click at [206, 201] on li "Align to End of Previous Day" at bounding box center [195, 205] width 155 height 25
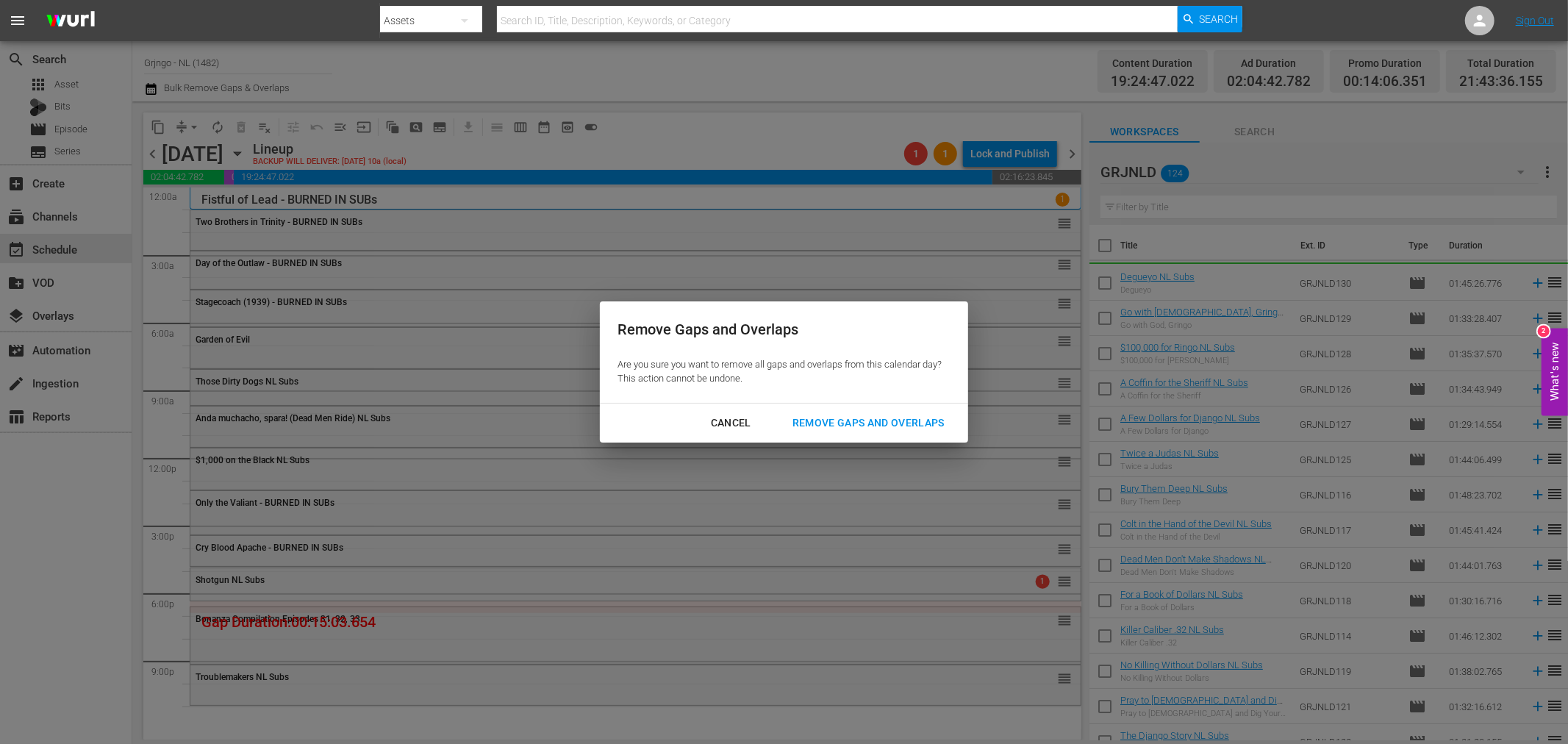
click at [813, 418] on div "Remove Gaps and Overlaps" at bounding box center [868, 422] width 175 height 18
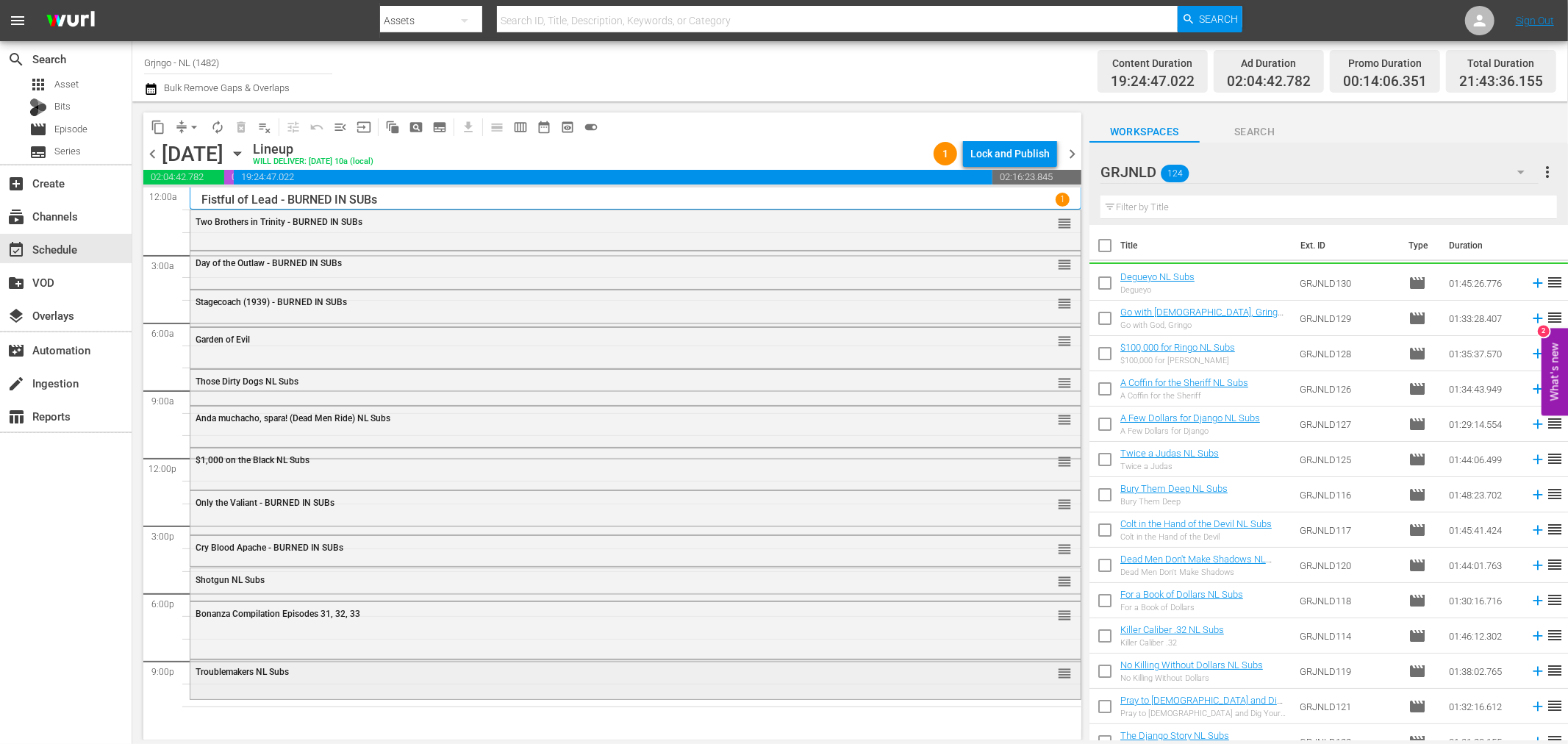
click at [278, 676] on span "Troublemakers NL Subs" at bounding box center [241, 671] width 93 height 10
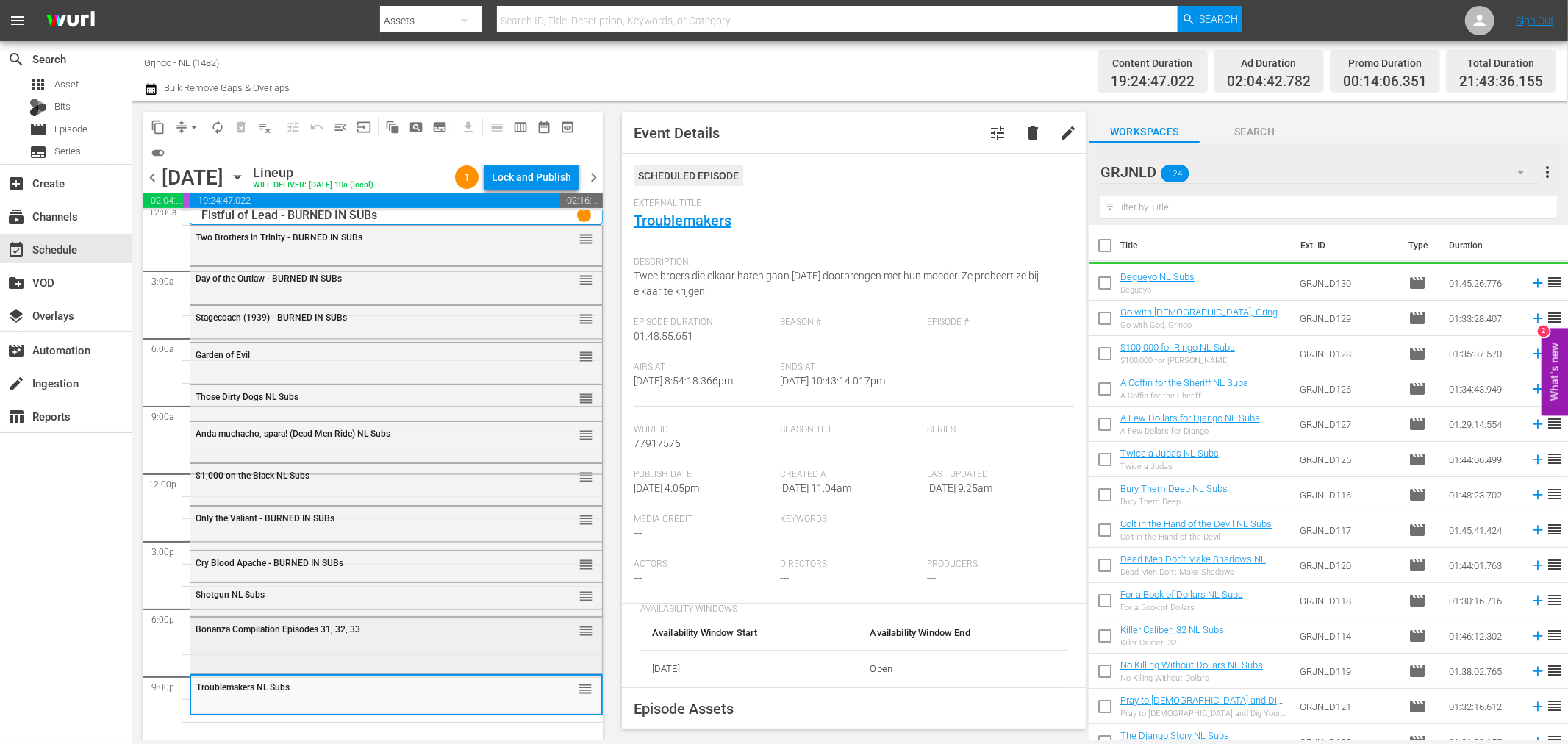
scroll to position [11, 0]
click at [1520, 168] on icon "button" at bounding box center [1521, 172] width 18 height 18
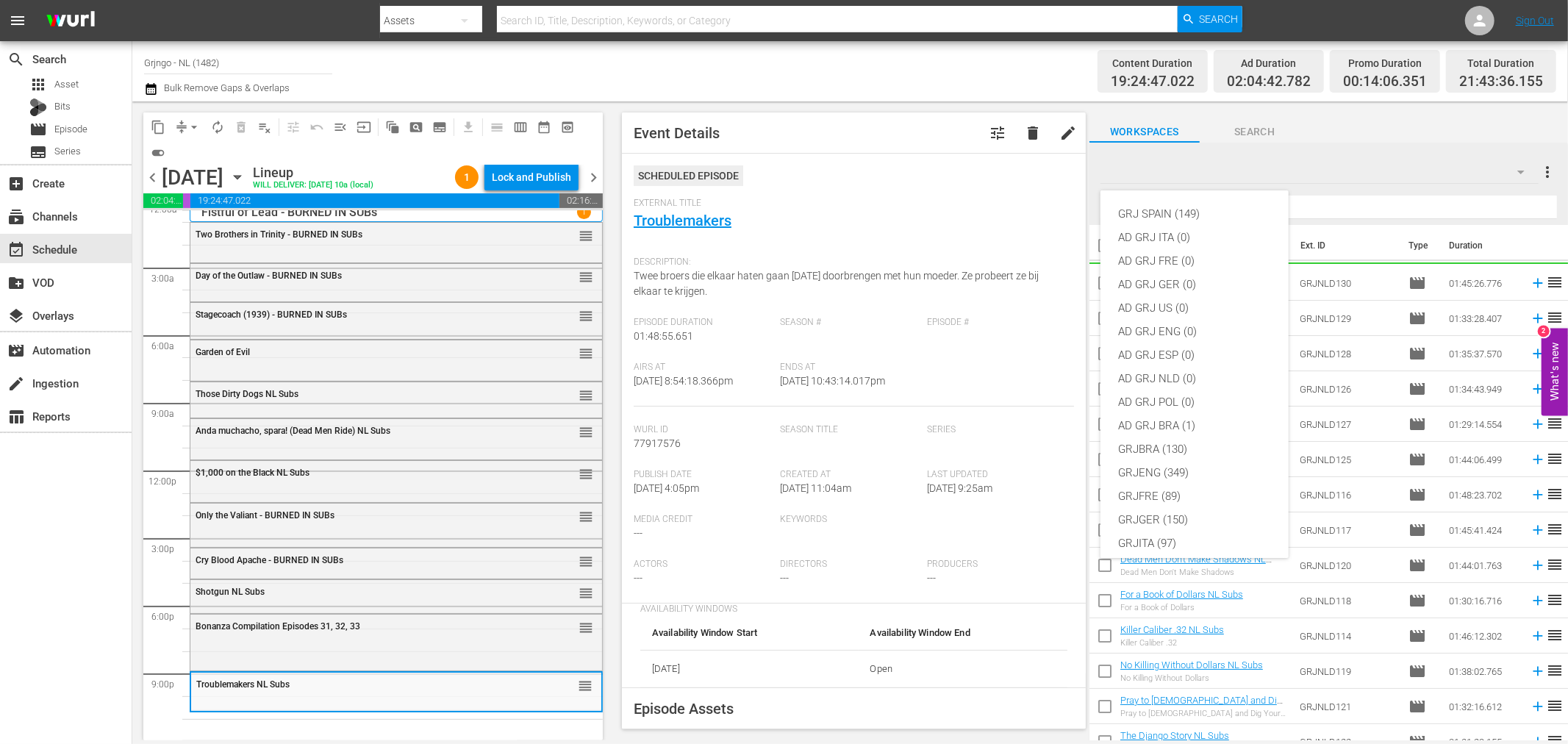
scroll to position [126, 0]
click at [1419, 214] on div "GRJ SPAIN (149) AD GRJ ITA (0) AD GRJ FRE (0) AD GRJ GER (0) AD GRJ US (0) AD G…" at bounding box center [784, 372] width 1568 height 744
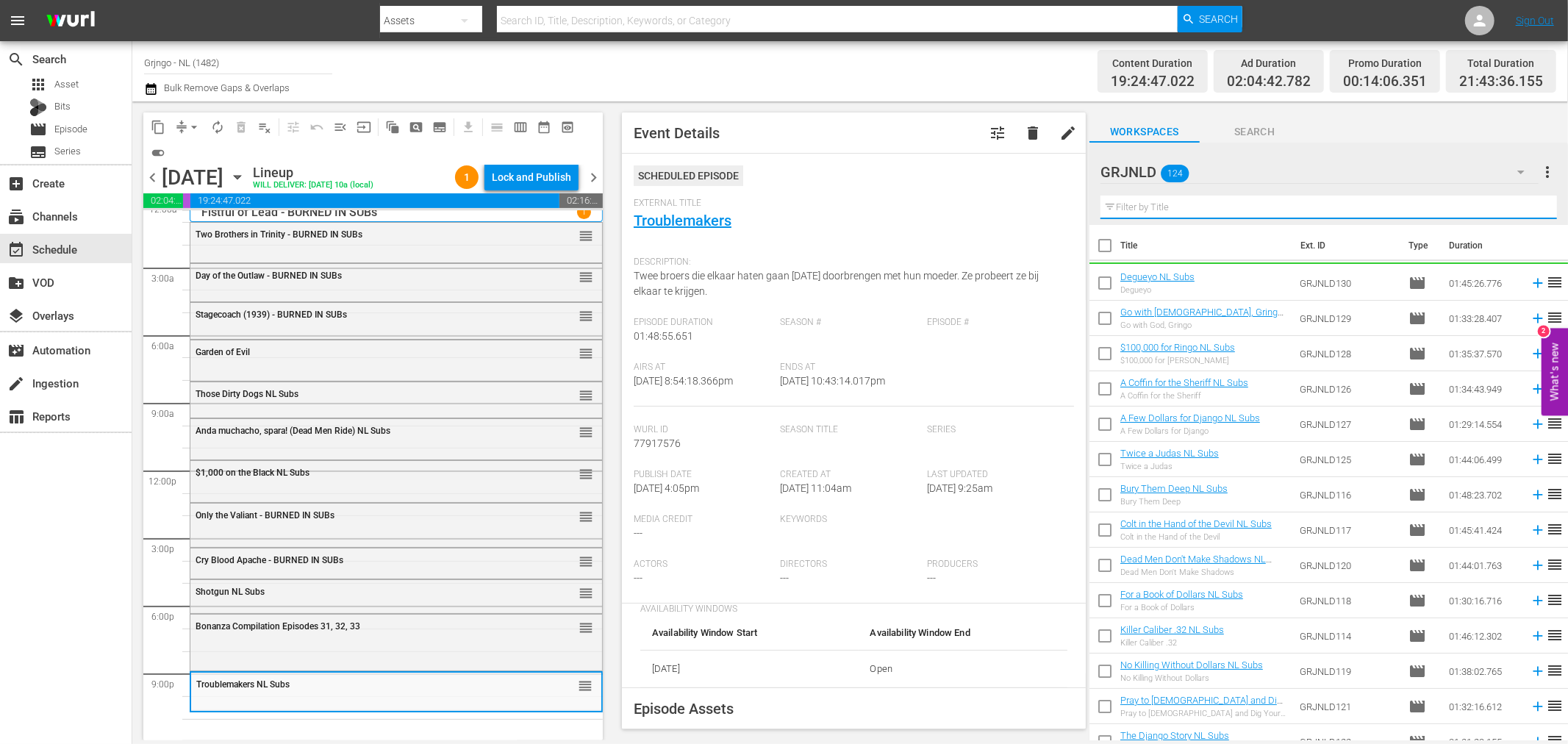
paste input "Dead Men Don't Make Shadows"
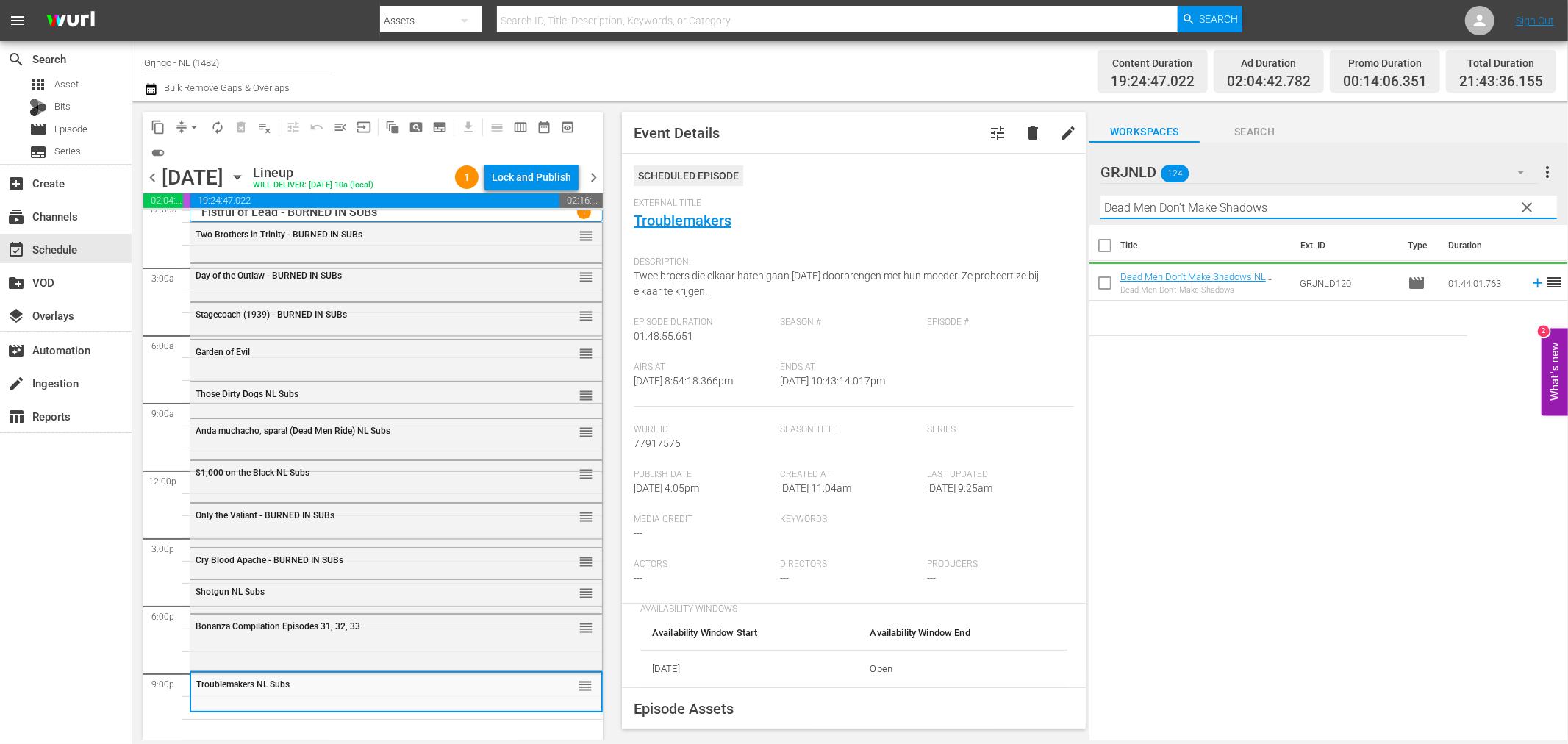
type input "Dead Men Don't Make Shadows"
click at [303, 591] on div "Shotgun NL Subs" at bounding box center [358, 591] width 327 height 10
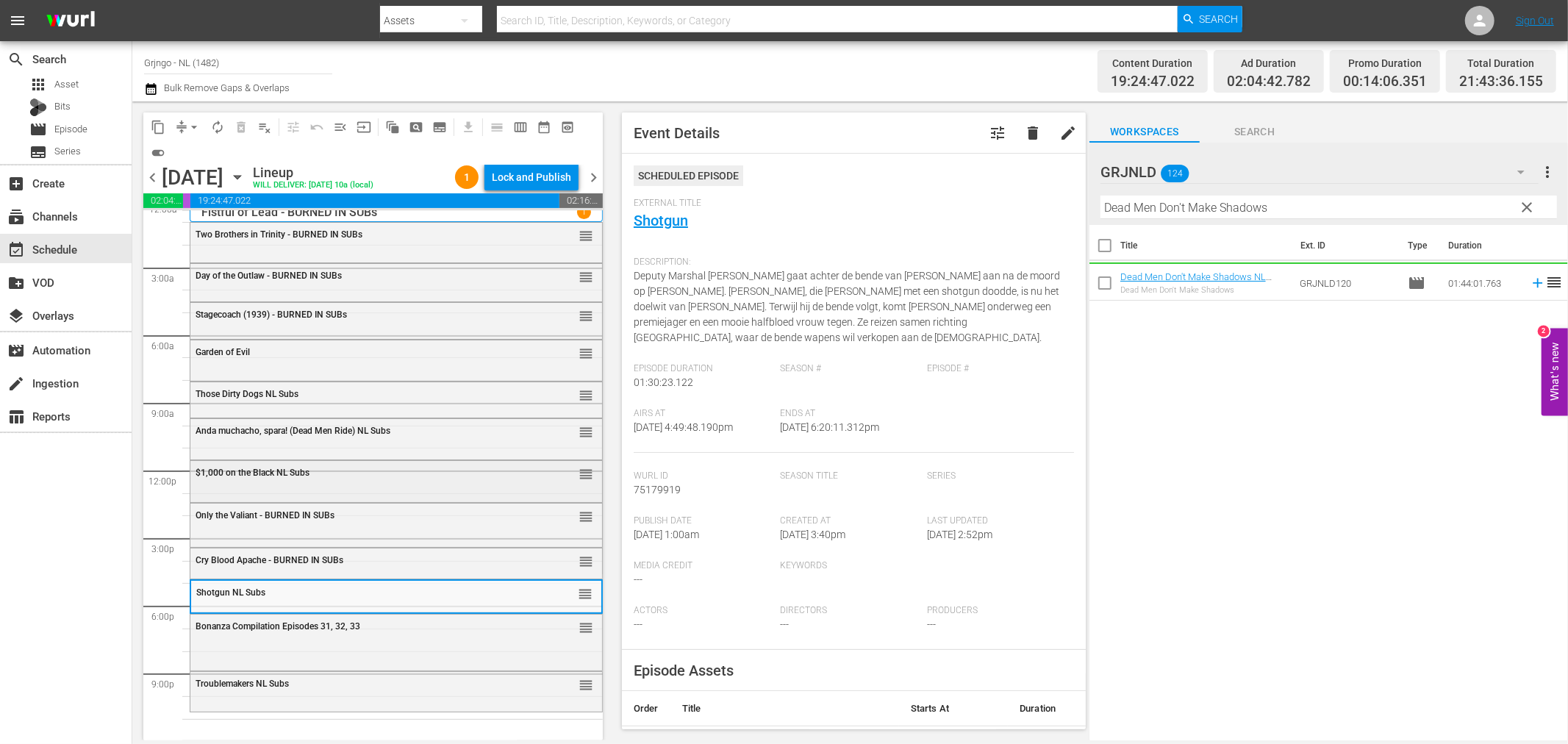
click at [307, 475] on span "$1,000 on the Black NL Subs" at bounding box center [252, 472] width 114 height 10
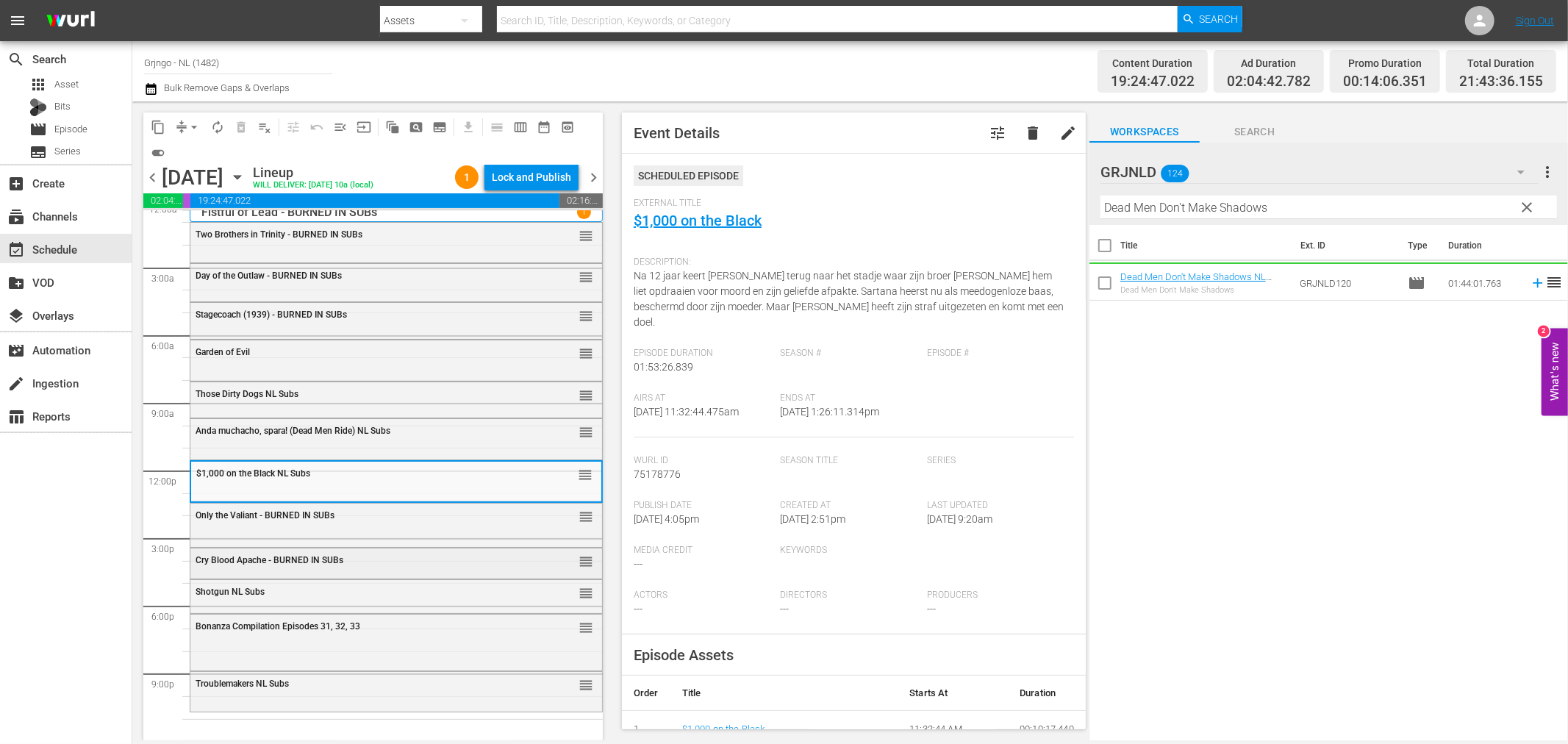
click at [273, 567] on div "Cry Blood Apache - BURNED IN SUBs reorder" at bounding box center [396, 561] width 412 height 25
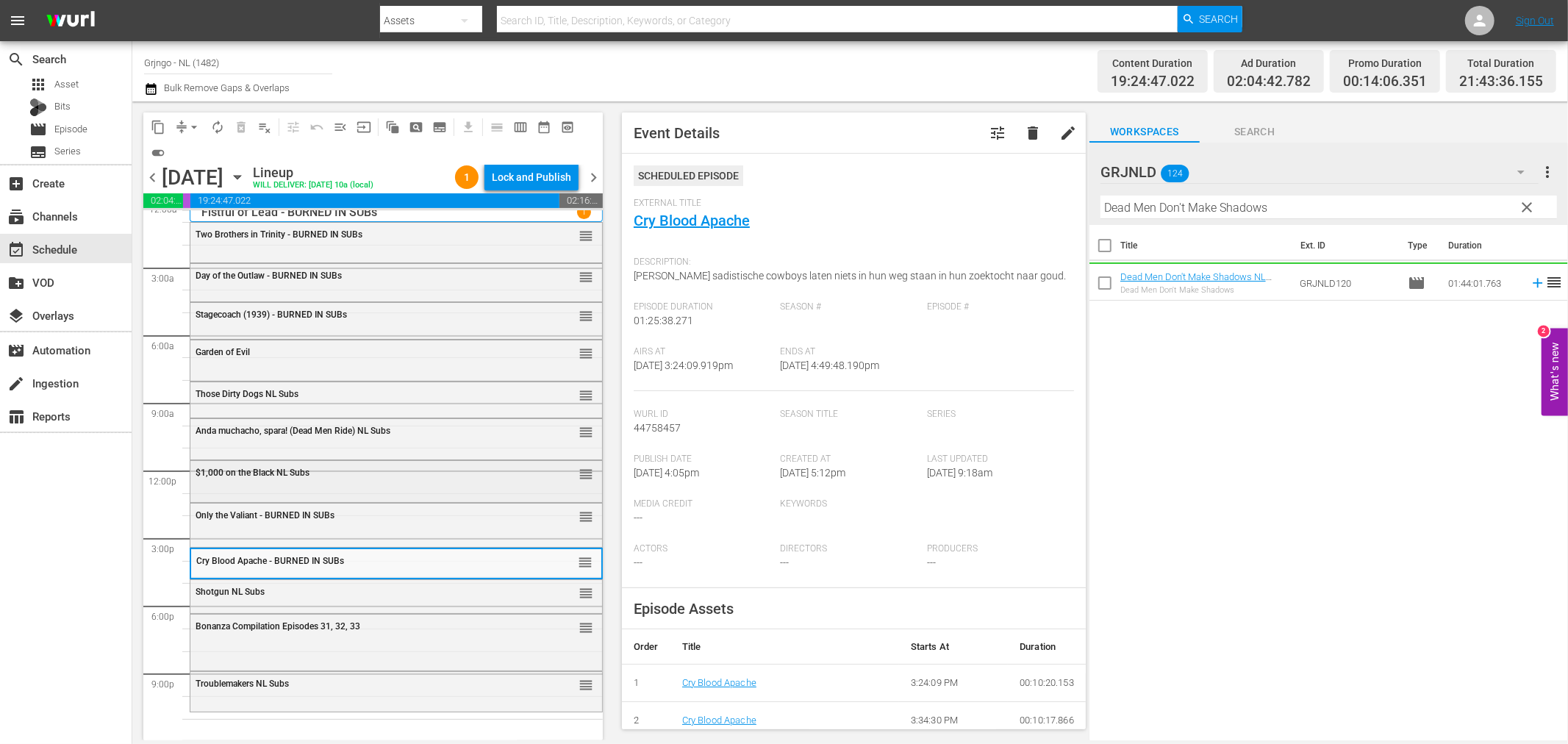
click at [267, 480] on div "$1,000 on the Black NL Subs reorder" at bounding box center [396, 473] width 412 height 25
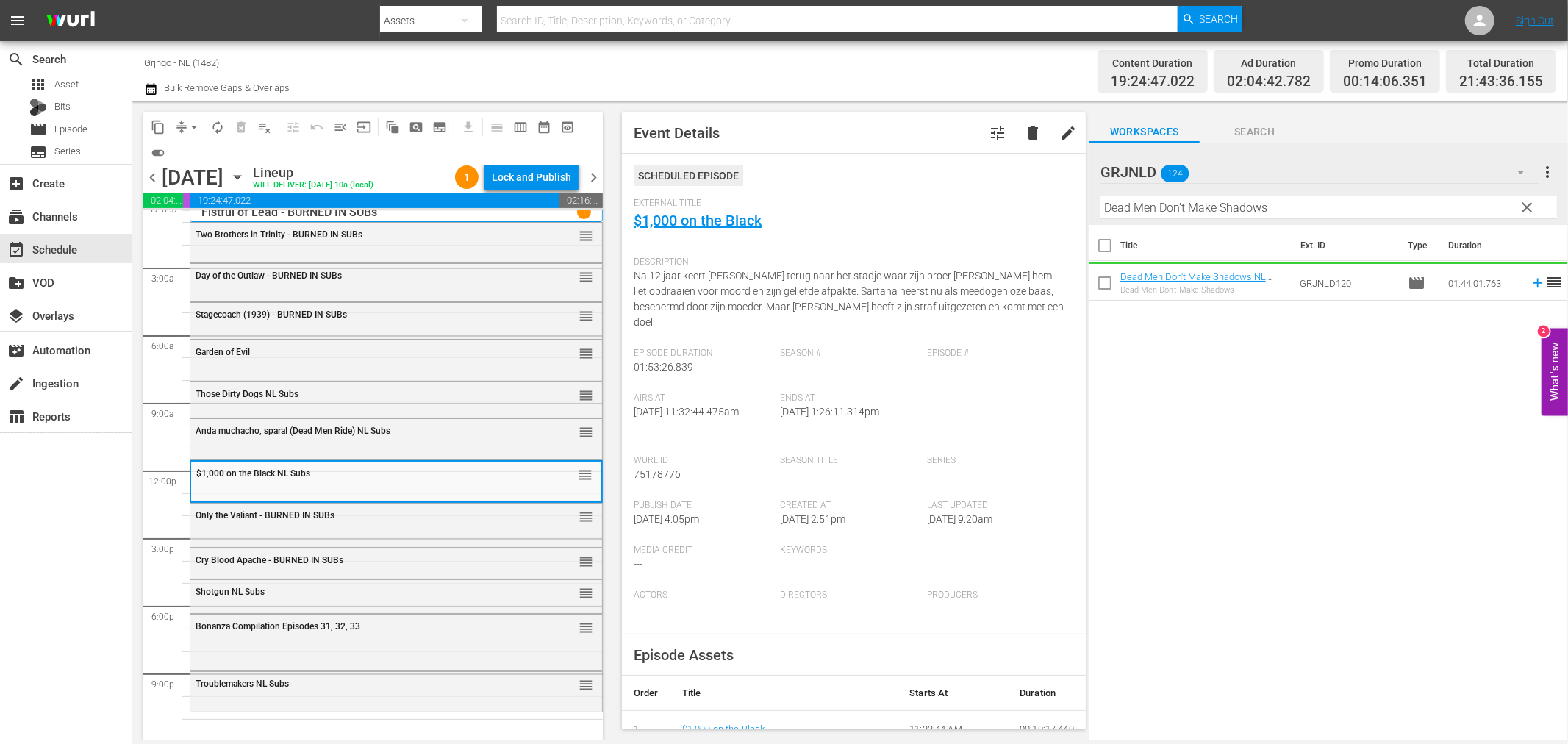
drag, startPoint x: 1528, startPoint y: 203, endPoint x: 1208, endPoint y: 208, distance: 320.0
click at [1528, 203] on span "clear" at bounding box center [1527, 207] width 18 height 18
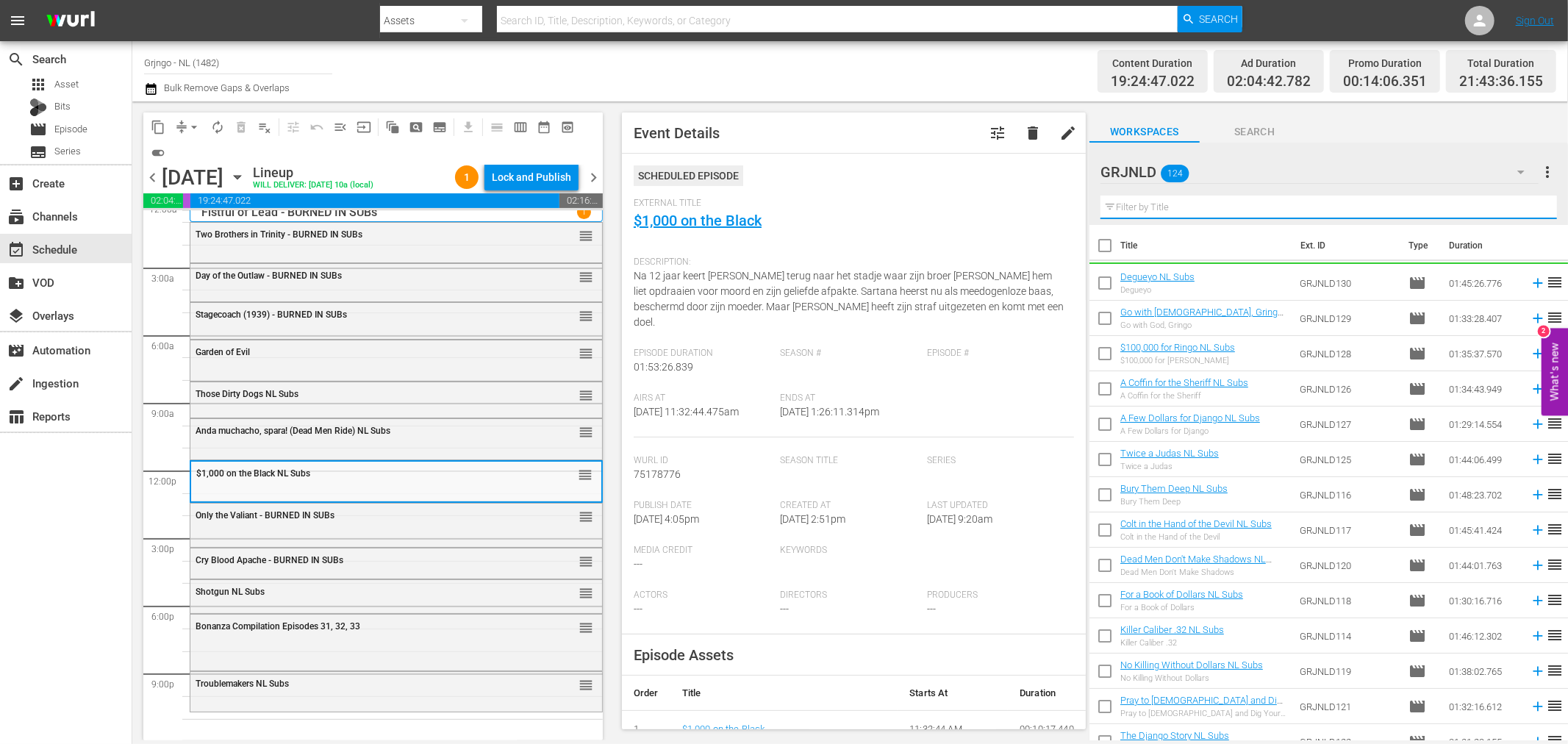
paste input "Return of Sabata"
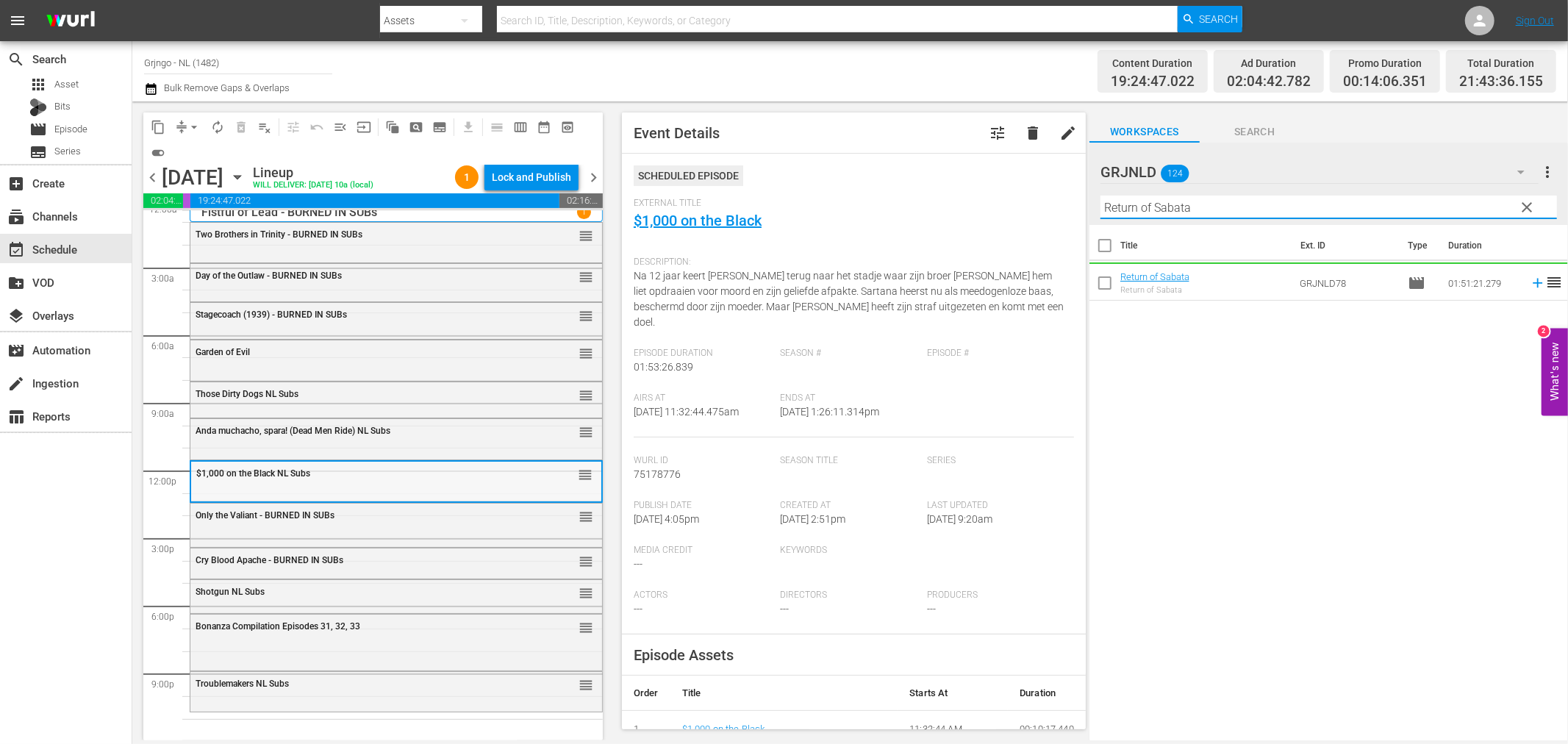
type input "Return of Sabata"
click at [540, 480] on div "reorder" at bounding box center [559, 474] width 67 height 15
click at [353, 442] on div "Anda muchacho, spara! (Dead Men Ride) NL Subs reorder" at bounding box center [396, 432] width 412 height 25
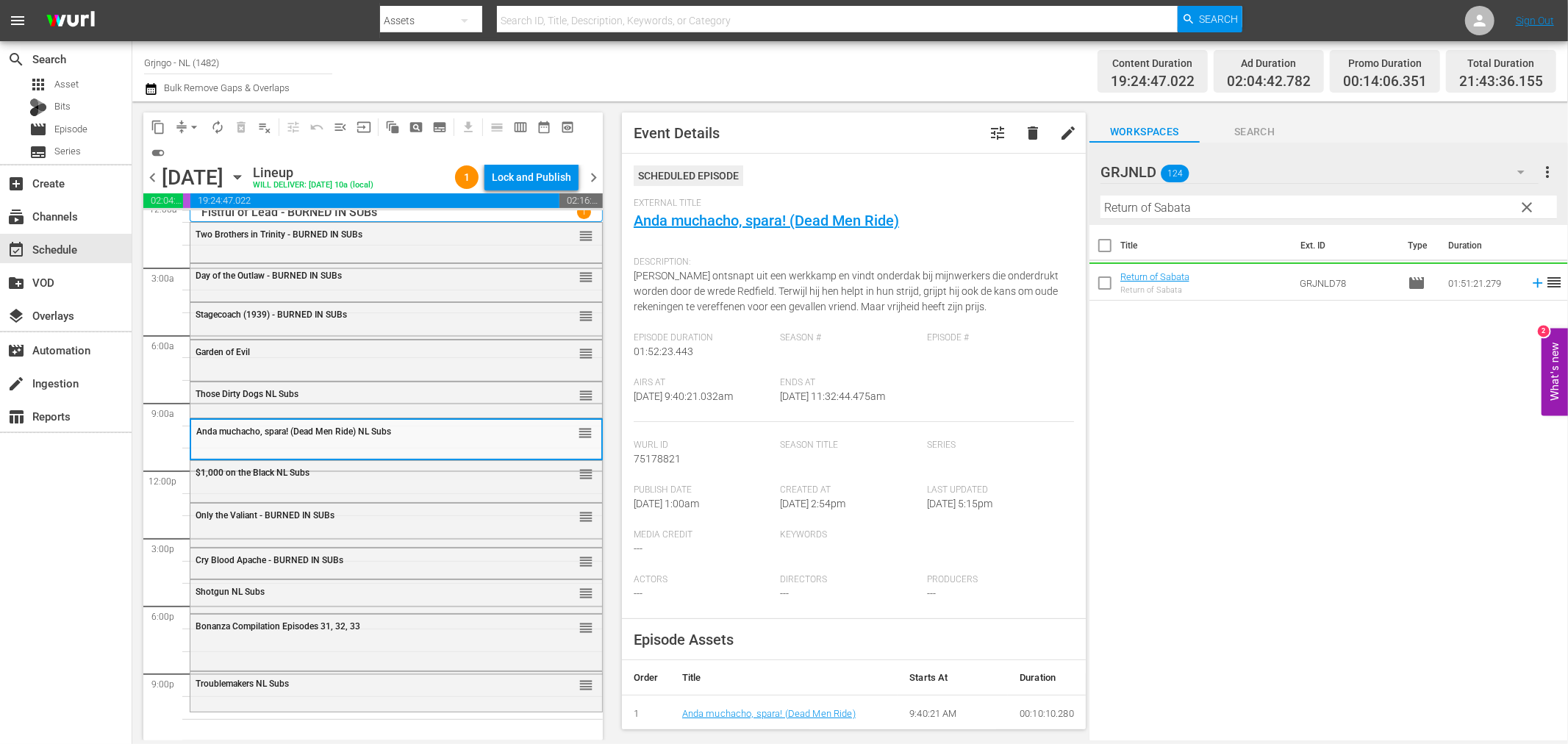
drag, startPoint x: 1526, startPoint y: 204, endPoint x: 1152, endPoint y: 216, distance: 374.2
click at [1526, 204] on span "clear" at bounding box center [1527, 207] width 18 height 18
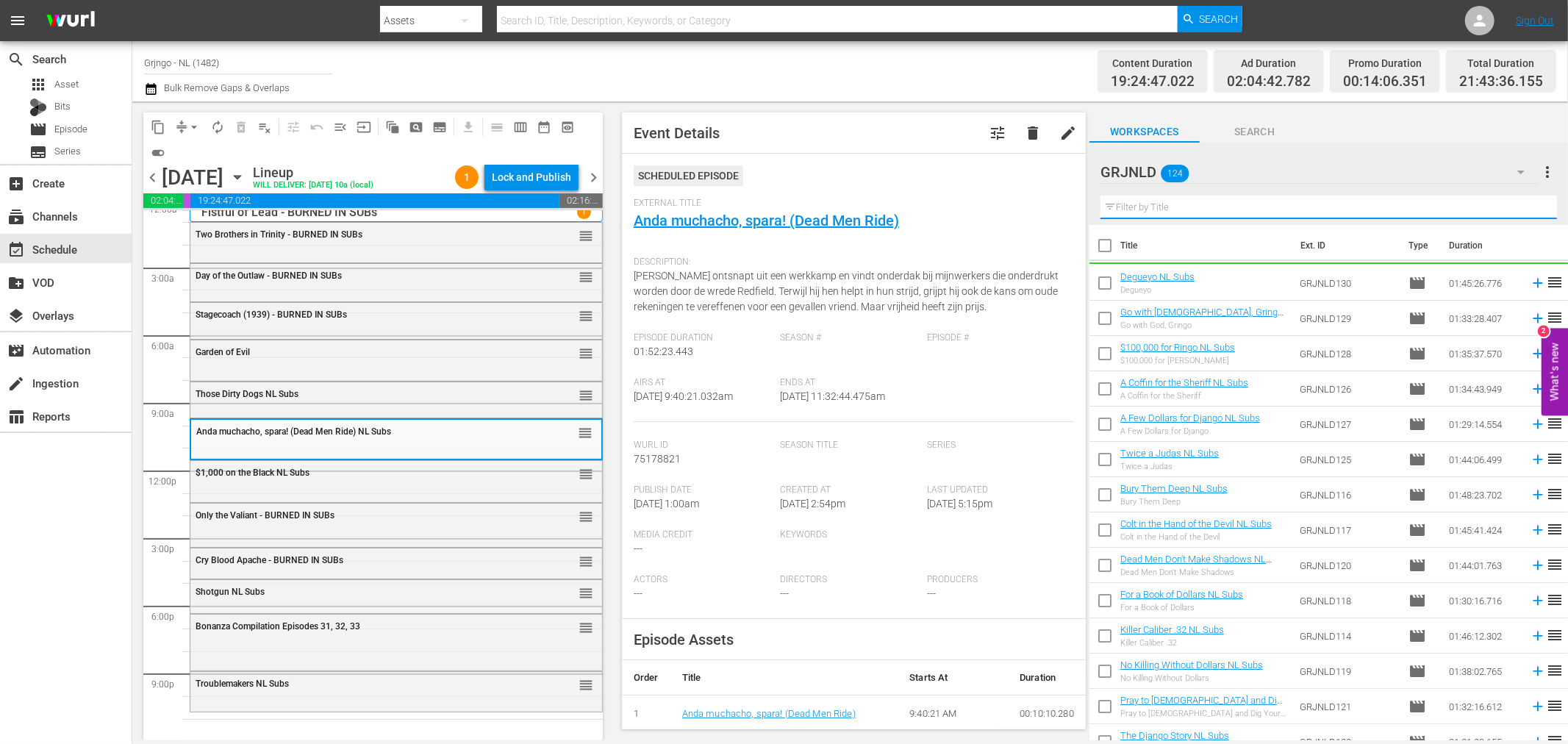
paste input "Captain [PERSON_NAME]"
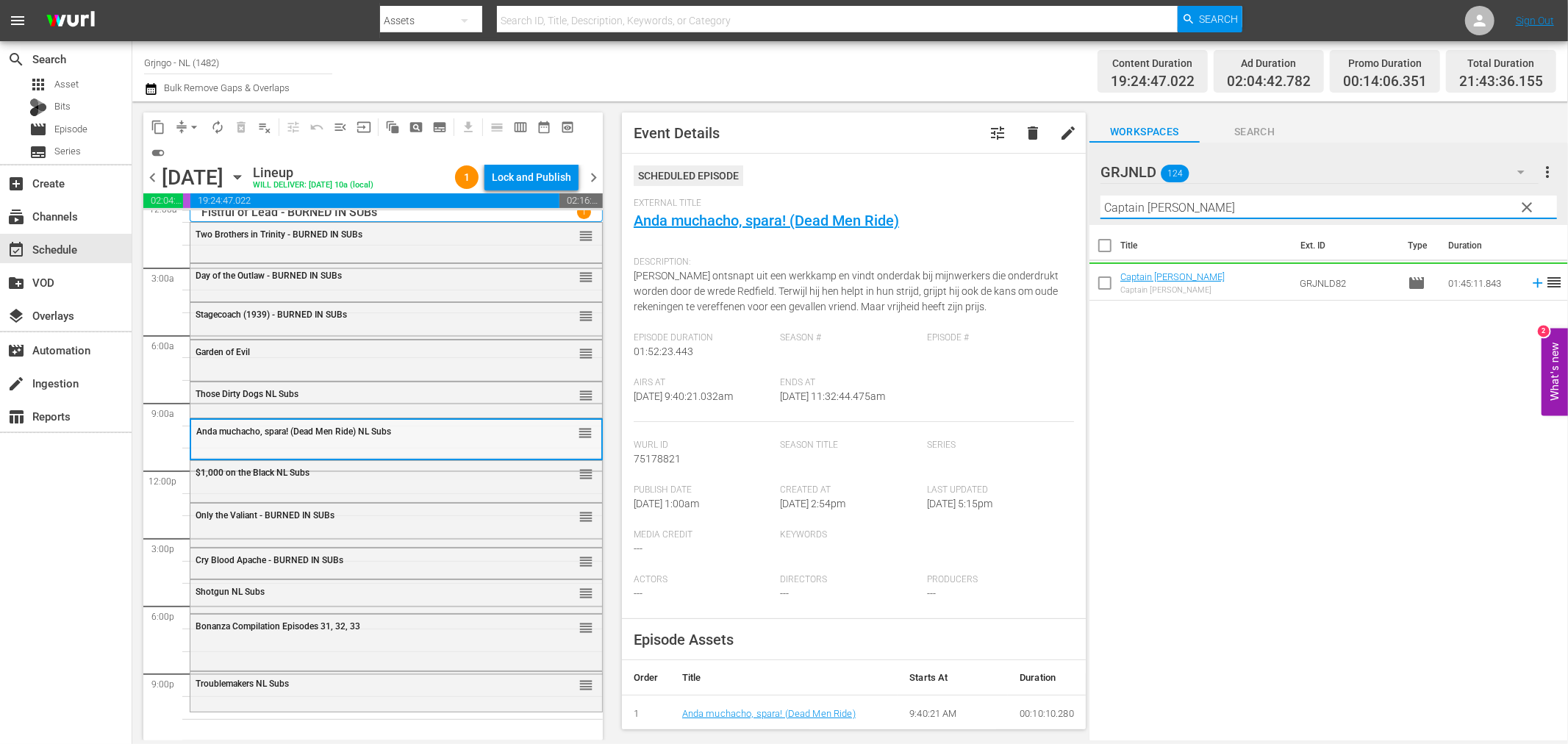
type input "Captain [PERSON_NAME]"
click at [352, 467] on div "Delete Event" at bounding box center [388, 471] width 116 height 20
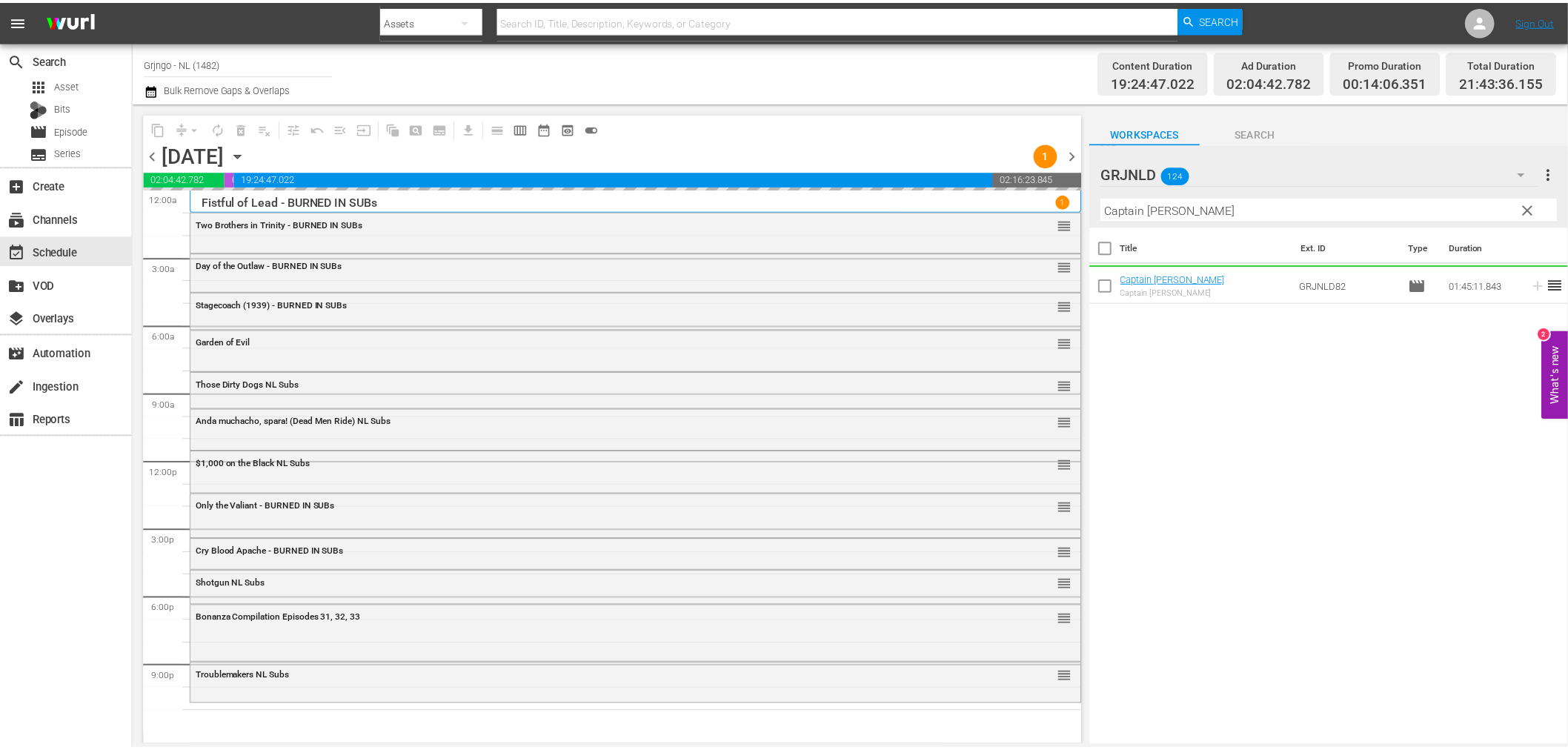
scroll to position [0, 0]
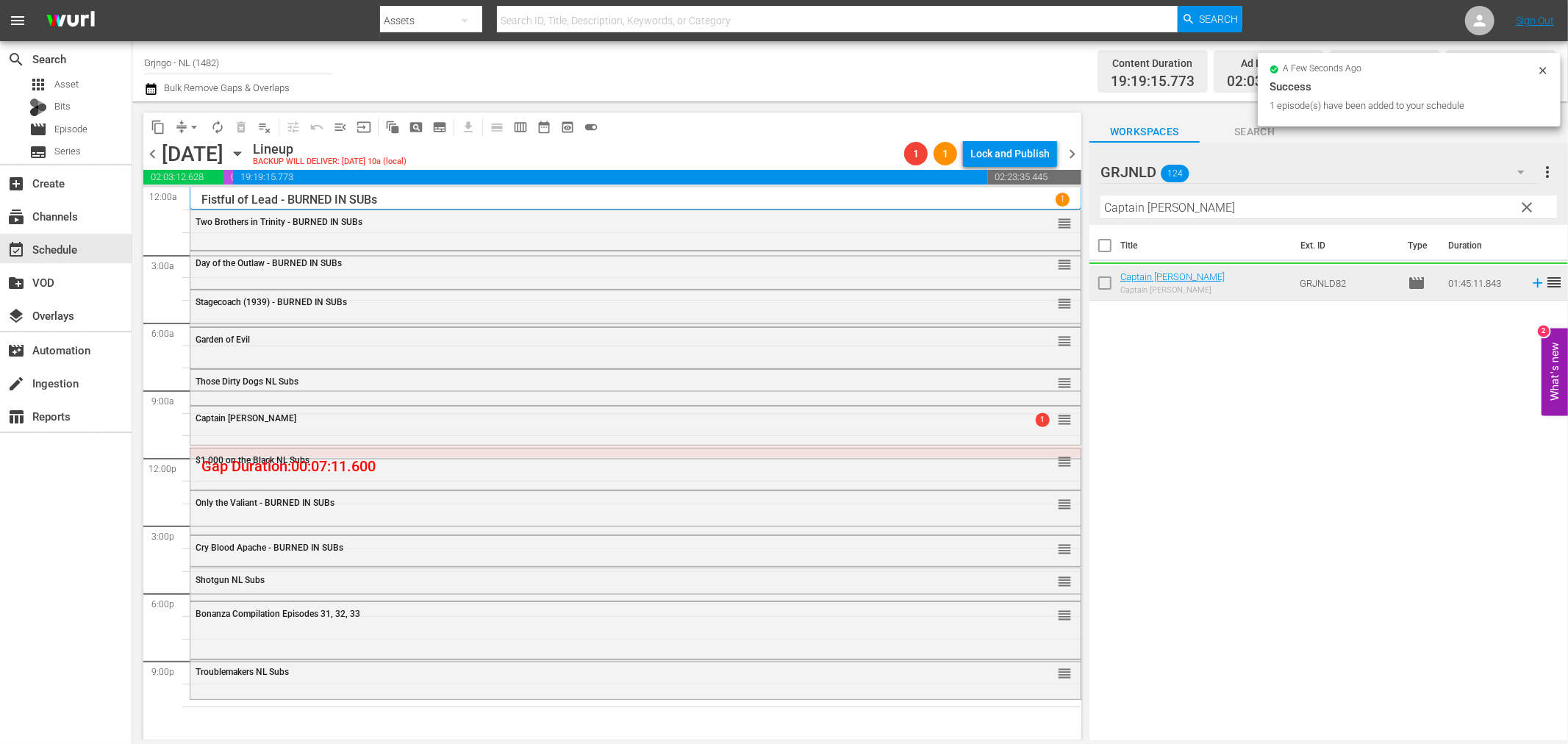
drag, startPoint x: 1137, startPoint y: 281, endPoint x: 427, endPoint y: 466, distance: 733.7
click at [456, 512] on div "Delete Event" at bounding box center [486, 507] width 116 height 20
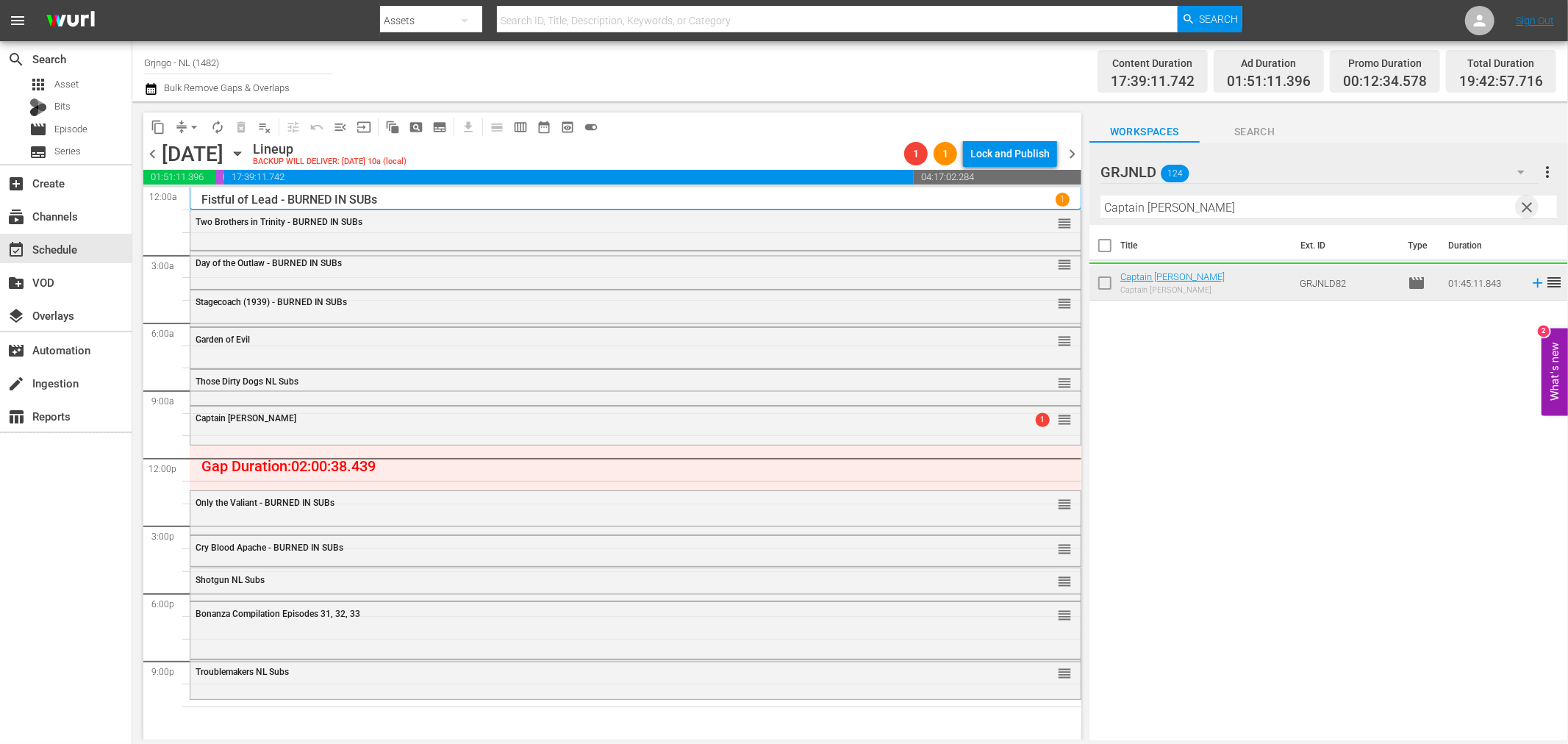
drag, startPoint x: 1526, startPoint y: 202, endPoint x: 1144, endPoint y: 195, distance: 382.1
click at [1526, 202] on span "clear" at bounding box center [1527, 207] width 18 height 18
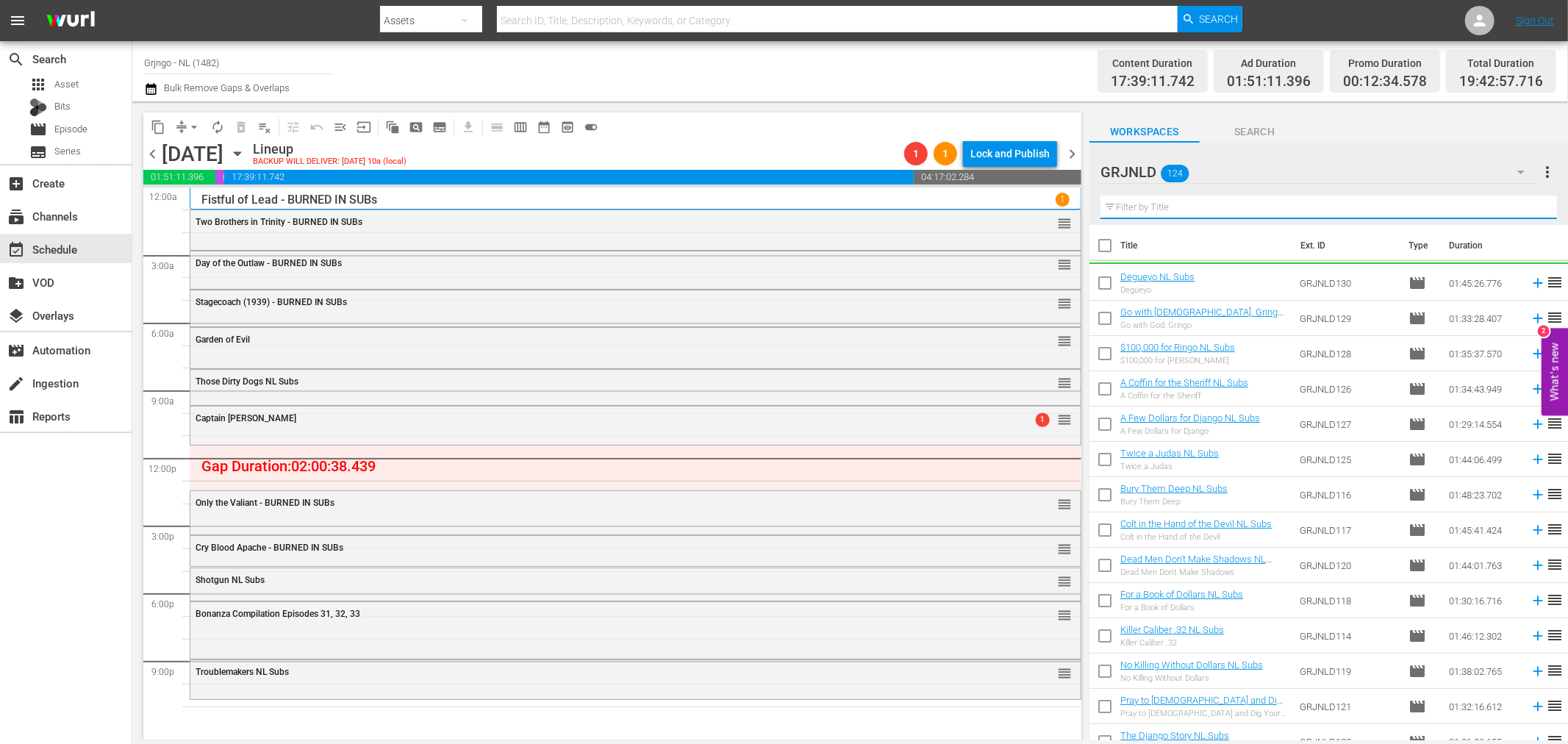
paste input "Return of Sabata"
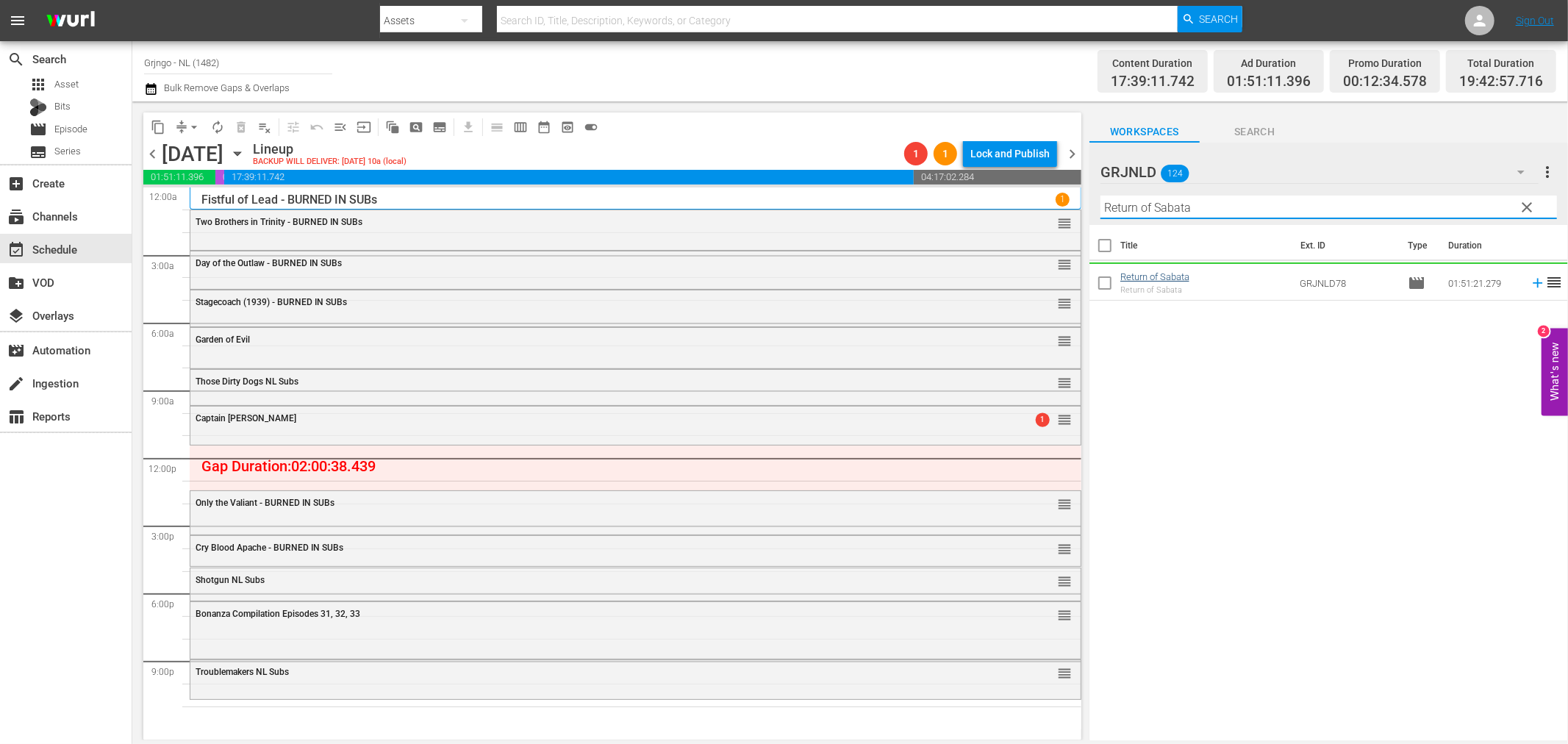
type input "Return of Sabata"
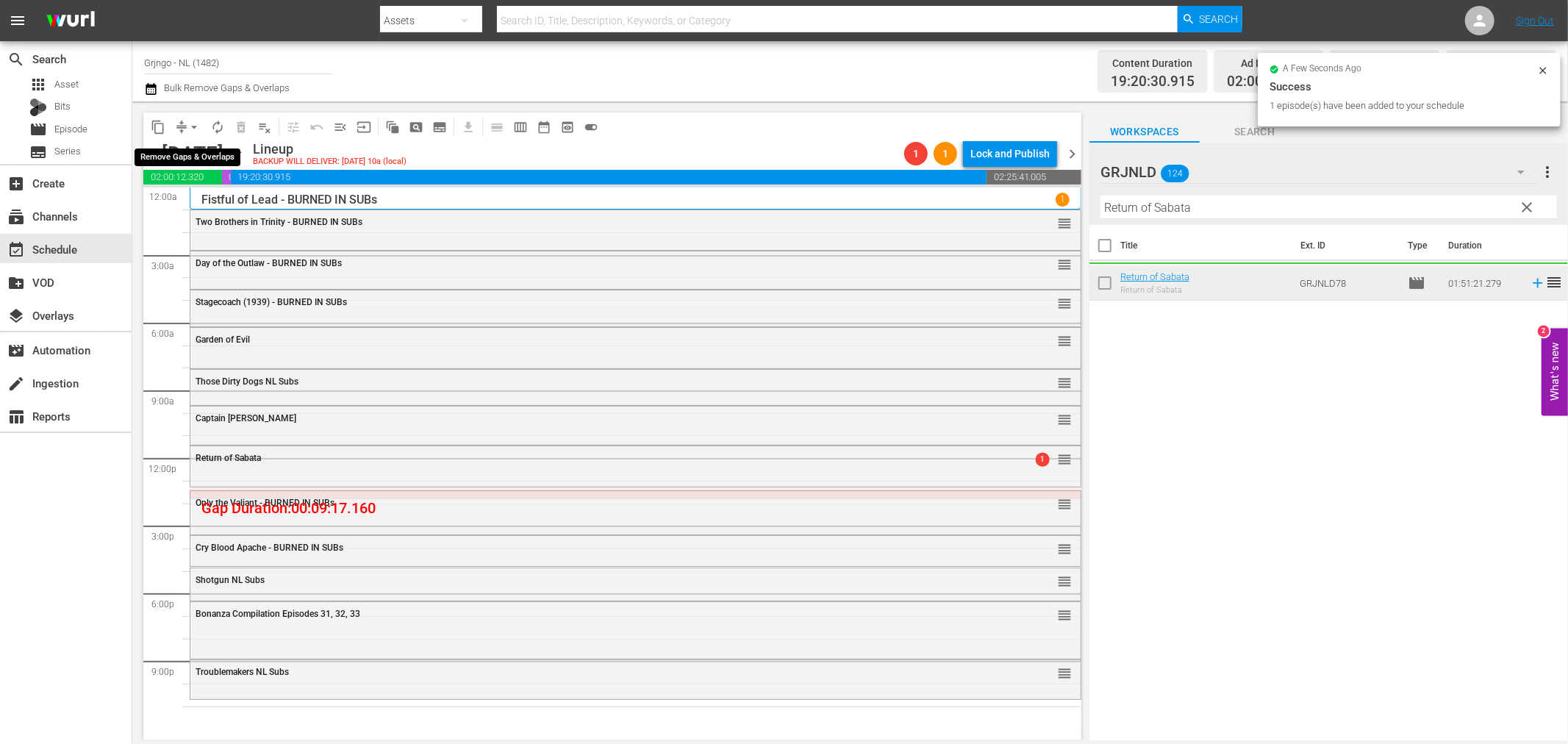
click at [193, 126] on span "arrow_drop_down" at bounding box center [194, 127] width 15 height 15
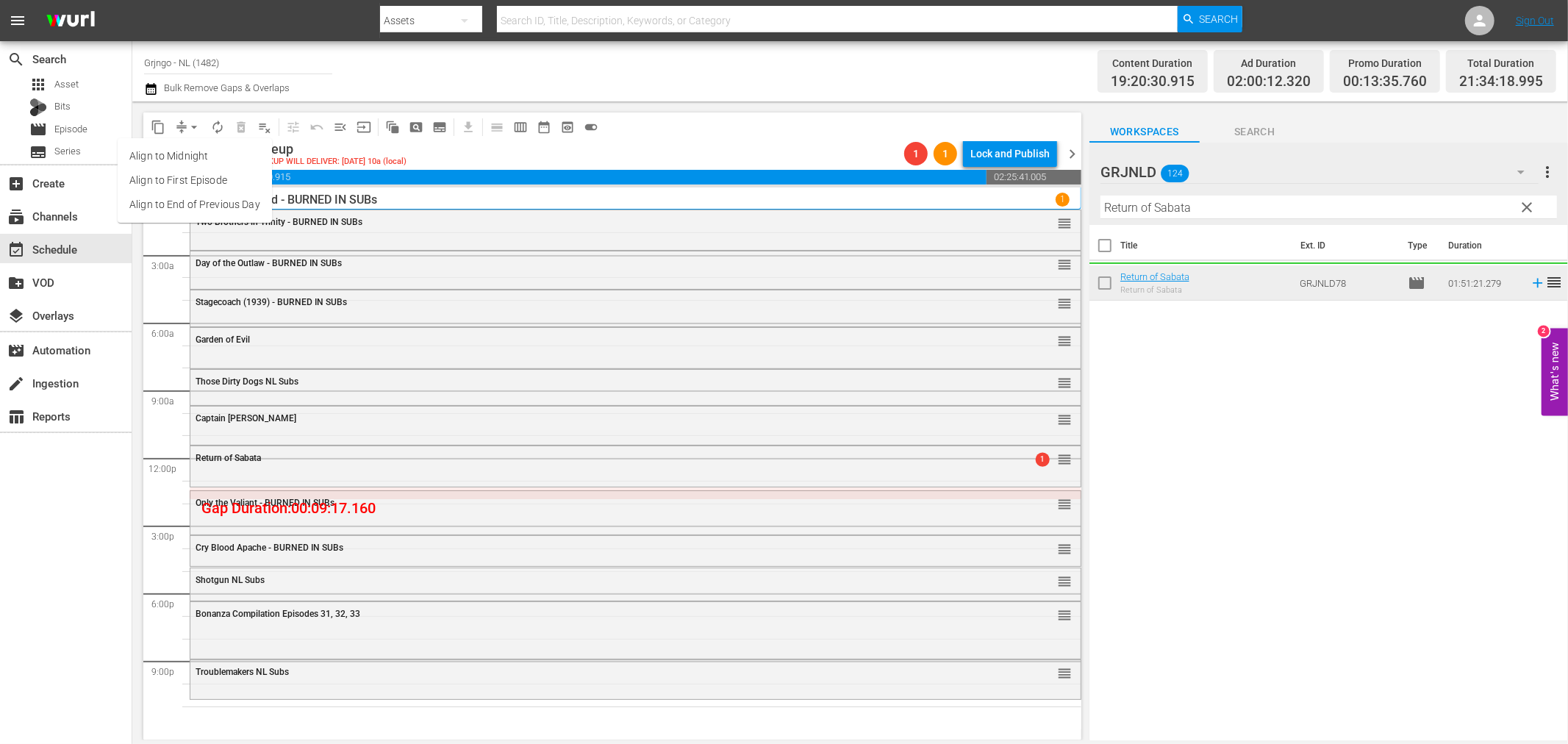
click at [206, 193] on li "Align to End of Previous Day" at bounding box center [195, 205] width 155 height 25
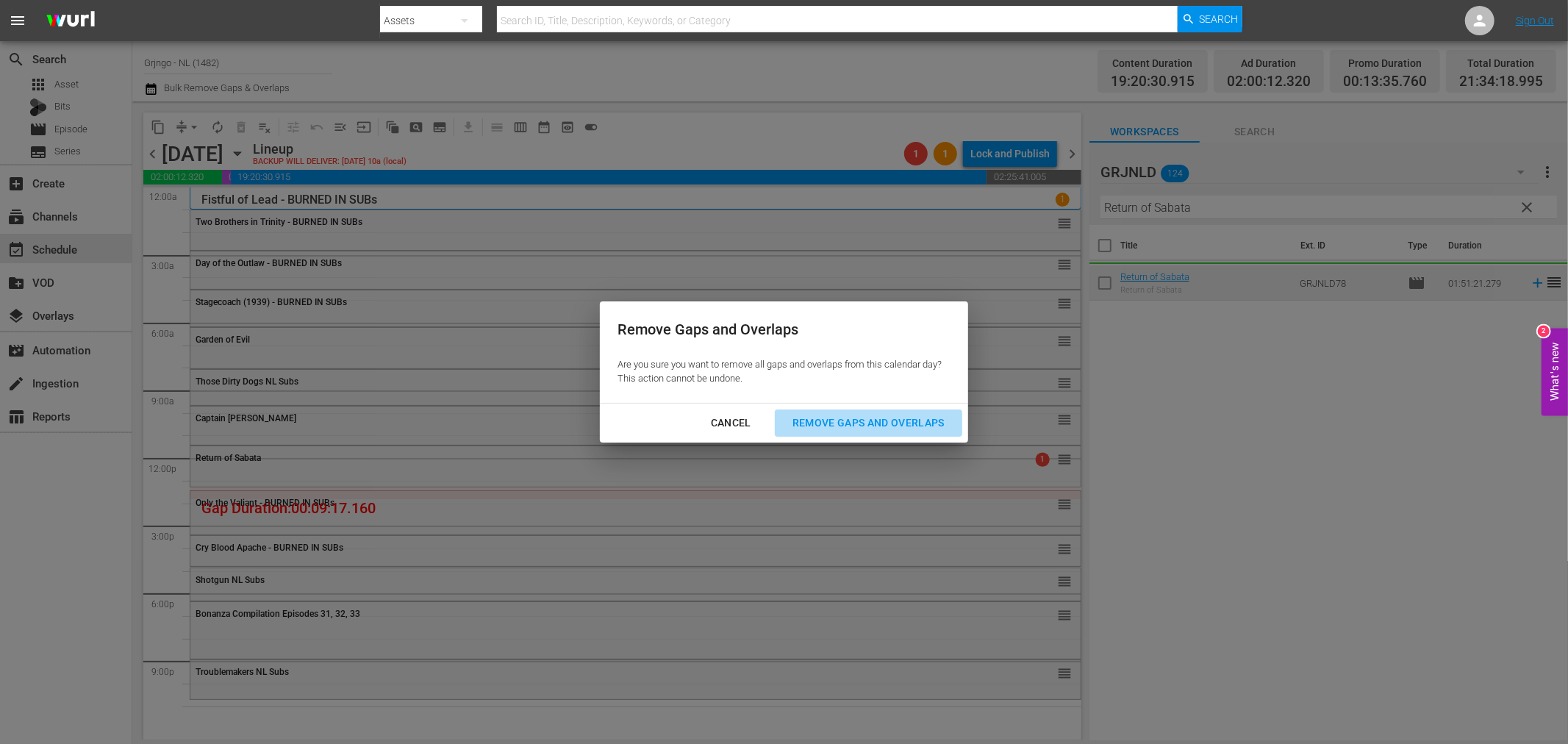
click at [932, 422] on div "Remove Gaps and Overlaps" at bounding box center [868, 422] width 175 height 18
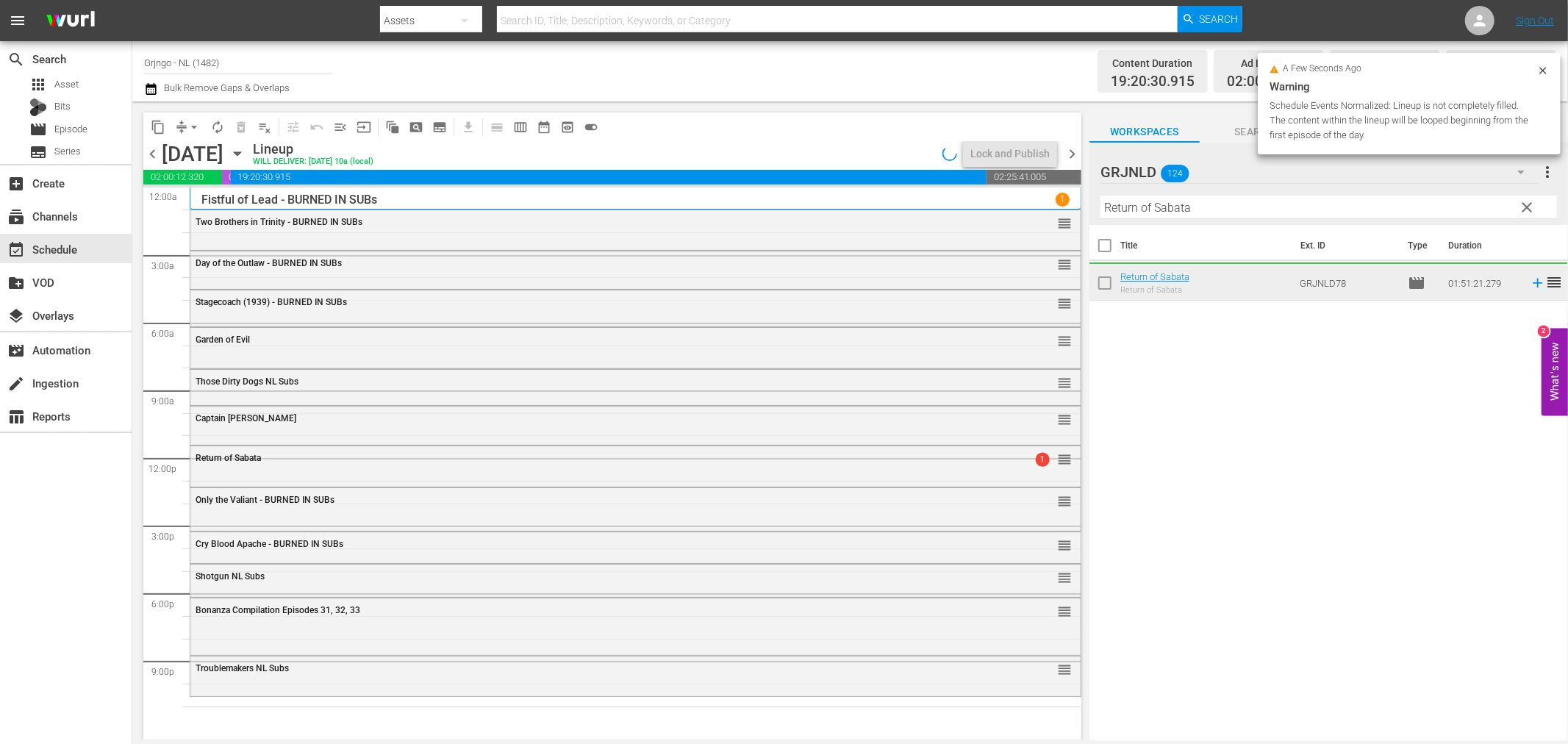
click at [1531, 204] on span "clear" at bounding box center [1527, 207] width 18 height 18
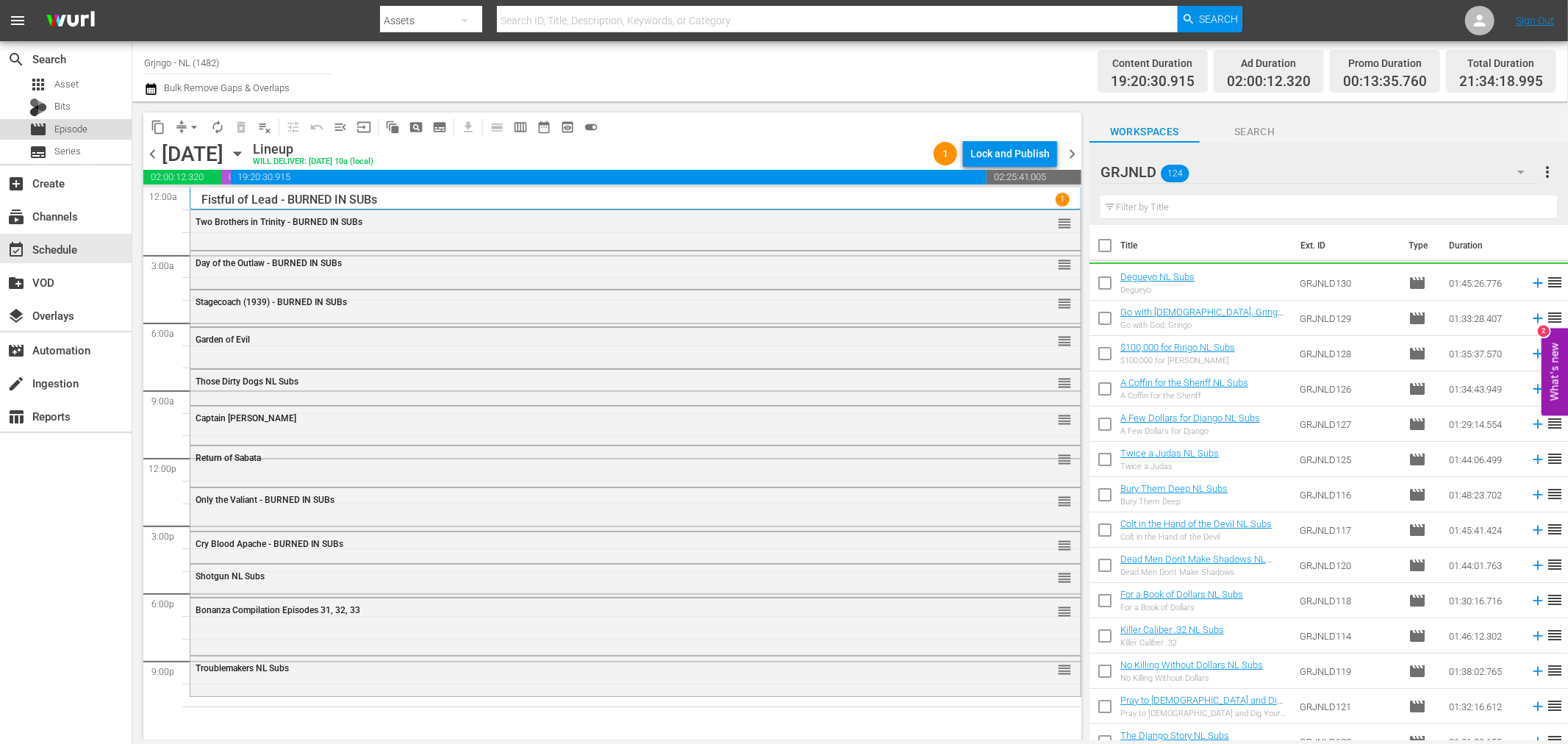
click at [89, 128] on div "movie Episode" at bounding box center [66, 129] width 132 height 21
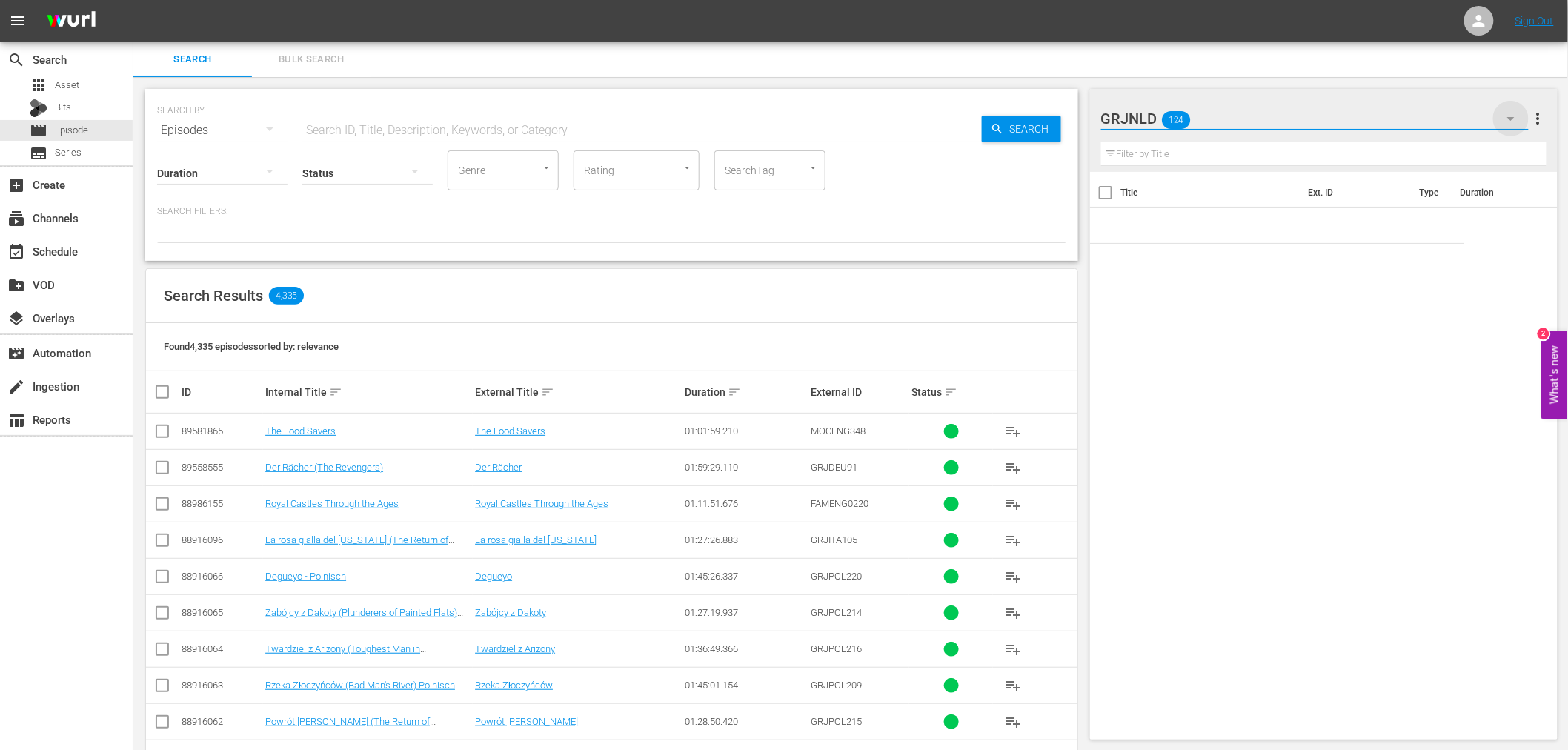
click at [1510, 120] on icon "button" at bounding box center [1511, 118] width 18 height 18
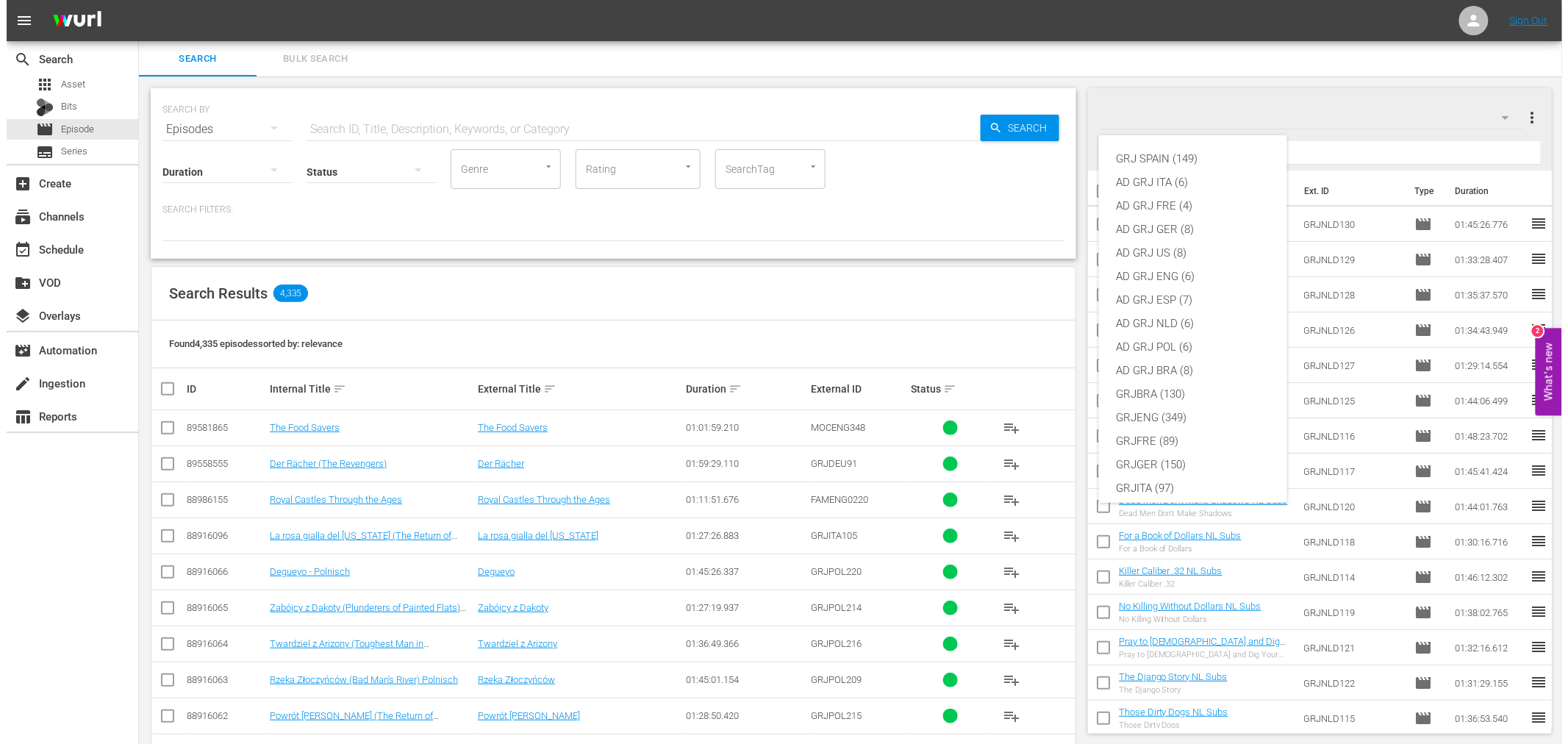
scroll to position [126, 0]
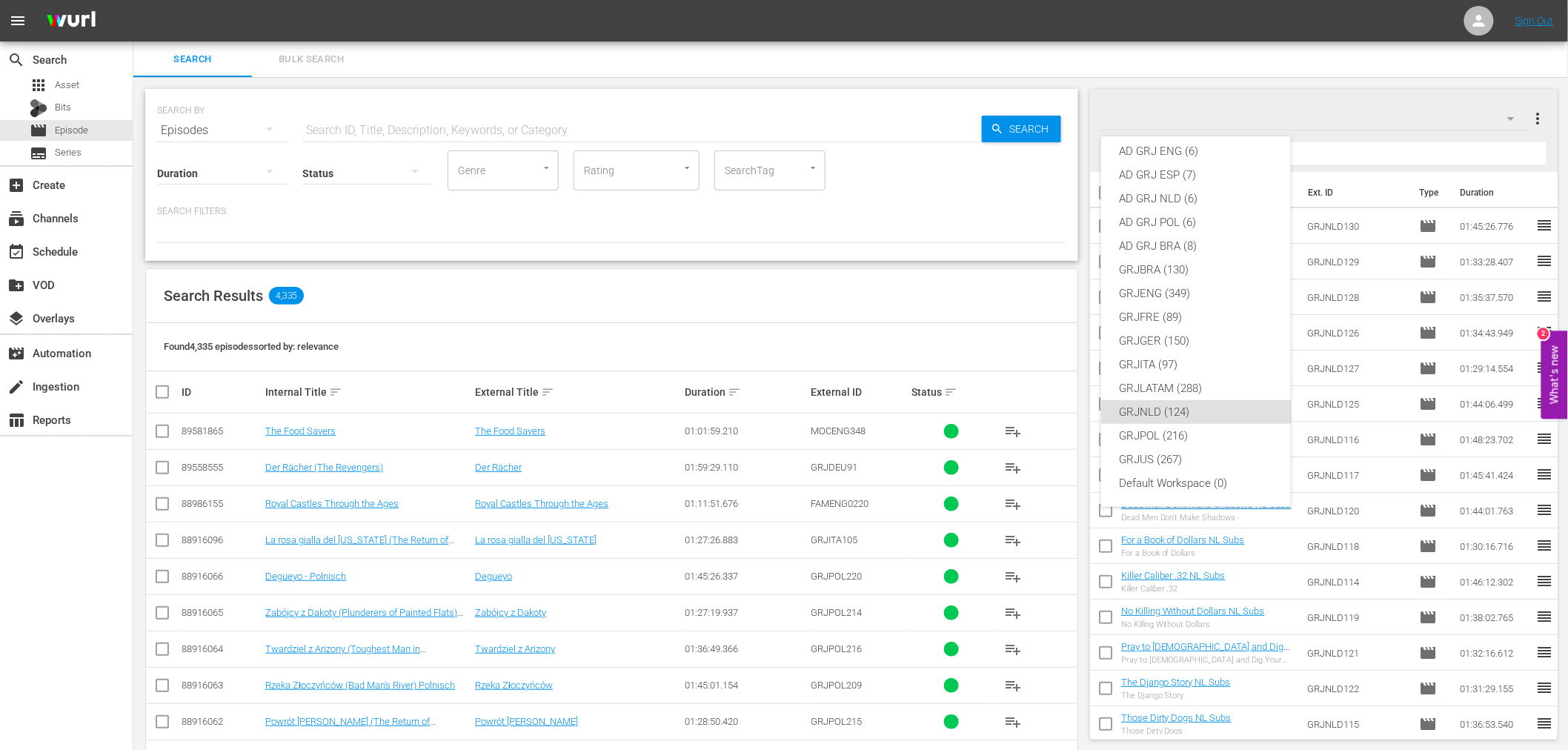
click at [1495, 148] on div "GRJ SPAIN (149) AD GRJ ITA (6) AD GRJ FRE (4) AD GRJ GER (8) AD GRJ US (8) AD G…" at bounding box center [784, 375] width 1568 height 750
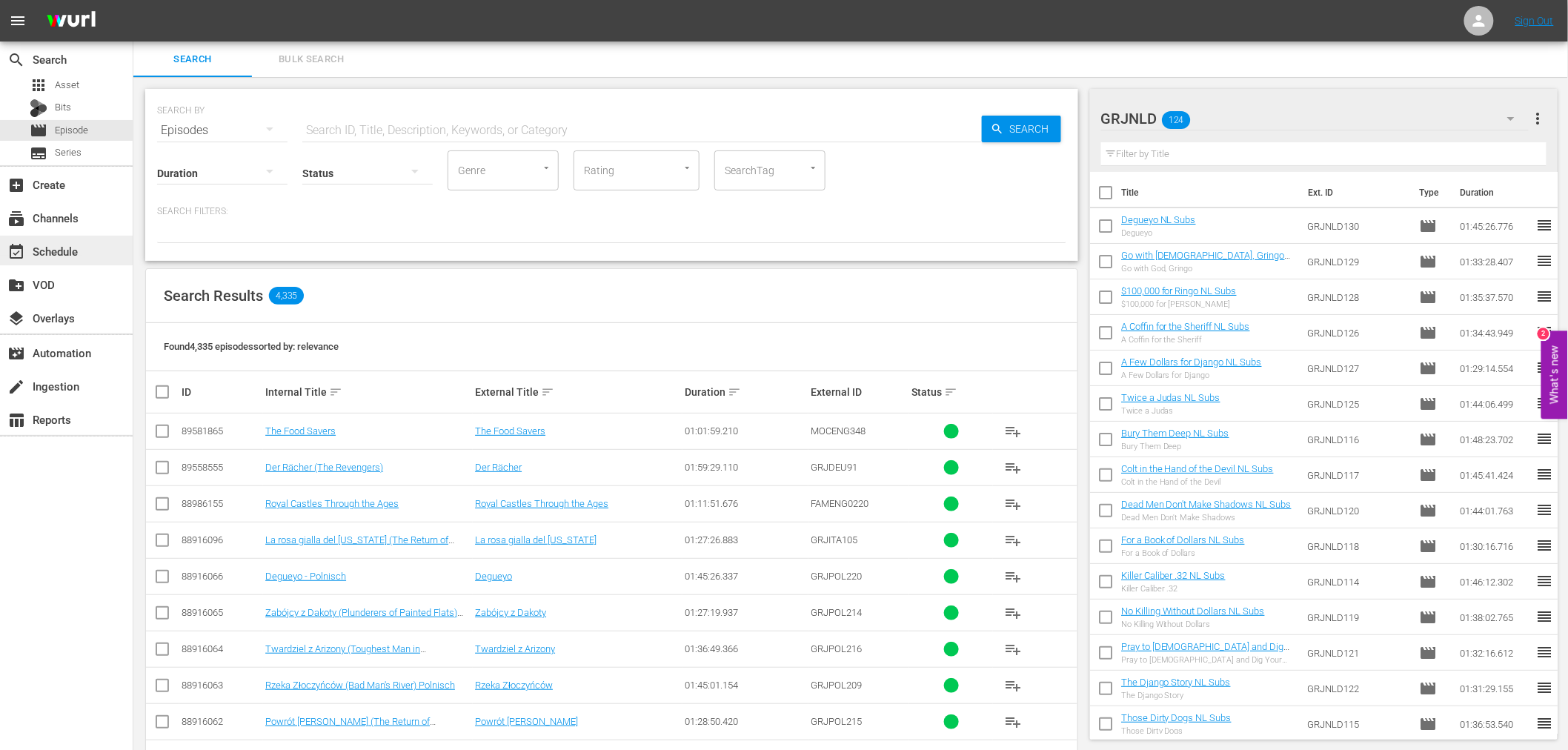
click at [76, 251] on div "event_available Schedule" at bounding box center [41, 249] width 83 height 13
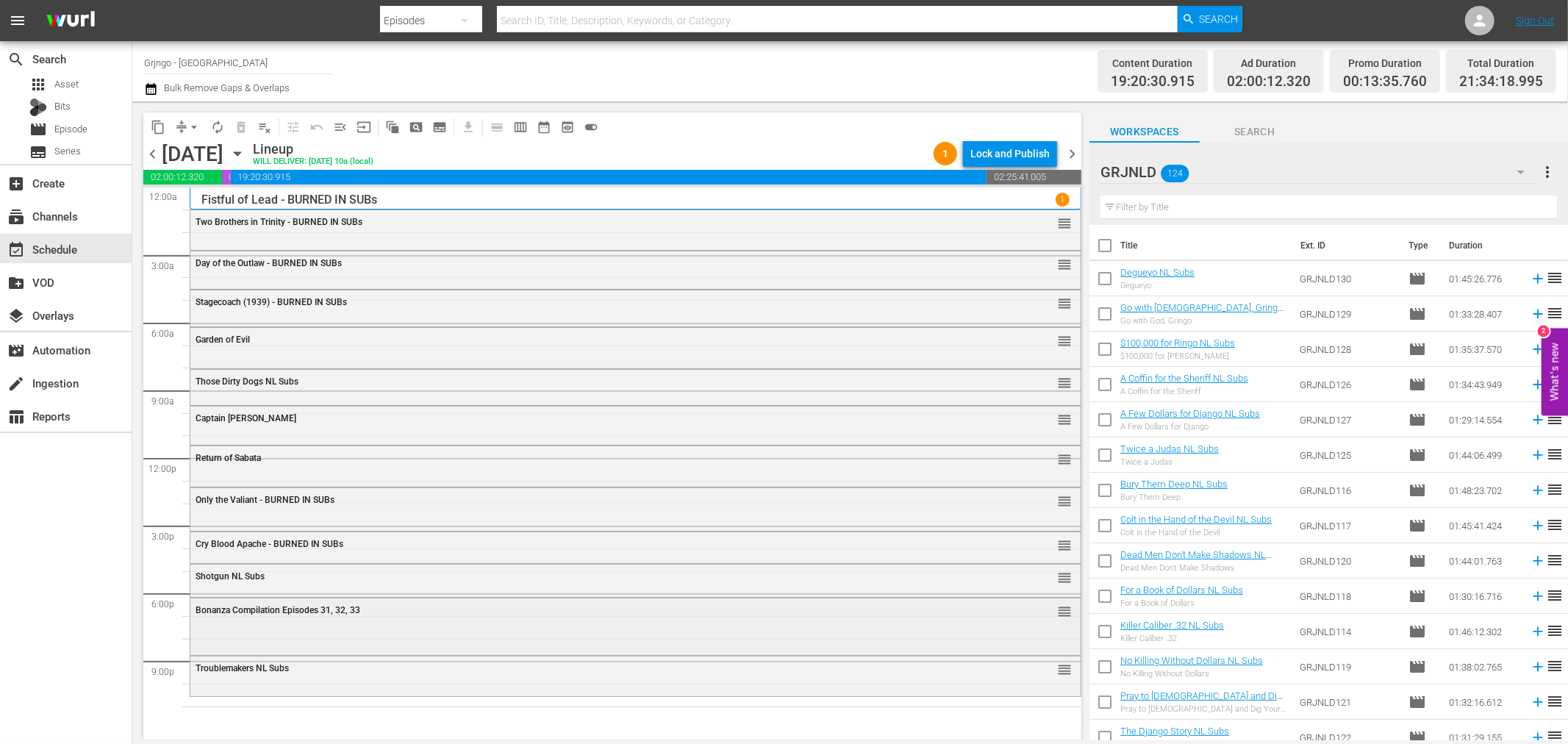
click at [276, 616] on div "Bonanza Compilation Episodes 31, 32, 33 reorder" at bounding box center [635, 611] width 890 height 25
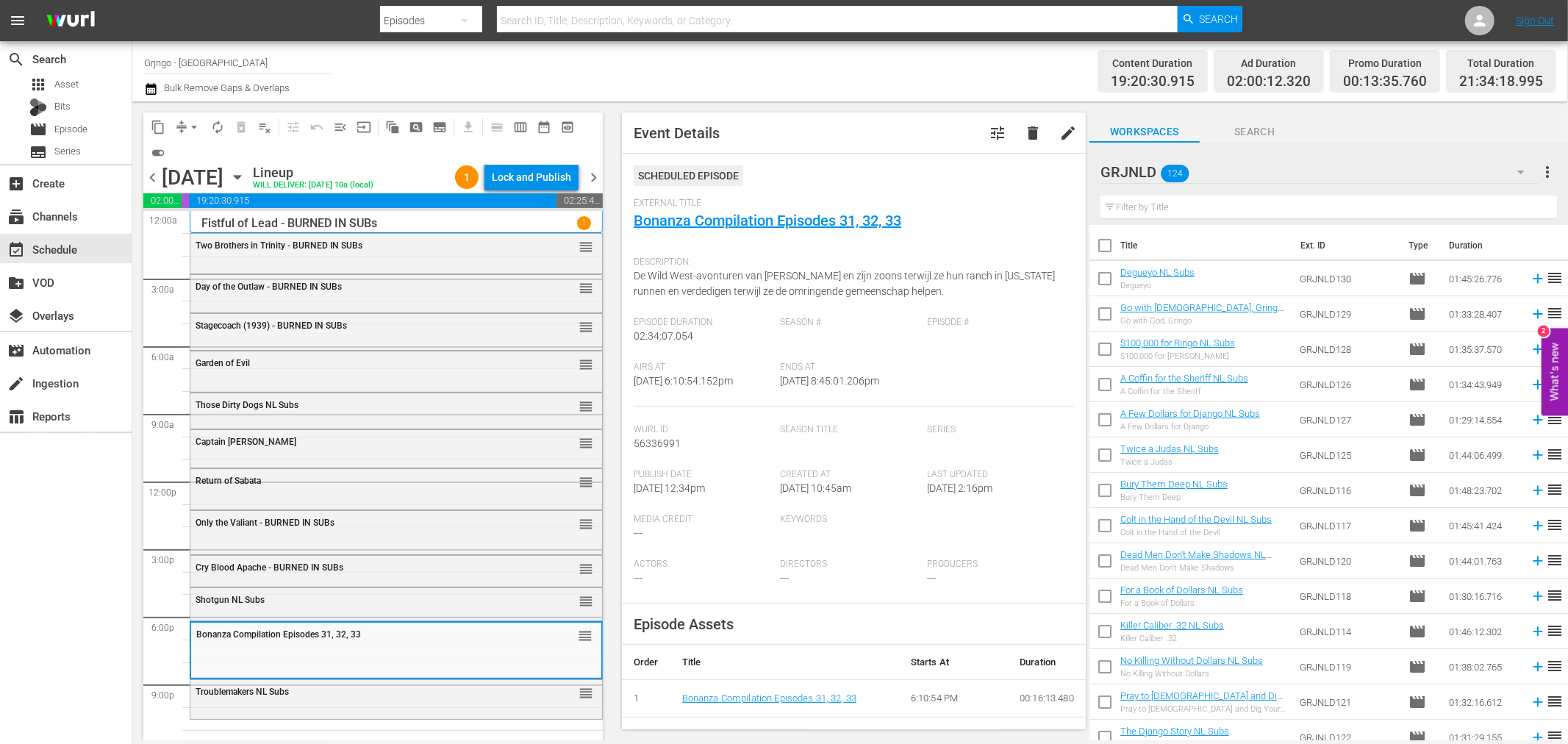
click at [318, 686] on div "Troublemakers NL Subs" at bounding box center [358, 691] width 327 height 10
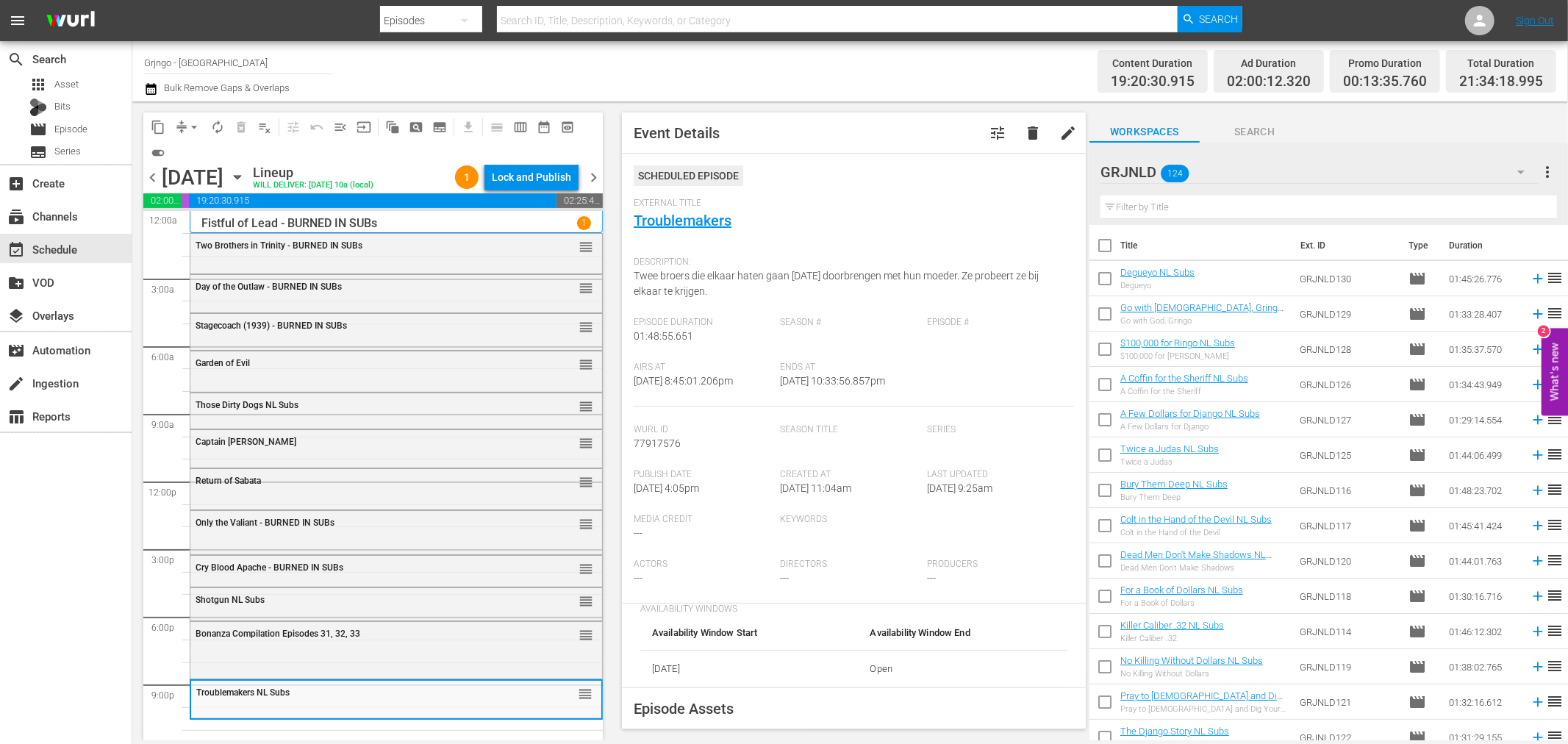
click at [1219, 203] on input "text" at bounding box center [1329, 207] width 456 height 24
paste input "Degueyo"
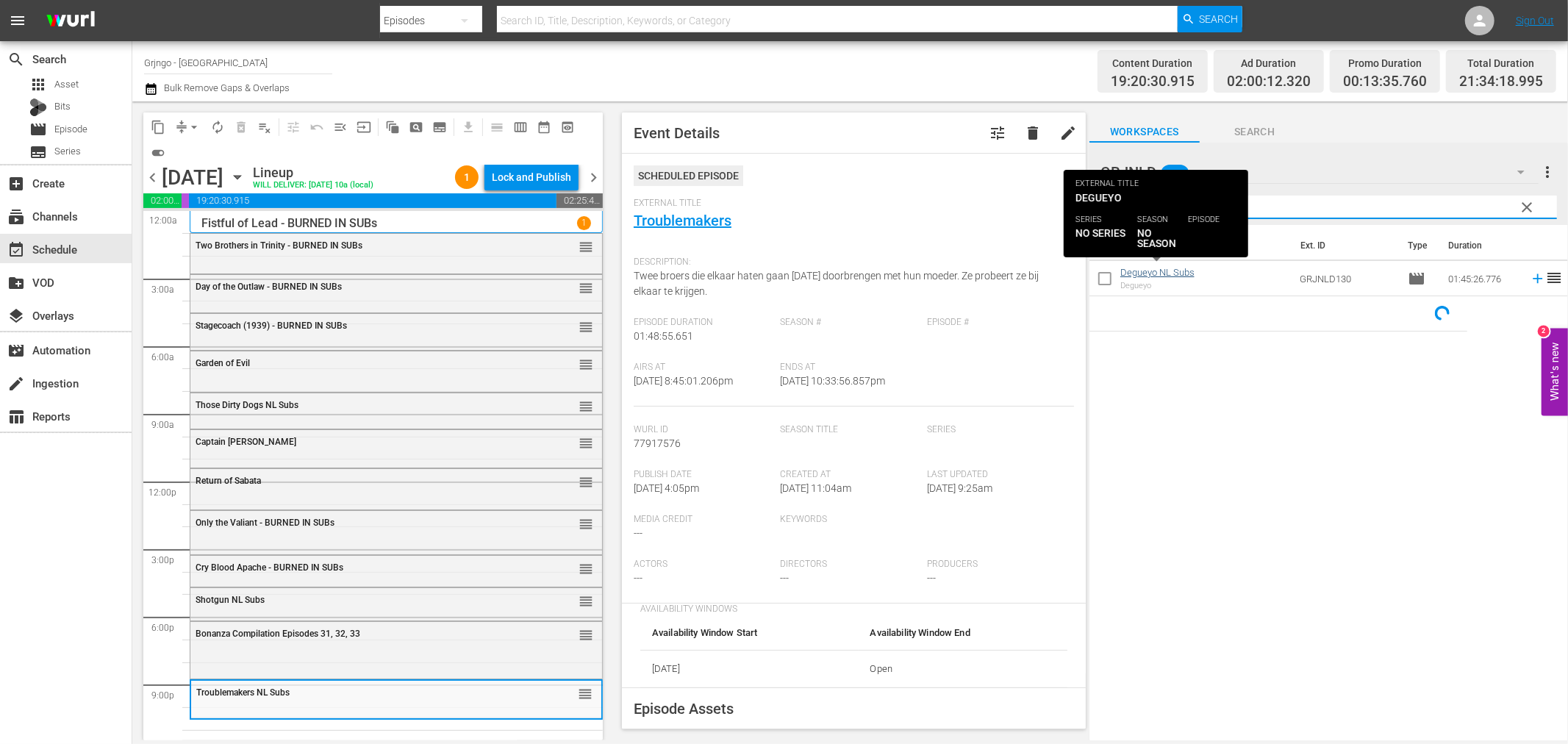
type input "Degueyo"
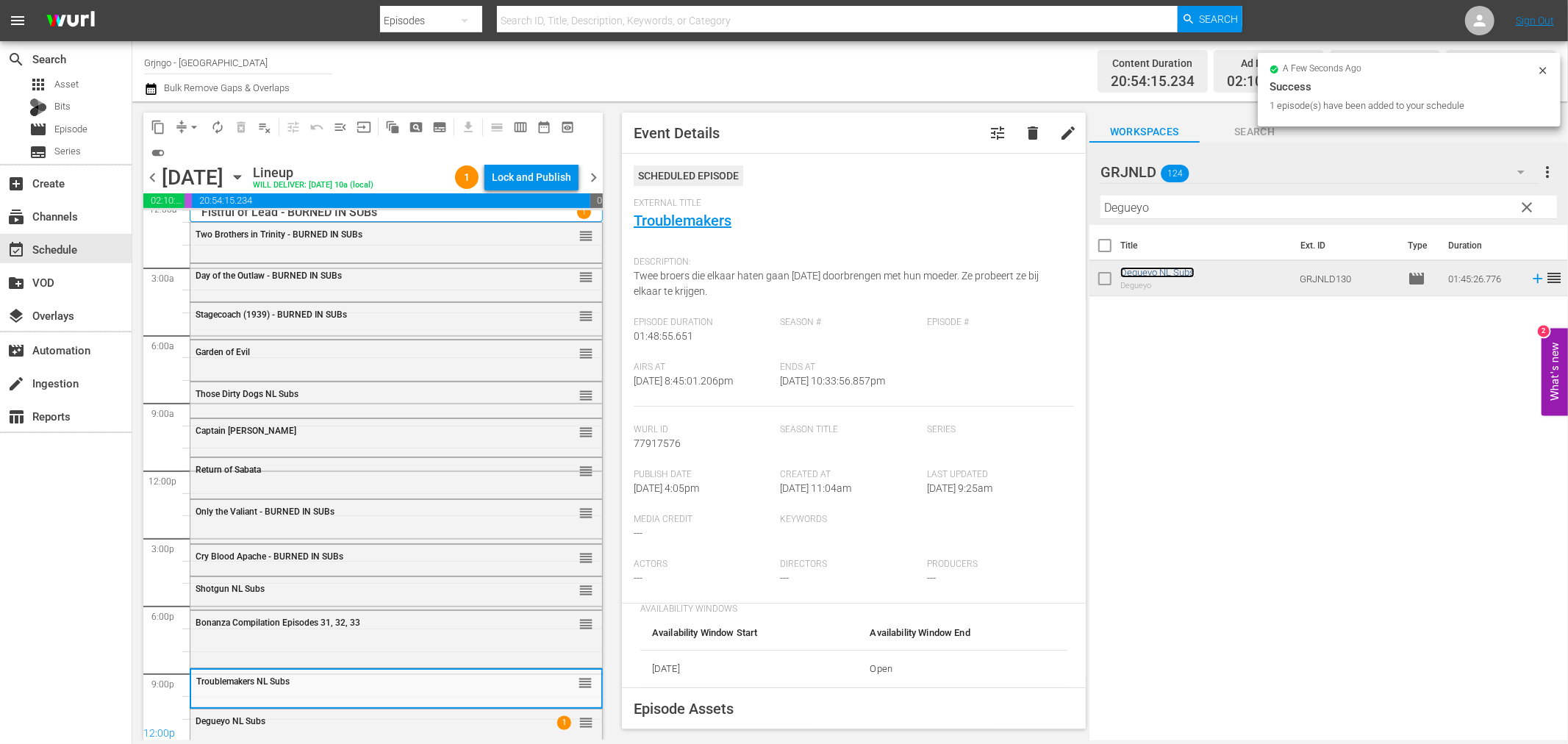
scroll to position [18, 0]
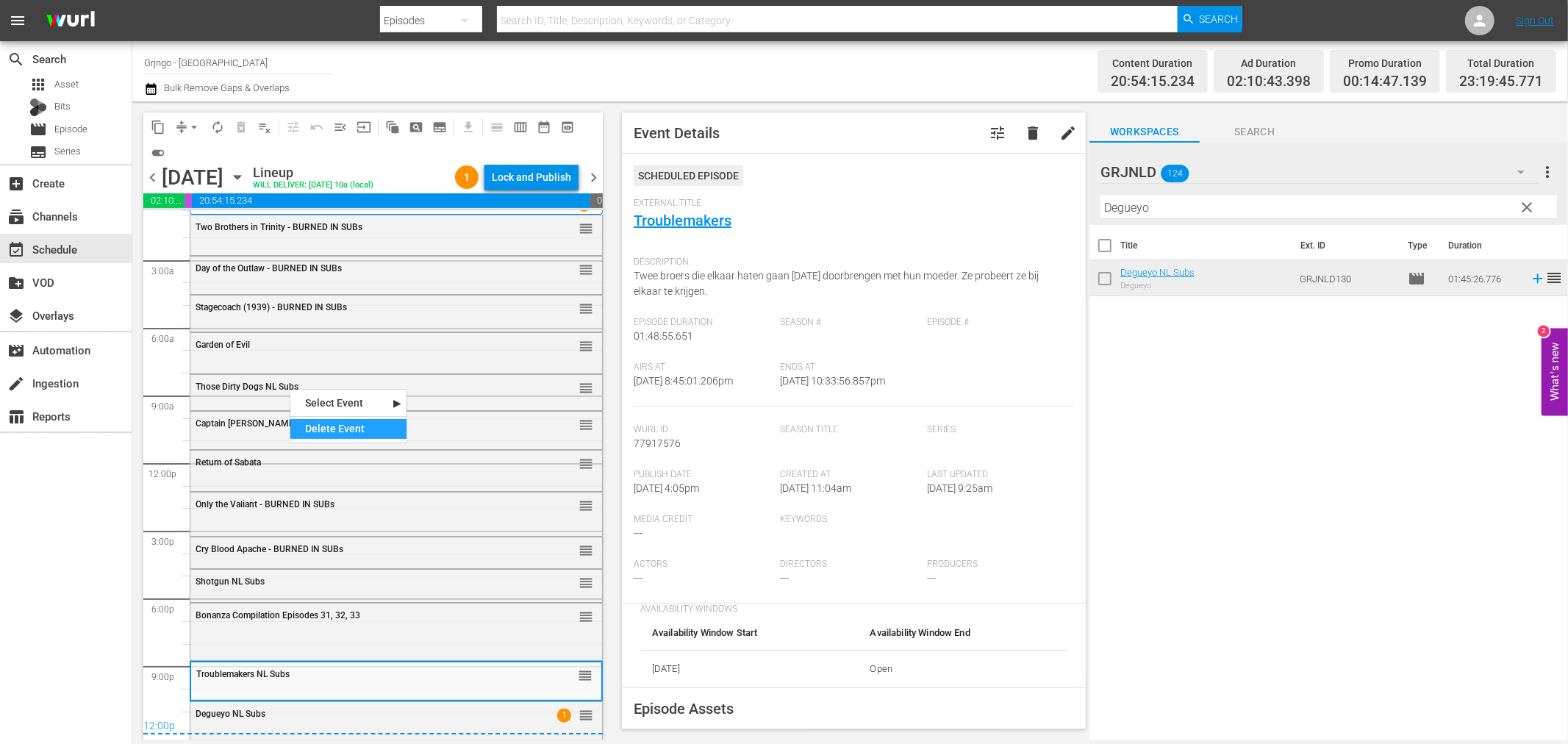
click at [319, 426] on div "Delete Event" at bounding box center [348, 429] width 116 height 20
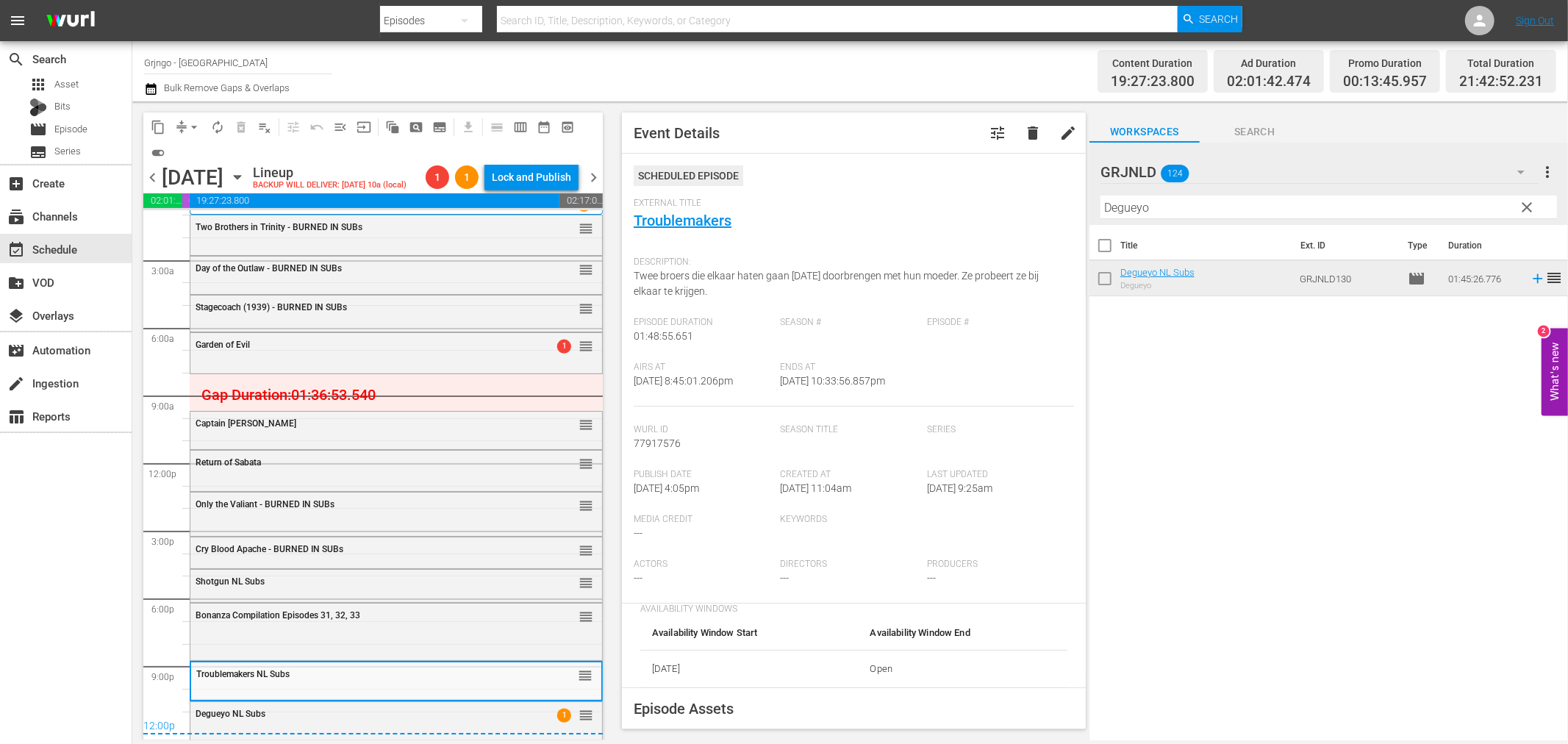
drag, startPoint x: 574, startPoint y: 718, endPoint x: 533, endPoint y: 372, distance: 348.4
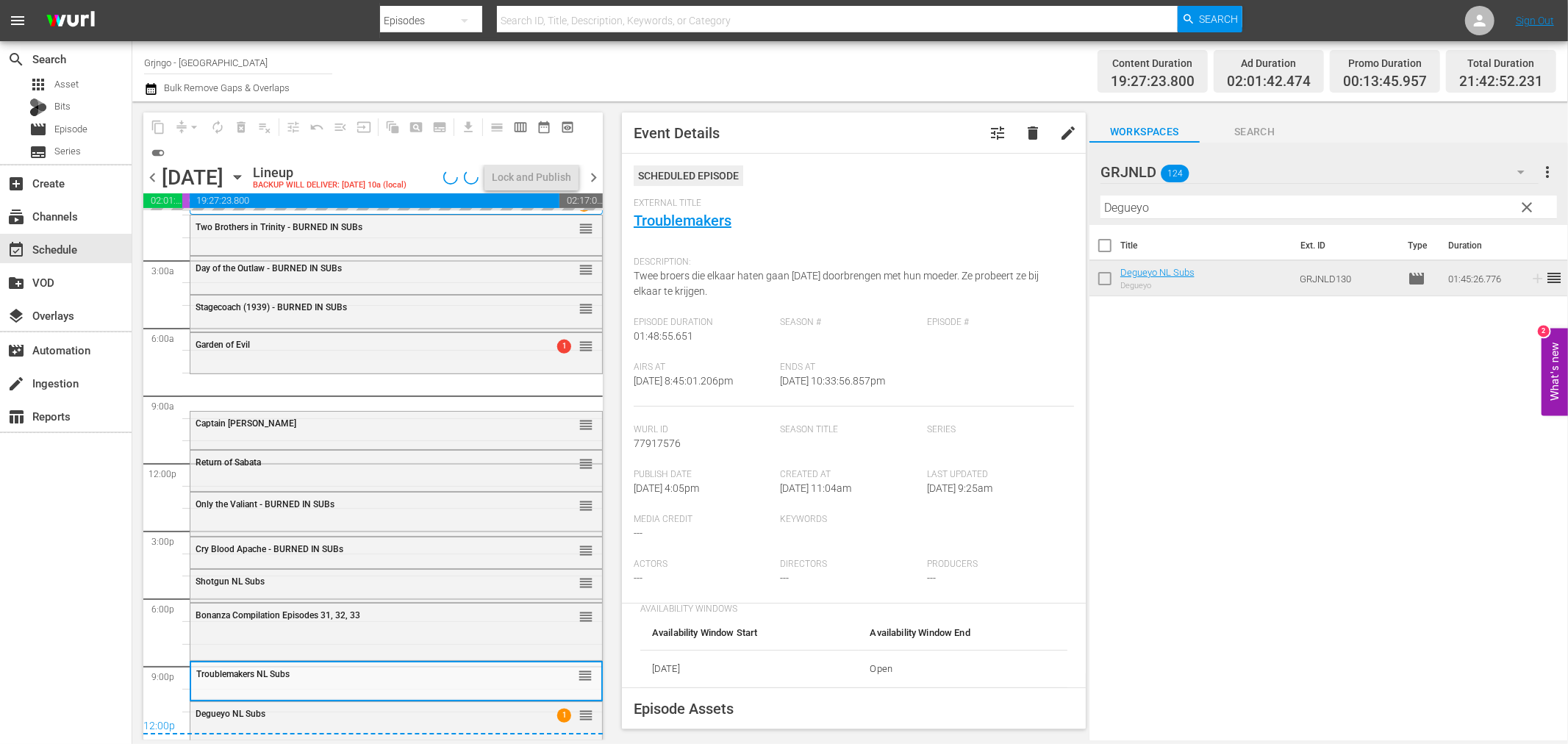
scroll to position [11, 0]
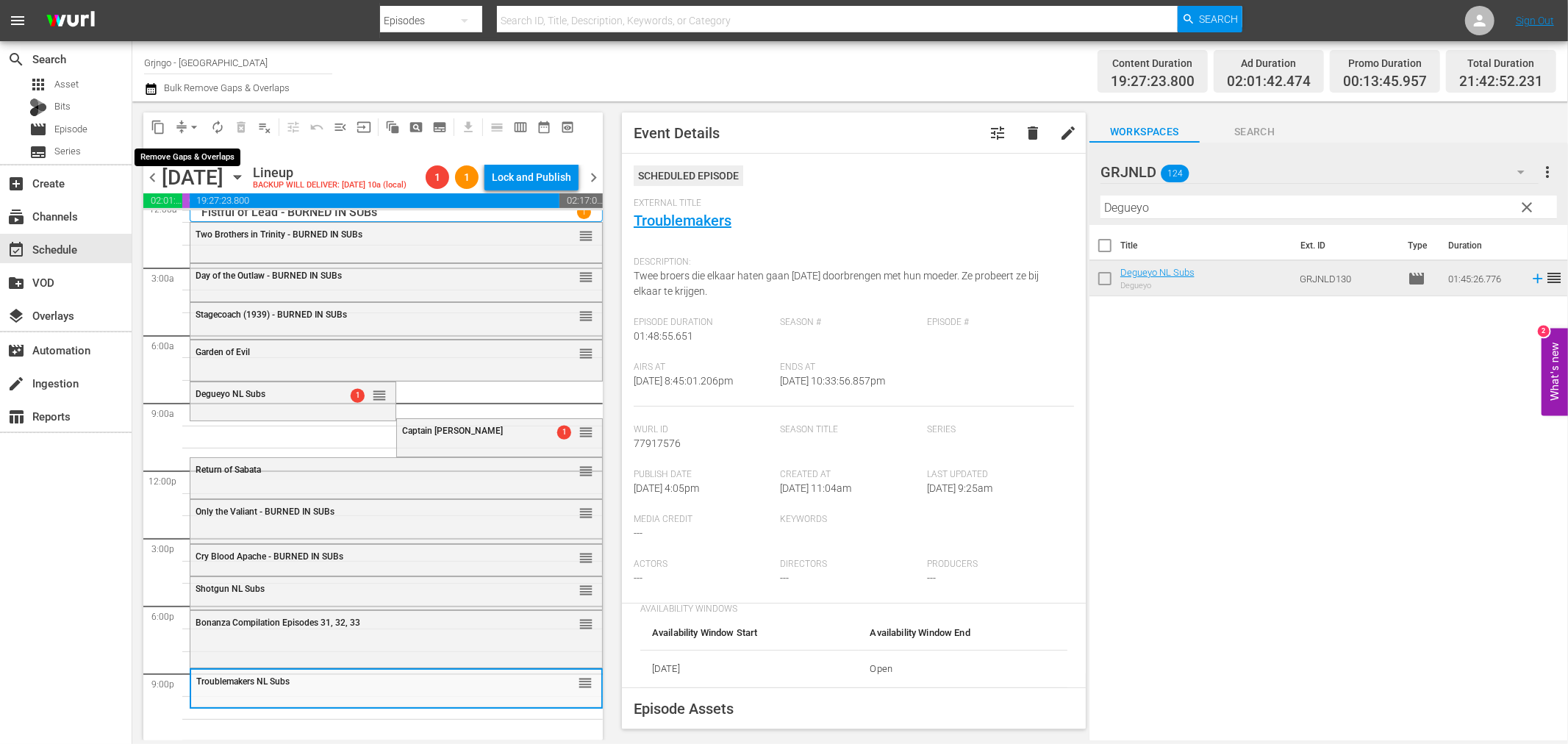
click at [192, 126] on span "arrow_drop_down" at bounding box center [194, 127] width 15 height 15
click at [213, 199] on li "Align to End of Previous Day" at bounding box center [195, 205] width 155 height 25
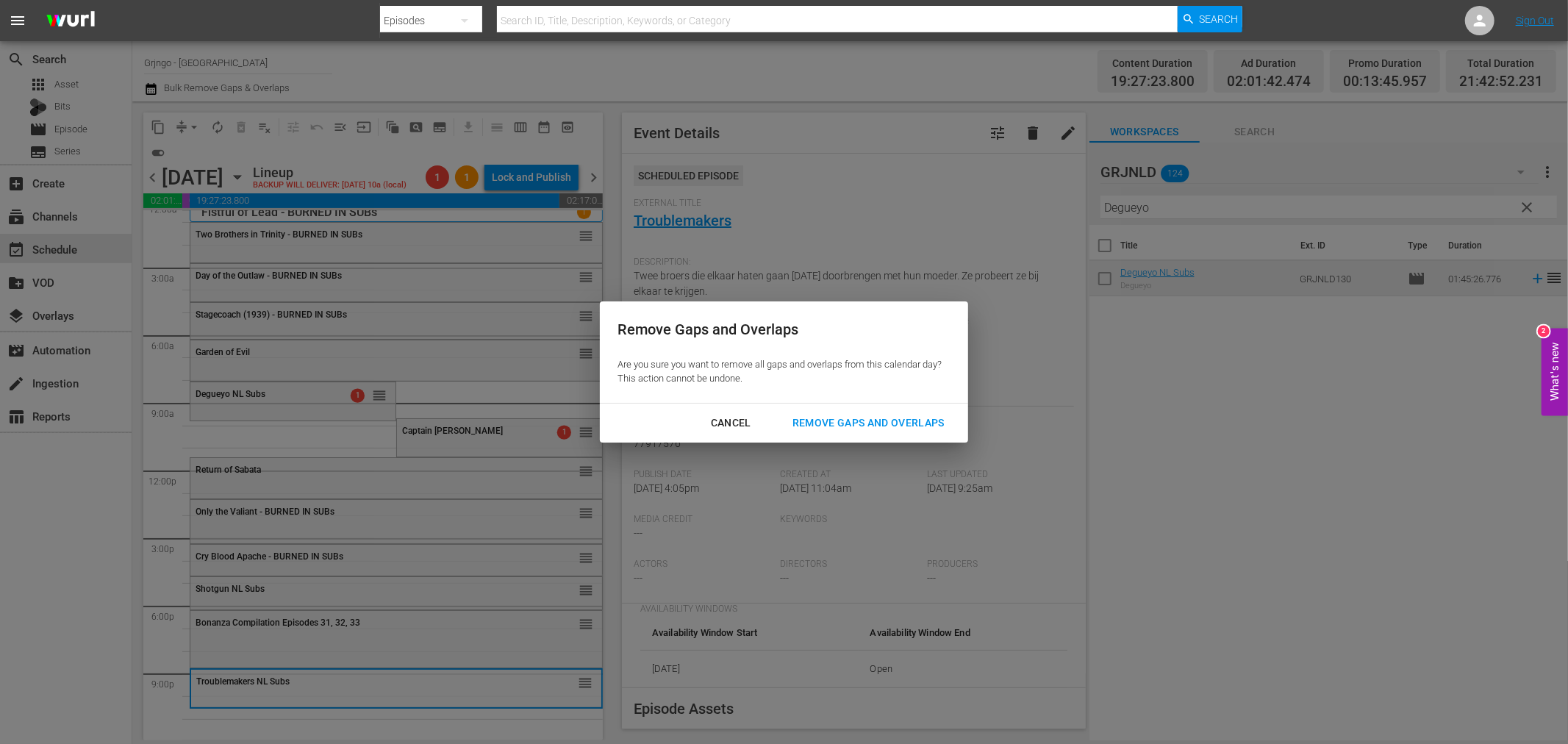
click at [827, 422] on div "Remove Gaps and Overlaps" at bounding box center [868, 422] width 175 height 18
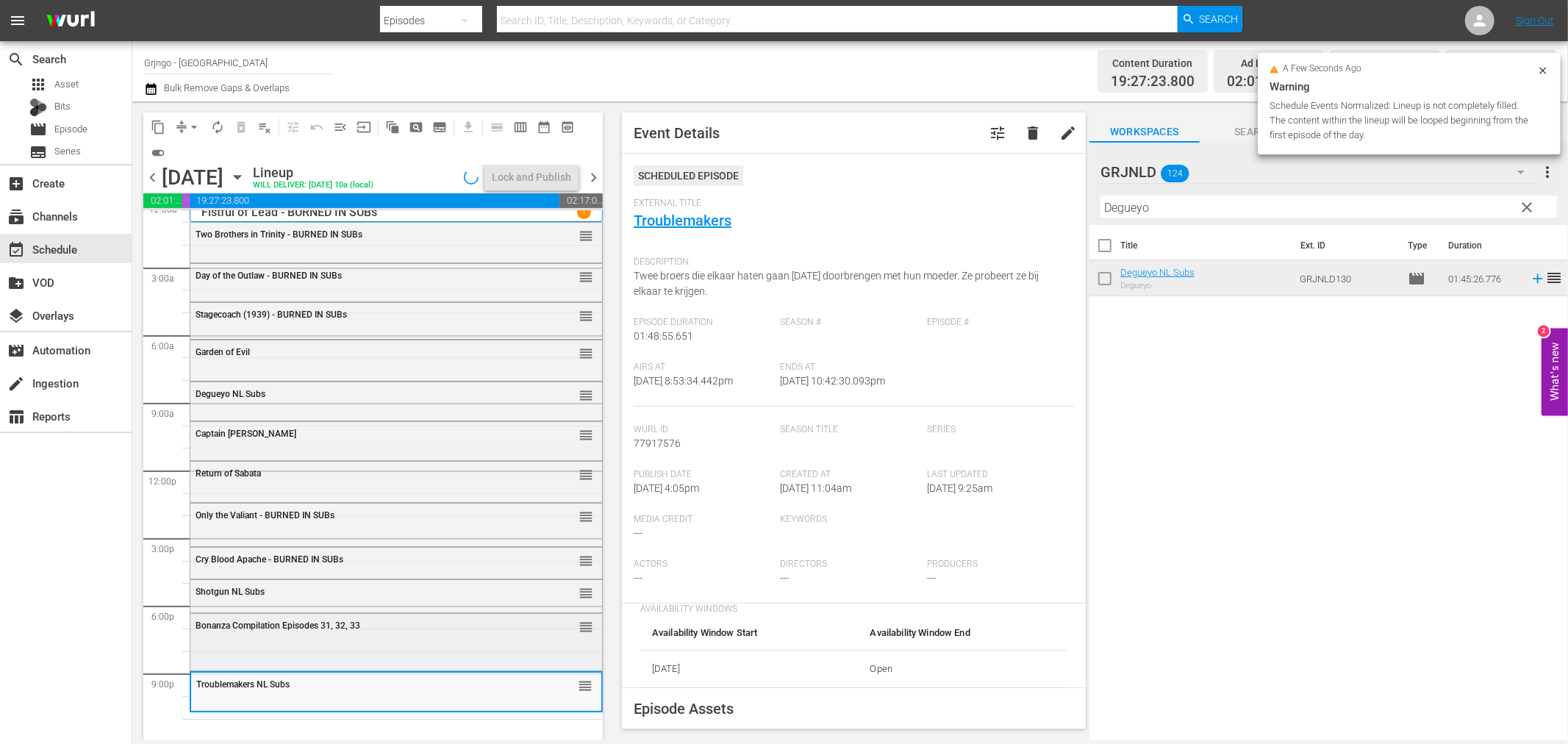
click at [306, 626] on span "Bonanza Compilation Episodes 31, 32, 33" at bounding box center [277, 625] width 165 height 10
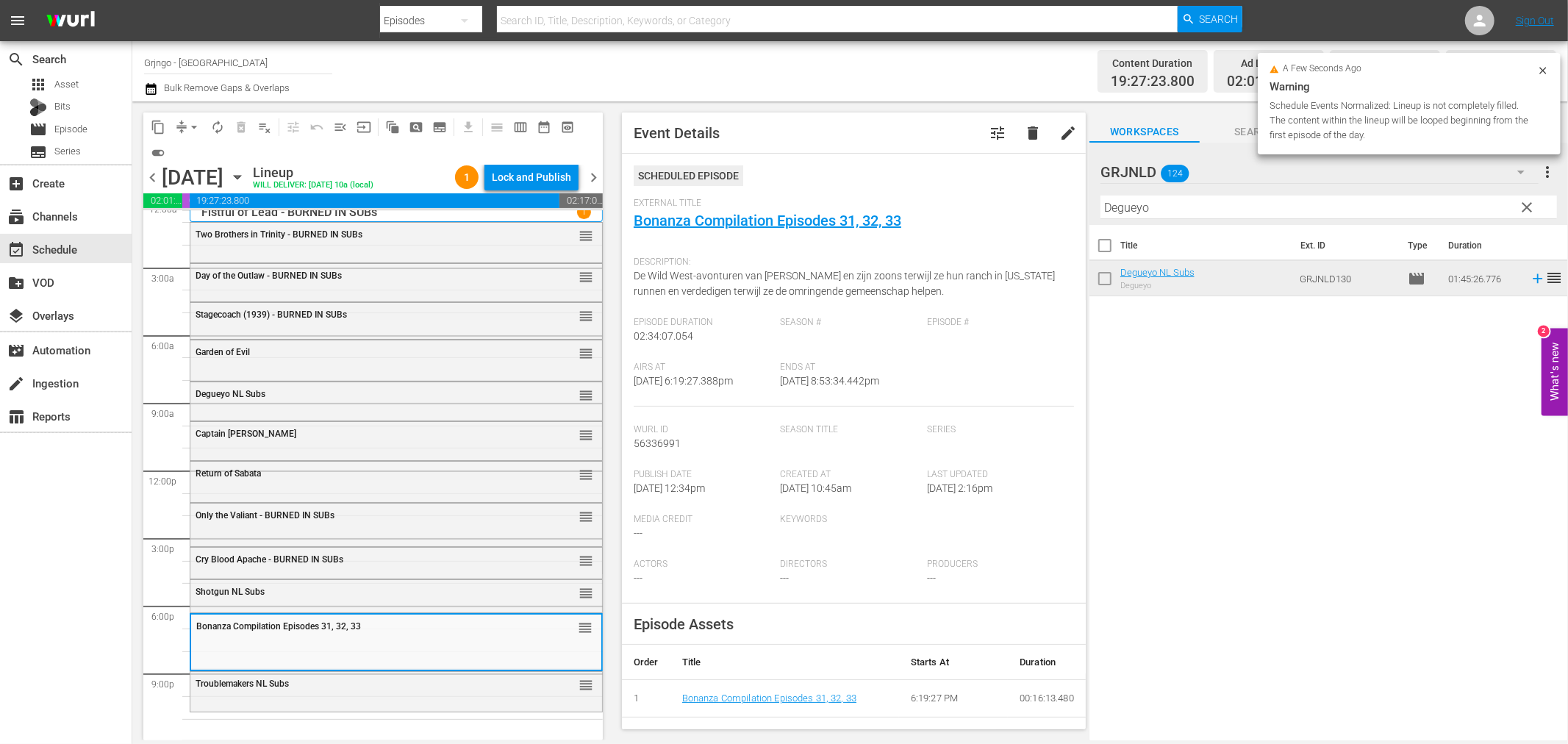
click at [320, 677] on div "Troublemakers NL Subs" at bounding box center [358, 683] width 327 height 11
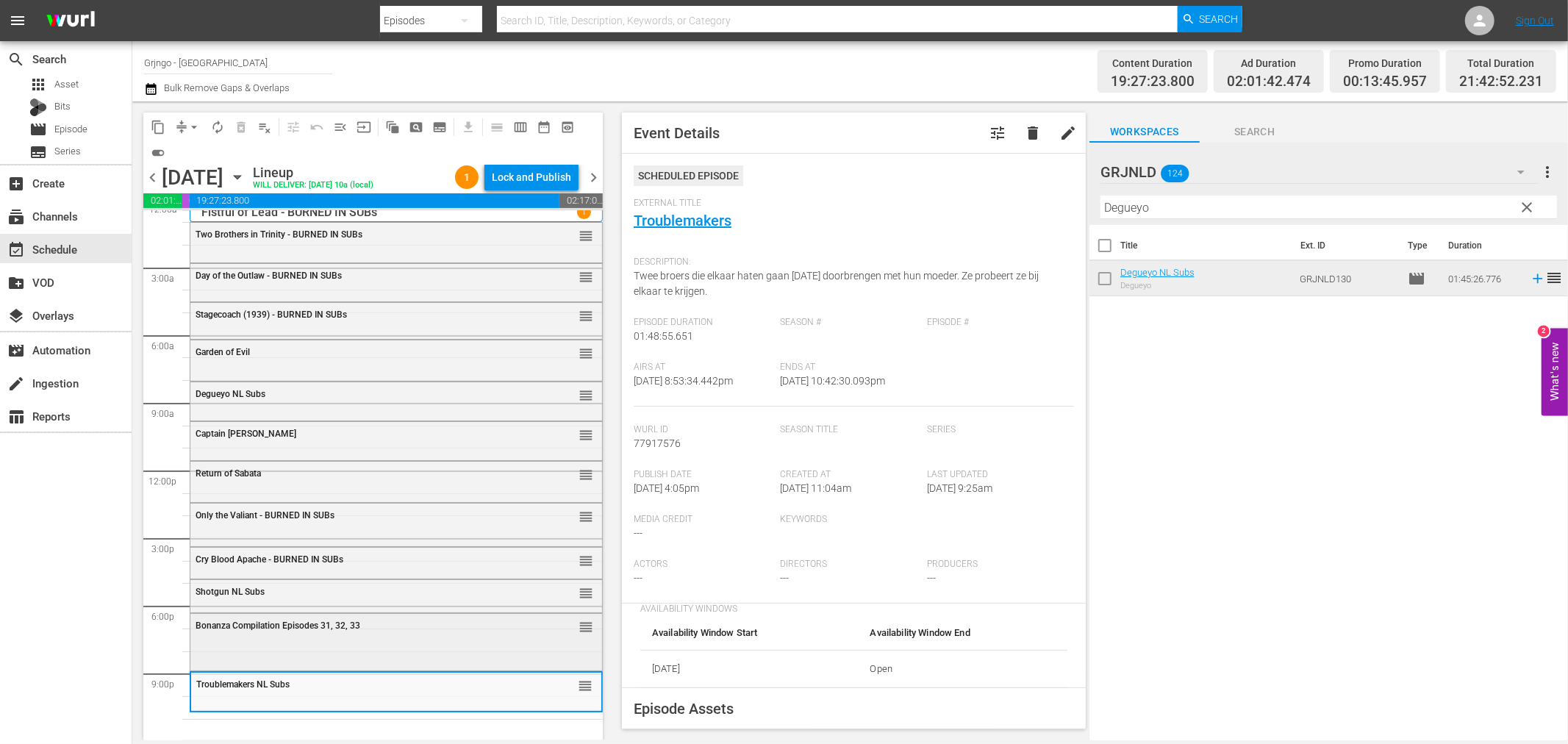
click at [305, 650] on div "Bonanza Compilation Episodes 31, 32, 33 reorder" at bounding box center [396, 640] width 412 height 54
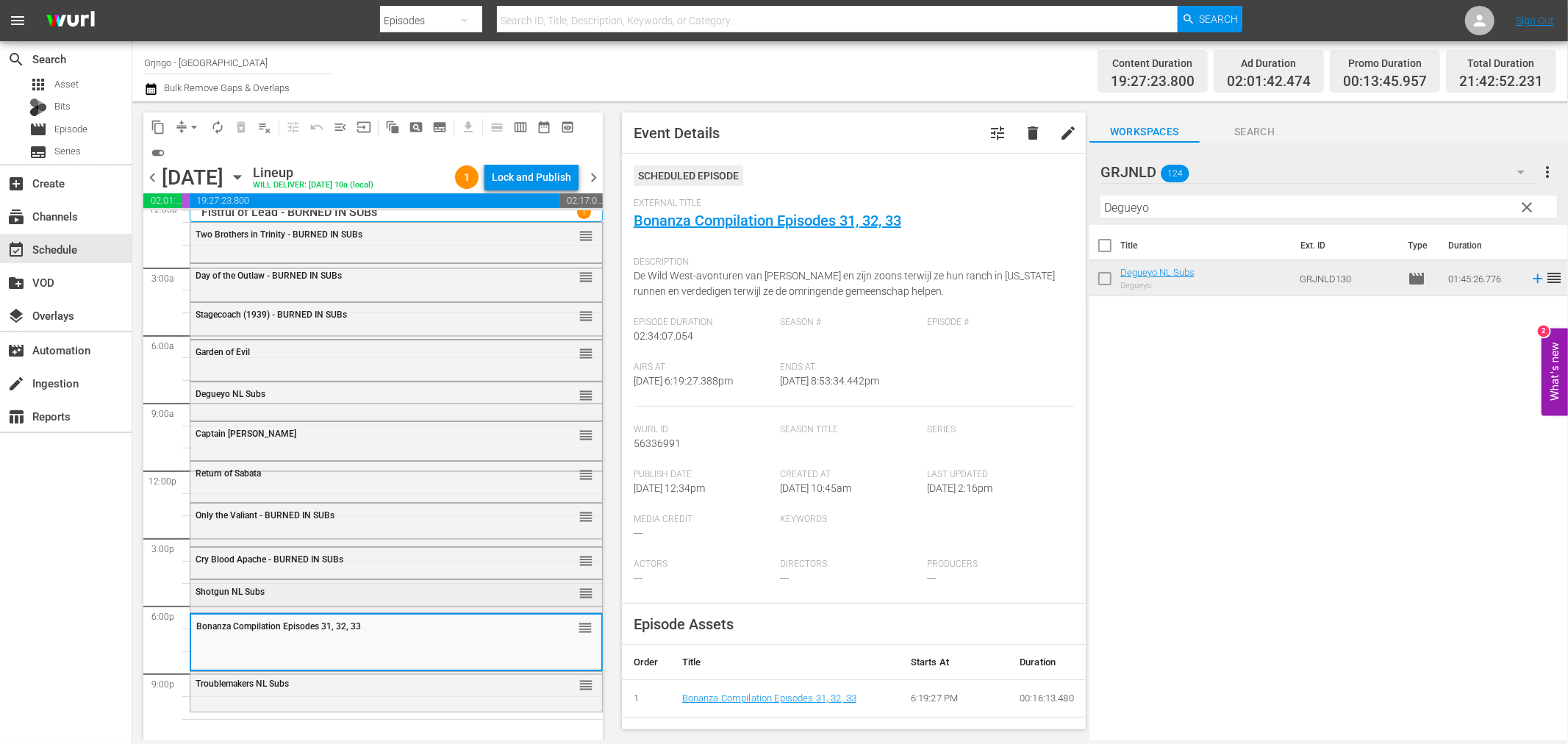
click at [299, 593] on div "Shotgun NL Subs" at bounding box center [358, 591] width 327 height 10
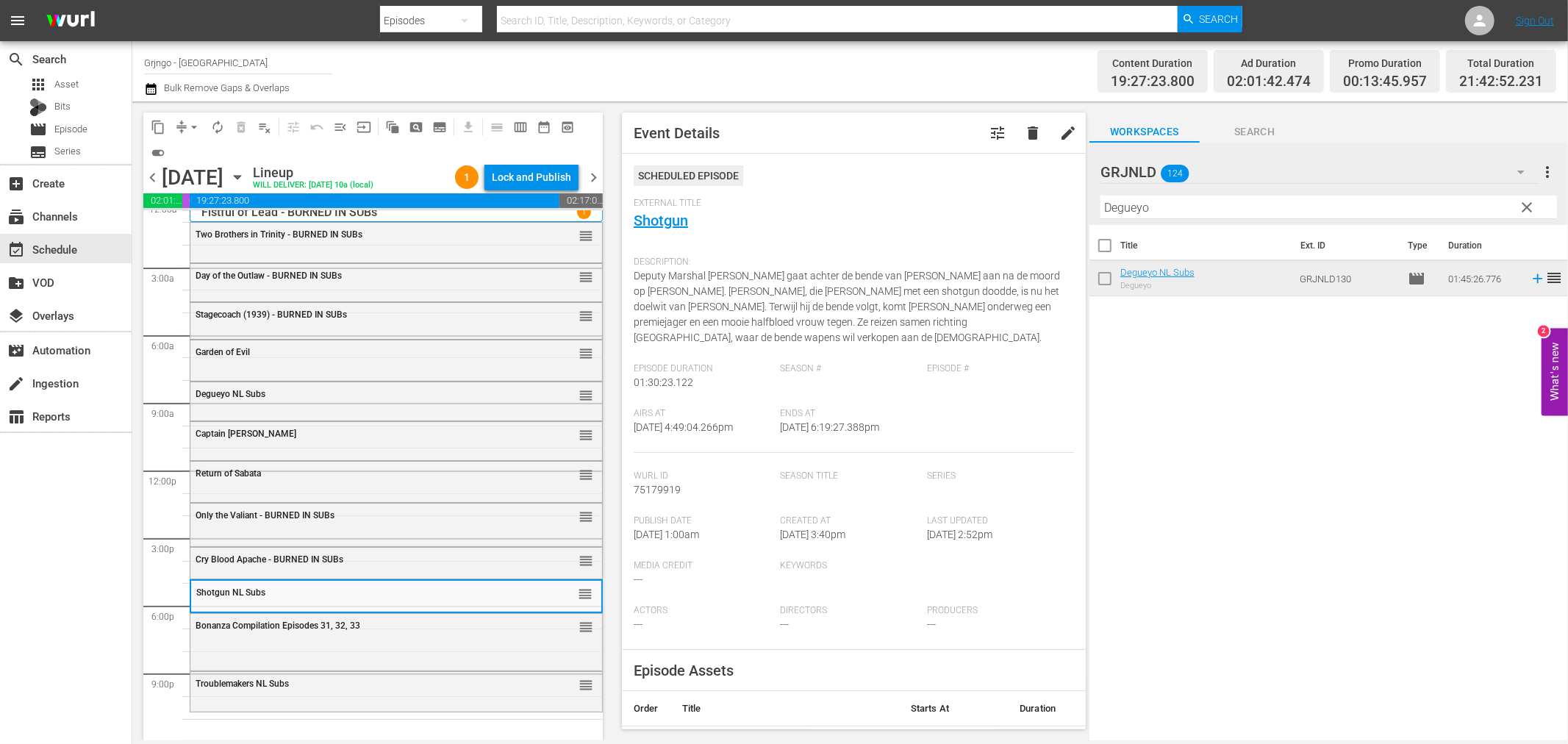
drag, startPoint x: 1527, startPoint y: 201, endPoint x: 1216, endPoint y: 228, distance: 312.2
click at [1527, 201] on span "clear" at bounding box center [1527, 207] width 18 height 18
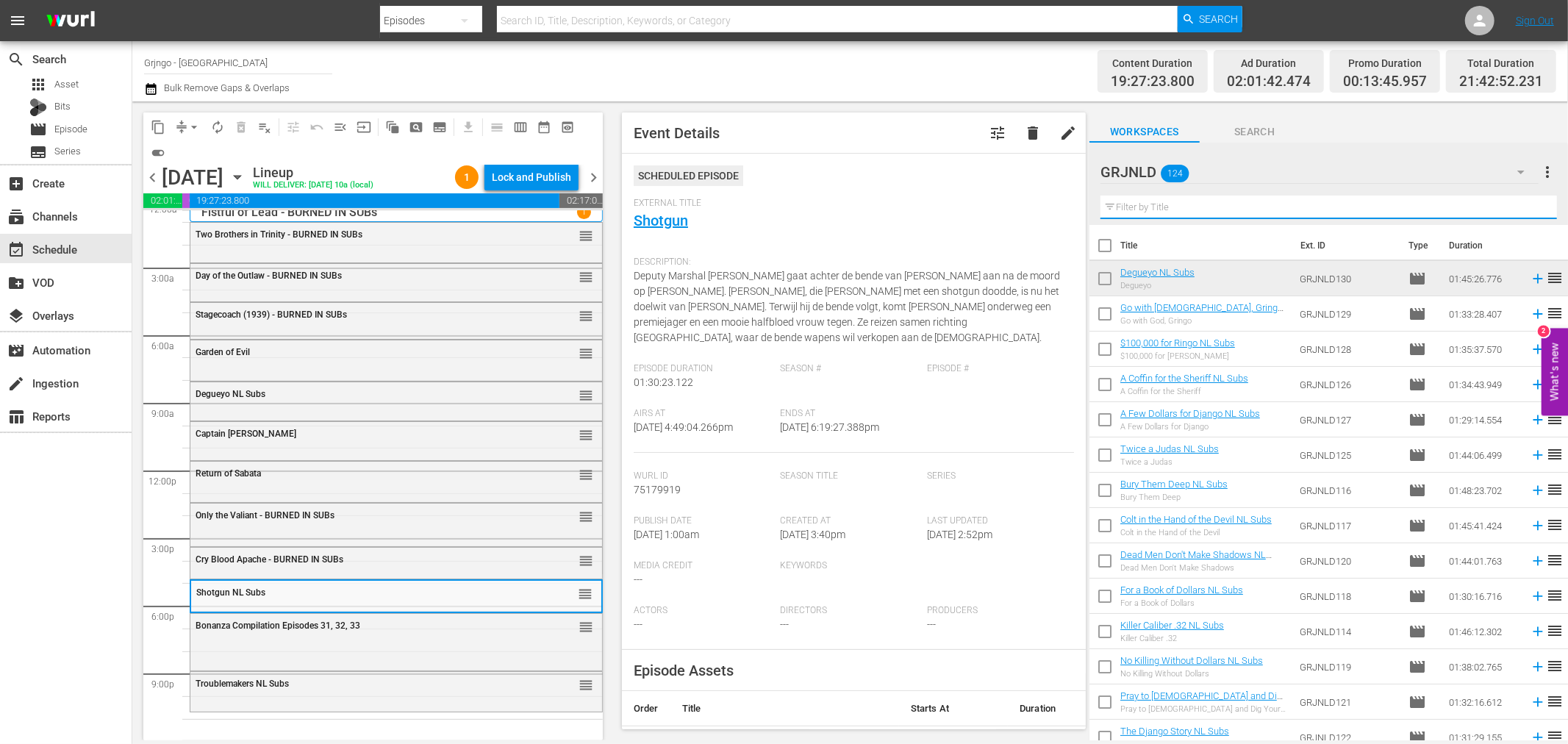
paste input "Dead Men Don't Make Shadows"
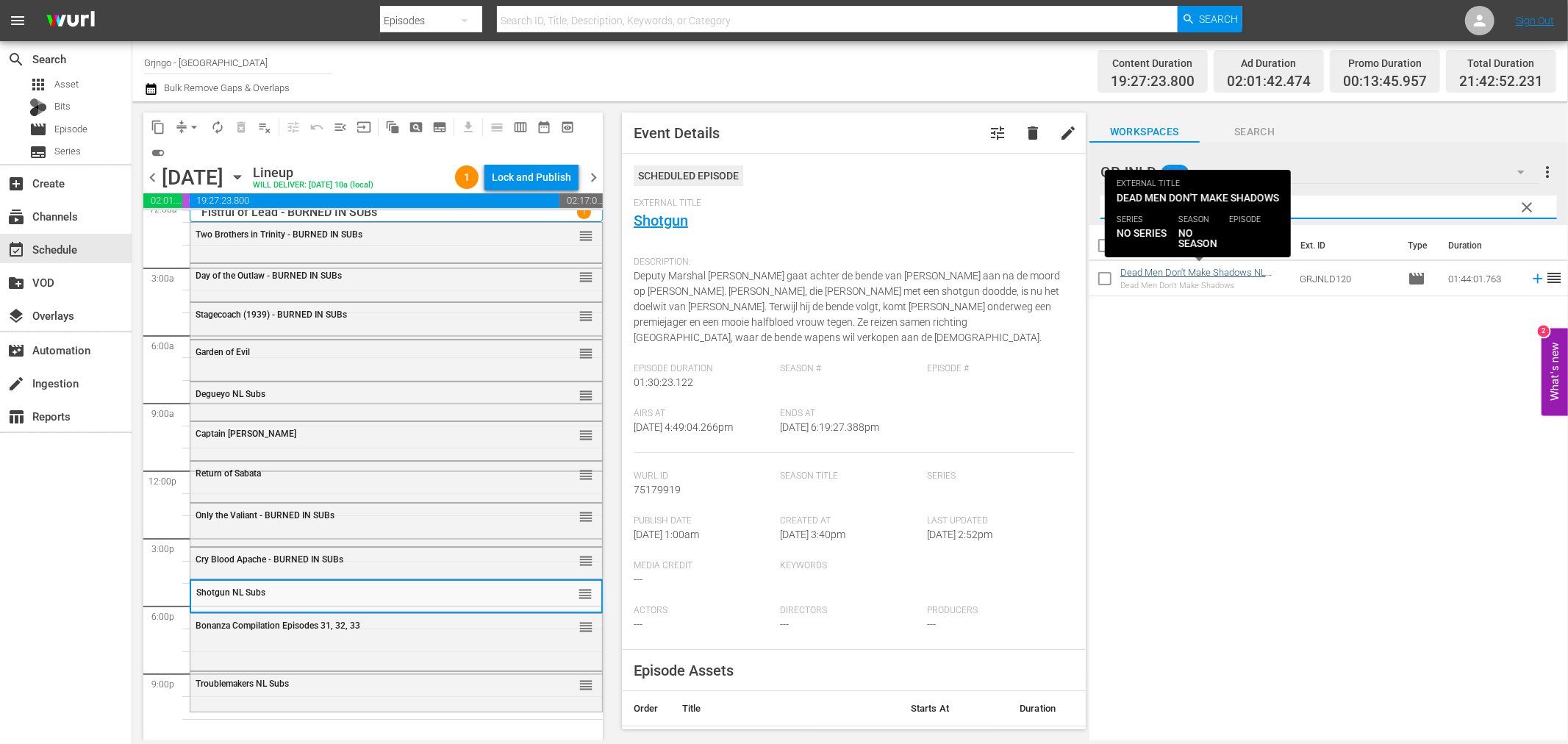
type input "Dead Men Don't Make Shadows"
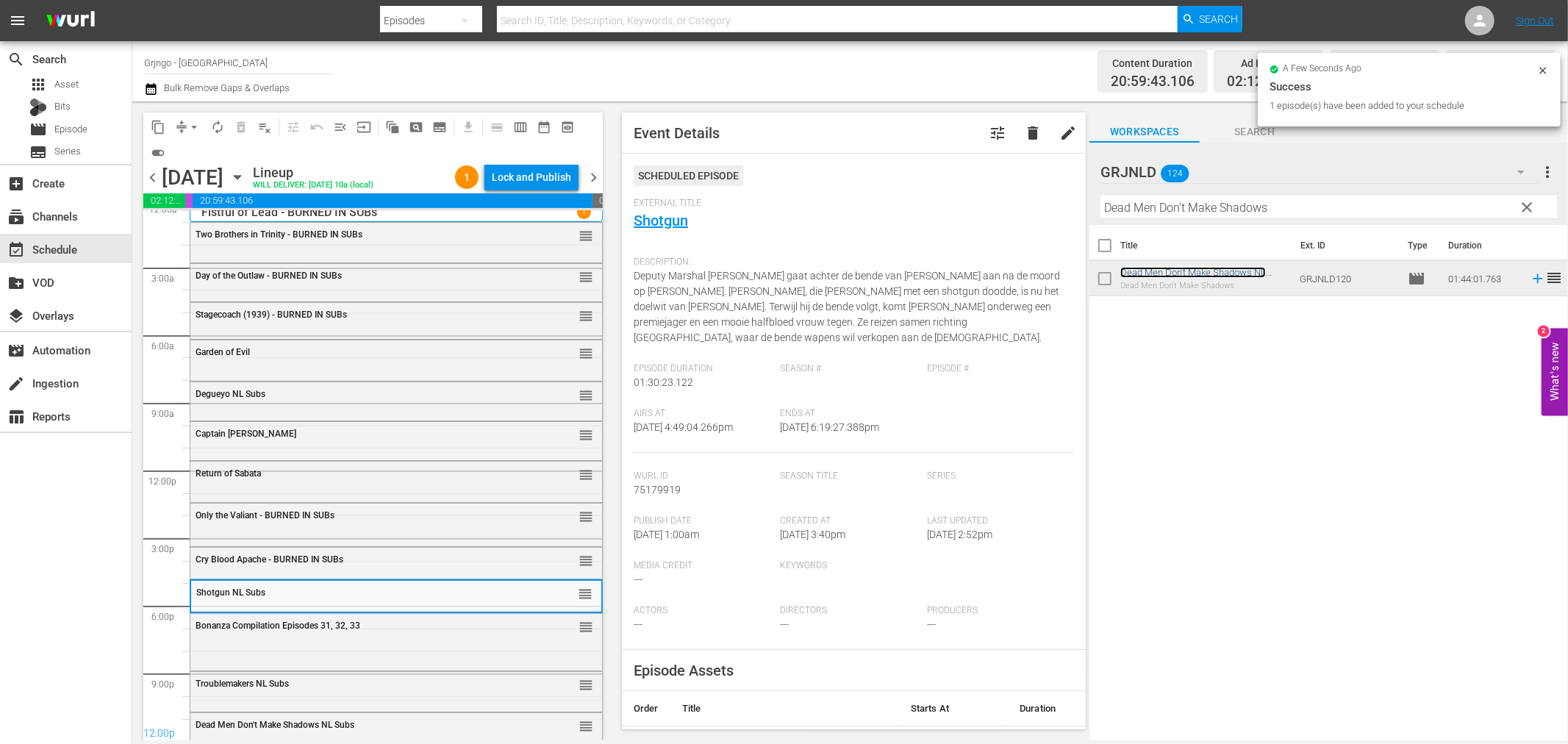
scroll to position [18, 0]
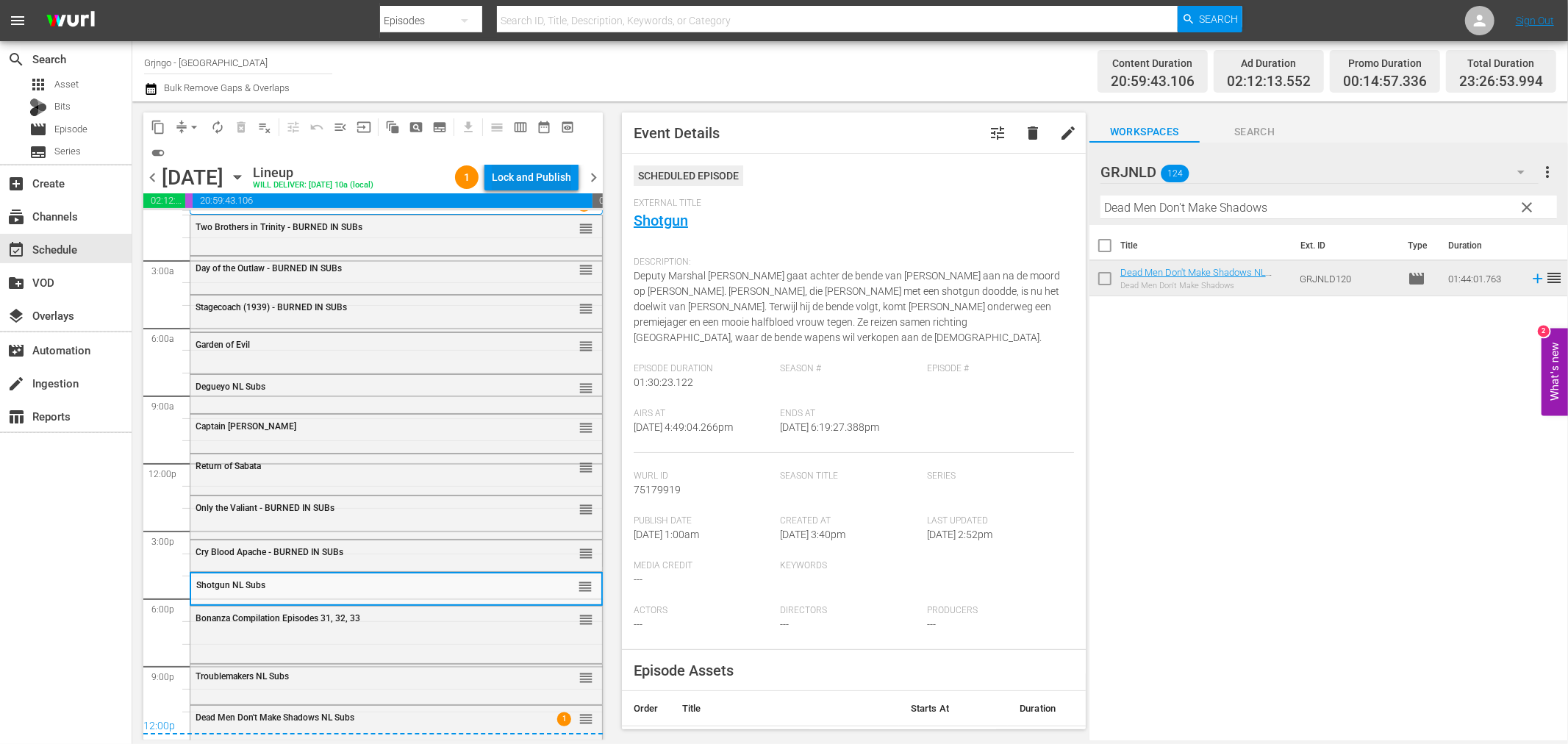
click at [507, 179] on div "Lock and Publish" at bounding box center [532, 177] width 79 height 26
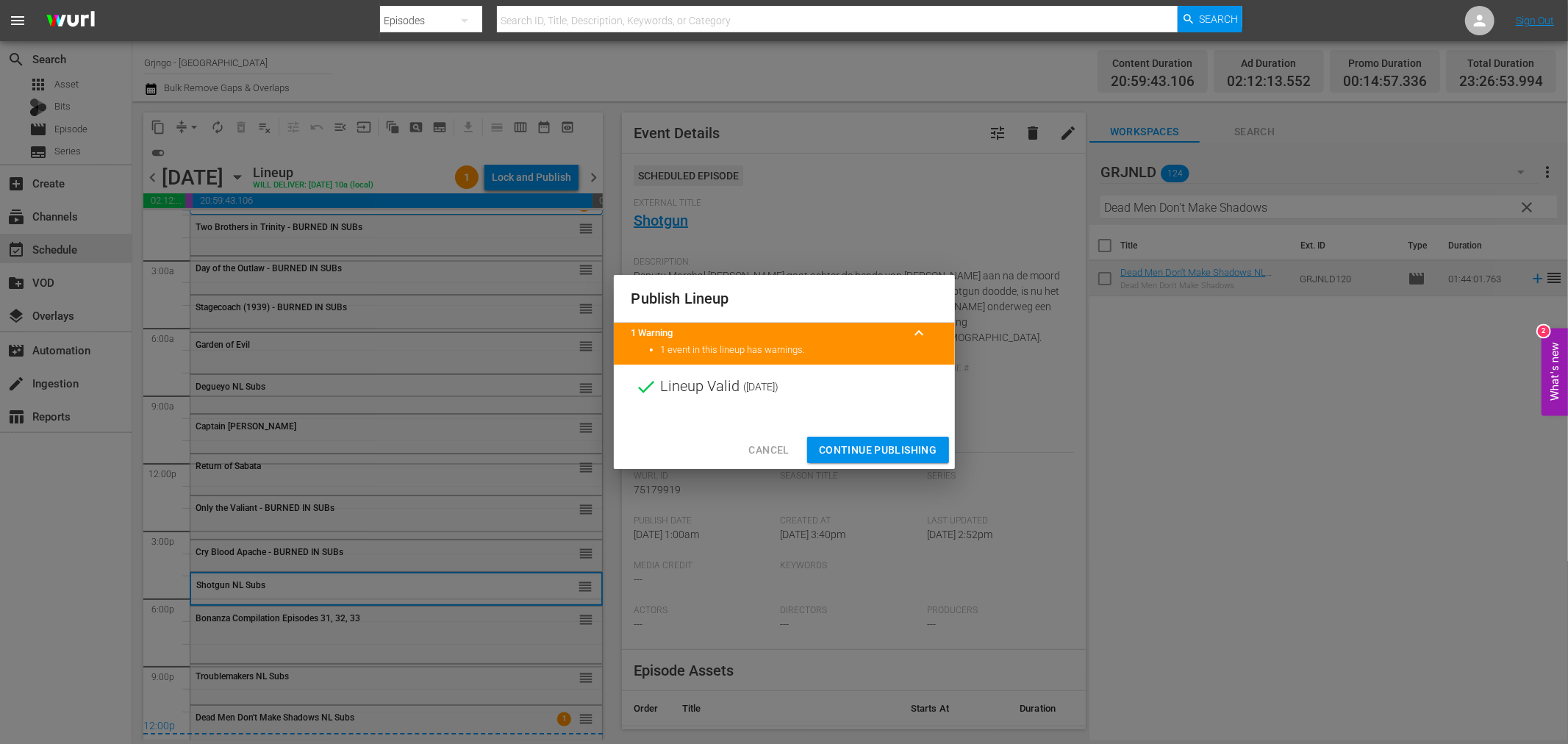
click at [830, 446] on span "Continue Publishing" at bounding box center [879, 450] width 119 height 18
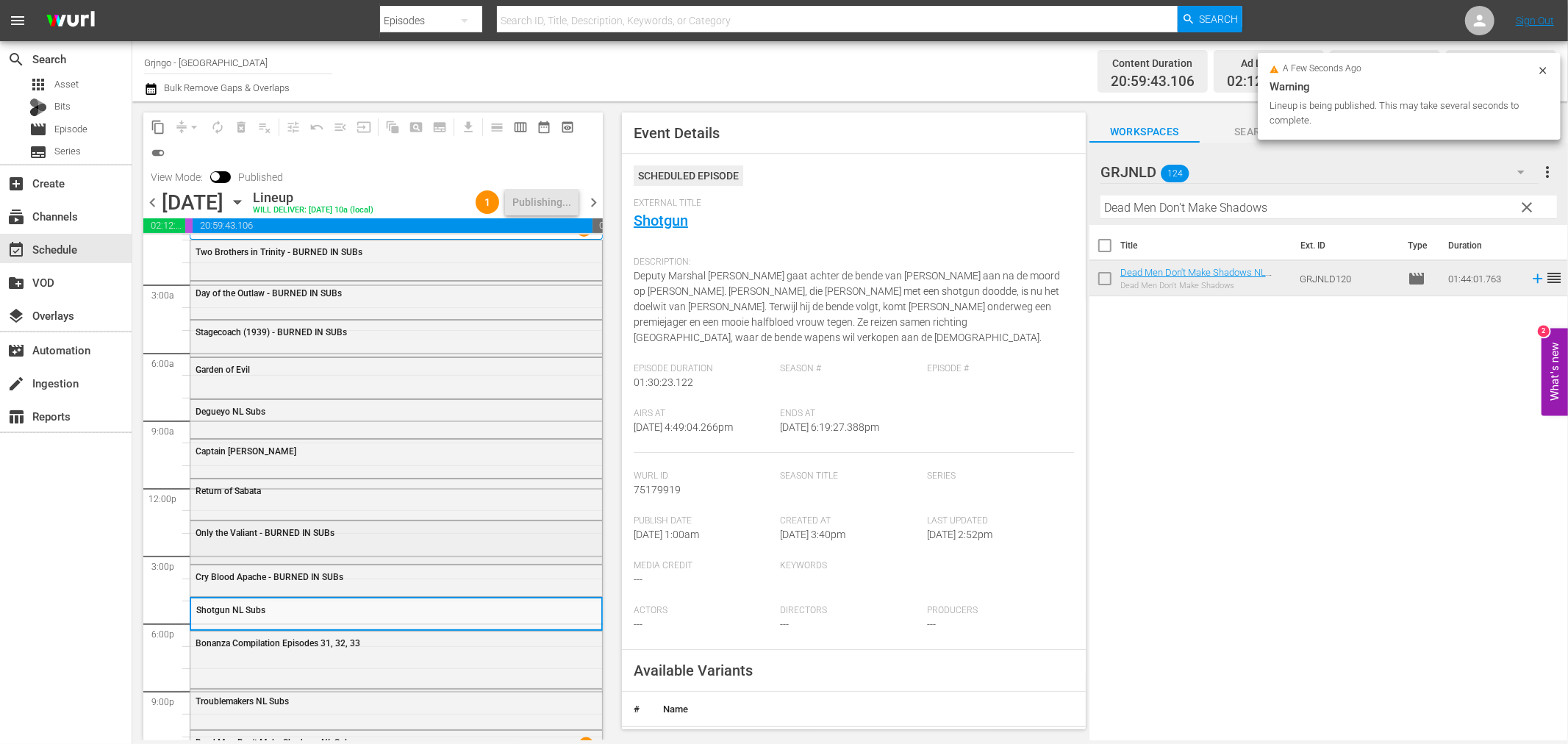
scroll to position [47, 0]
